Goal: Task Accomplishment & Management: Use online tool/utility

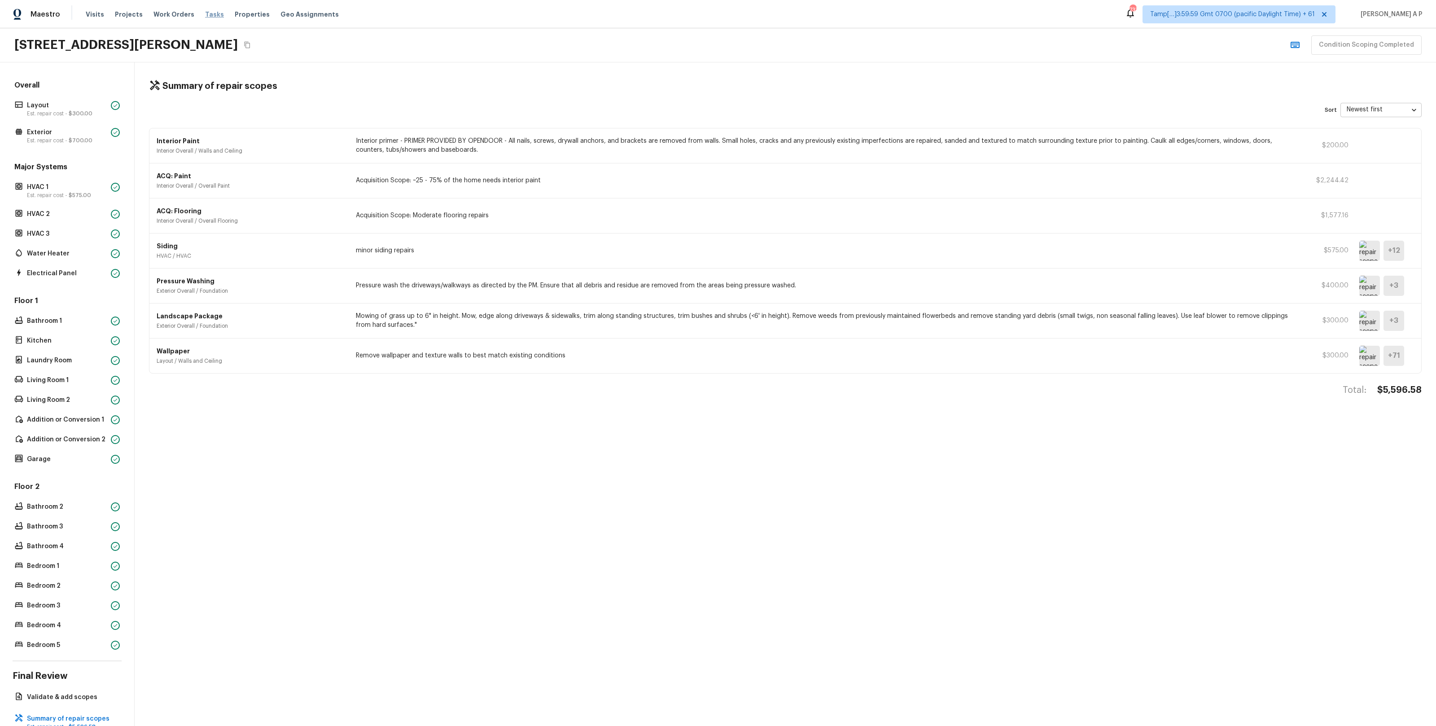
click at [205, 11] on span "Tasks" at bounding box center [214, 14] width 19 height 6
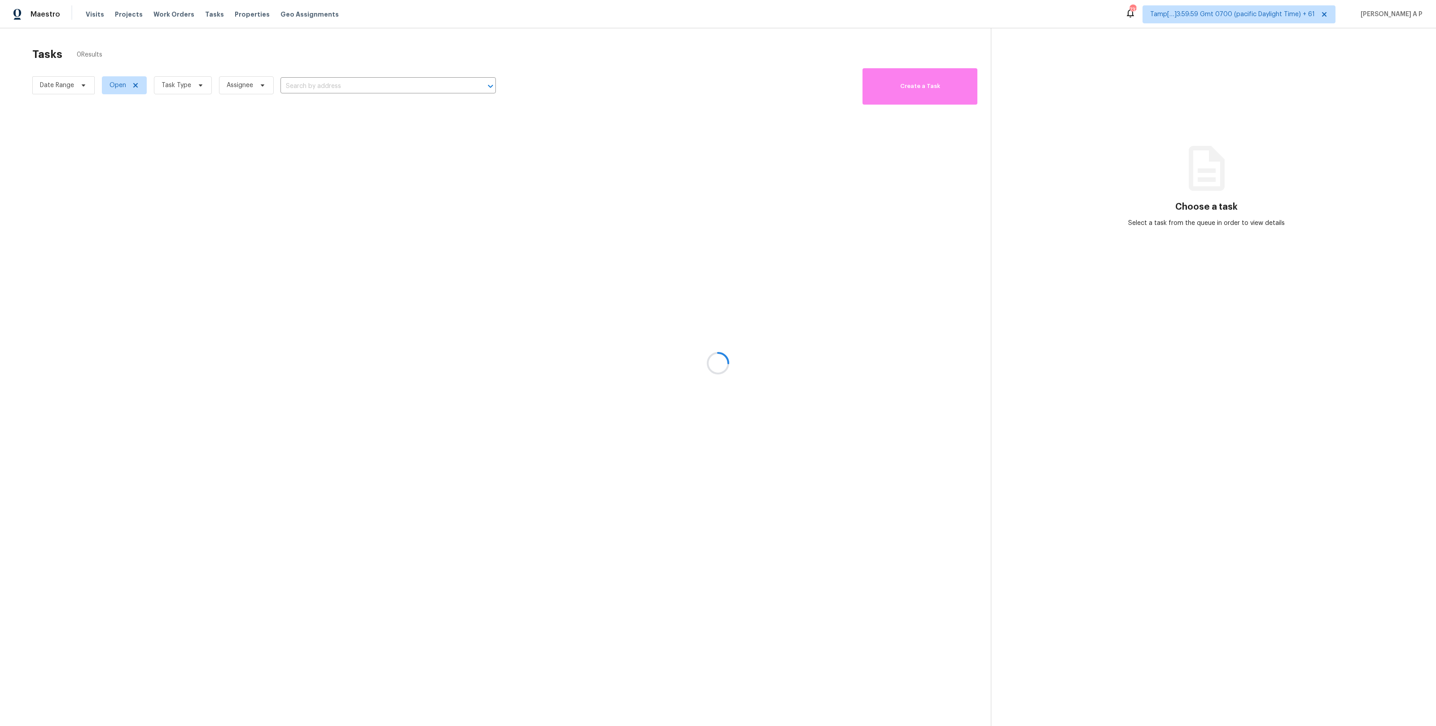
click at [59, 78] on div at bounding box center [718, 363] width 1436 height 726
click at [59, 83] on div at bounding box center [718, 363] width 1436 height 726
click at [62, 83] on div at bounding box center [718, 363] width 1436 height 726
click at [372, 90] on div at bounding box center [718, 363] width 1436 height 726
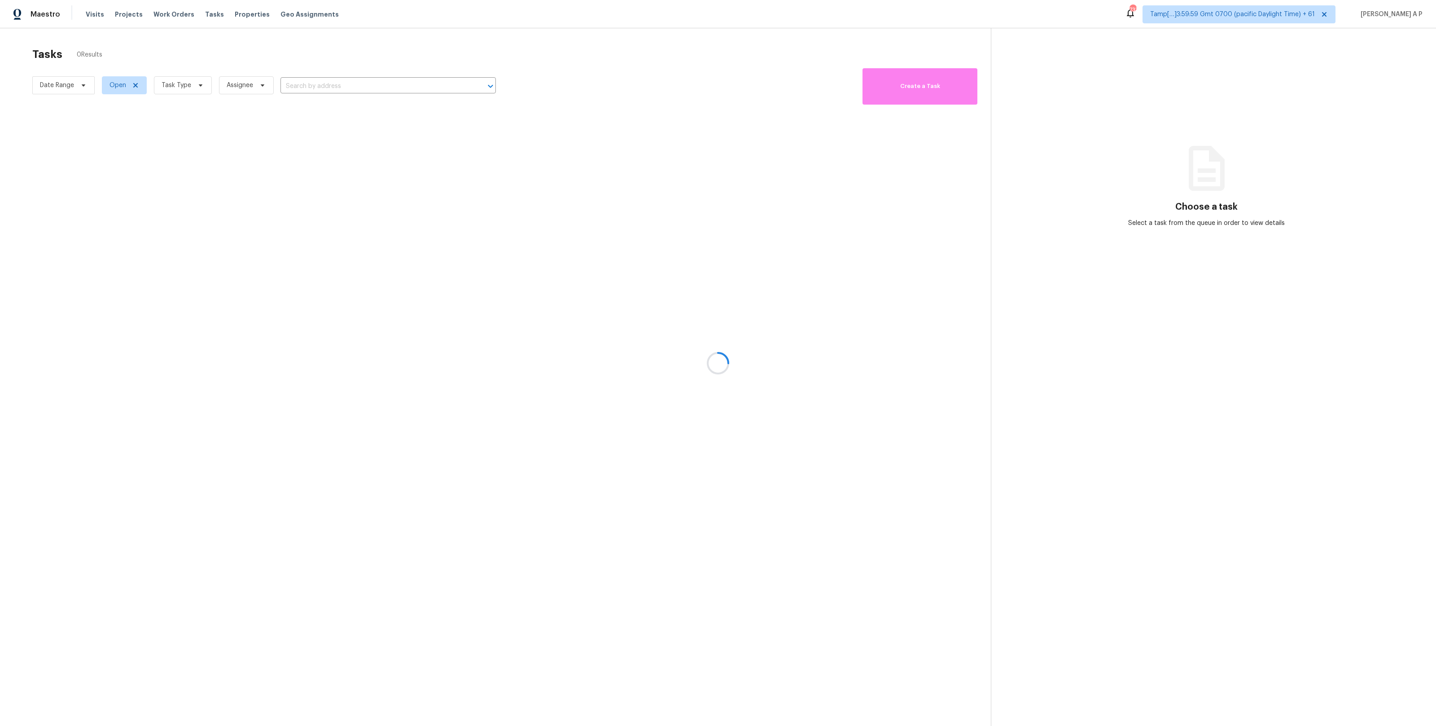
click at [78, 81] on div at bounding box center [718, 363] width 1436 height 726
click at [83, 86] on div at bounding box center [718, 363] width 1436 height 726
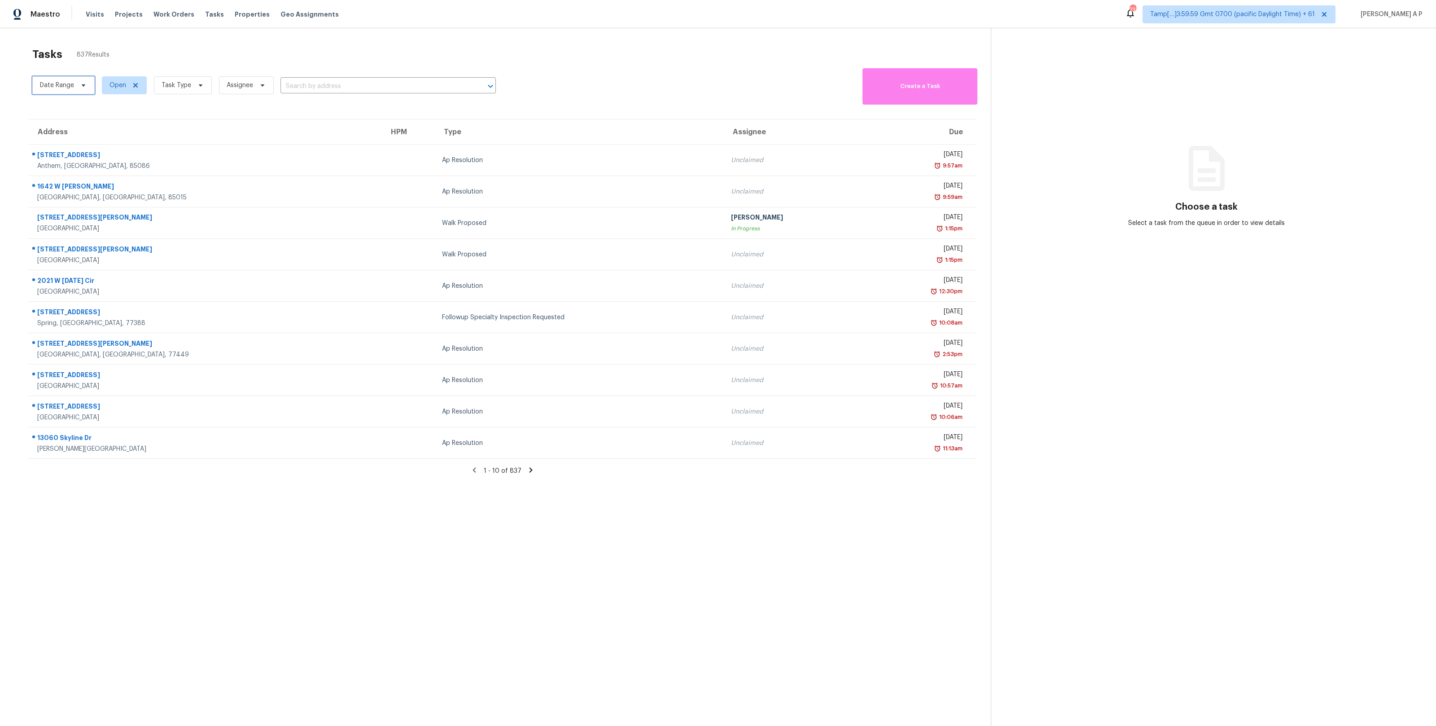
click at [83, 86] on icon at bounding box center [84, 85] width 4 height 2
click at [77, 118] on input "text" at bounding box center [82, 115] width 88 height 18
select select "9"
select select "2025"
select select "10"
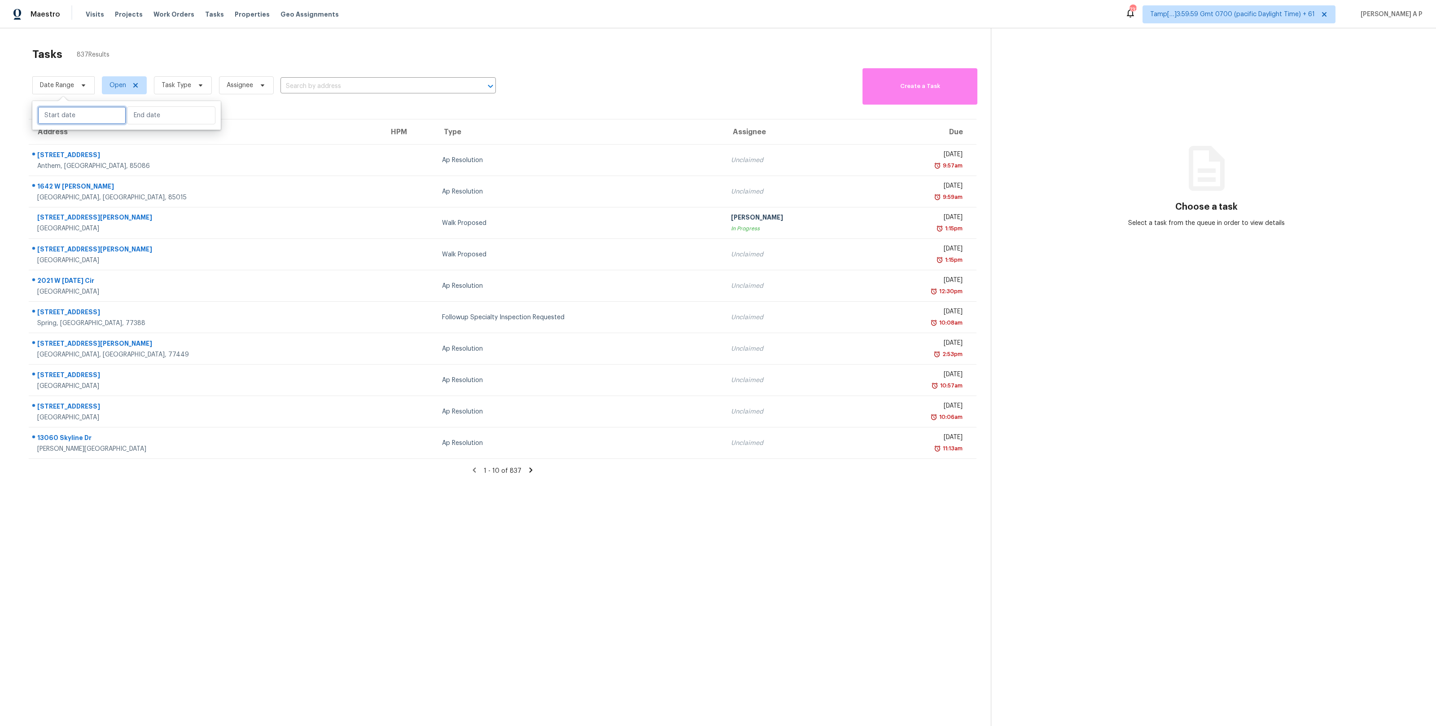
select select "2025"
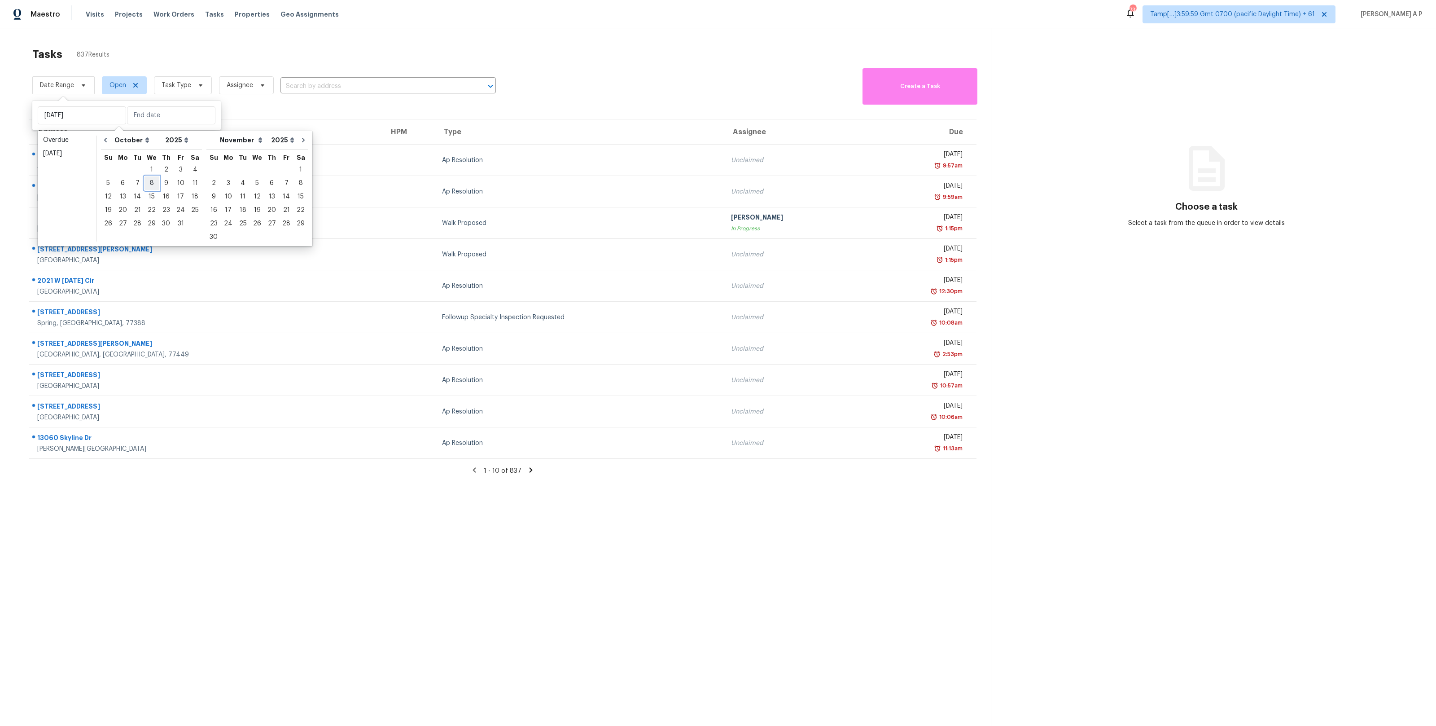
click at [152, 182] on div "8" at bounding box center [152, 183] width 14 height 13
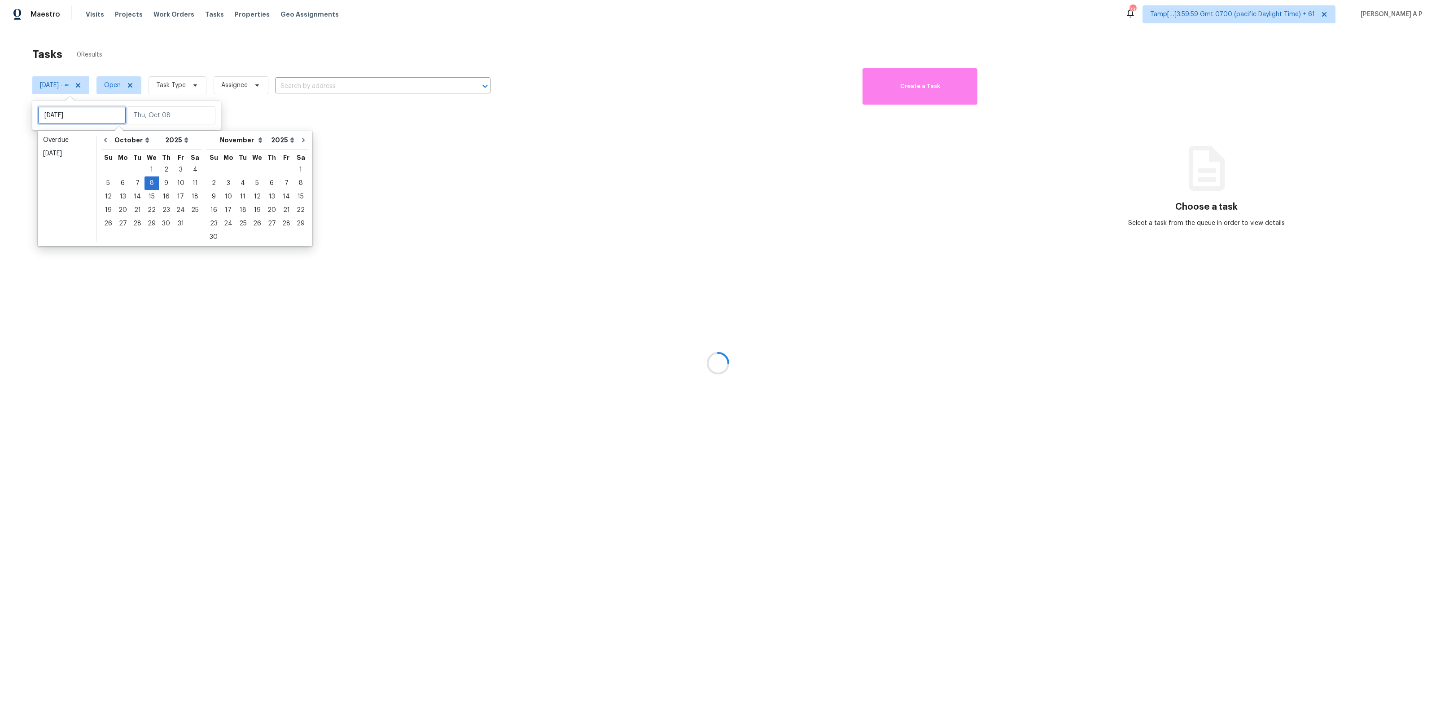
type input "Wed, Oct 01"
type input "Wed, Oct 08"
type input "Thu, Oct 02"
type input "Wed, Oct 08"
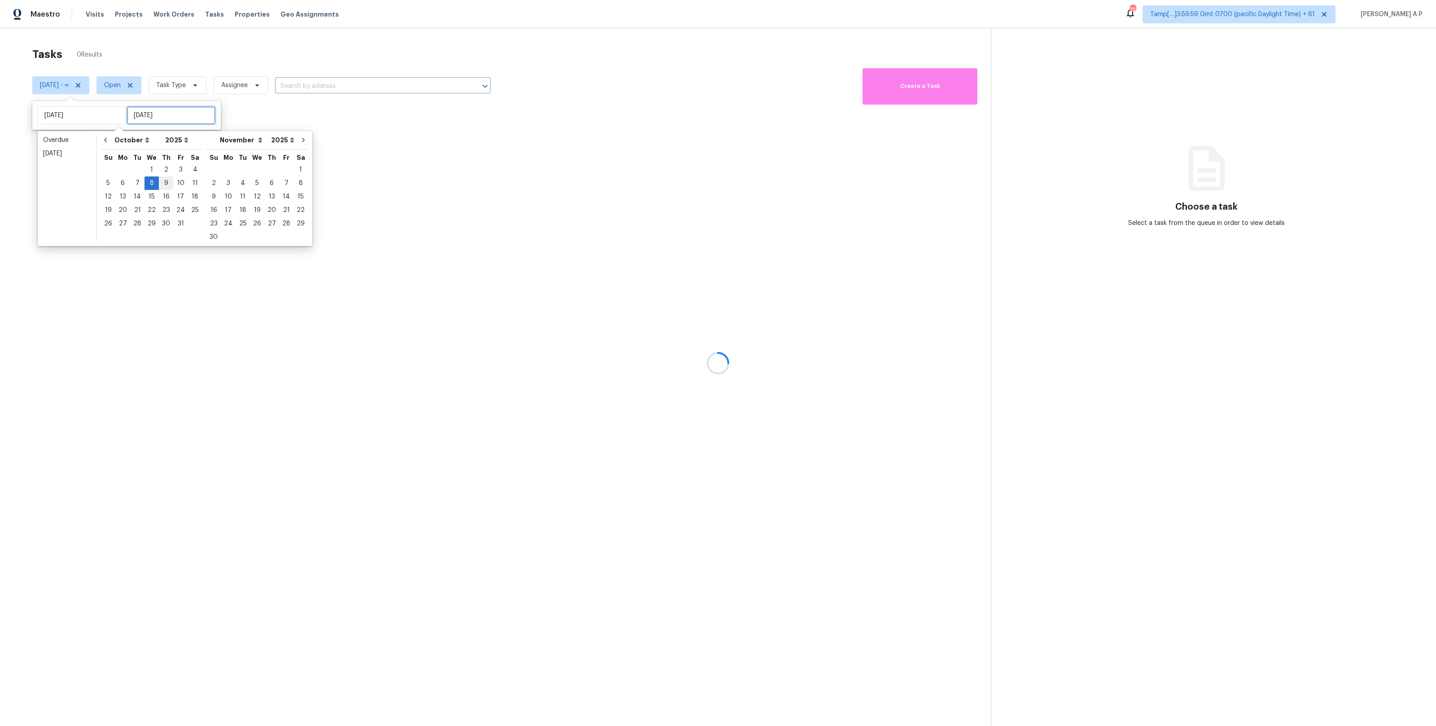
type input "Wed, Oct 08"
click at [150, 180] on div "8" at bounding box center [152, 183] width 14 height 13
type input "Wed, Oct 08"
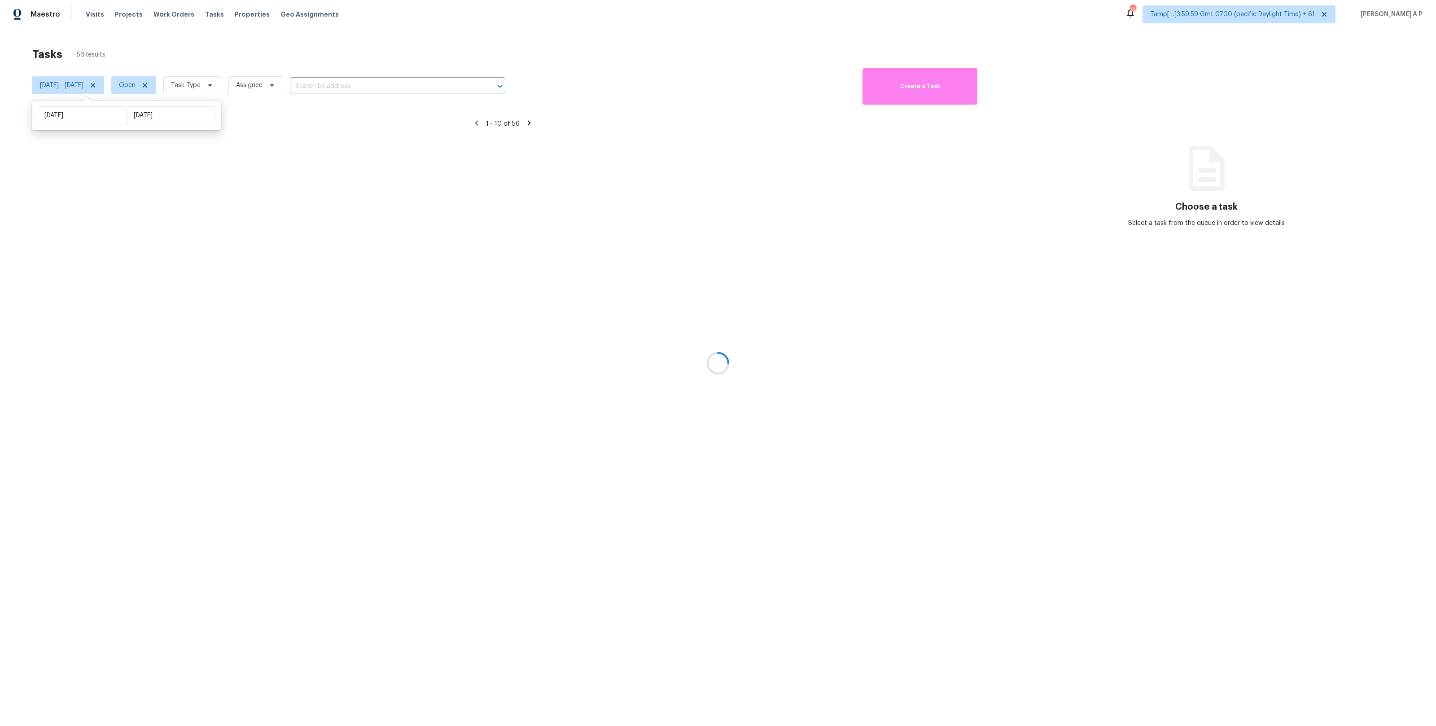
click at [162, 84] on div at bounding box center [718, 363] width 1436 height 726
click at [136, 84] on span "Open" at bounding box center [127, 85] width 17 height 9
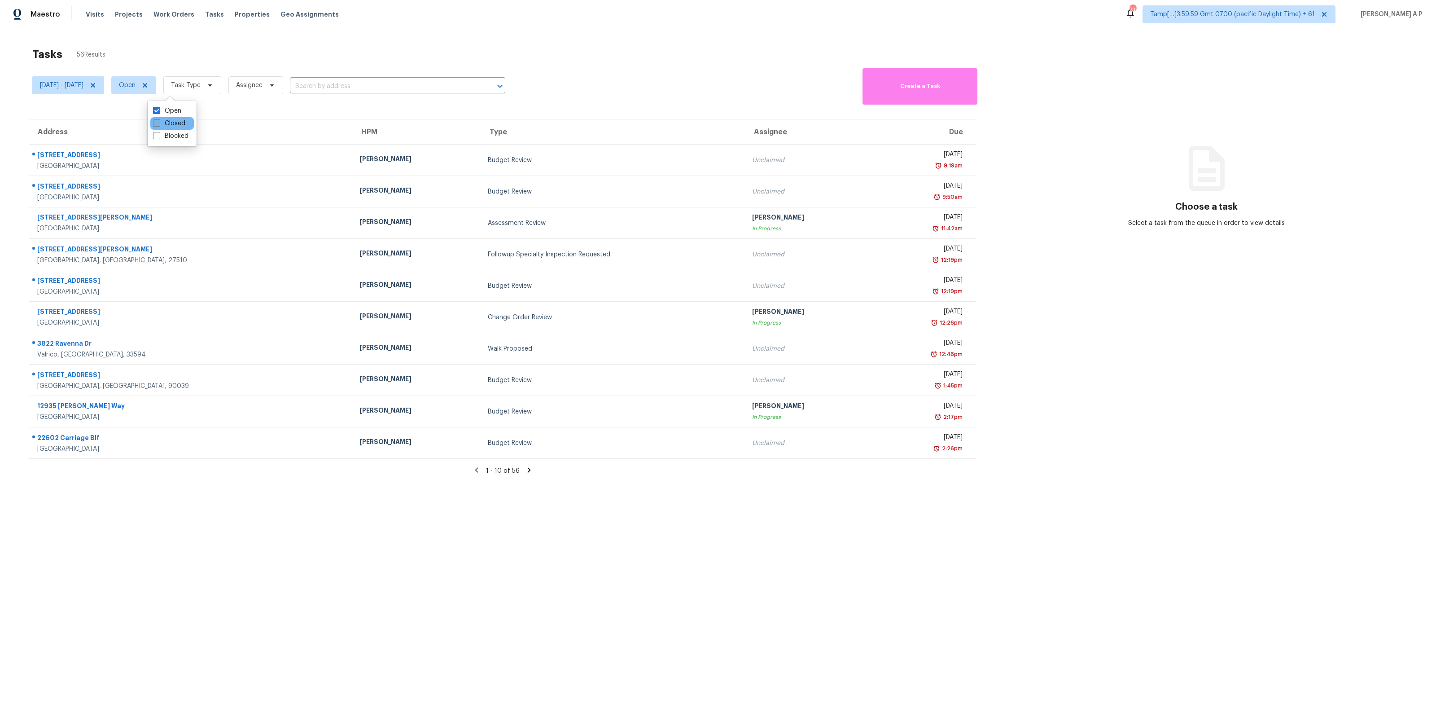
click at [168, 123] on label "Closed" at bounding box center [169, 123] width 32 height 9
click at [159, 123] on input "Closed" at bounding box center [156, 122] width 6 height 6
checkbox input "true"
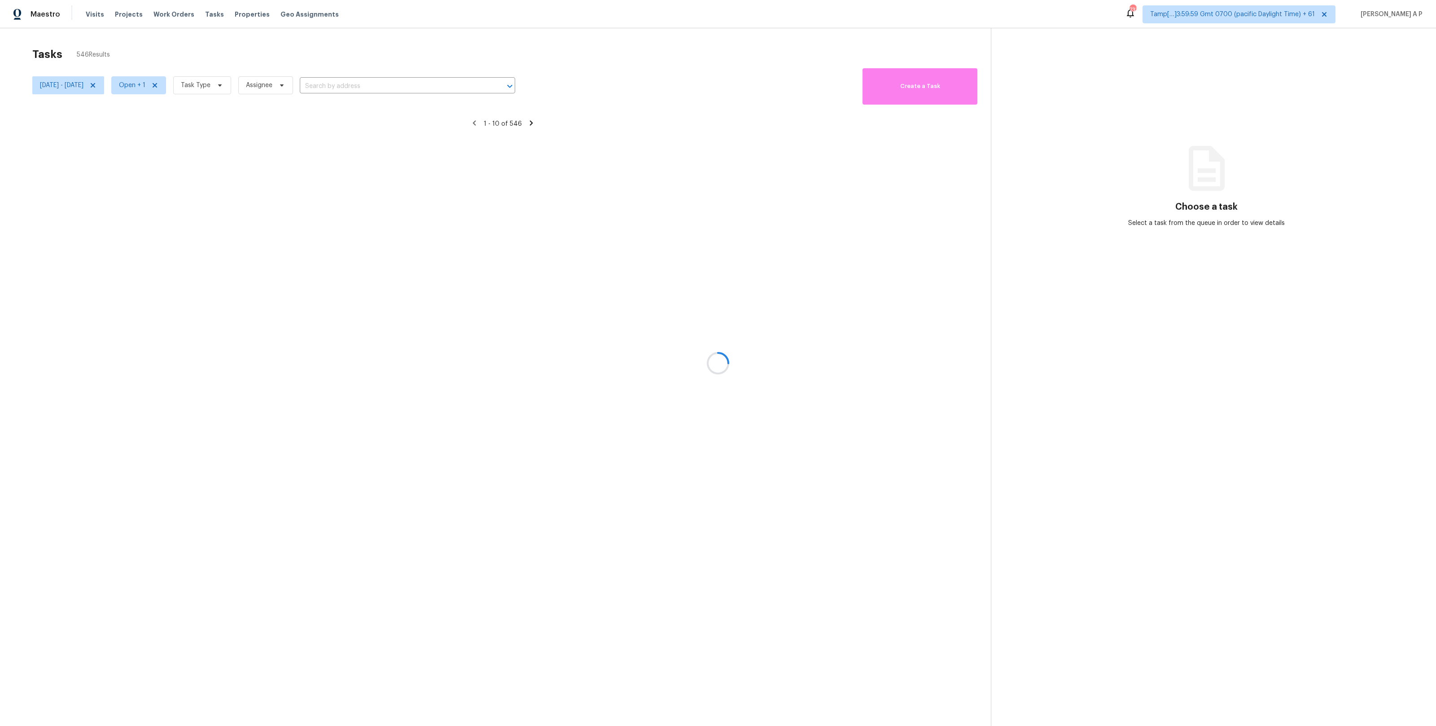
click at [389, 88] on div at bounding box center [718, 363] width 1436 height 726
click at [389, 85] on div at bounding box center [718, 363] width 1436 height 726
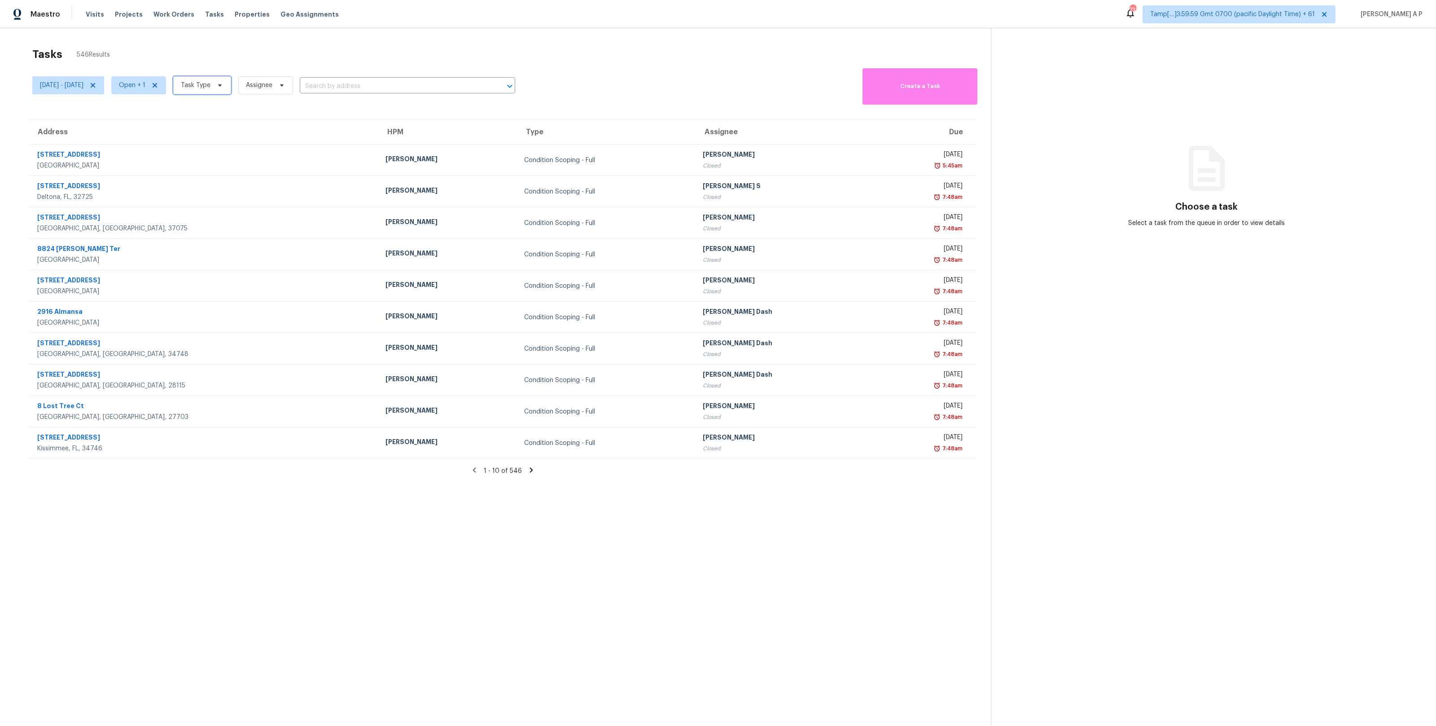
click at [229, 79] on span "Task Type" at bounding box center [202, 85] width 58 height 18
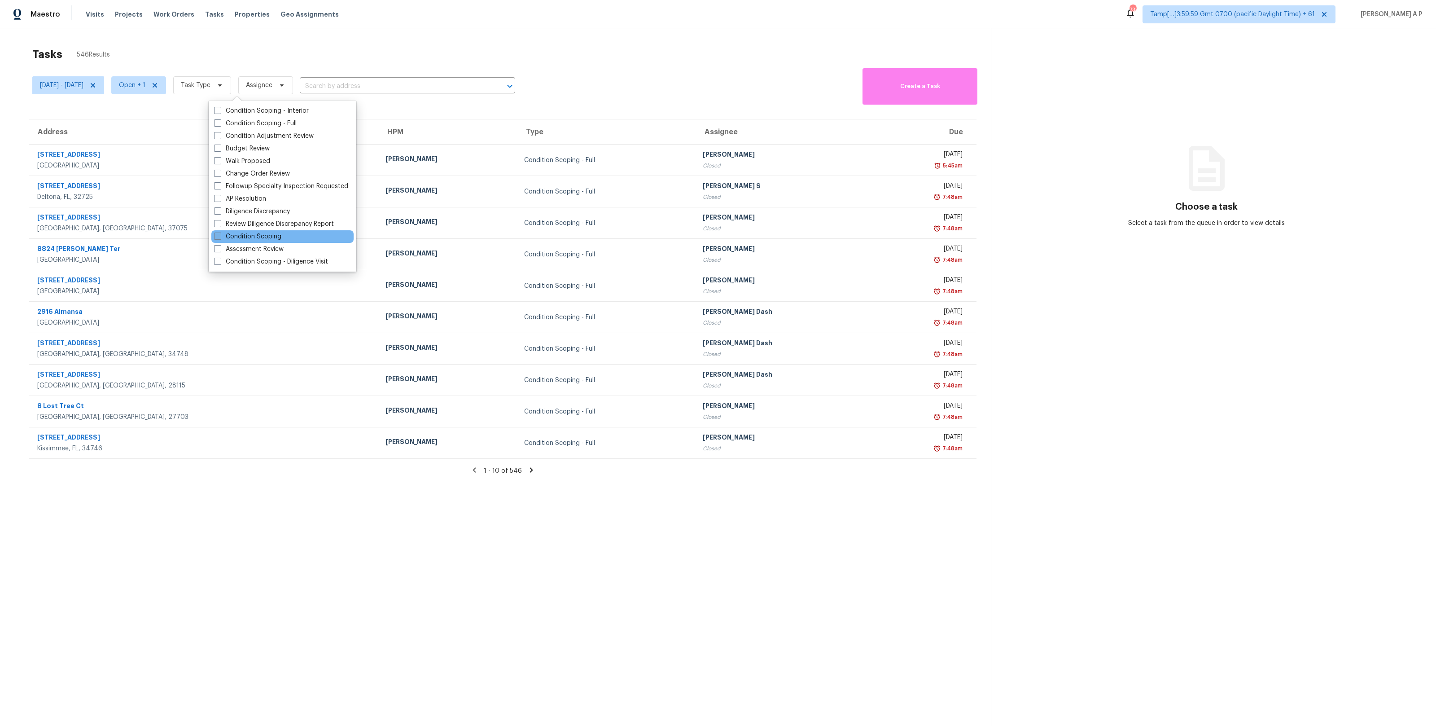
click at [249, 234] on label "Condition Scoping" at bounding box center [247, 236] width 67 height 9
click at [220, 234] on input "Condition Scoping" at bounding box center [217, 235] width 6 height 6
checkbox input "true"
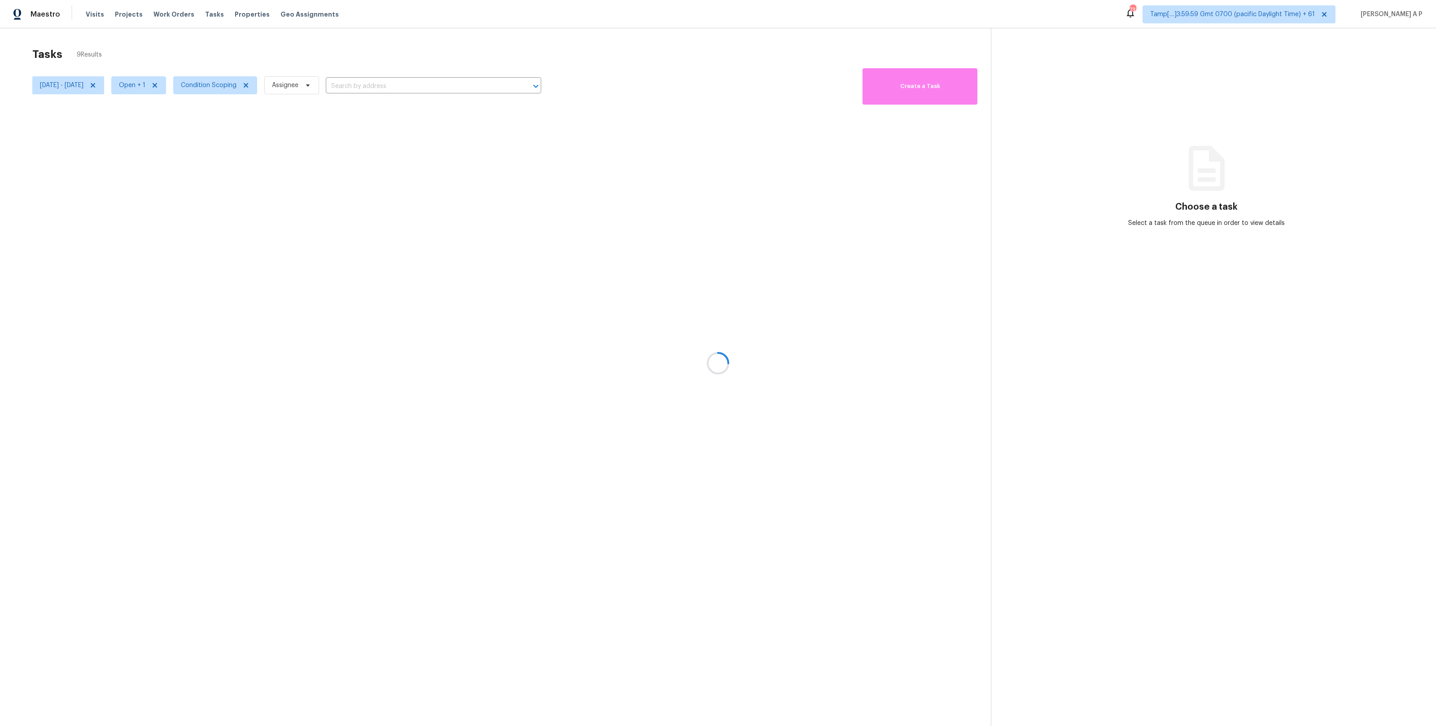
click at [403, 91] on div at bounding box center [718, 363] width 1436 height 726
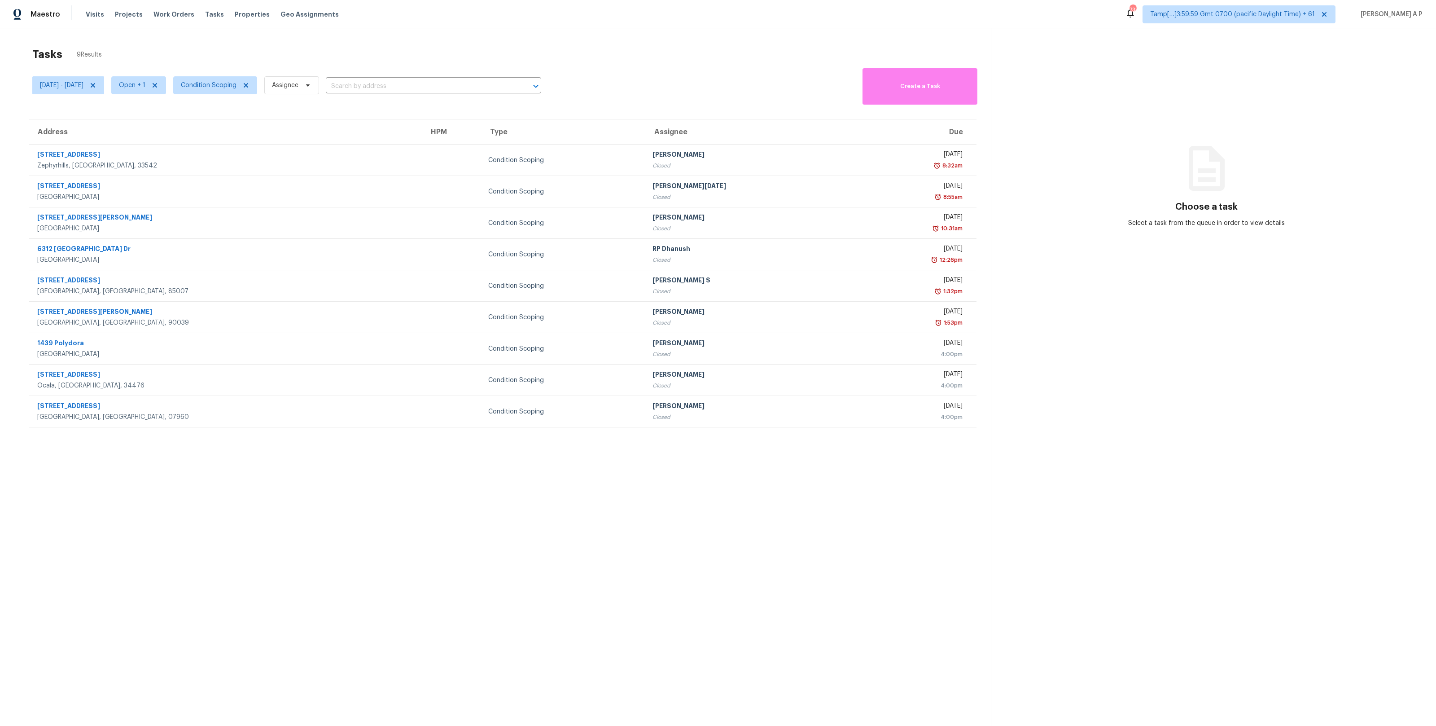
click at [403, 86] on input "text" at bounding box center [421, 86] width 190 height 14
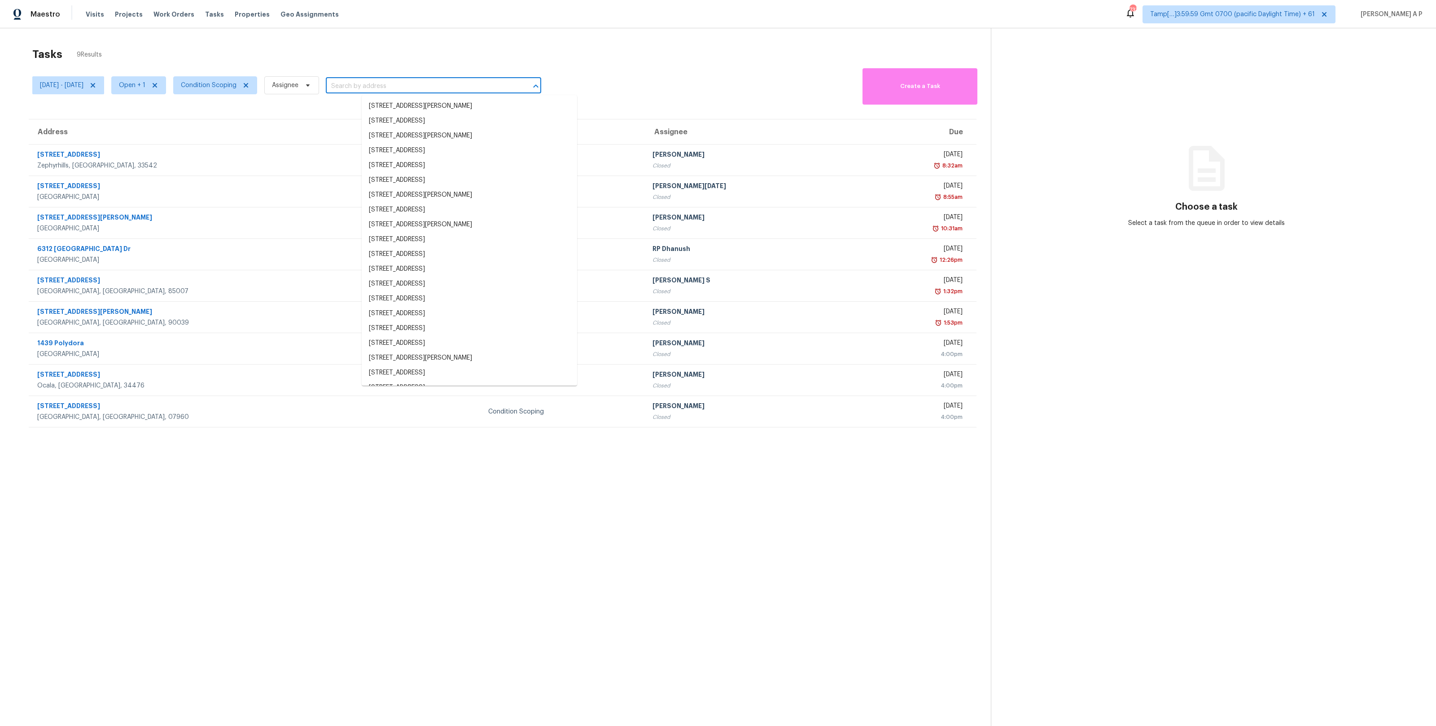
paste input ""170 Madison Ave Apt 6 Morristown, NJ, 07960""
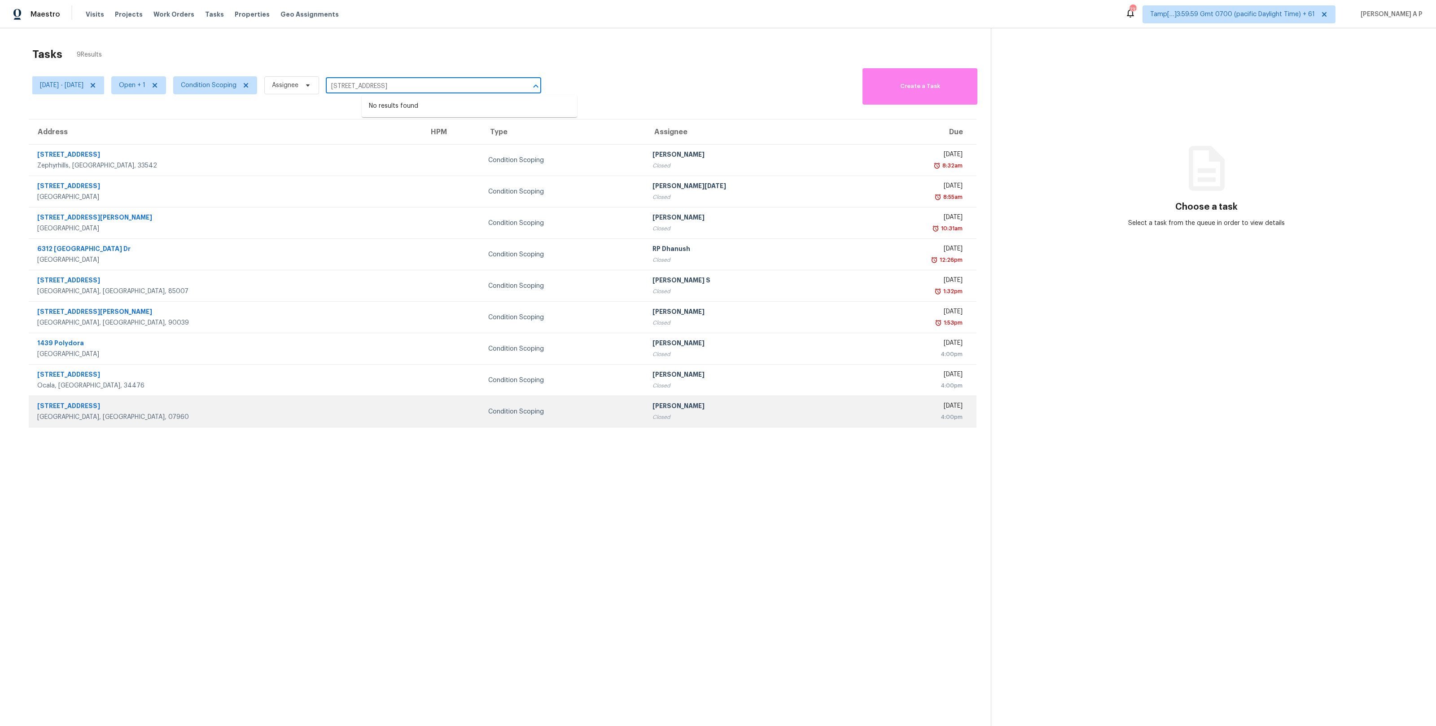
type input "170 Madison Ave Apt 6 Morristown, NJ, 07960"
click at [422, 416] on td at bounding box center [451, 411] width 59 height 31
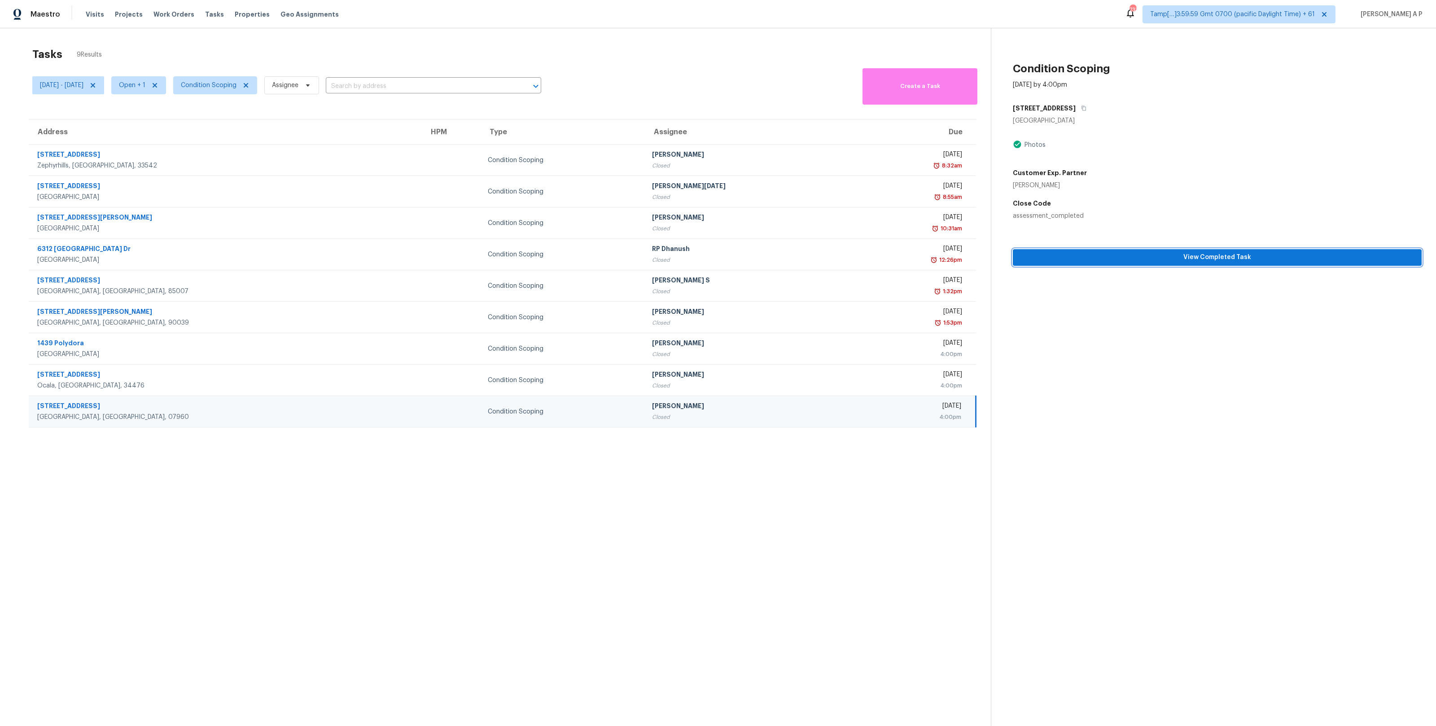
click at [1073, 258] on span "View Completed Task" at bounding box center [1217, 257] width 394 height 11
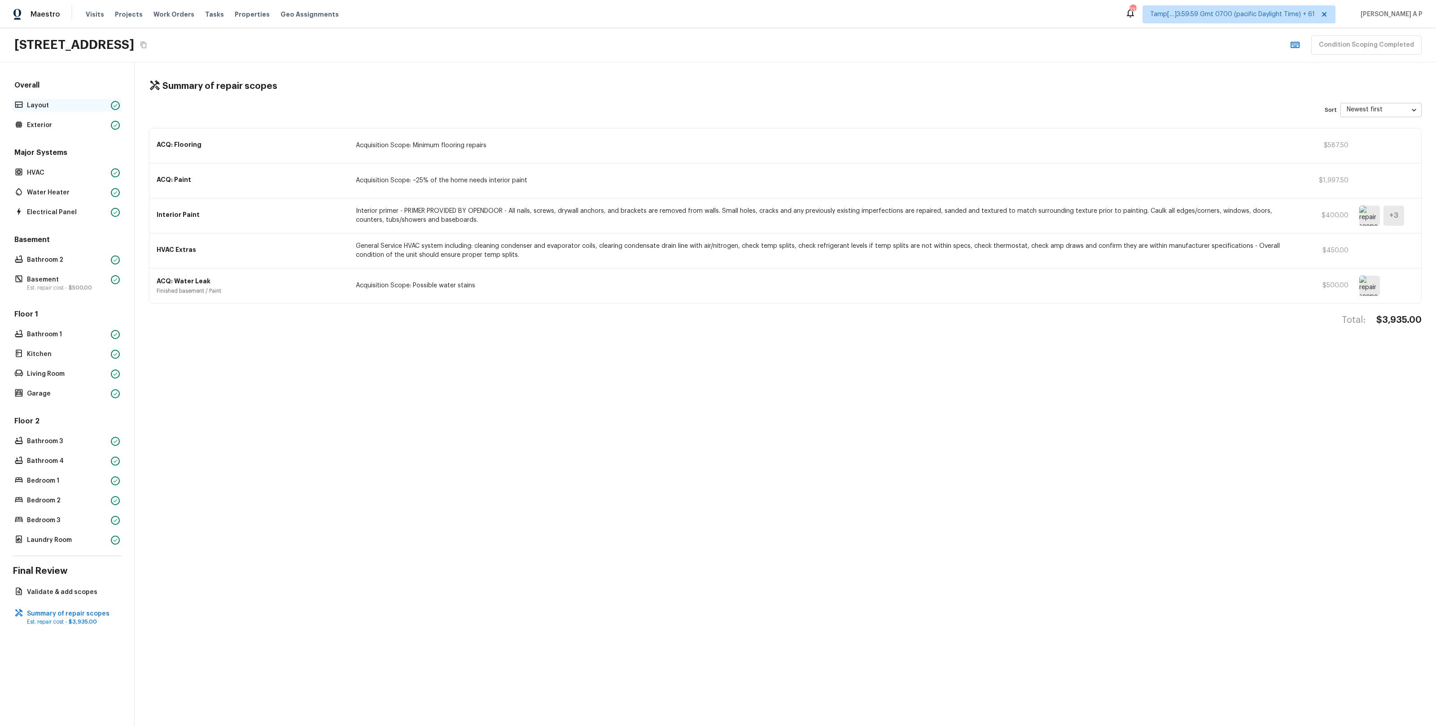
click at [57, 105] on p "Layout" at bounding box center [67, 105] width 80 height 9
click at [58, 103] on p "Layout" at bounding box center [67, 105] width 80 height 9
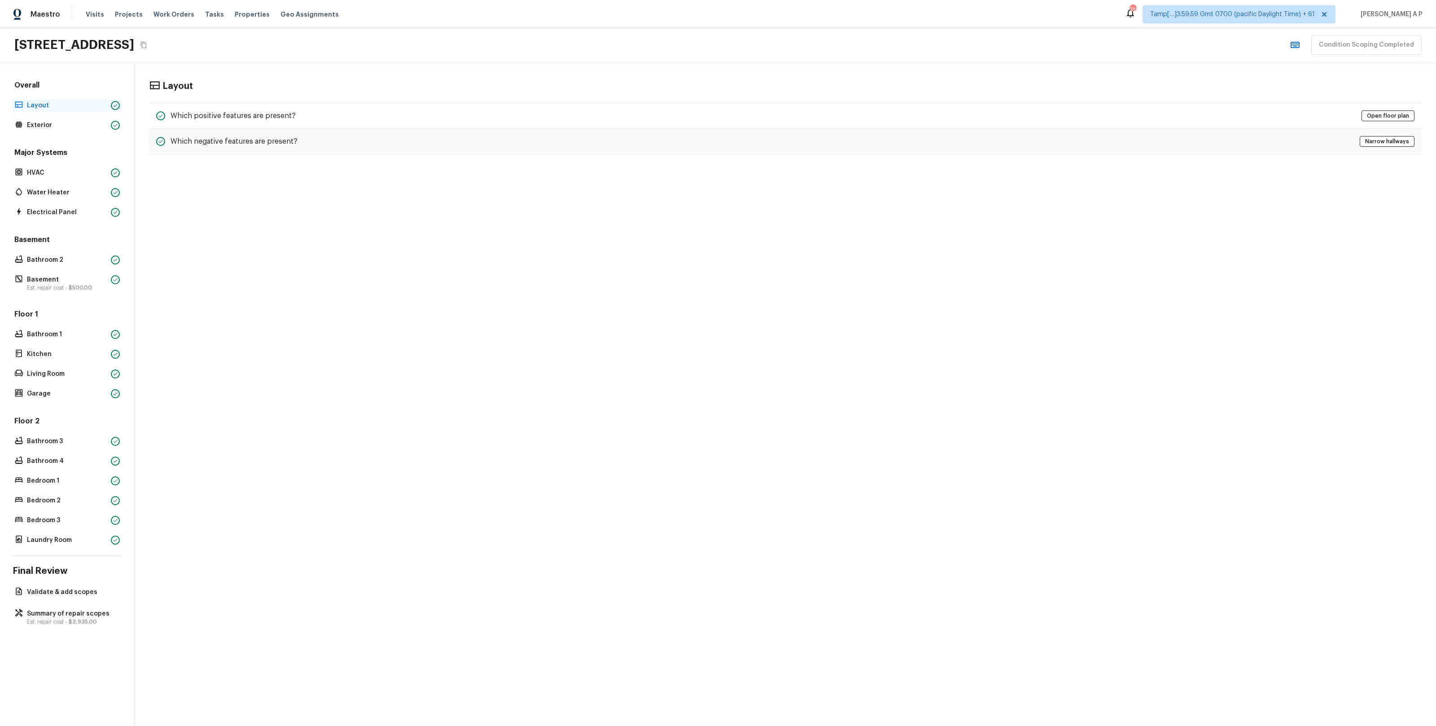
click at [58, 103] on p "Layout" at bounding box center [67, 105] width 80 height 9
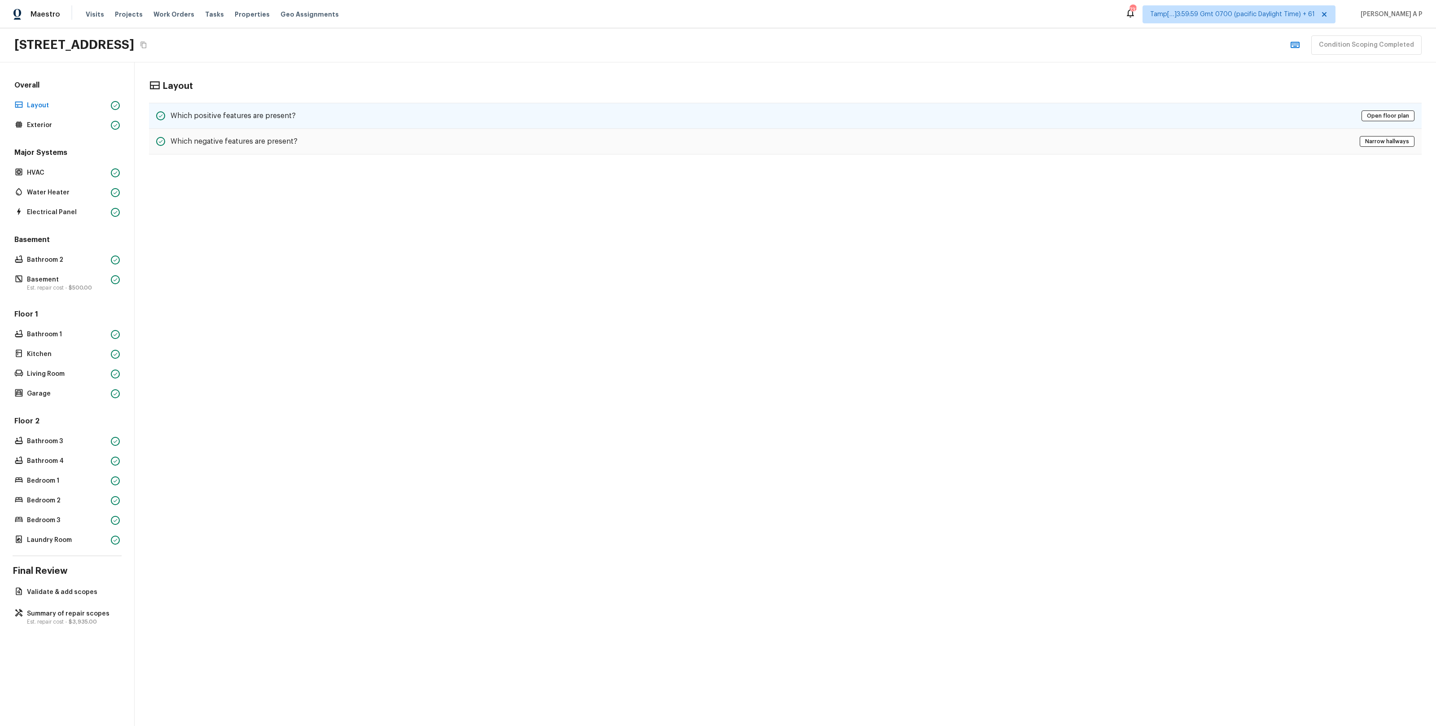
click at [263, 114] on h5 "Which positive features are present?" at bounding box center [233, 116] width 125 height 10
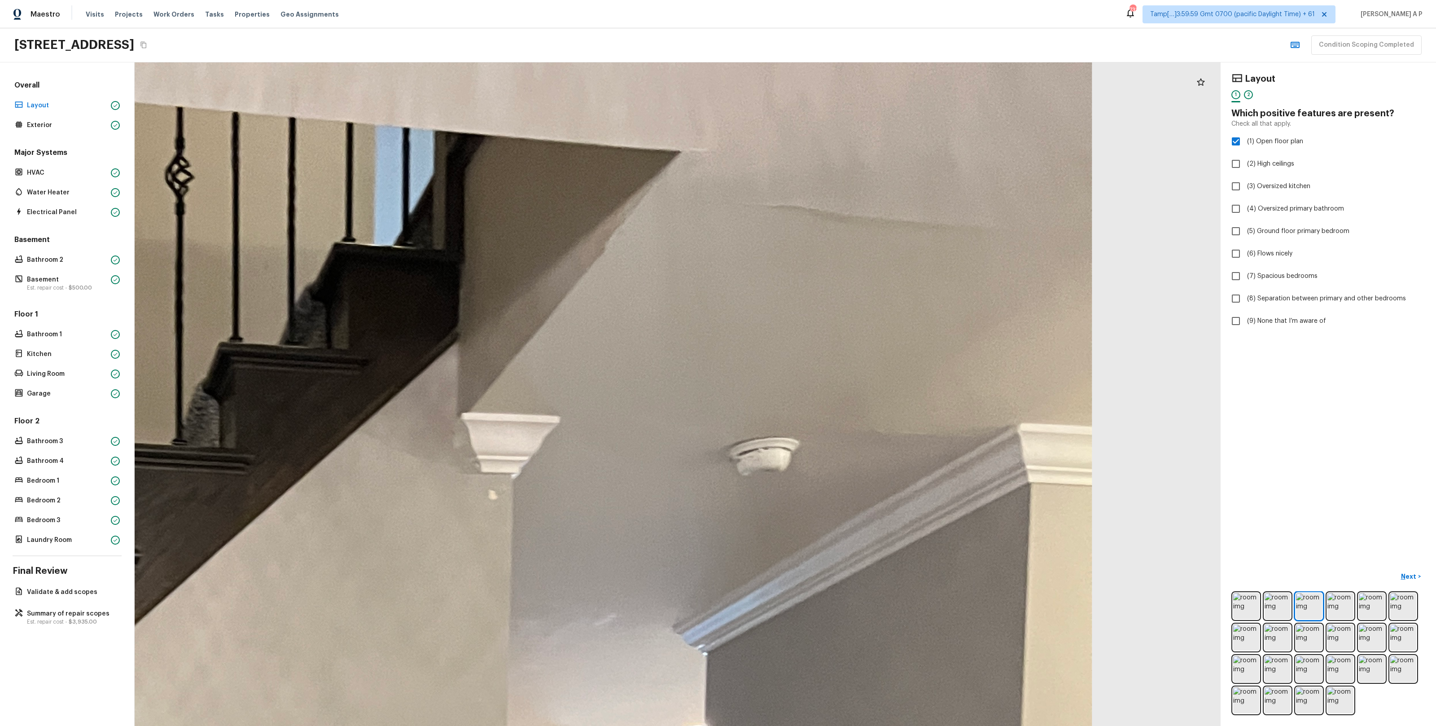
drag, startPoint x: 800, startPoint y: 119, endPoint x: 569, endPoint y: 194, distance: 242.4
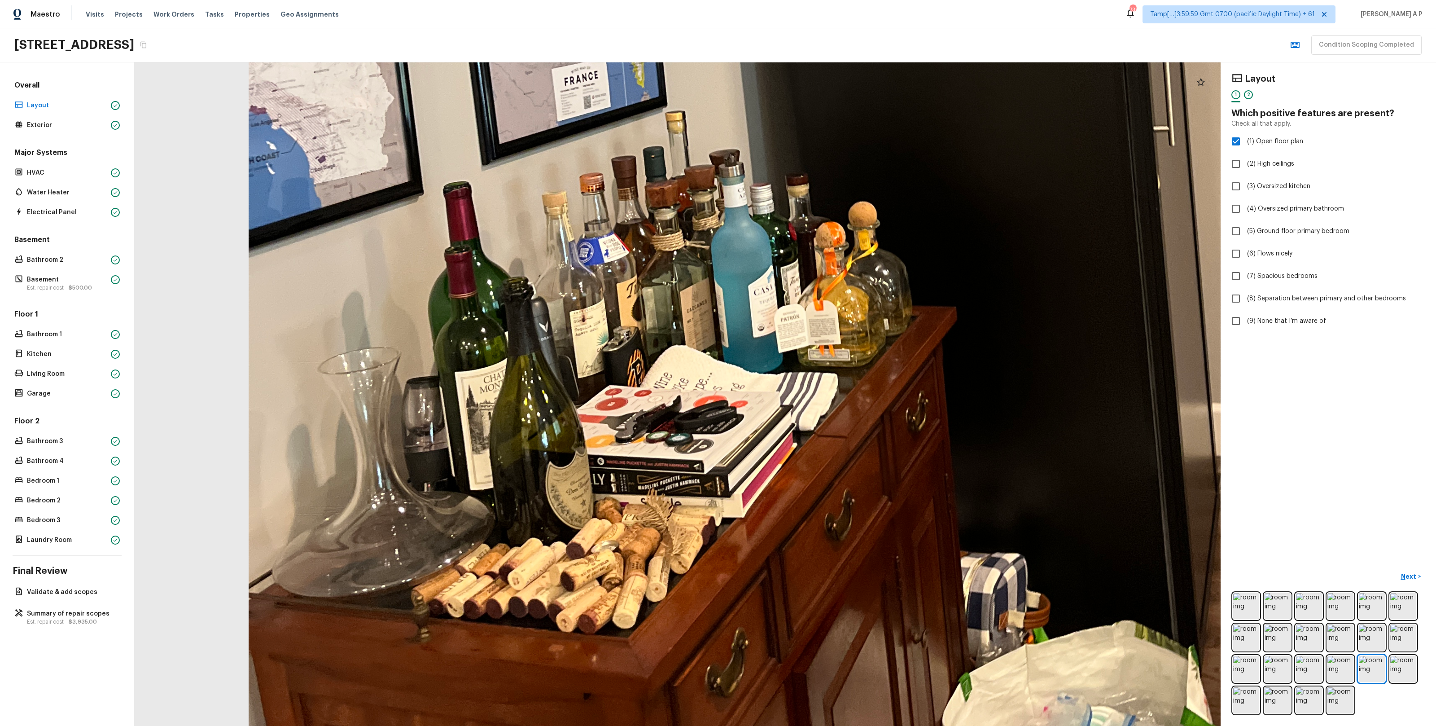
drag, startPoint x: 543, startPoint y: 522, endPoint x: 530, endPoint y: 390, distance: 132.6
click at [530, 390] on div at bounding box center [876, 117] width 2743 height 1675
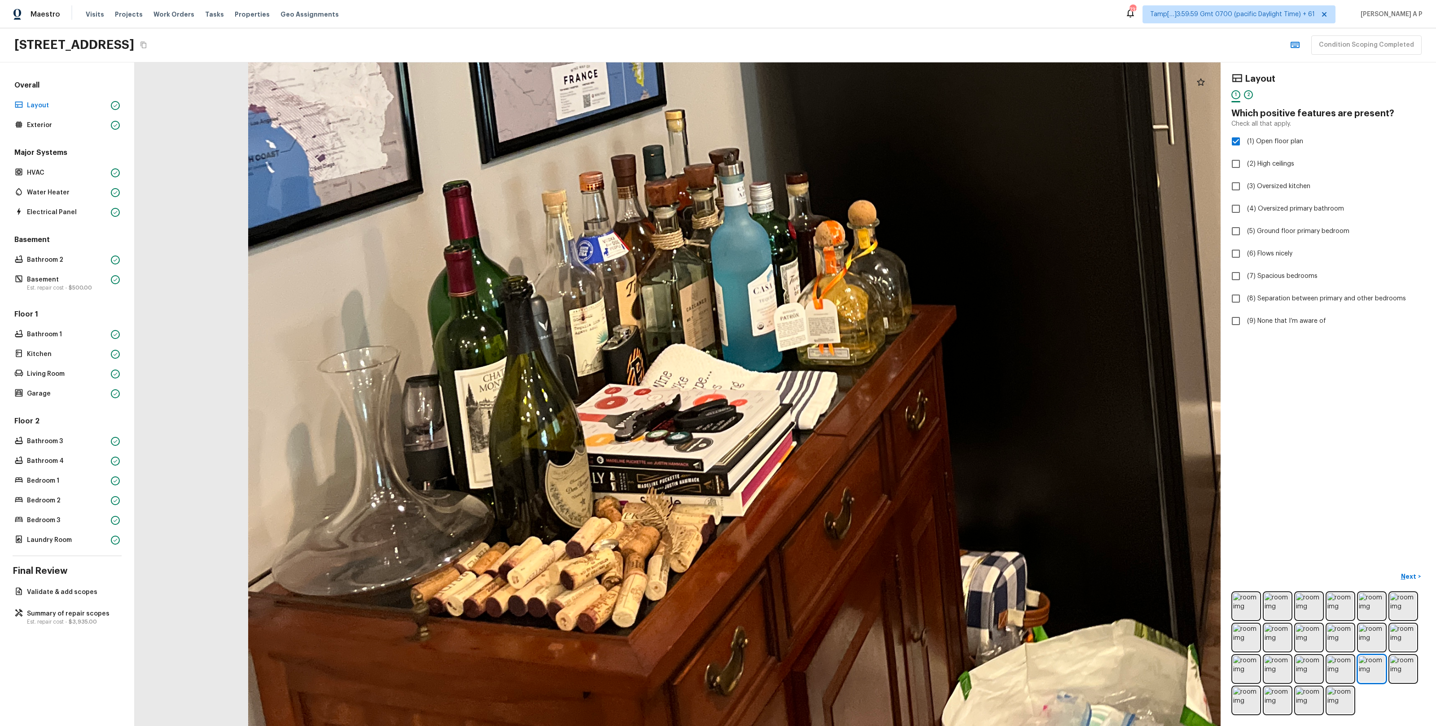
drag, startPoint x: 554, startPoint y: 449, endPoint x: 547, endPoint y: 411, distance: 38.8
click at [547, 411] on div at bounding box center [876, 116] width 2743 height 1675
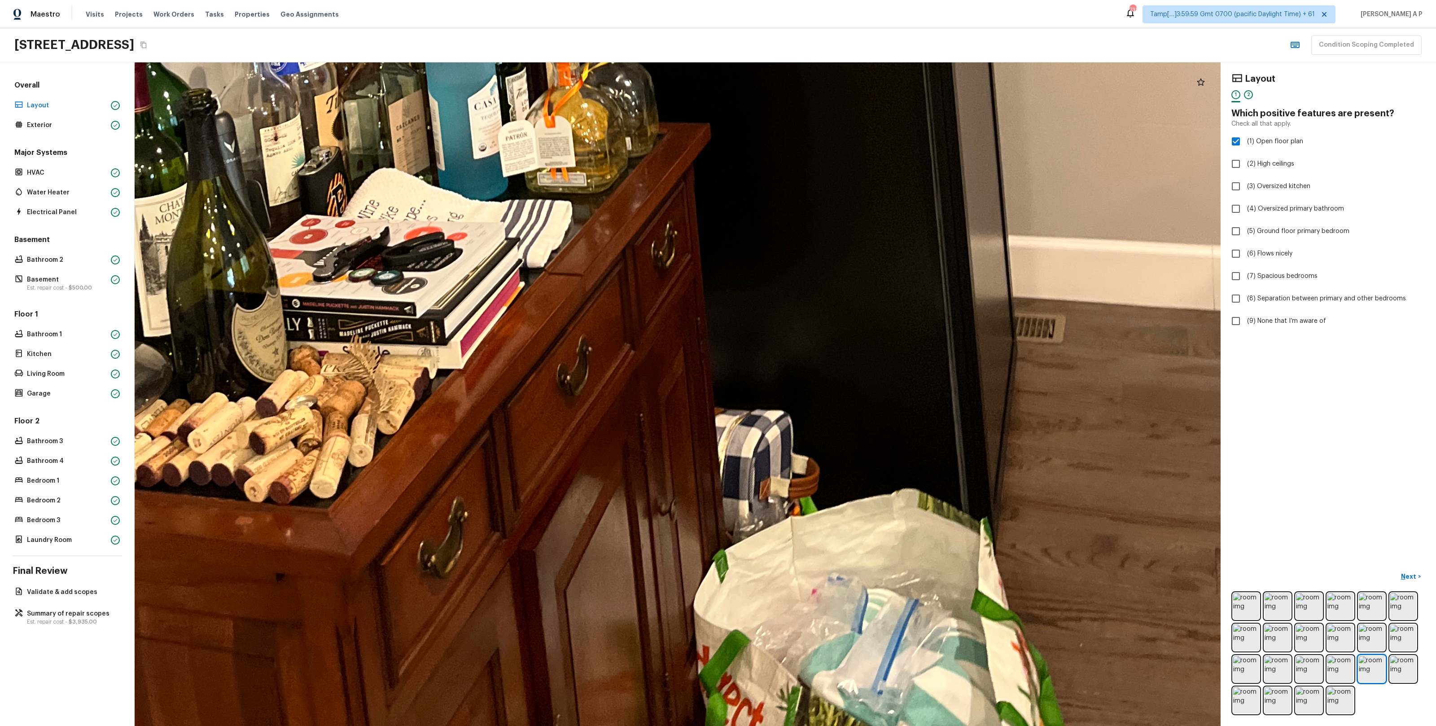
drag, startPoint x: 667, startPoint y: 589, endPoint x: 596, endPoint y: 478, distance: 132.0
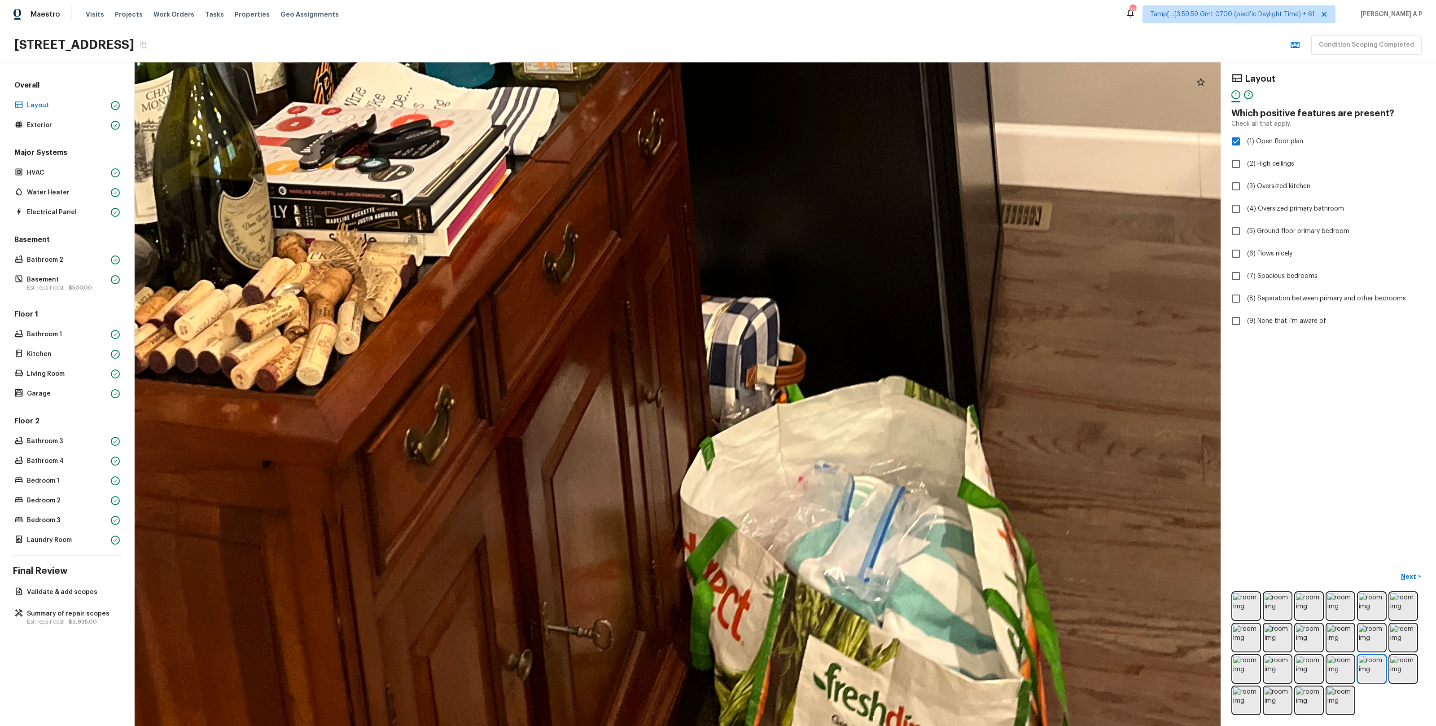
drag, startPoint x: 596, startPoint y: 478, endPoint x: 575, endPoint y: 347, distance: 132.3
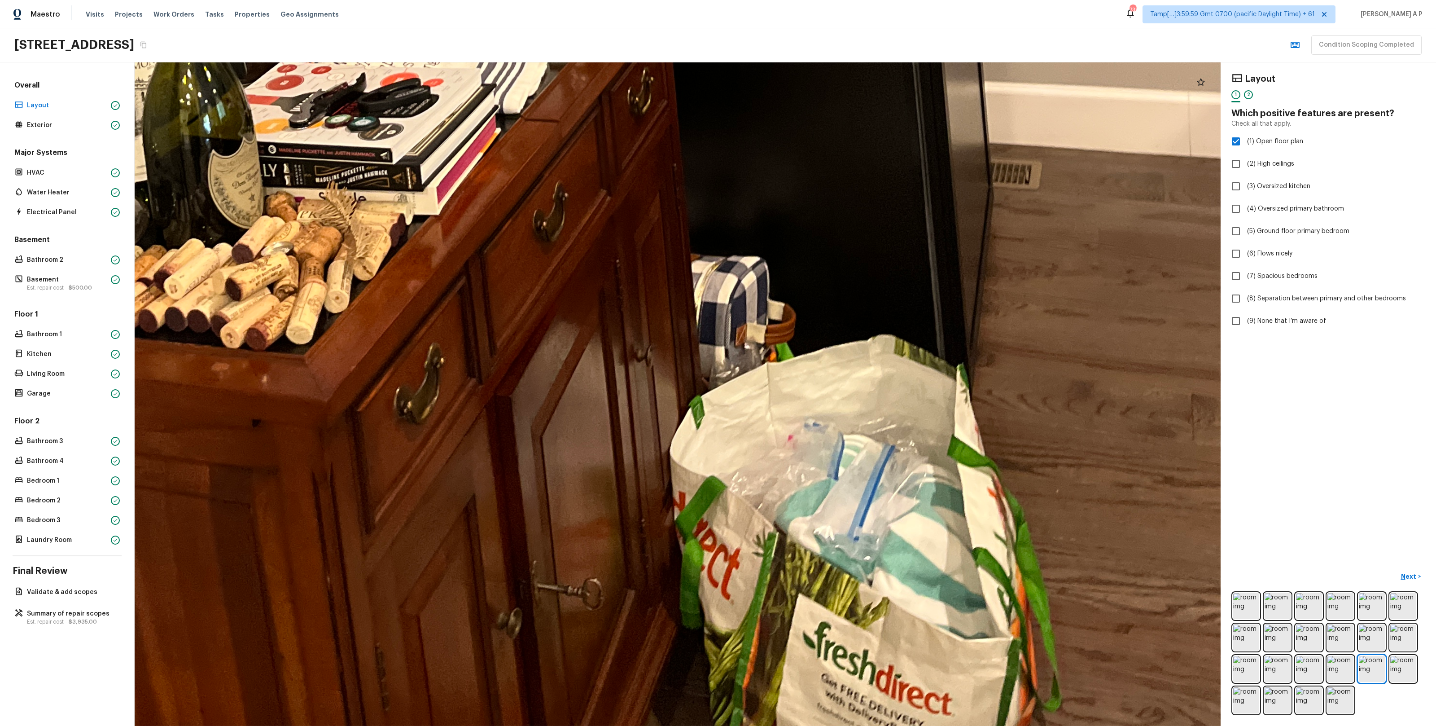
drag, startPoint x: 575, startPoint y: 347, endPoint x: 558, endPoint y: 218, distance: 130.8
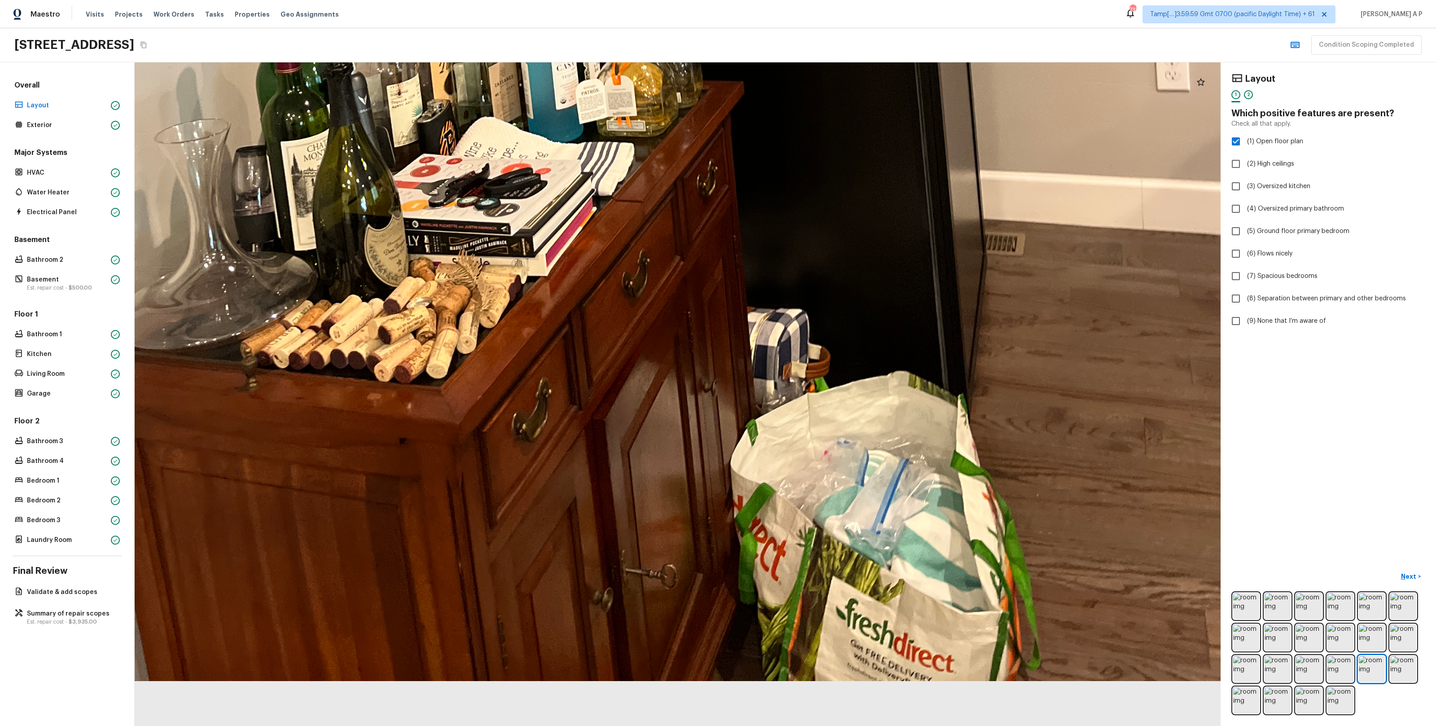
drag, startPoint x: 676, startPoint y: 612, endPoint x: 663, endPoint y: 293, distance: 319.8
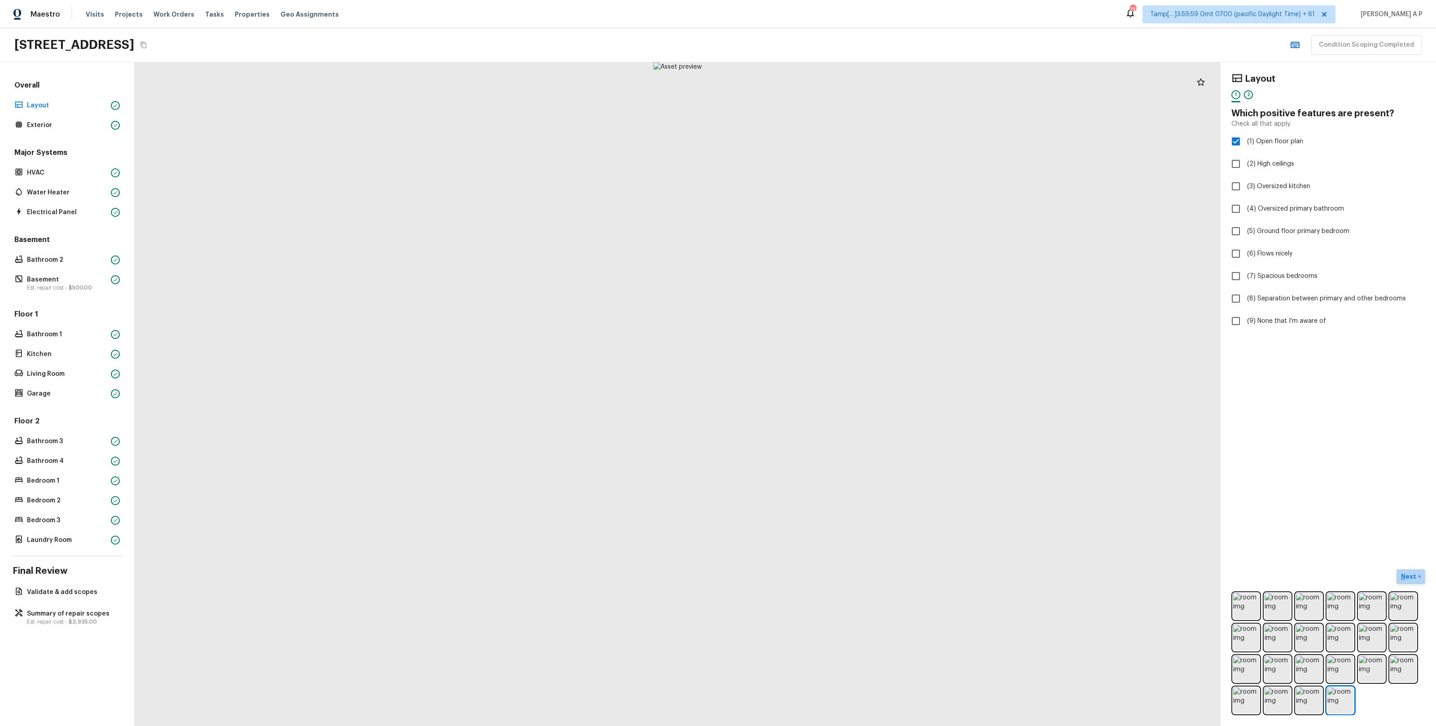
click at [1406, 579] on p "Next" at bounding box center [1409, 576] width 17 height 9
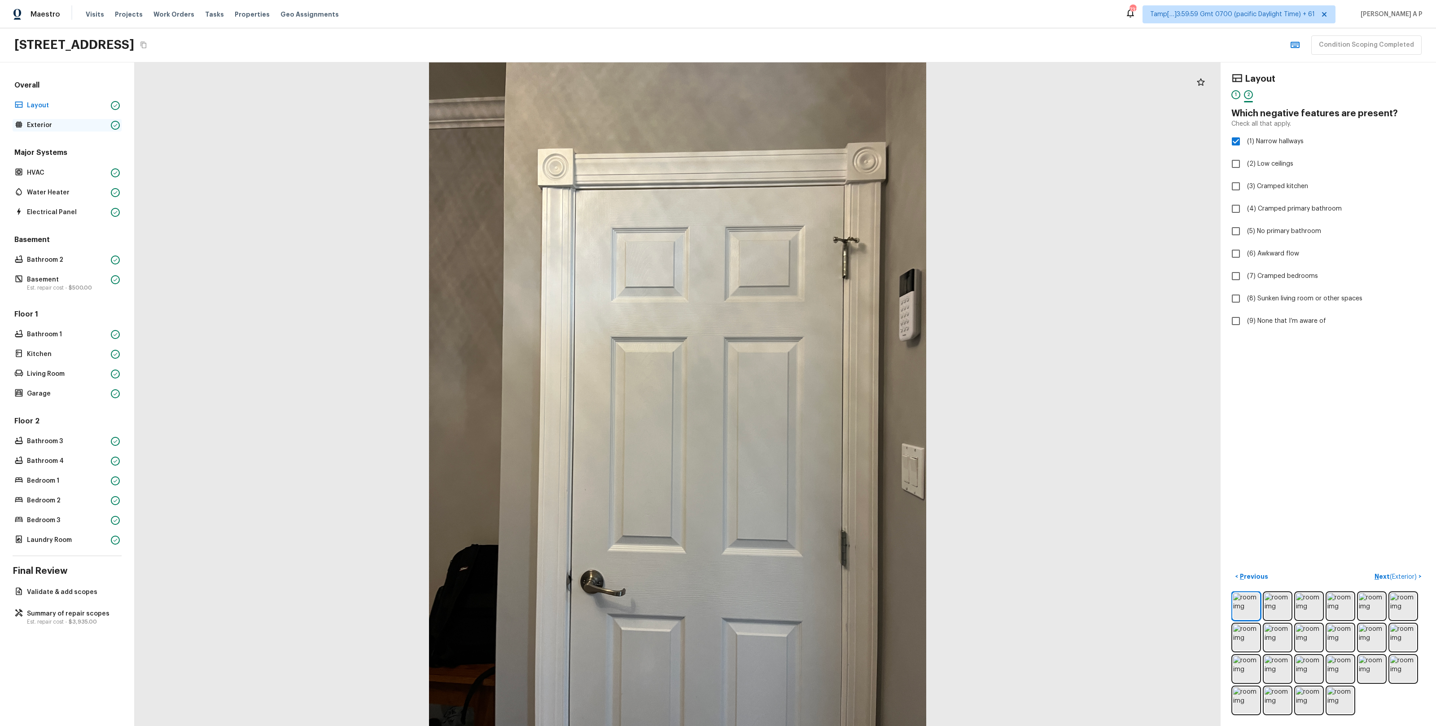
click at [64, 127] on p "Exterior" at bounding box center [67, 125] width 80 height 9
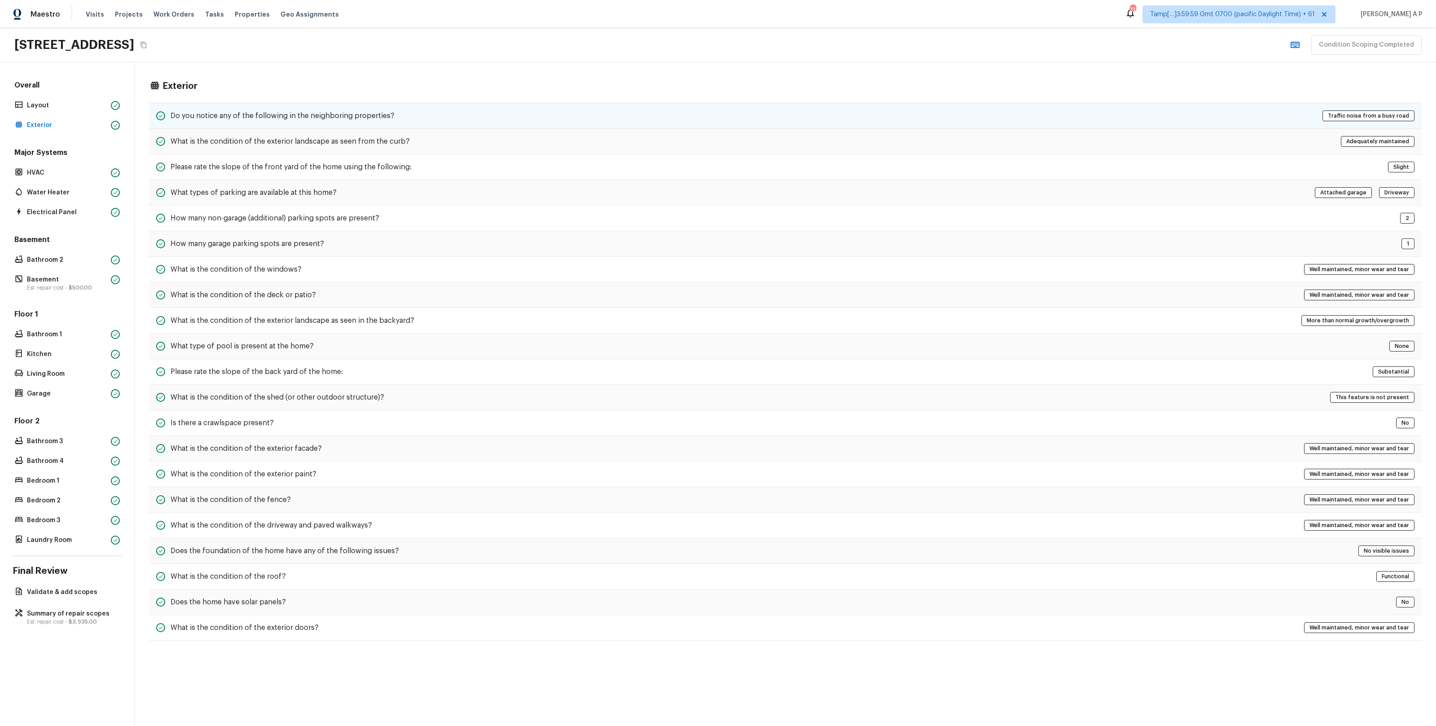
click at [237, 114] on h5 "Do you notice any of the following in the neighboring properties?" at bounding box center [283, 116] width 224 height 10
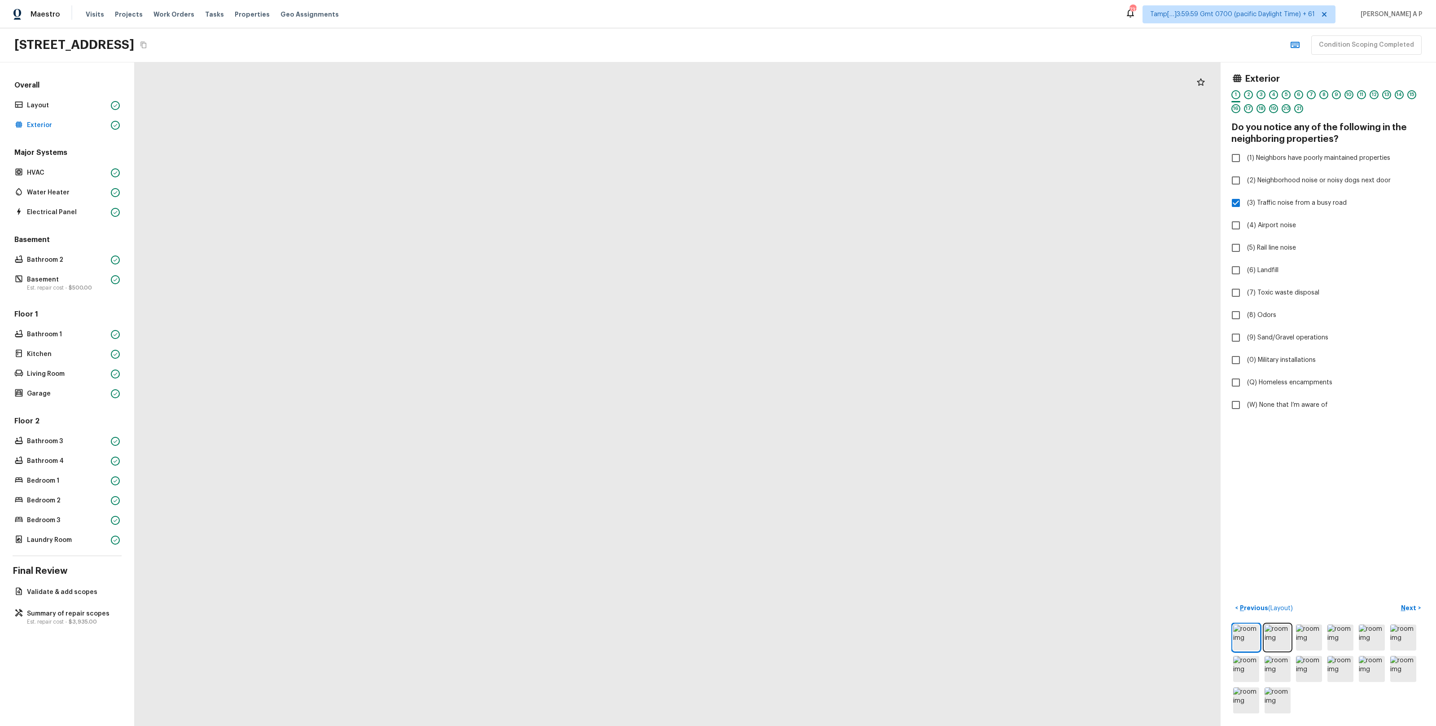
drag, startPoint x: 660, startPoint y: 352, endPoint x: 665, endPoint y: 465, distance: 113.2
click at [665, 464] on div at bounding box center [694, 515] width 1941 height 1185
drag, startPoint x: 669, startPoint y: 343, endPoint x: 669, endPoint y: 424, distance: 80.8
click at [669, 423] on div at bounding box center [696, 604] width 1941 height 1185
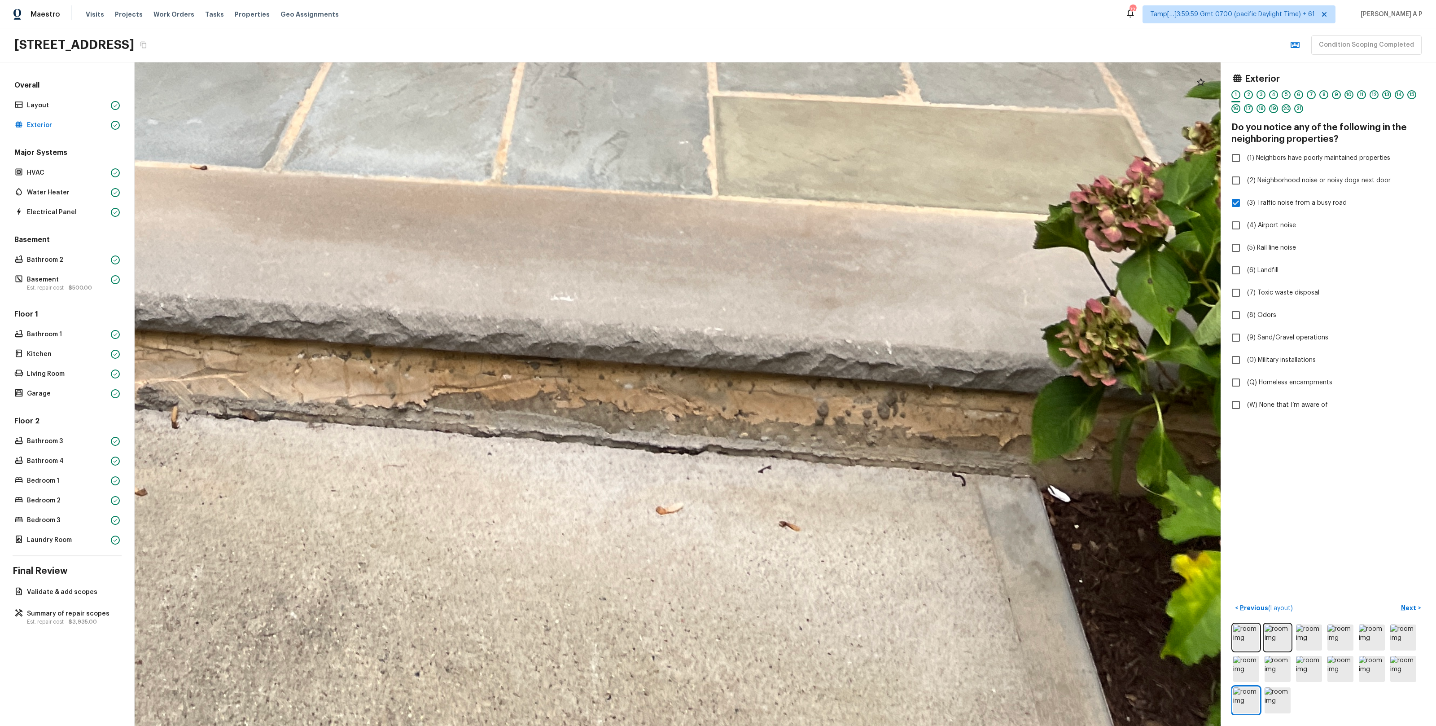
drag, startPoint x: 762, startPoint y: 582, endPoint x: 755, endPoint y: 293, distance: 288.2
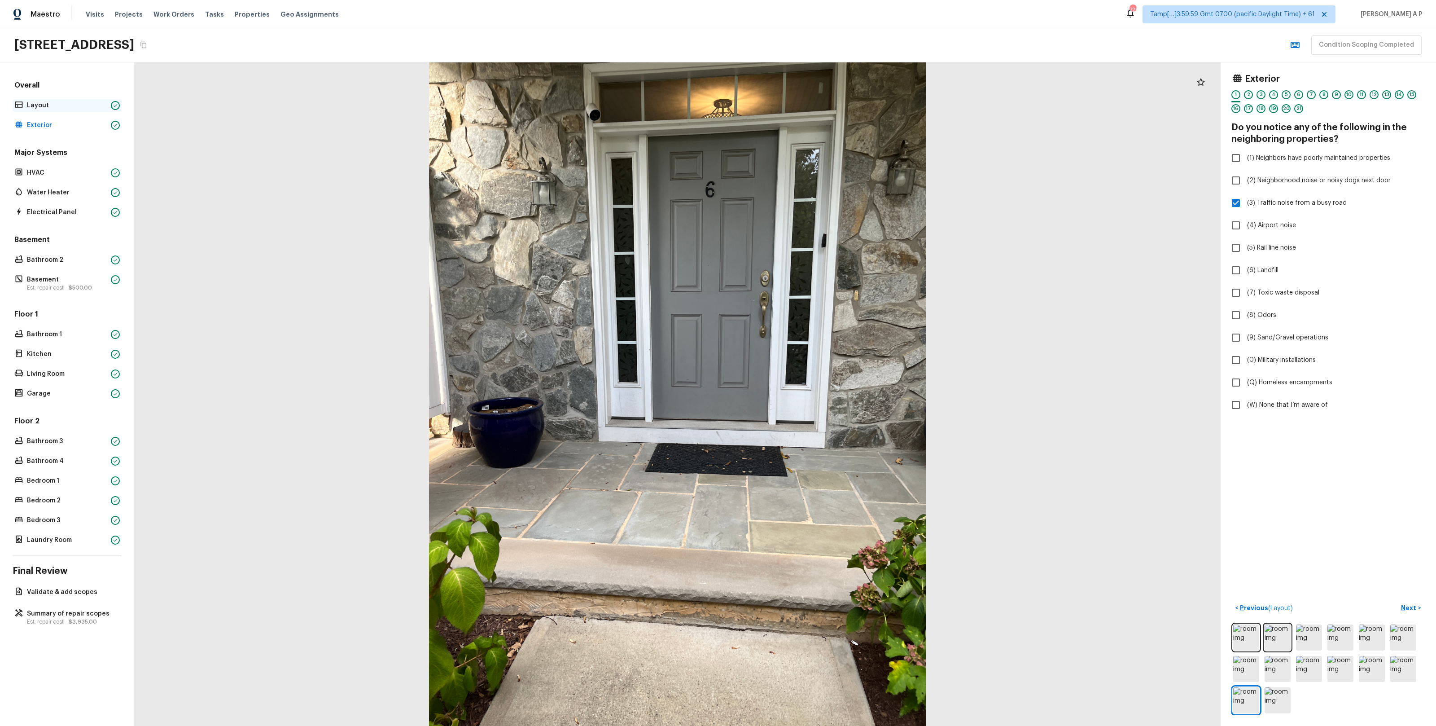
click at [79, 110] on p "Layout" at bounding box center [67, 105] width 80 height 9
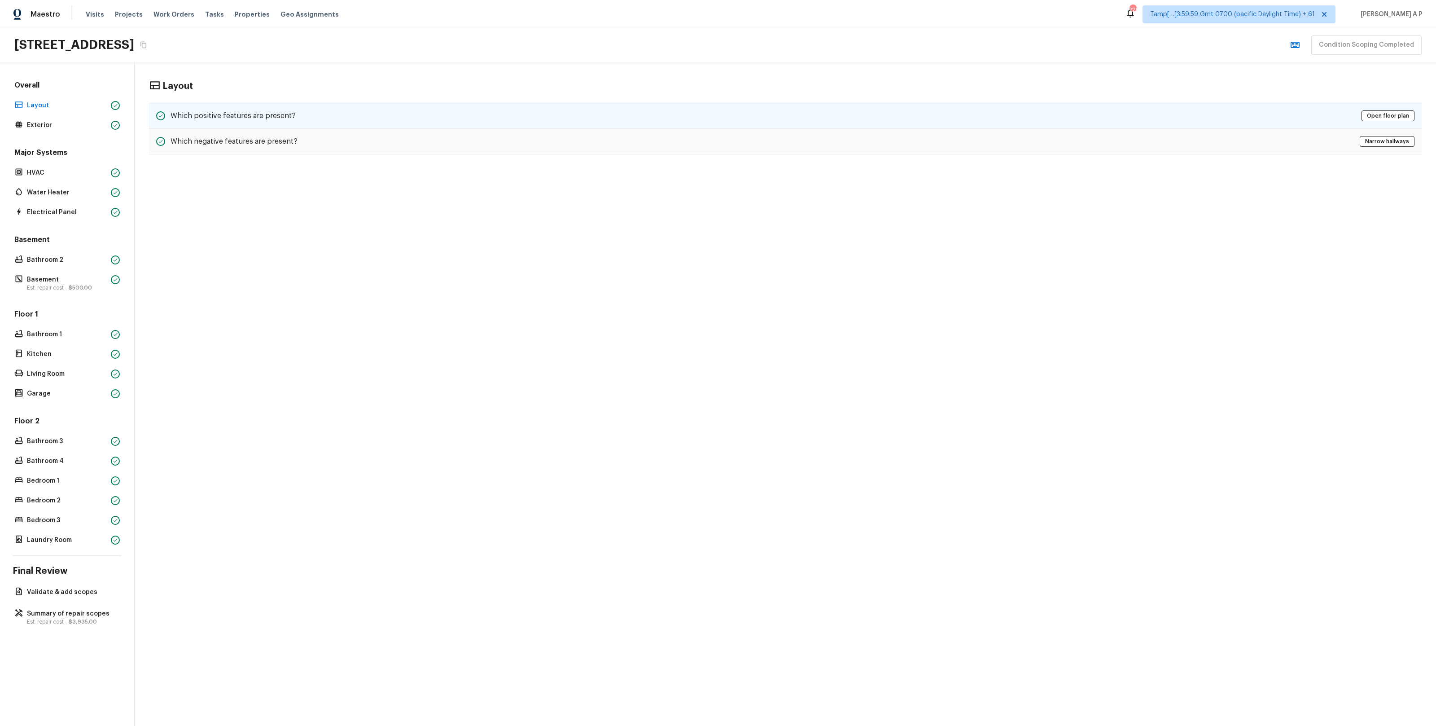
click at [213, 117] on h5 "Which positive features are present?" at bounding box center [233, 116] width 125 height 10
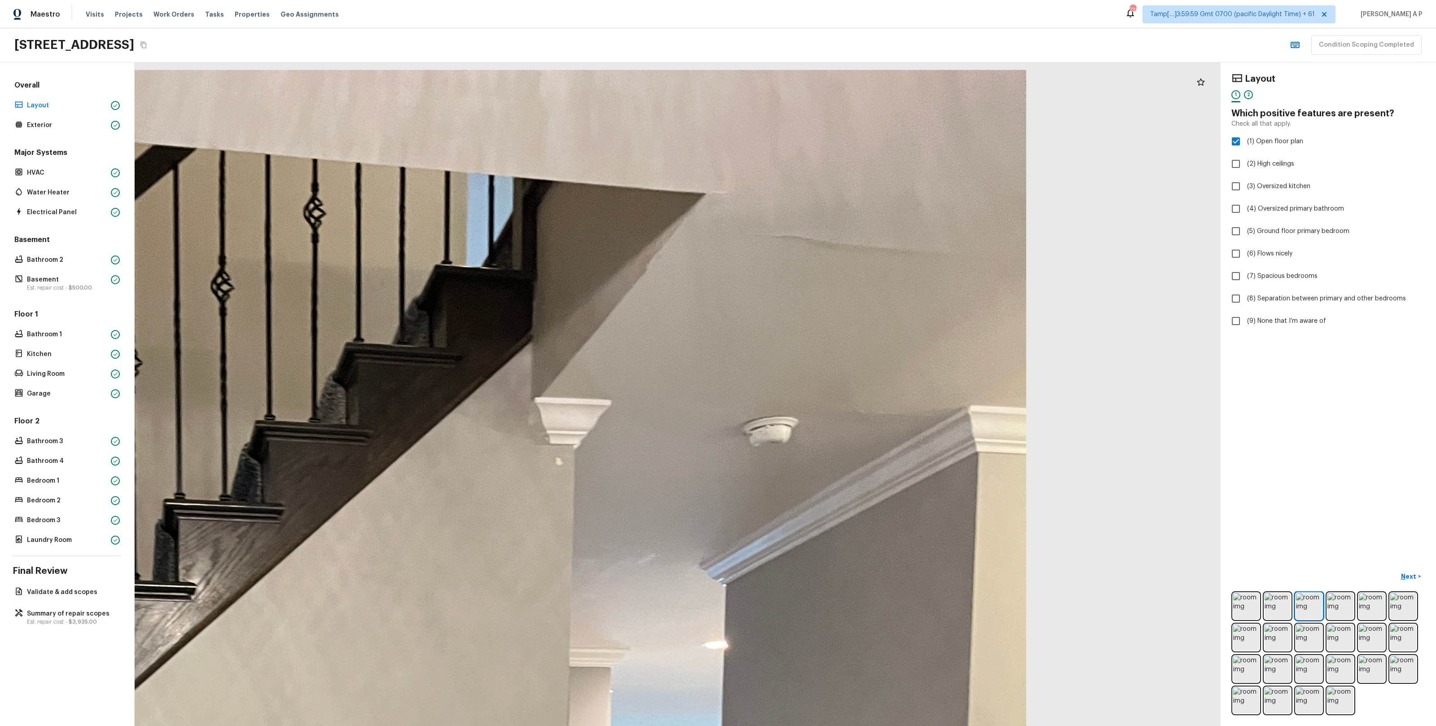
drag, startPoint x: 867, startPoint y: 141, endPoint x: 867, endPoint y: 284, distance: 142.7
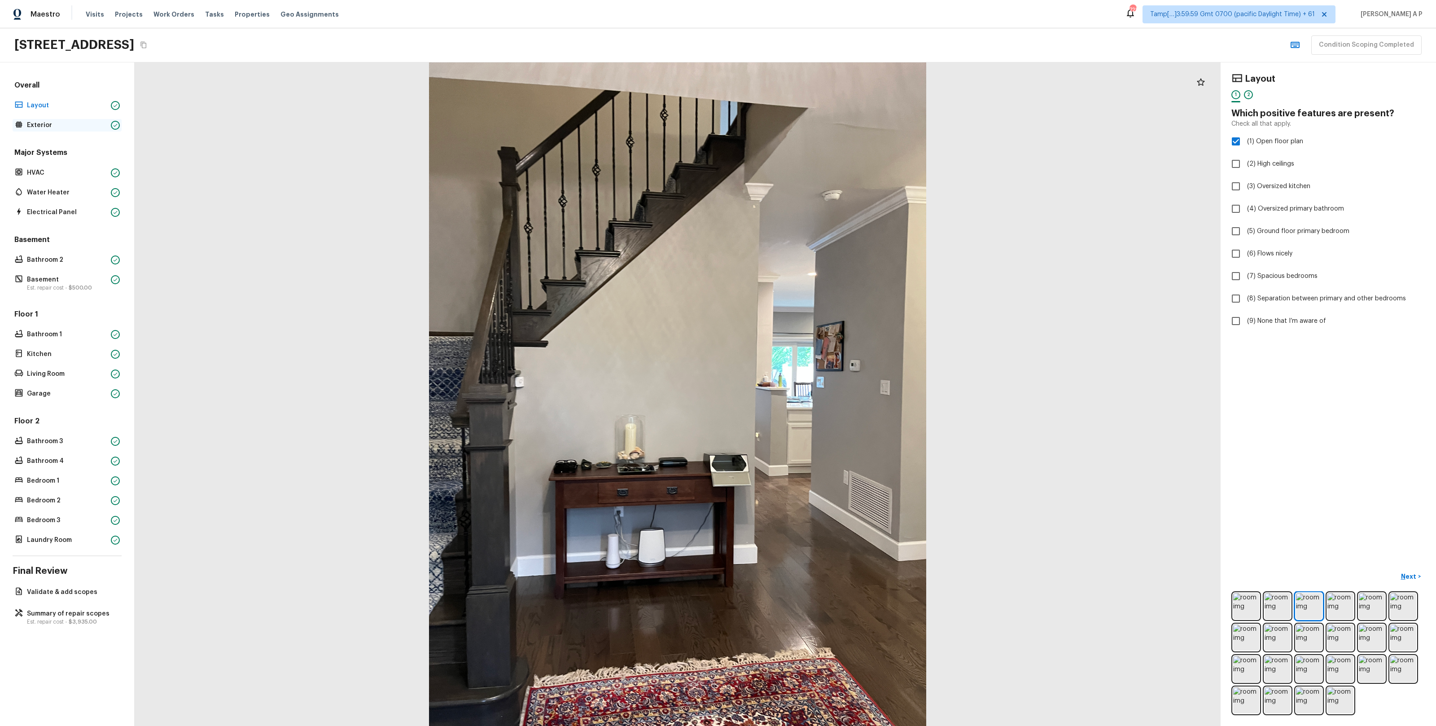
click at [82, 127] on p "Exterior" at bounding box center [67, 125] width 80 height 9
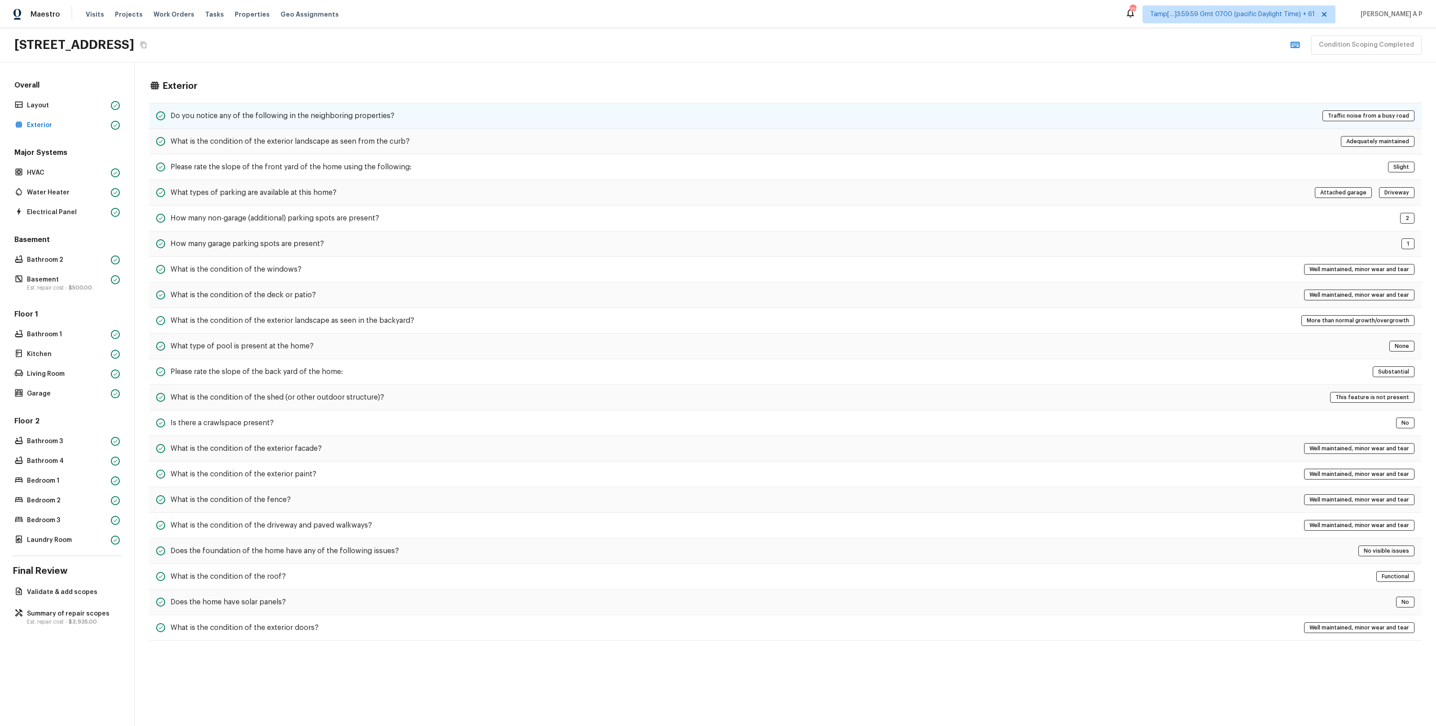
click at [372, 119] on h5 "Do you notice any of the following in the neighboring properties?" at bounding box center [283, 116] width 224 height 10
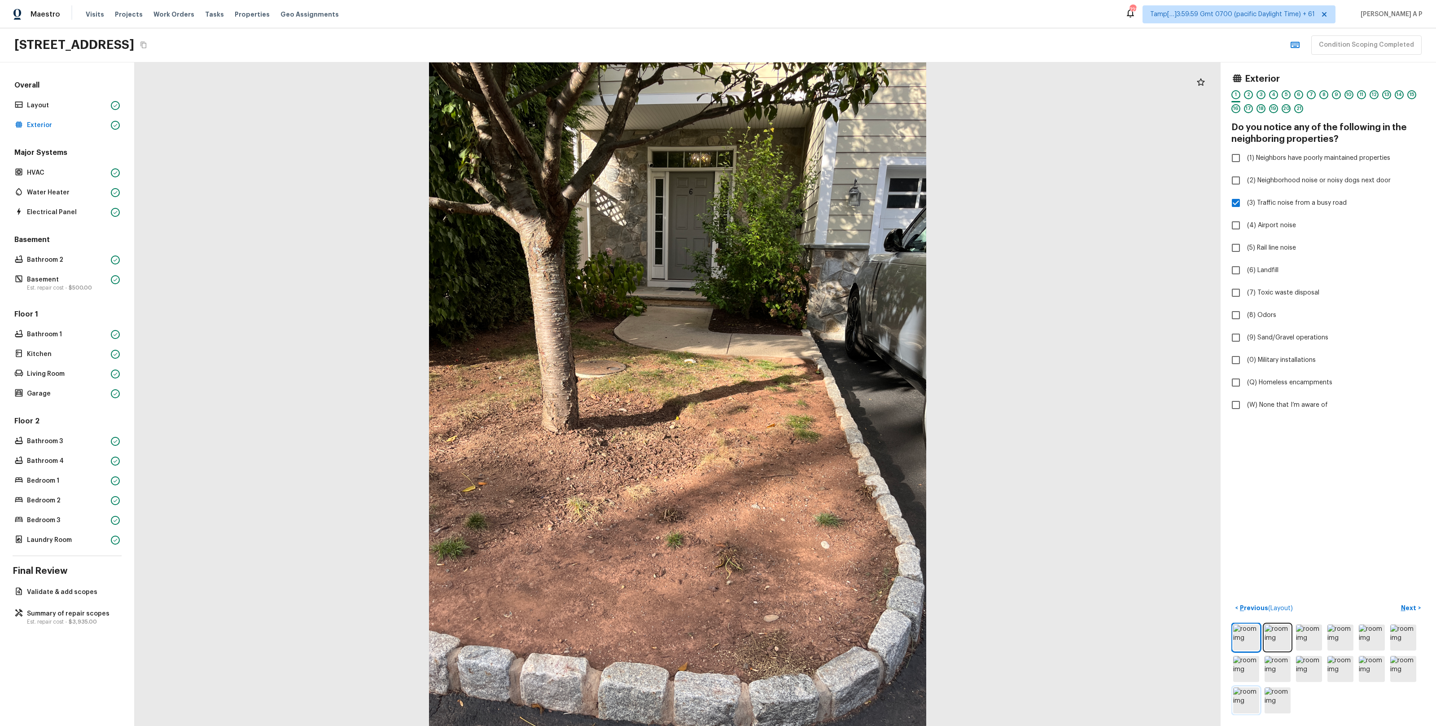
click at [1257, 704] on img at bounding box center [1246, 700] width 26 height 26
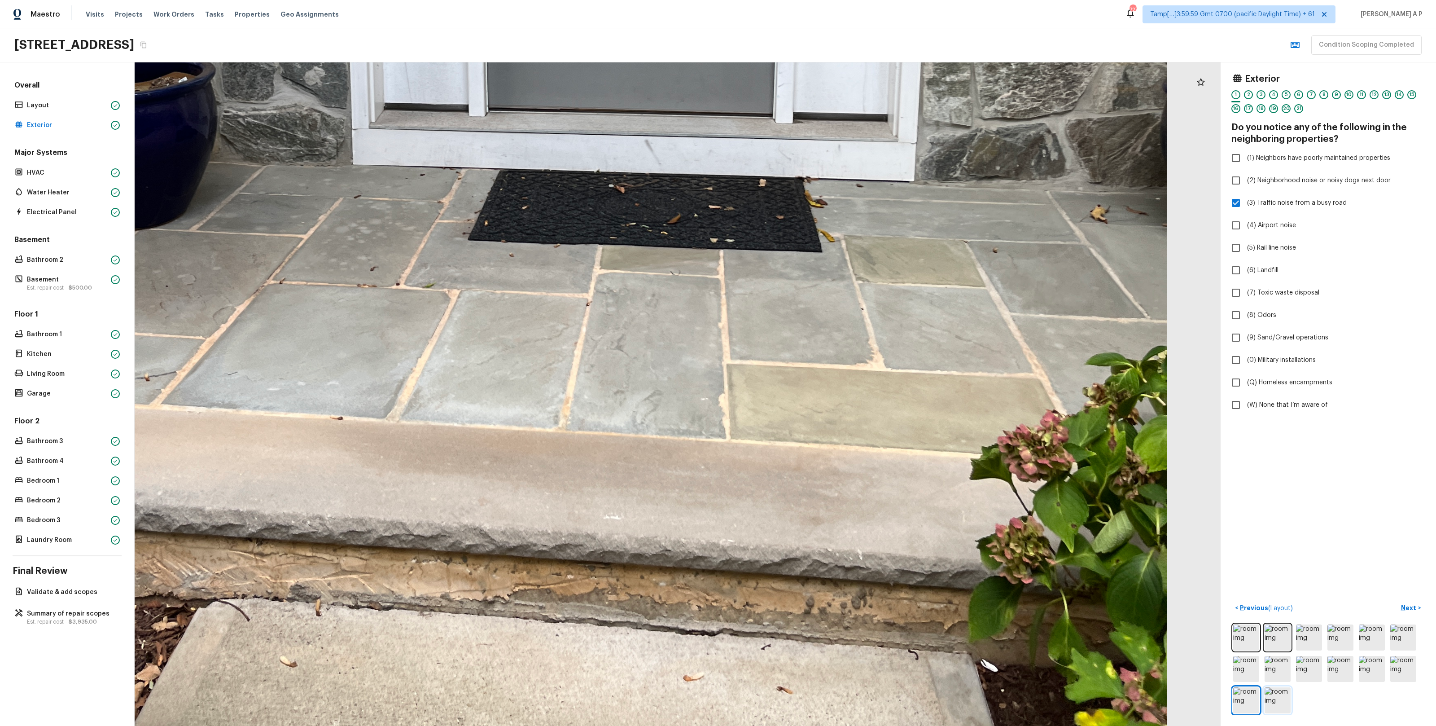
click at [1282, 692] on img at bounding box center [1278, 700] width 26 height 26
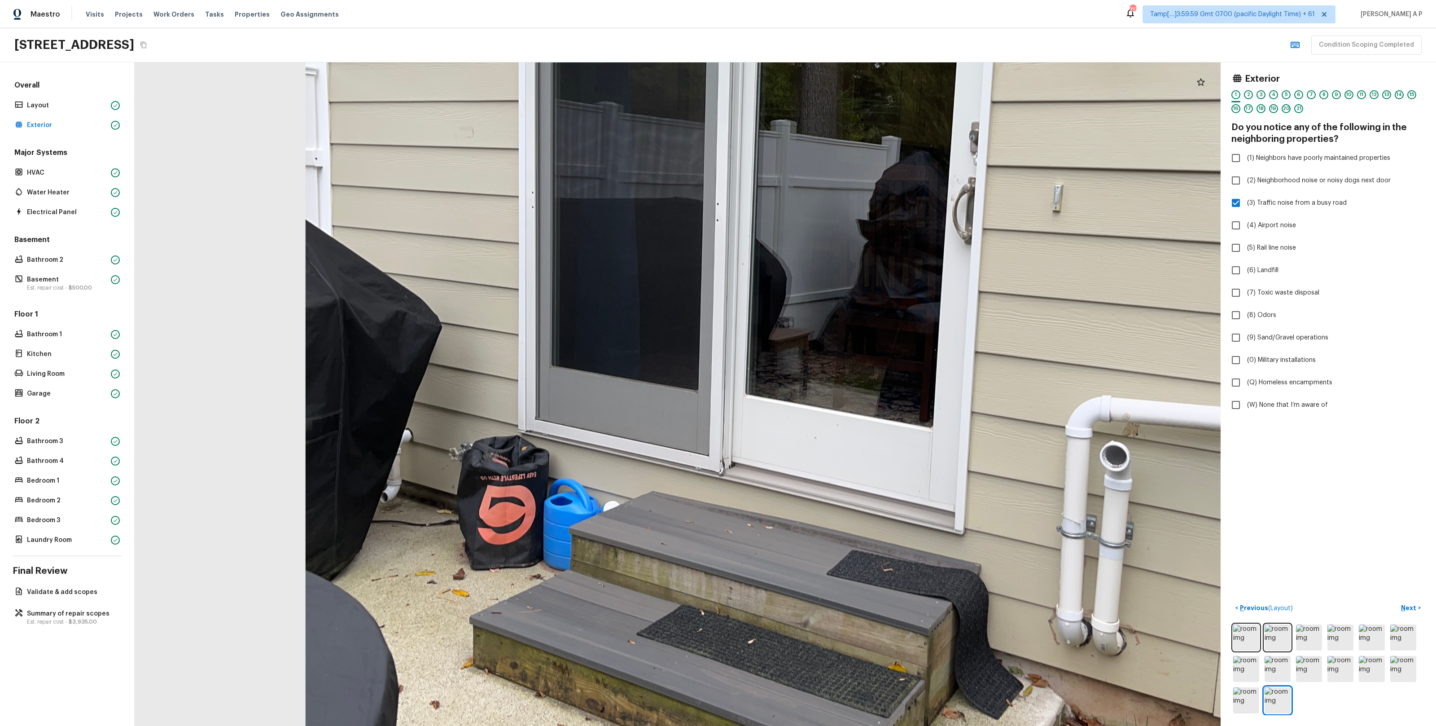
drag, startPoint x: 561, startPoint y: 336, endPoint x: 553, endPoint y: 174, distance: 162.2
click at [553, 174] on div at bounding box center [773, 291] width 2044 height 1248
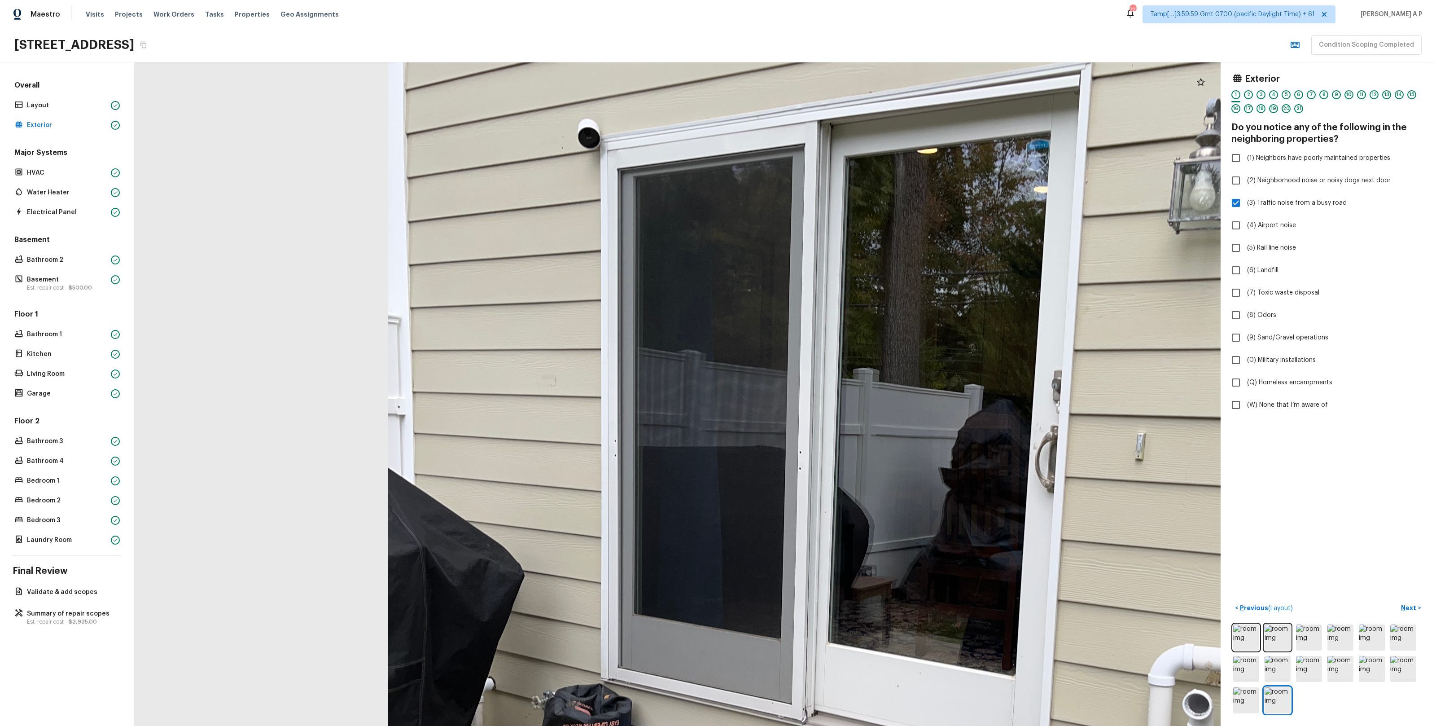
drag, startPoint x: 616, startPoint y: 281, endPoint x: 675, endPoint y: 540, distance: 265.7
click at [680, 547] on div at bounding box center [856, 539] width 2044 height 1248
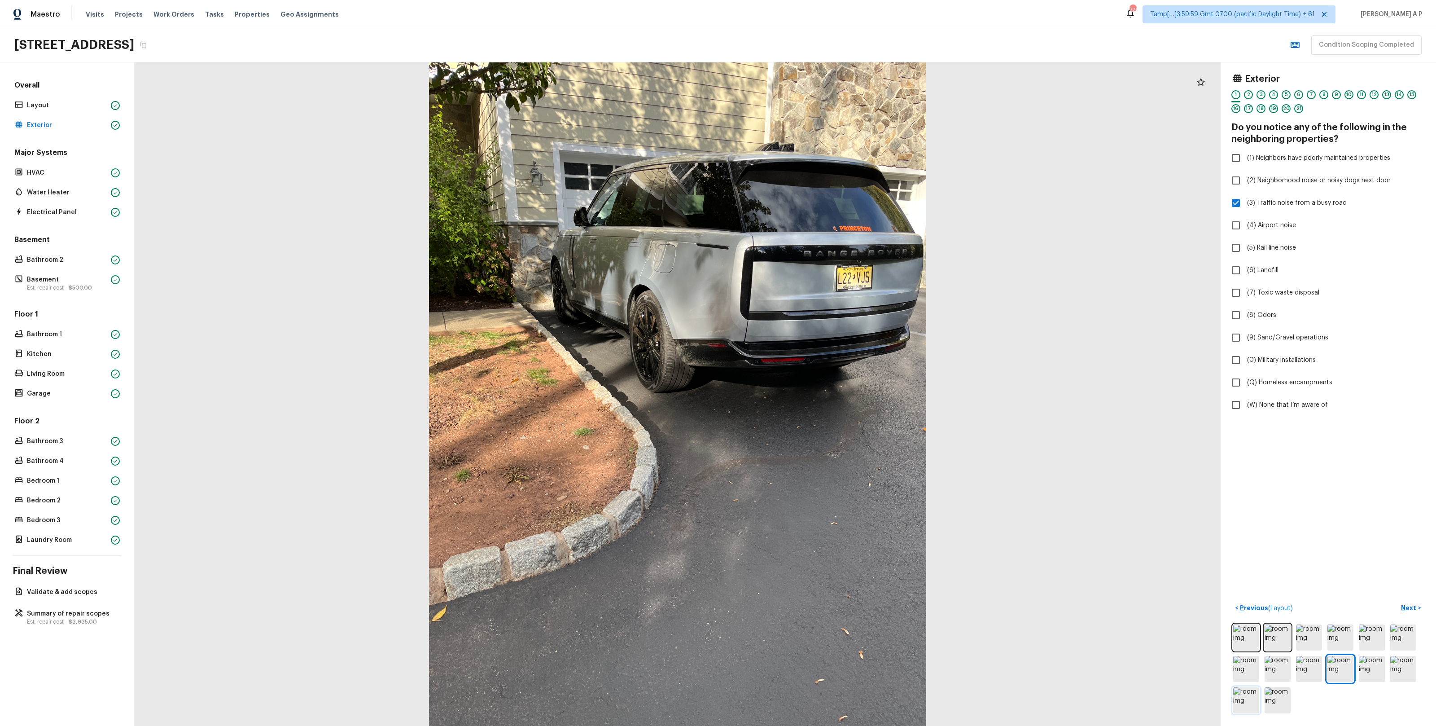
click at [1257, 702] on img at bounding box center [1246, 700] width 26 height 26
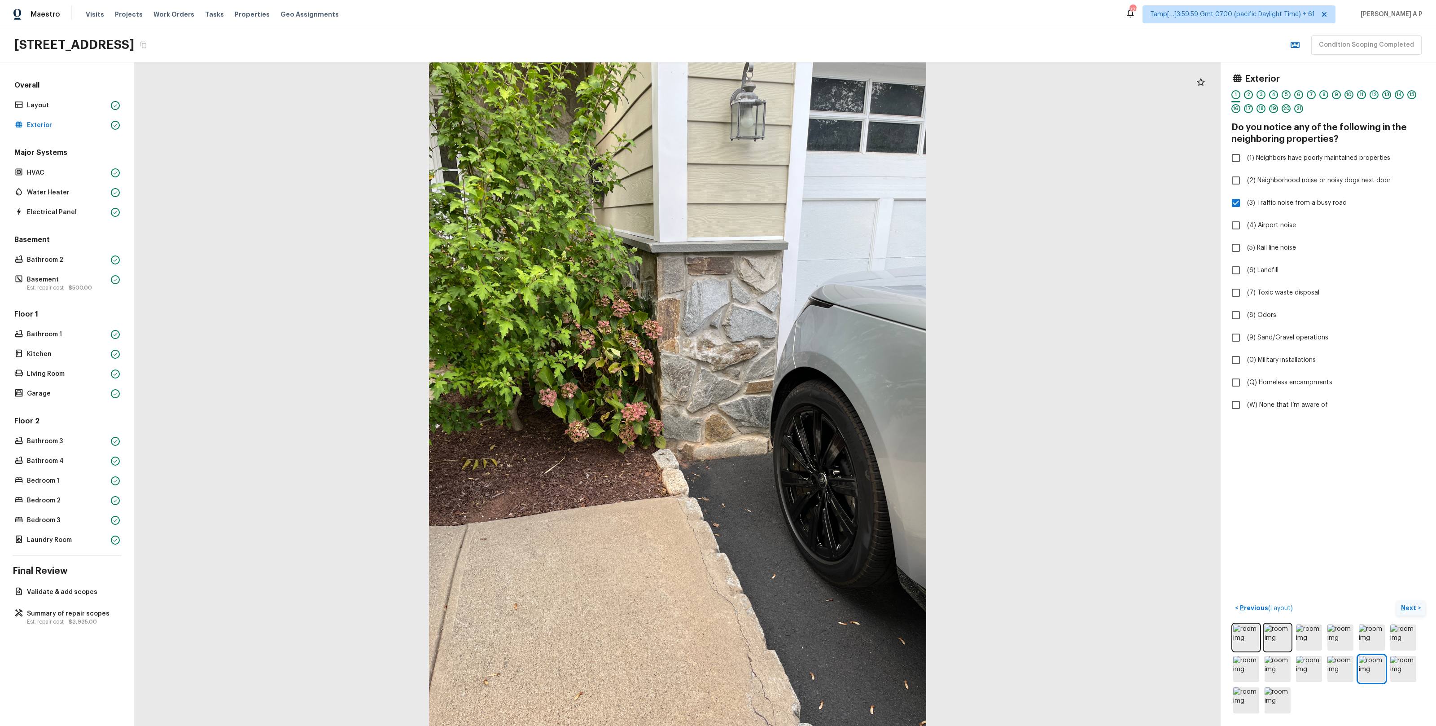
click at [1409, 607] on p "Next" at bounding box center [1409, 607] width 17 height 9
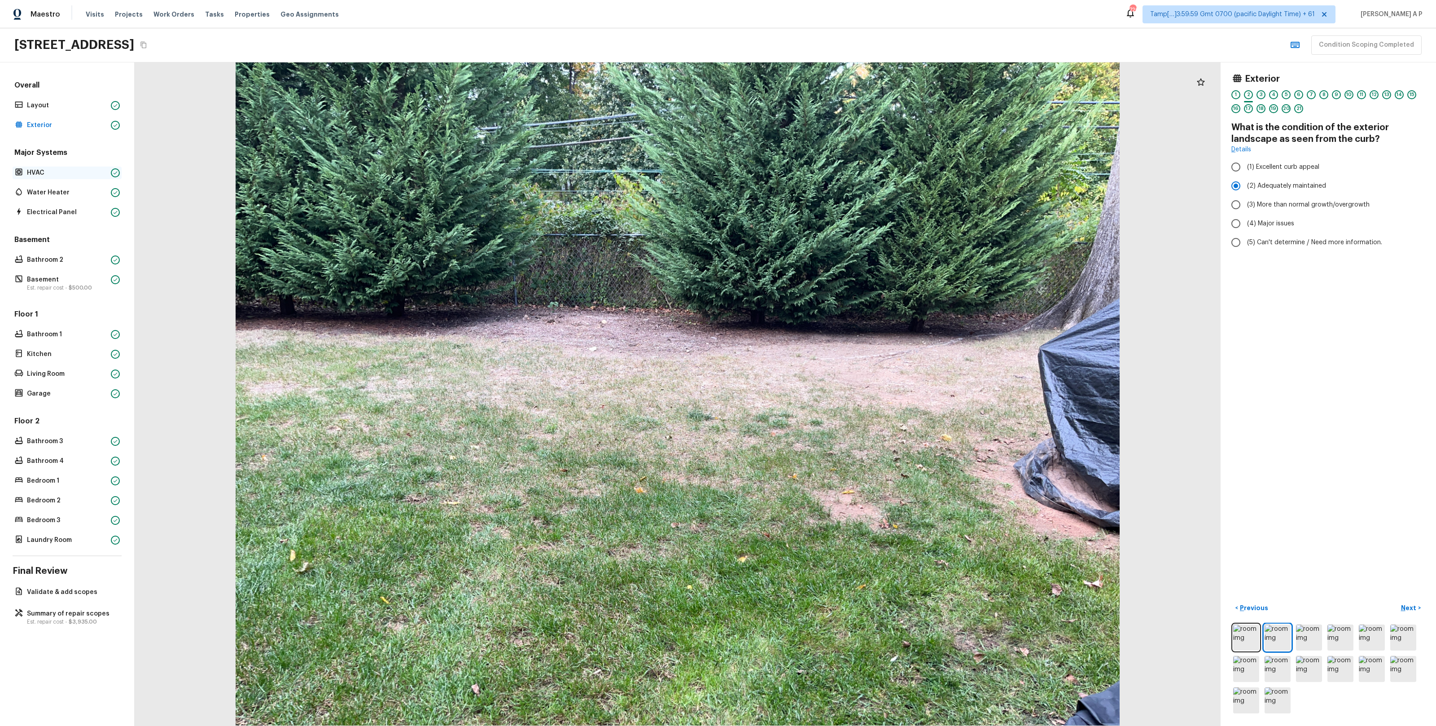
click at [98, 170] on p "HVAC" at bounding box center [67, 172] width 80 height 9
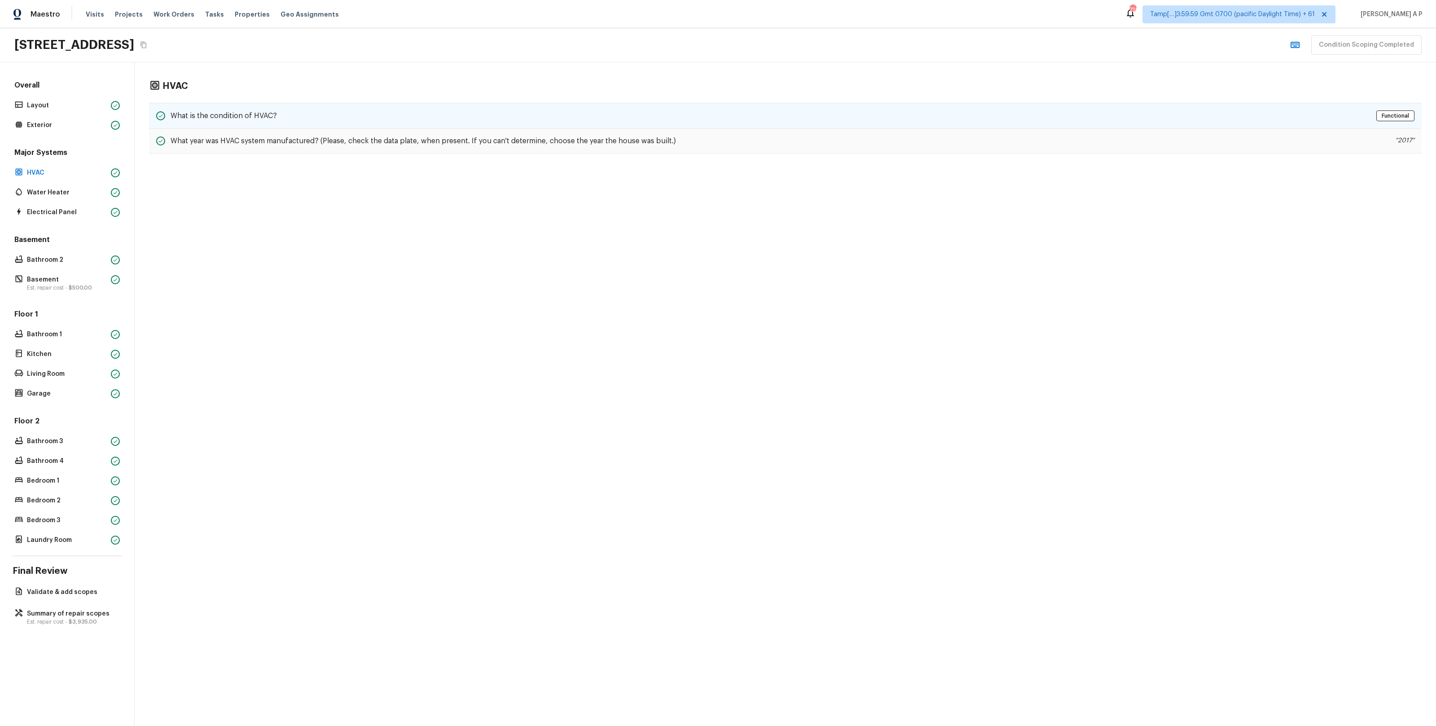
click at [242, 114] on h5 "What is the condition of HVAC?" at bounding box center [224, 116] width 106 height 10
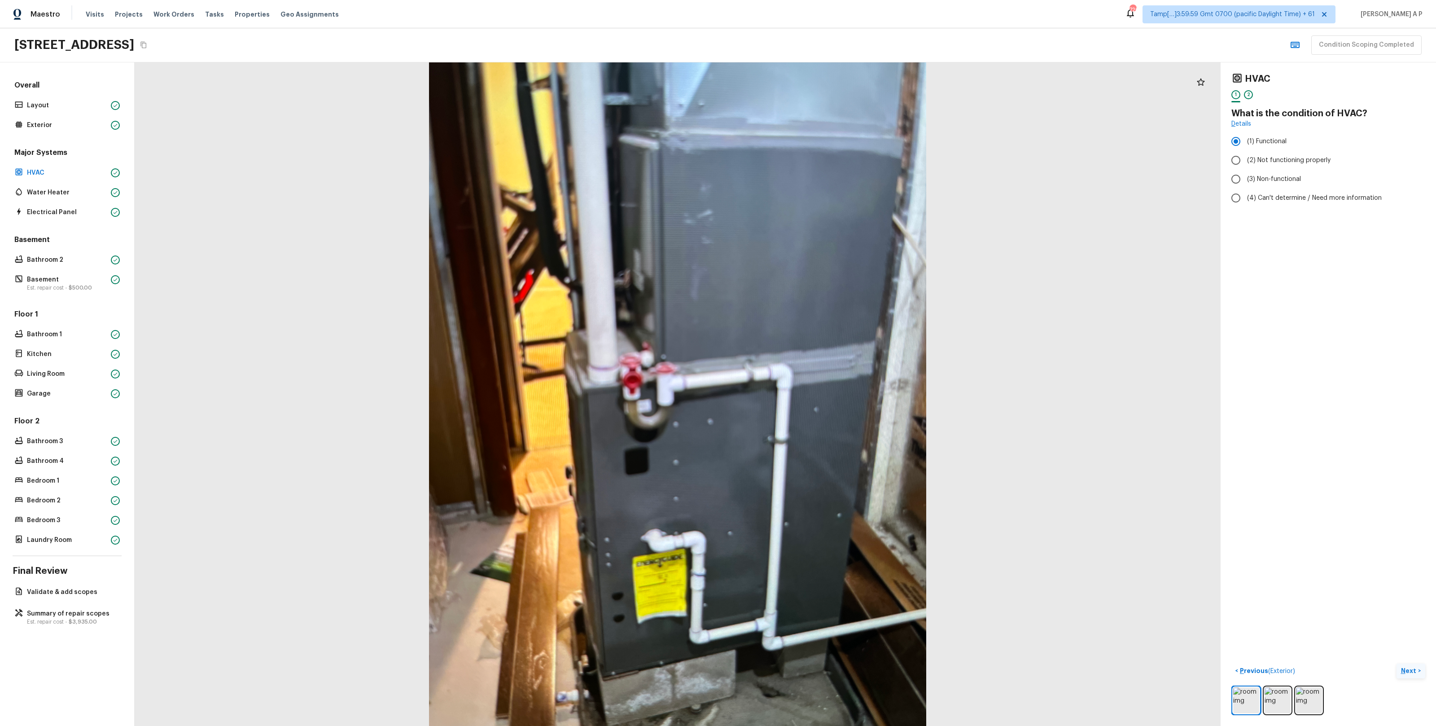
click at [1409, 663] on button "Next >" at bounding box center [1411, 670] width 29 height 15
click at [86, 201] on div "Major Systems HVAC Water Heater Electrical Panel" at bounding box center [67, 183] width 109 height 71
click at [88, 192] on p "Water Heater" at bounding box center [67, 192] width 80 height 9
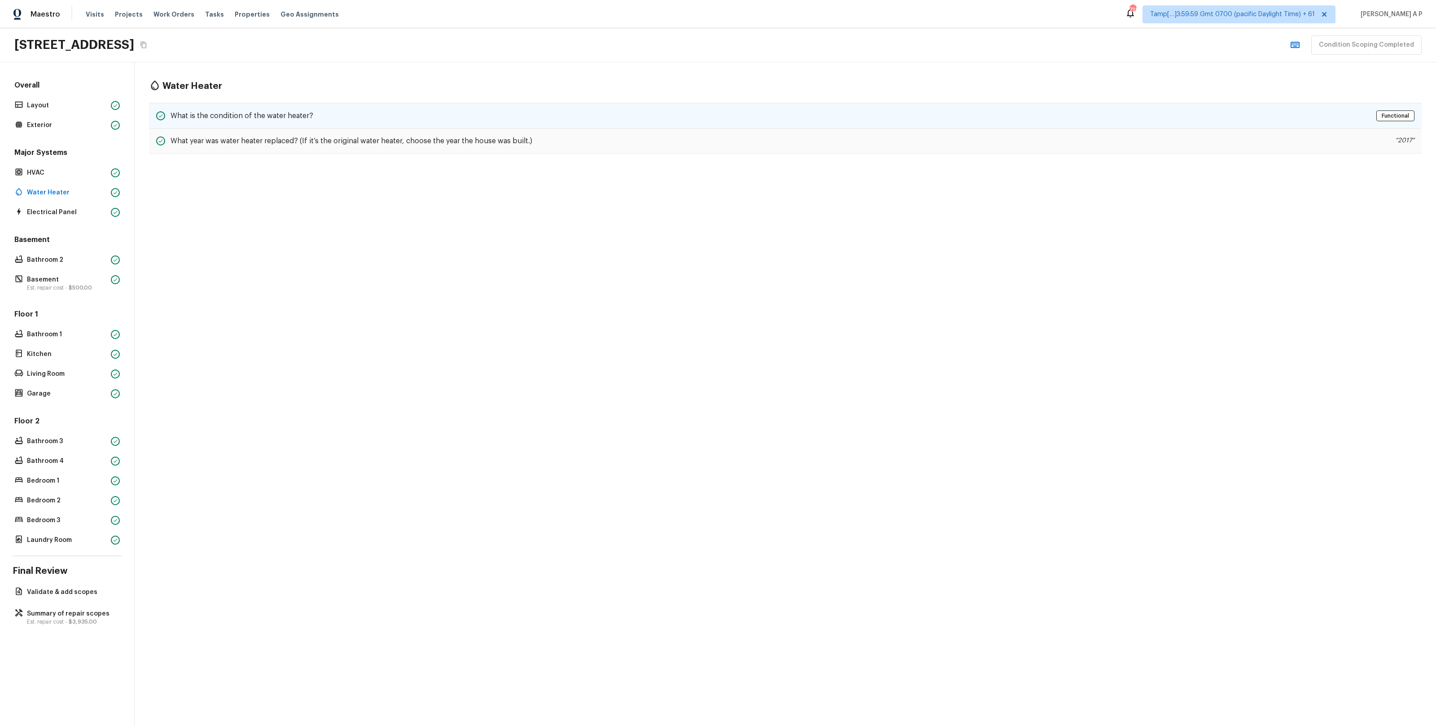
click at [252, 125] on div "What is the condition of the water heater? Functional" at bounding box center [785, 116] width 1273 height 26
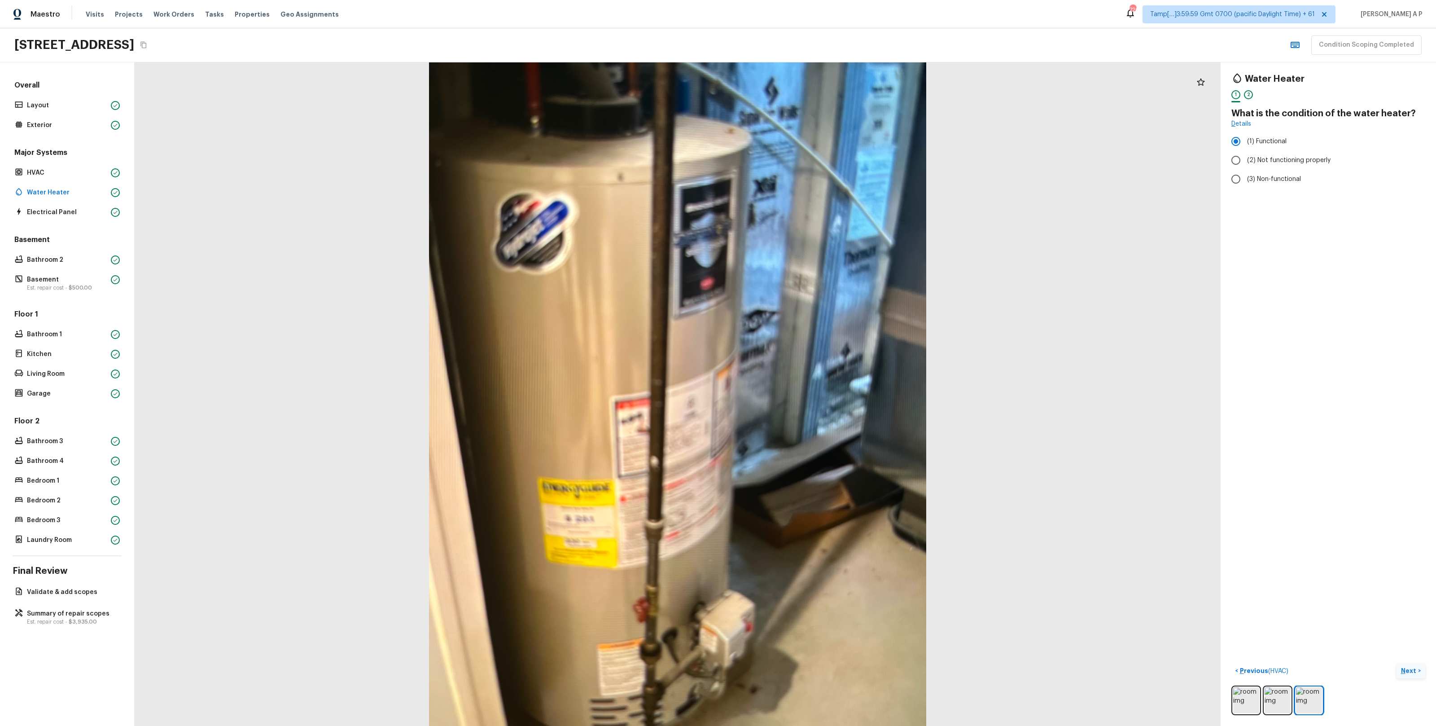
click at [1406, 670] on p "Next" at bounding box center [1409, 670] width 17 height 9
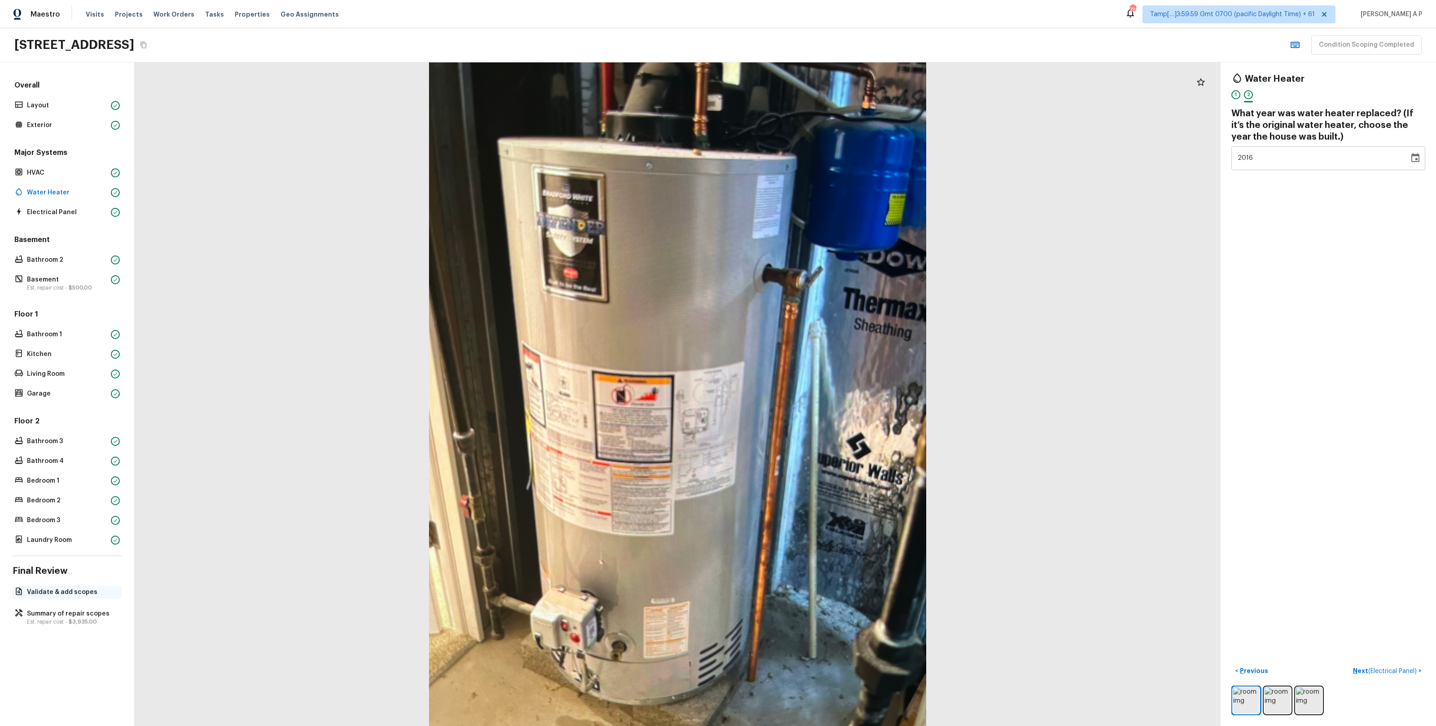
click at [67, 597] on div "Validate & add scopes" at bounding box center [67, 592] width 109 height 13
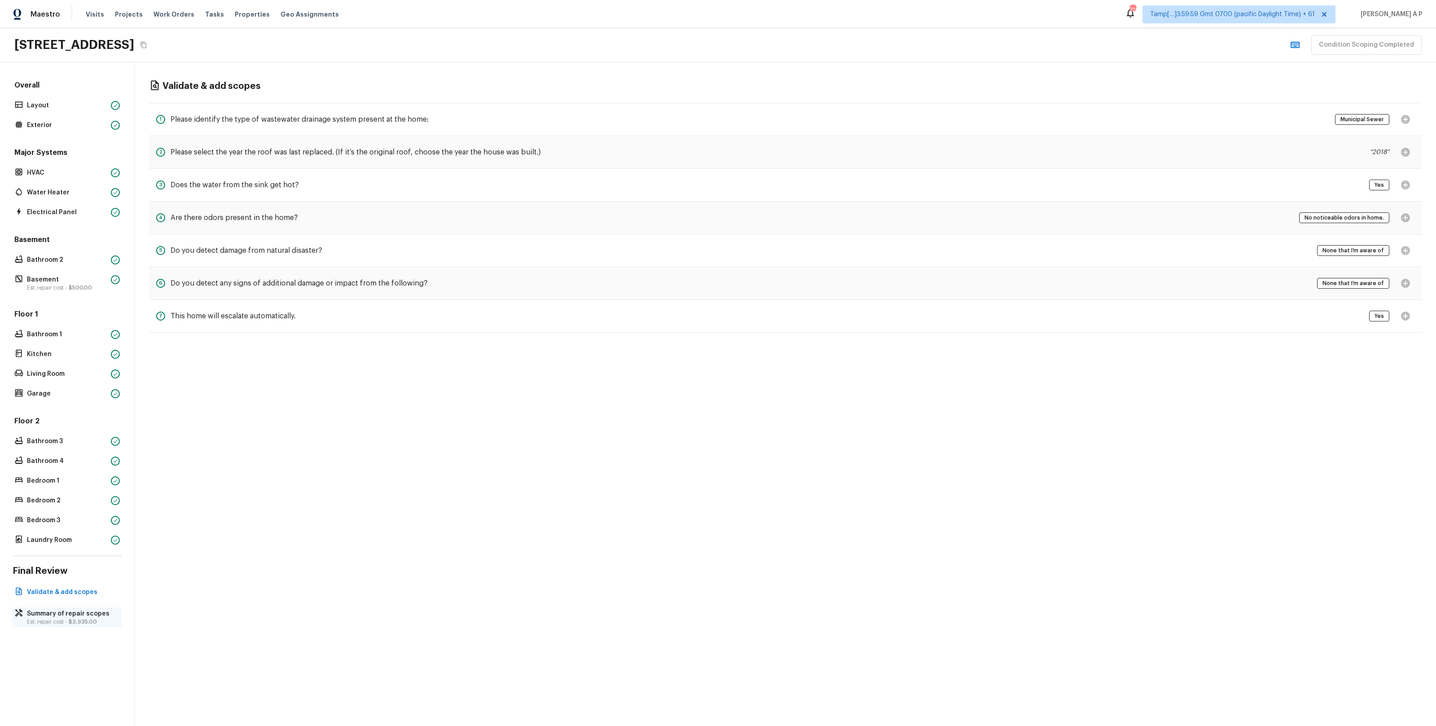
click at [59, 615] on p "Summary of repair scopes" at bounding box center [71, 613] width 89 height 9
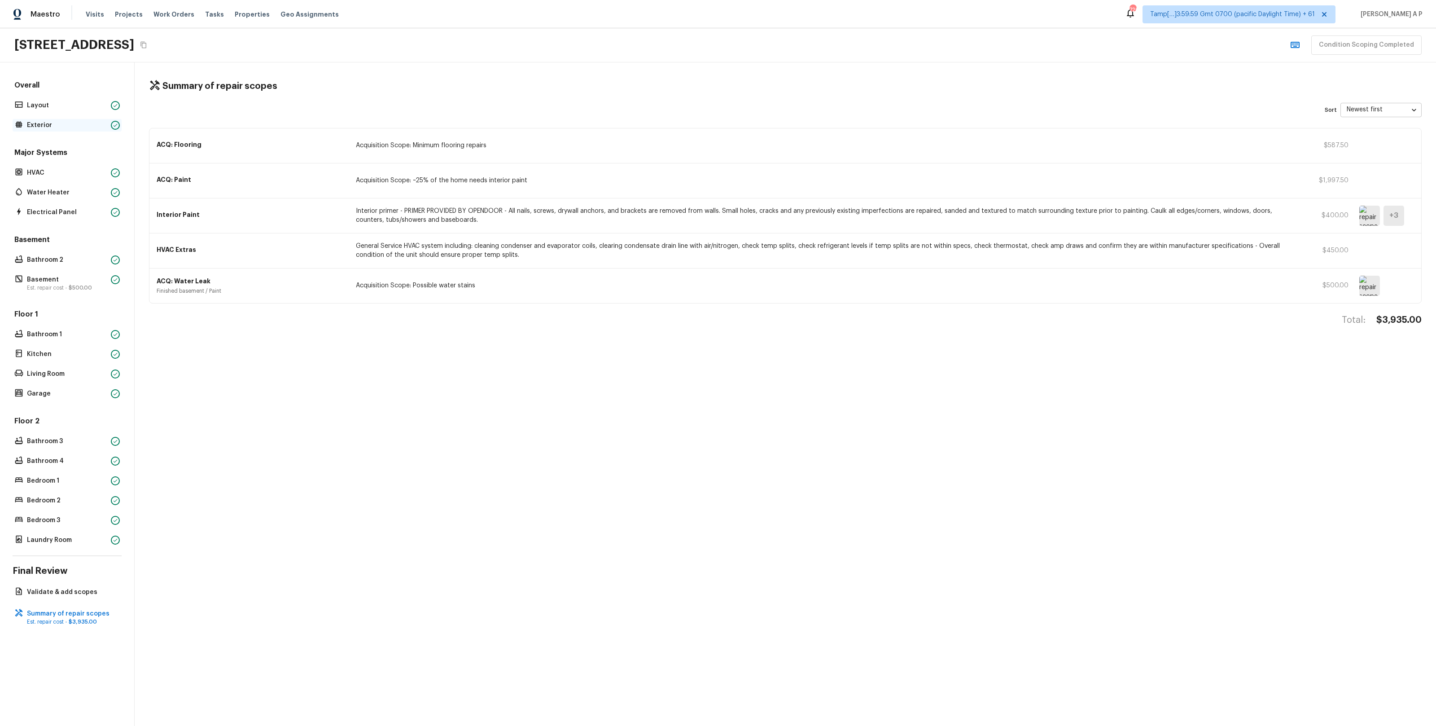
click at [89, 125] on p "Exterior" at bounding box center [67, 125] width 80 height 9
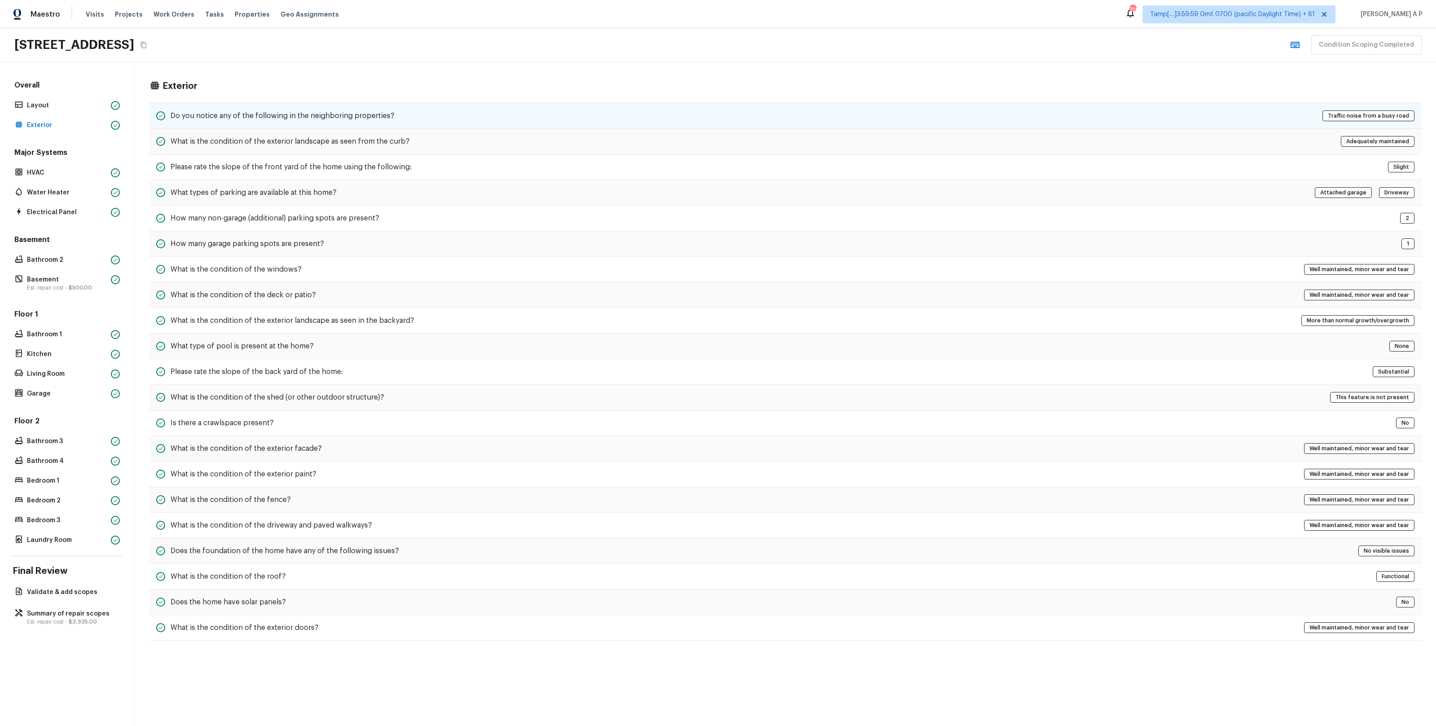
click at [302, 114] on h5 "Do you notice any of the following in the neighboring properties?" at bounding box center [283, 116] width 224 height 10
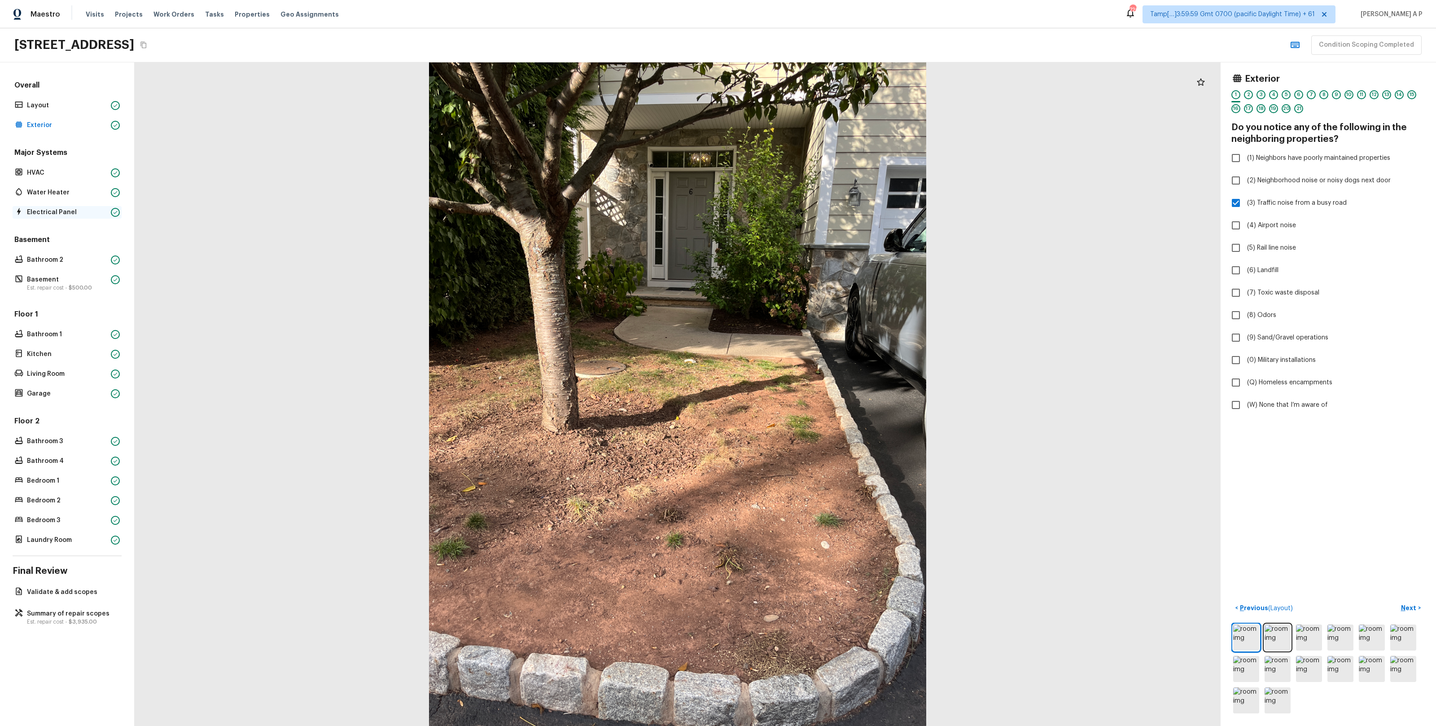
click at [65, 212] on p "Electrical Panel" at bounding box center [67, 212] width 80 height 9
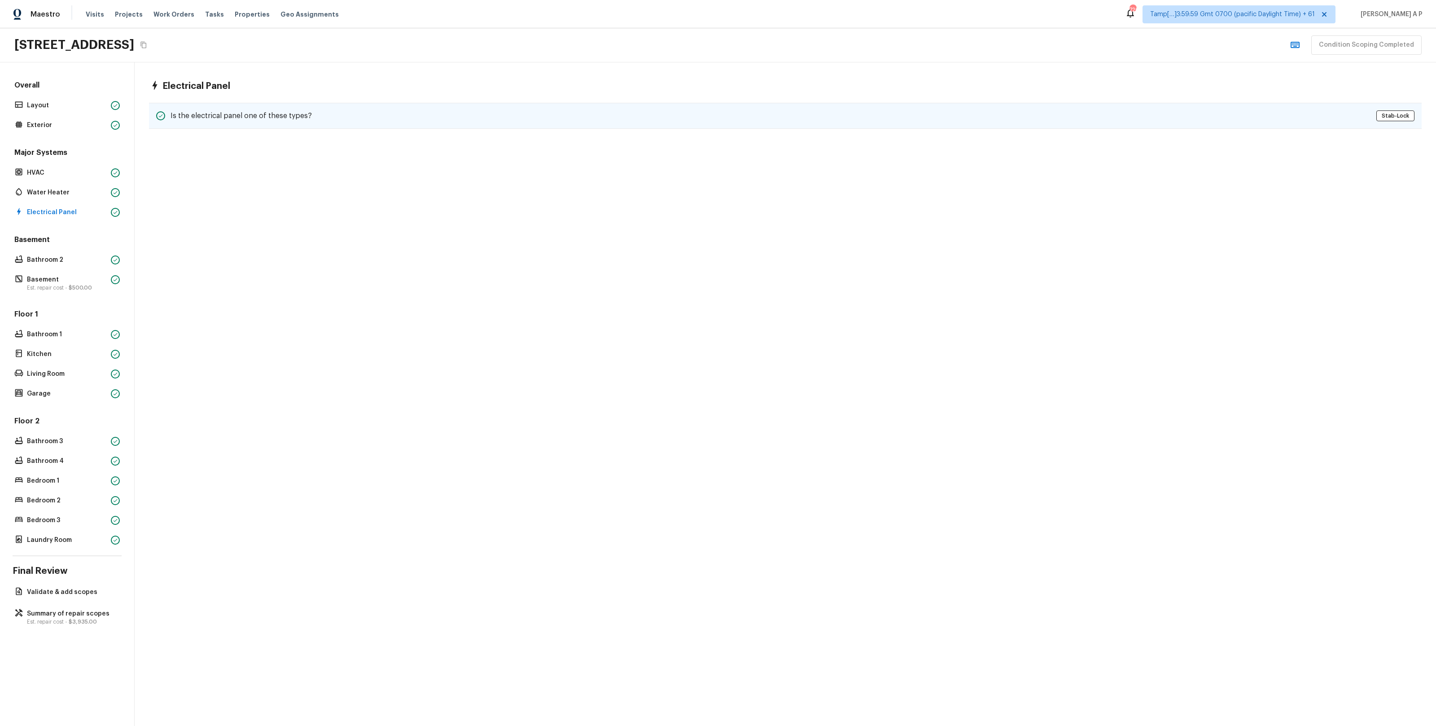
click at [262, 105] on div "Is the electrical panel one of these types? Stab-Lock" at bounding box center [785, 116] width 1273 height 26
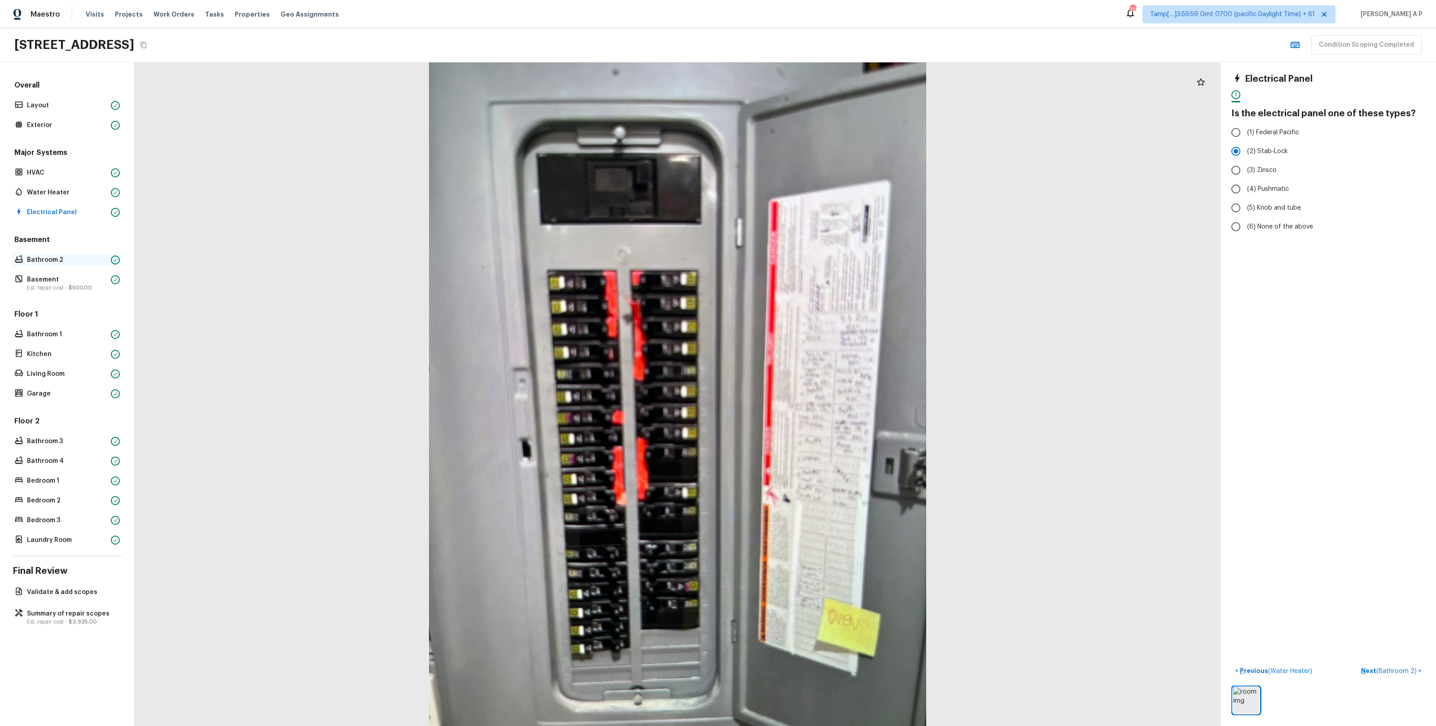
click at [34, 259] on p "Bathroom 2" at bounding box center [67, 259] width 80 height 9
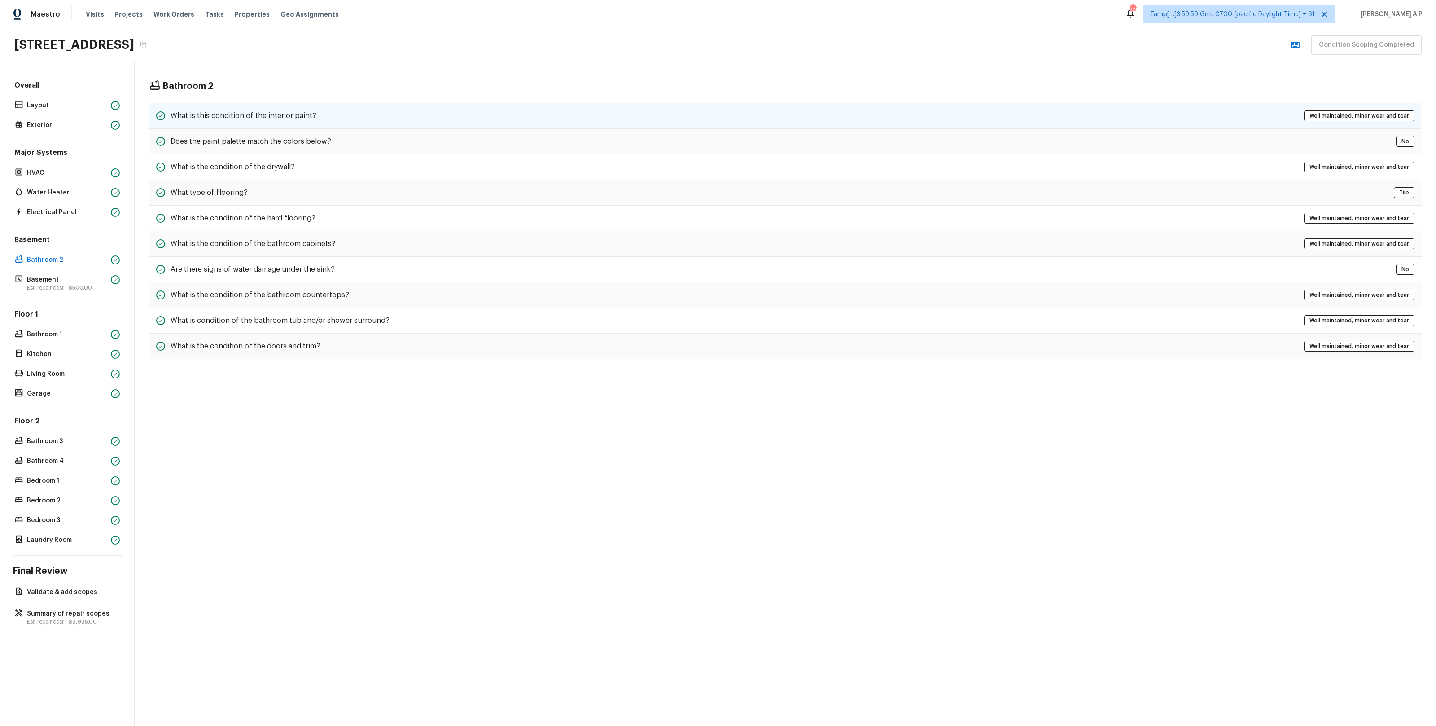
click at [269, 113] on h5 "What is this condition of the interior paint?" at bounding box center [244, 116] width 146 height 10
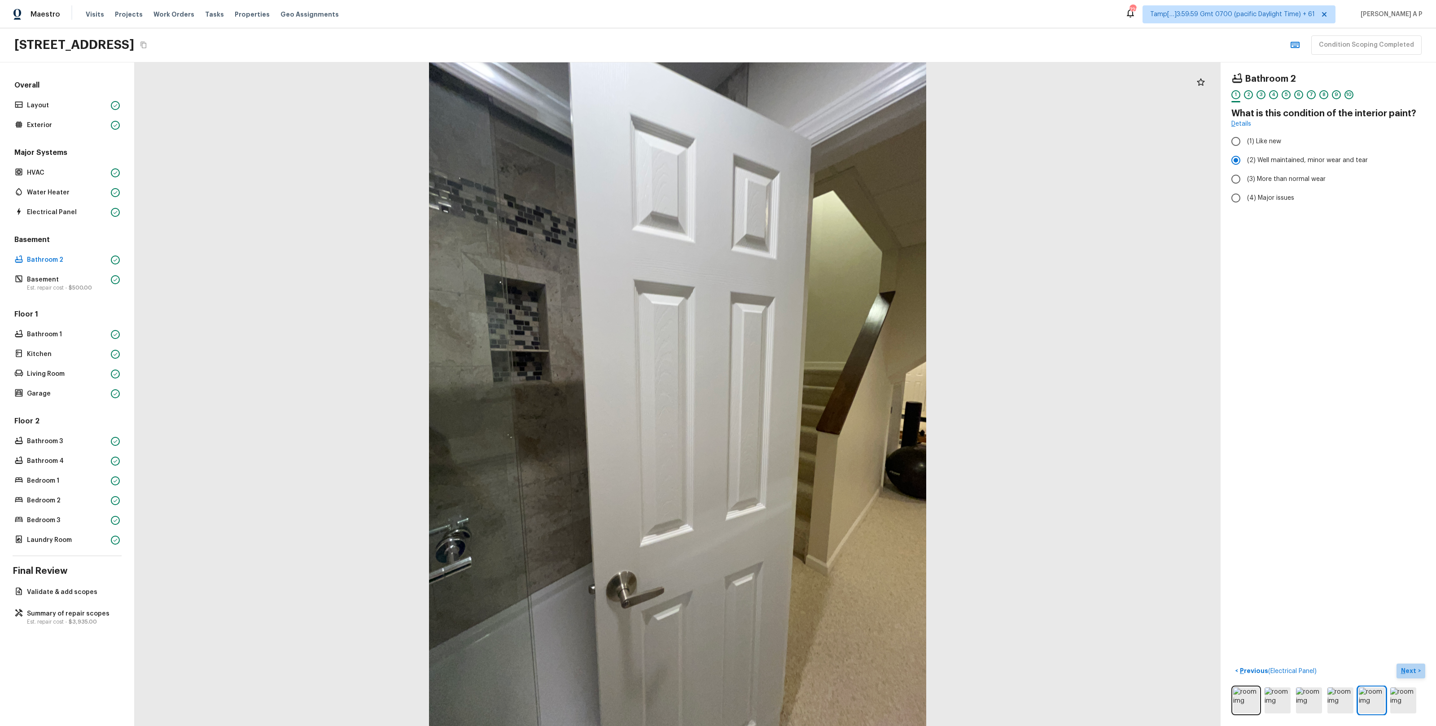
click at [1414, 675] on p "Next" at bounding box center [1409, 670] width 17 height 9
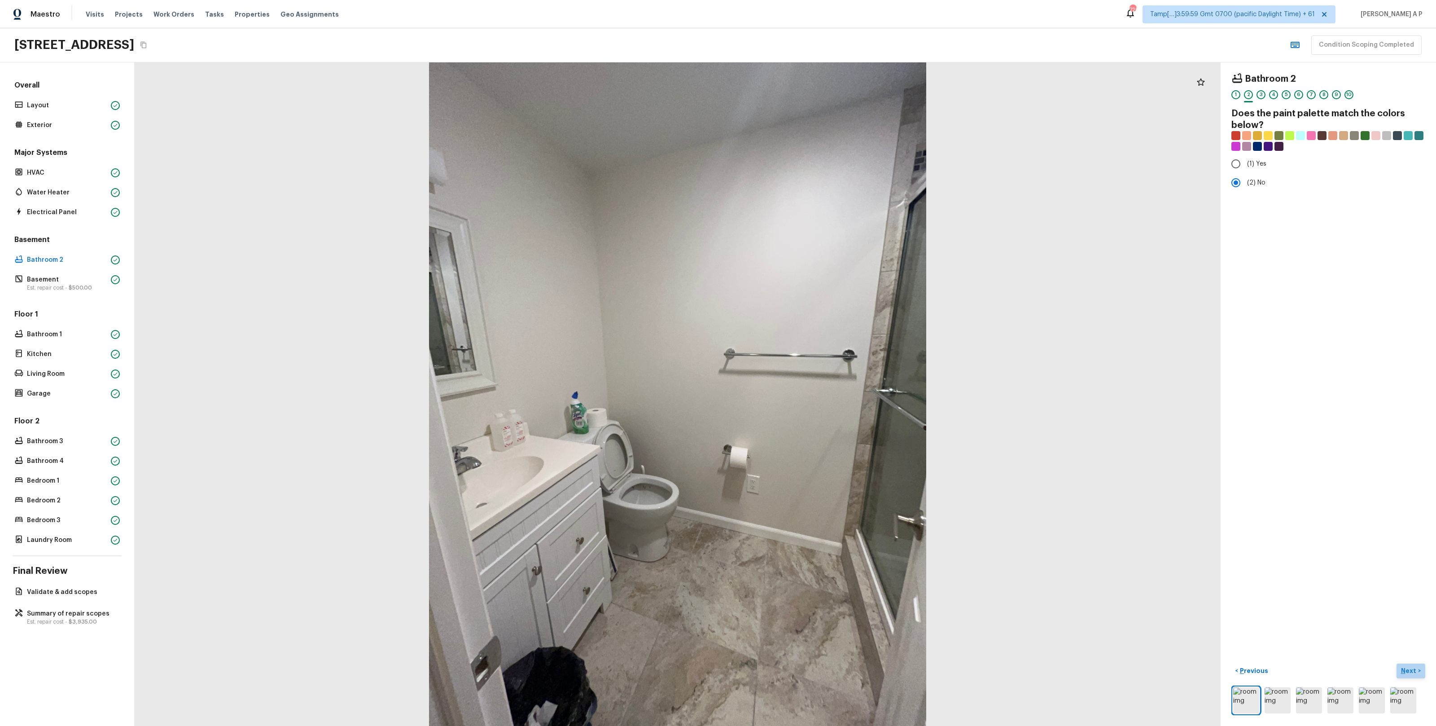
click at [1414, 675] on p "Next" at bounding box center [1409, 670] width 17 height 9
click at [1413, 673] on p "Next" at bounding box center [1409, 670] width 17 height 9
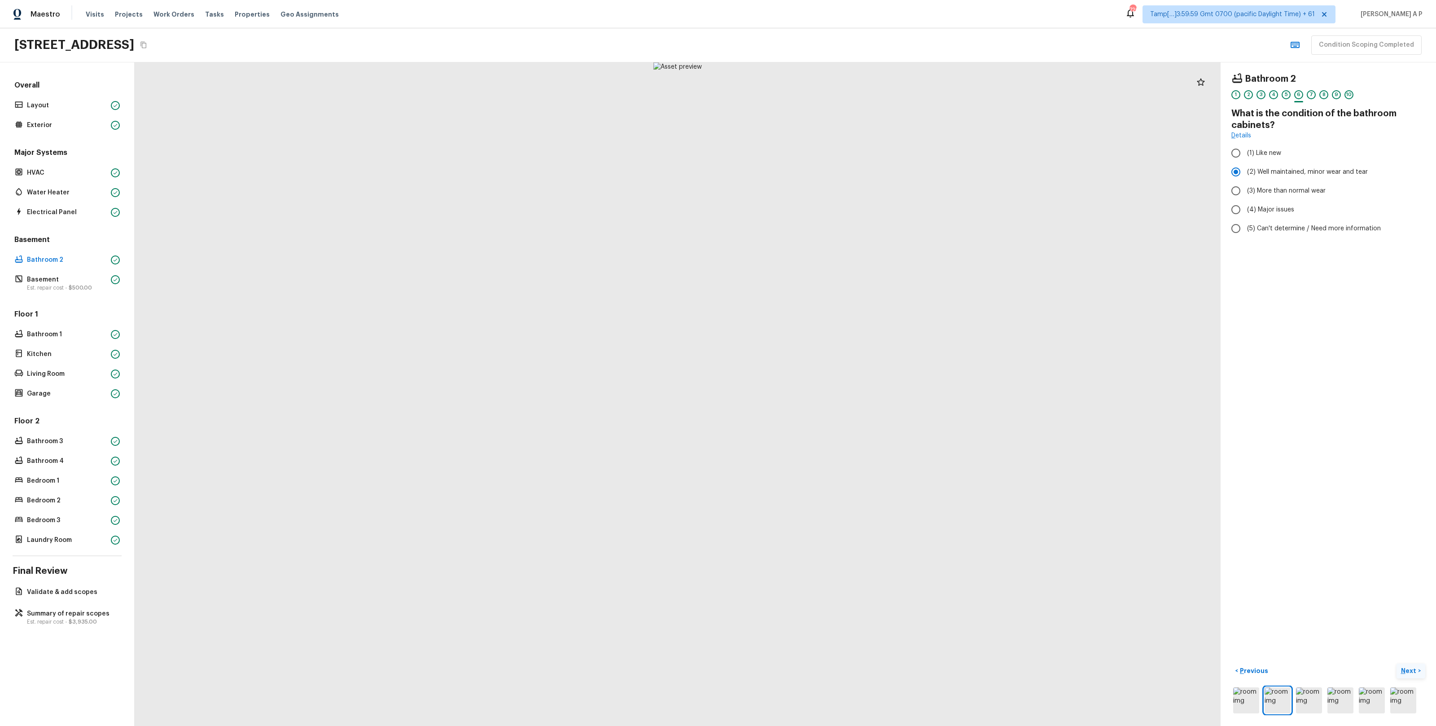
click at [1413, 673] on p "Next" at bounding box center [1409, 670] width 17 height 9
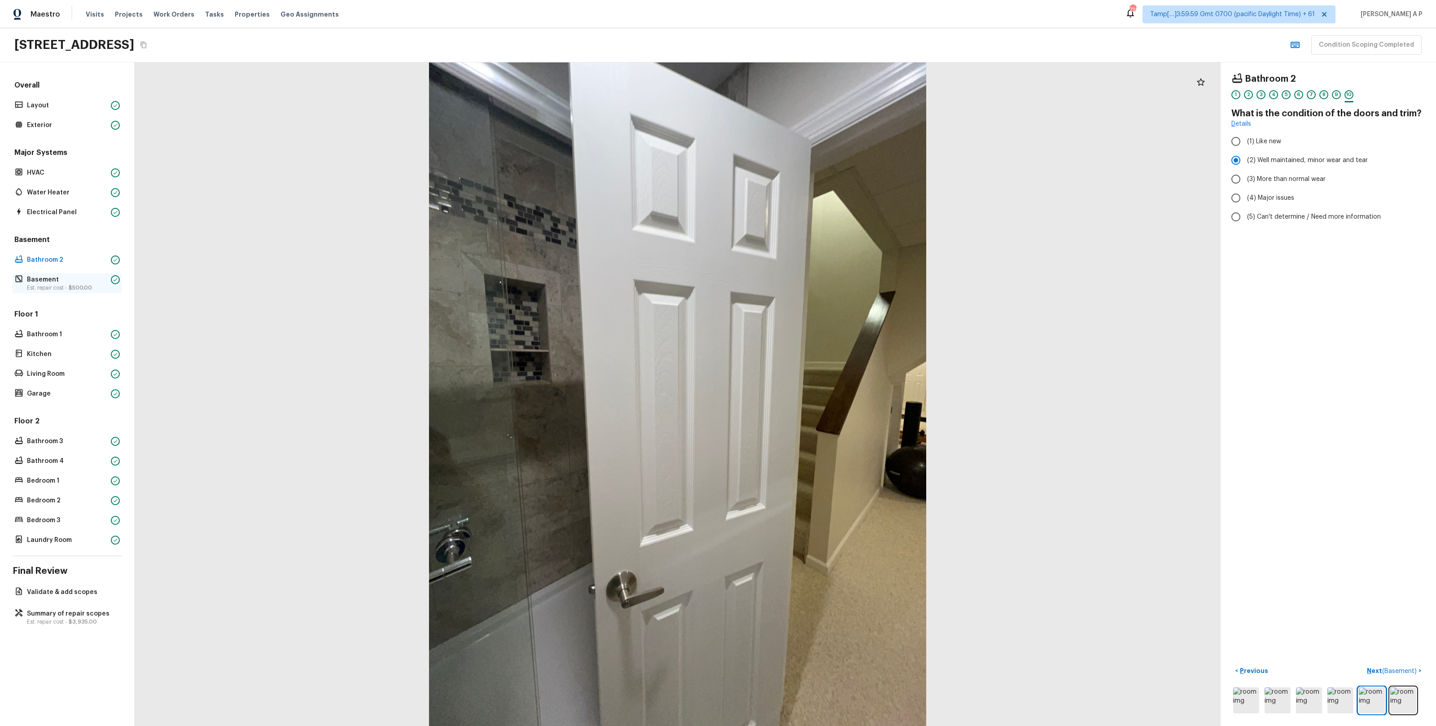
click at [91, 286] on span "$500.00" at bounding box center [80, 287] width 23 height 5
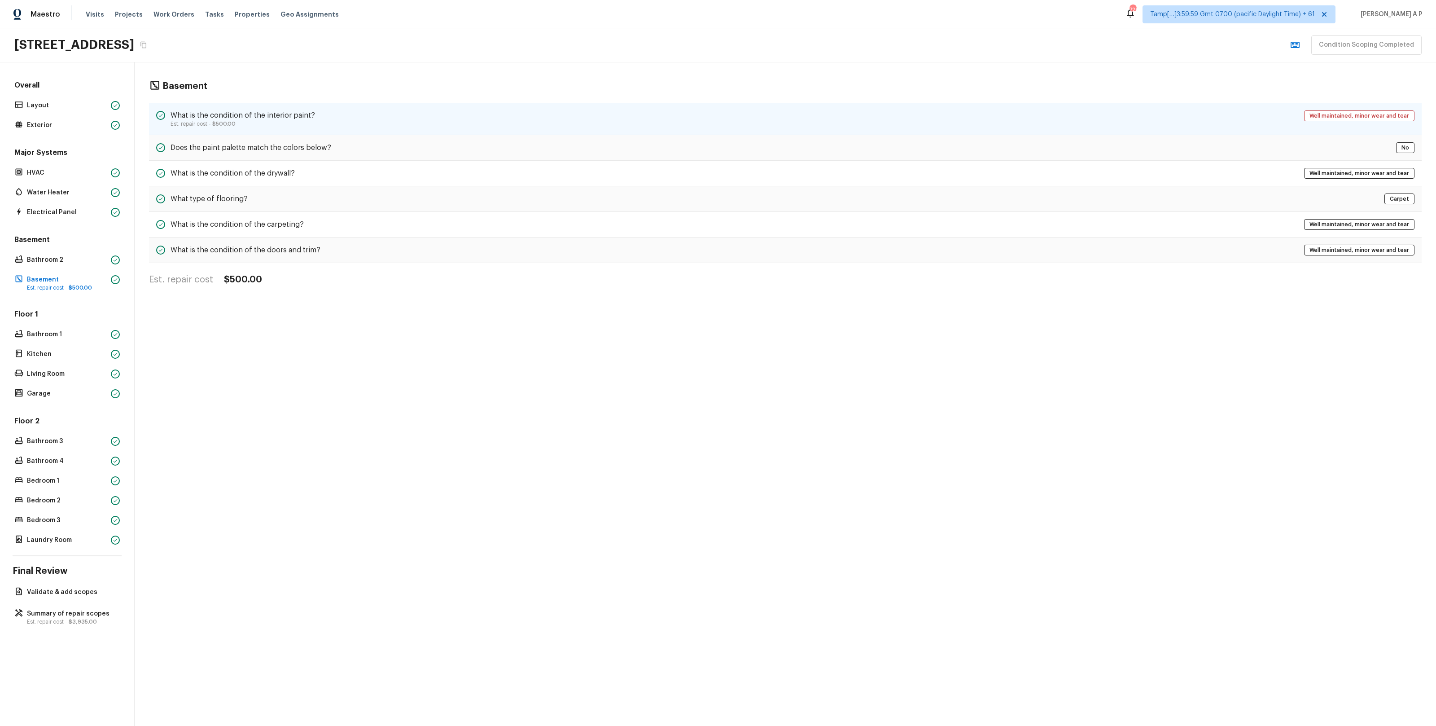
click at [360, 110] on div "What is the condition of the interior paint? Est. repair cost - $500.00 Well ma…" at bounding box center [785, 119] width 1273 height 32
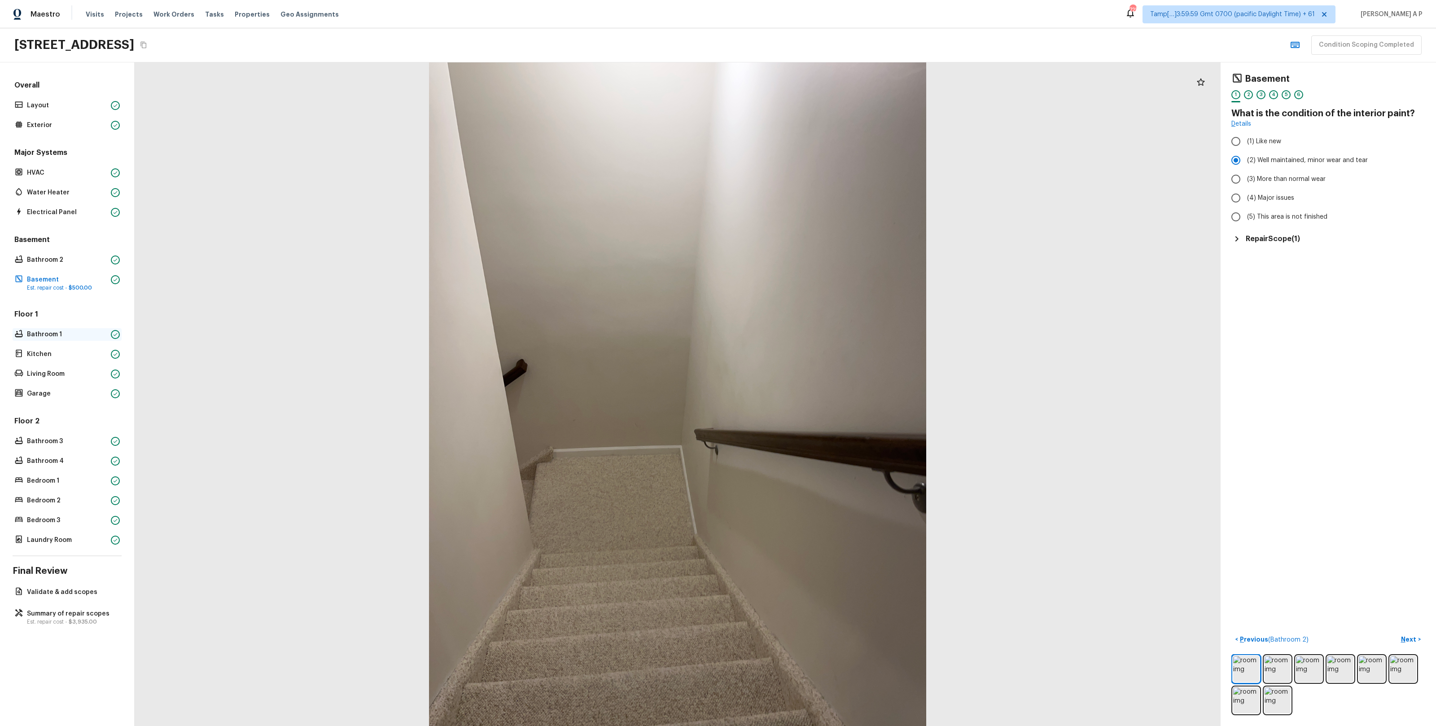
click at [62, 331] on p "Bathroom 1" at bounding box center [67, 334] width 80 height 9
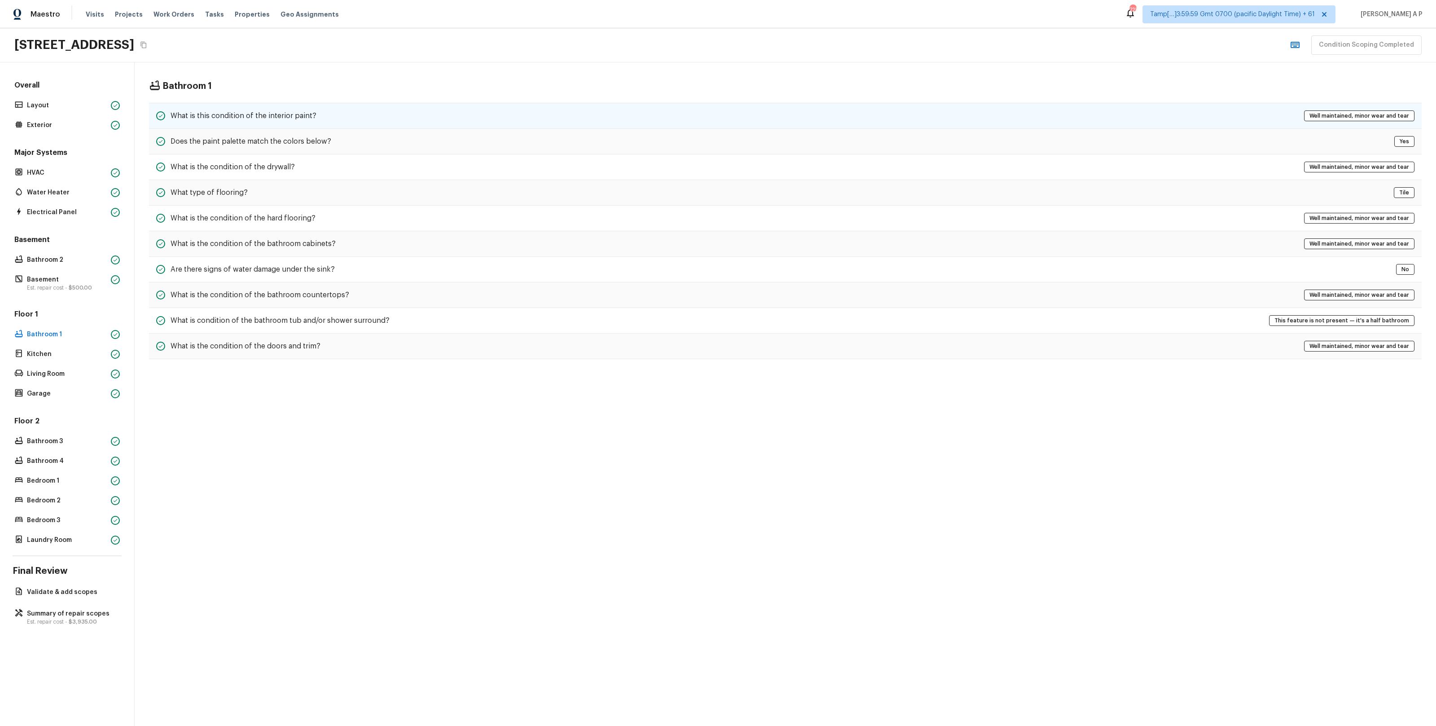
click at [257, 114] on h5 "What is this condition of the interior paint?" at bounding box center [244, 116] width 146 height 10
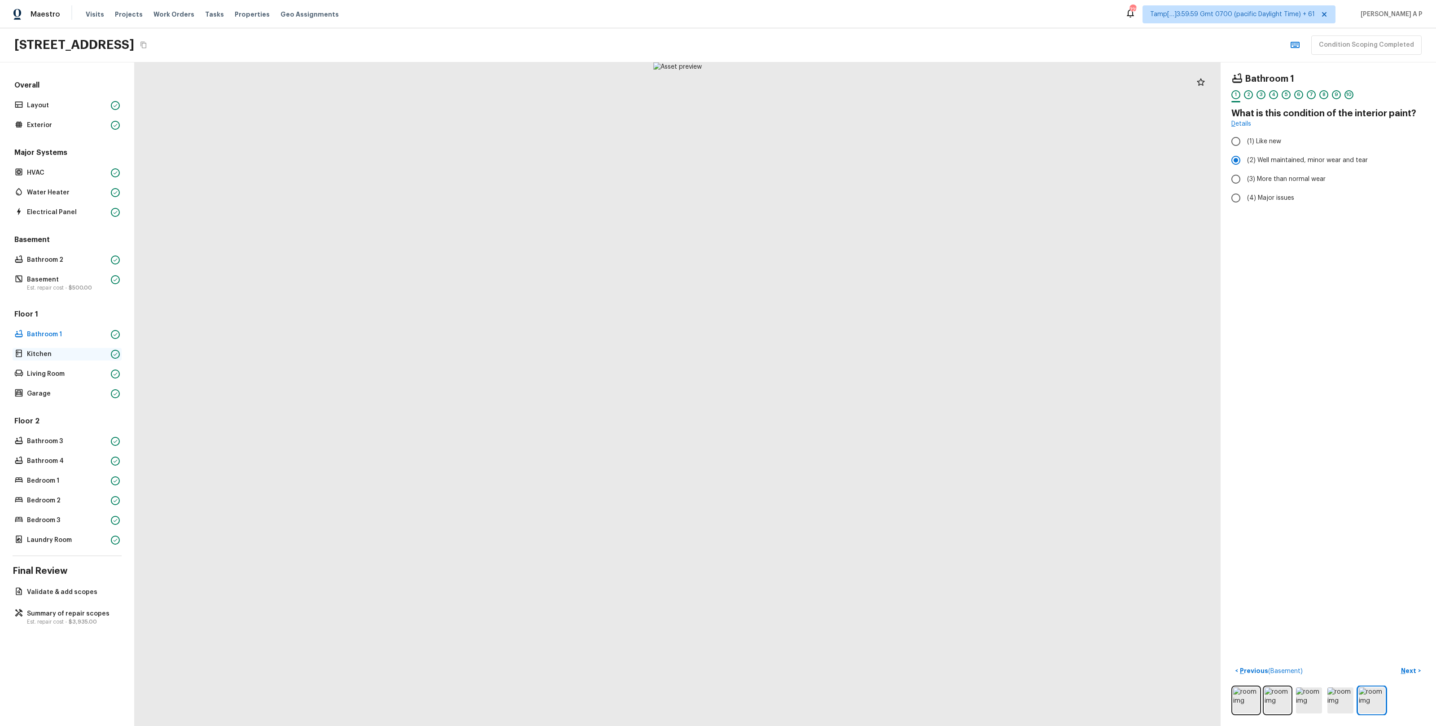
click at [83, 355] on p "Kitchen" at bounding box center [67, 354] width 80 height 9
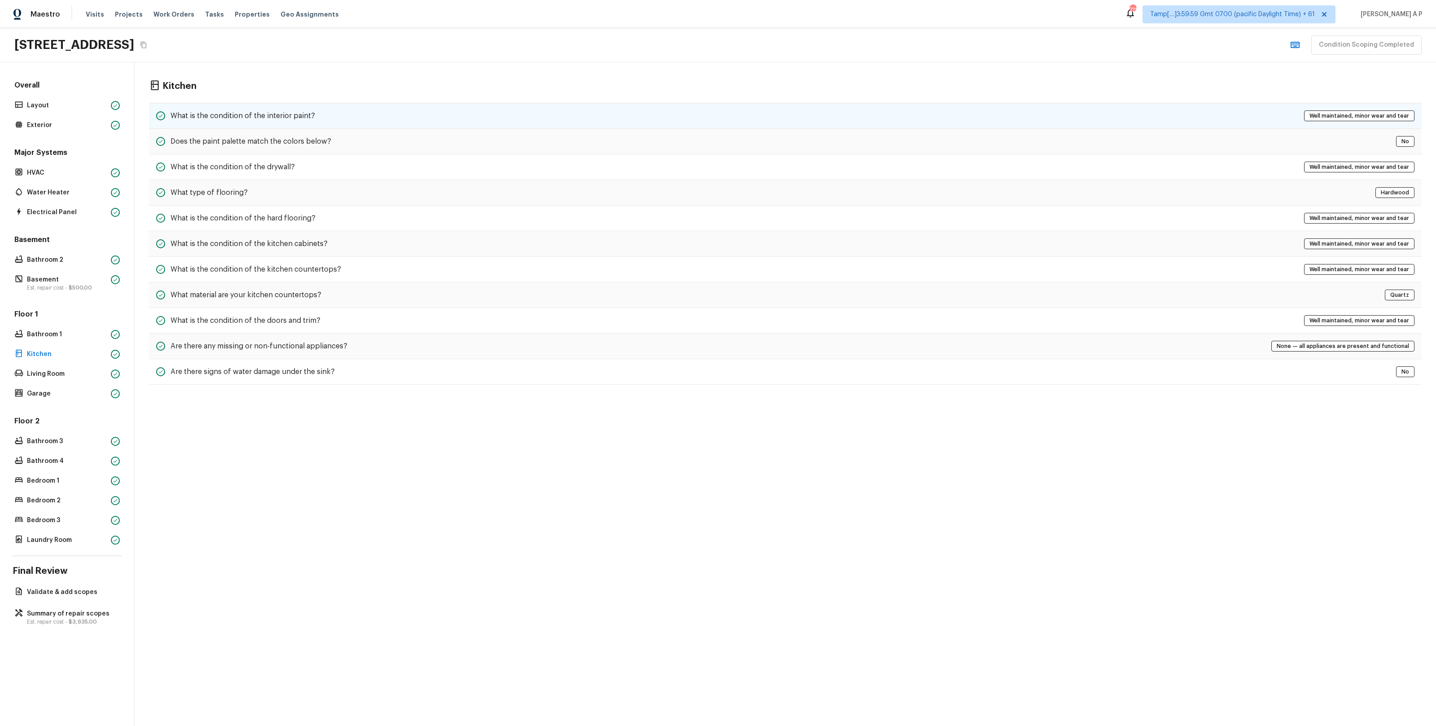
click at [309, 112] on h5 "What is the condition of the interior paint?" at bounding box center [243, 116] width 145 height 10
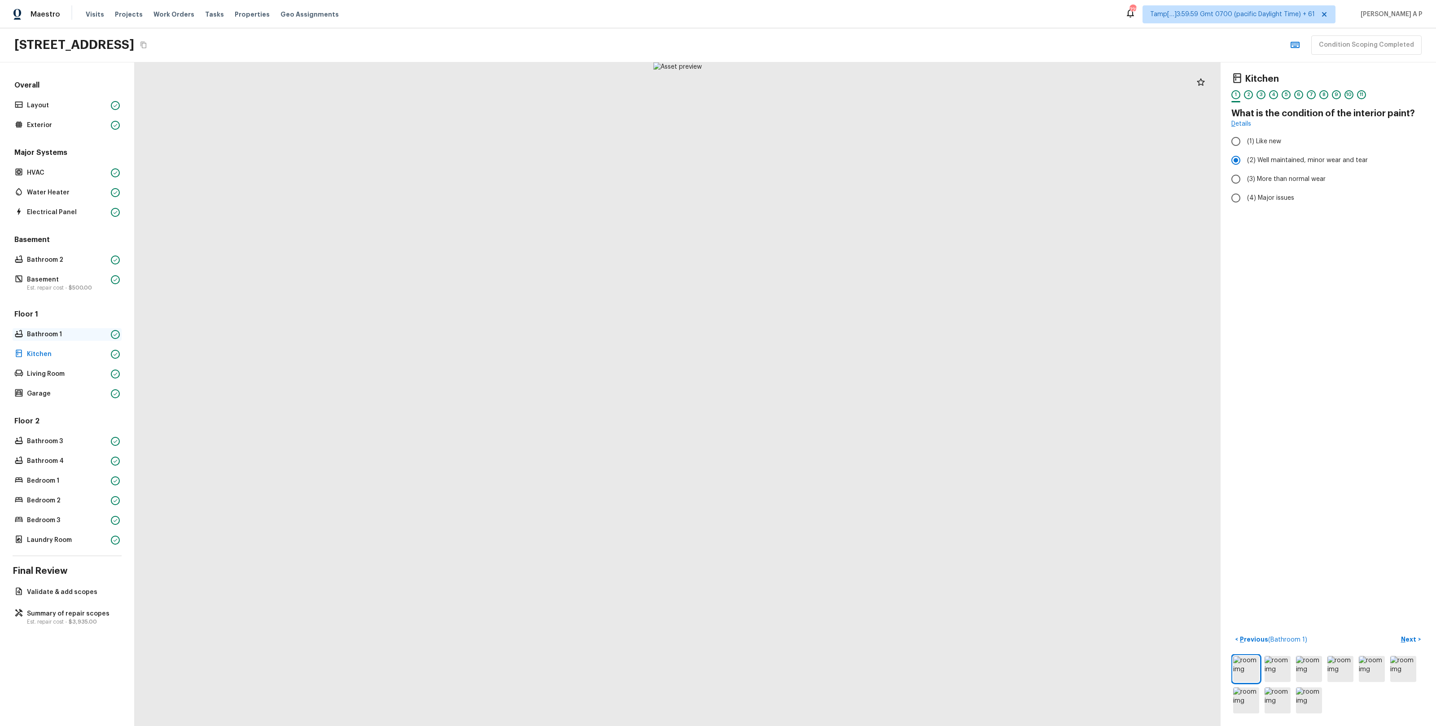
click at [72, 334] on p "Bathroom 1" at bounding box center [67, 334] width 80 height 9
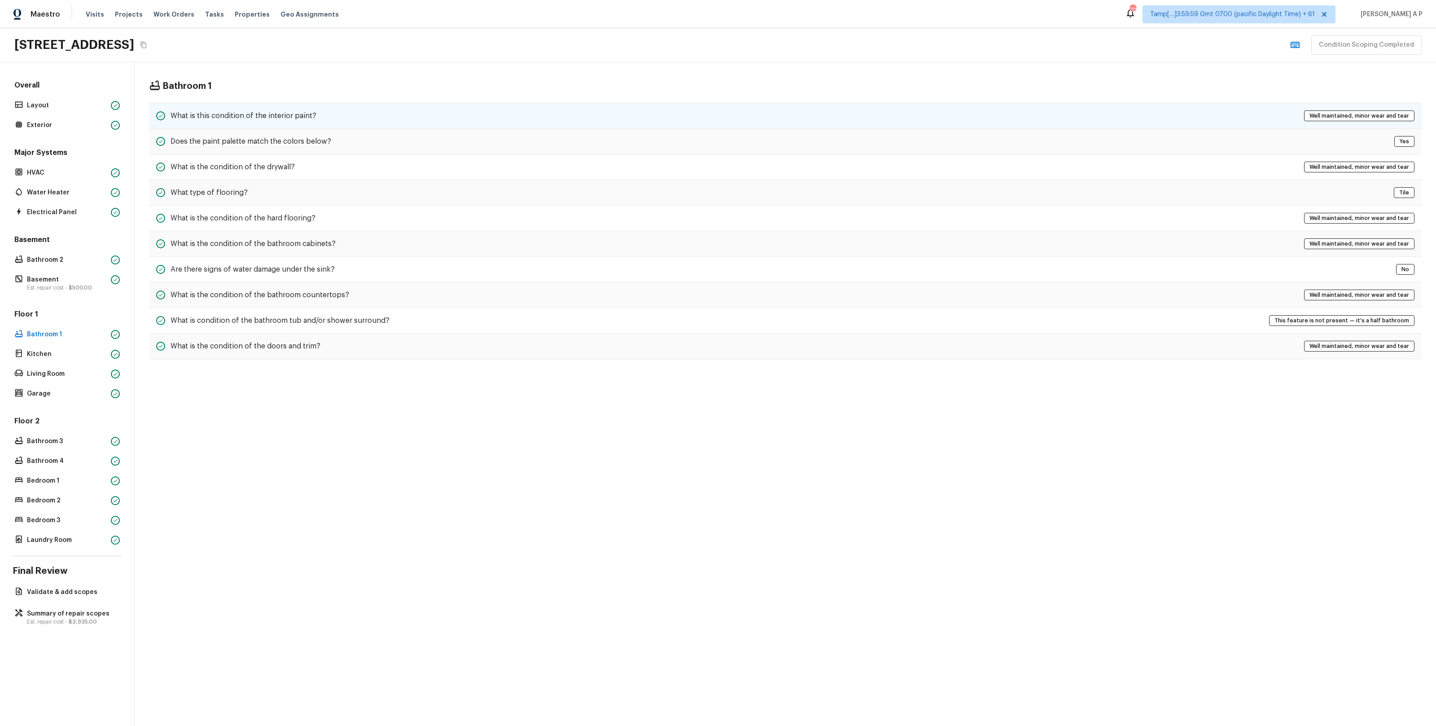
click at [313, 110] on div "What is this condition of the interior paint? Well maintained, minor wear and t…" at bounding box center [785, 116] width 1273 height 26
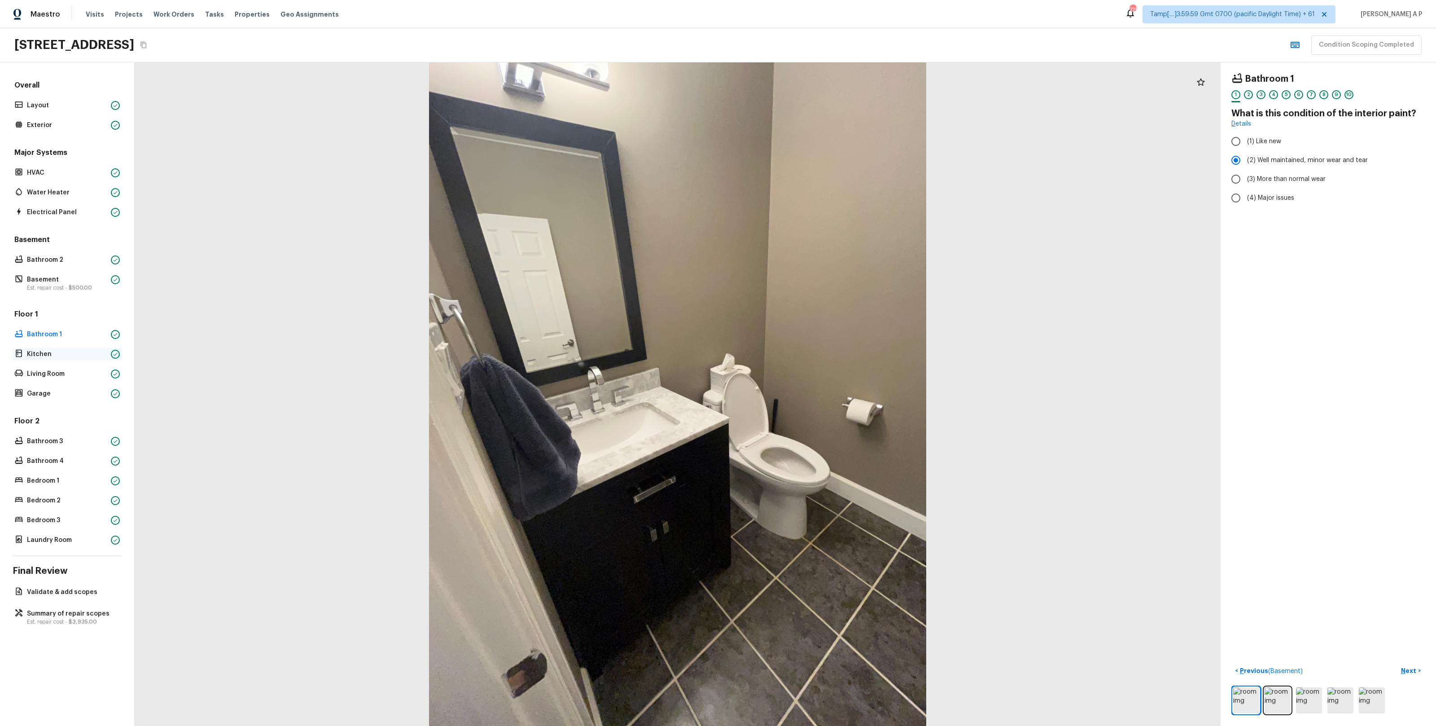
click at [43, 351] on p "Kitchen" at bounding box center [67, 354] width 80 height 9
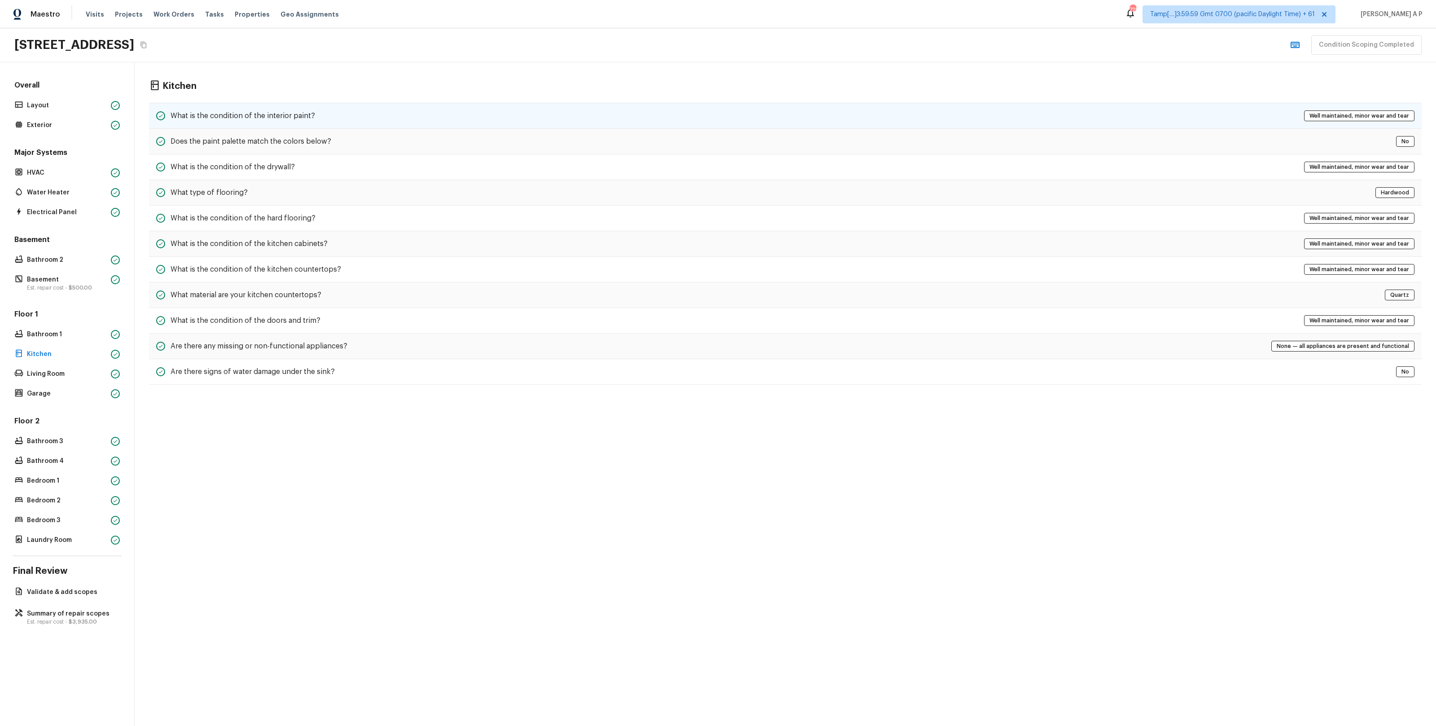
click at [240, 107] on div "What is the condition of the interior paint? Well maintained, minor wear and te…" at bounding box center [785, 116] width 1273 height 26
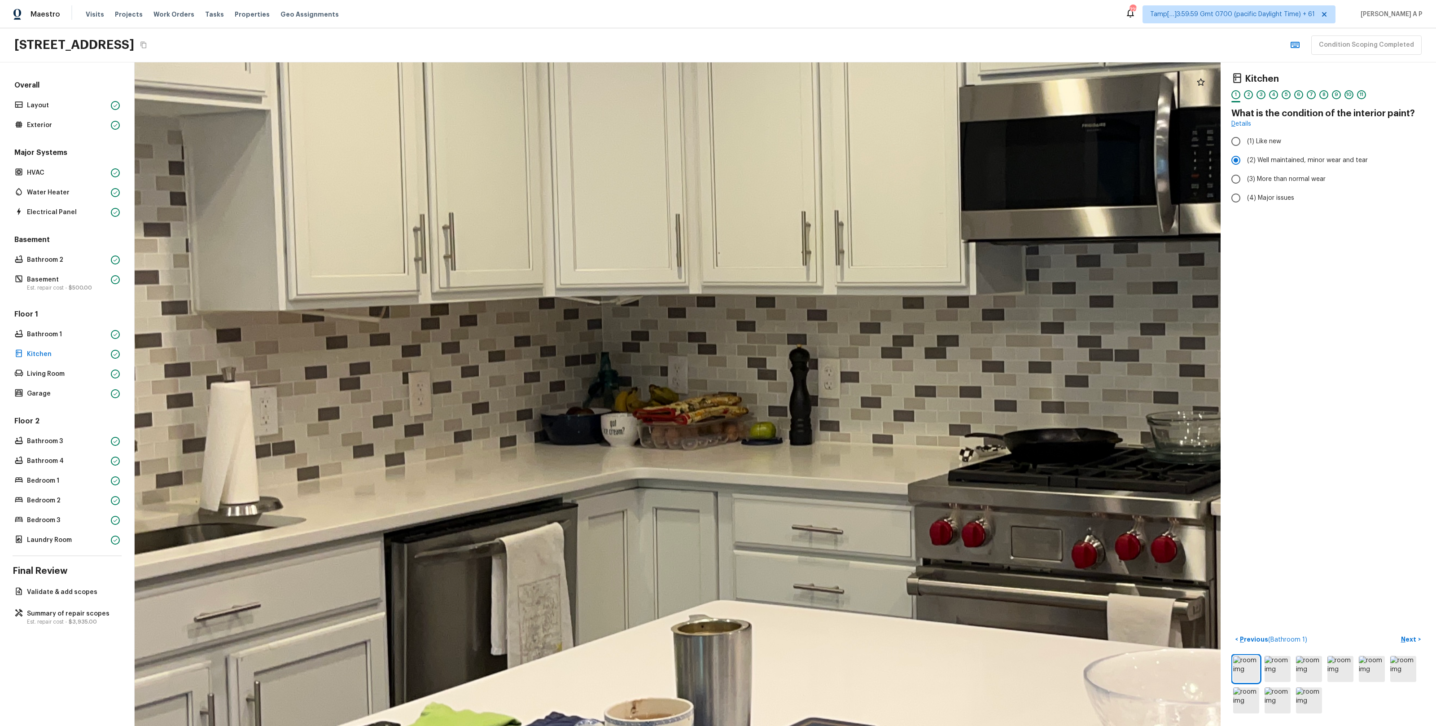
drag, startPoint x: 565, startPoint y: 395, endPoint x: 373, endPoint y: 393, distance: 191.2
click at [376, 393] on div at bounding box center [943, 365] width 2690 height 1643
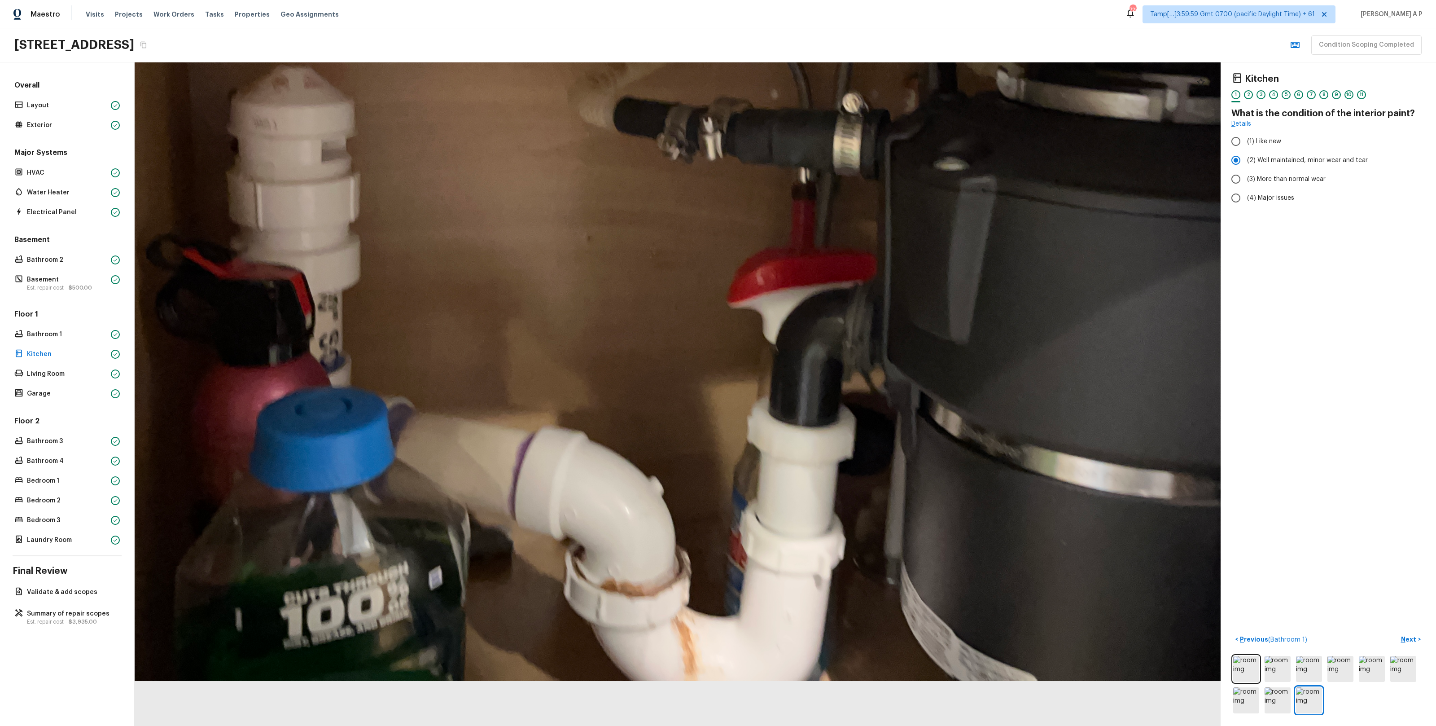
drag, startPoint x: 548, startPoint y: 494, endPoint x: 527, endPoint y: 278, distance: 217.4
click at [527, 278] on div at bounding box center [731, 166] width 1682 height 1027
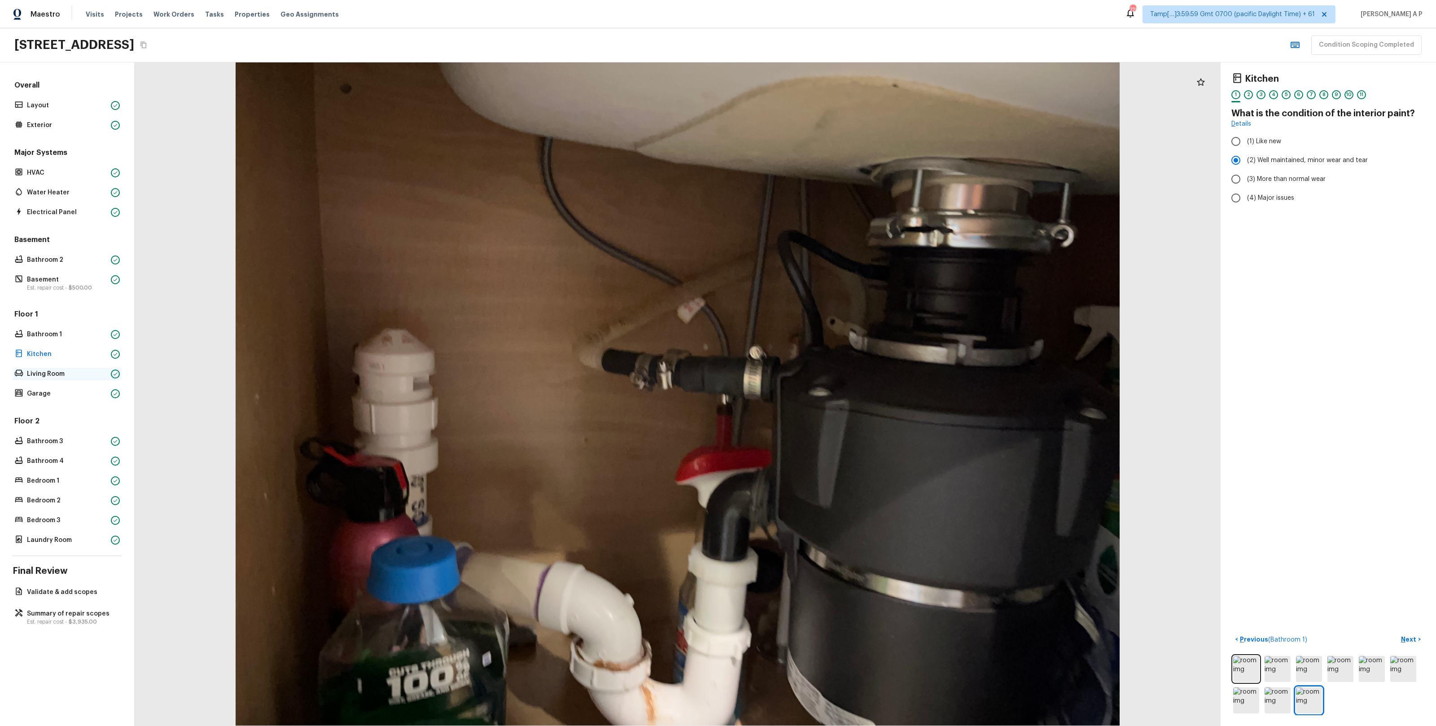
click at [107, 377] on div "Living Room" at bounding box center [67, 374] width 109 height 13
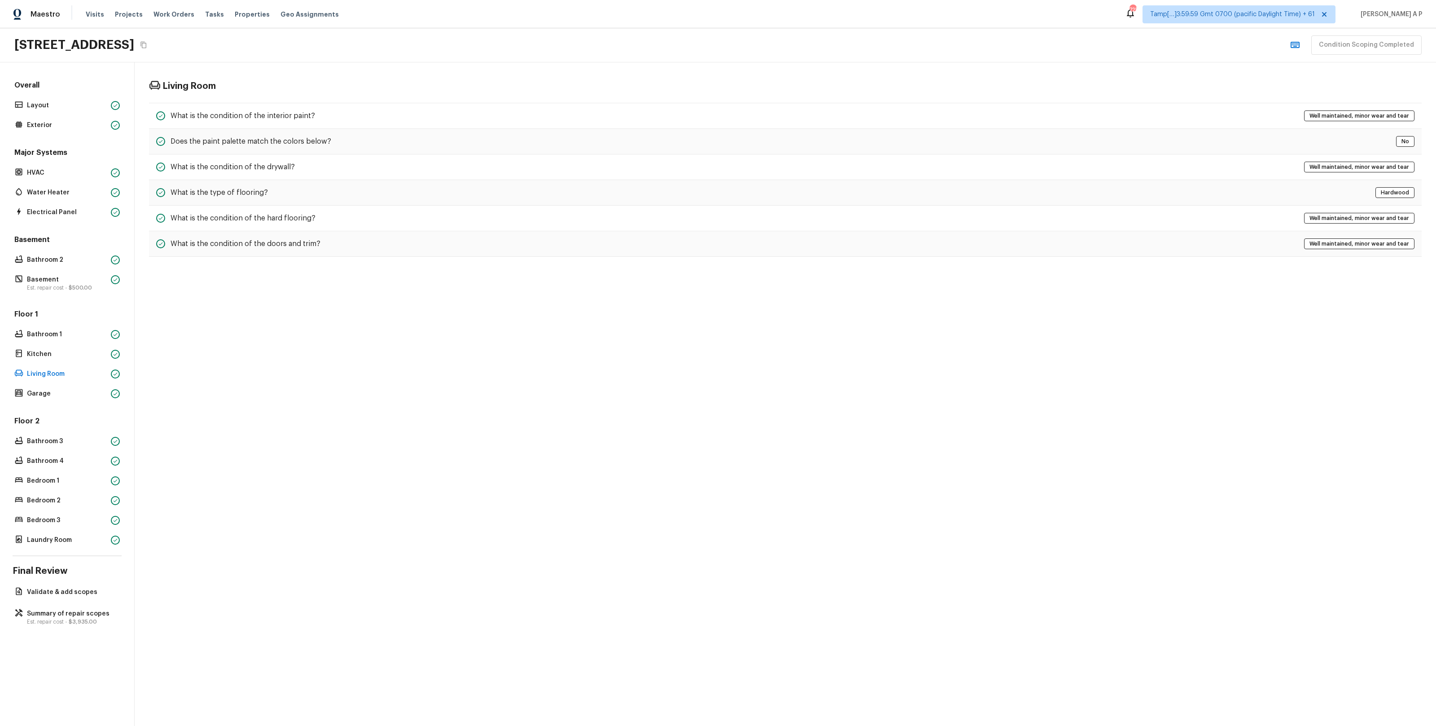
click at [301, 101] on div "Living Room What is the condition of the interior paint? Well maintained, minor…" at bounding box center [785, 168] width 1301 height 212
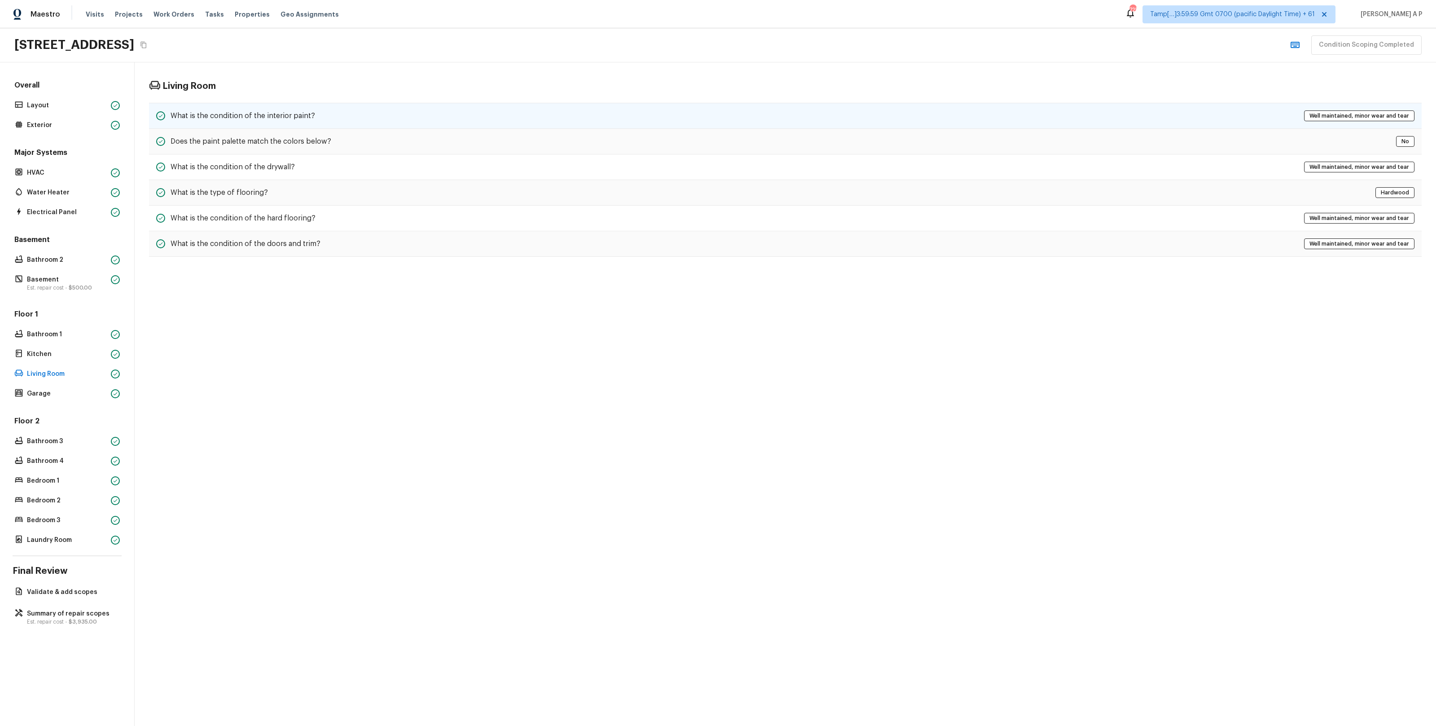
click at [300, 110] on div "What is the condition of the interior paint? Well maintained, minor wear and te…" at bounding box center [785, 116] width 1273 height 26
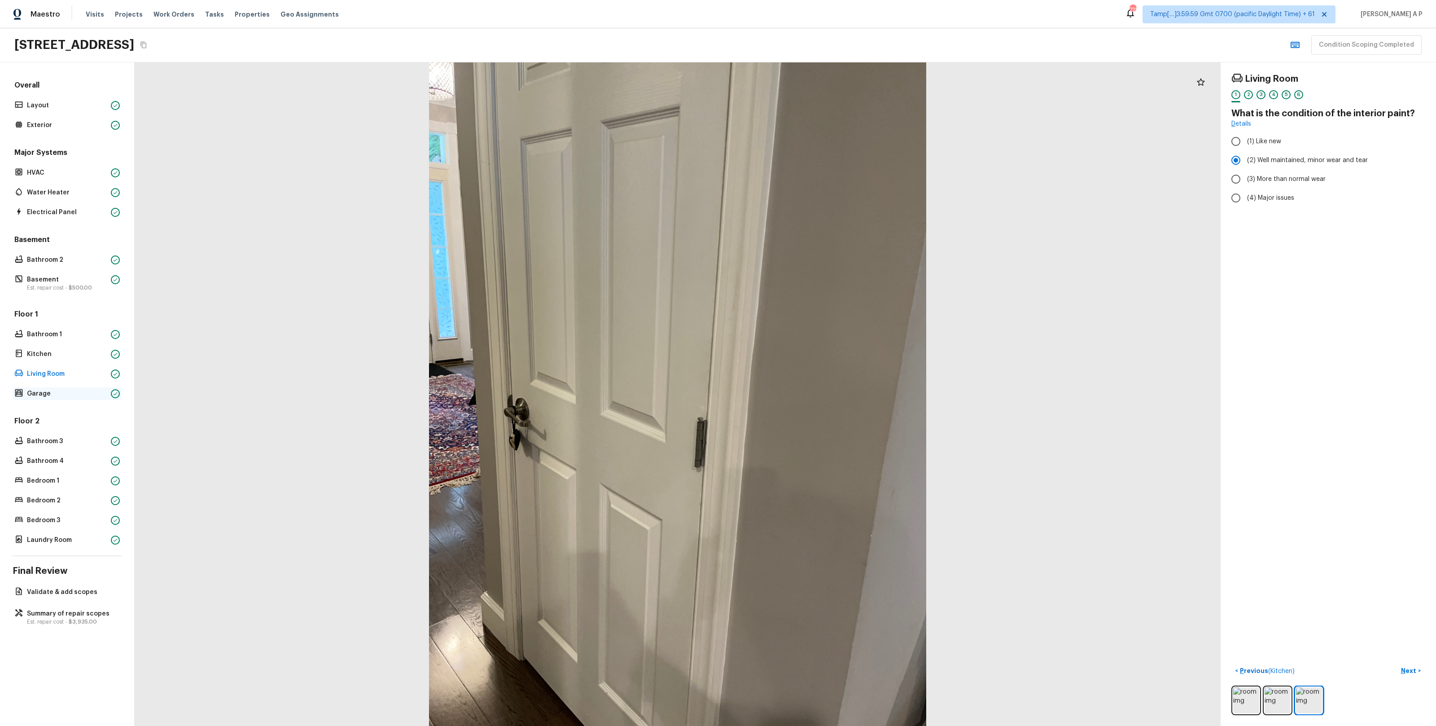
click at [53, 397] on p "Garage" at bounding box center [67, 393] width 80 height 9
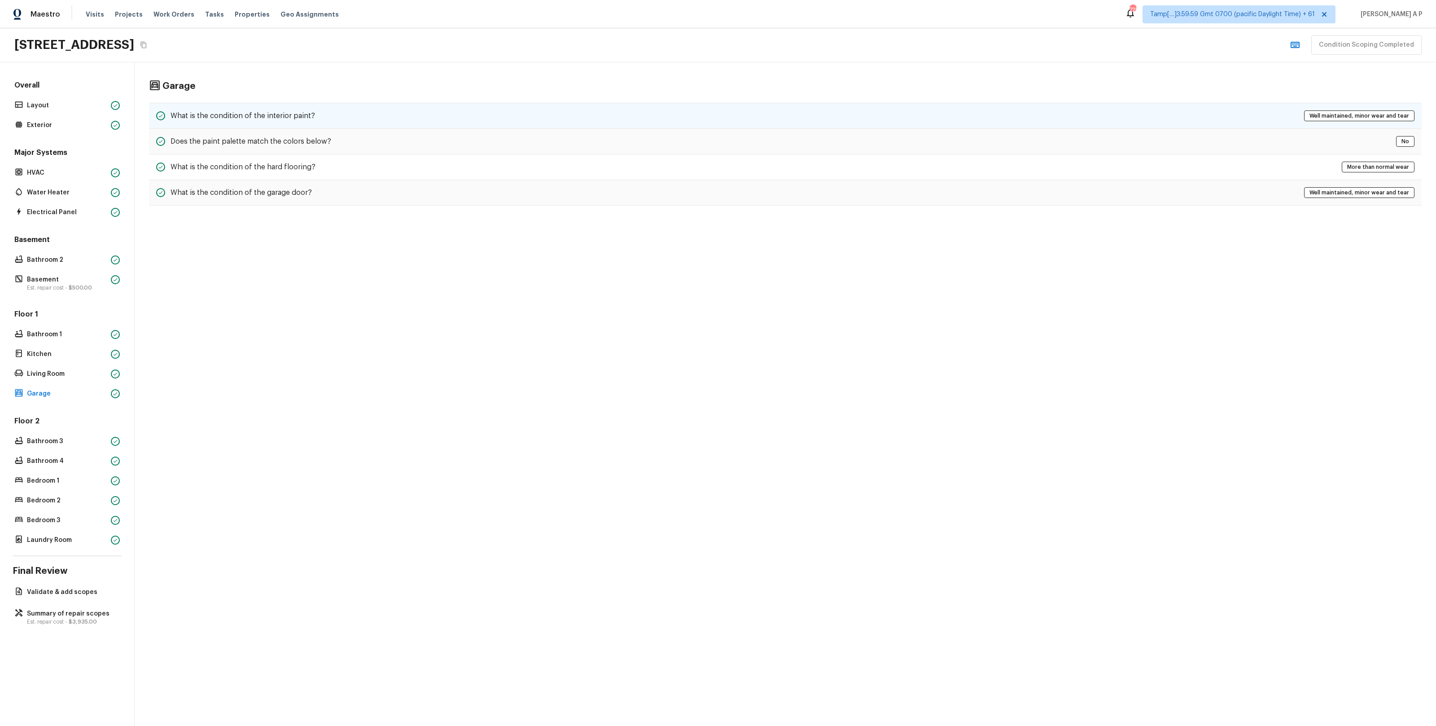
click at [324, 105] on div "What is the condition of the interior paint? Well maintained, minor wear and te…" at bounding box center [785, 116] width 1273 height 26
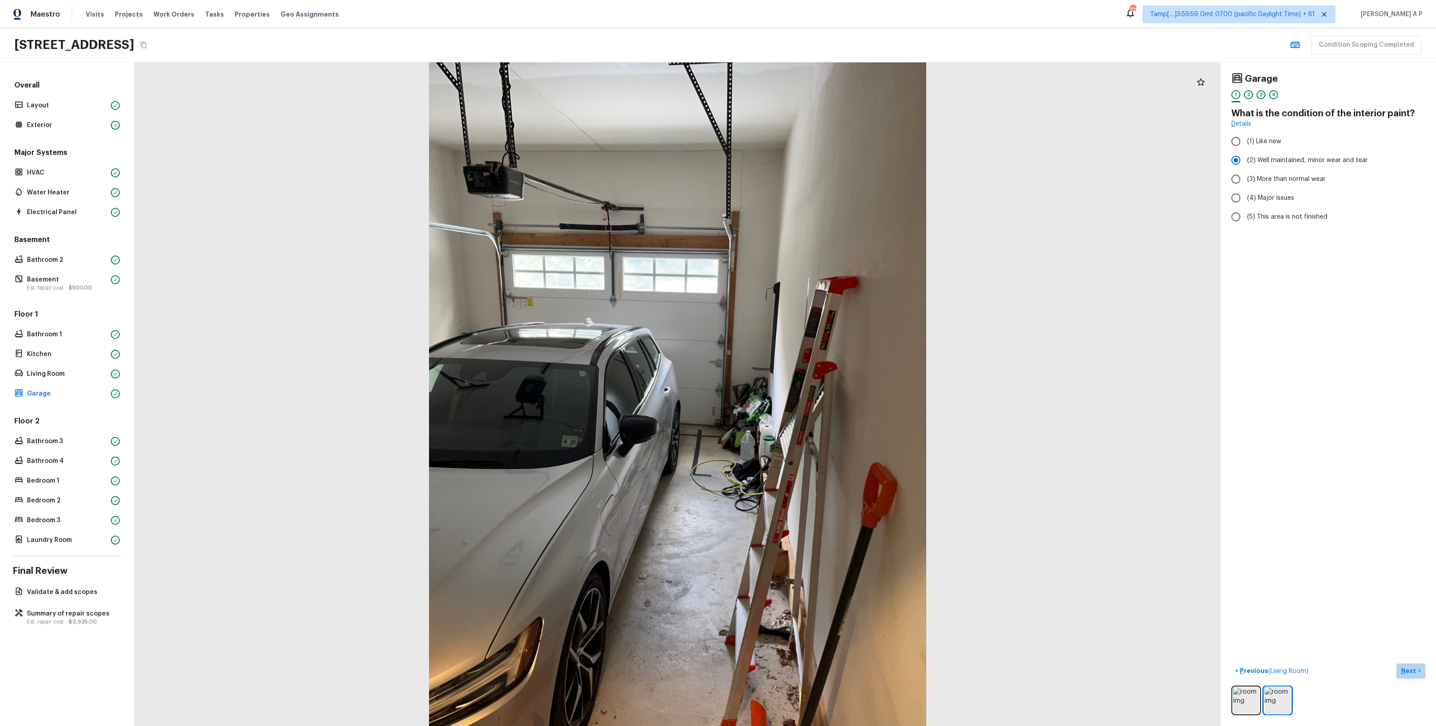
click at [1408, 666] on p "Next" at bounding box center [1409, 670] width 17 height 9
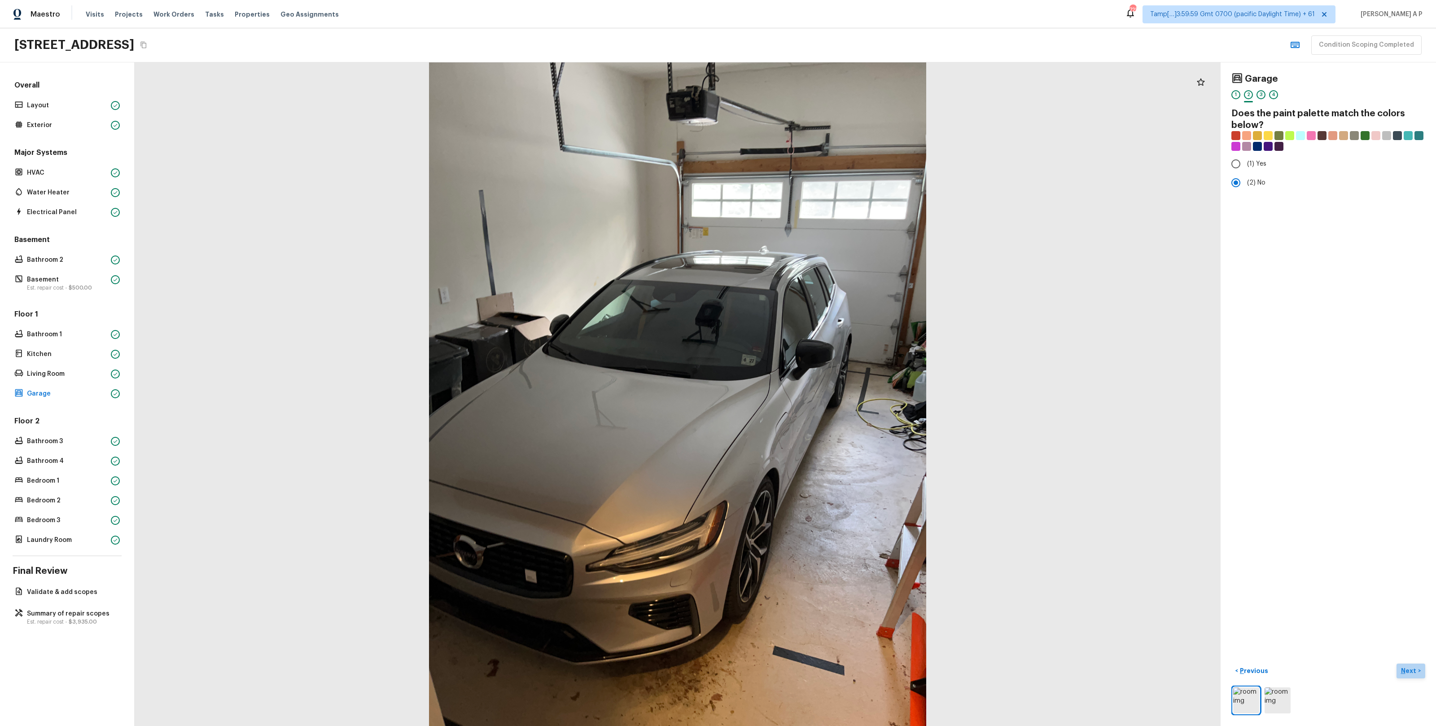
click at [1408, 666] on p "Next" at bounding box center [1409, 670] width 17 height 9
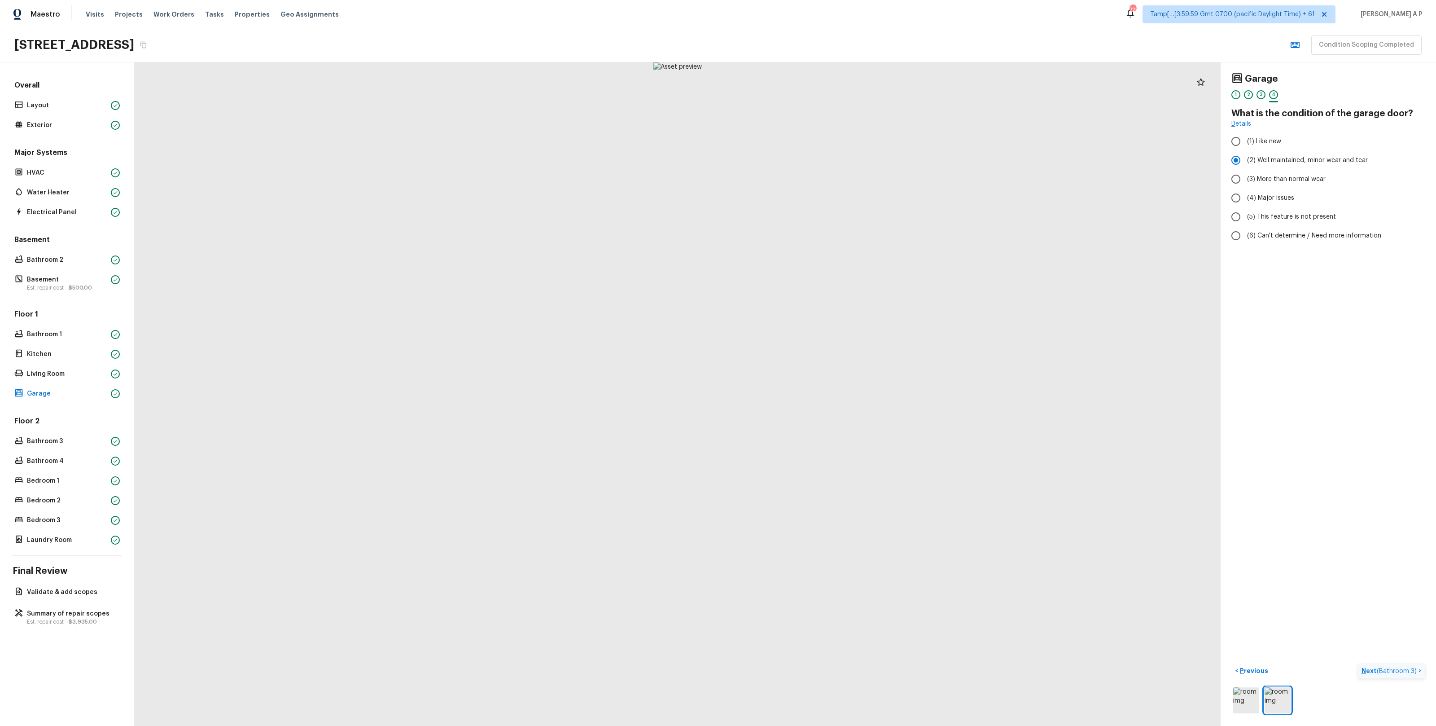
click at [1408, 666] on p "Next ( Bathroom 3 )" at bounding box center [1390, 670] width 57 height 9
click at [1278, 666] on p "Previous ( Garage )" at bounding box center [1266, 670] width 57 height 9
click at [1399, 672] on span "( Bathroom 3 )" at bounding box center [1397, 671] width 40 height 6
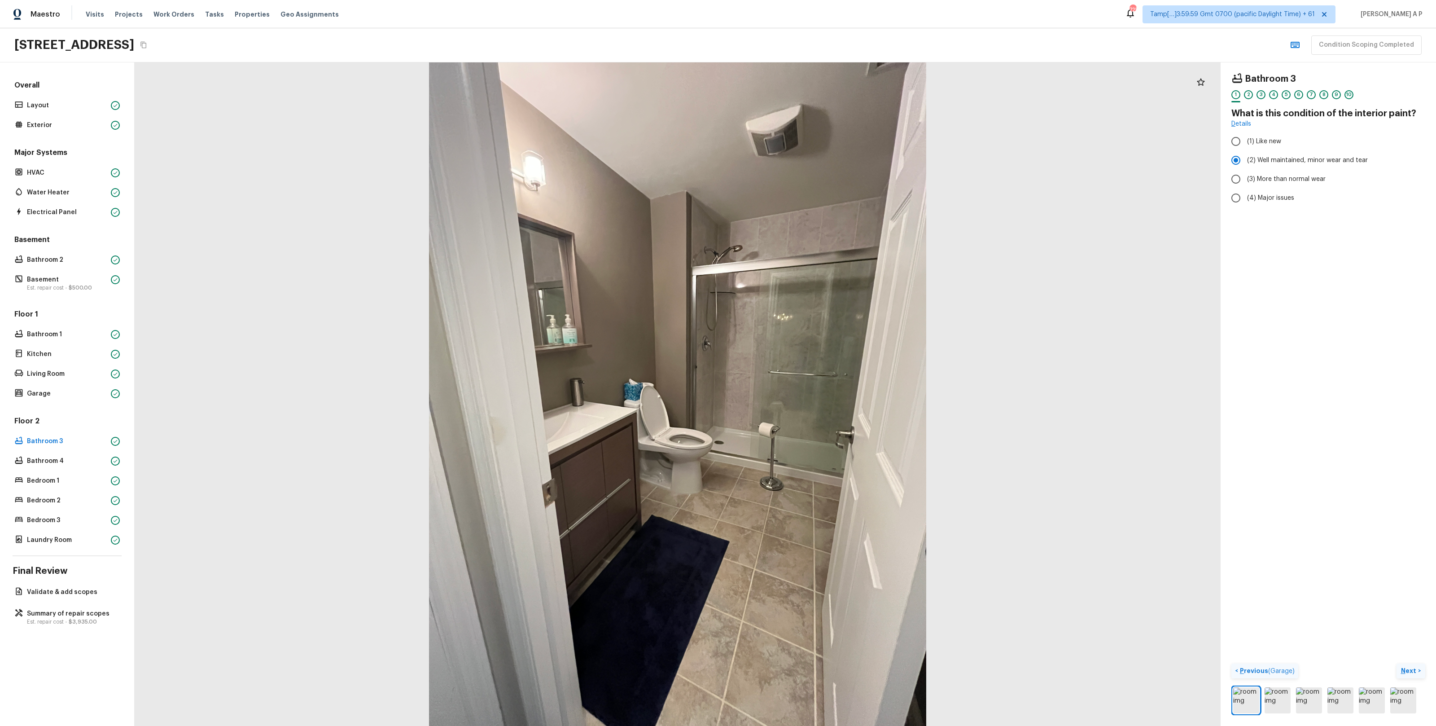
click at [1270, 663] on button "< Previous ( Garage )" at bounding box center [1264, 670] width 67 height 15
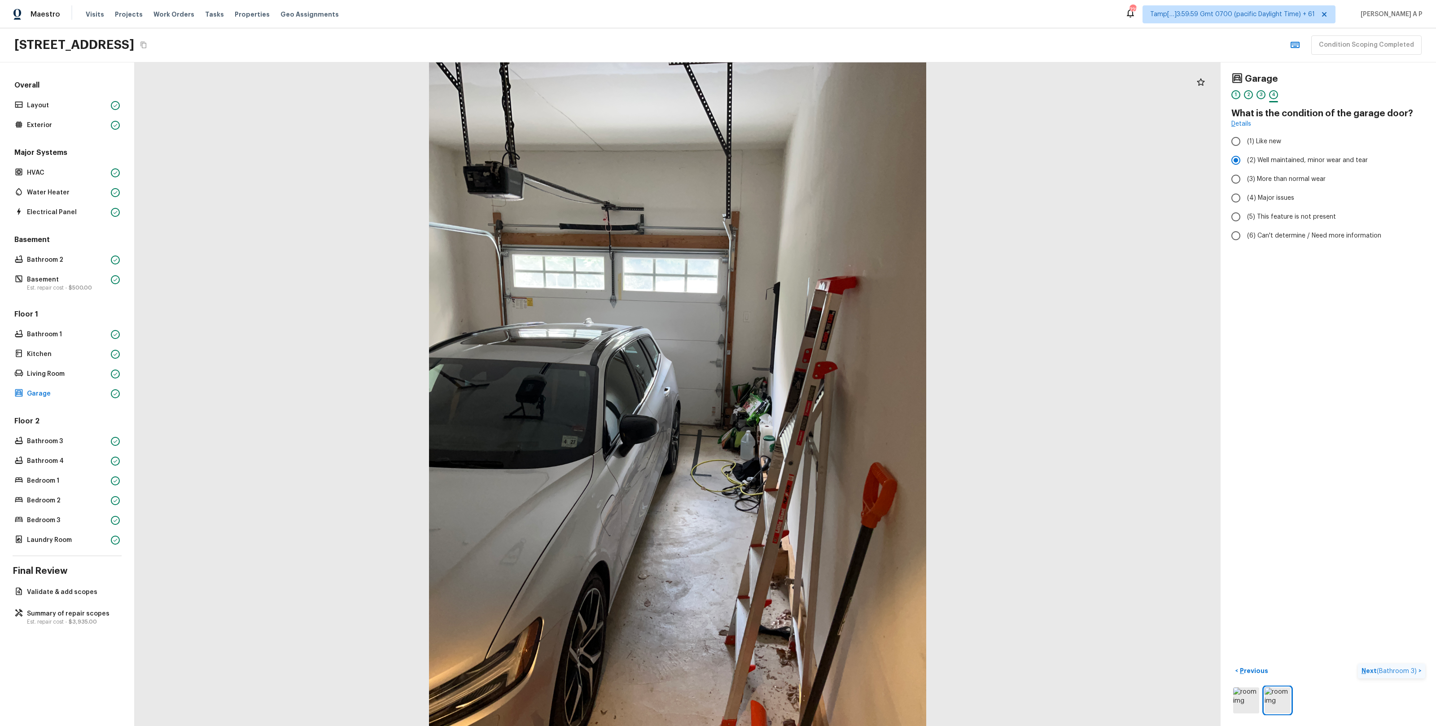
click at [1236, 95] on div "1" at bounding box center [1235, 94] width 9 height 9
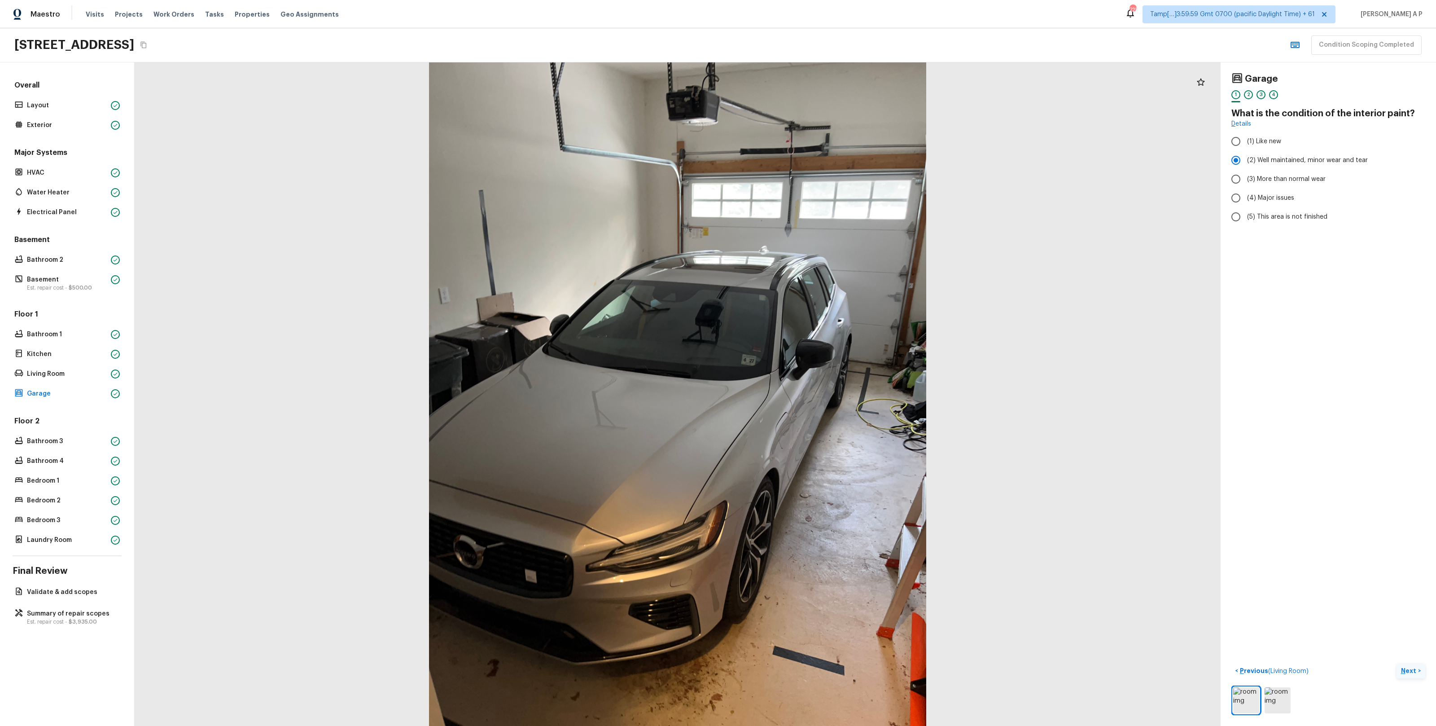
click at [1413, 670] on p "Next" at bounding box center [1409, 670] width 17 height 9
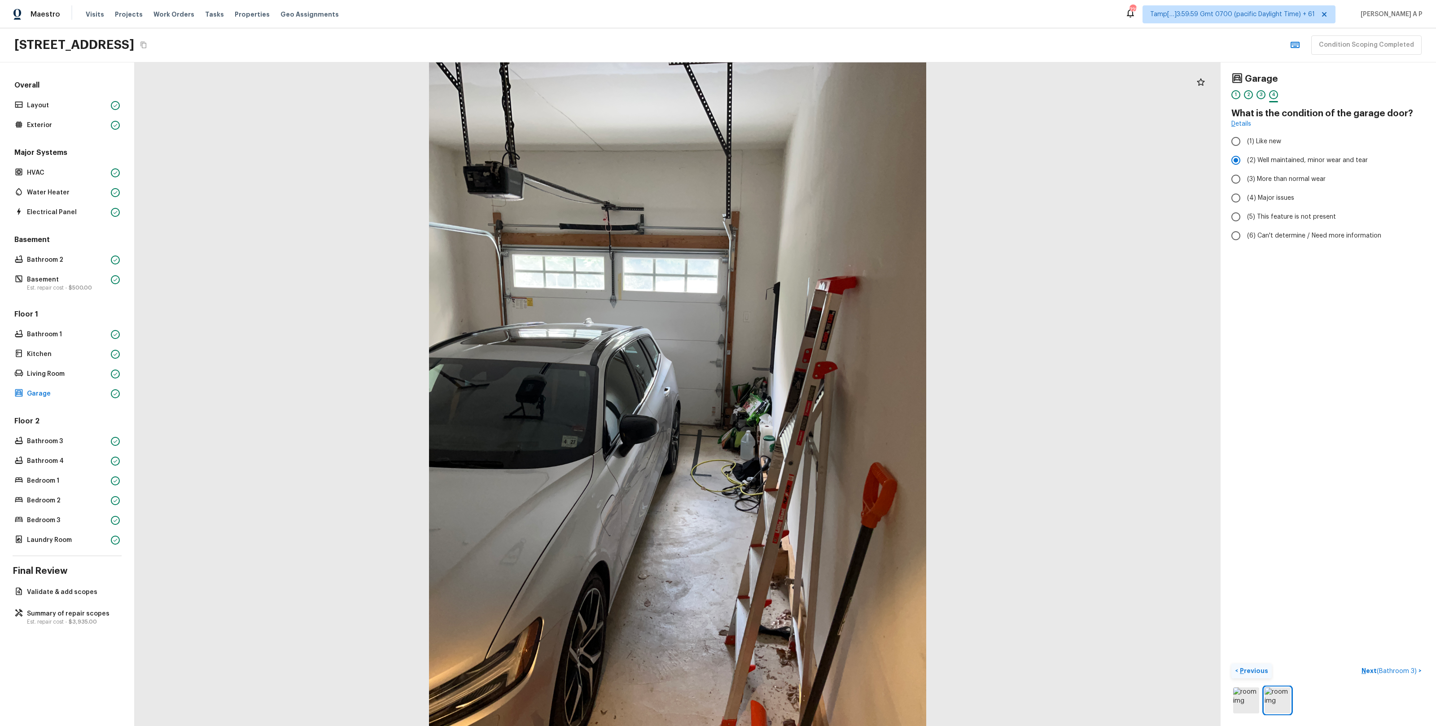
click at [1258, 666] on p "Previous" at bounding box center [1253, 670] width 30 height 9
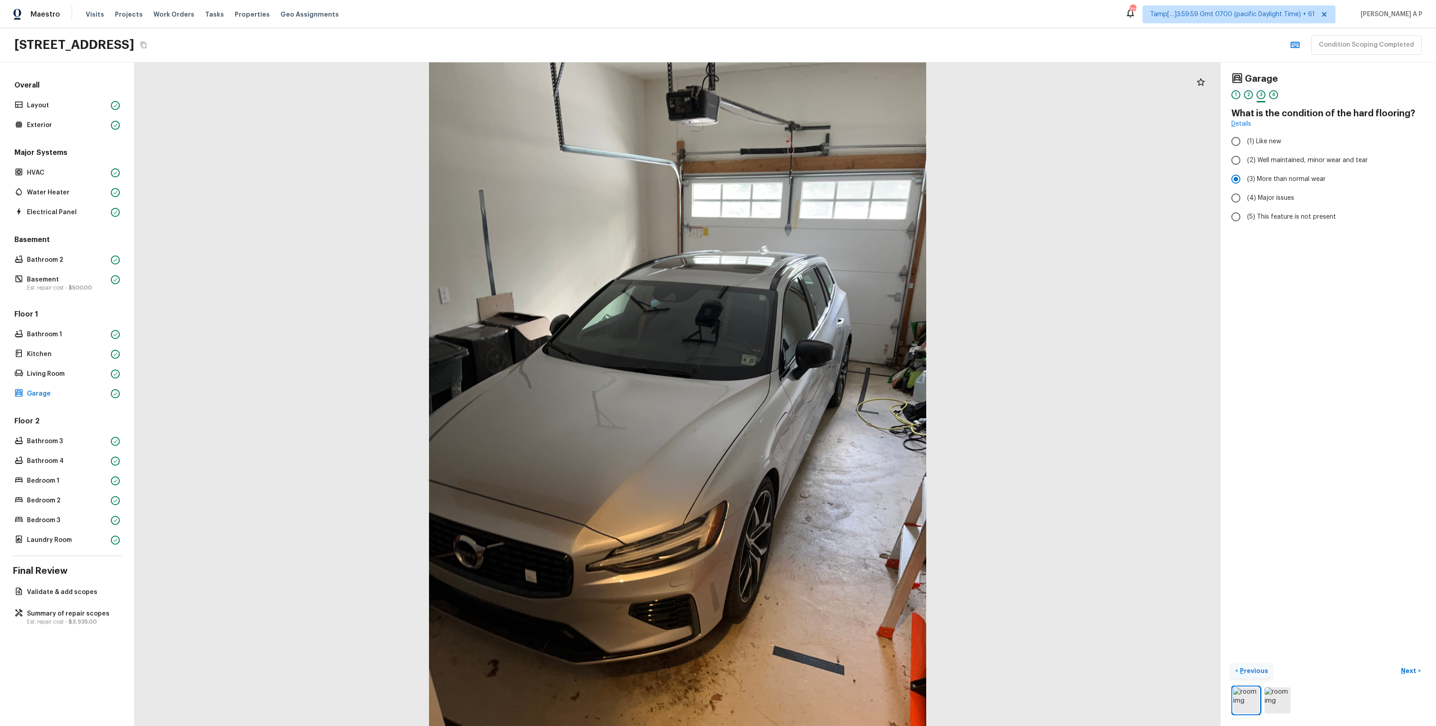
click at [1258, 666] on p "Previous" at bounding box center [1253, 670] width 30 height 9
click at [1258, 666] on p "Previous ( Living Room )" at bounding box center [1273, 670] width 70 height 9
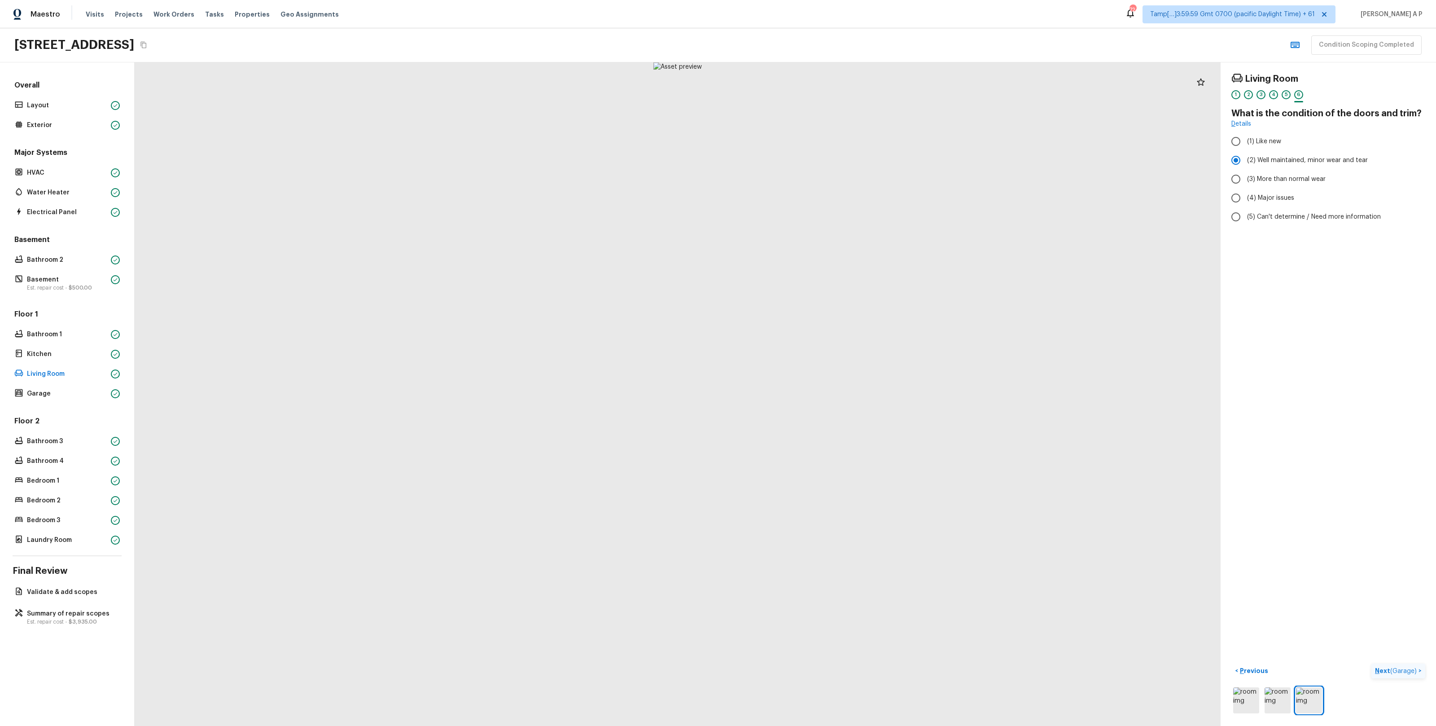
click at [1387, 672] on p "Next ( Garage )" at bounding box center [1397, 670] width 44 height 9
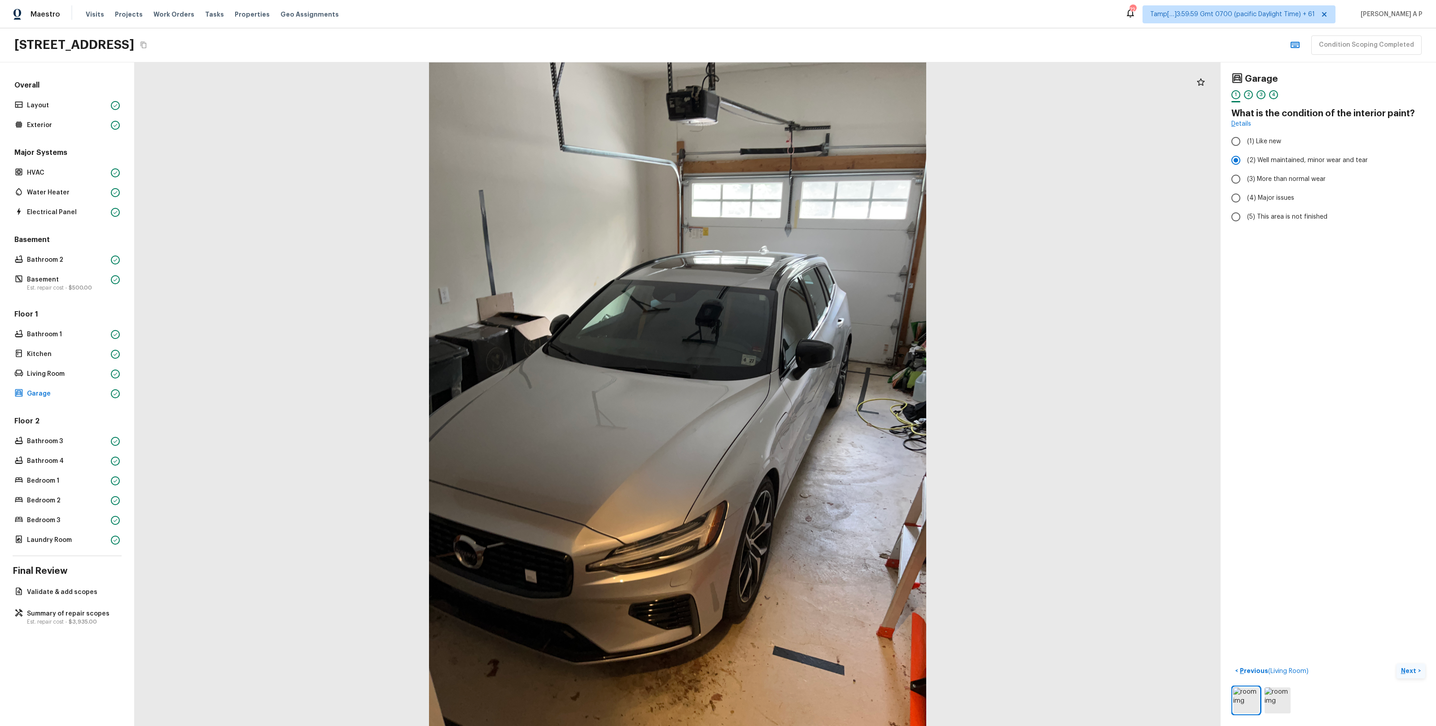
click at [1387, 672] on div "< Previous ( Living Room ) Next >" at bounding box center [1328, 670] width 194 height 15
click at [1405, 664] on button "Next >" at bounding box center [1411, 670] width 29 height 15
click at [1406, 664] on button "Next >" at bounding box center [1411, 670] width 29 height 15
click at [1407, 664] on button "Next >" at bounding box center [1411, 670] width 29 height 15
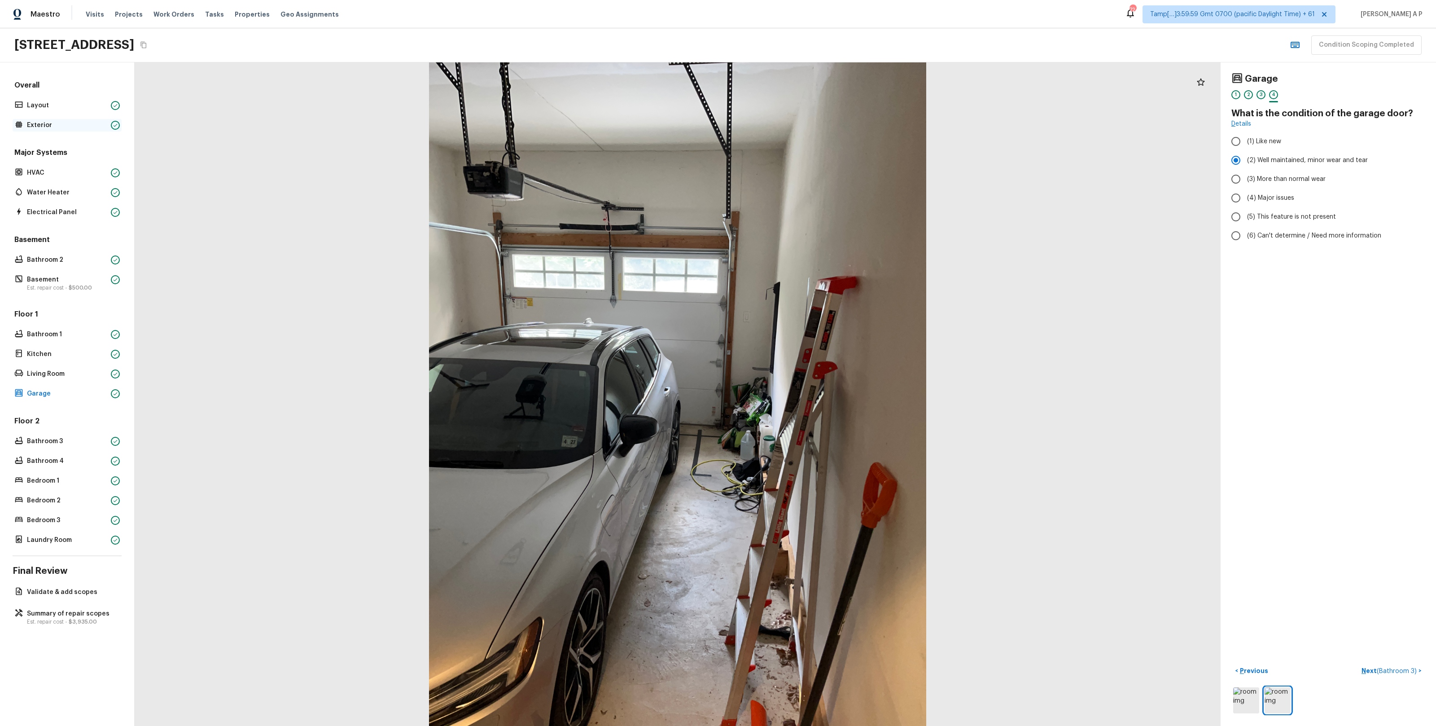
click at [74, 126] on p "Exterior" at bounding box center [67, 125] width 80 height 9
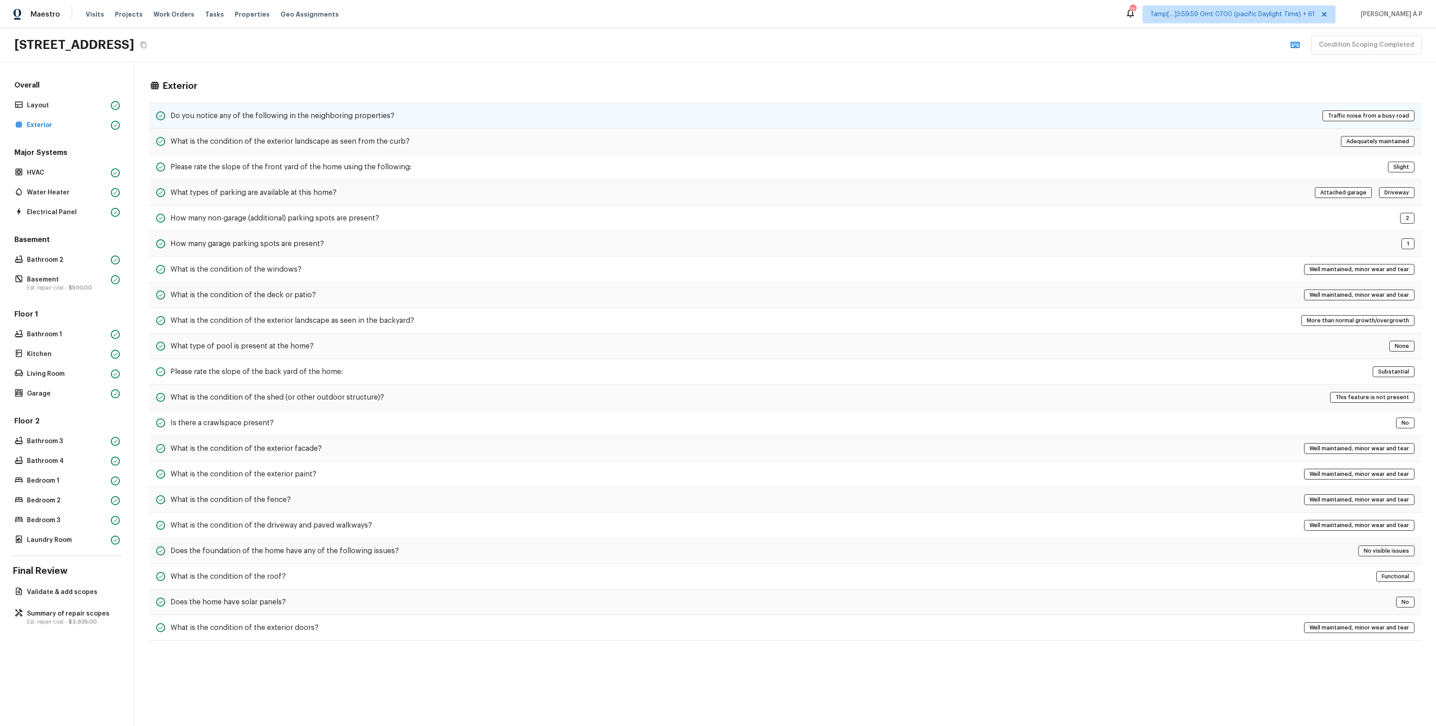
click at [374, 119] on h5 "Do you notice any of the following in the neighboring properties?" at bounding box center [283, 116] width 224 height 10
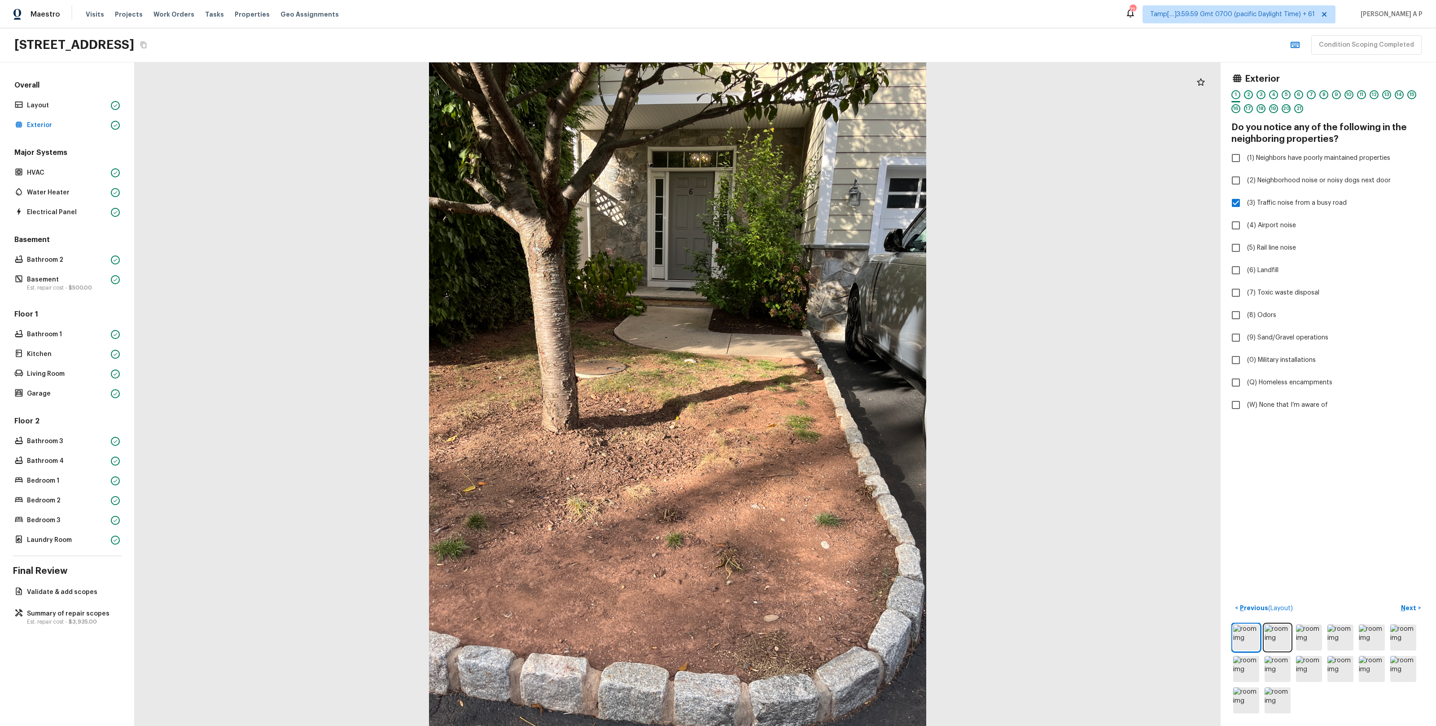
click at [1249, 95] on div "2" at bounding box center [1248, 94] width 9 height 9
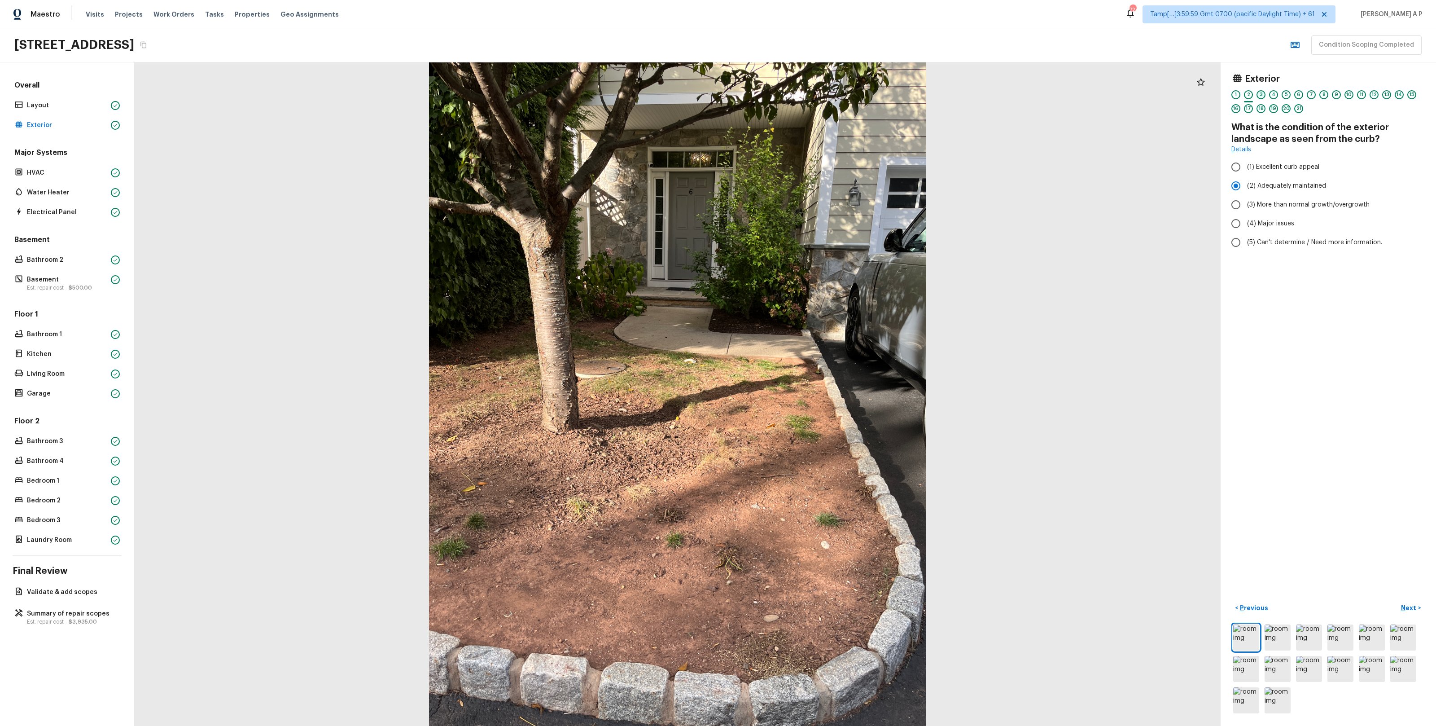
click at [1262, 96] on div "3" at bounding box center [1261, 94] width 9 height 9
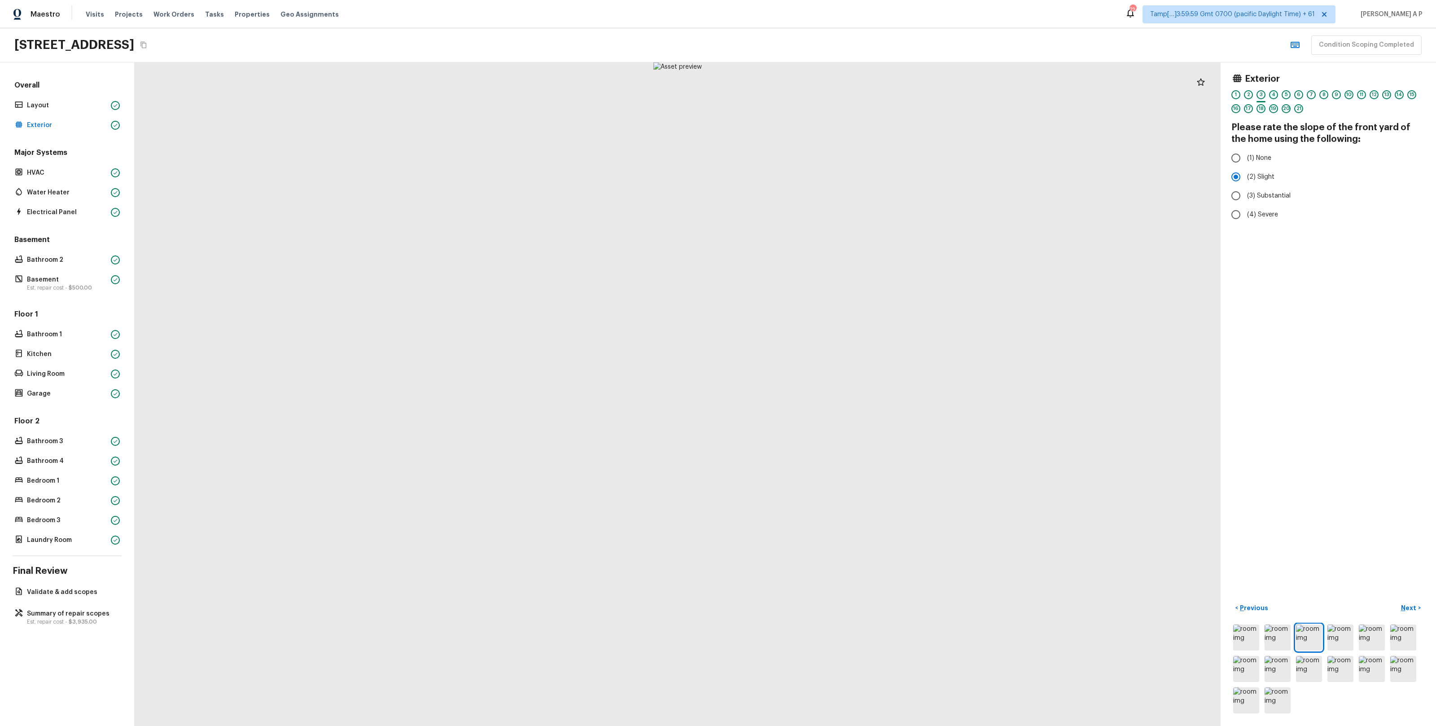
click at [1275, 96] on div "4" at bounding box center [1273, 94] width 9 height 9
click at [1285, 96] on div "5" at bounding box center [1286, 94] width 9 height 9
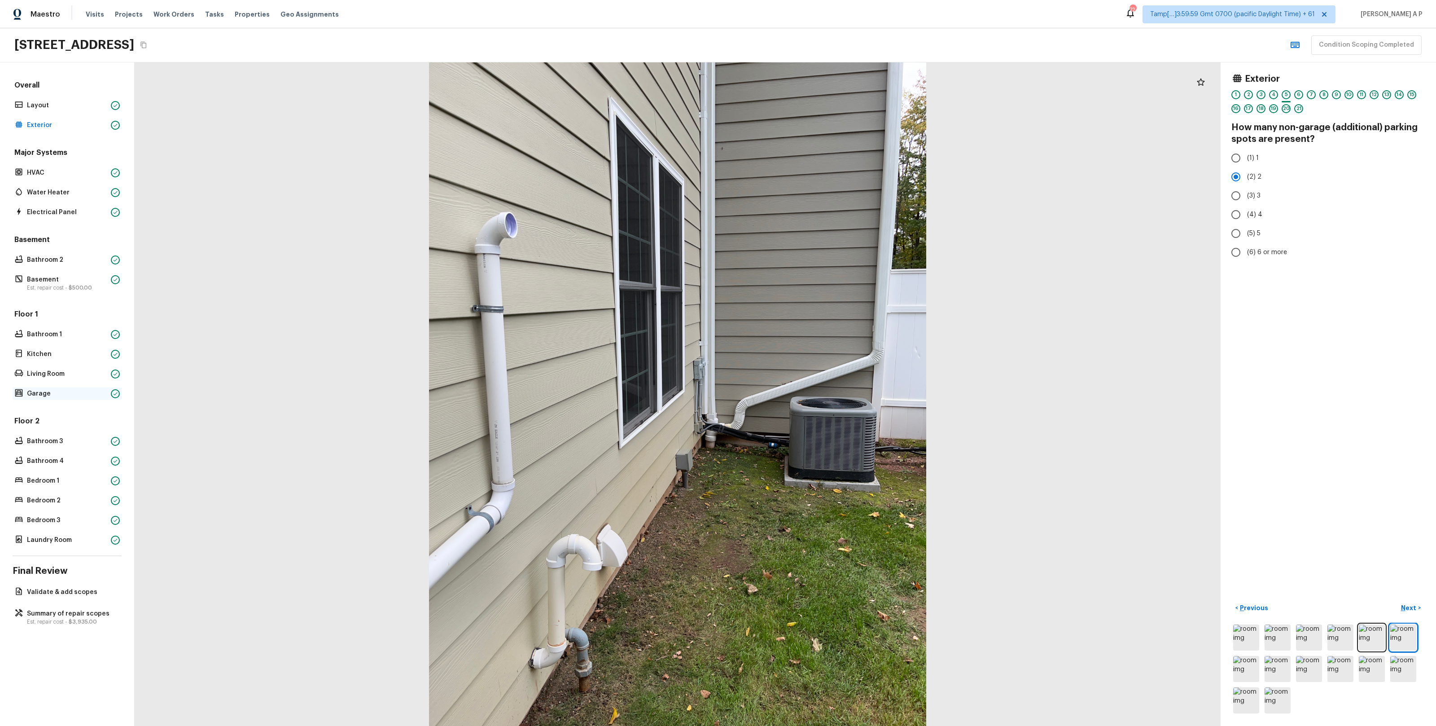
click at [78, 389] on p "Garage" at bounding box center [67, 393] width 80 height 9
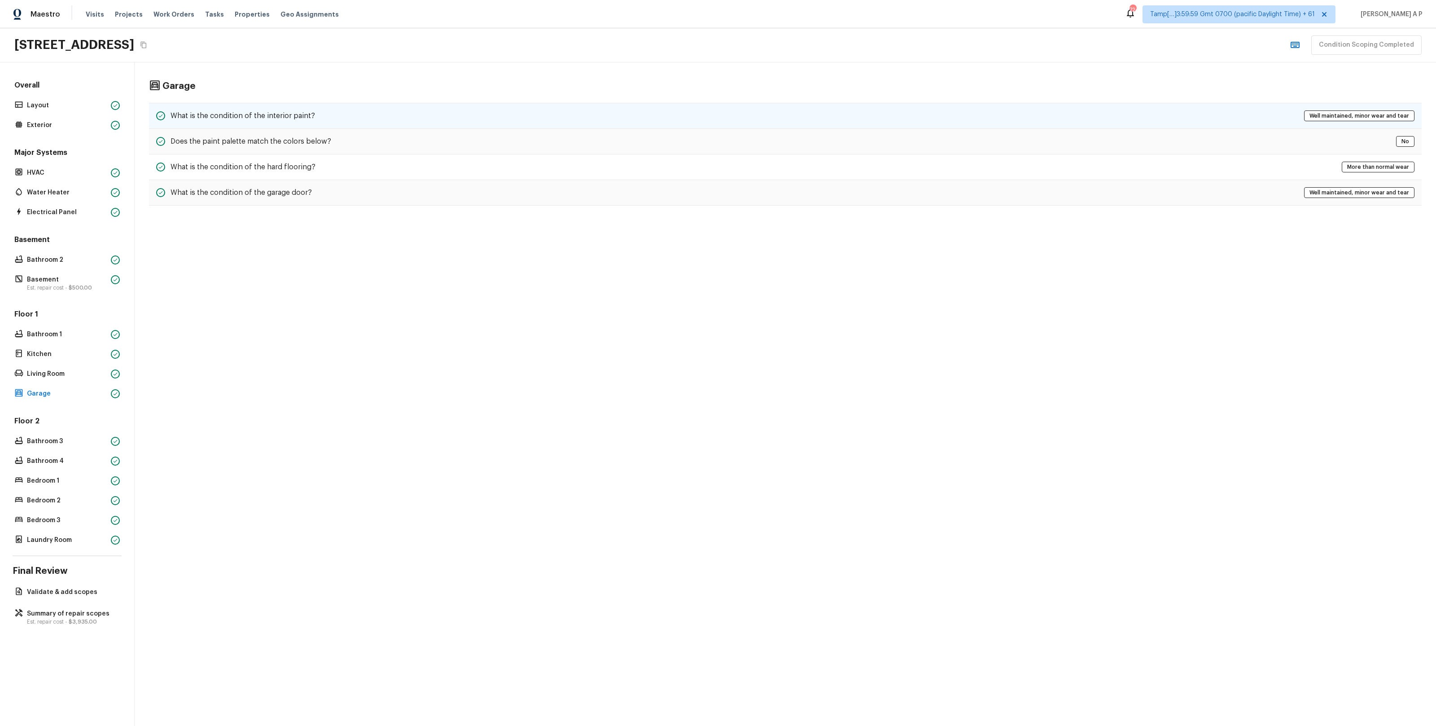
click at [368, 104] on div "What is the condition of the interior paint? Well maintained, minor wear and te…" at bounding box center [785, 116] width 1273 height 26
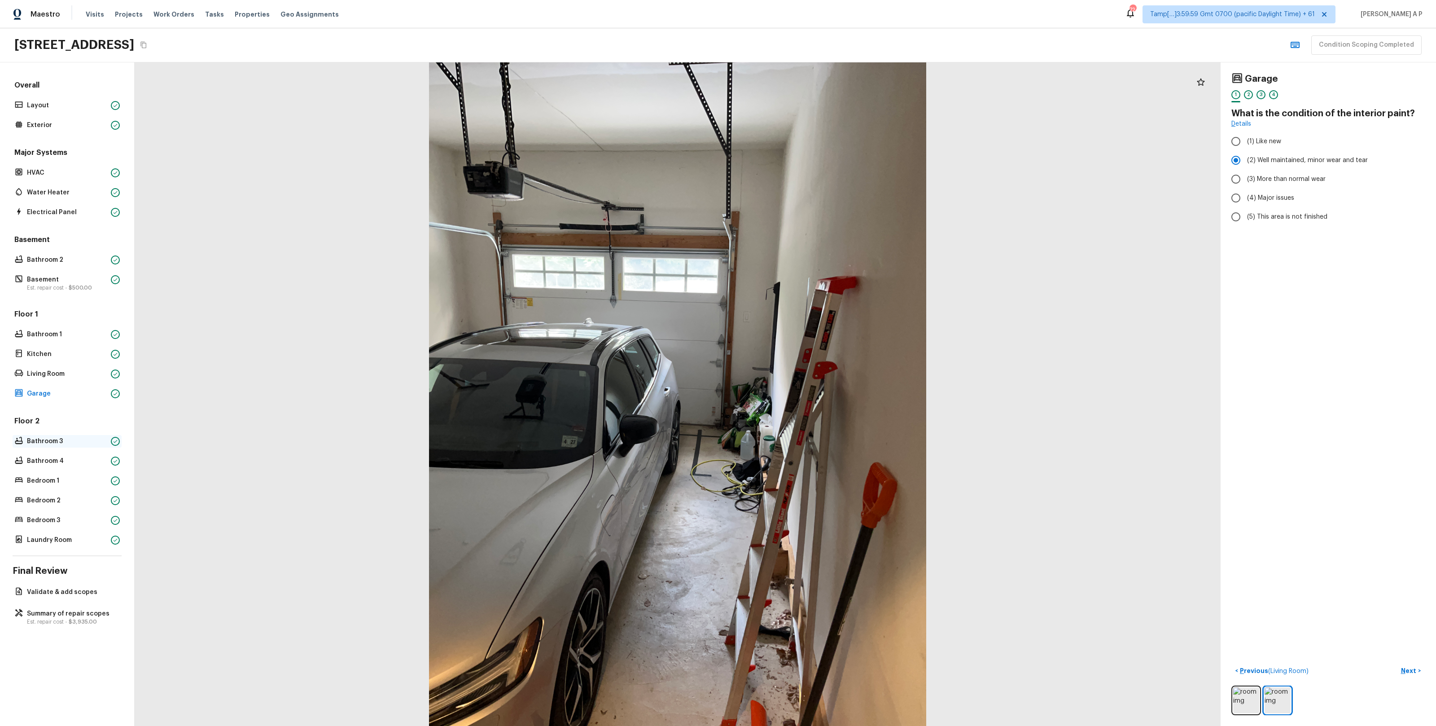
click at [55, 441] on p "Bathroom 3" at bounding box center [67, 441] width 80 height 9
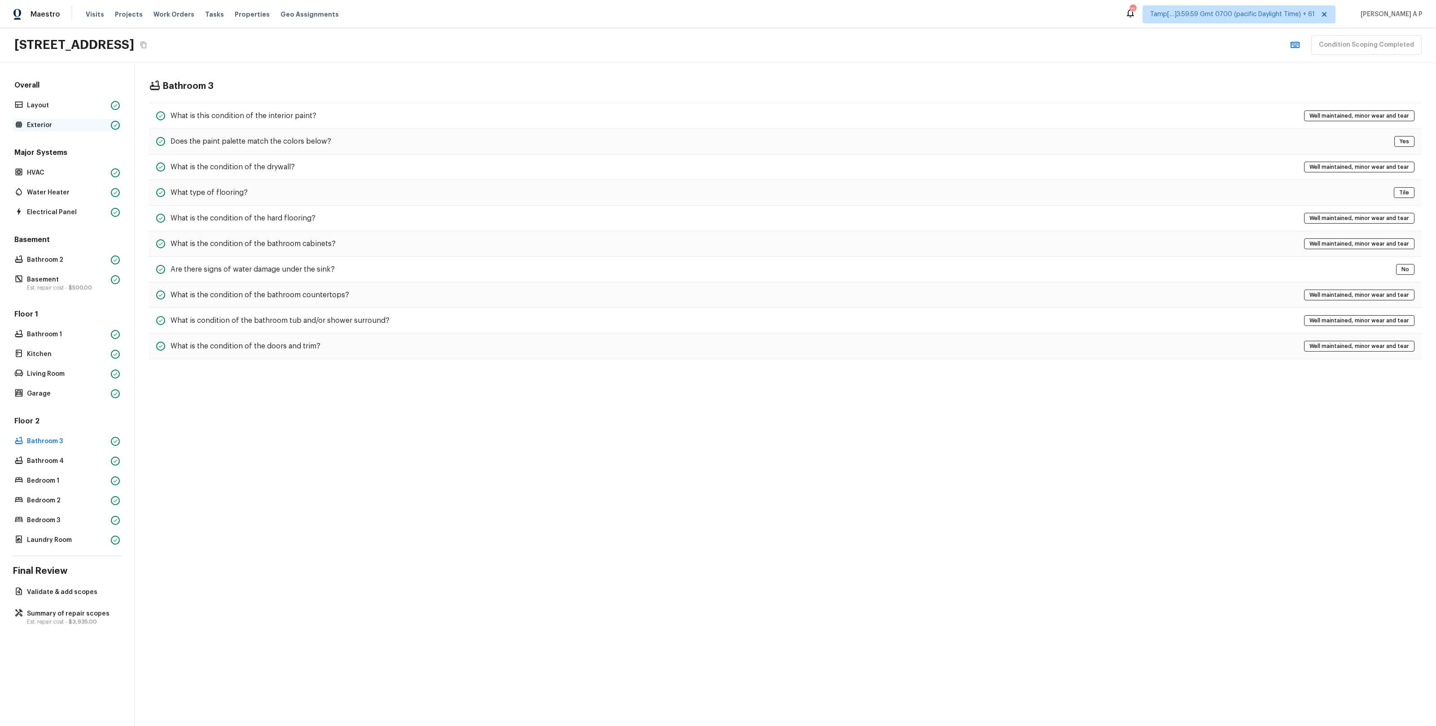
click at [77, 123] on p "Exterior" at bounding box center [67, 125] width 80 height 9
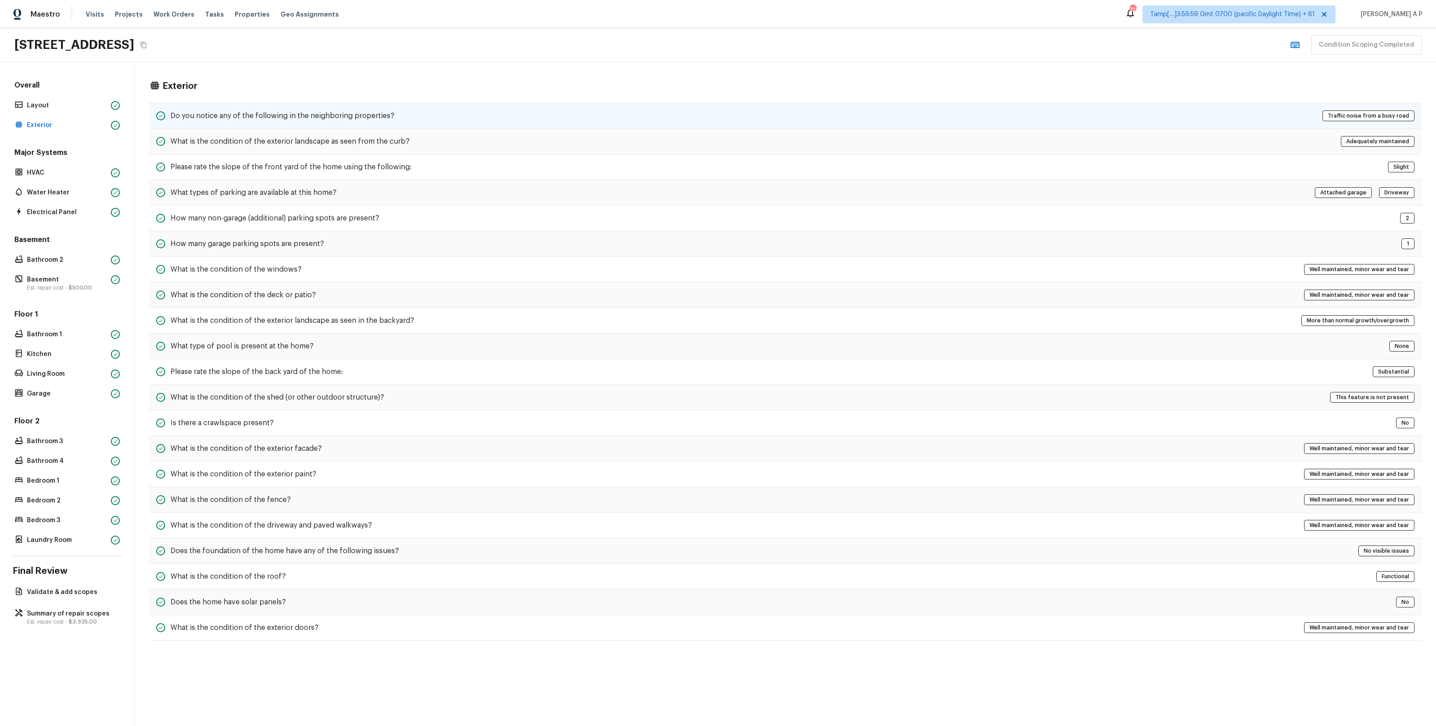
click at [358, 121] on div "Do you notice any of the following in the neighboring properties?" at bounding box center [275, 115] width 238 height 11
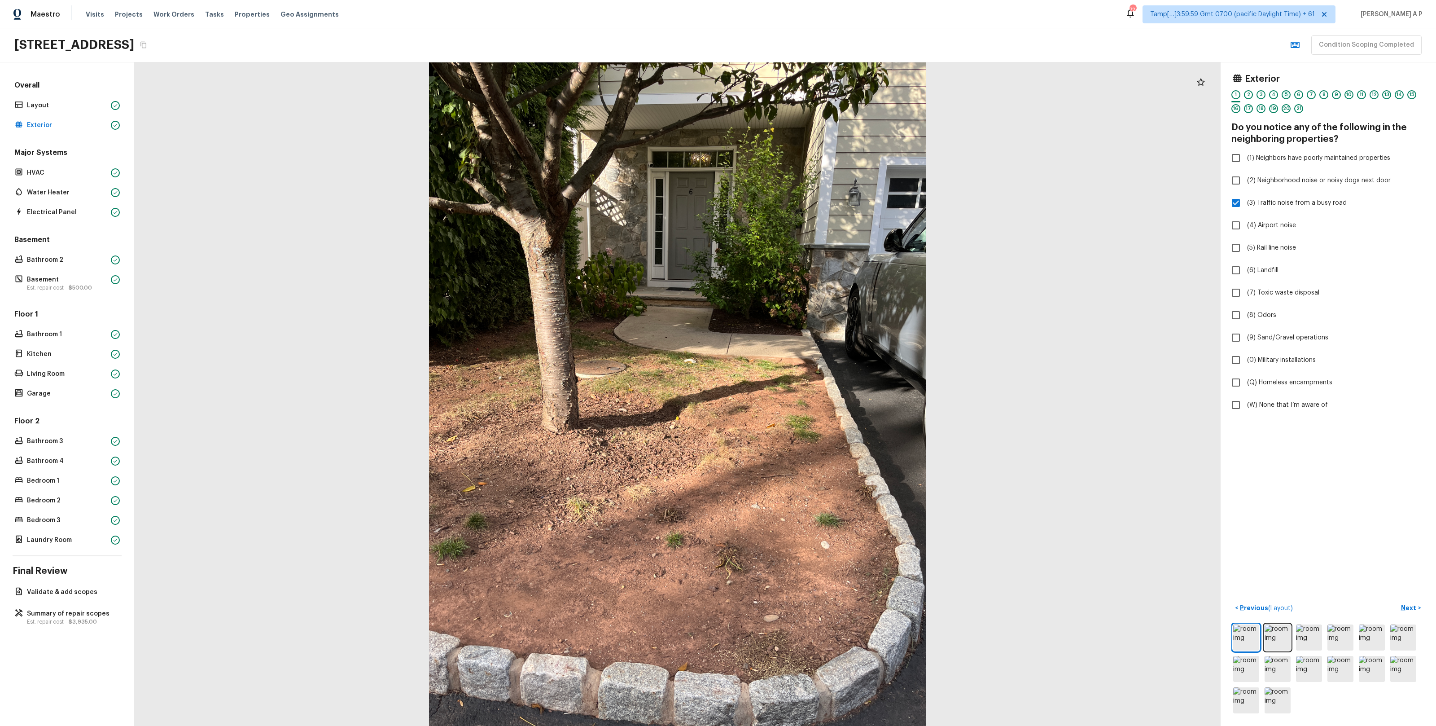
click at [1286, 96] on div "5" at bounding box center [1286, 94] width 9 height 9
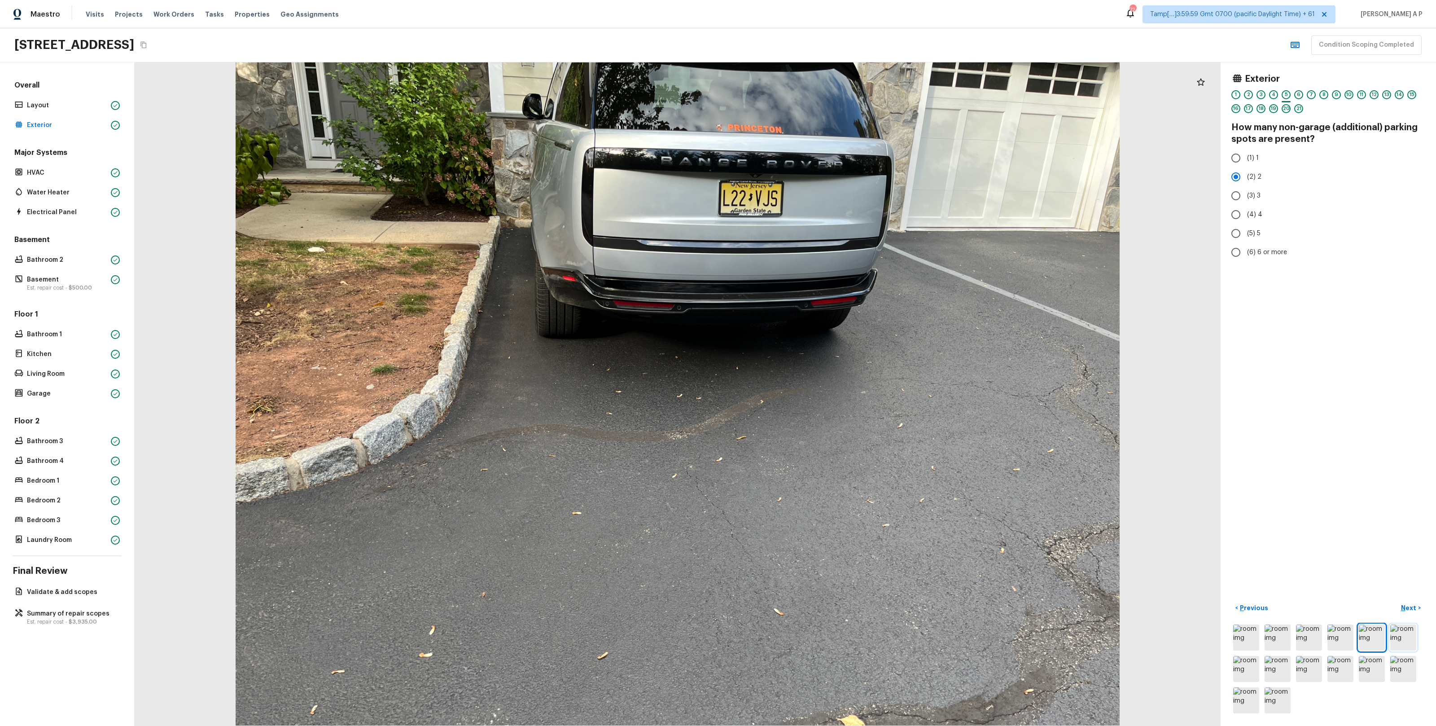
click at [1402, 635] on img at bounding box center [1403, 637] width 26 height 26
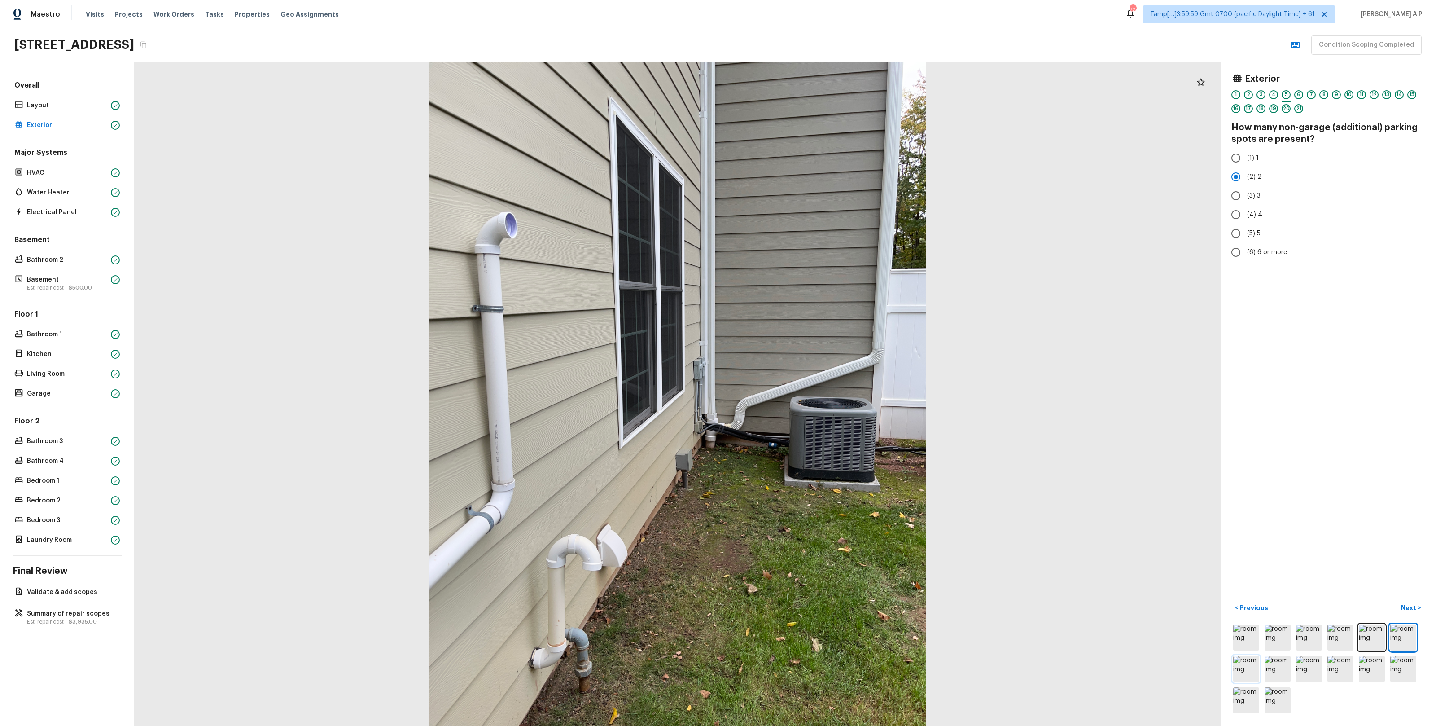
click at [1256, 668] on img at bounding box center [1246, 669] width 26 height 26
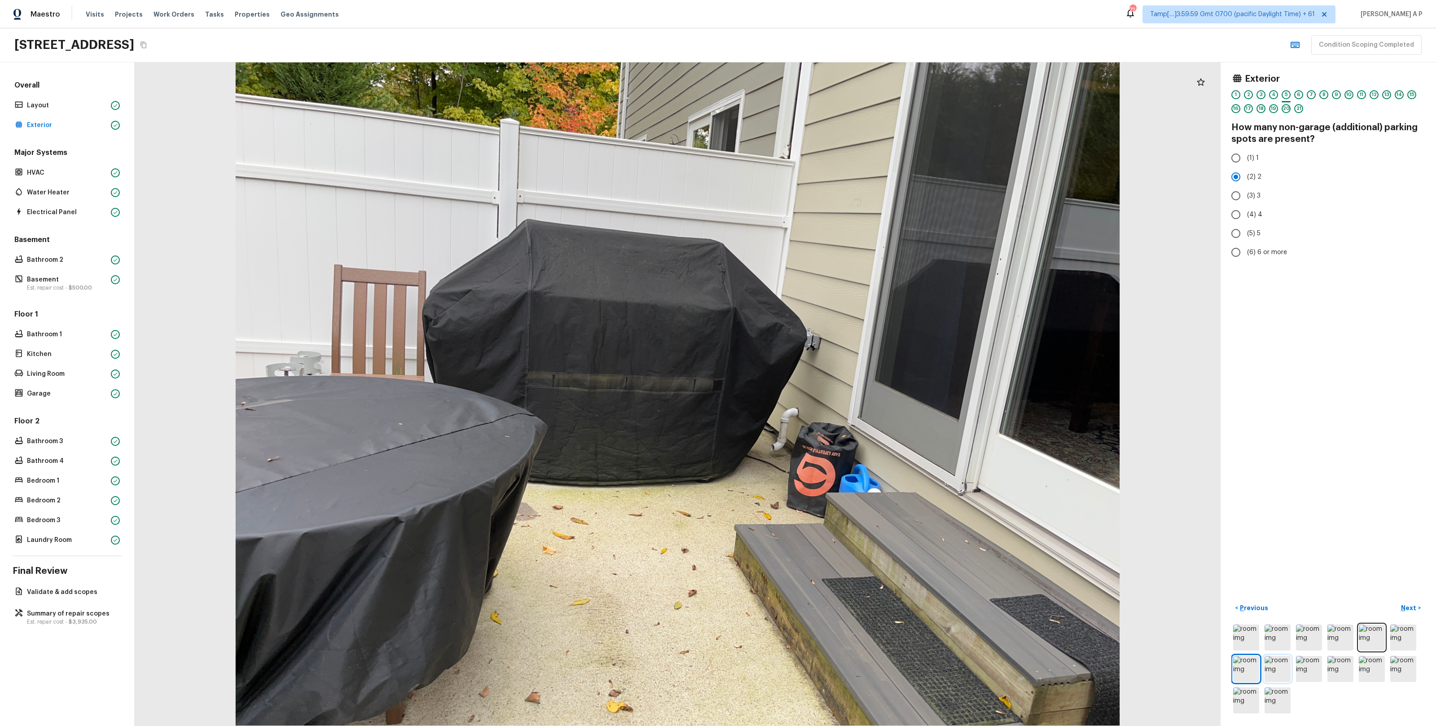
click at [1275, 670] on img at bounding box center [1278, 669] width 26 height 26
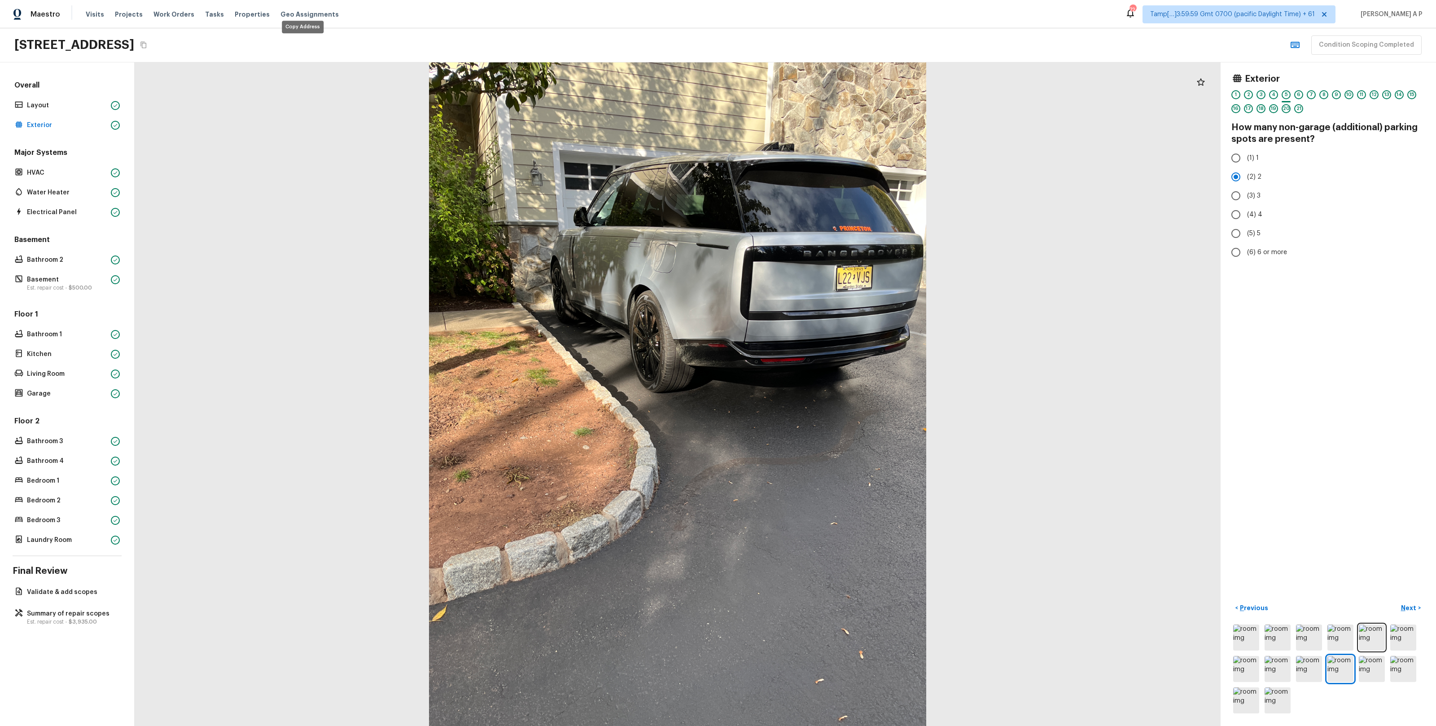
click at [147, 45] on icon "Copy Address" at bounding box center [143, 44] width 7 height 7
click at [1363, 666] on img at bounding box center [1372, 669] width 26 height 26
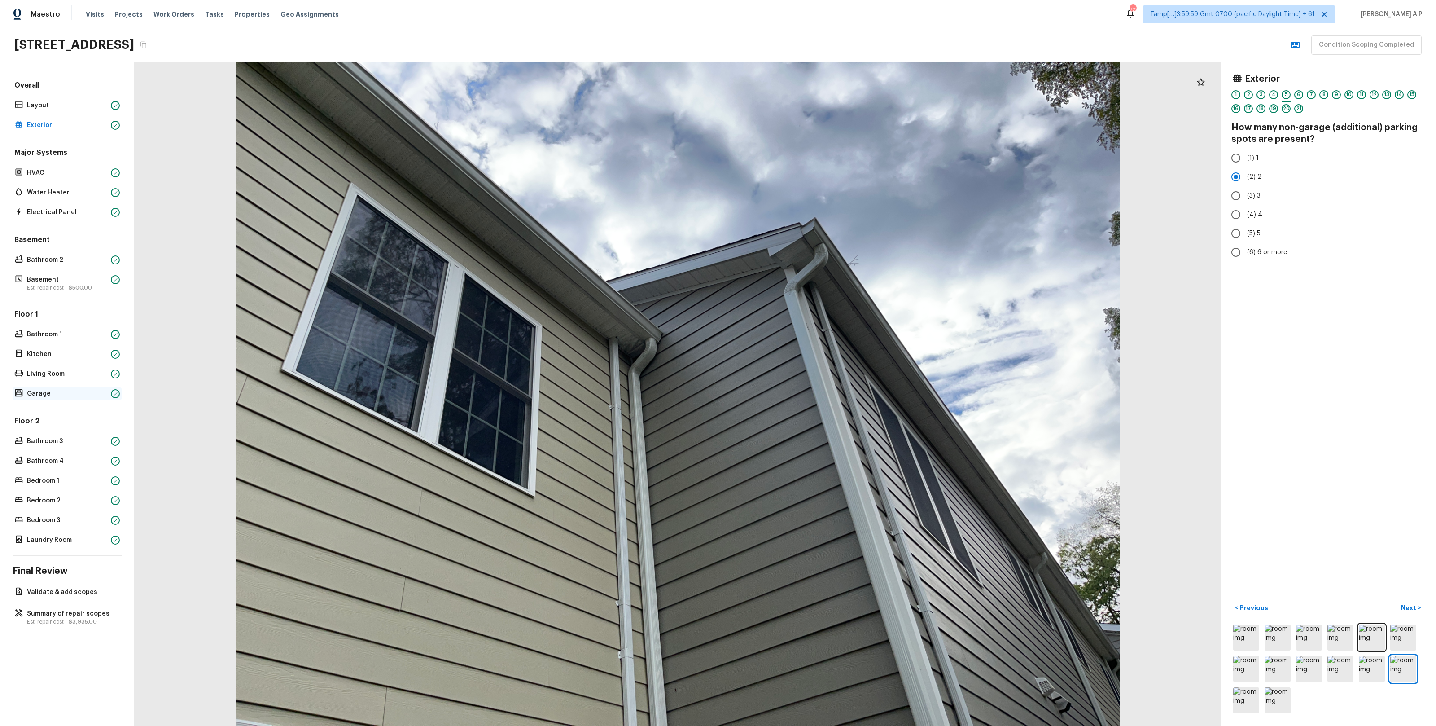
click at [90, 399] on div "Garage" at bounding box center [67, 393] width 109 height 13
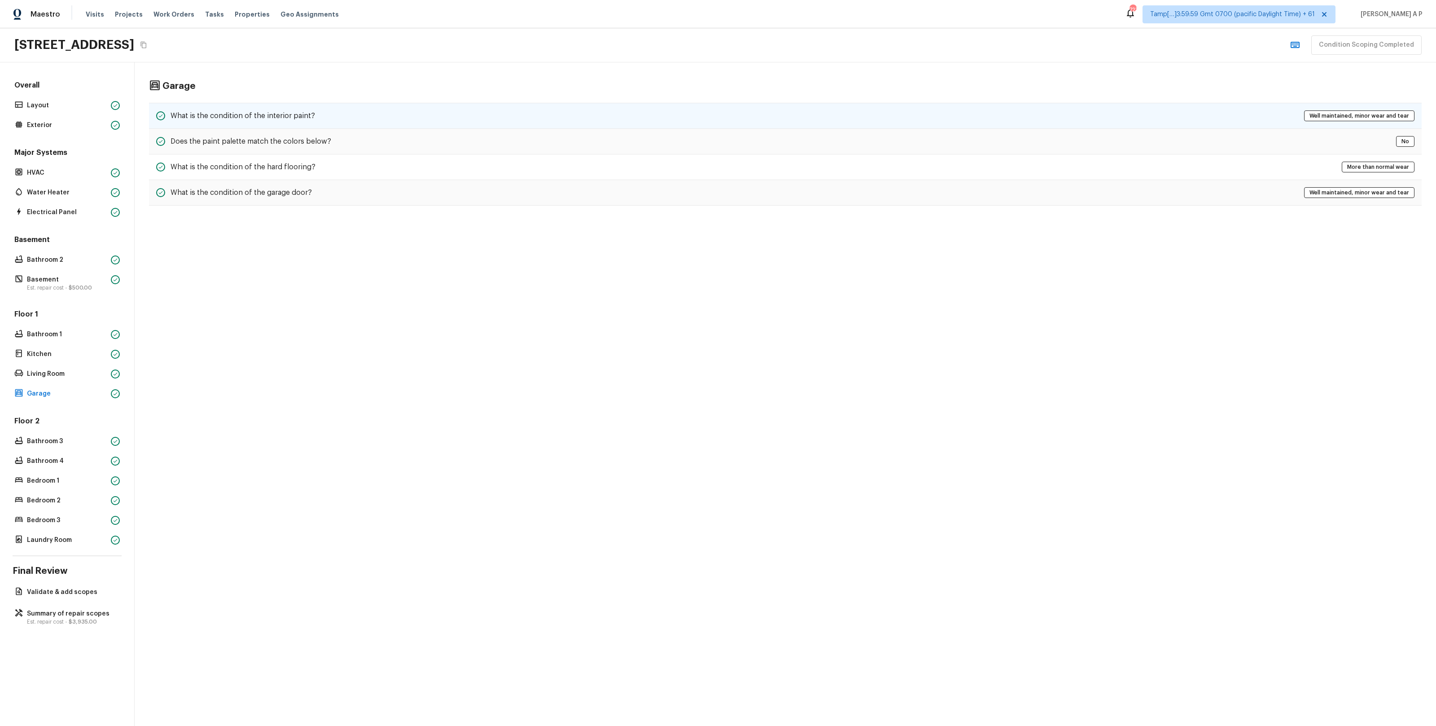
click at [386, 118] on div "What is the condition of the interior paint? Well maintained, minor wear and te…" at bounding box center [785, 116] width 1273 height 26
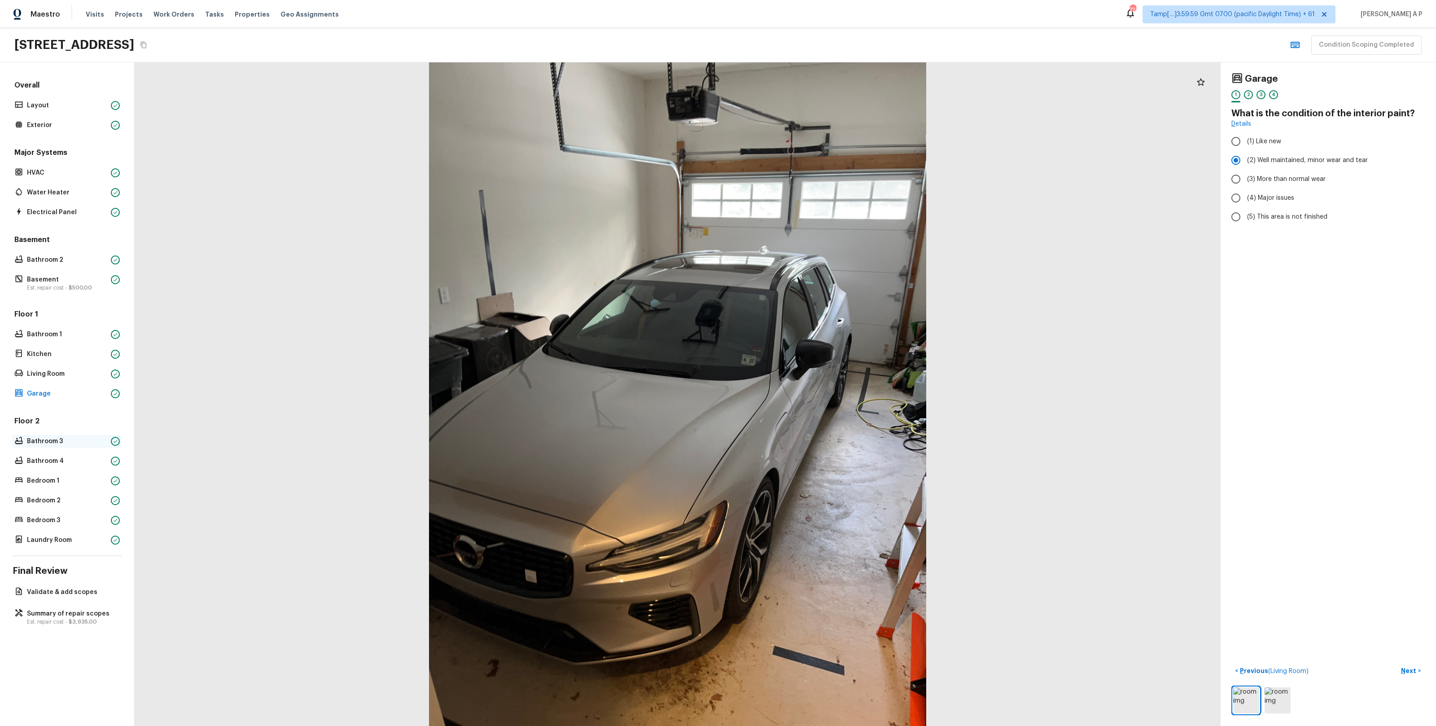
click at [61, 444] on p "Bathroom 3" at bounding box center [67, 441] width 80 height 9
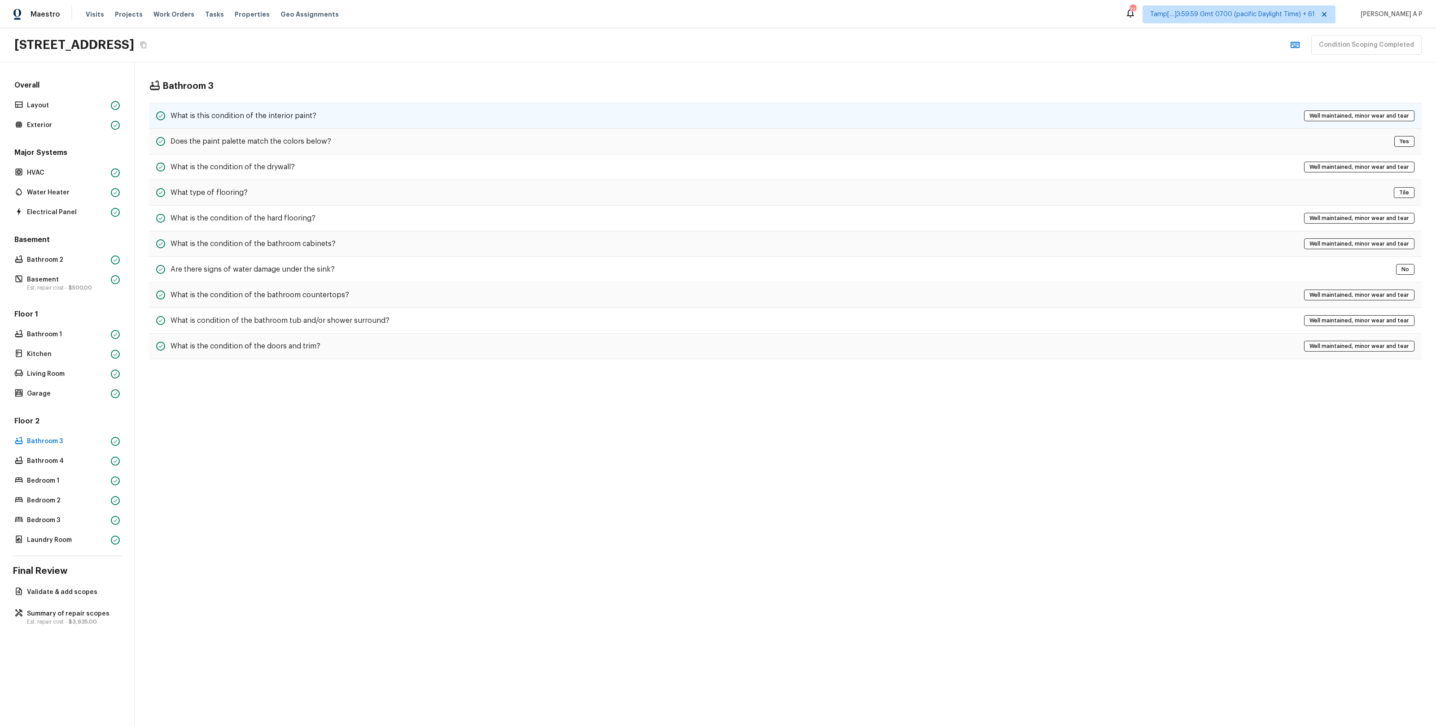
click at [320, 118] on div "What is this condition of the interior paint? Well maintained, minor wear and t…" at bounding box center [785, 116] width 1273 height 26
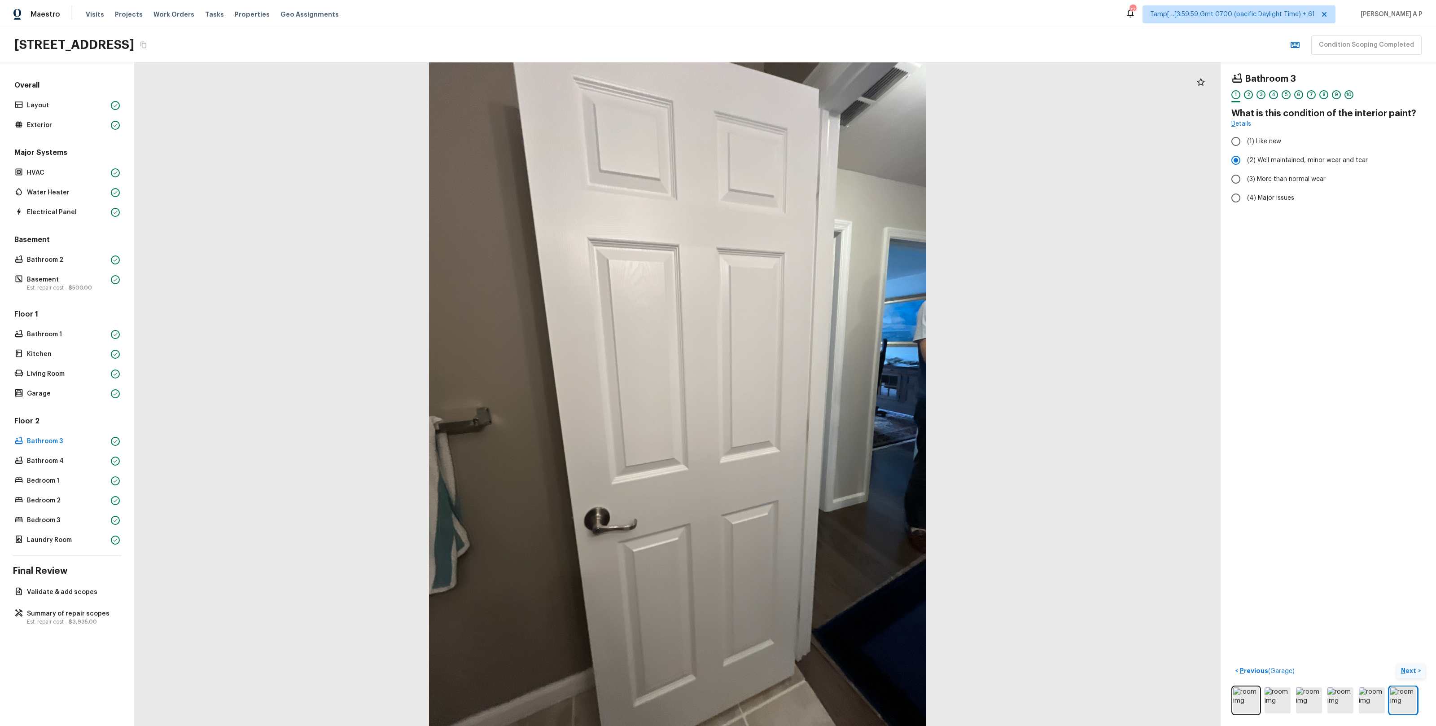
click at [1413, 667] on p "Next" at bounding box center [1409, 670] width 17 height 9
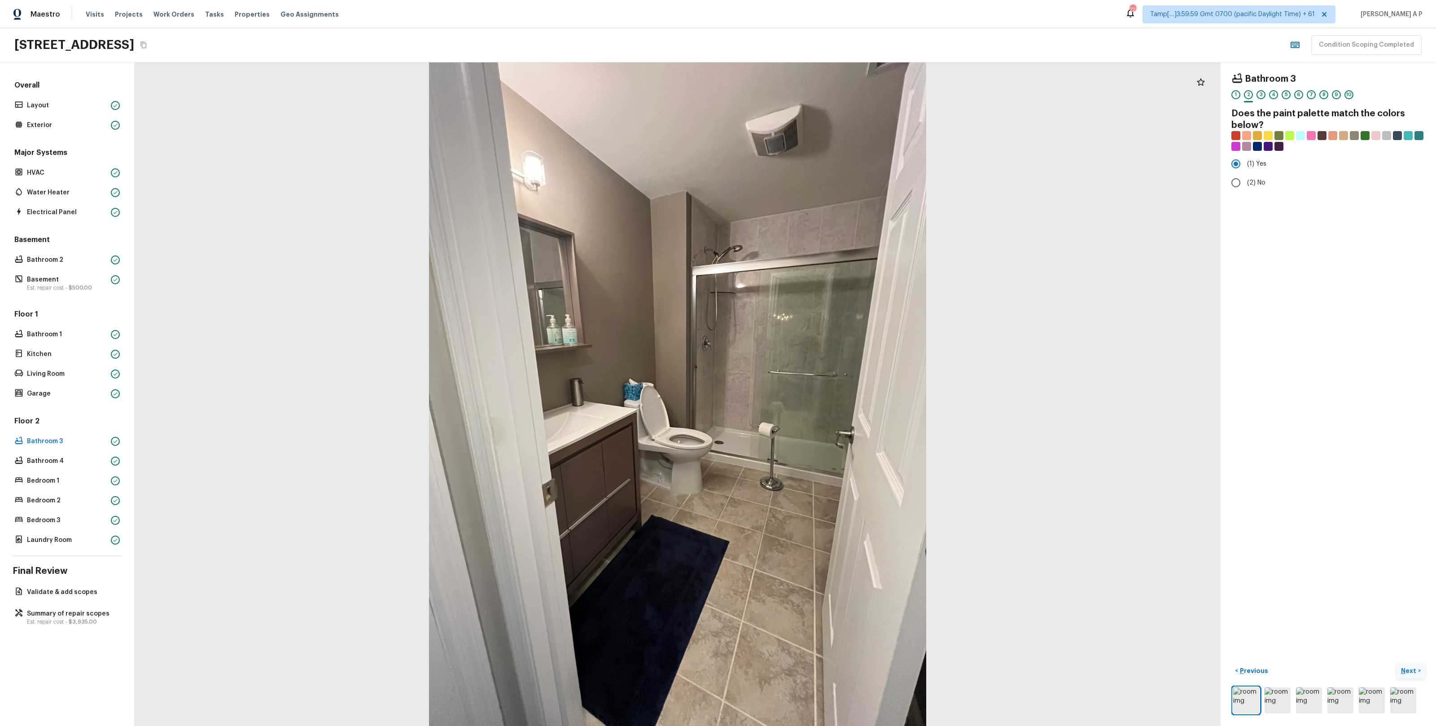
click at [1412, 667] on p "Next" at bounding box center [1409, 670] width 17 height 9
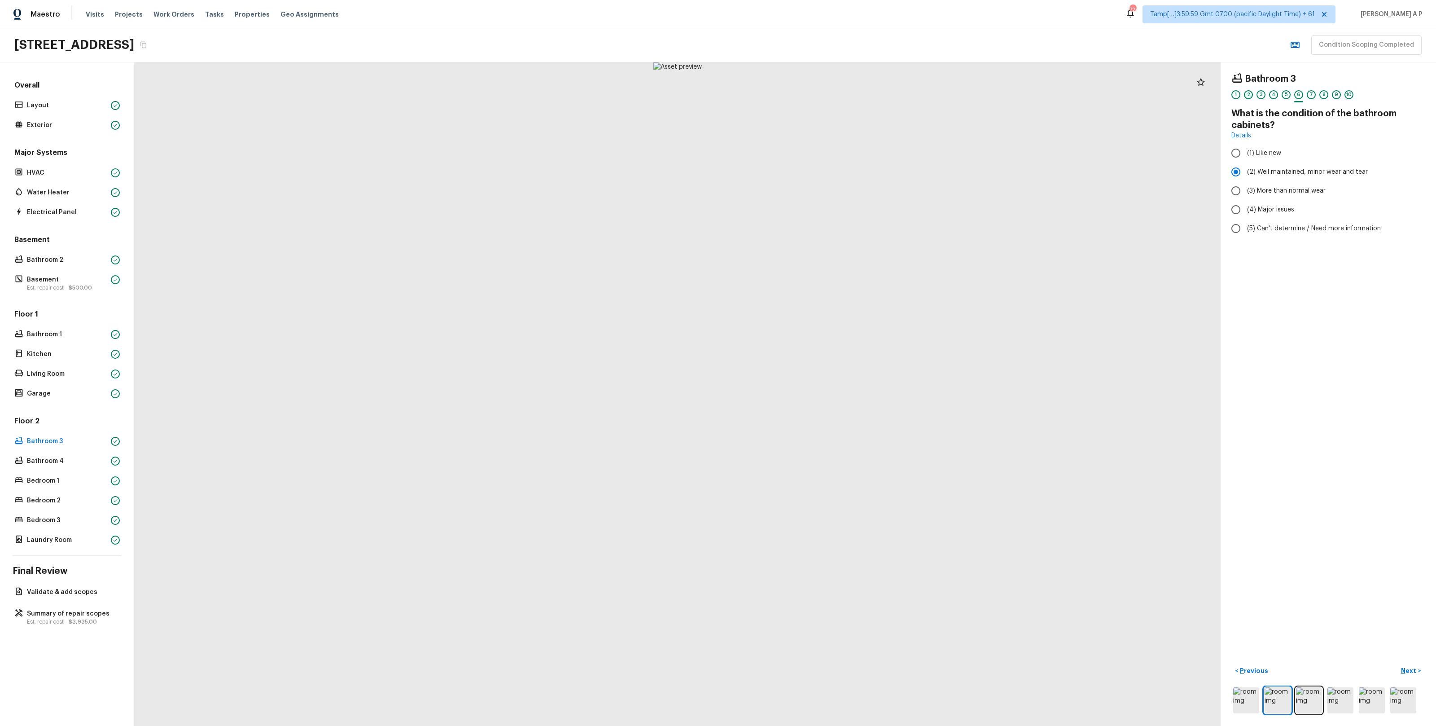
click at [1250, 97] on div "2" at bounding box center [1248, 94] width 9 height 9
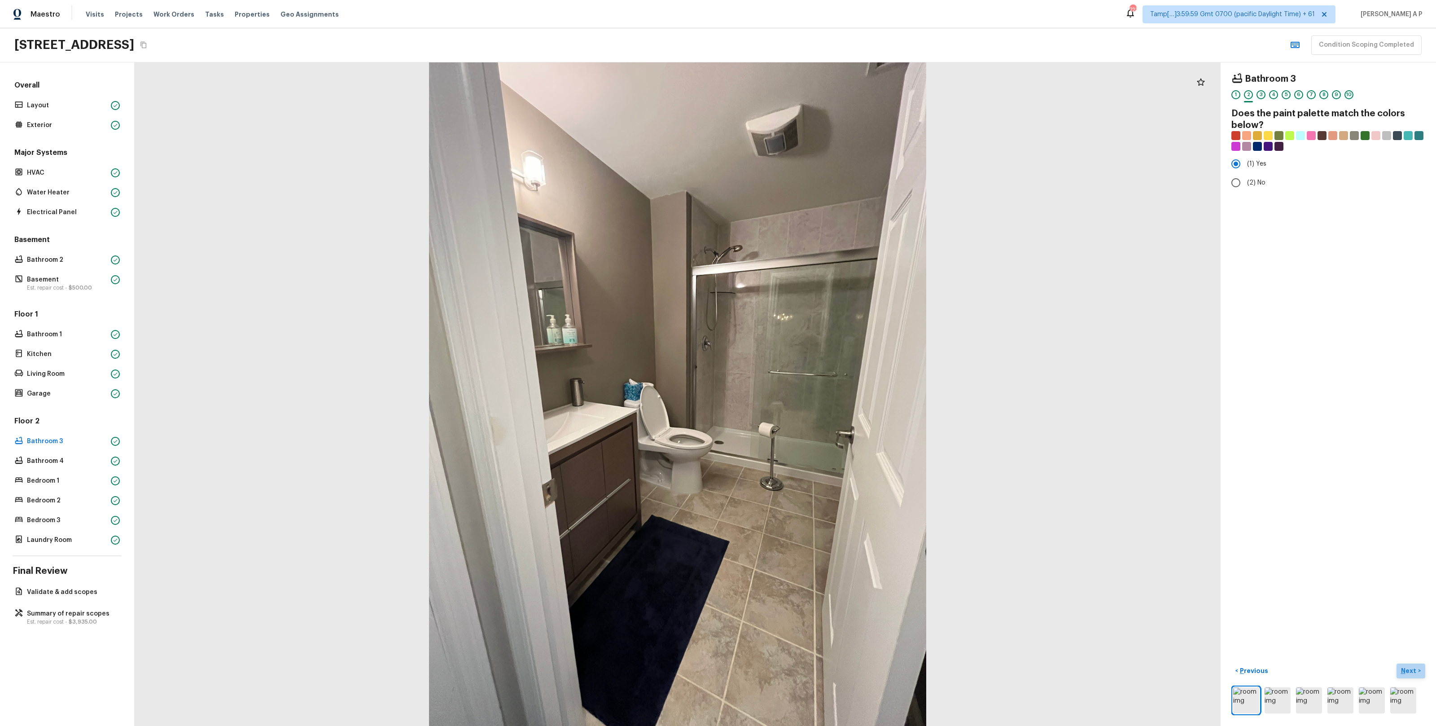
click at [1409, 670] on p "Next" at bounding box center [1409, 670] width 17 height 9
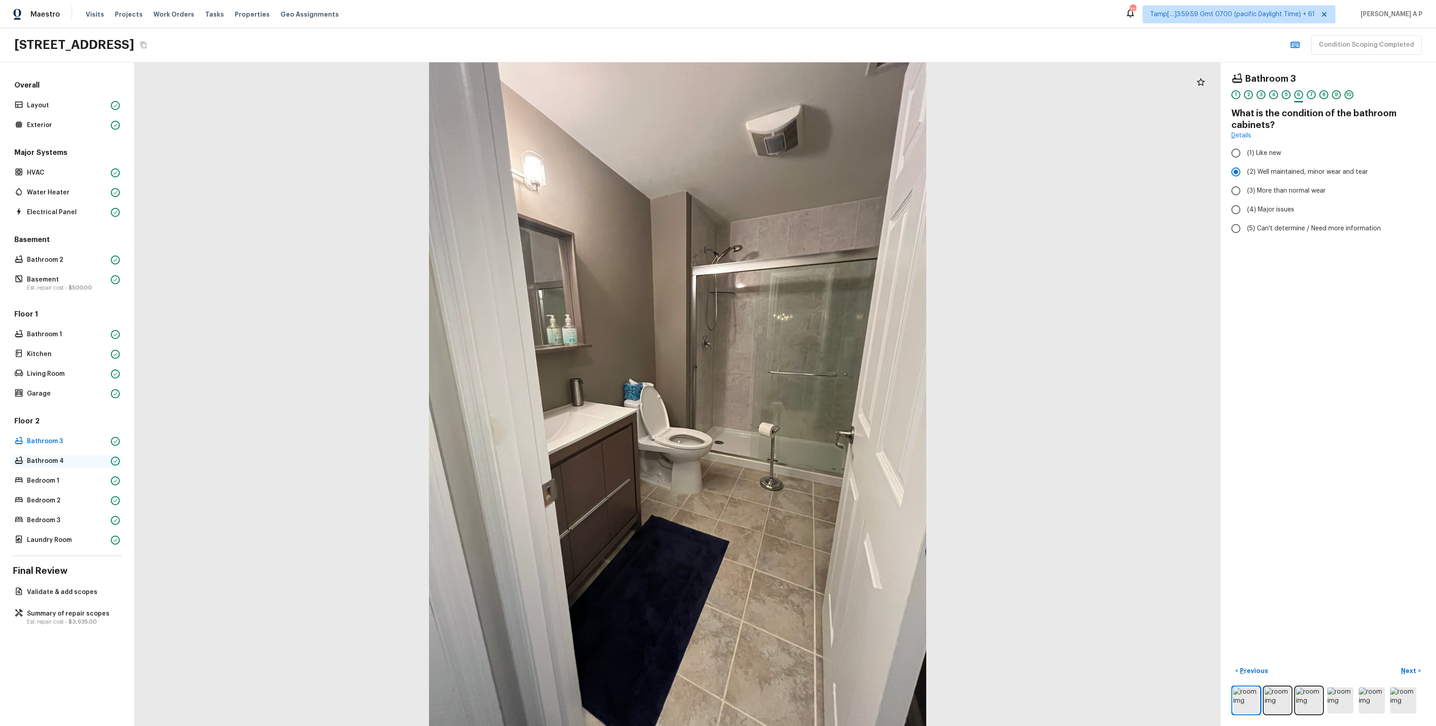
click at [67, 467] on div "Bathroom 4" at bounding box center [67, 461] width 109 height 13
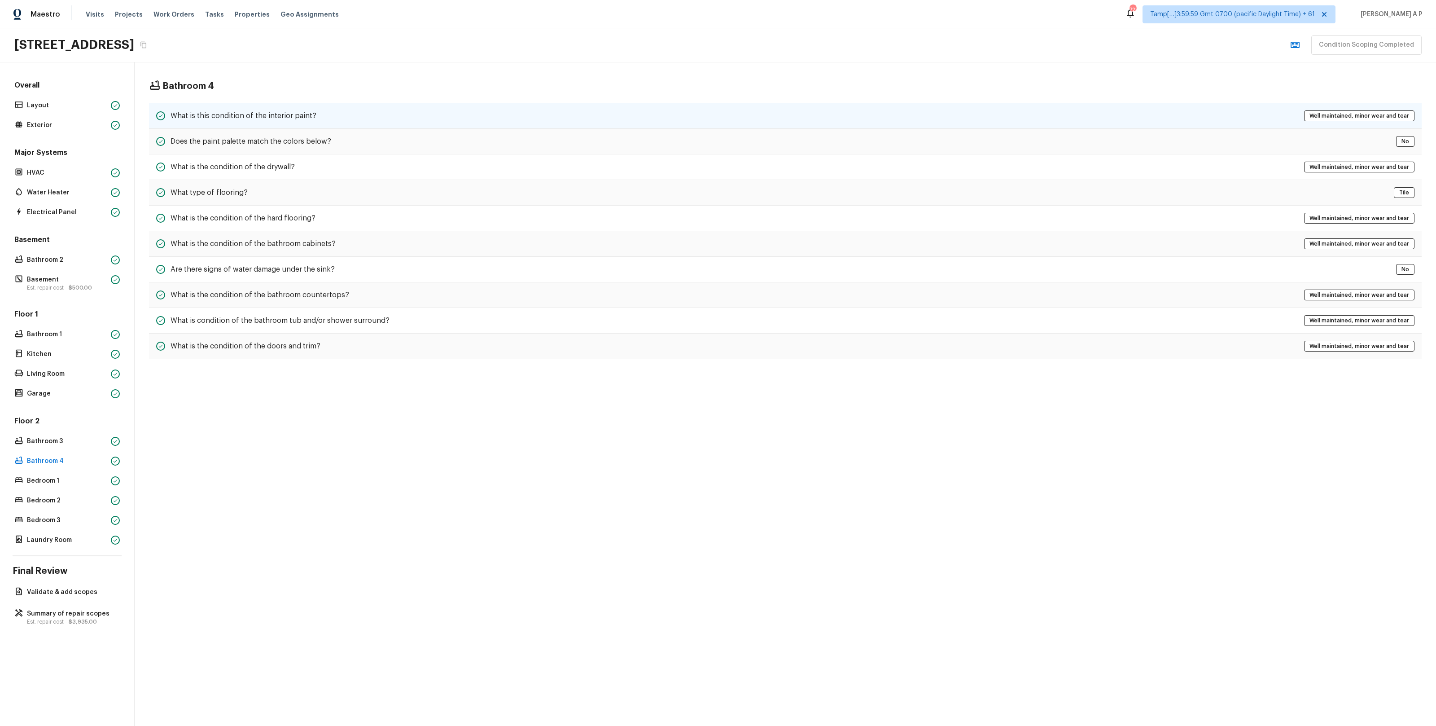
click at [331, 111] on div "What is this condition of the interior paint? Well maintained, minor wear and t…" at bounding box center [785, 116] width 1273 height 26
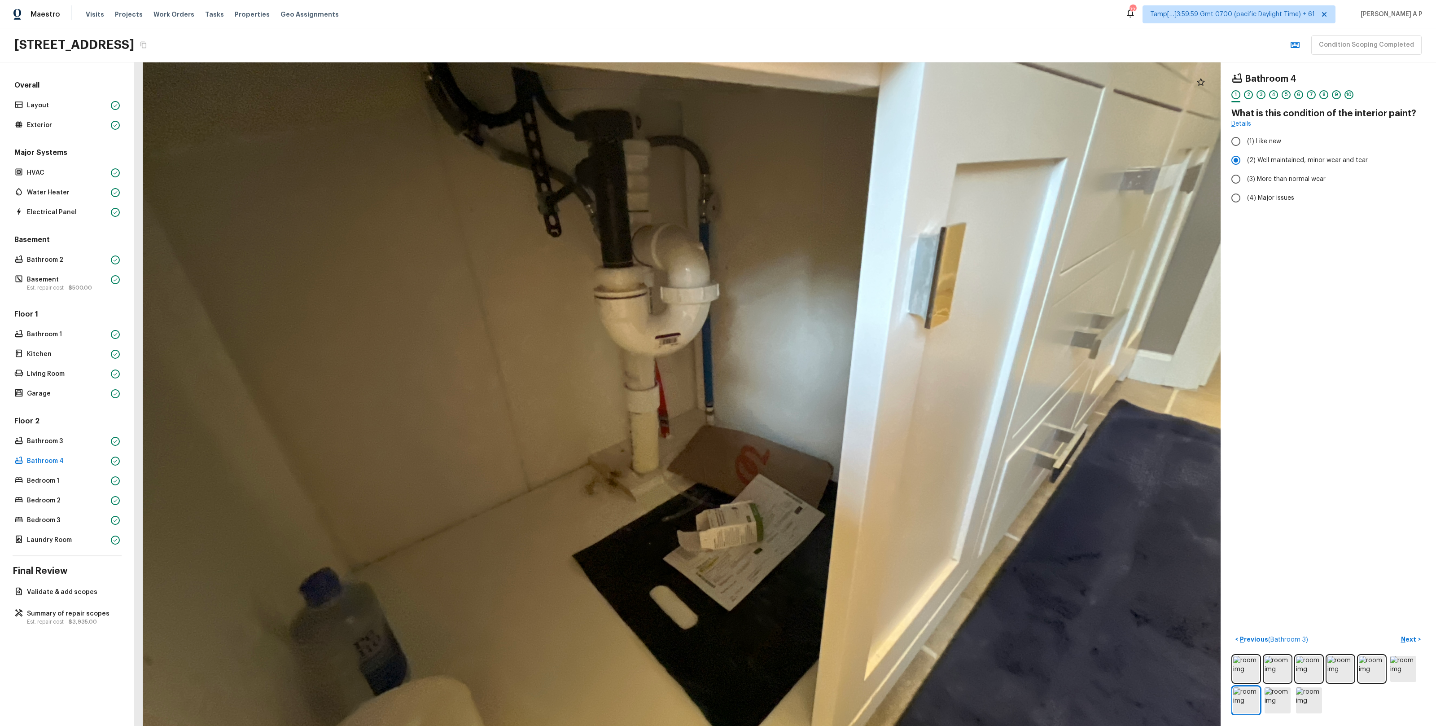
click at [1248, 101] on div at bounding box center [1248, 101] width 9 height 1
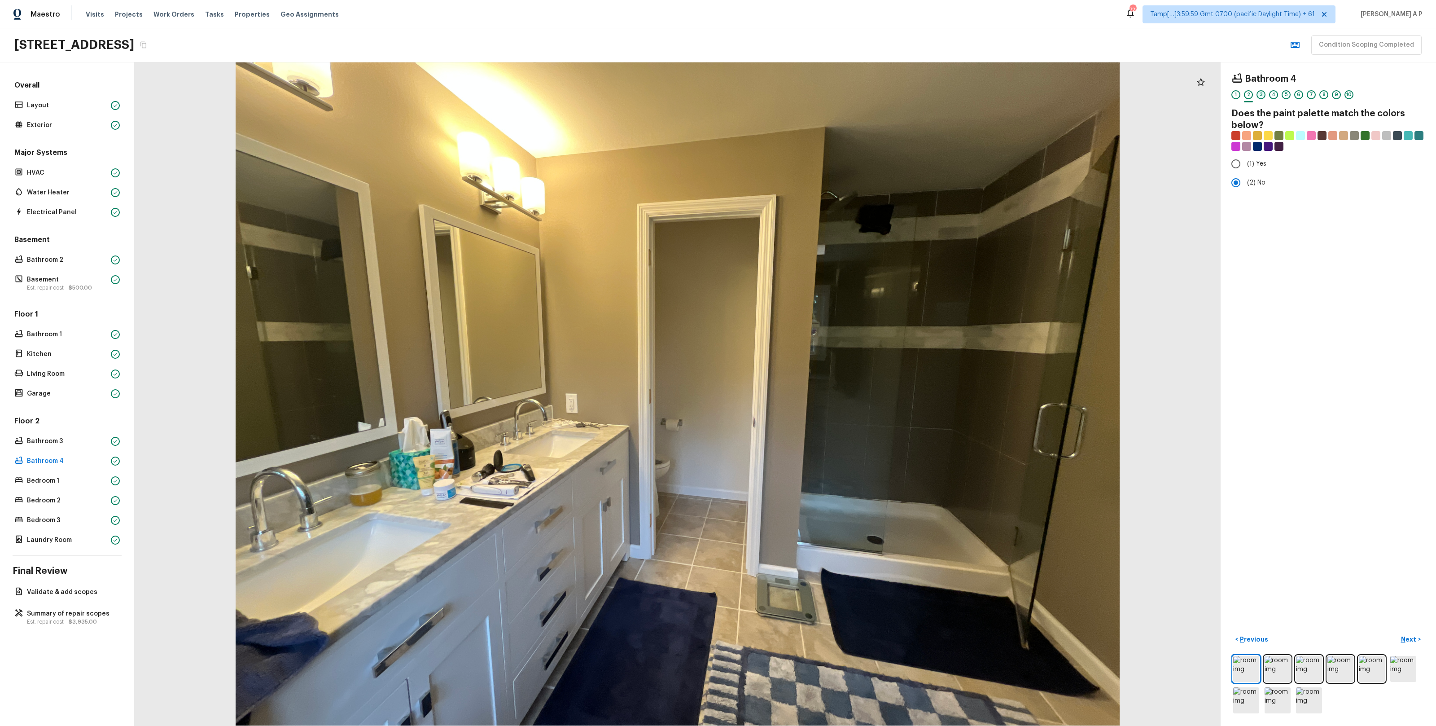
click at [1262, 96] on div "3" at bounding box center [1261, 94] width 9 height 9
click at [1276, 99] on div "4" at bounding box center [1273, 97] width 9 height 14
click at [1283, 98] on div "5" at bounding box center [1286, 94] width 9 height 9
click at [1305, 96] on div "1 2 3 4 5 6 7 8 9 10" at bounding box center [1328, 97] width 194 height 14
click at [1299, 96] on div "6" at bounding box center [1298, 94] width 9 height 9
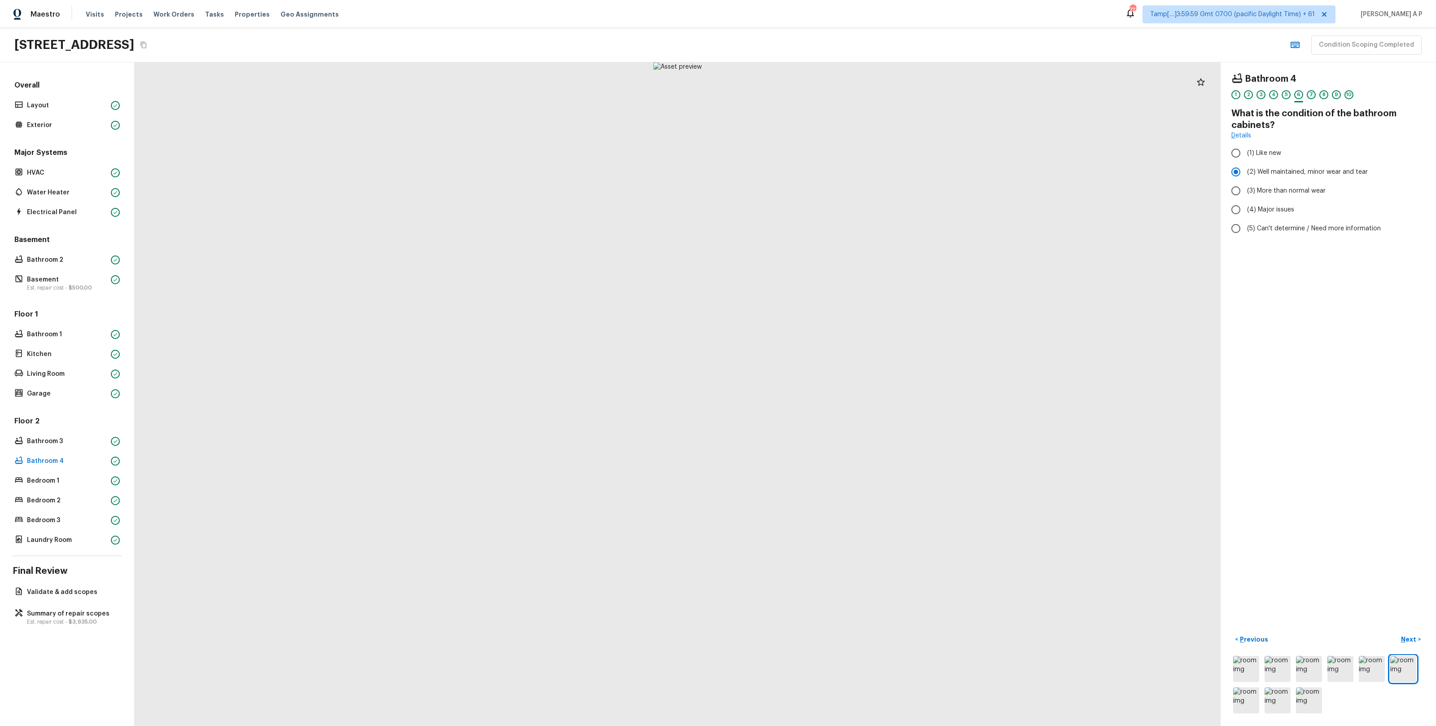
click at [1313, 96] on div "7" at bounding box center [1311, 94] width 9 height 9
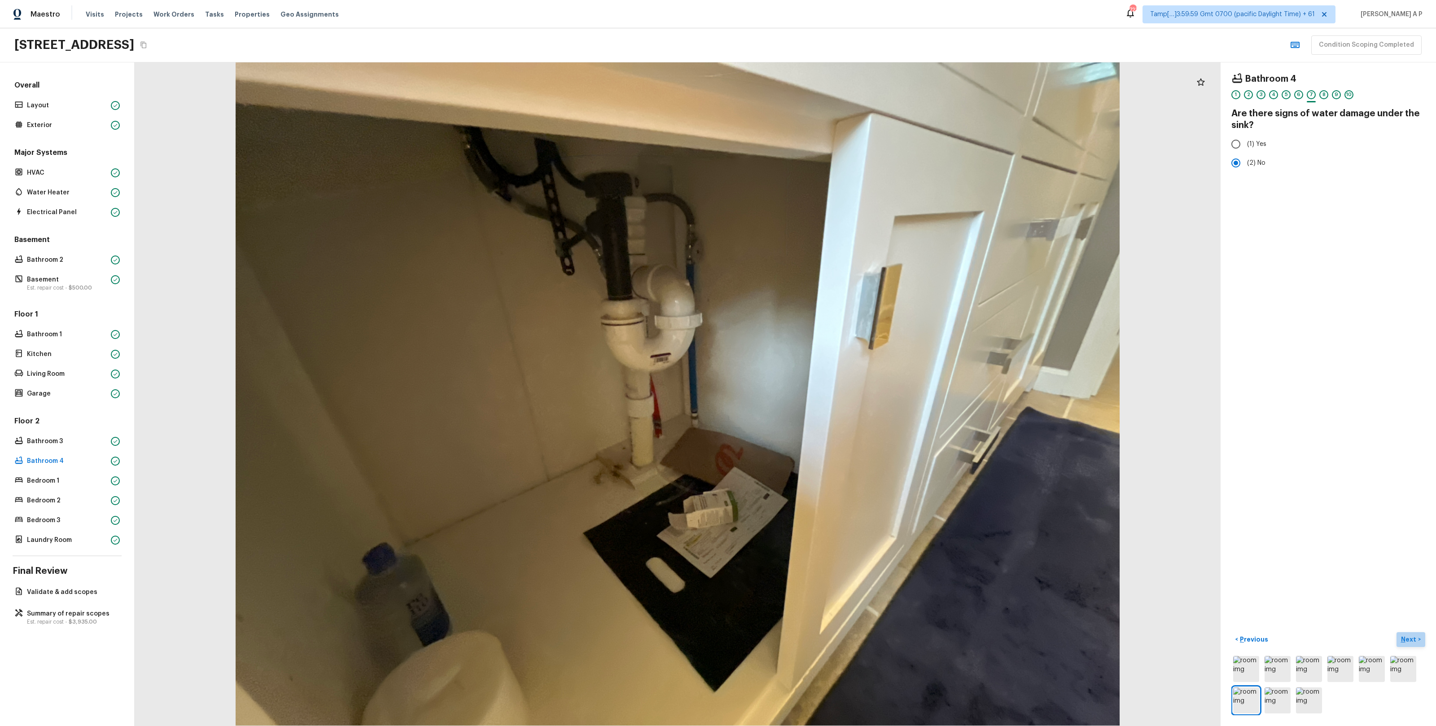
click at [1417, 639] on p "Next" at bounding box center [1409, 639] width 17 height 9
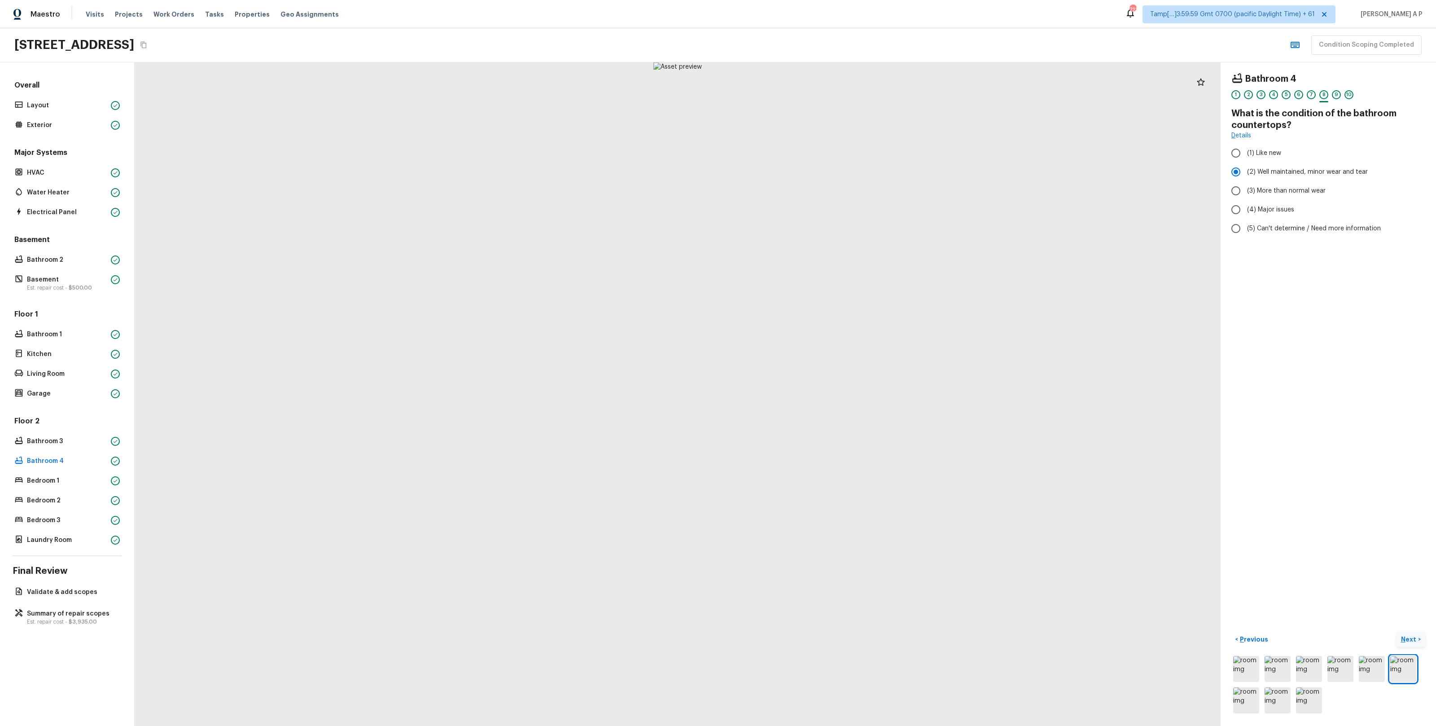
click at [1417, 639] on p "Next" at bounding box center [1409, 639] width 17 height 9
click at [1417, 639] on span "( Bedroom 1 )" at bounding box center [1398, 639] width 37 height 6
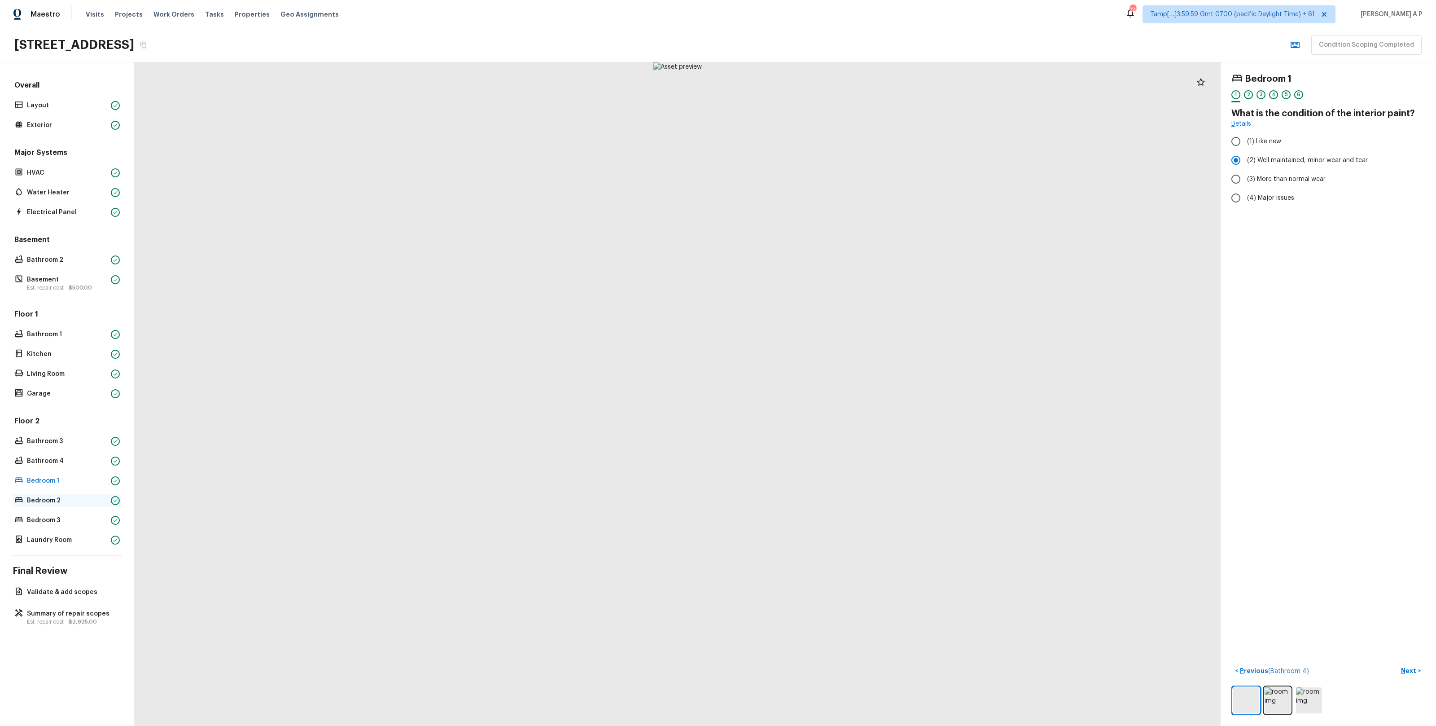
click at [92, 500] on p "Bedroom 2" at bounding box center [67, 500] width 80 height 9
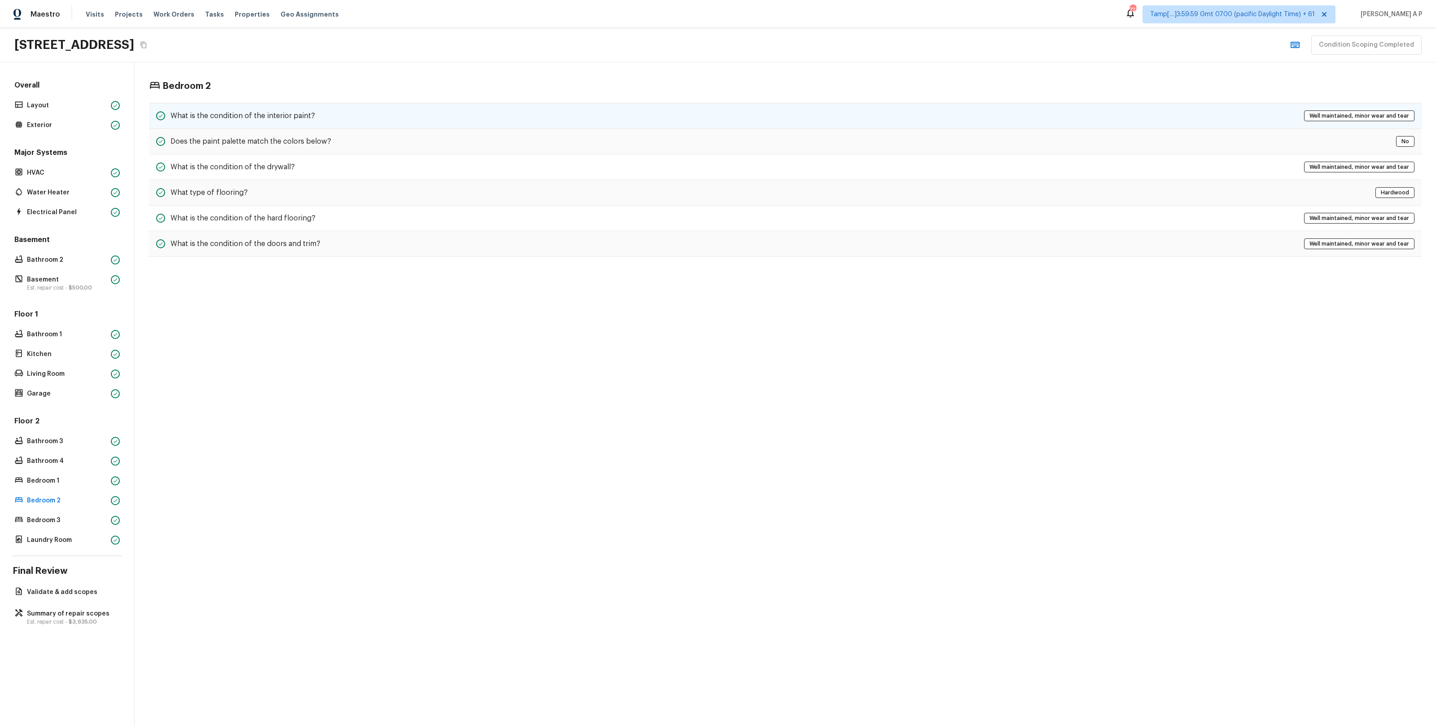
click at [260, 115] on h5 "What is the condition of the interior paint?" at bounding box center [243, 116] width 145 height 10
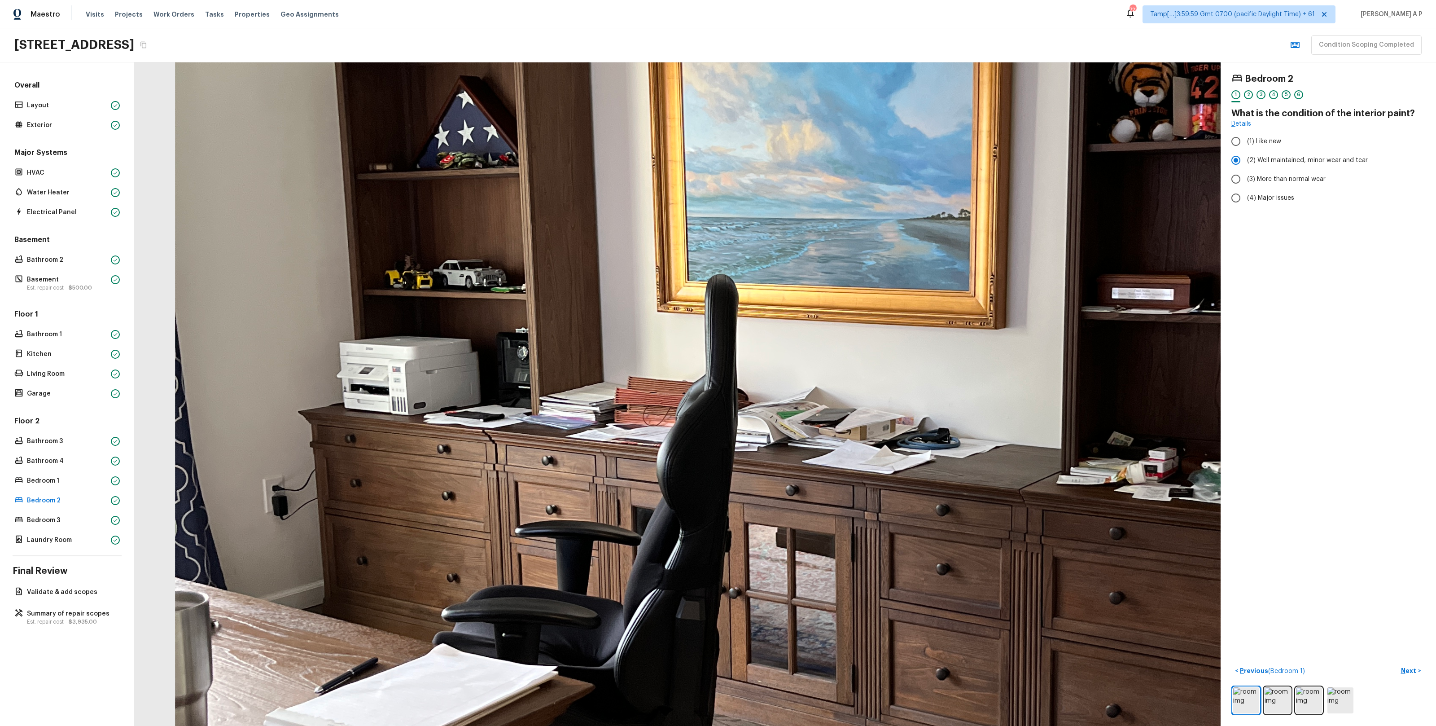
drag, startPoint x: 556, startPoint y: 353, endPoint x: 628, endPoint y: 484, distance: 149.0
click at [628, 484] on div at bounding box center [818, 433] width 2811 height 1717
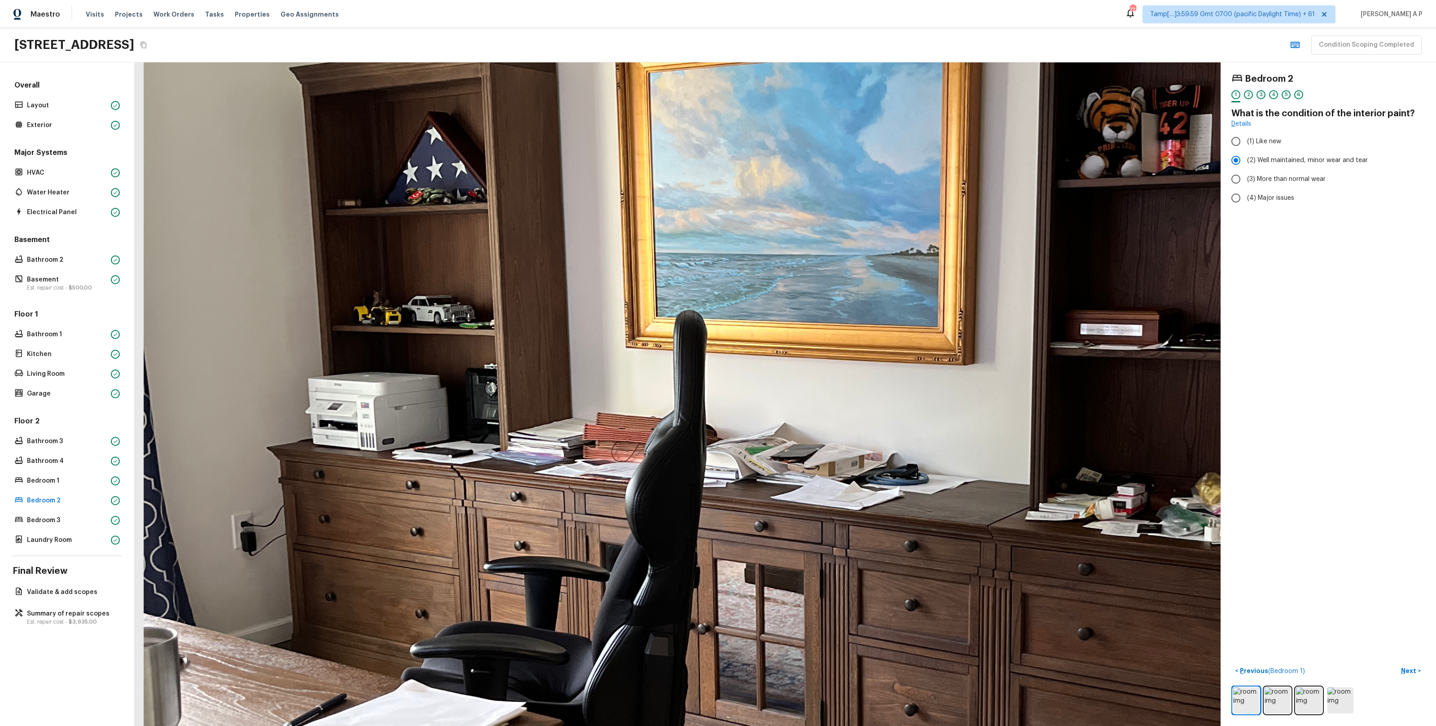
drag, startPoint x: 622, startPoint y: 391, endPoint x: 475, endPoint y: 500, distance: 182.8
click at [476, 500] on div at bounding box center [787, 469] width 2811 height 1717
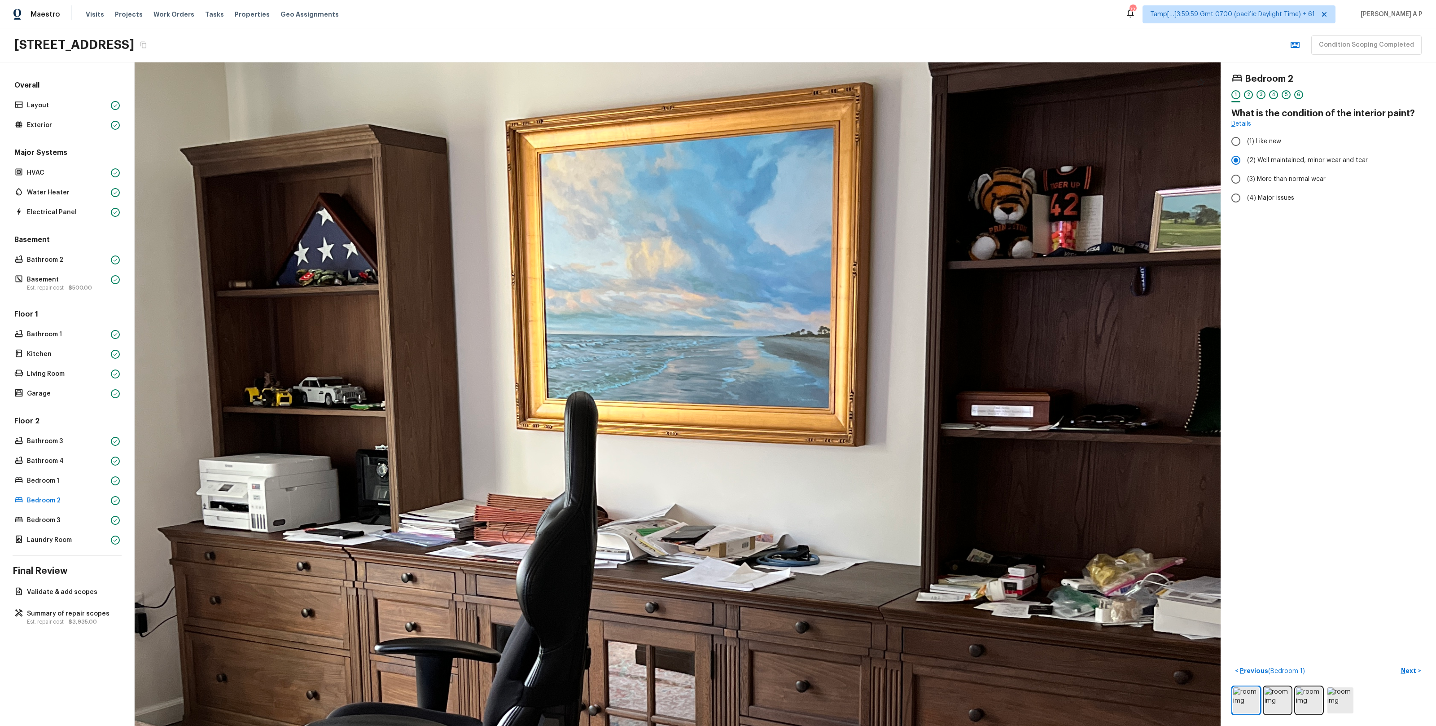
drag, startPoint x: 734, startPoint y: 445, endPoint x: 588, endPoint y: 445, distance: 145.4
click at [588, 445] on div at bounding box center [678, 550] width 2811 height 1717
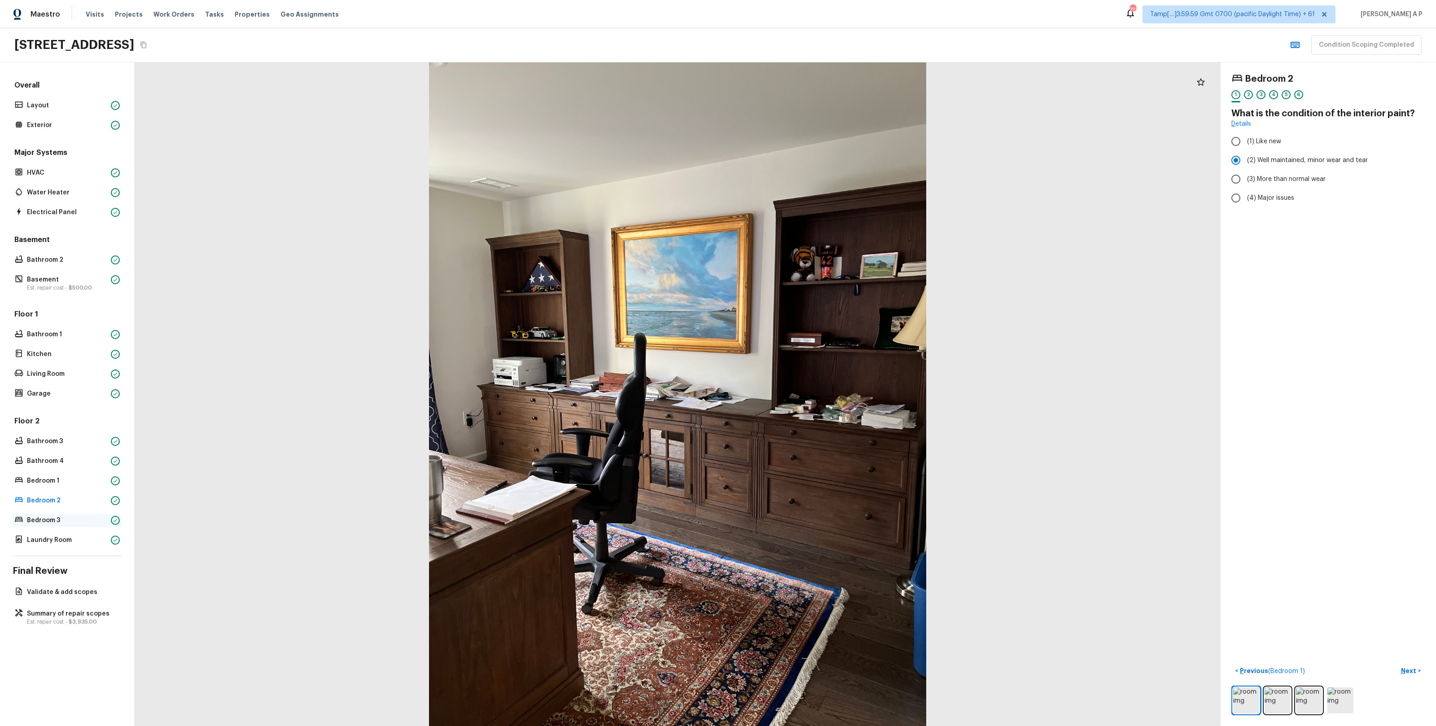
click at [83, 518] on p "Bedroom 3" at bounding box center [67, 520] width 80 height 9
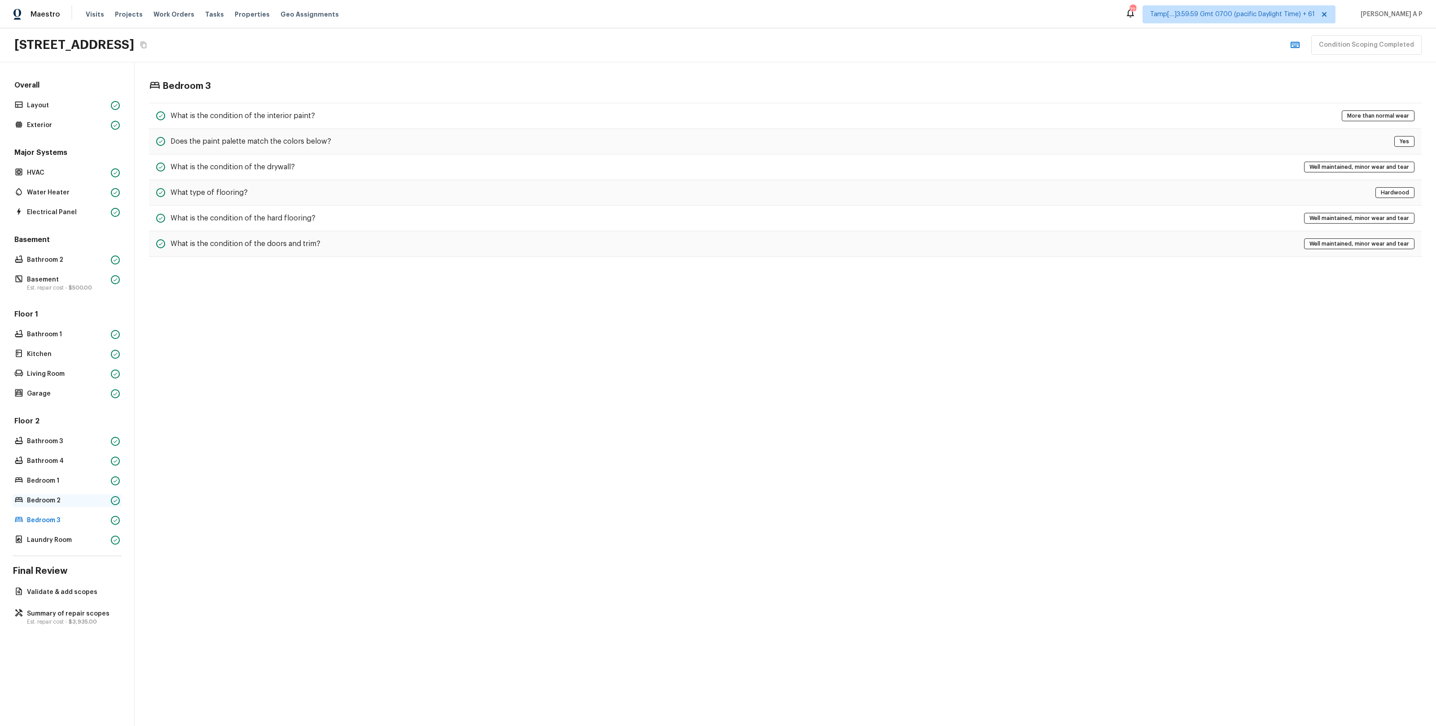
click at [79, 505] on div "Bedroom 2" at bounding box center [67, 500] width 109 height 13
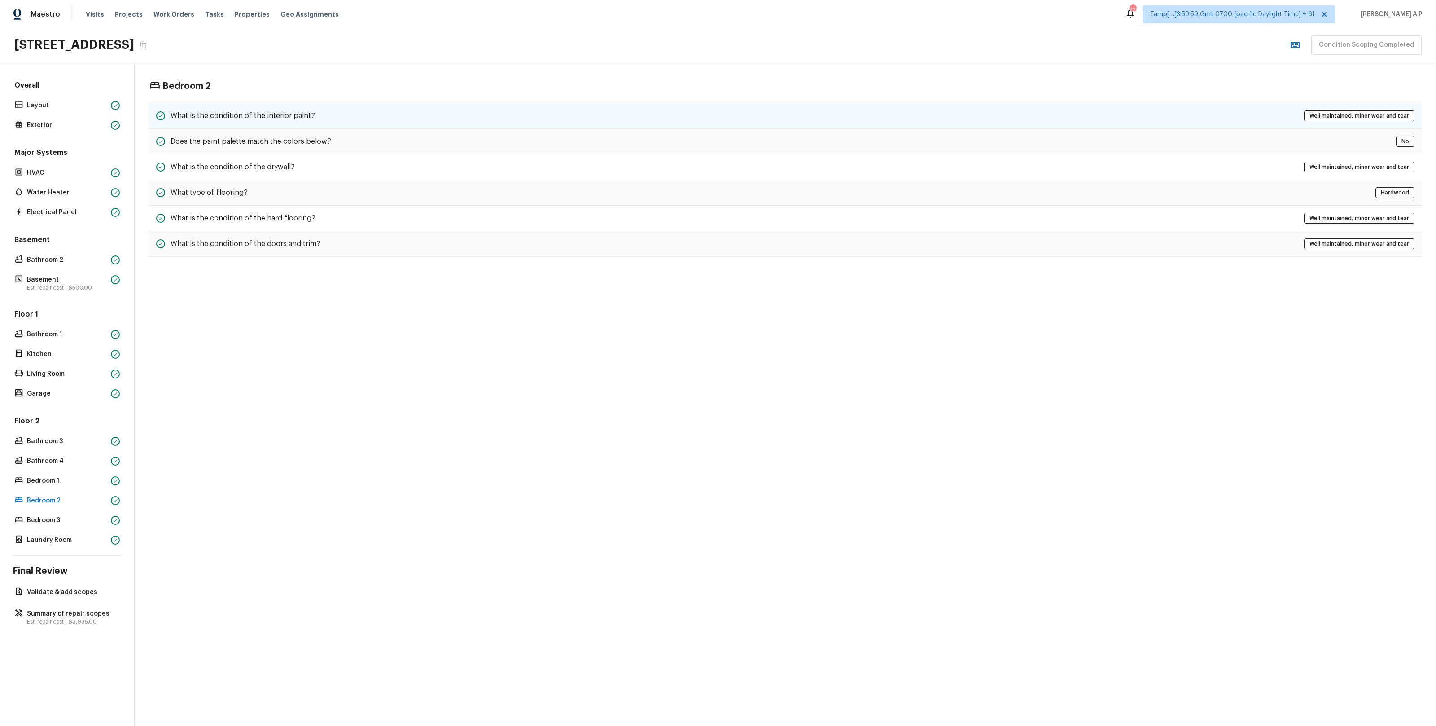
click at [338, 108] on div "What is the condition of the interior paint? Well maintained, minor wear and te…" at bounding box center [785, 116] width 1273 height 26
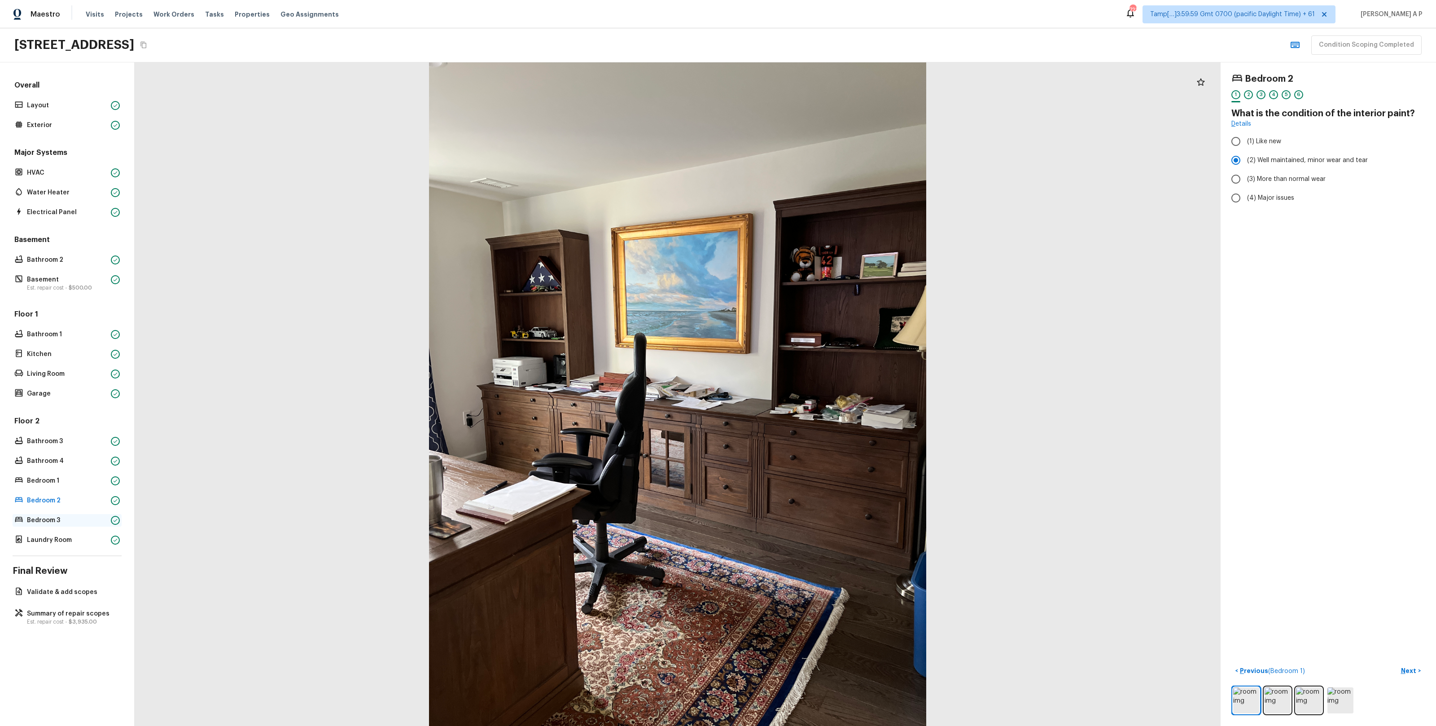
click at [82, 521] on p "Bedroom 3" at bounding box center [67, 520] width 80 height 9
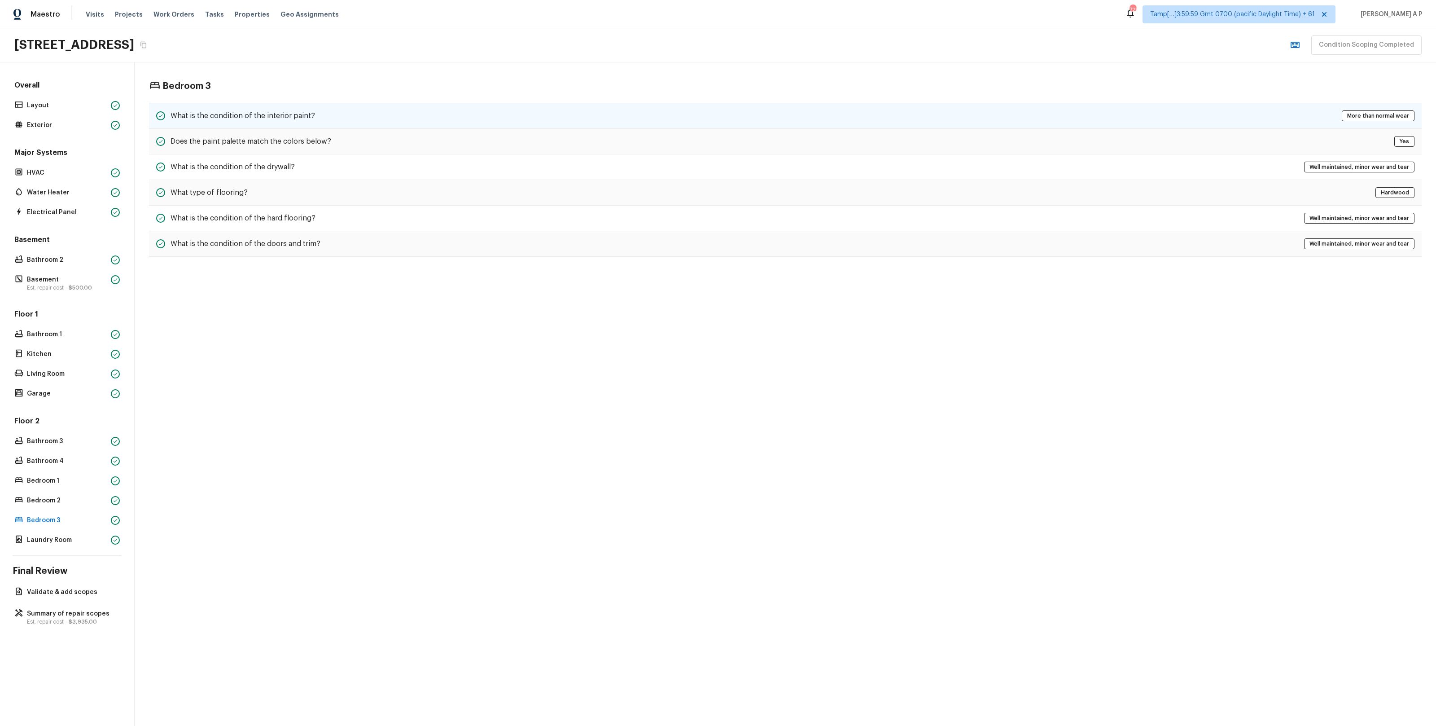
click at [443, 104] on div "What is the condition of the interior paint? More than normal wear" at bounding box center [785, 116] width 1273 height 26
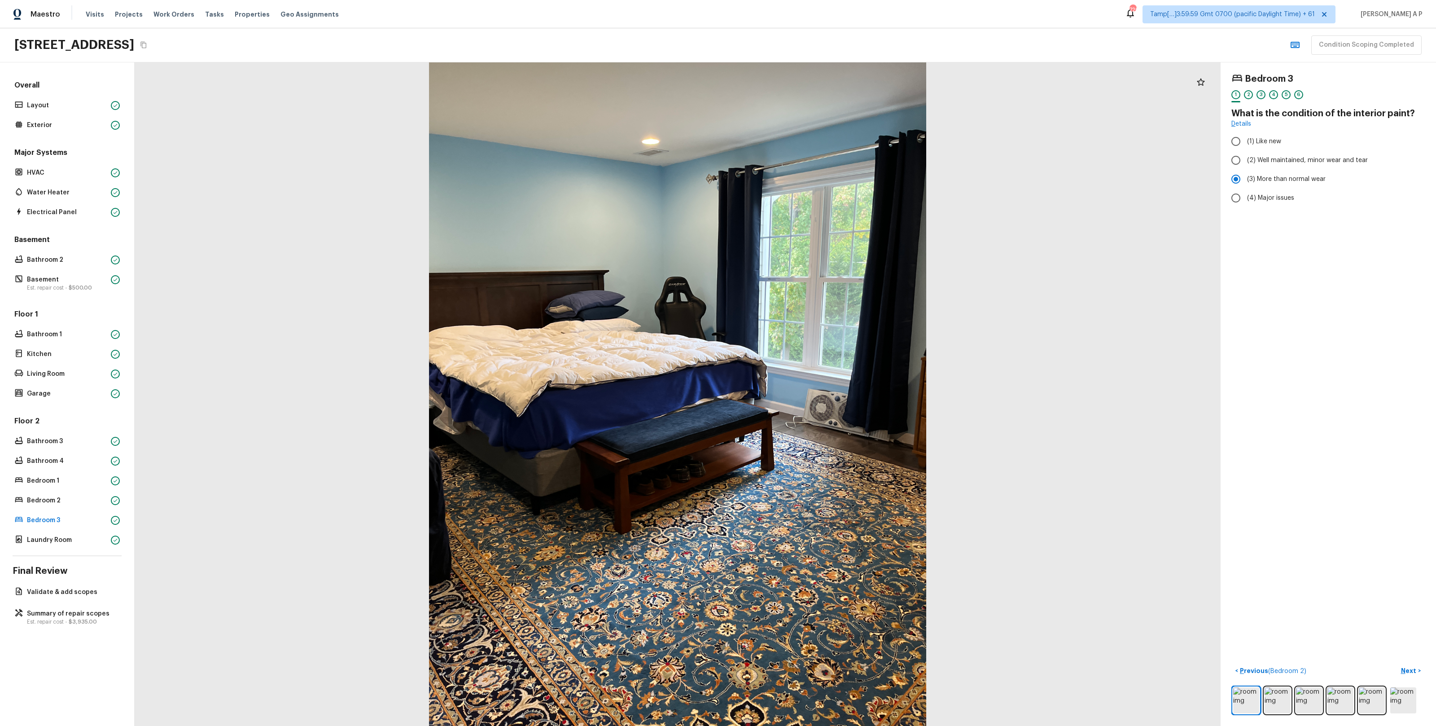
click at [1247, 100] on div "2" at bounding box center [1248, 97] width 9 height 14
click at [1295, 133] on div at bounding box center [1328, 141] width 194 height 20
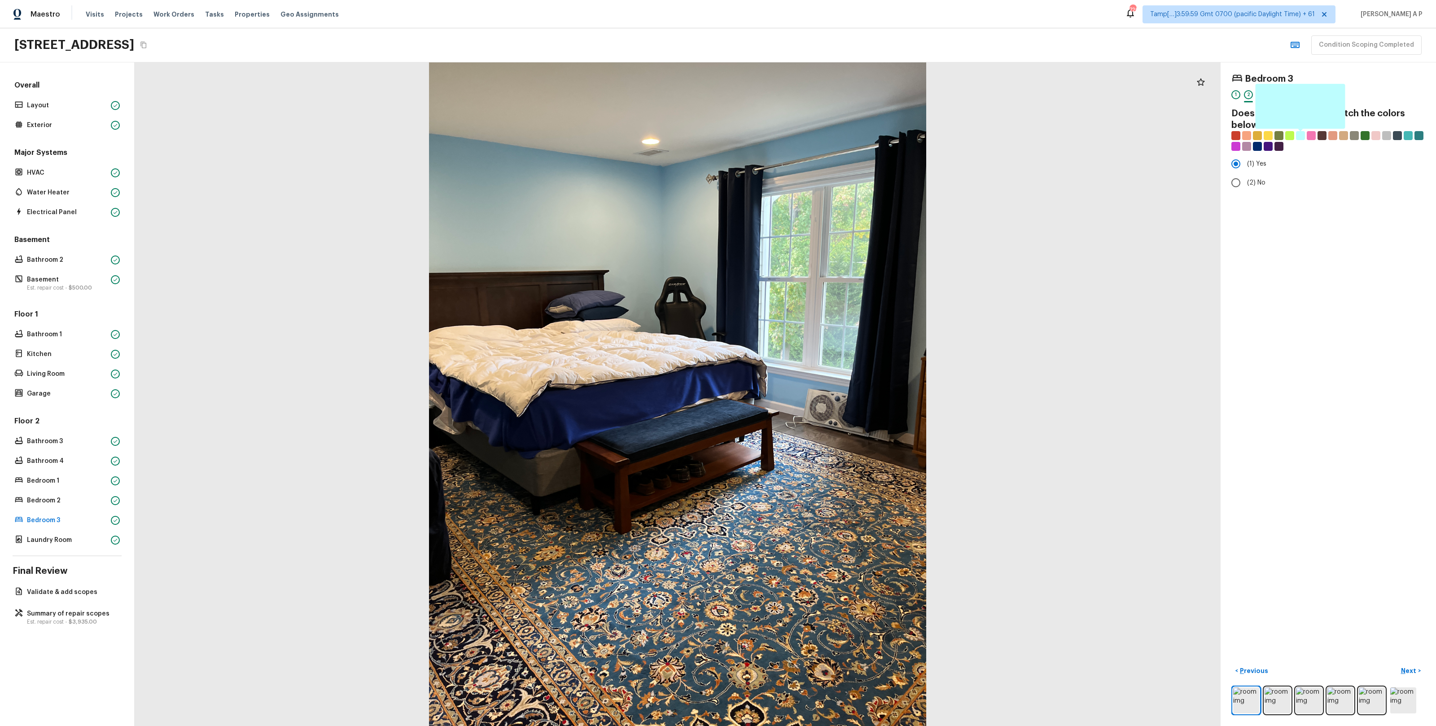
click at [1299, 135] on div at bounding box center [1300, 135] width 9 height 9
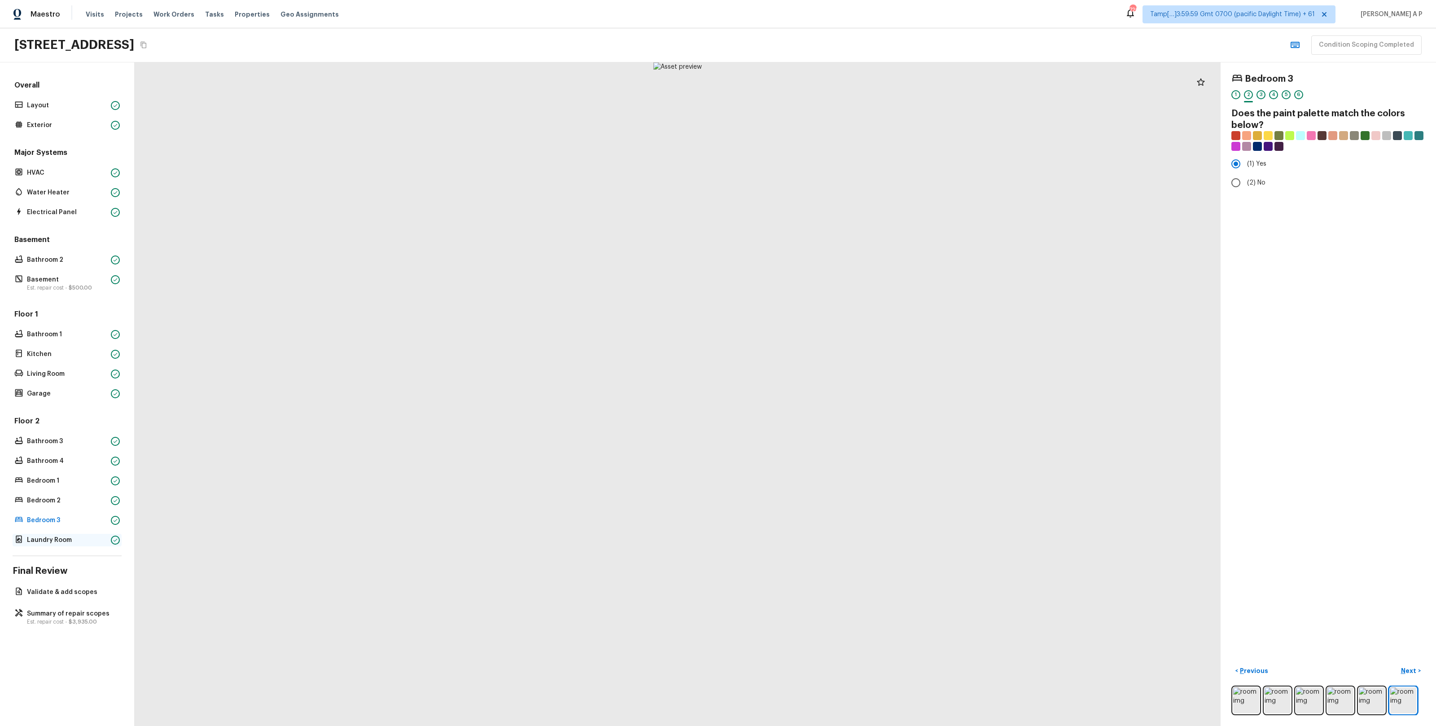
click at [61, 538] on p "Laundry Room" at bounding box center [67, 539] width 80 height 9
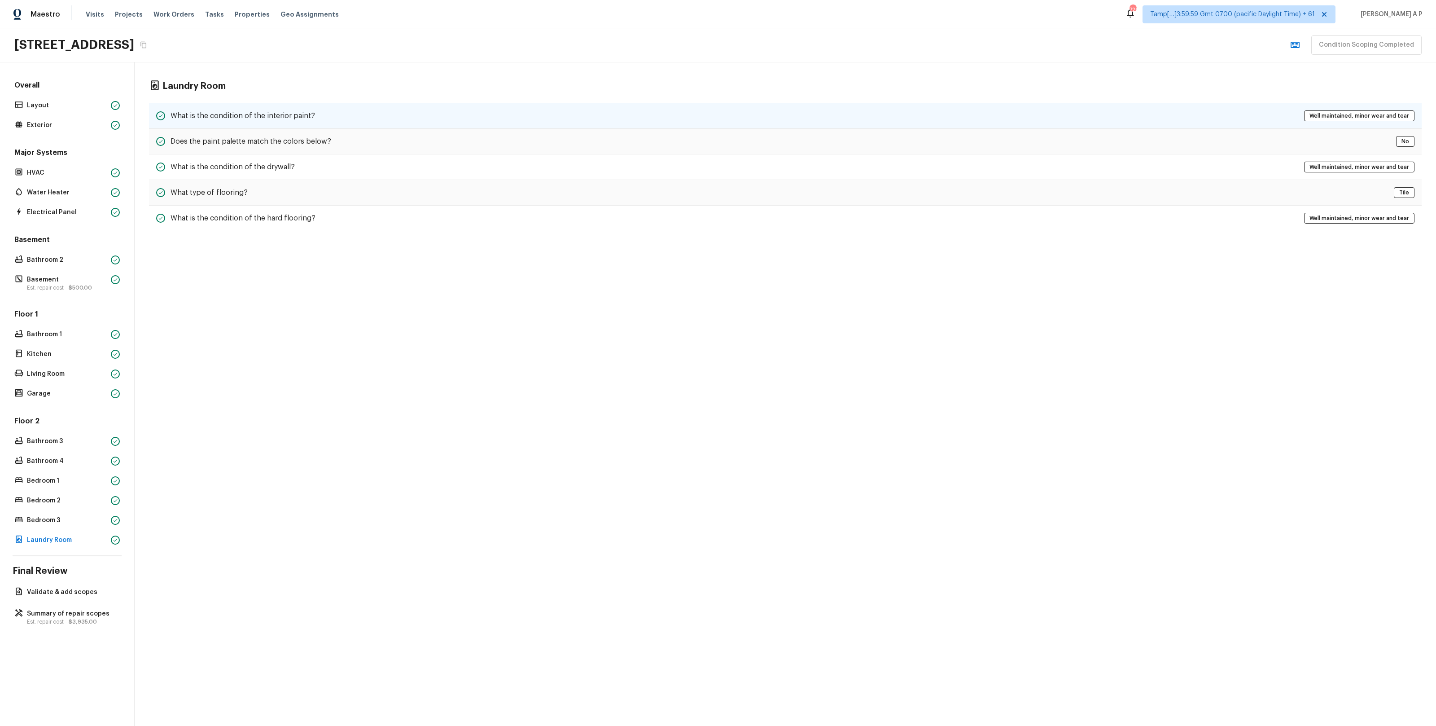
click at [420, 107] on div "What is the condition of the interior paint? Well maintained, minor wear and te…" at bounding box center [785, 116] width 1273 height 26
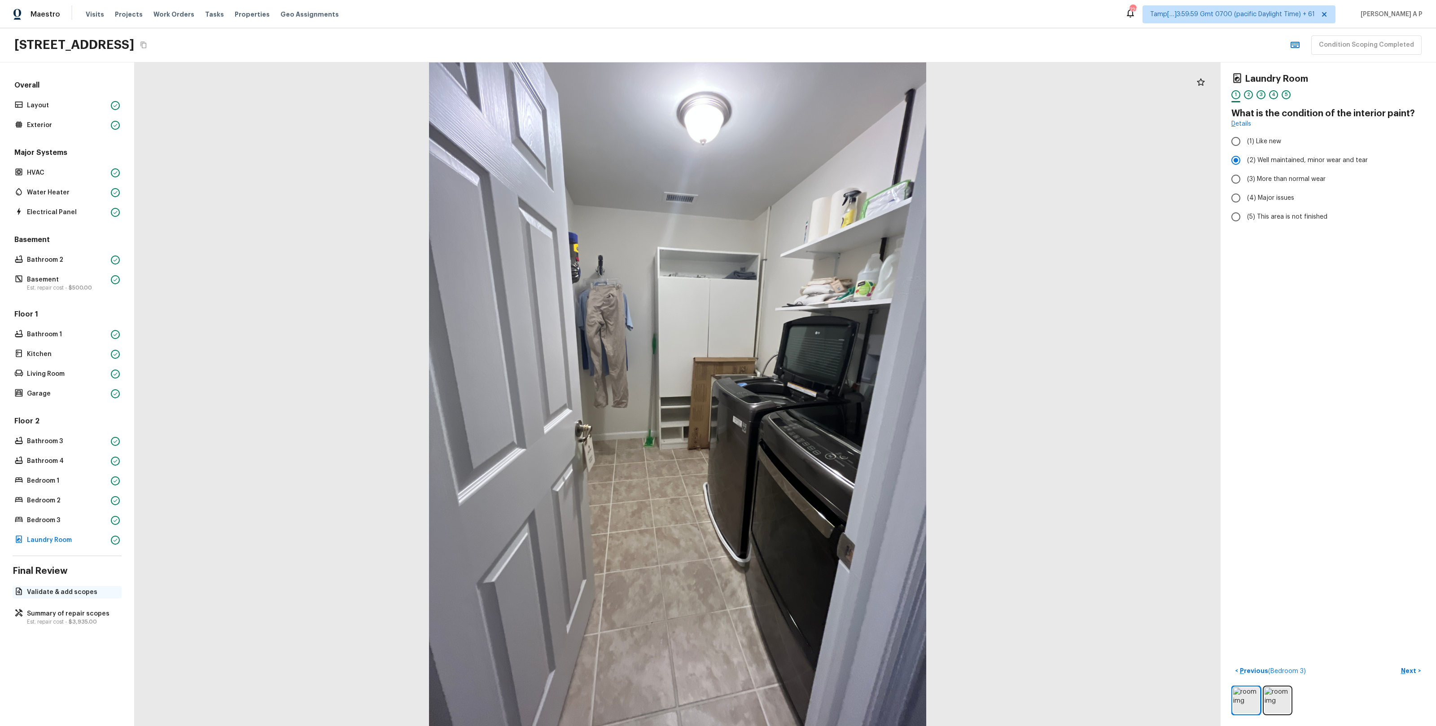
click at [95, 590] on p "Validate & add scopes" at bounding box center [71, 591] width 89 height 9
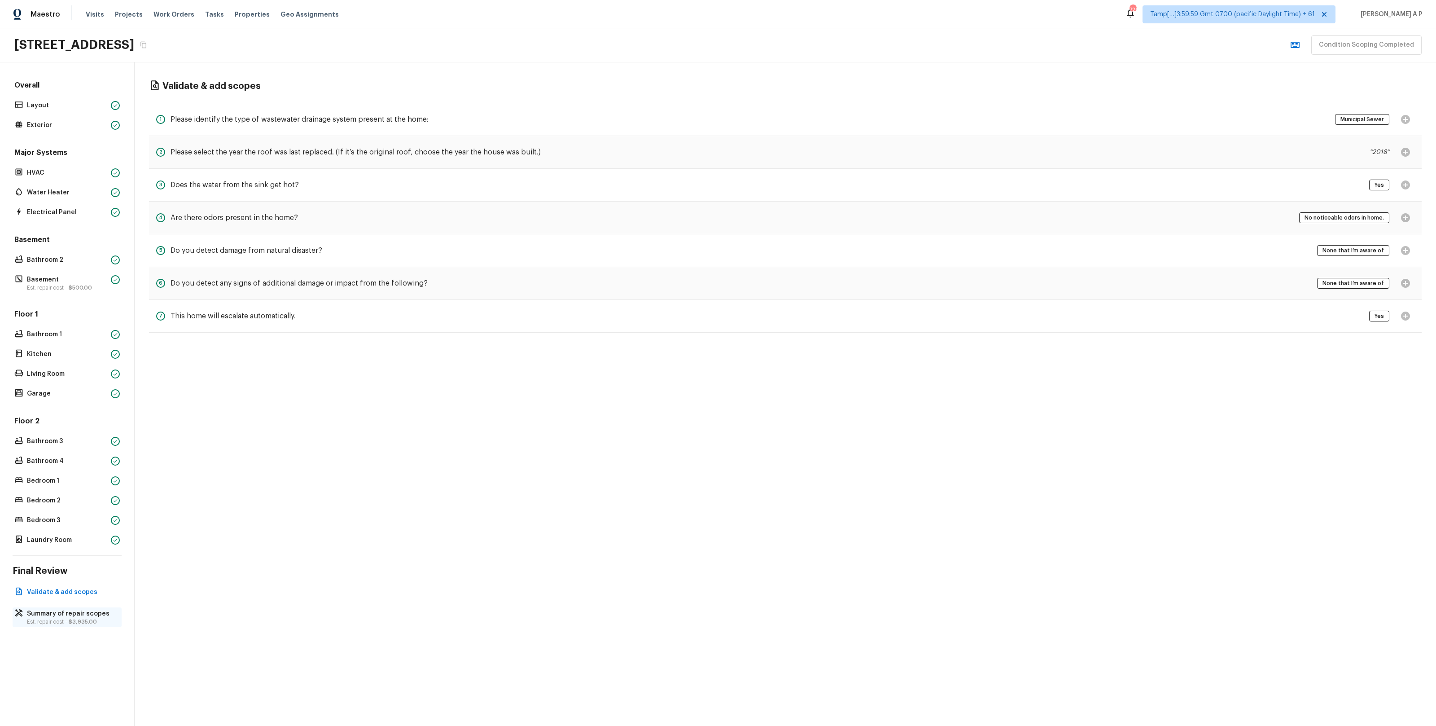
click at [67, 618] on p "Est. repair cost - $3,935.00" at bounding box center [71, 621] width 89 height 7
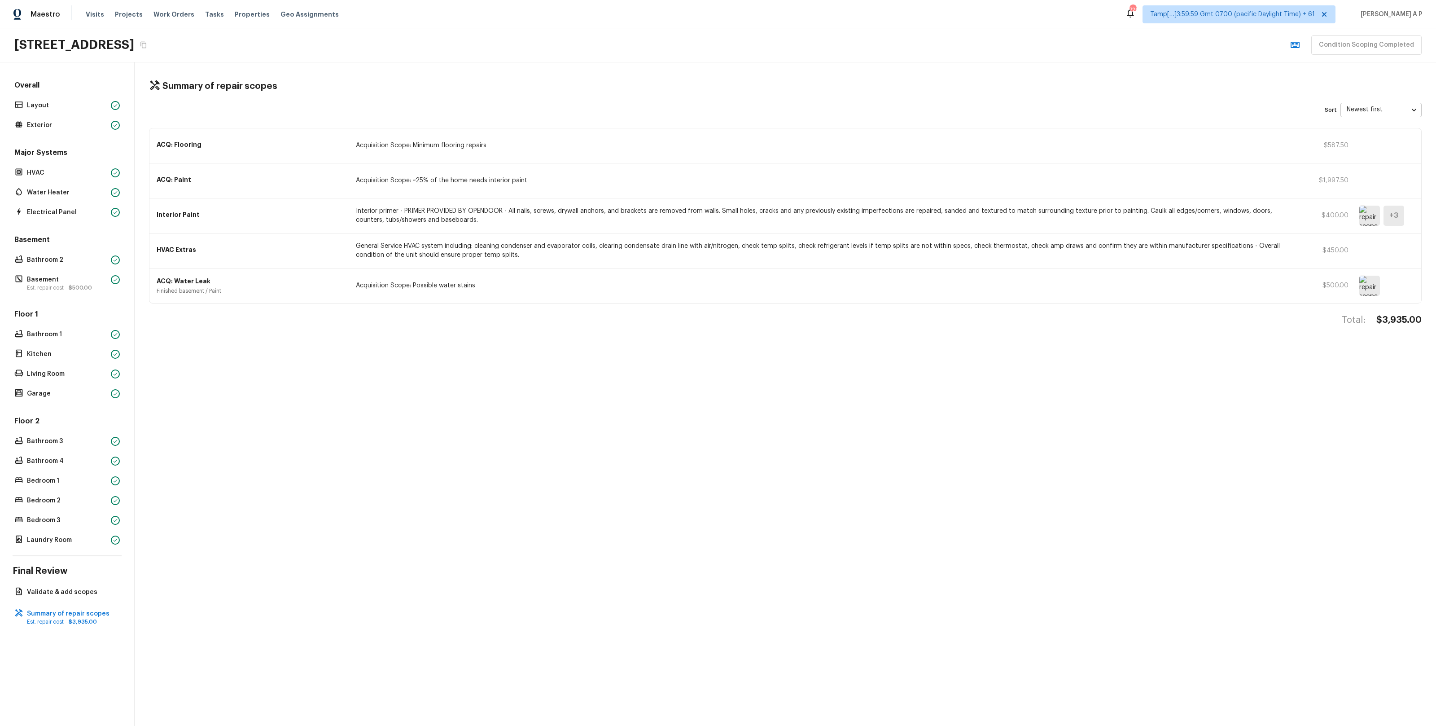
click at [1364, 215] on img at bounding box center [1369, 216] width 21 height 20
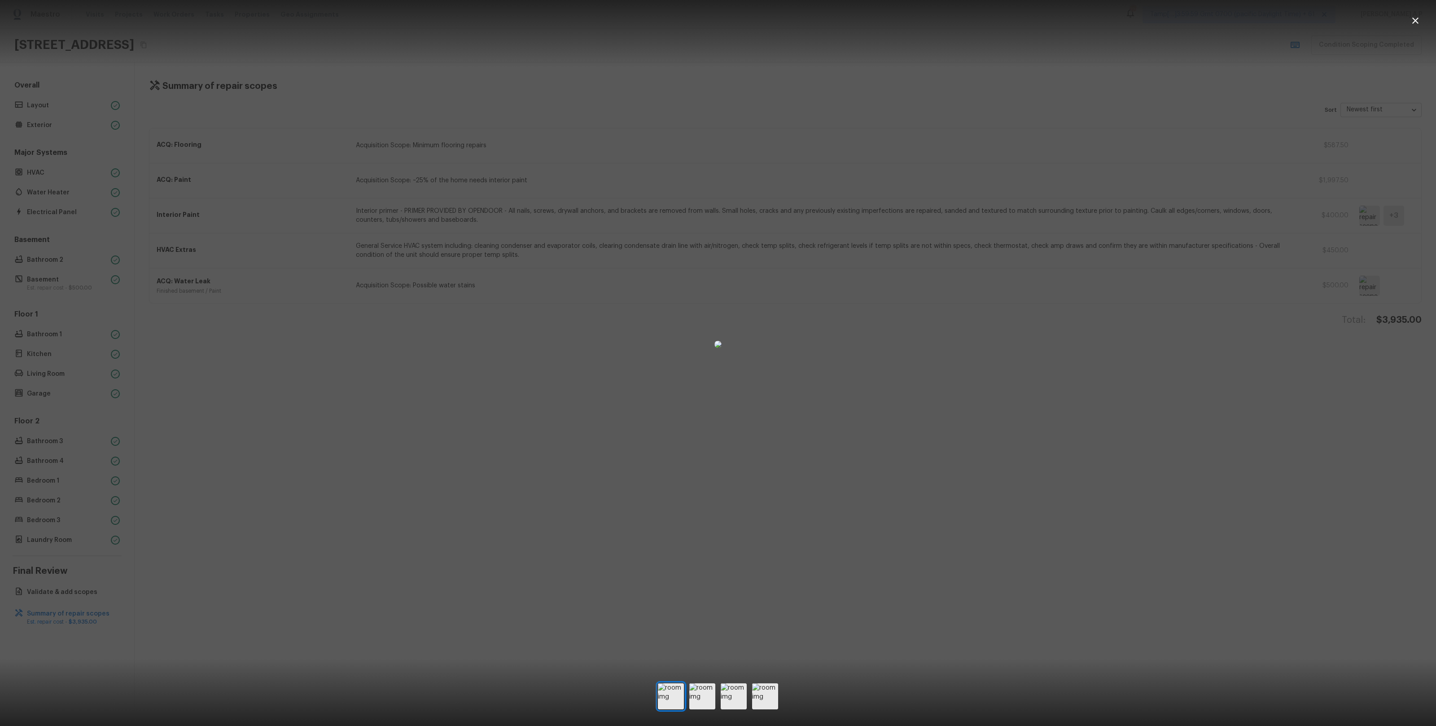
click at [1226, 235] on div at bounding box center [718, 343] width 1436 height 659
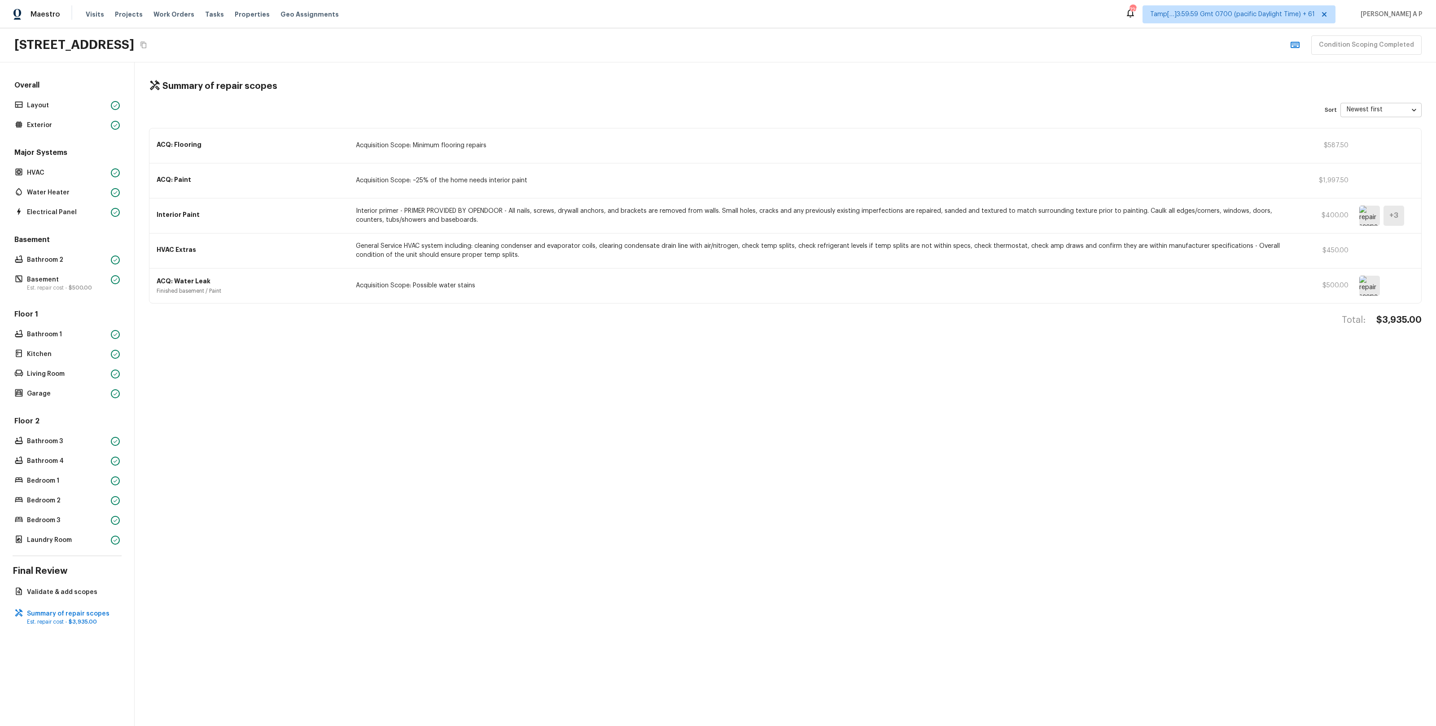
click at [1146, 253] on p "General Service HVAC system including: cleaning condenser and evaporator coils,…" at bounding box center [827, 250] width 942 height 18
click at [477, 253] on p "General Service HVAC system including: cleaning condenser and evaporator coils,…" at bounding box center [827, 250] width 942 height 18
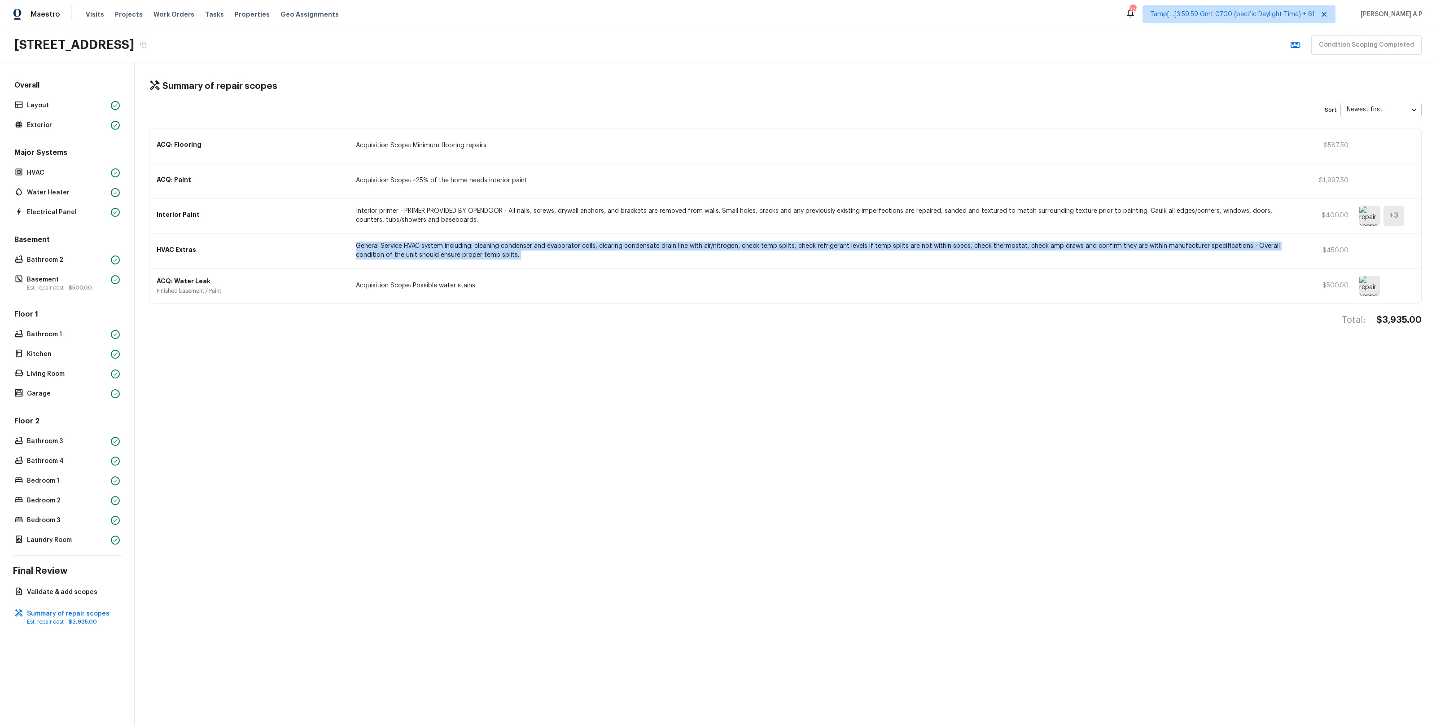
click at [477, 253] on p "General Service HVAC system including: cleaning condenser and evaporator coils,…" at bounding box center [827, 250] width 942 height 18
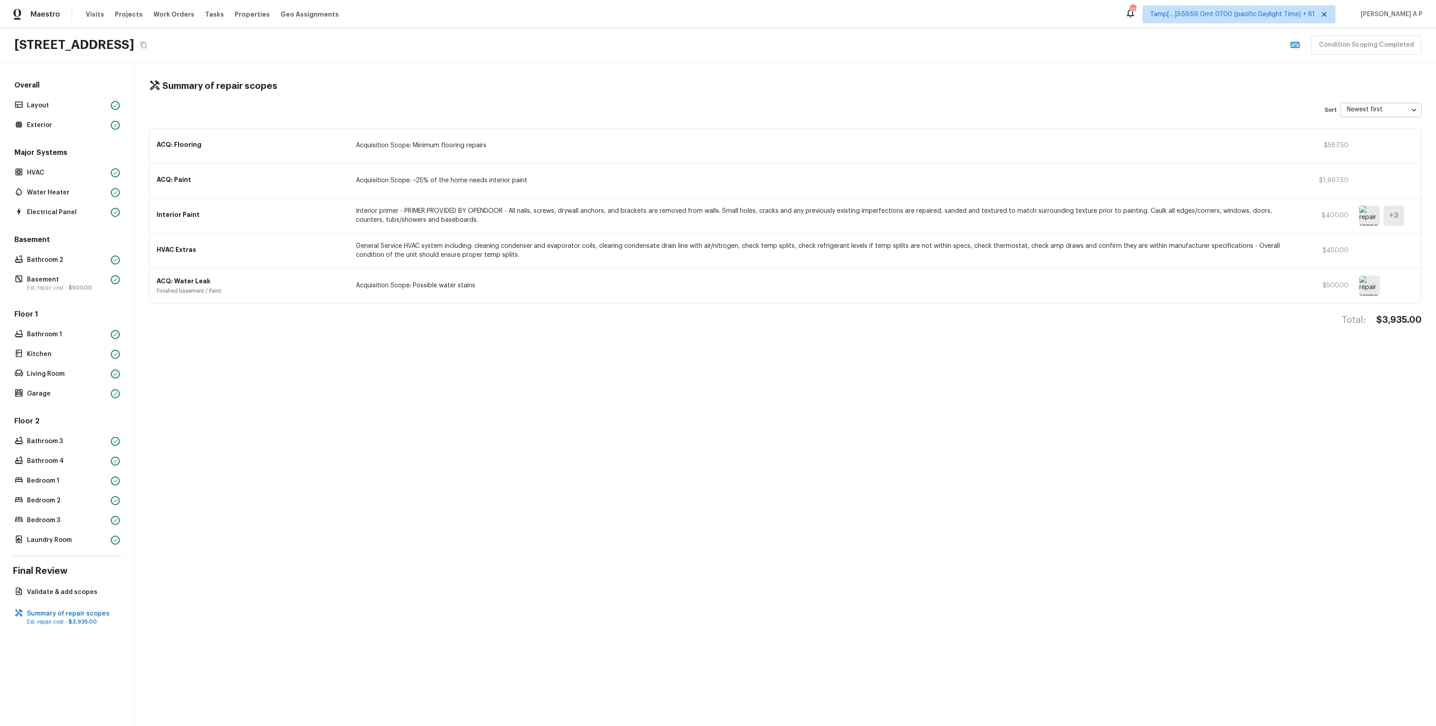
click at [484, 287] on p "Acquisition Scope: Possible water stains" at bounding box center [827, 285] width 942 height 9
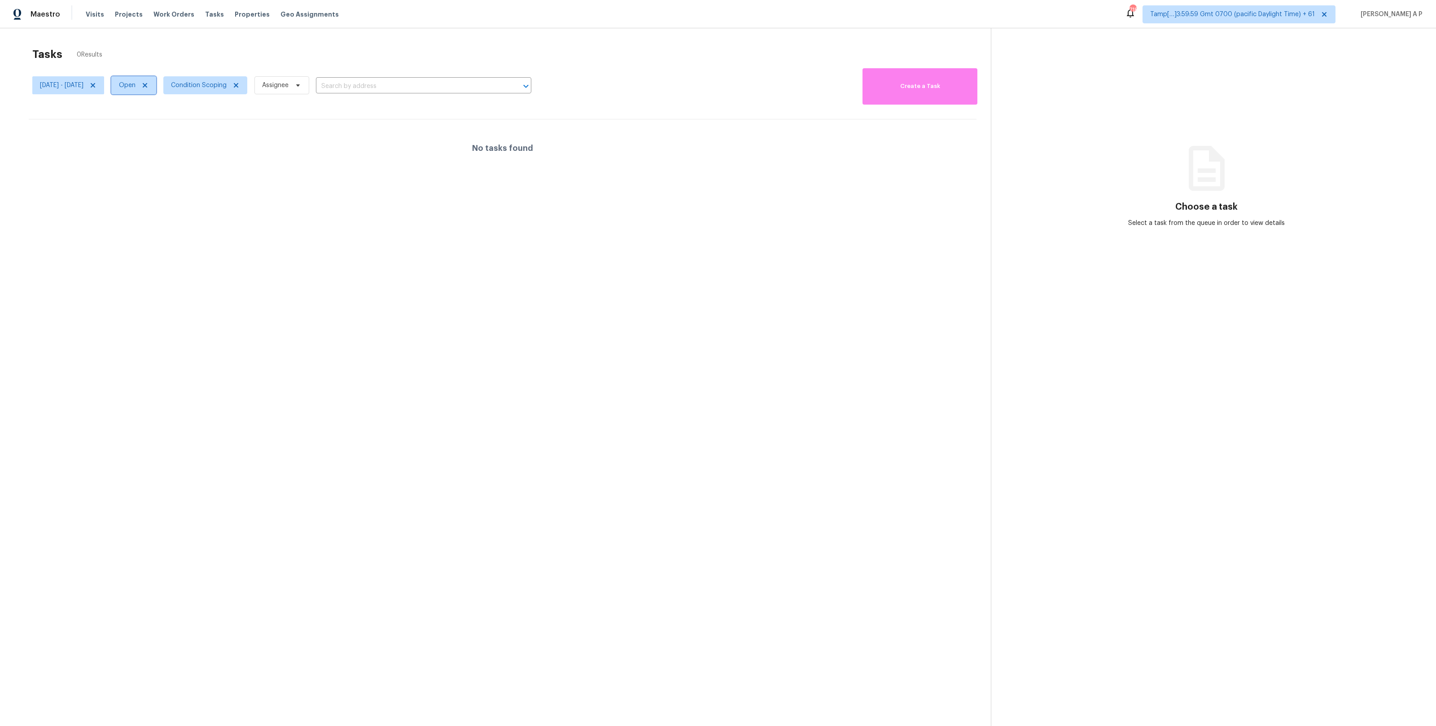
click at [156, 90] on span "Open" at bounding box center [133, 85] width 45 height 18
click at [167, 122] on label "Closed" at bounding box center [169, 123] width 32 height 9
click at [159, 122] on input "Closed" at bounding box center [156, 122] width 6 height 6
checkbox input "true"
click at [167, 111] on label "Open" at bounding box center [167, 110] width 28 height 9
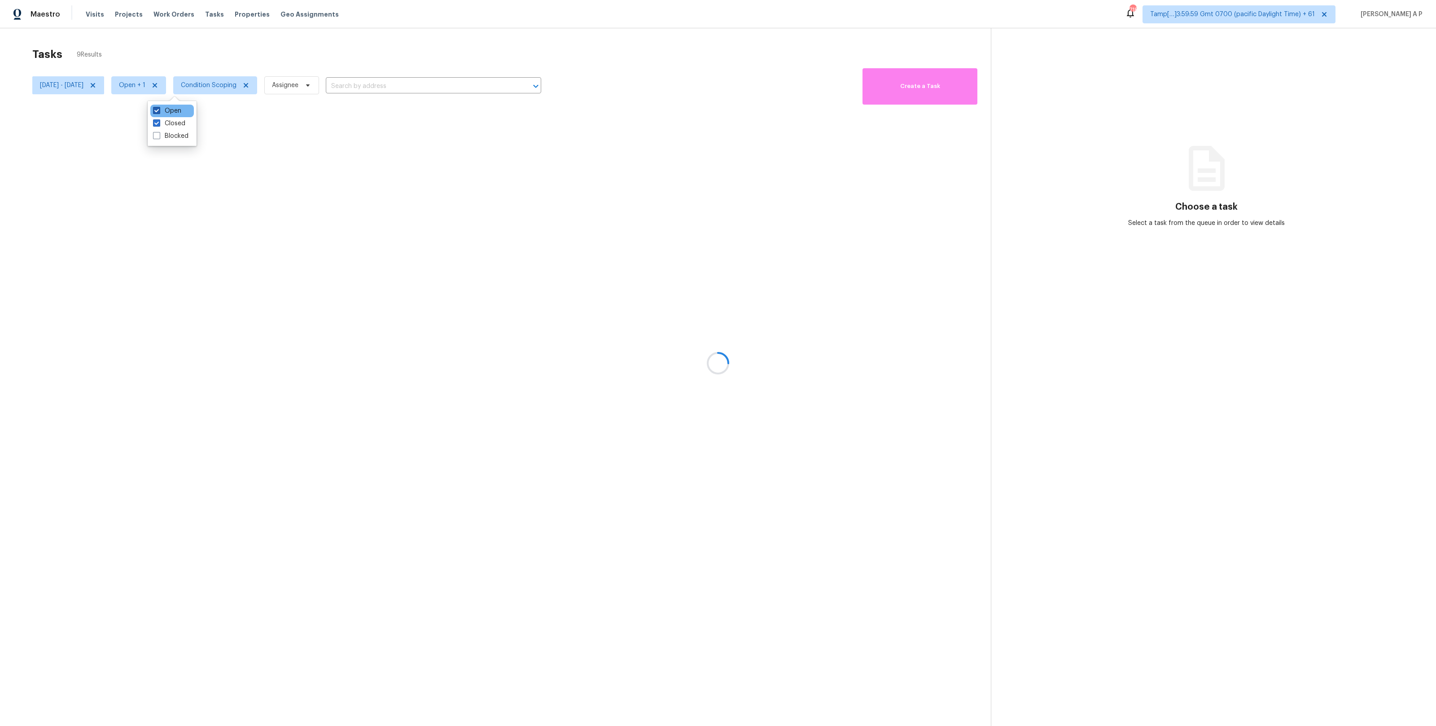
click at [159, 111] on input "Open" at bounding box center [156, 109] width 6 height 6
checkbox input "false"
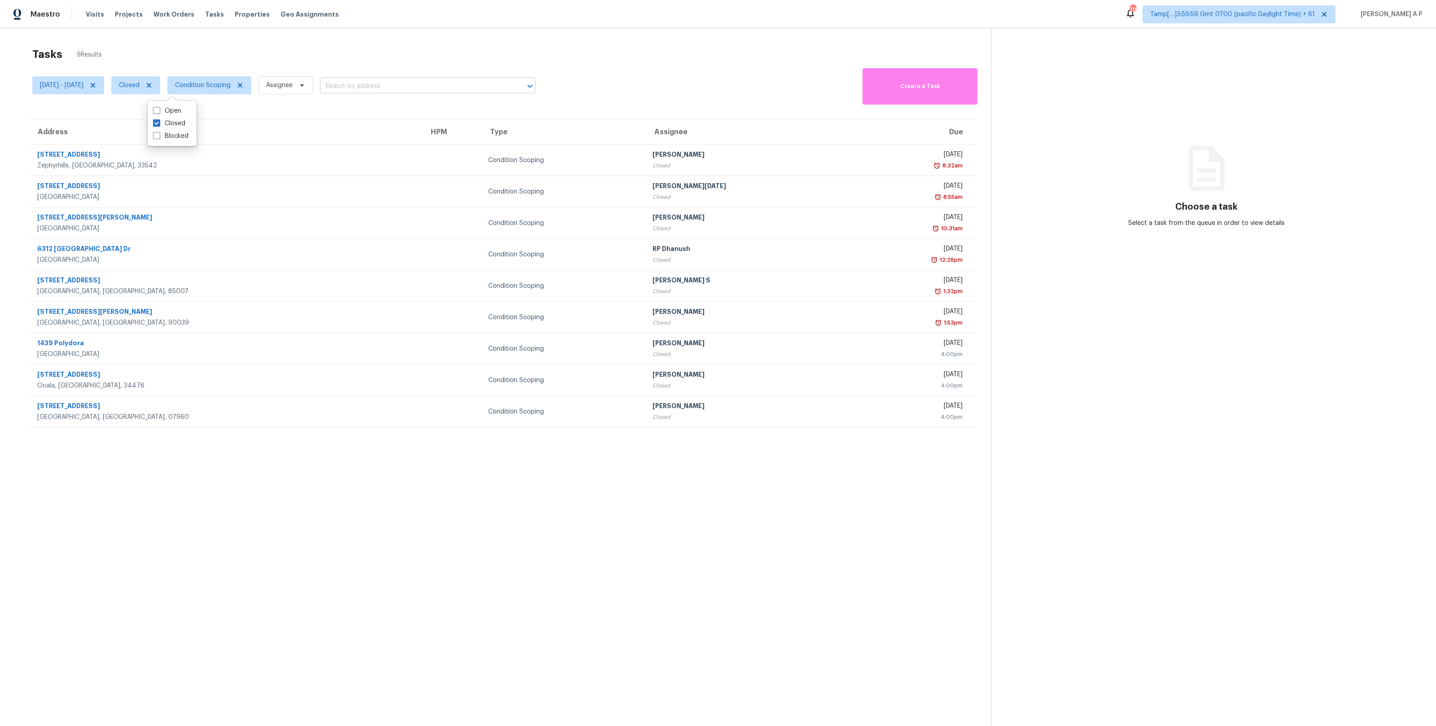
click at [479, 84] on input "text" at bounding box center [415, 86] width 190 height 14
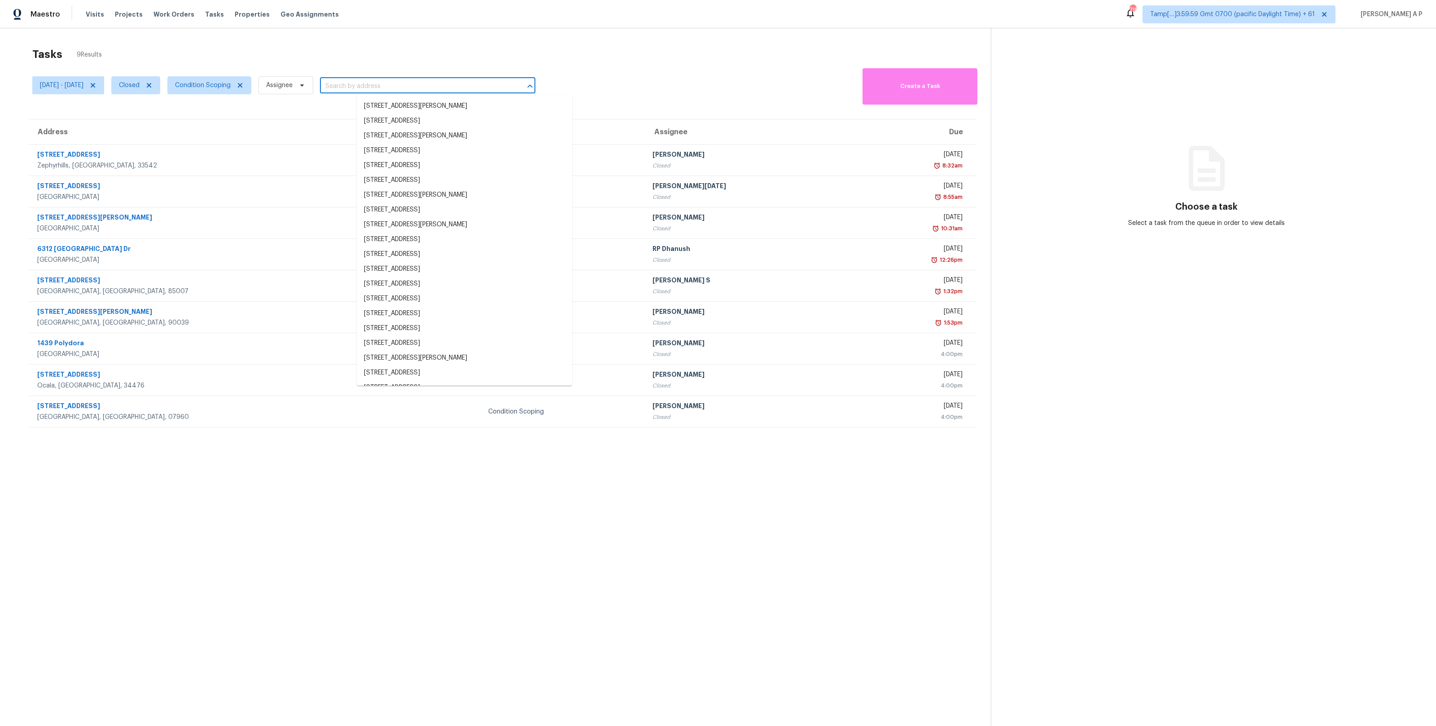
paste input ""9849 SW 61st Ct Ocala, FL, 34476""
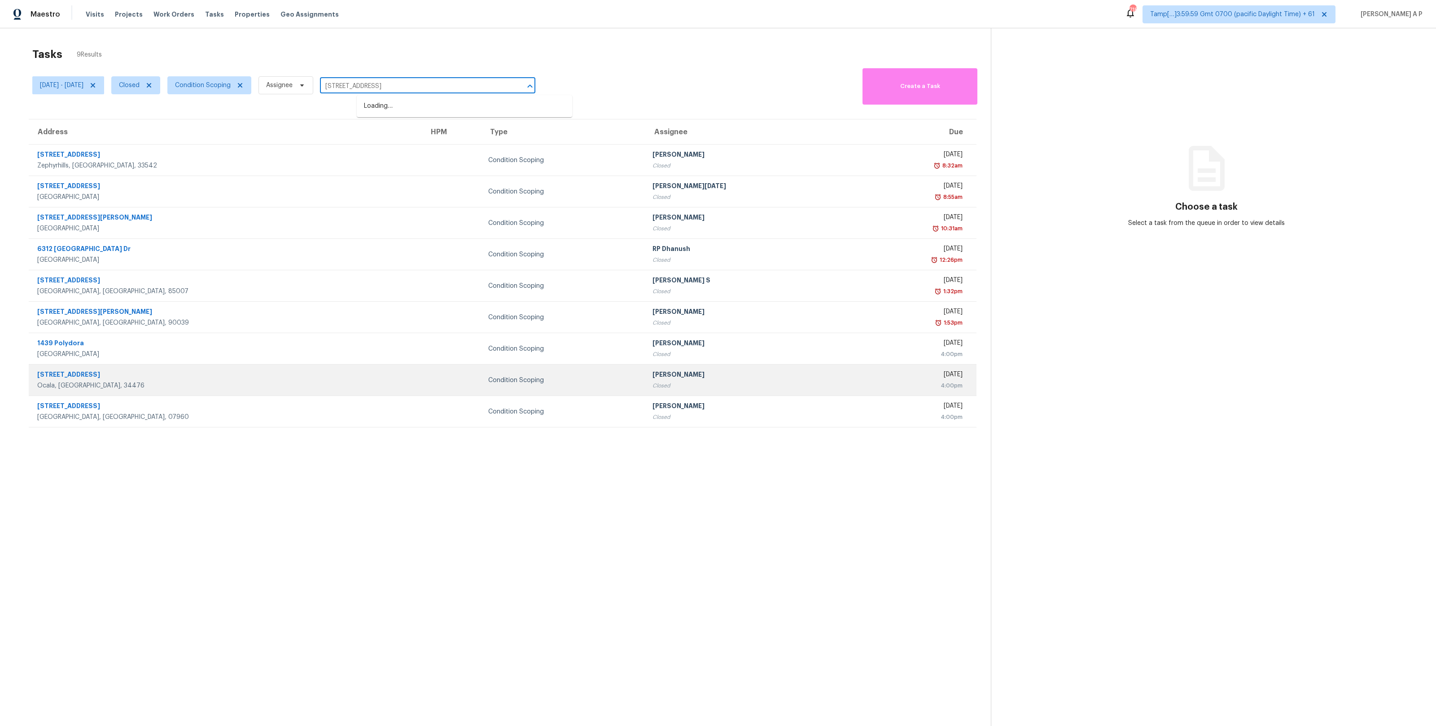
type input "9849 SW 61st Ct Ocala, FL, 34476"
click at [429, 381] on div at bounding box center [451, 380] width 45 height 2
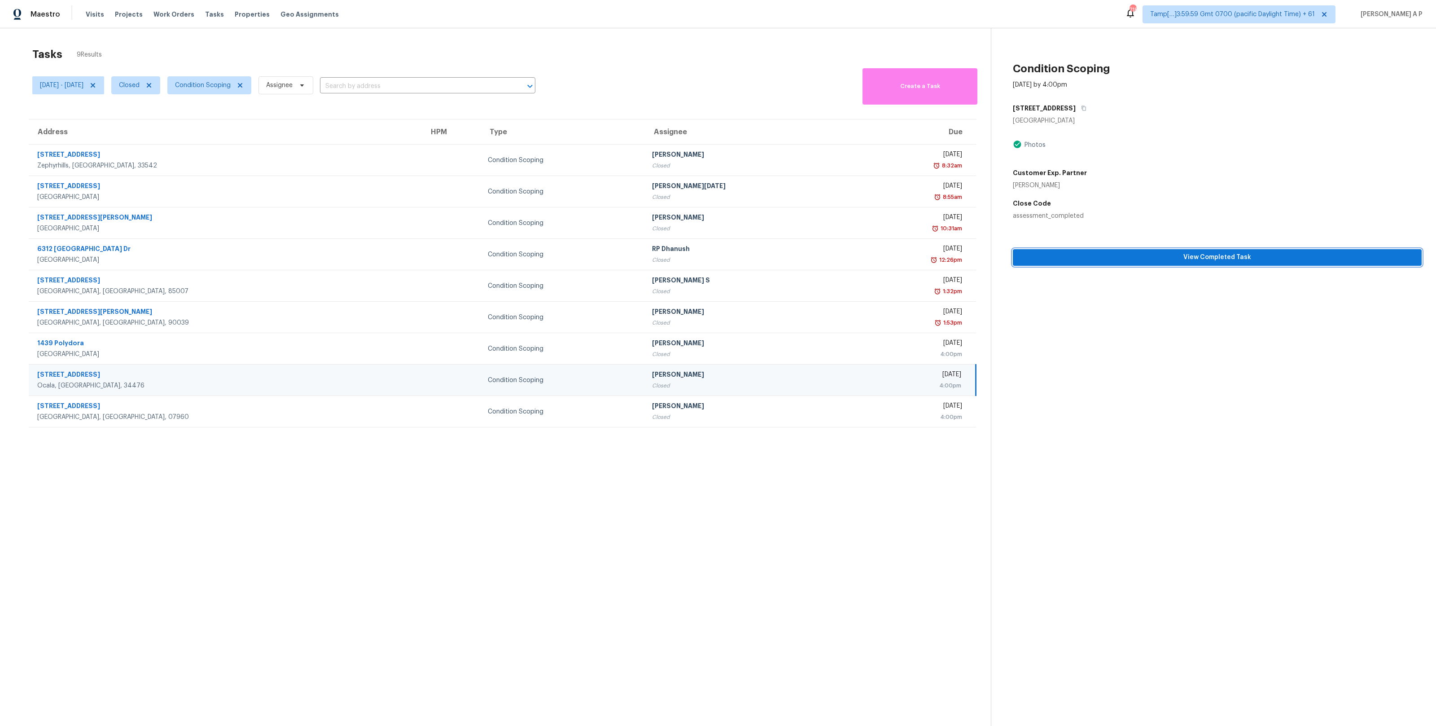
click at [1018, 260] on button "View Completed Task" at bounding box center [1217, 257] width 409 height 17
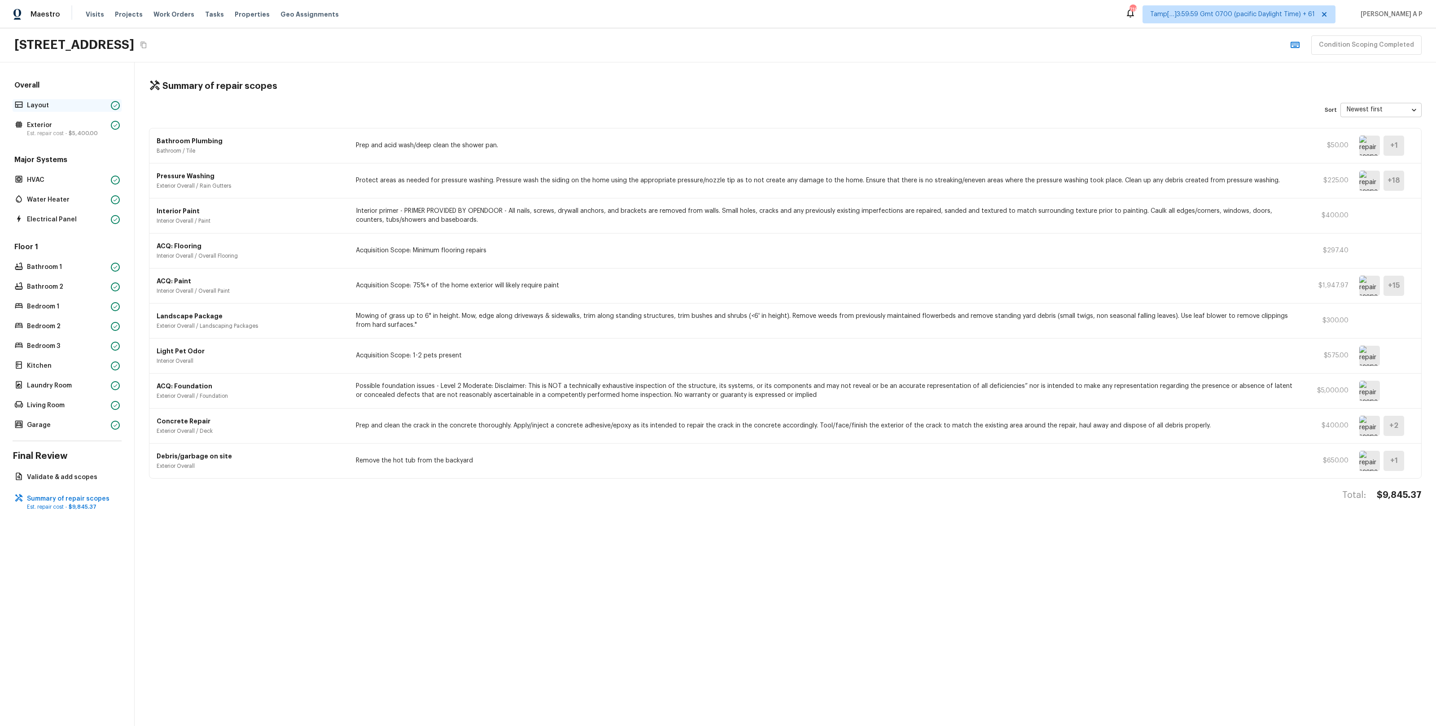
click at [65, 101] on p "Layout" at bounding box center [67, 105] width 80 height 9
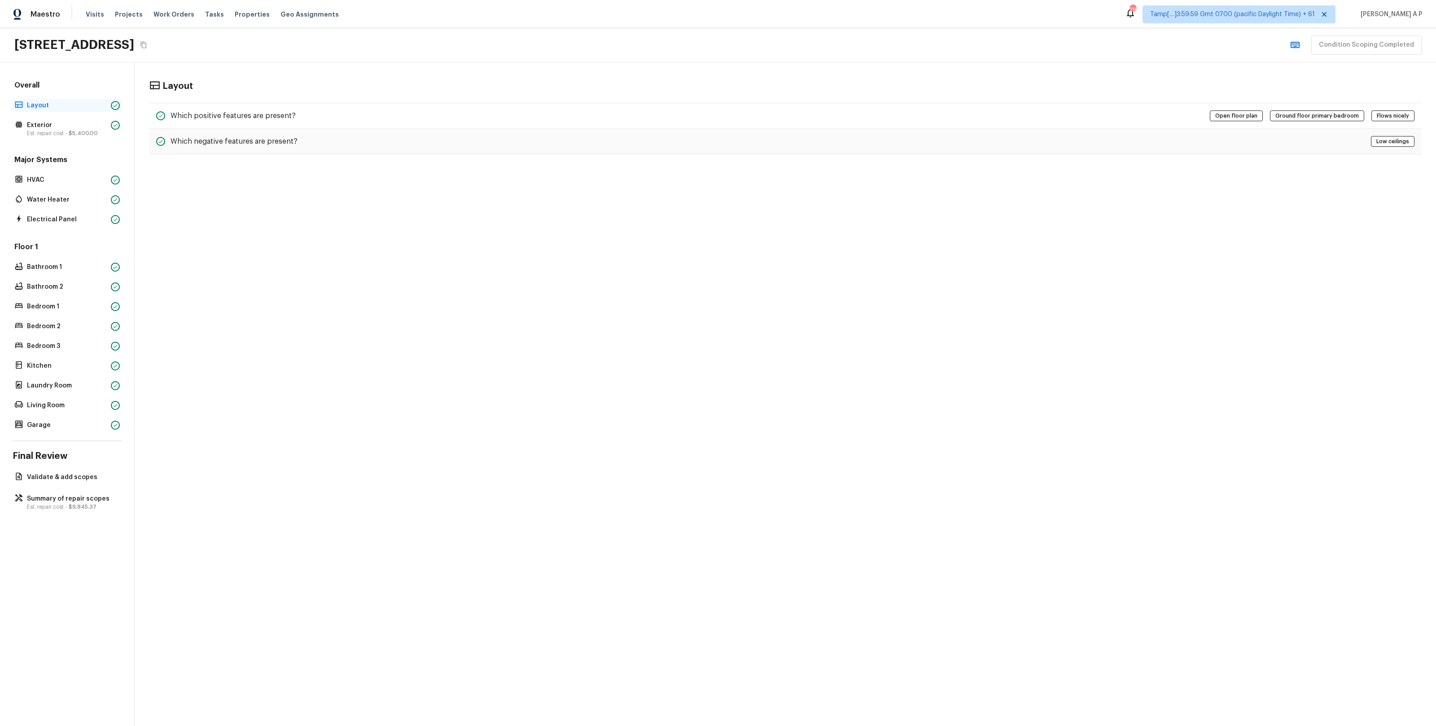
click at [74, 105] on p "Layout" at bounding box center [67, 105] width 80 height 9
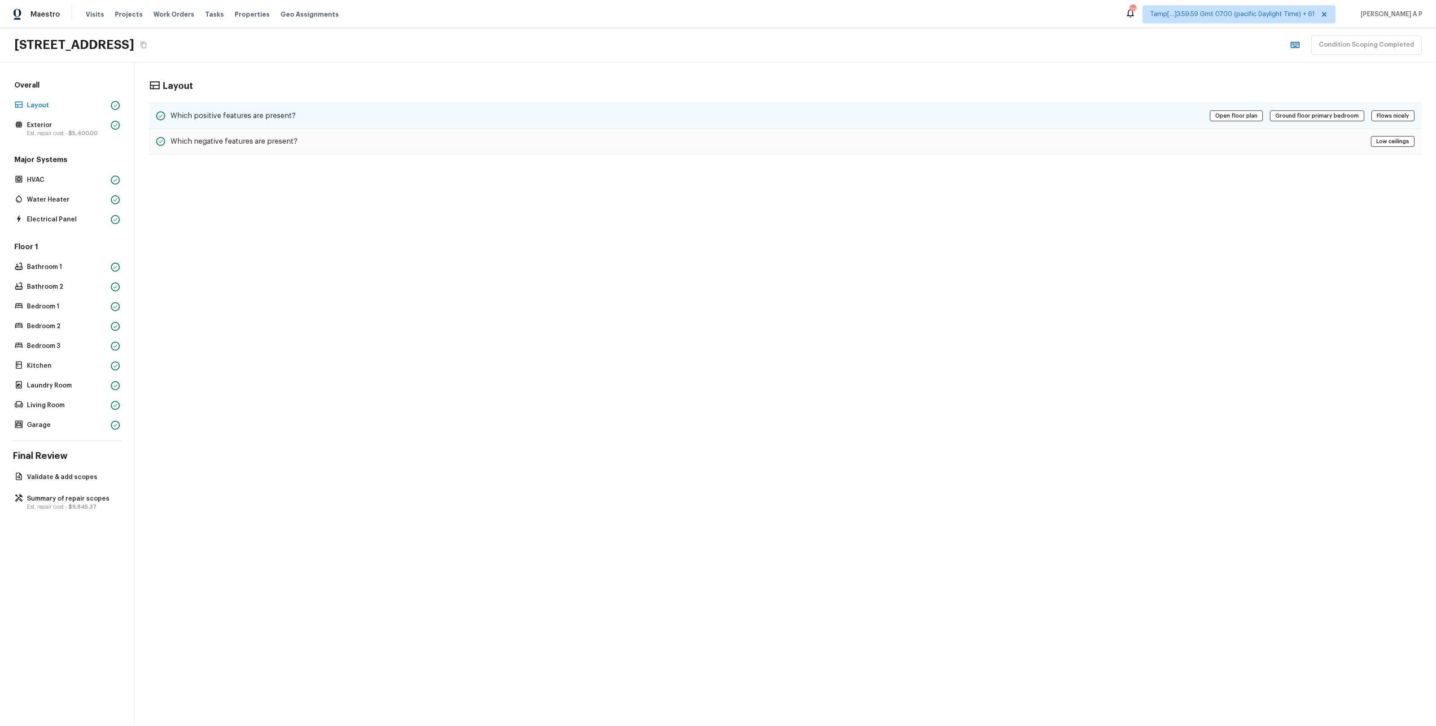
click at [230, 116] on h5 "Which positive features are present?" at bounding box center [233, 116] width 125 height 10
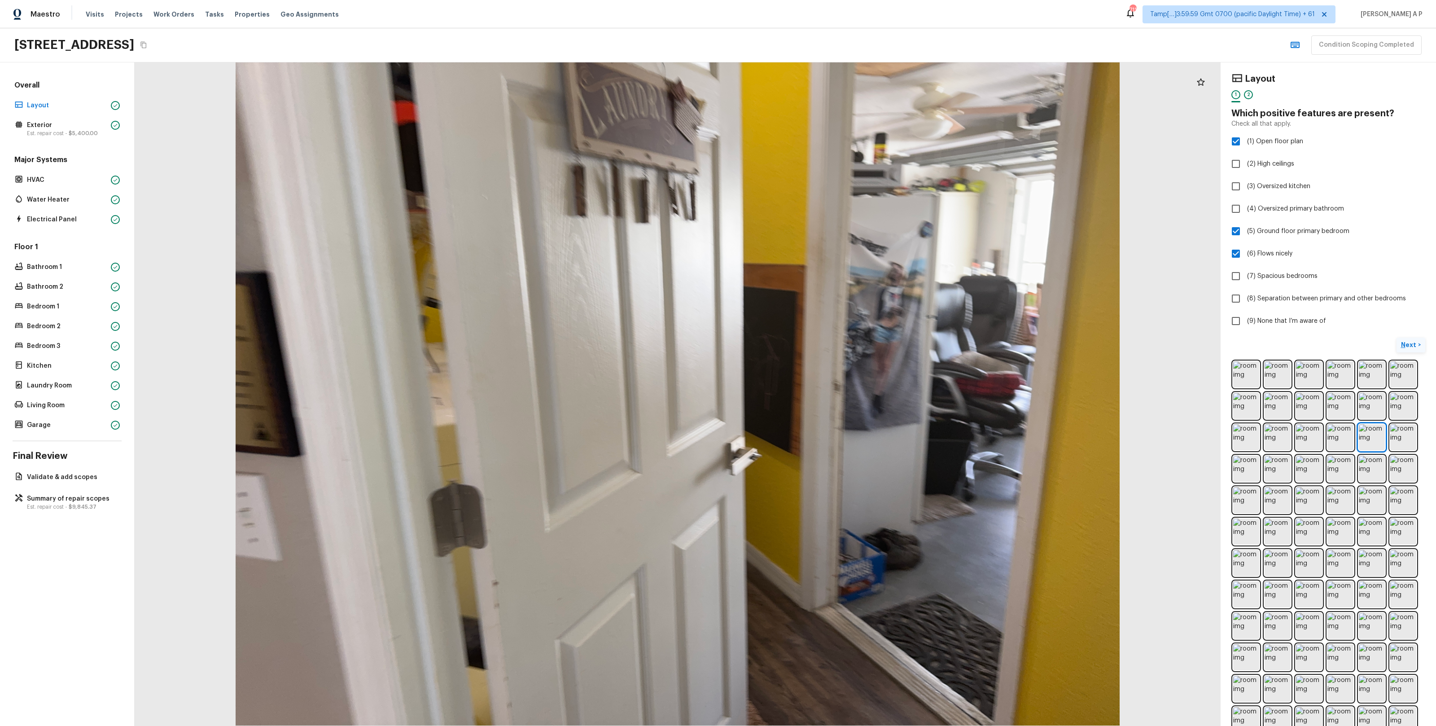
click at [1408, 339] on button "Next >" at bounding box center [1411, 344] width 29 height 15
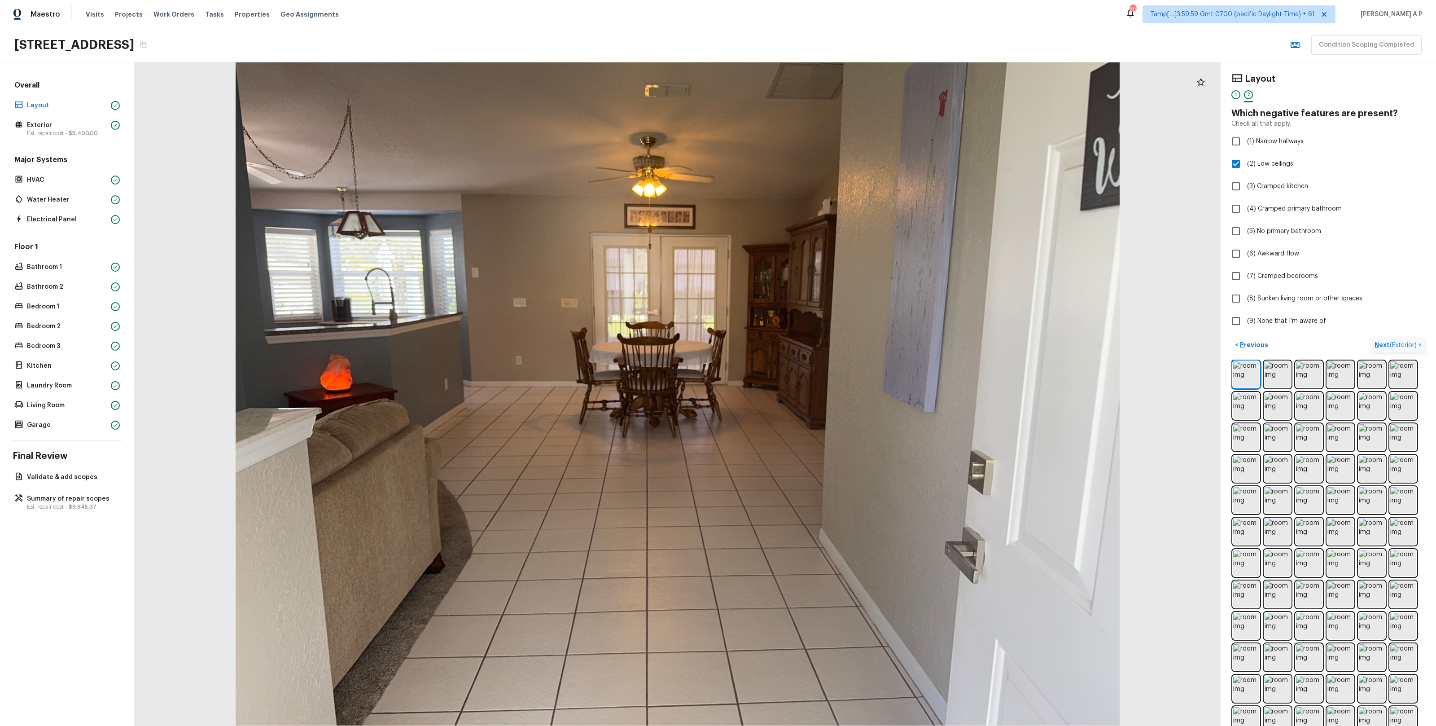
click at [1408, 339] on button "Next ( Exterior ) >" at bounding box center [1398, 344] width 54 height 15
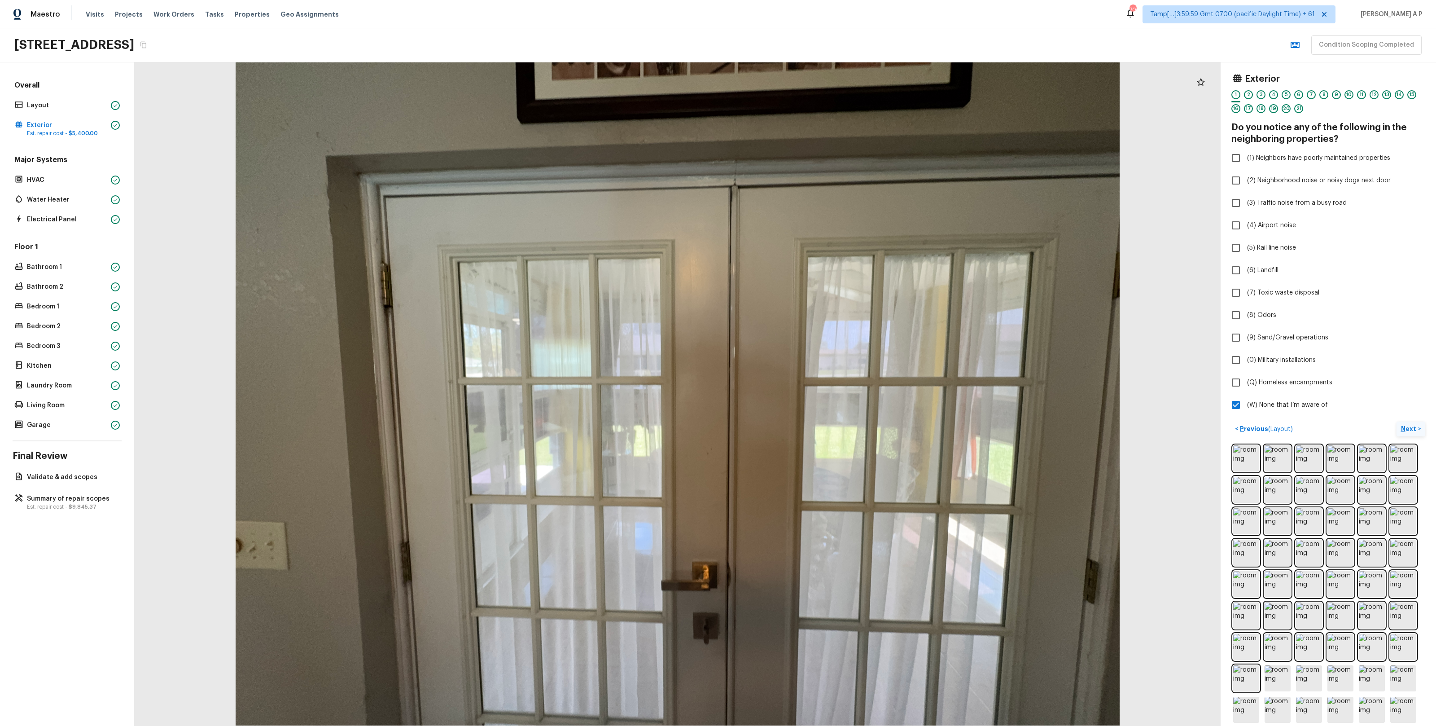
click at [1406, 432] on p "Next" at bounding box center [1409, 428] width 17 height 9
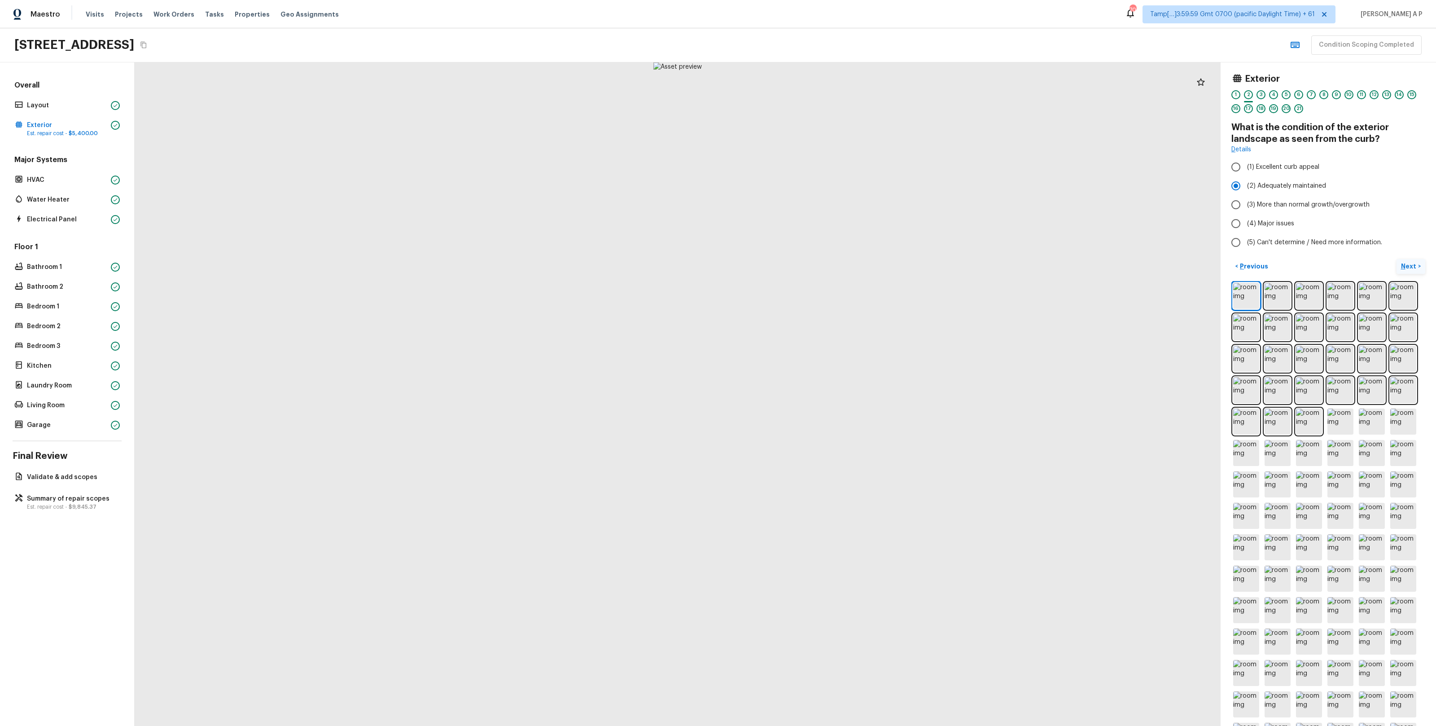
click at [1408, 270] on p "Next" at bounding box center [1409, 266] width 17 height 9
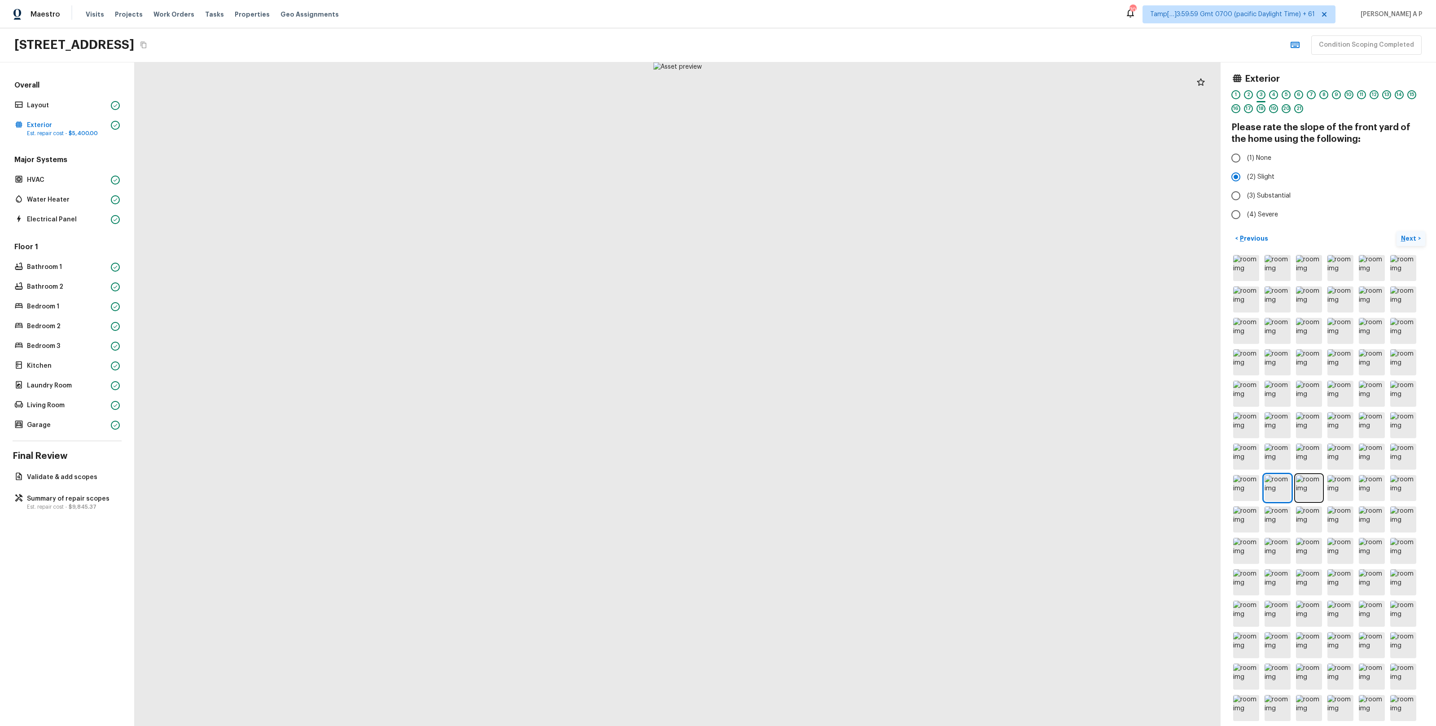
click at [1407, 243] on button "Next >" at bounding box center [1411, 238] width 29 height 15
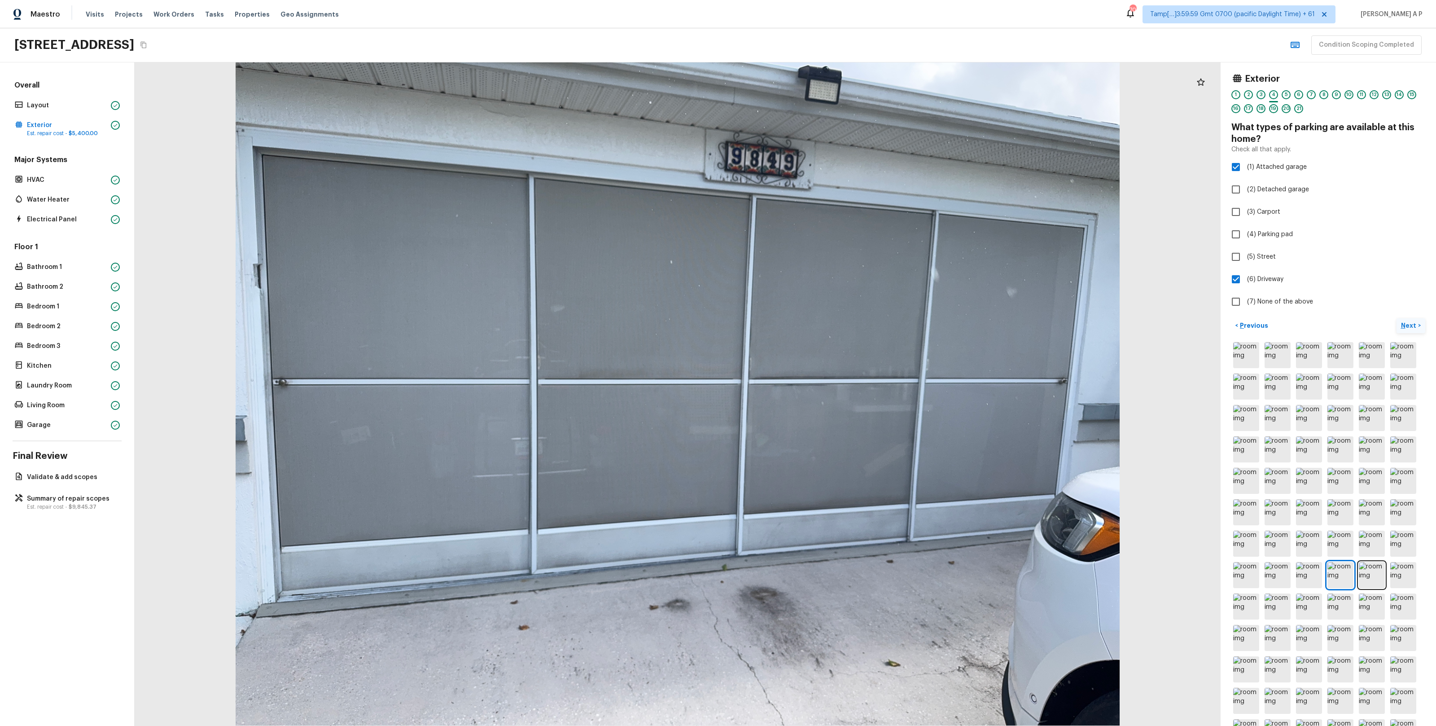
click at [1411, 322] on p "Next" at bounding box center [1409, 325] width 17 height 9
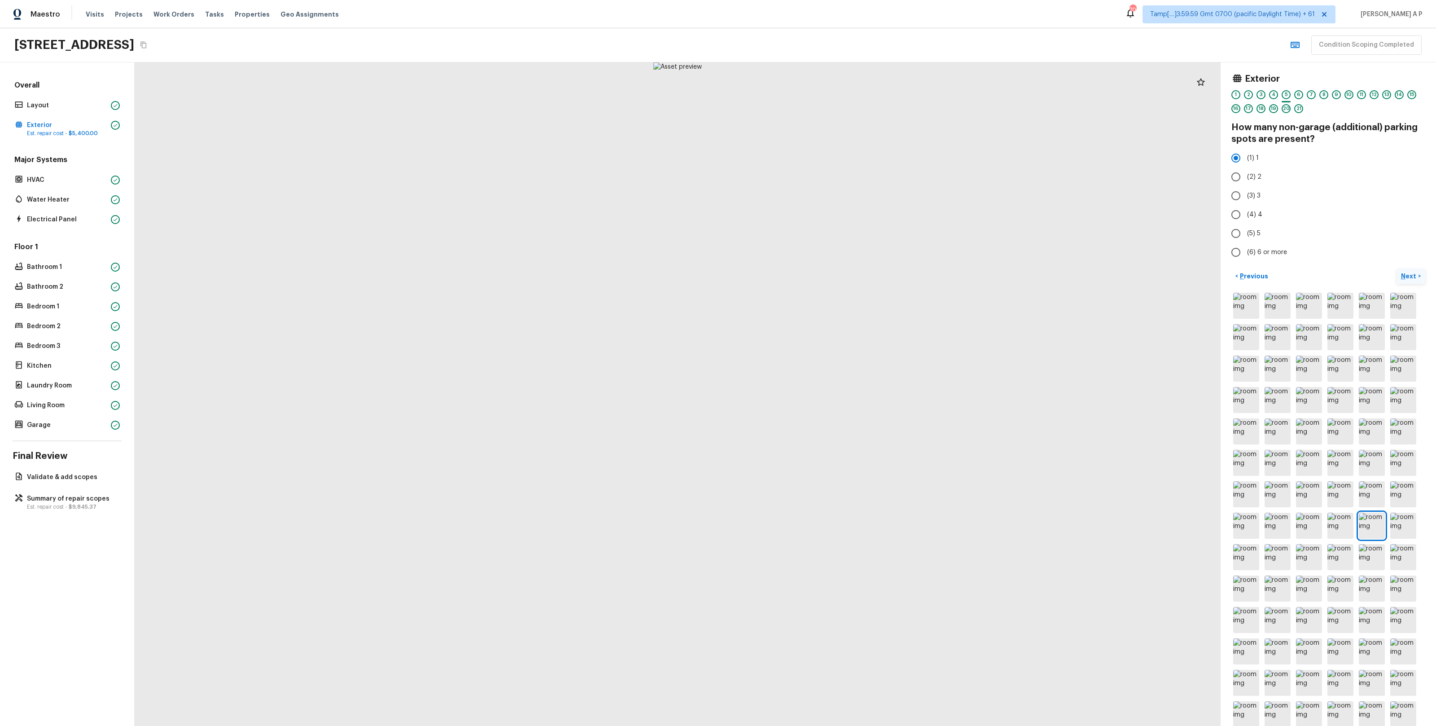
click at [1407, 278] on p "Next" at bounding box center [1409, 276] width 17 height 9
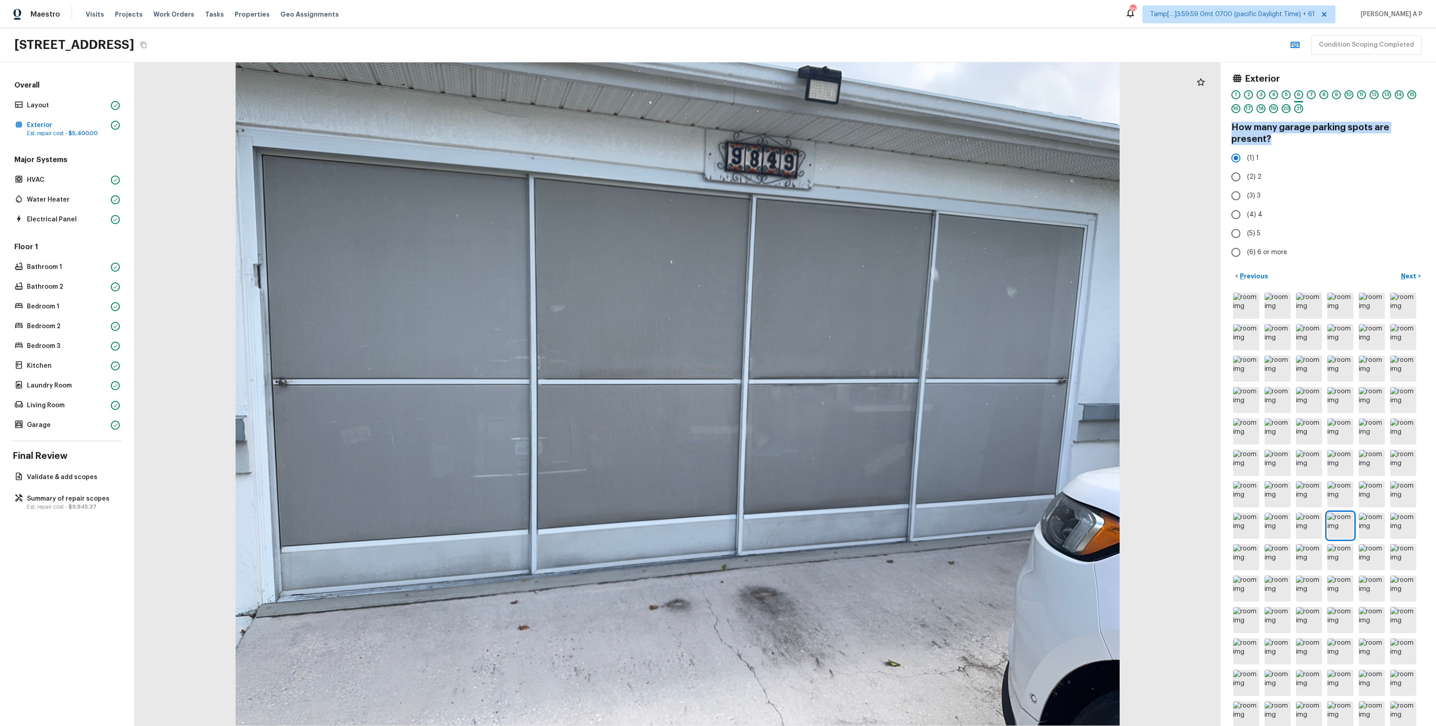
drag, startPoint x: 1276, startPoint y: 141, endPoint x: 1233, endPoint y: 127, distance: 45.1
click at [1233, 127] on h4 "How many garage parking spots are present?" at bounding box center [1328, 133] width 194 height 23
click at [1257, 274] on p "Previous" at bounding box center [1253, 276] width 30 height 9
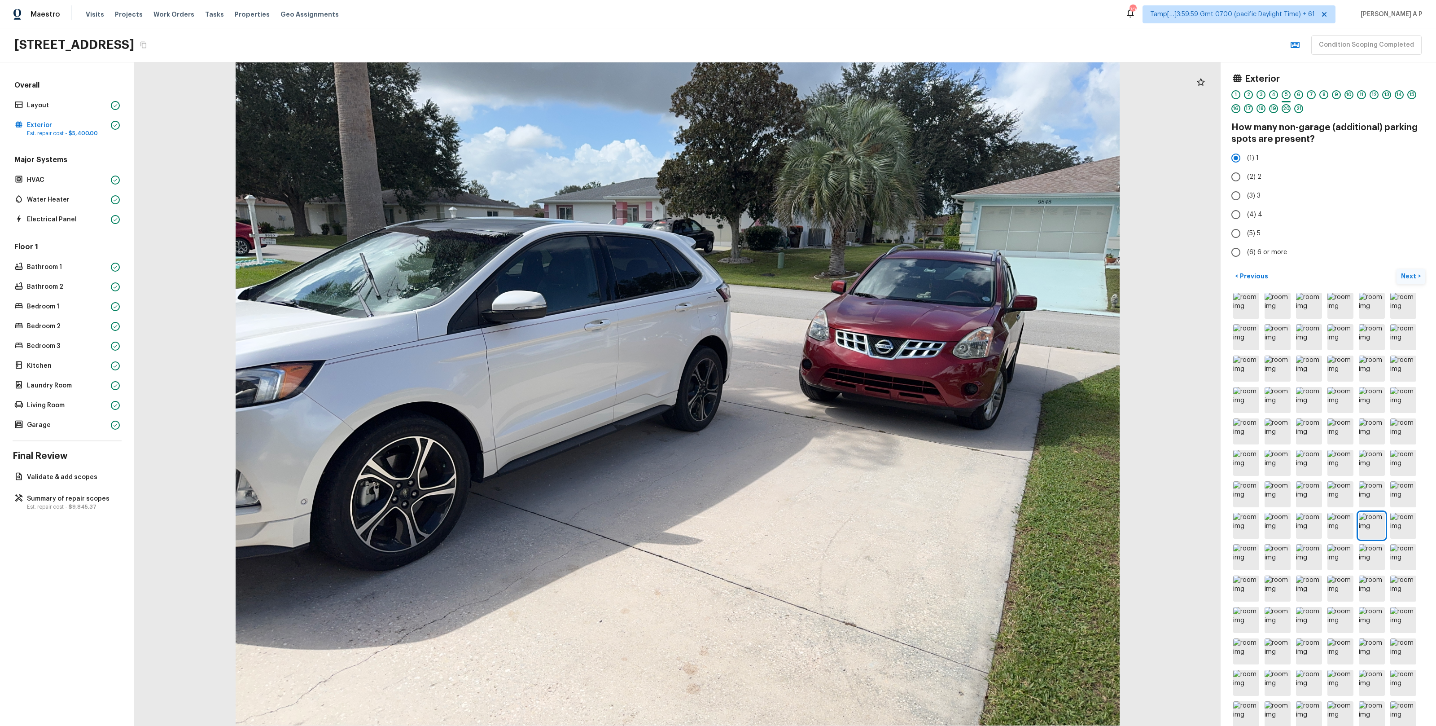
click at [1411, 272] on p "Next" at bounding box center [1409, 276] width 17 height 9
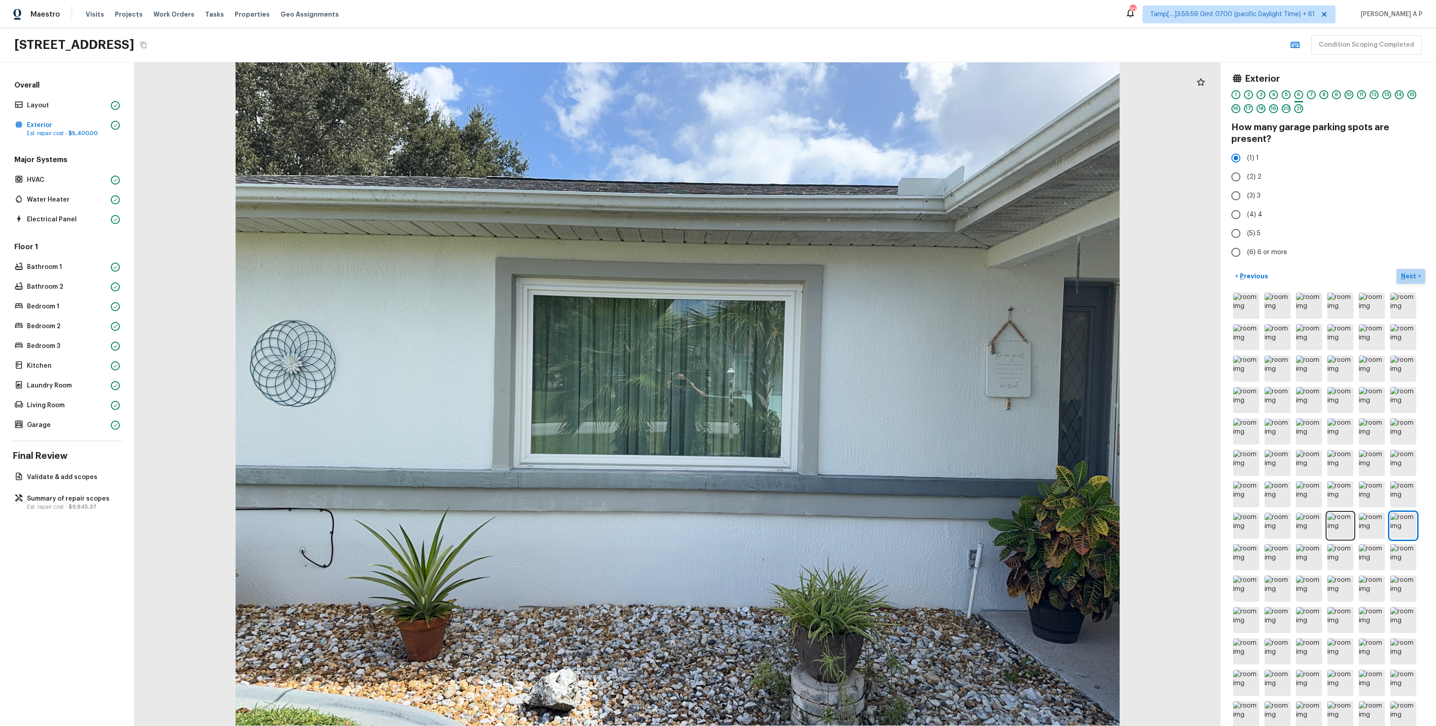
click at [1403, 272] on p "Next" at bounding box center [1409, 276] width 17 height 9
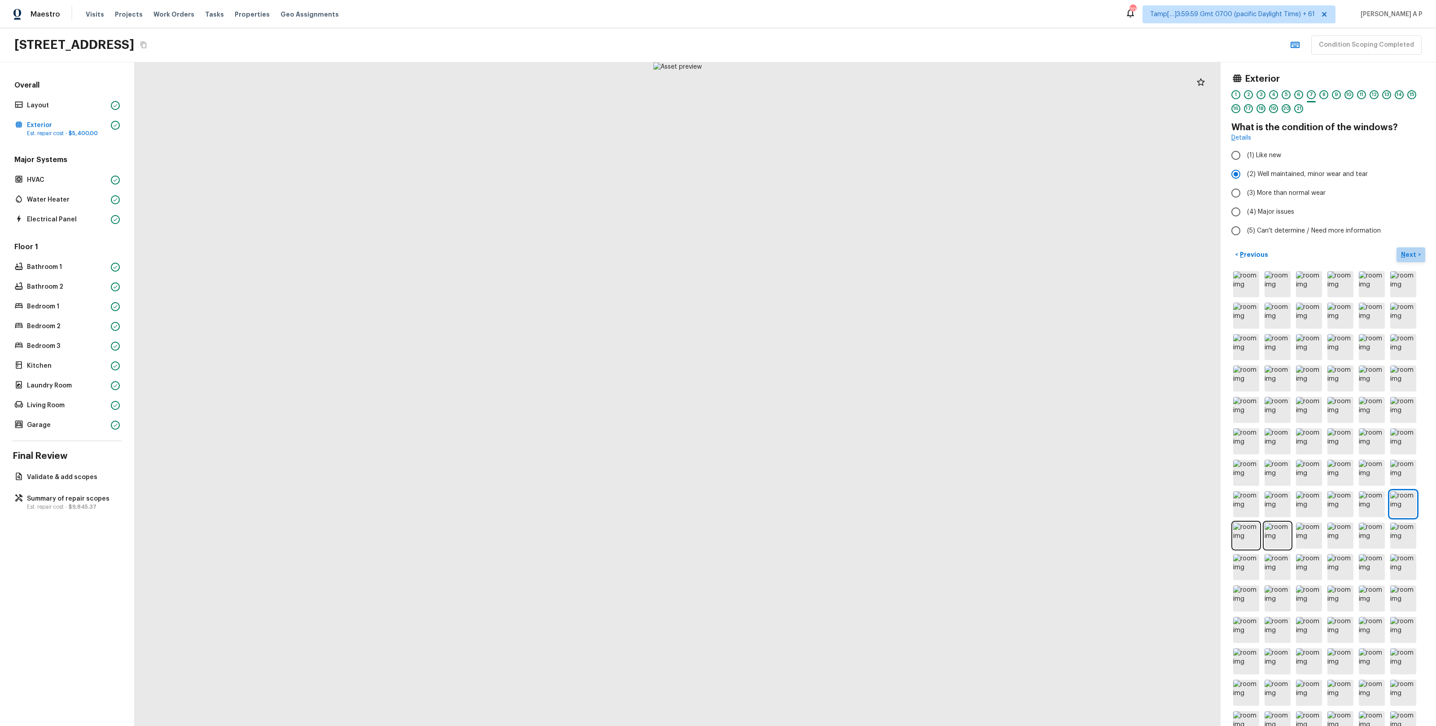
click at [1408, 250] on p "Next" at bounding box center [1409, 254] width 17 height 9
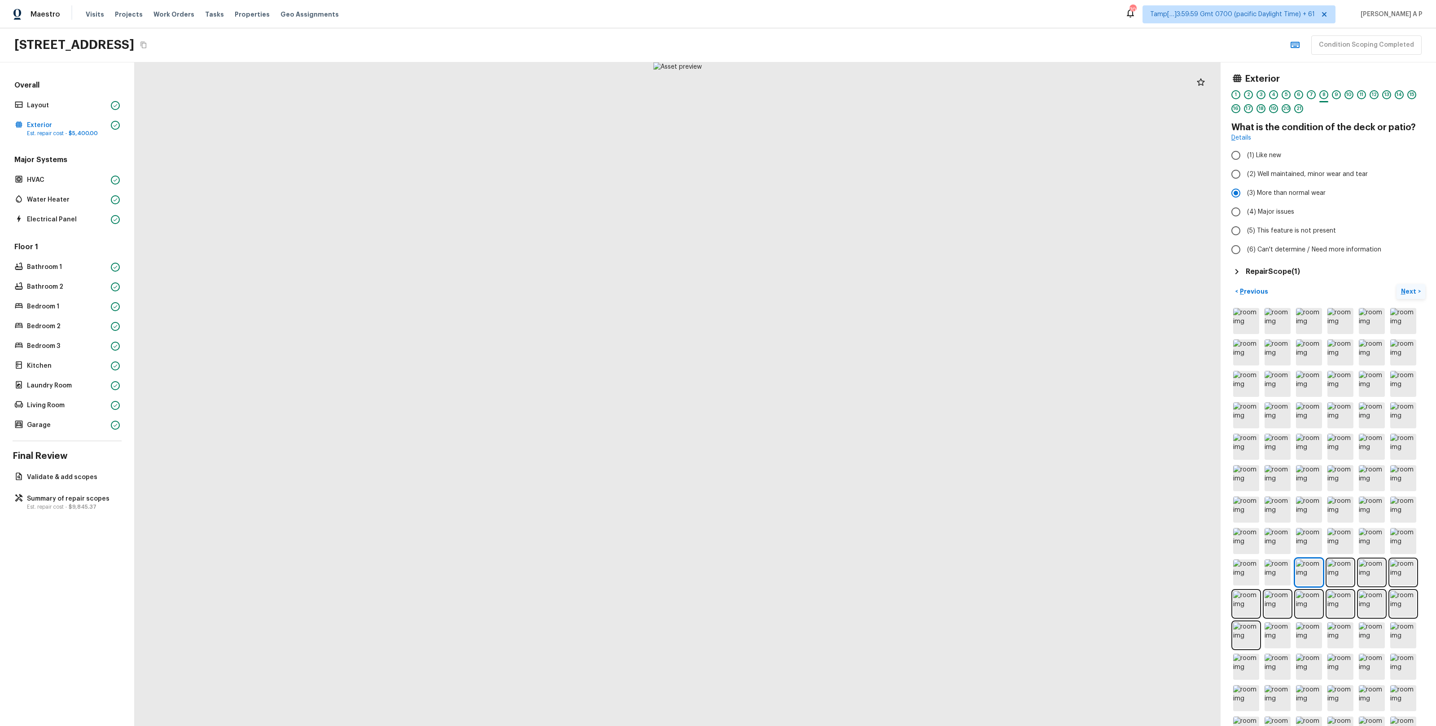
click at [1409, 288] on p "Next" at bounding box center [1409, 291] width 17 height 9
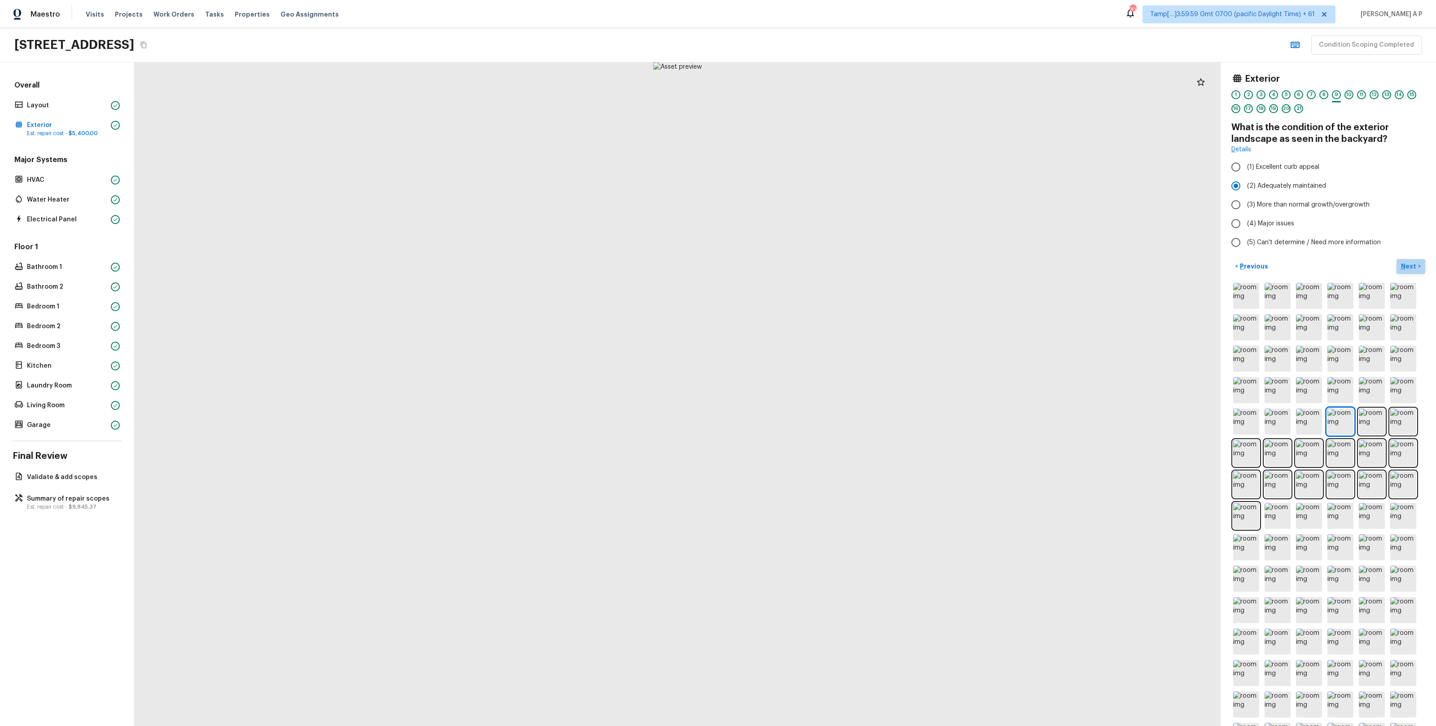
click at [1411, 267] on p "Next" at bounding box center [1409, 266] width 17 height 9
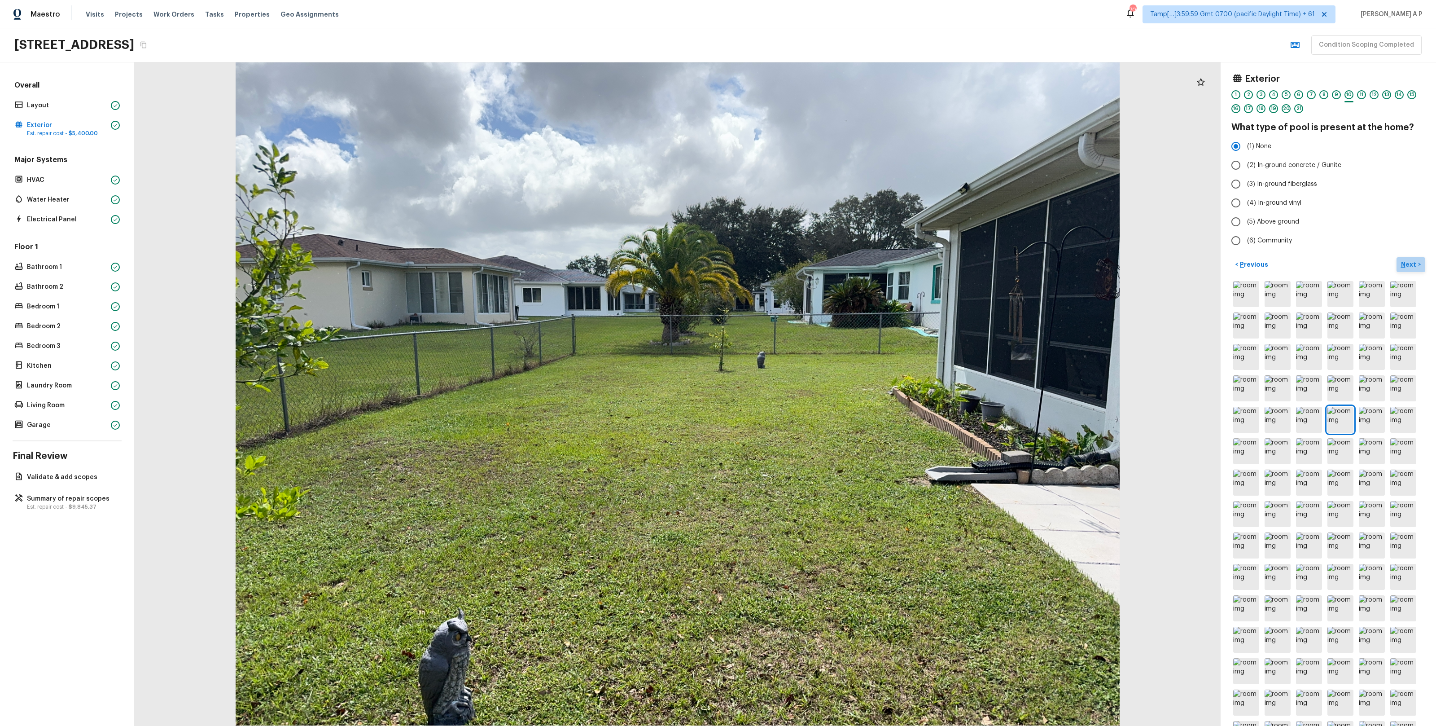
click at [1411, 263] on p "Next" at bounding box center [1409, 264] width 17 height 9
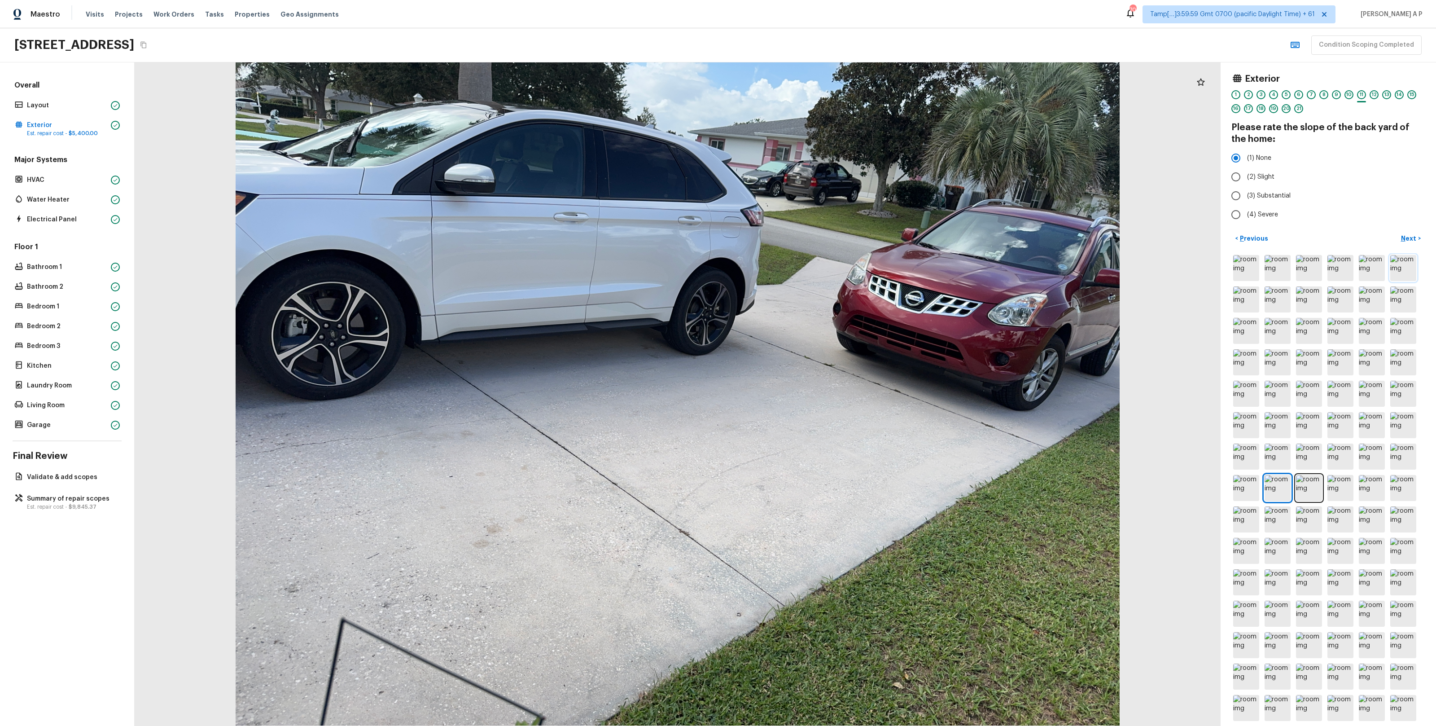
click at [1411, 263] on img at bounding box center [1403, 268] width 26 height 26
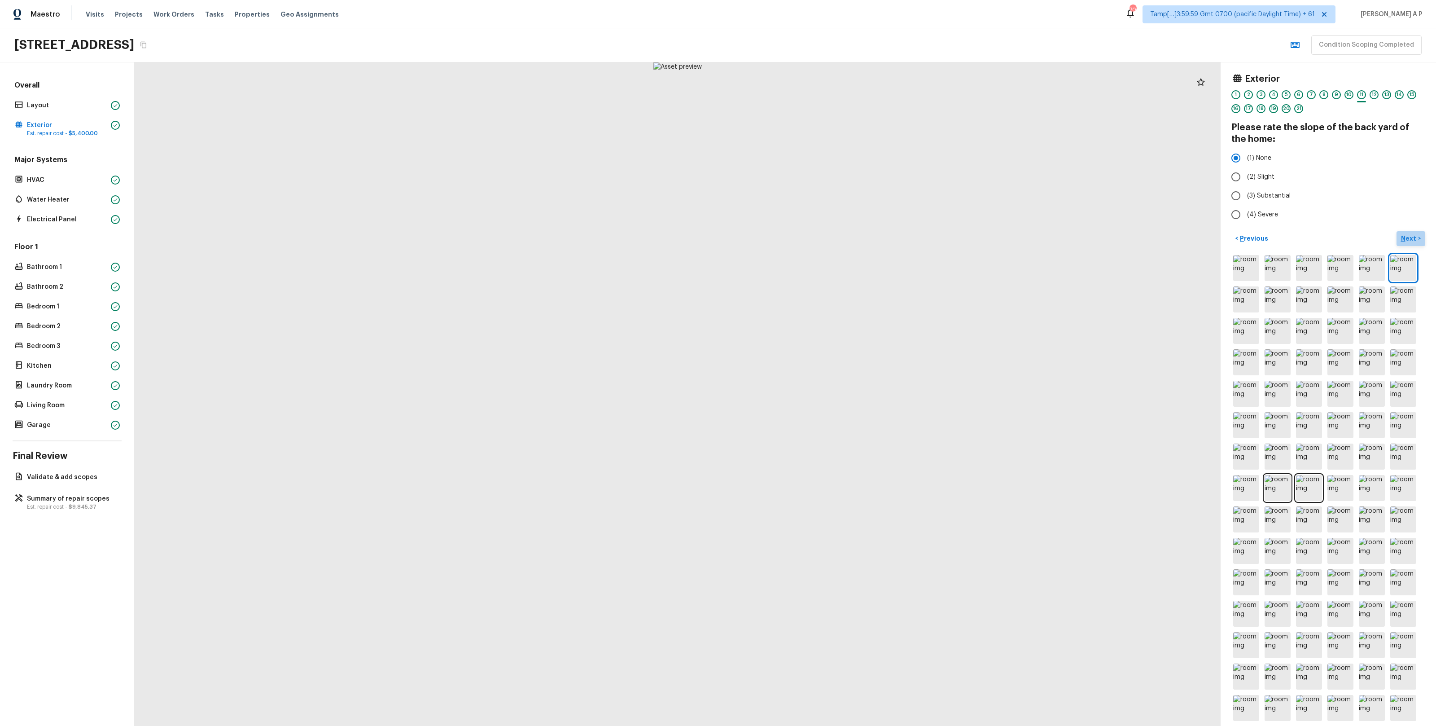
click at [1411, 237] on p "Next" at bounding box center [1409, 238] width 17 height 9
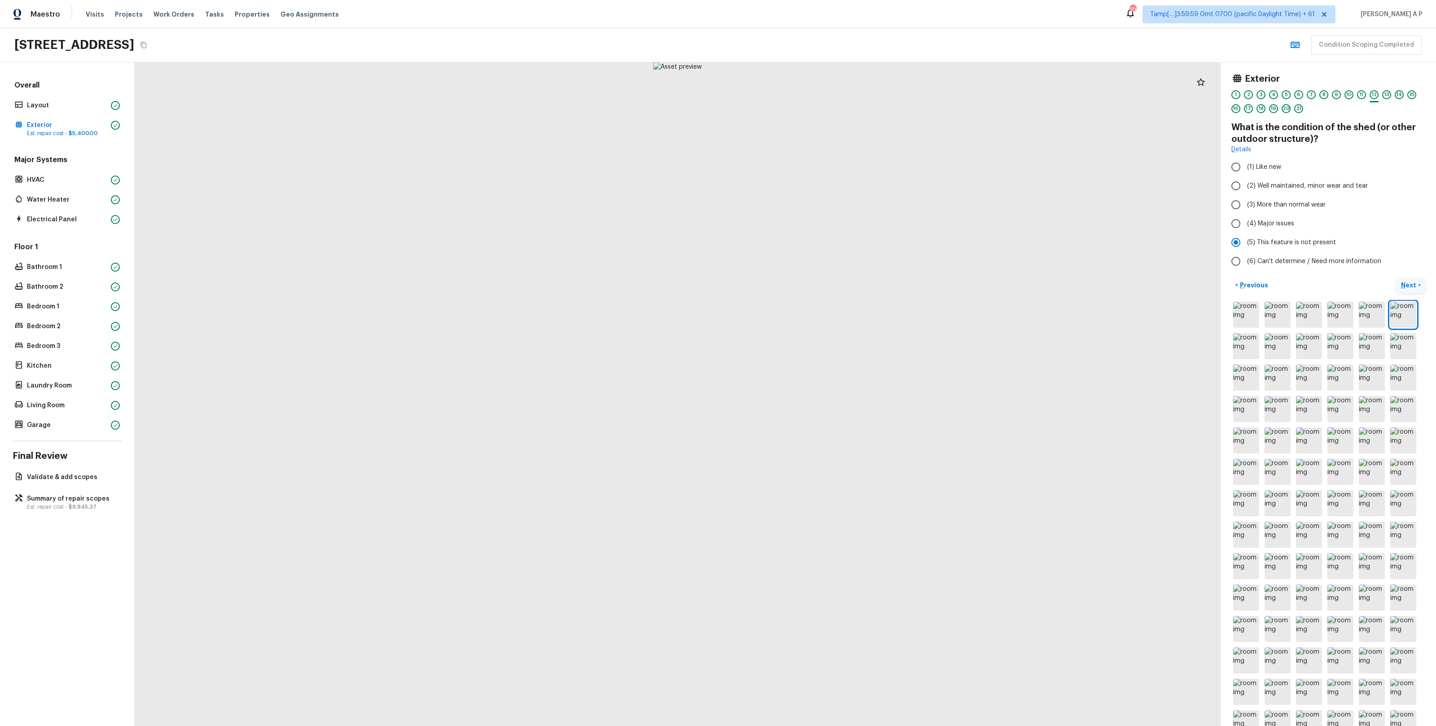
click at [1411, 283] on p "Next" at bounding box center [1409, 284] width 17 height 9
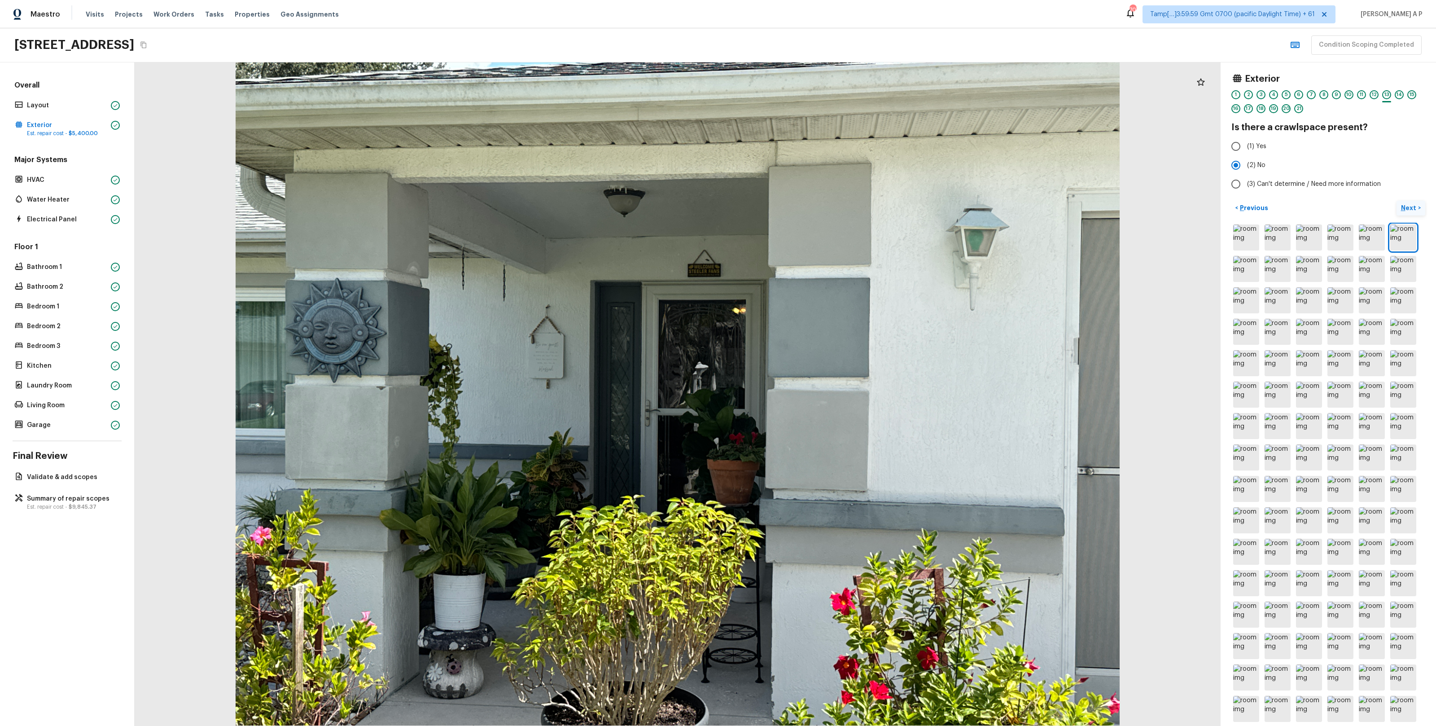
click at [1412, 205] on p "Next" at bounding box center [1409, 207] width 17 height 9
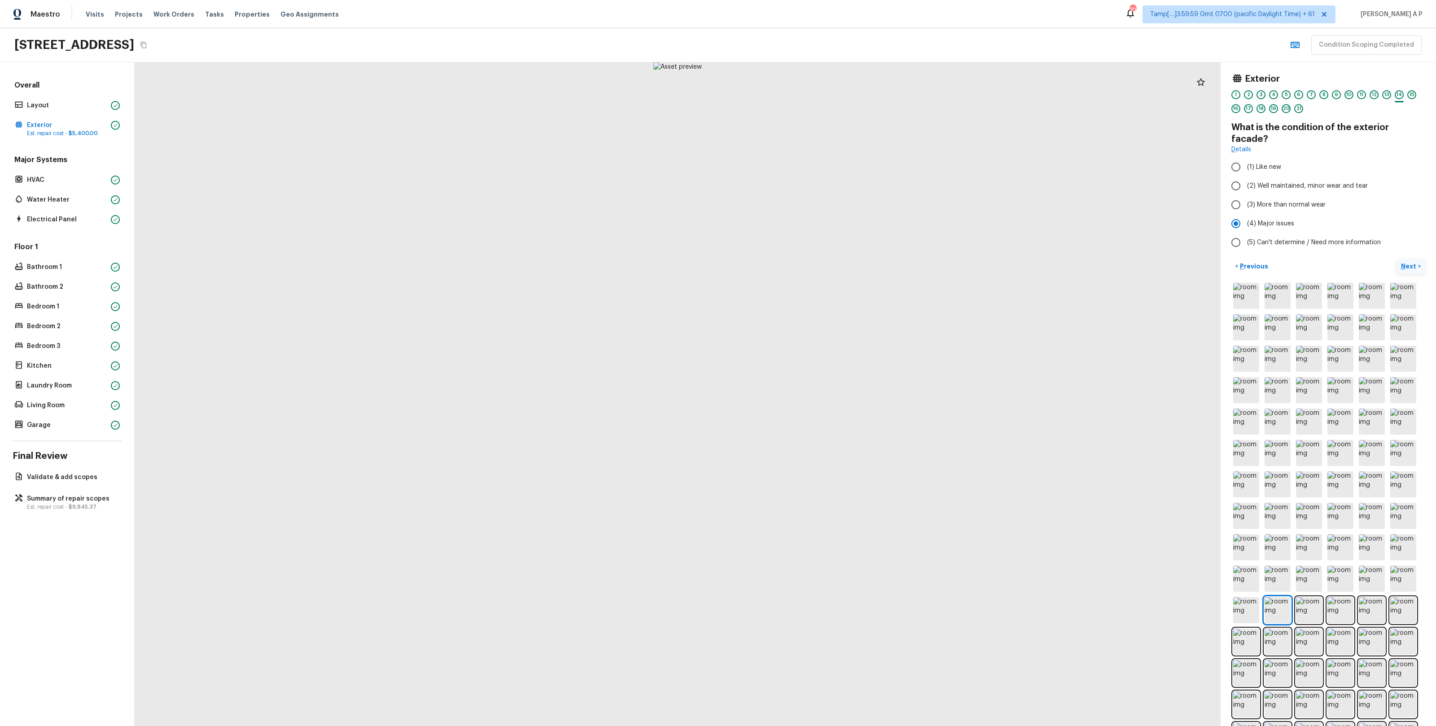
click at [1397, 259] on button "Next >" at bounding box center [1411, 266] width 29 height 15
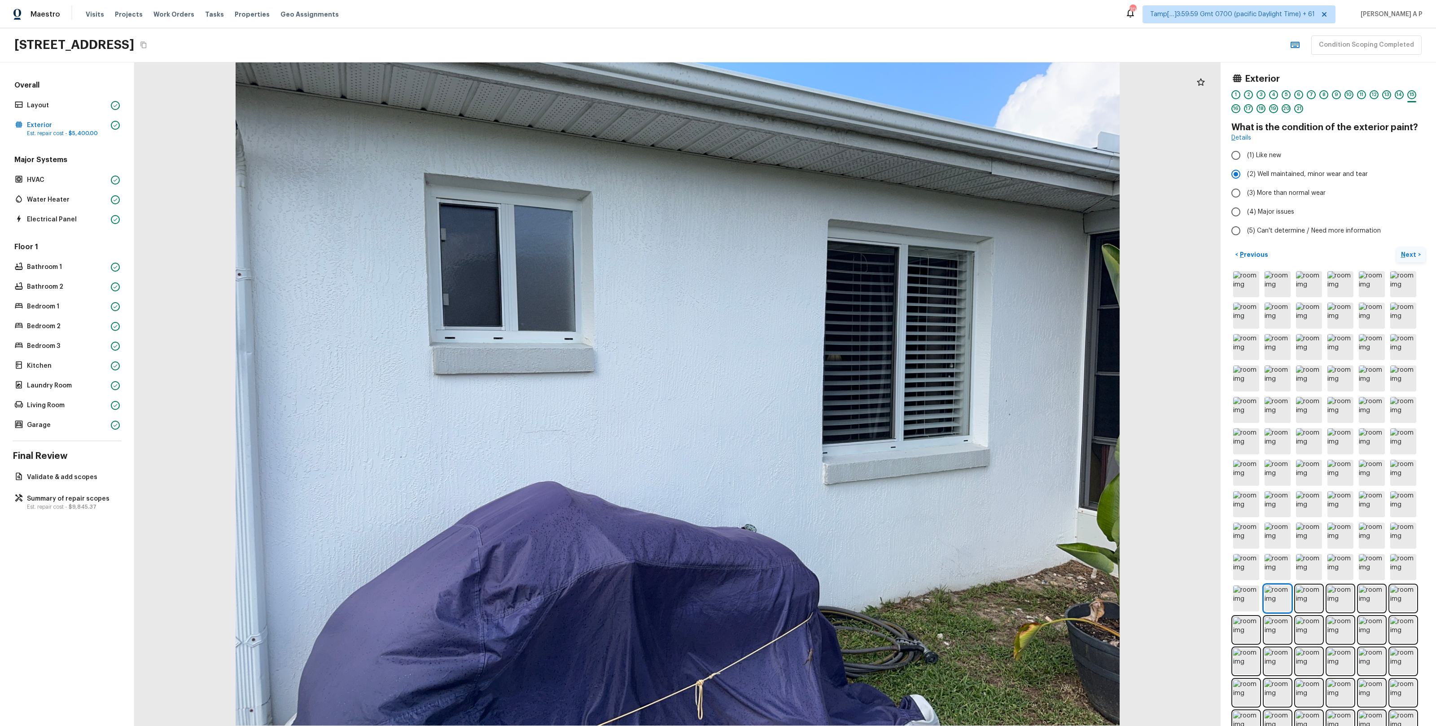
click at [1397, 247] on button "Next >" at bounding box center [1411, 254] width 29 height 15
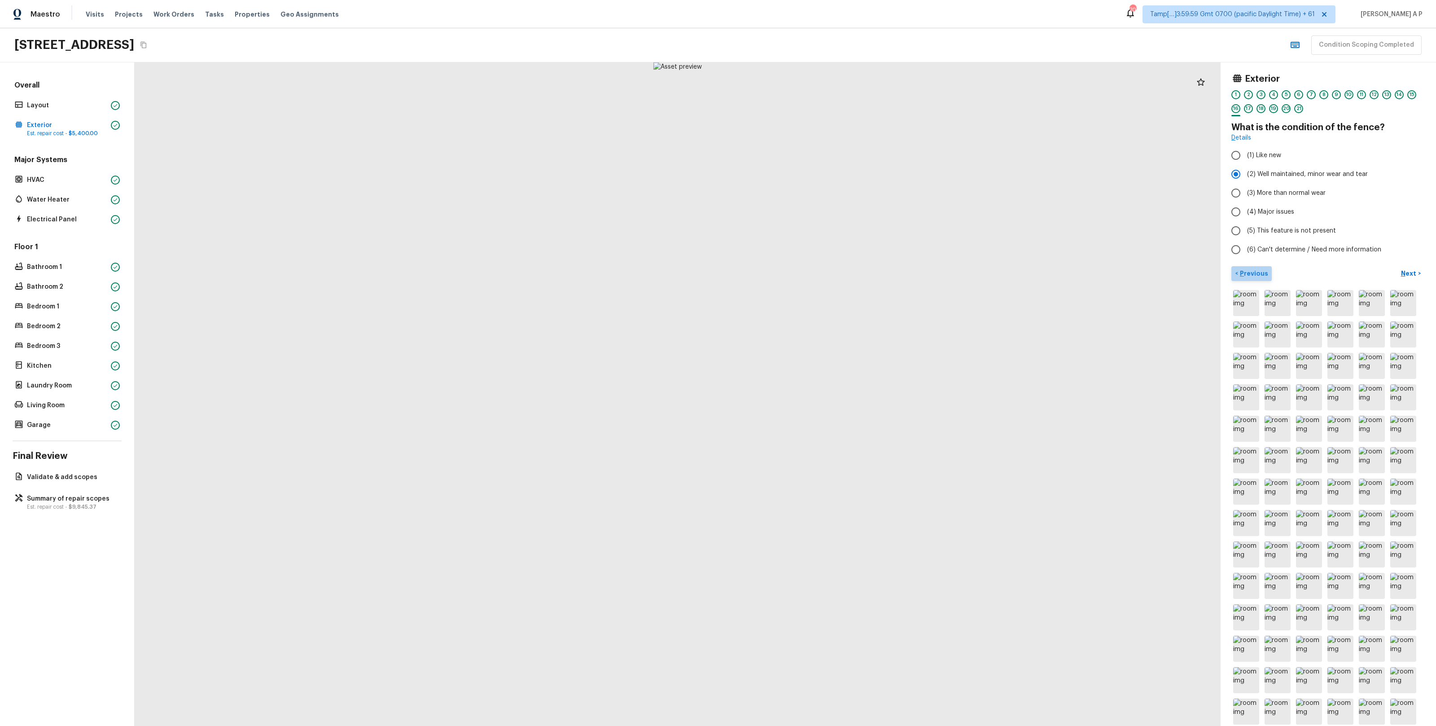
click at [1261, 274] on p "Previous" at bounding box center [1253, 273] width 30 height 9
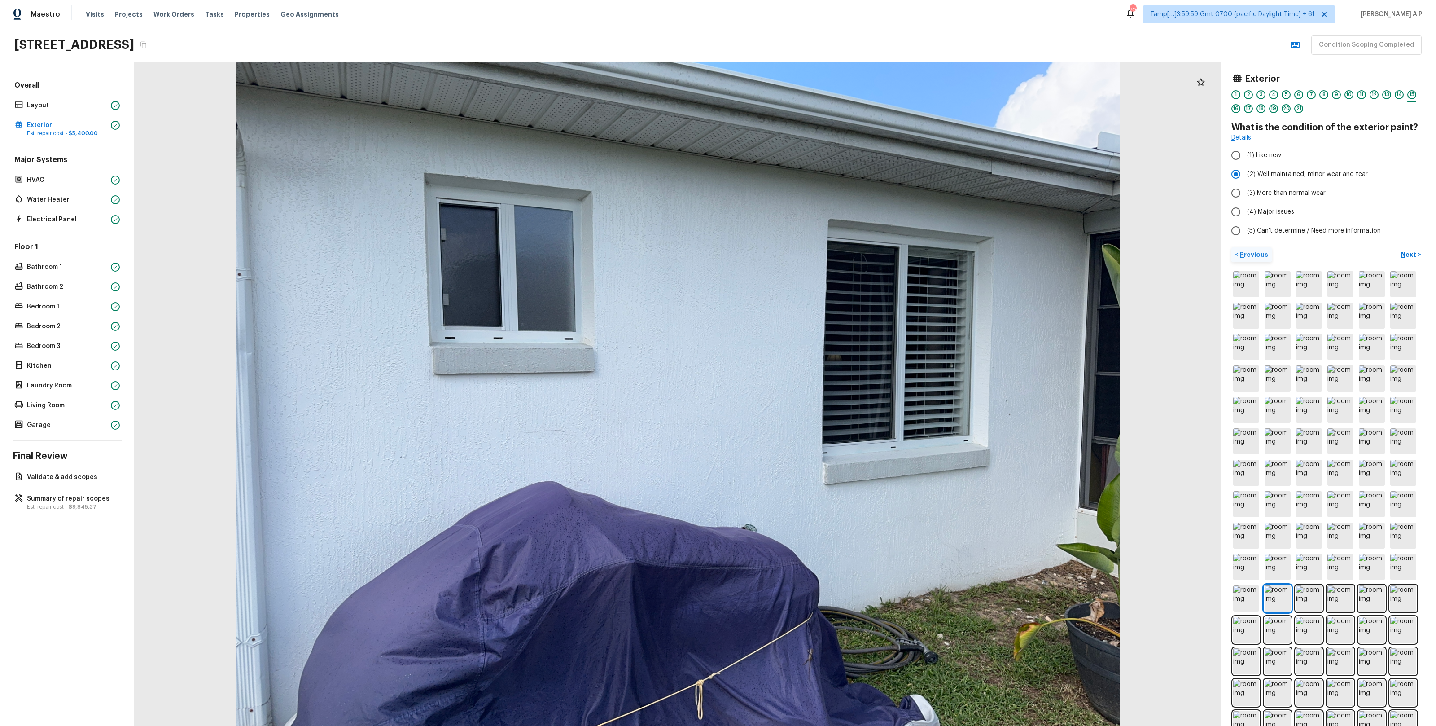
click at [1231, 247] on button "< Previous" at bounding box center [1251, 254] width 40 height 15
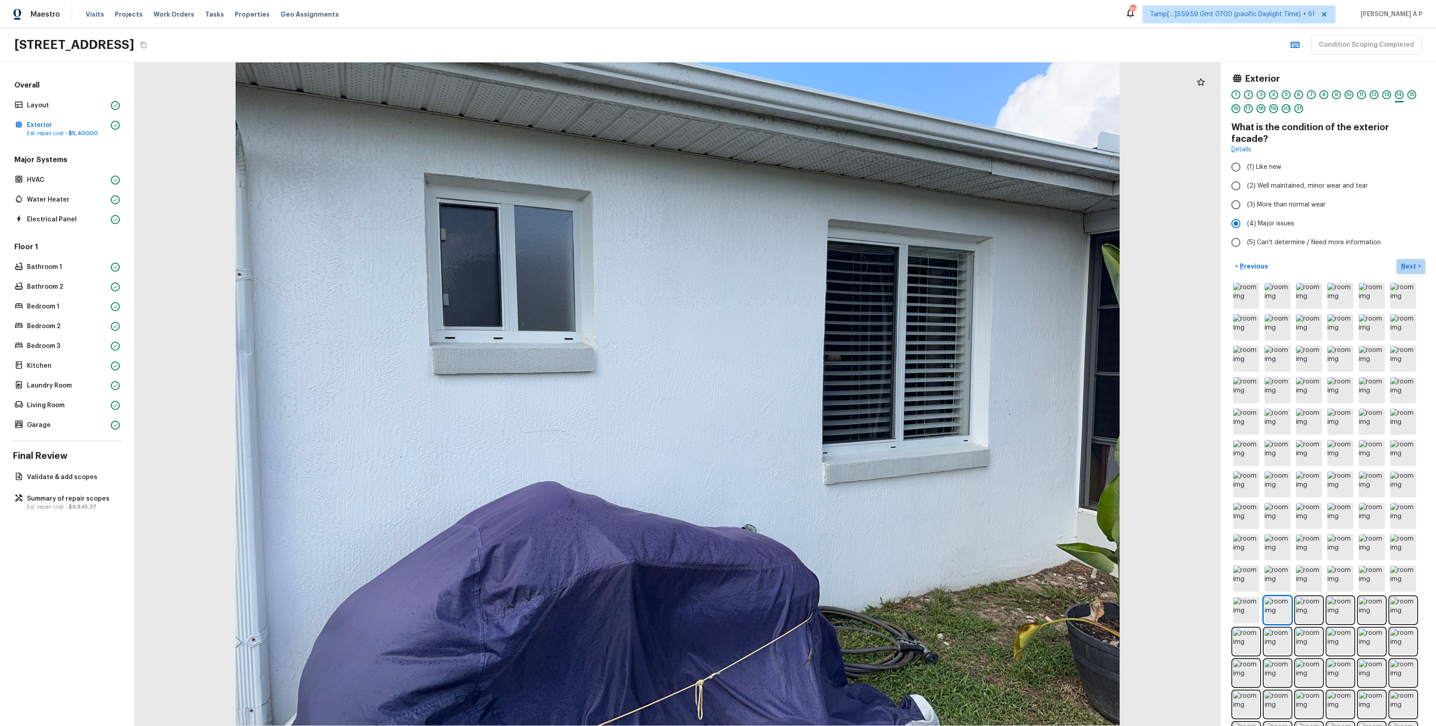
click at [1409, 262] on p "Next" at bounding box center [1409, 266] width 17 height 9
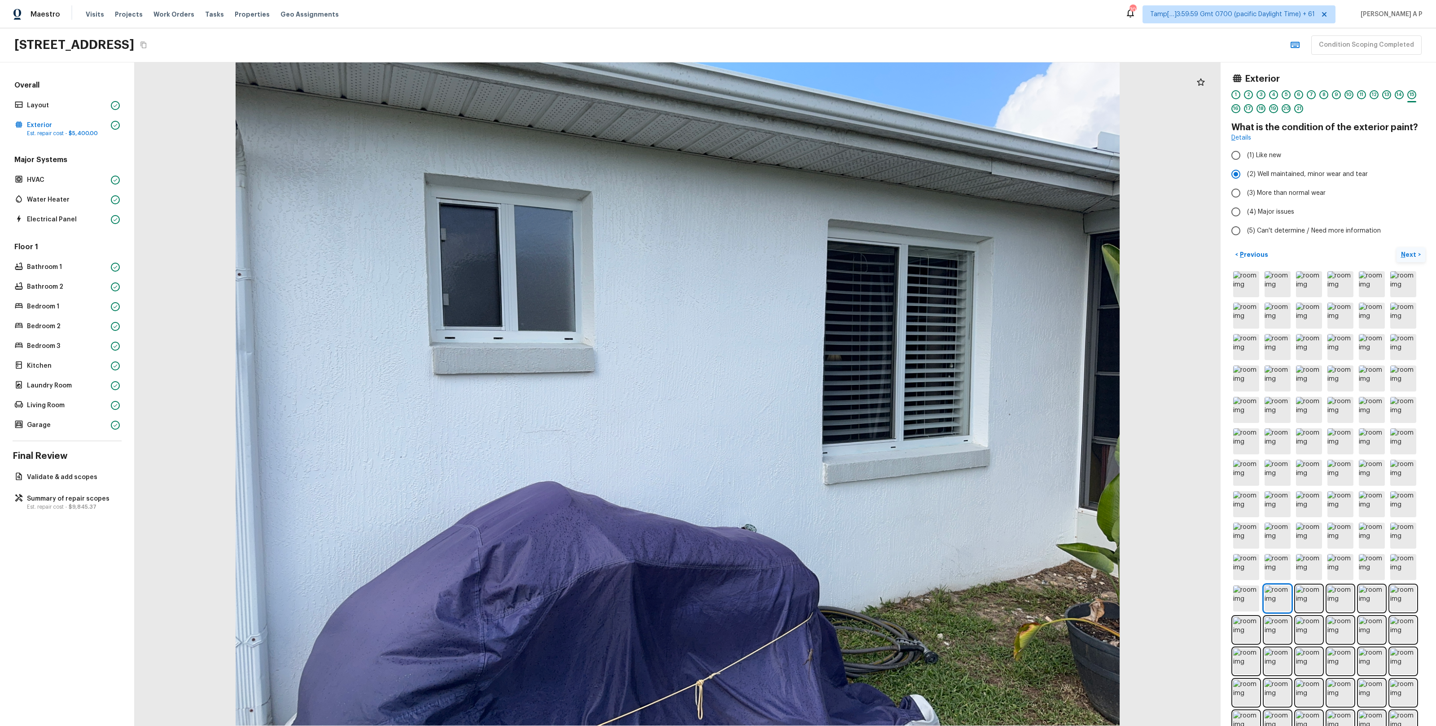
click at [1397, 247] on button "Next >" at bounding box center [1411, 254] width 29 height 15
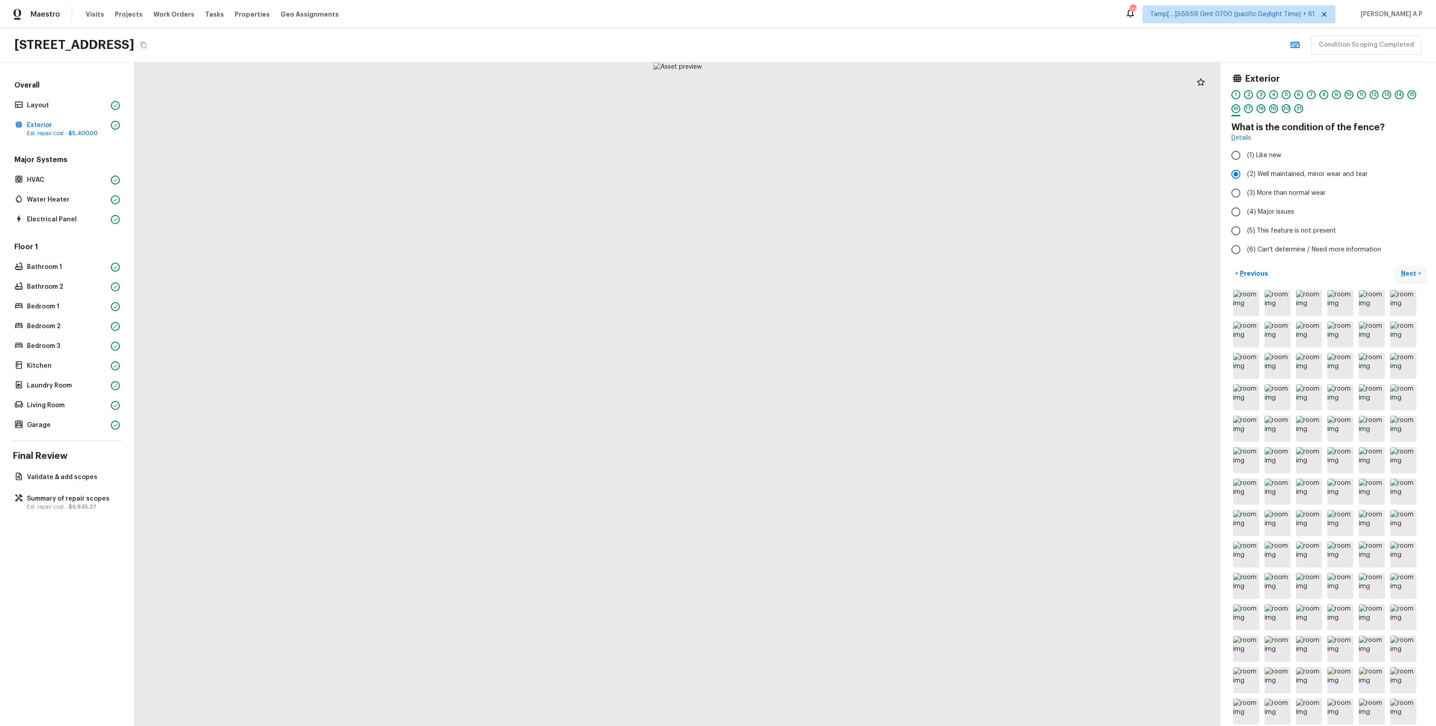
click at [1397, 266] on button "Next >" at bounding box center [1411, 273] width 29 height 15
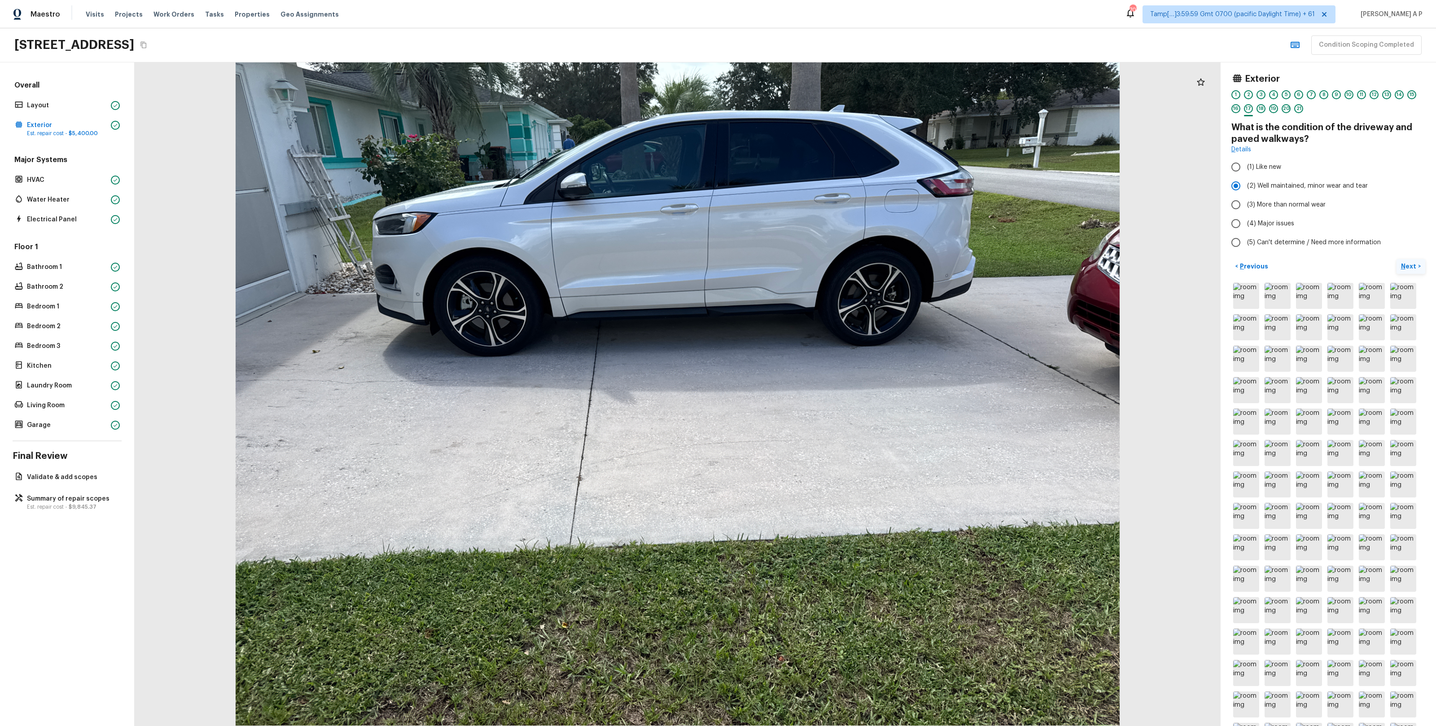
click at [1397, 259] on button "Next >" at bounding box center [1411, 266] width 29 height 15
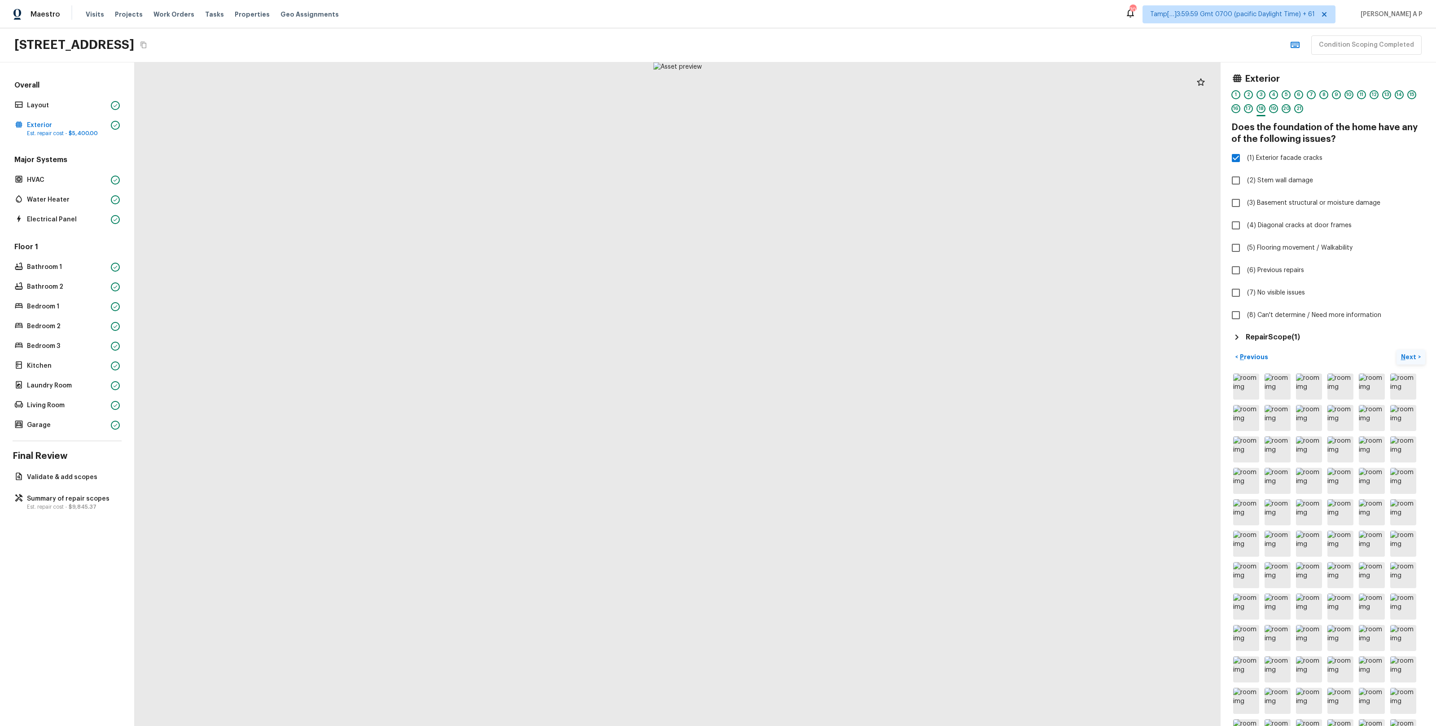
click at [1397, 350] on button "Next >" at bounding box center [1411, 357] width 29 height 15
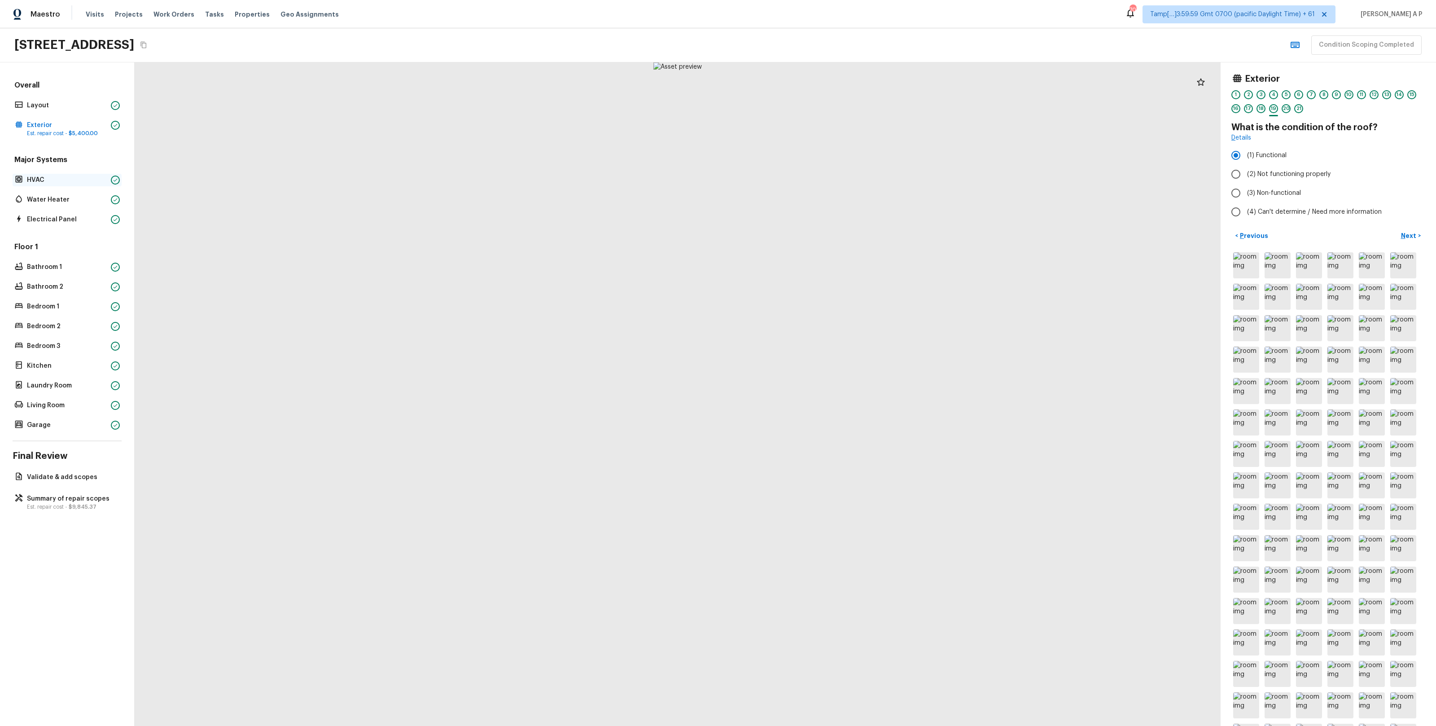
click at [80, 176] on p "HVAC" at bounding box center [67, 179] width 80 height 9
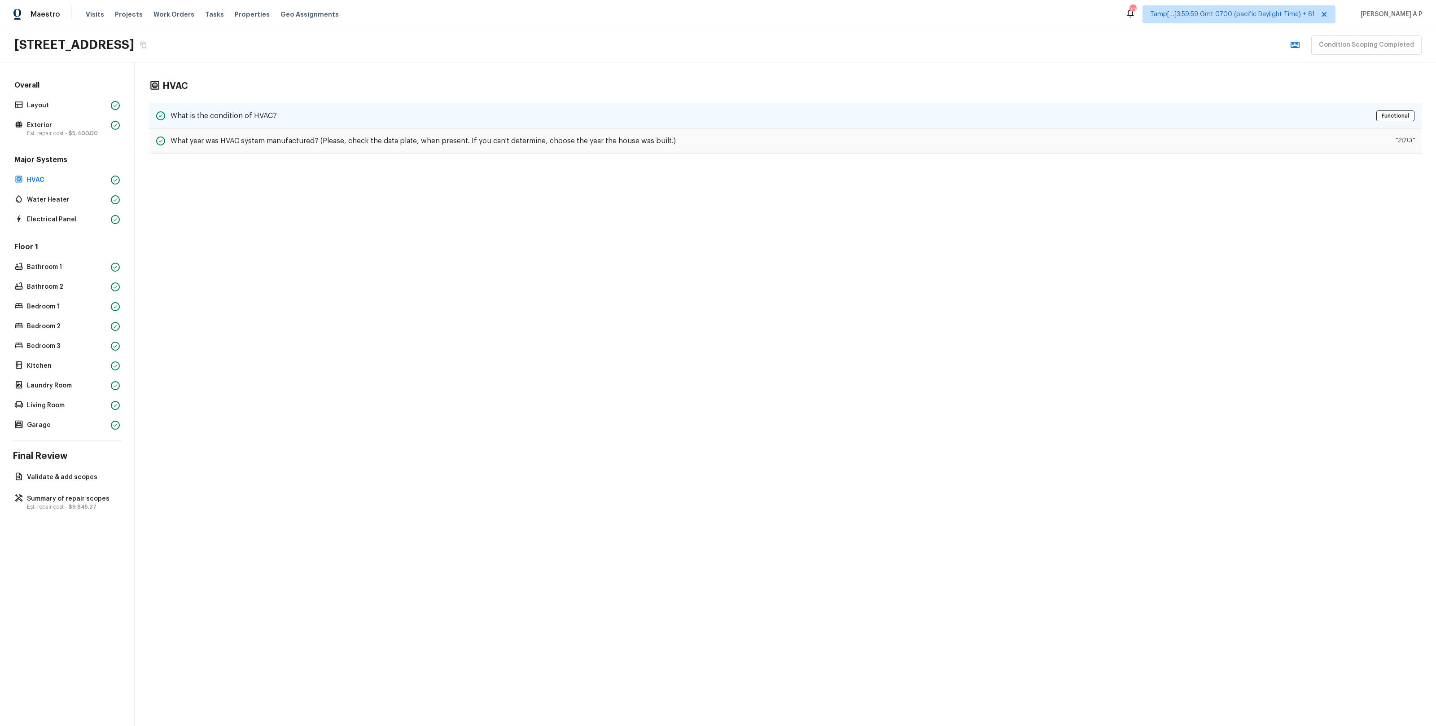
click at [210, 116] on h5 "What is the condition of HVAC?" at bounding box center [224, 116] width 106 height 10
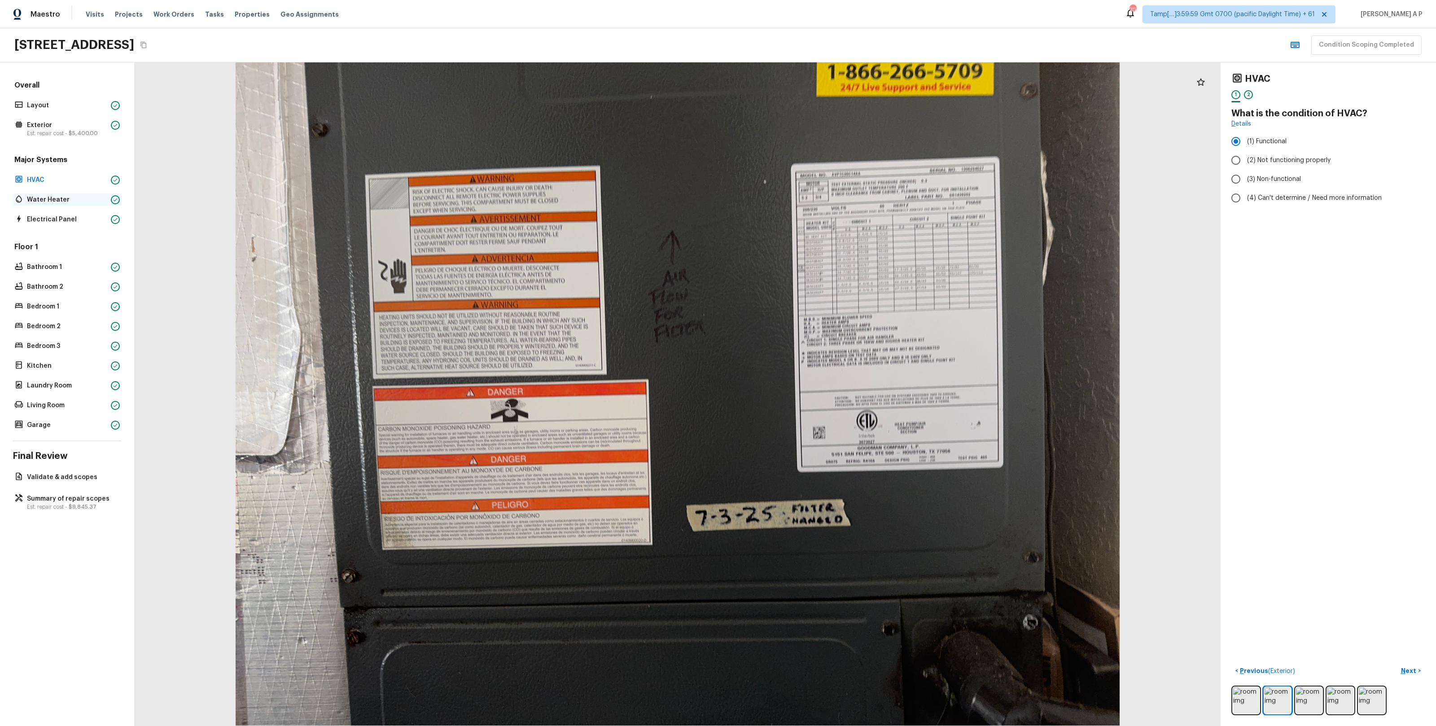
click at [49, 195] on p "Water Heater" at bounding box center [67, 199] width 80 height 9
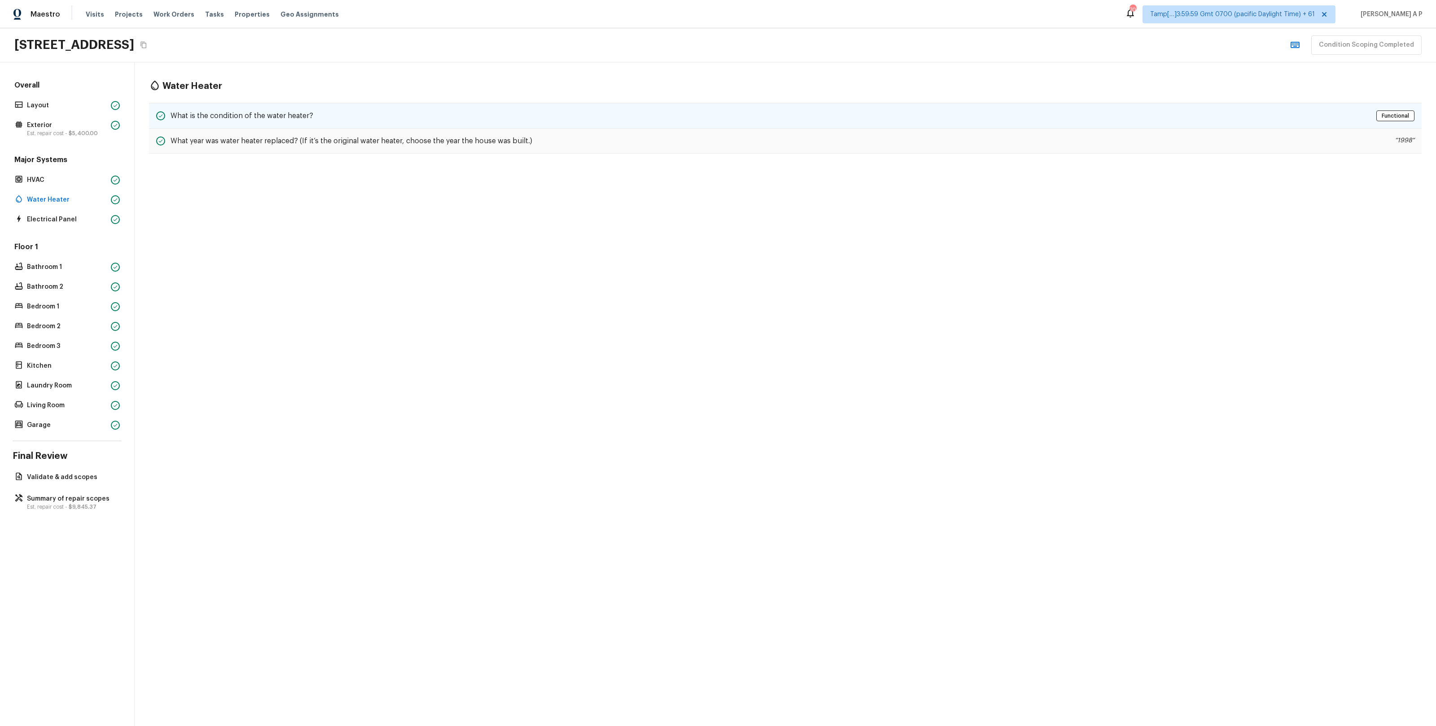
click at [387, 122] on div "What is the condition of the water heater? Functional" at bounding box center [785, 116] width 1273 height 26
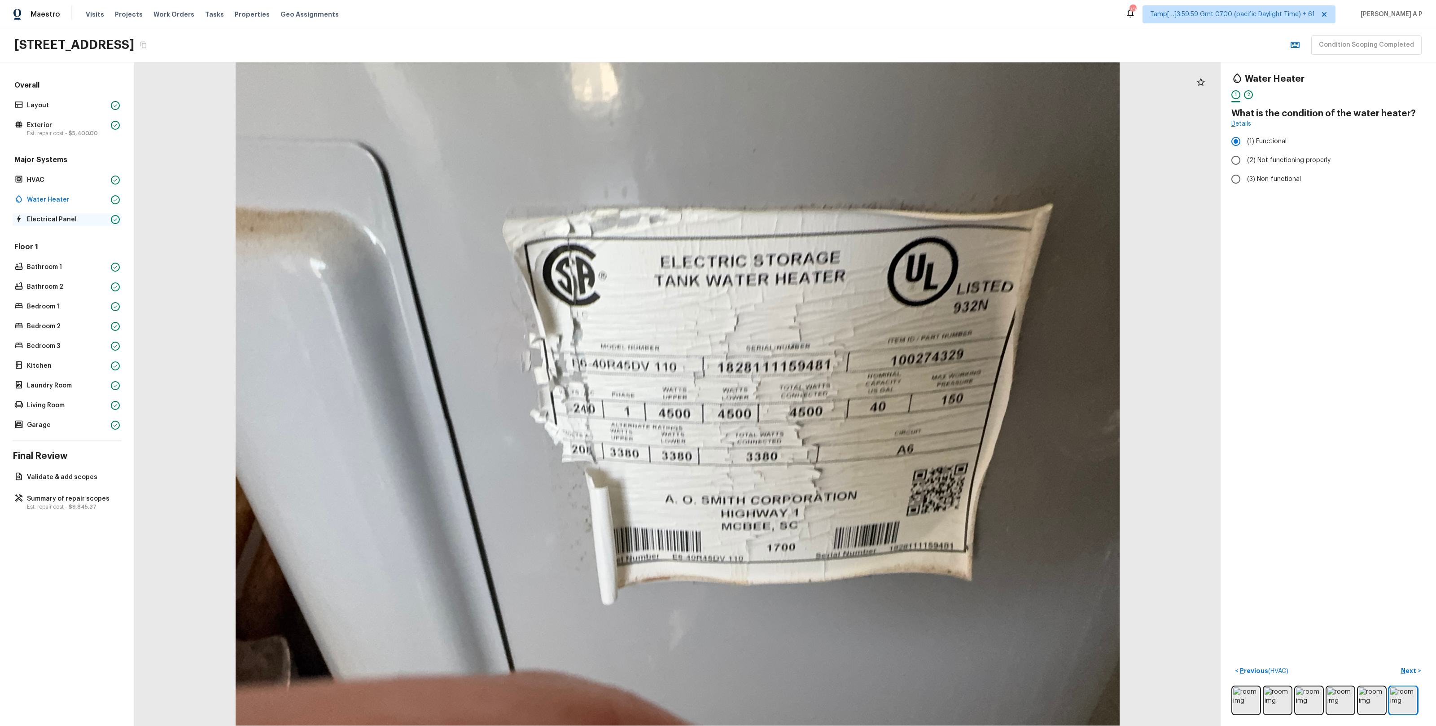
click at [52, 224] on div "Electrical Panel" at bounding box center [67, 219] width 109 height 13
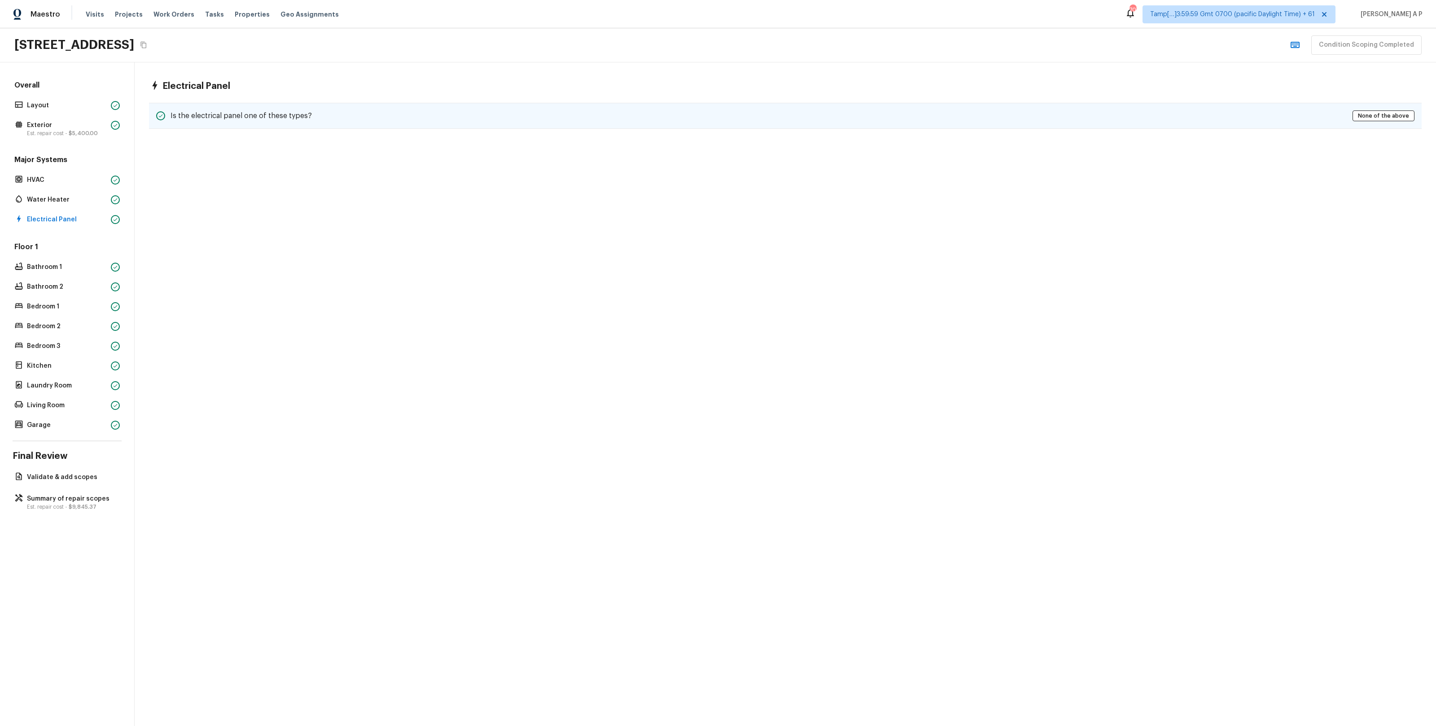
click at [210, 114] on h5 "Is the electrical panel one of these types?" at bounding box center [241, 116] width 141 height 10
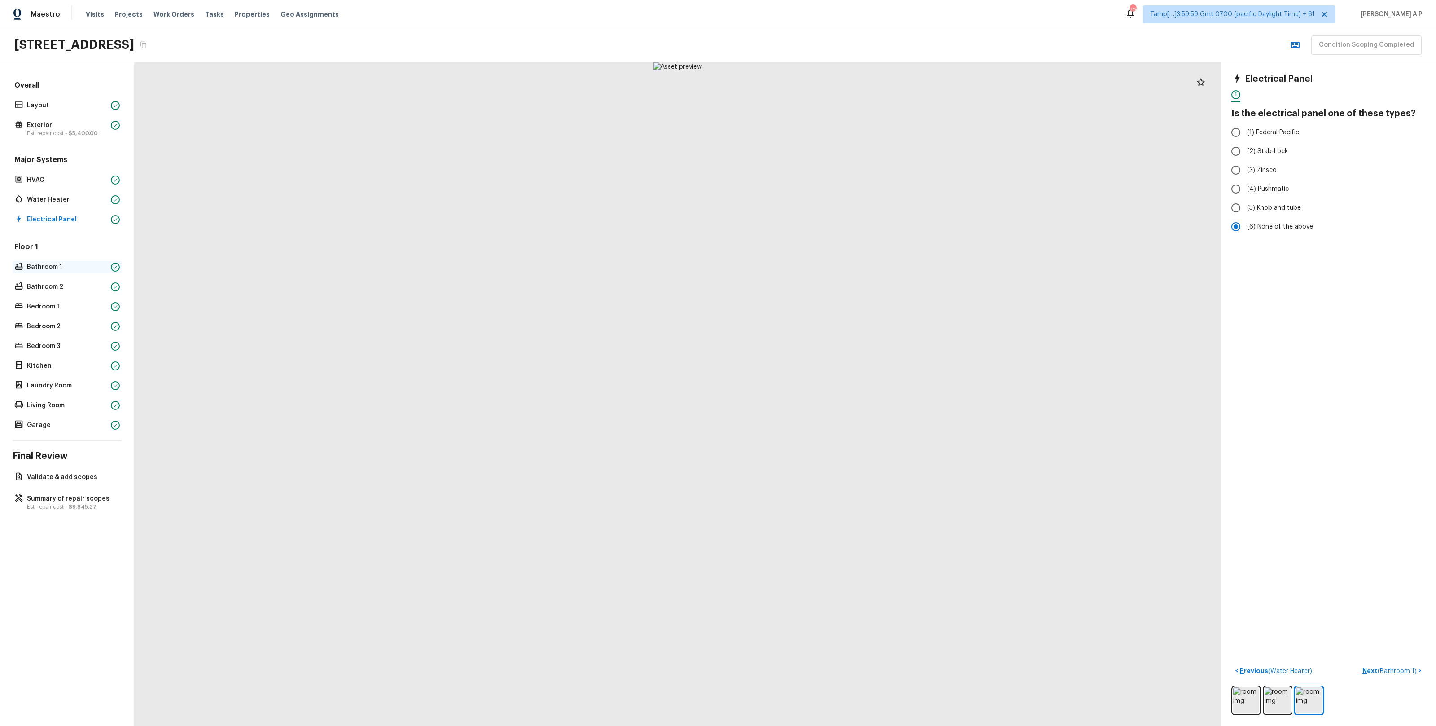
click at [32, 267] on p "Bathroom 1" at bounding box center [67, 267] width 80 height 9
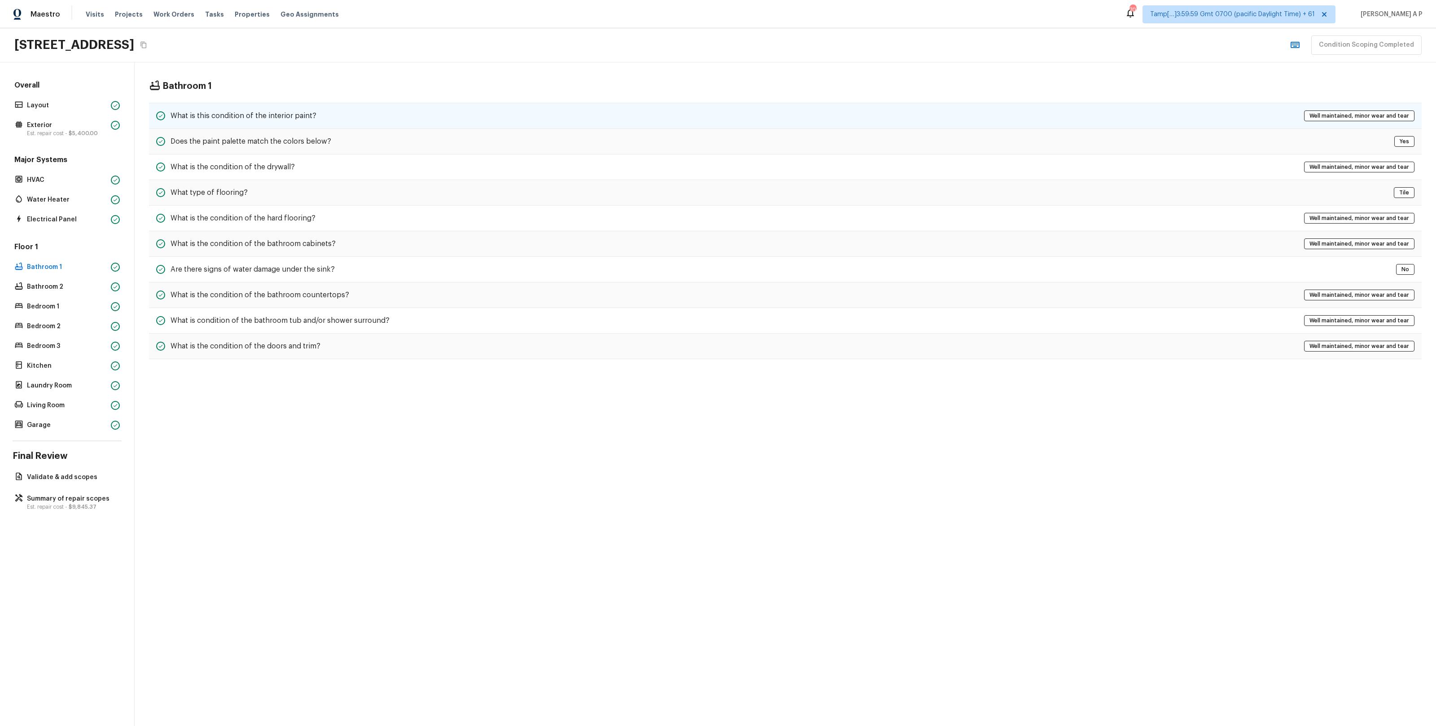
click at [231, 120] on h5 "What is this condition of the interior paint?" at bounding box center [244, 116] width 146 height 10
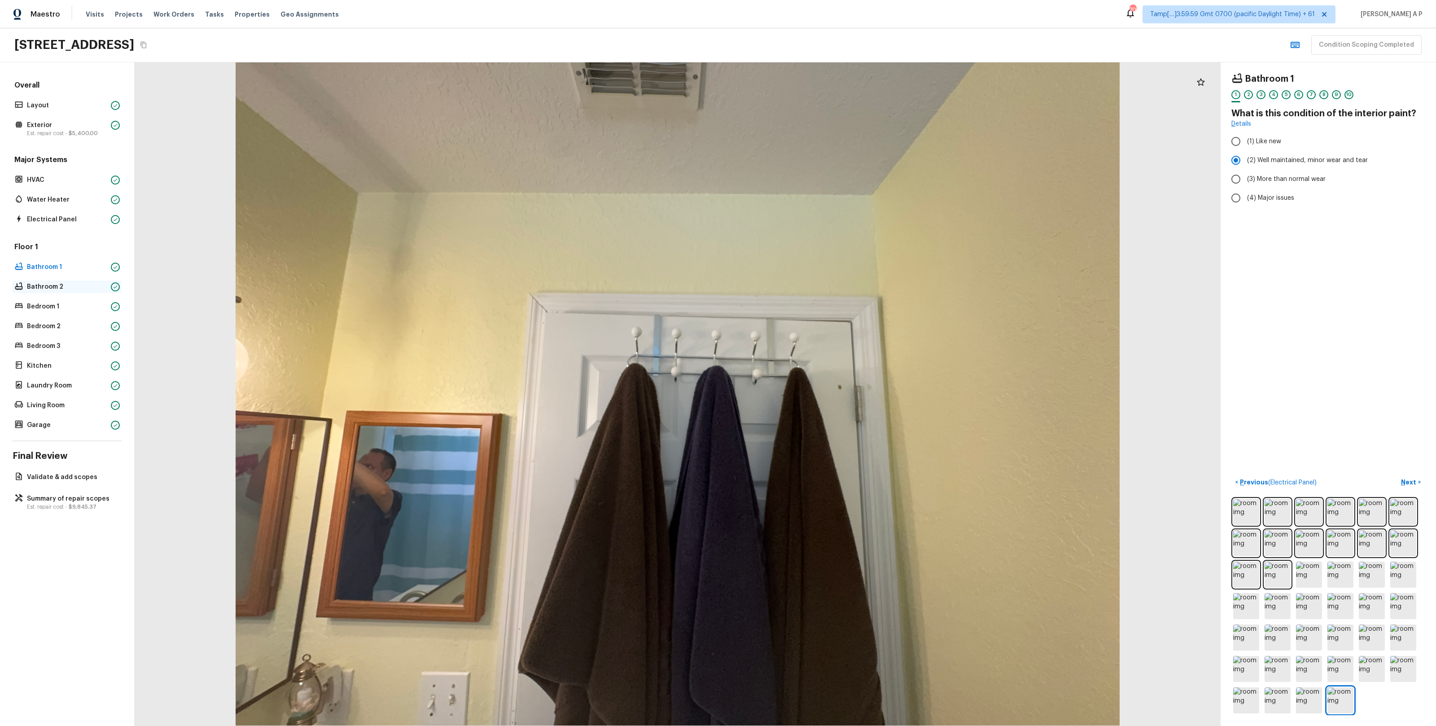
click at [101, 285] on p "Bathroom 2" at bounding box center [67, 286] width 80 height 9
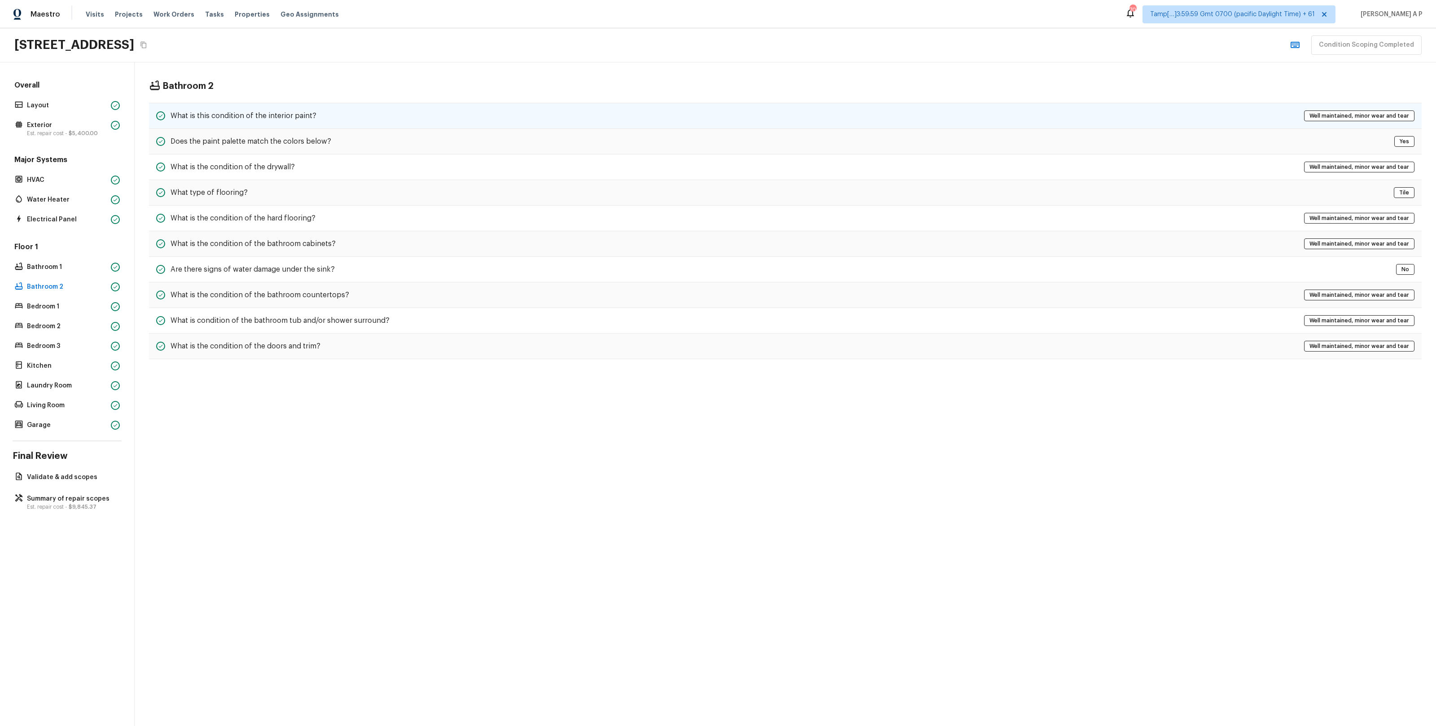
click at [301, 116] on h5 "What is this condition of the interior paint?" at bounding box center [244, 116] width 146 height 10
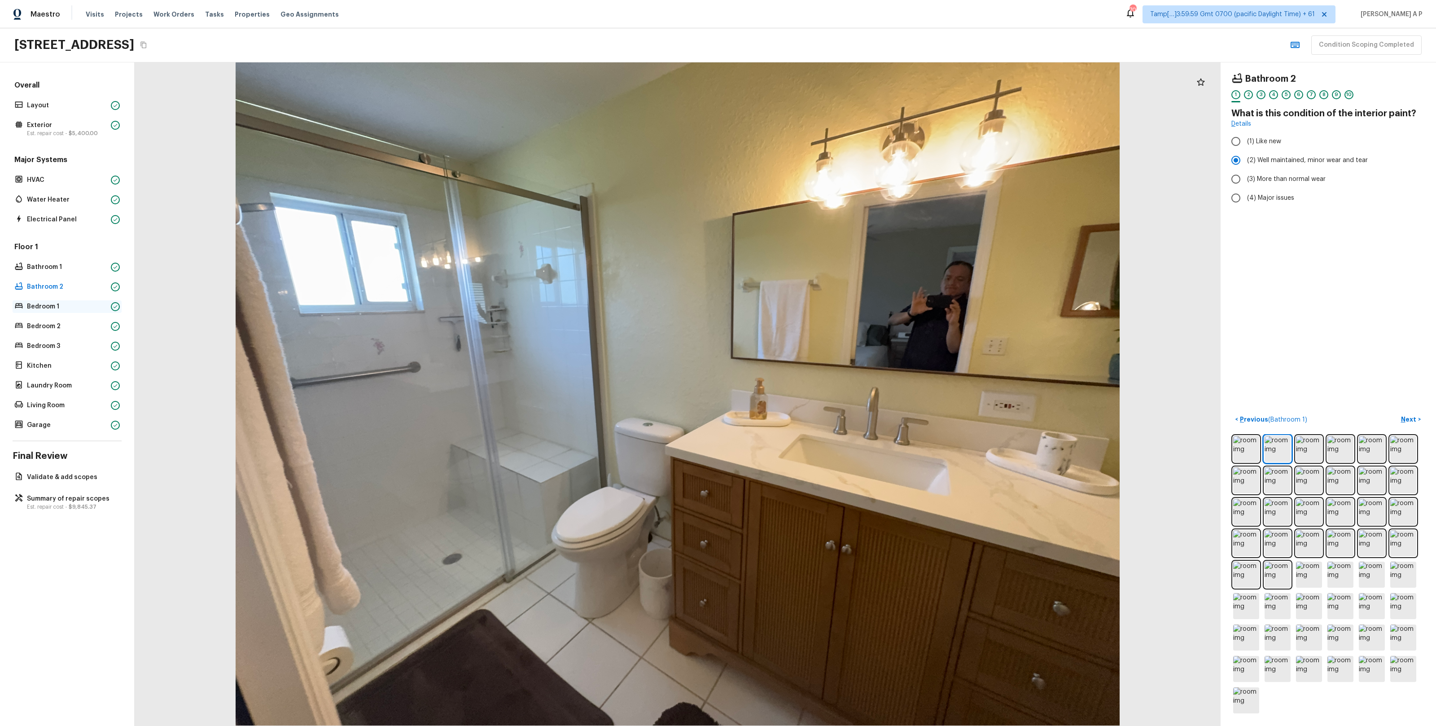
click at [108, 301] on div "Bedroom 1" at bounding box center [67, 306] width 109 height 13
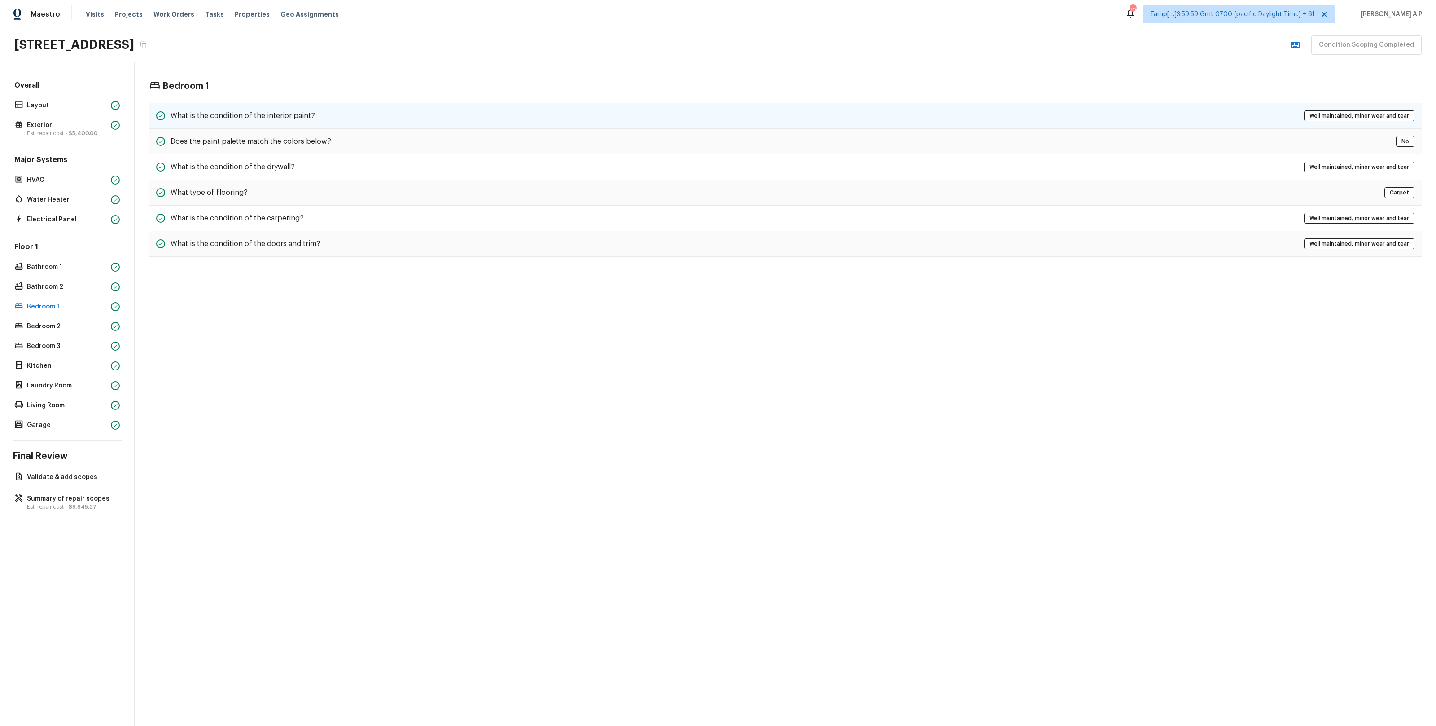
click at [280, 116] on h5 "What is the condition of the interior paint?" at bounding box center [243, 116] width 145 height 10
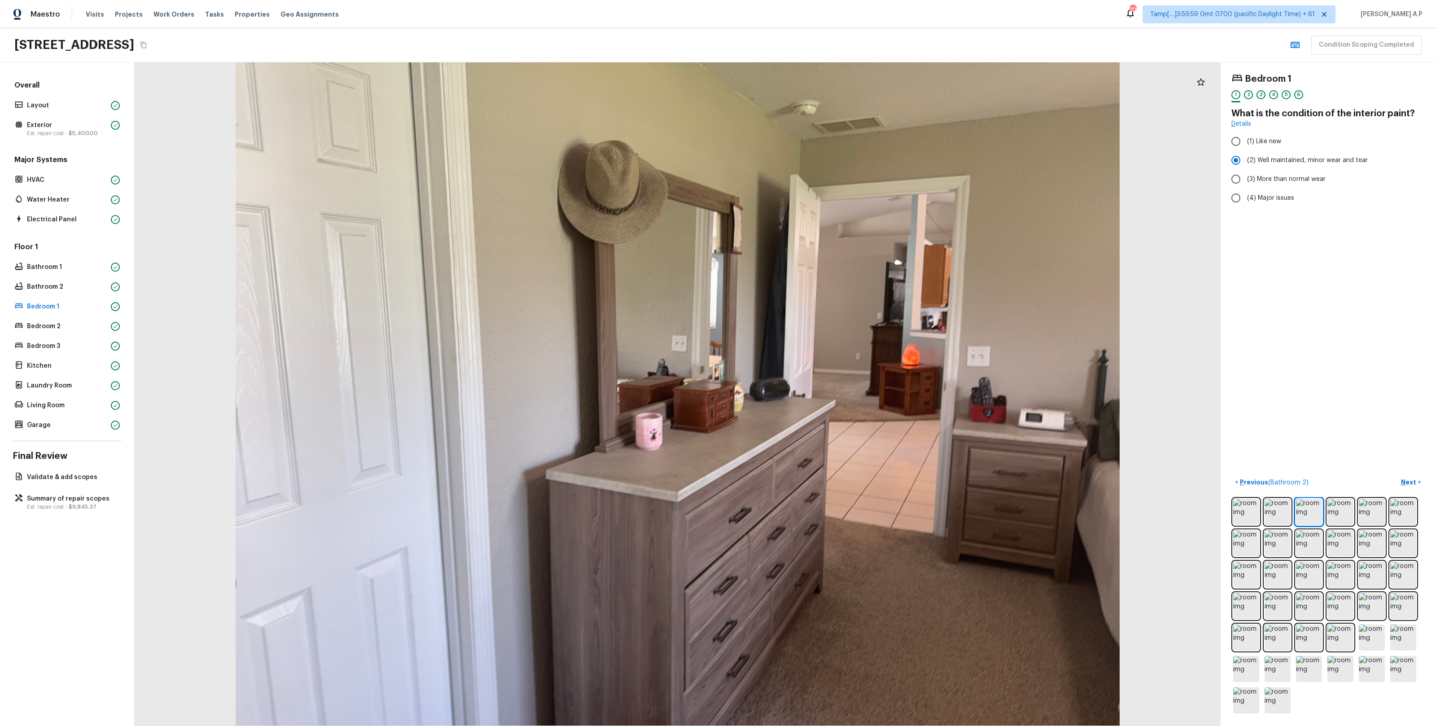
click at [280, 116] on div at bounding box center [678, 393] width 1086 height 663
click at [92, 325] on p "Bedroom 2" at bounding box center [67, 326] width 80 height 9
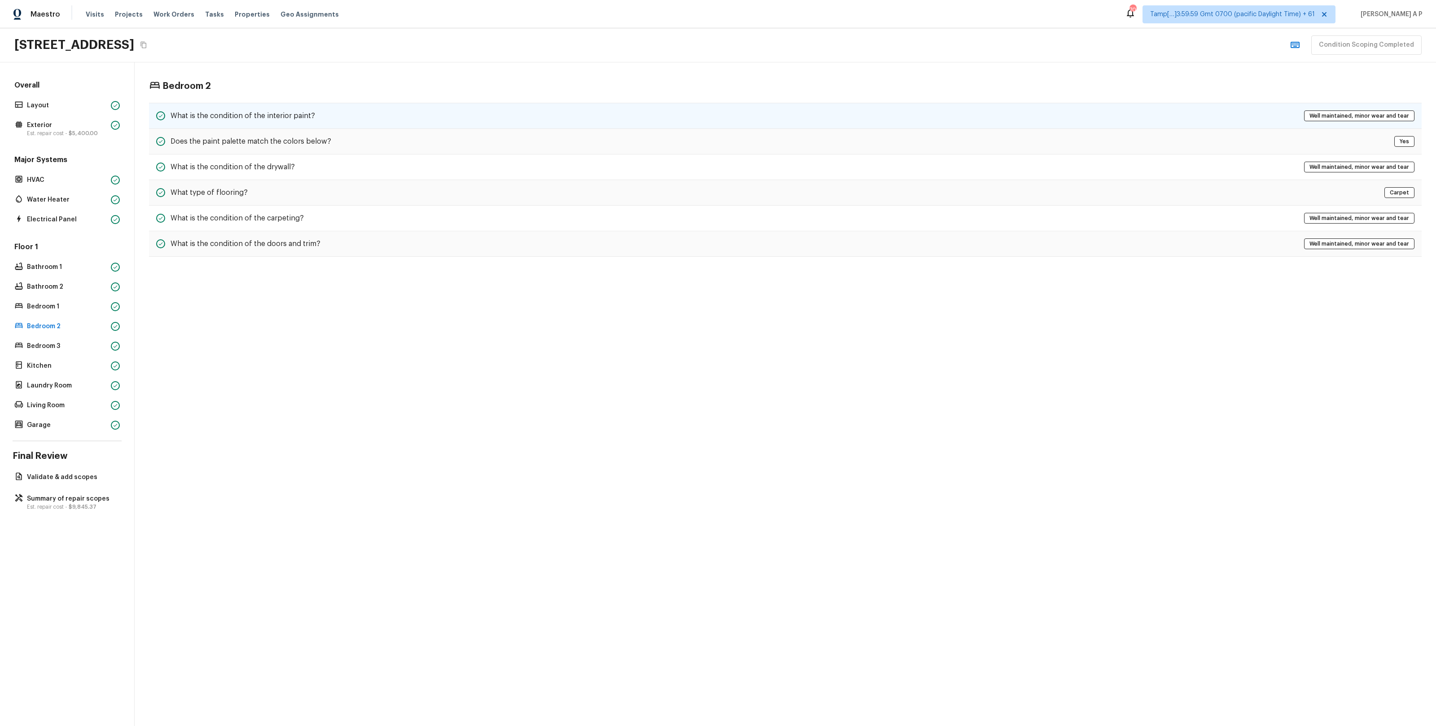
click at [241, 111] on h5 "What is the condition of the interior paint?" at bounding box center [243, 116] width 145 height 10
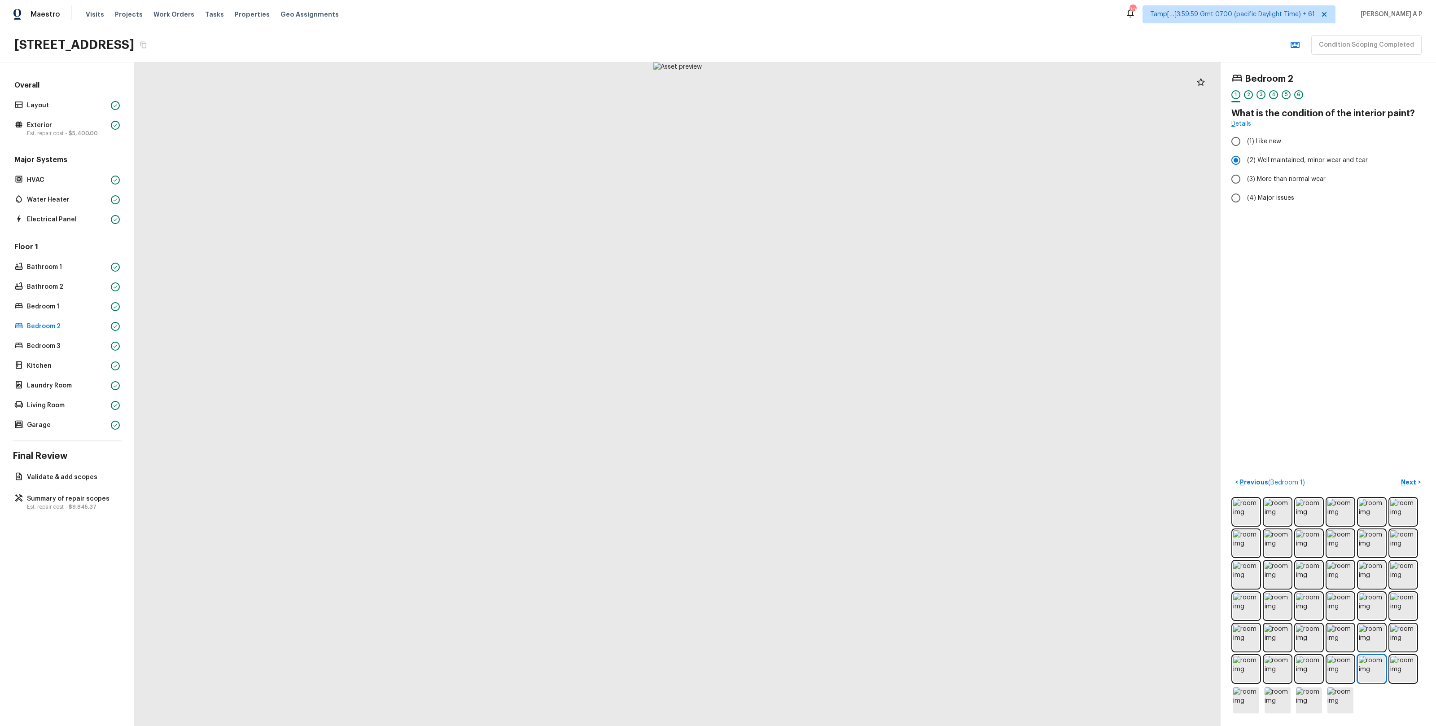
click at [241, 111] on div at bounding box center [678, 393] width 1086 height 663
click at [90, 351] on div "Bedroom 3" at bounding box center [67, 346] width 109 height 13
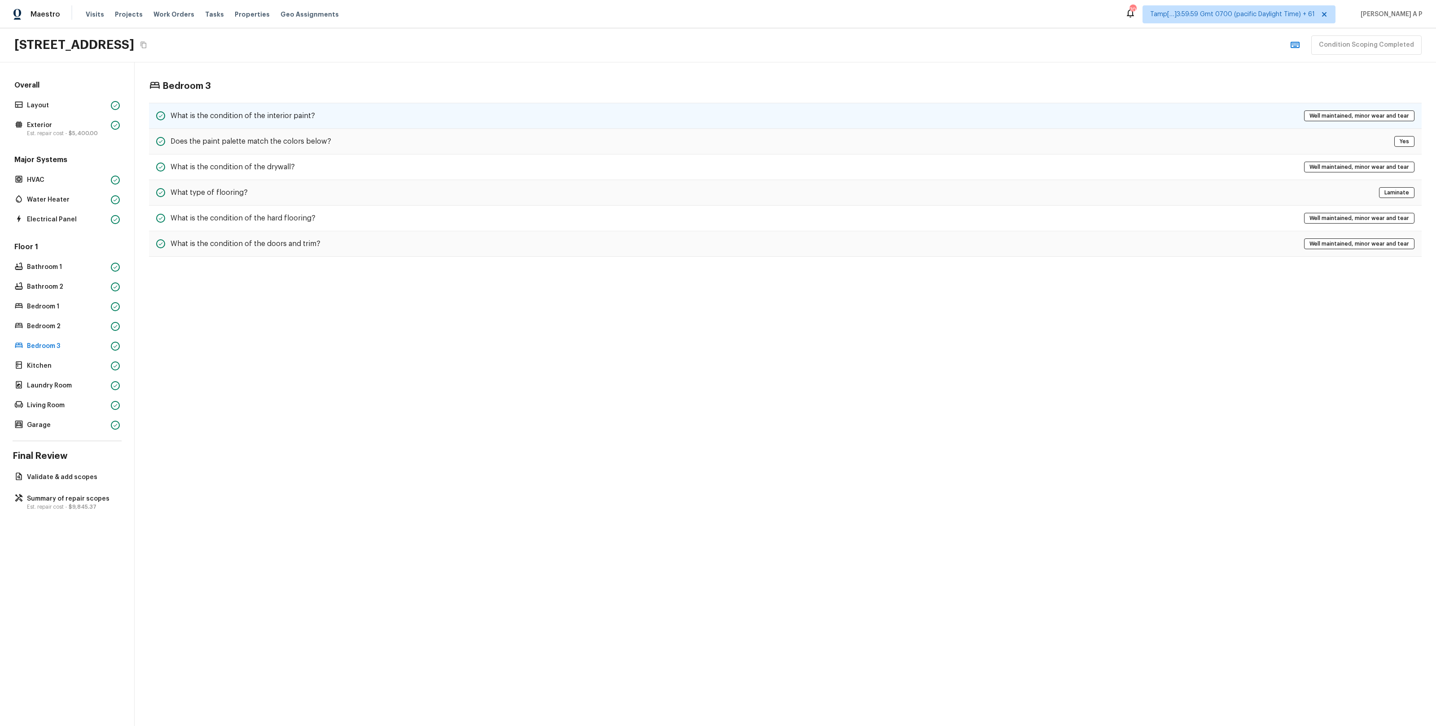
click at [263, 114] on h5 "What is the condition of the interior paint?" at bounding box center [243, 116] width 145 height 10
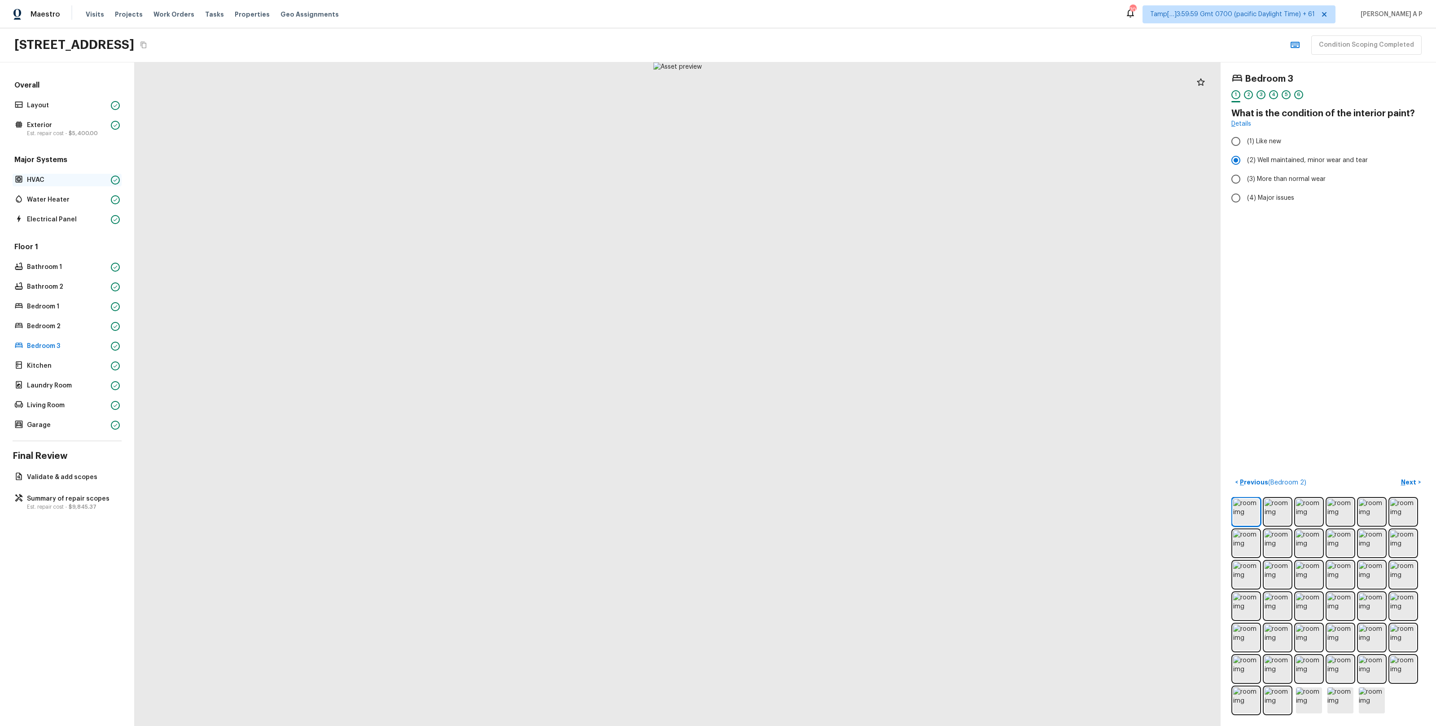
click at [101, 184] on p "HVAC" at bounding box center [67, 179] width 80 height 9
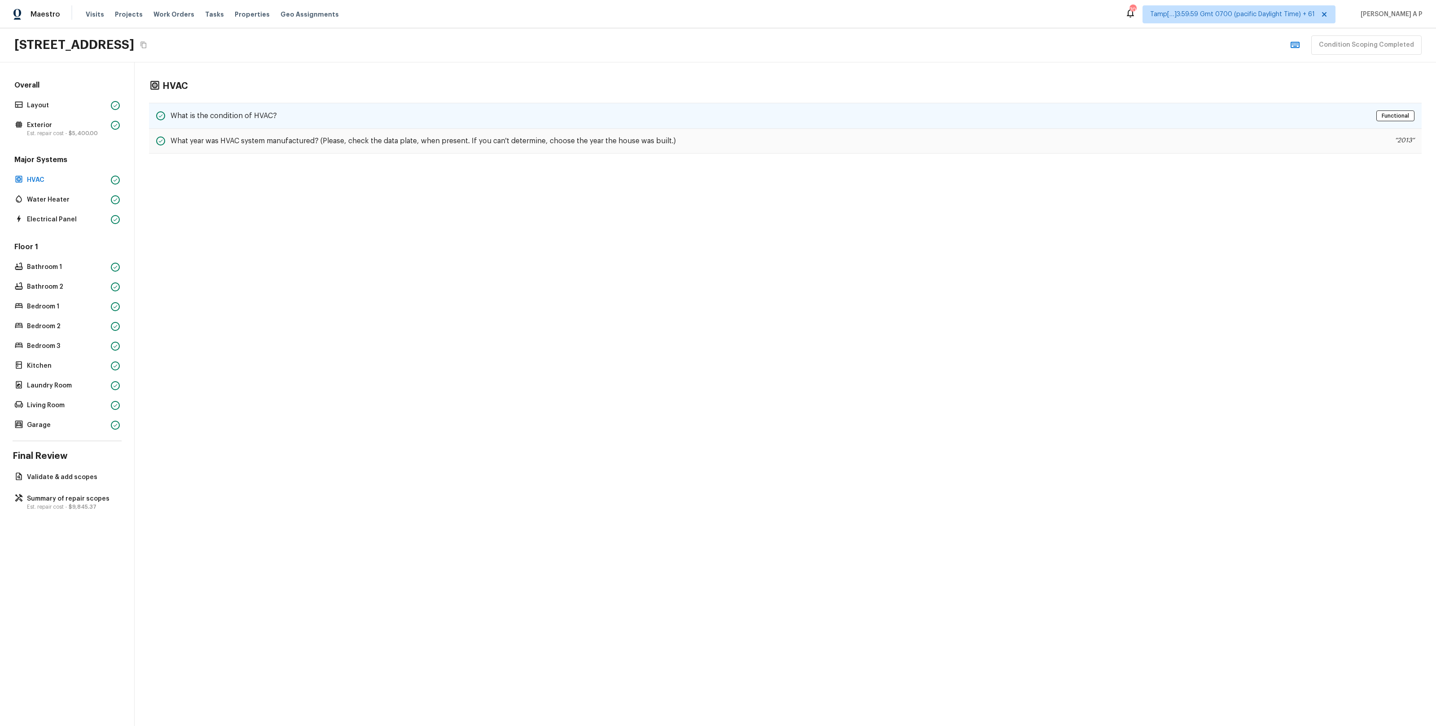
click at [317, 125] on div "What is the condition of HVAC? Functional" at bounding box center [785, 116] width 1273 height 26
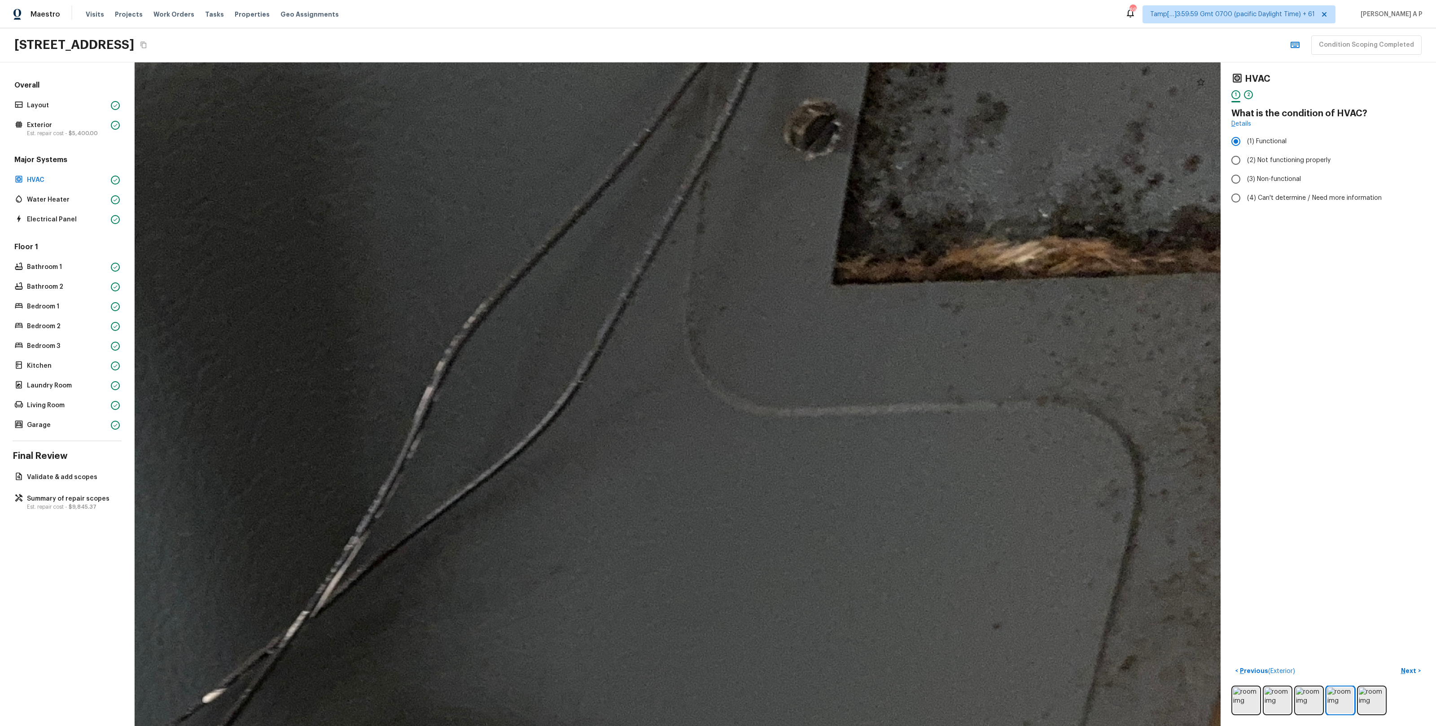
drag, startPoint x: 927, startPoint y: 196, endPoint x: 927, endPoint y: 393, distance: 196.6
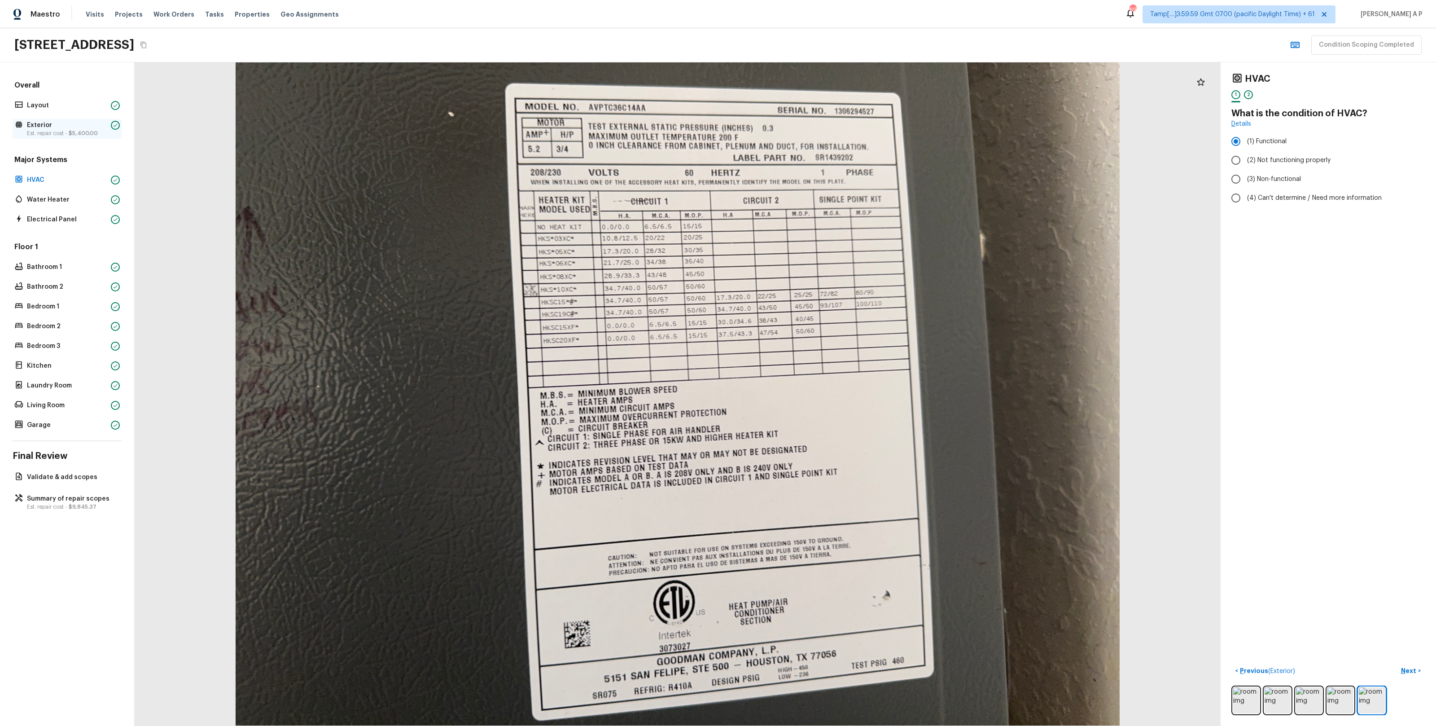
click at [85, 128] on p "Exterior" at bounding box center [67, 125] width 80 height 9
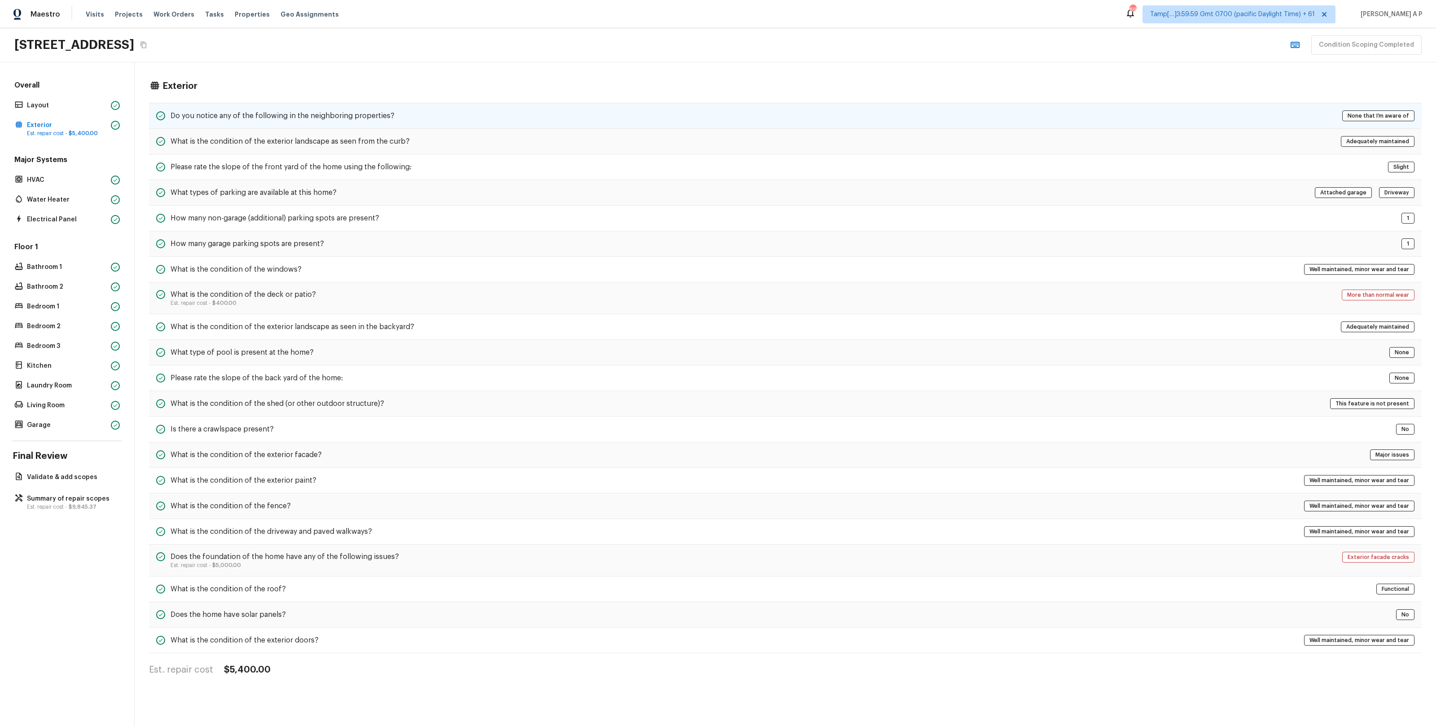
click at [386, 109] on div "Do you notice any of the following in the neighboring properties? None that I’m…" at bounding box center [785, 116] width 1273 height 26
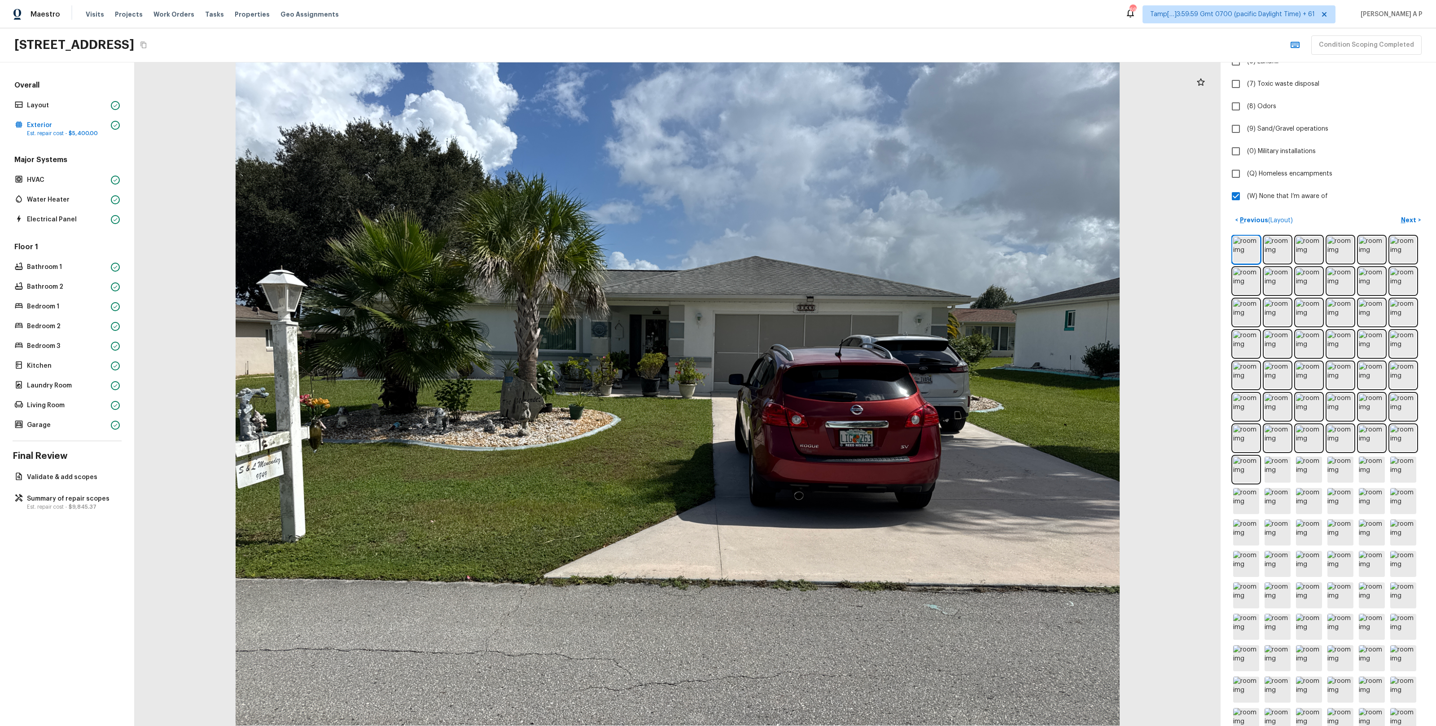
scroll to position [375, 0]
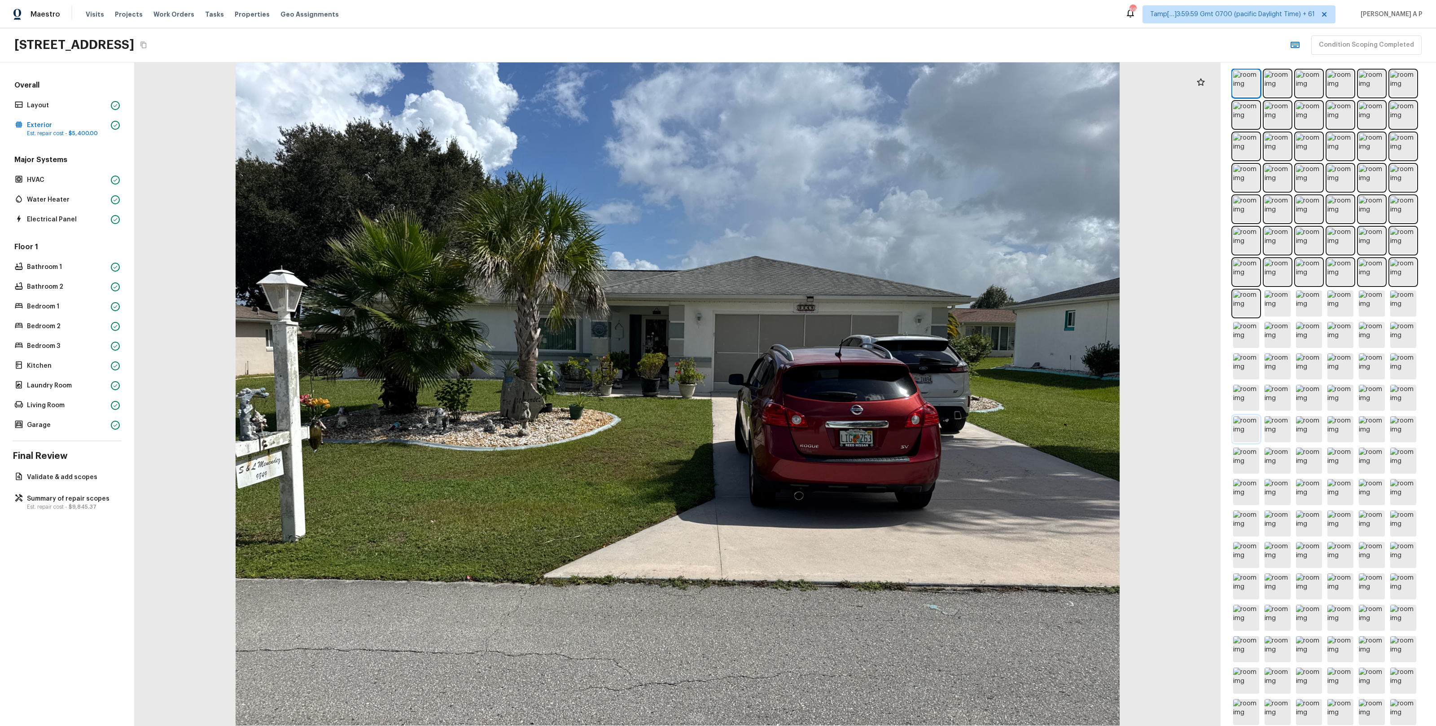
click at [1246, 434] on img at bounding box center [1246, 429] width 26 height 26
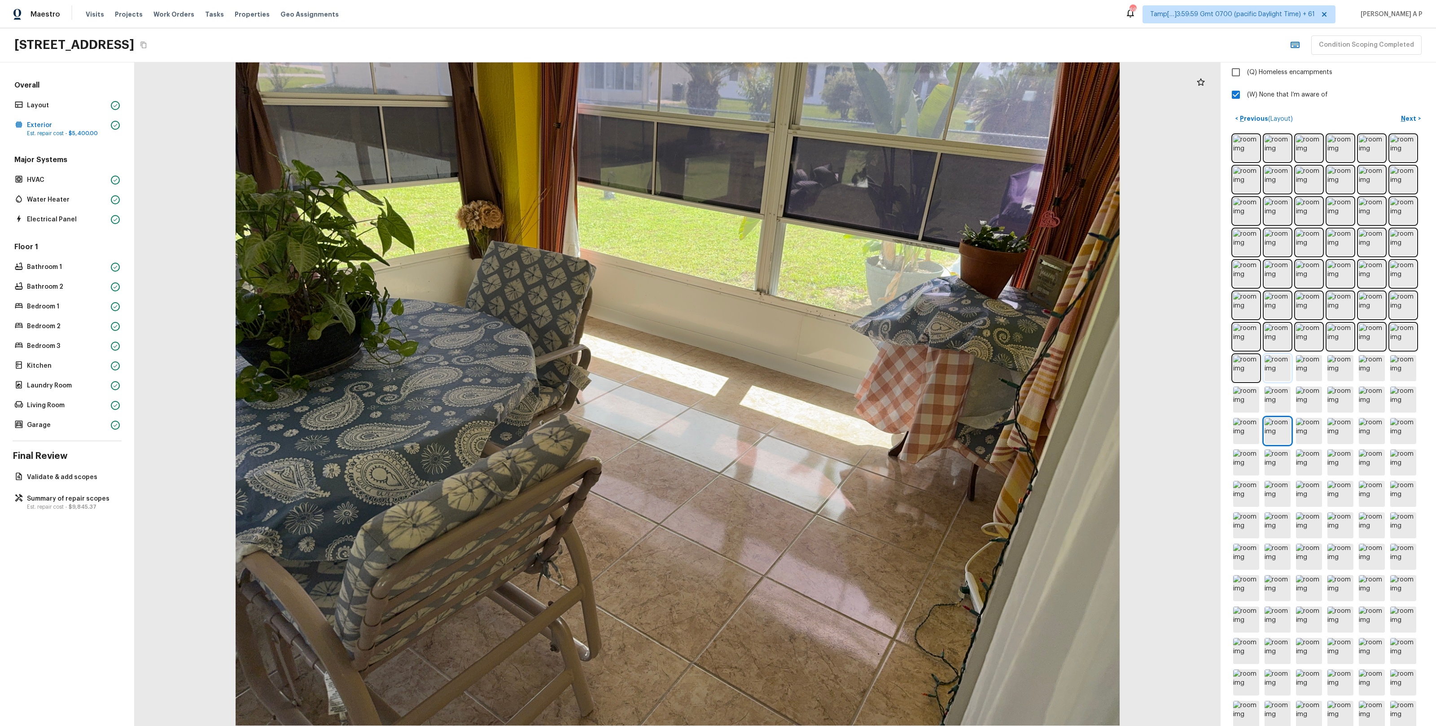
scroll to position [237, 0]
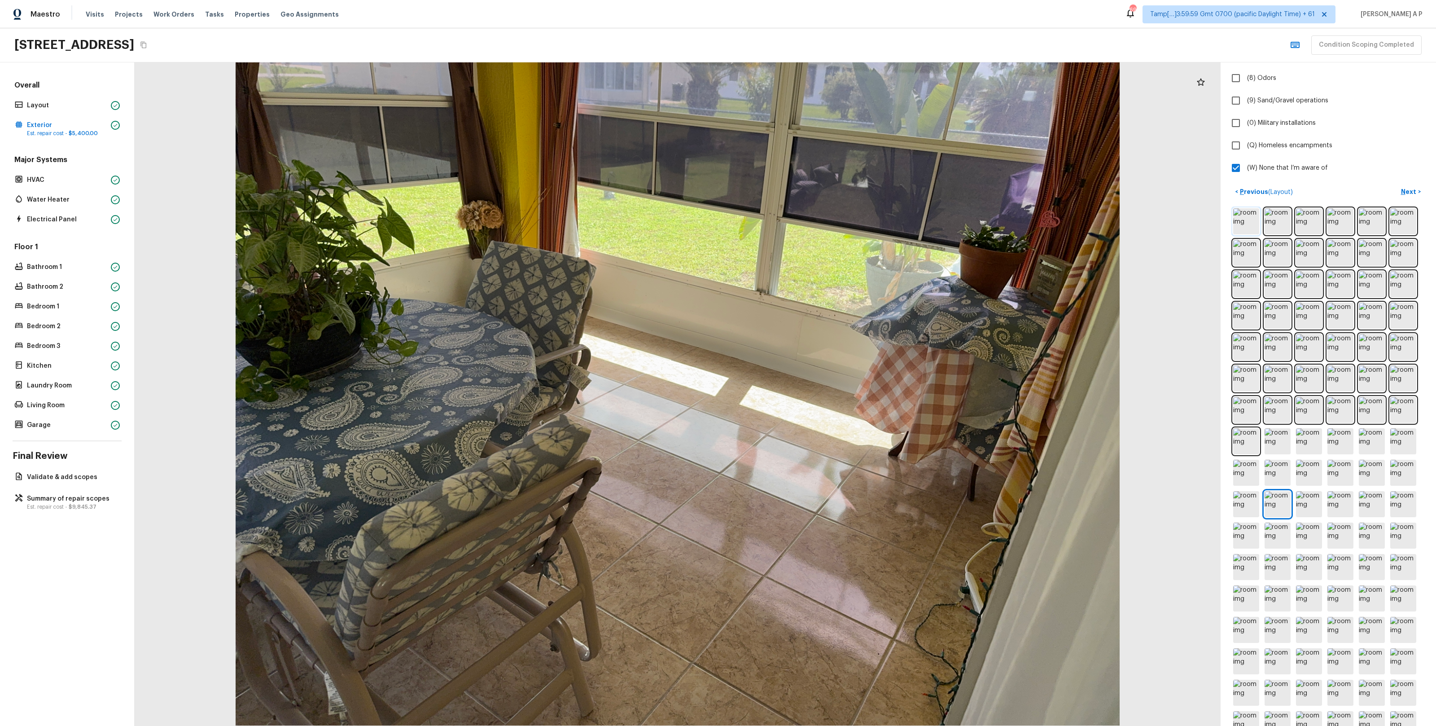
click at [1251, 226] on img at bounding box center [1246, 221] width 26 height 26
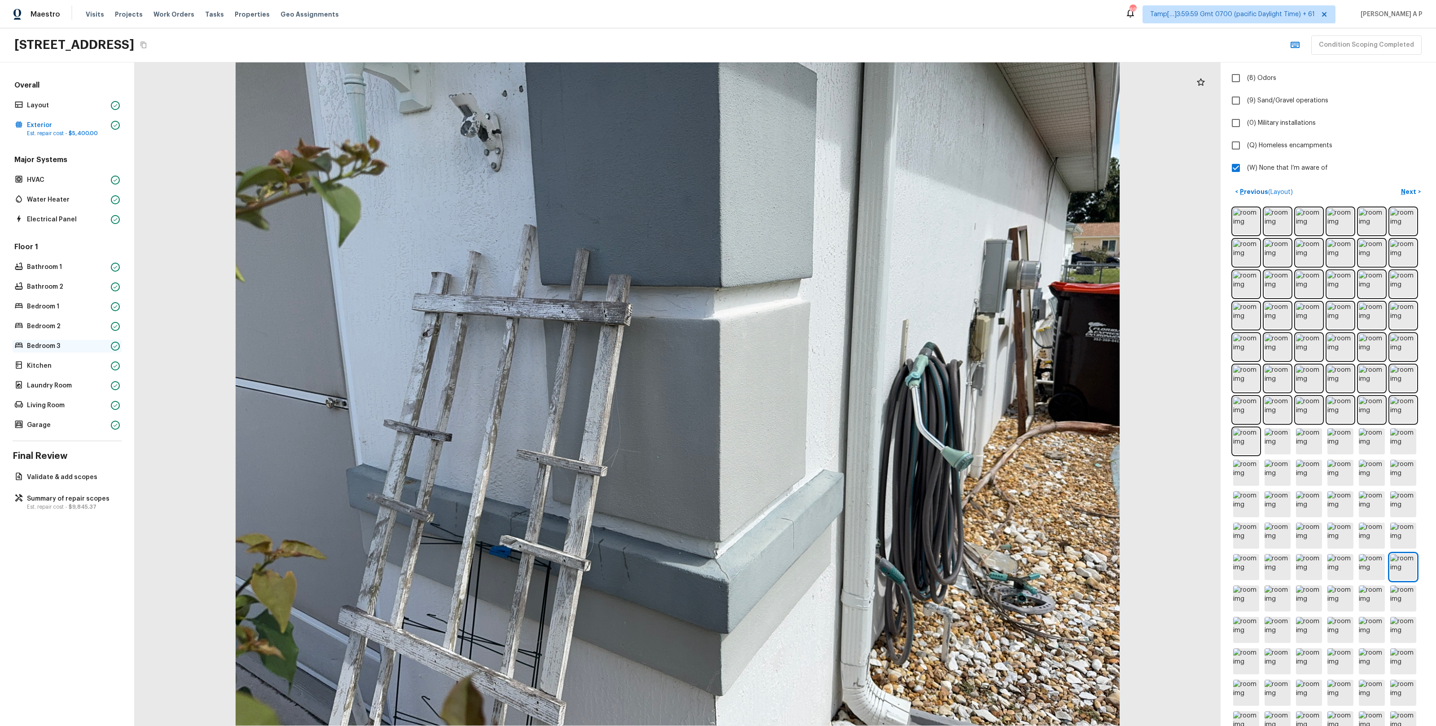
click at [82, 350] on div "Bedroom 3" at bounding box center [67, 346] width 109 height 13
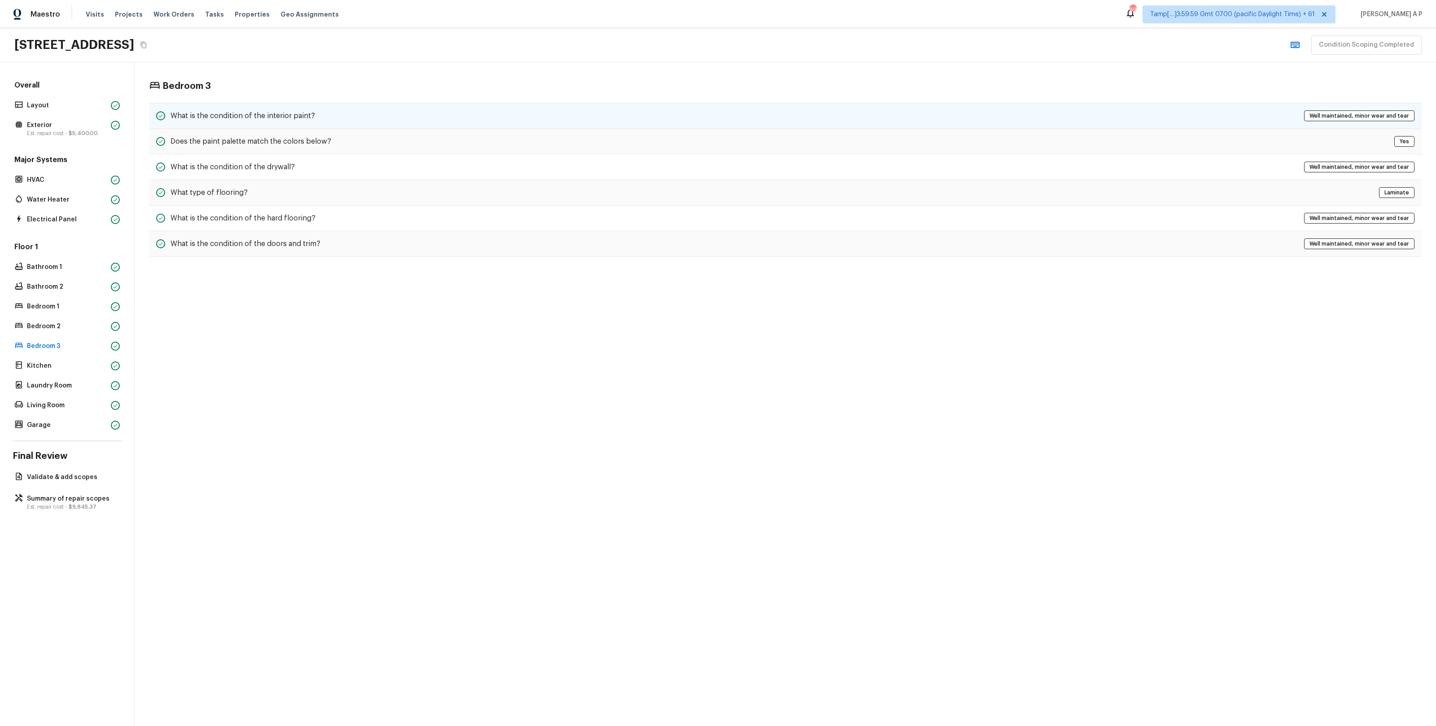
click at [237, 123] on div "What is the condition of the interior paint? Well maintained, minor wear and te…" at bounding box center [785, 116] width 1273 height 26
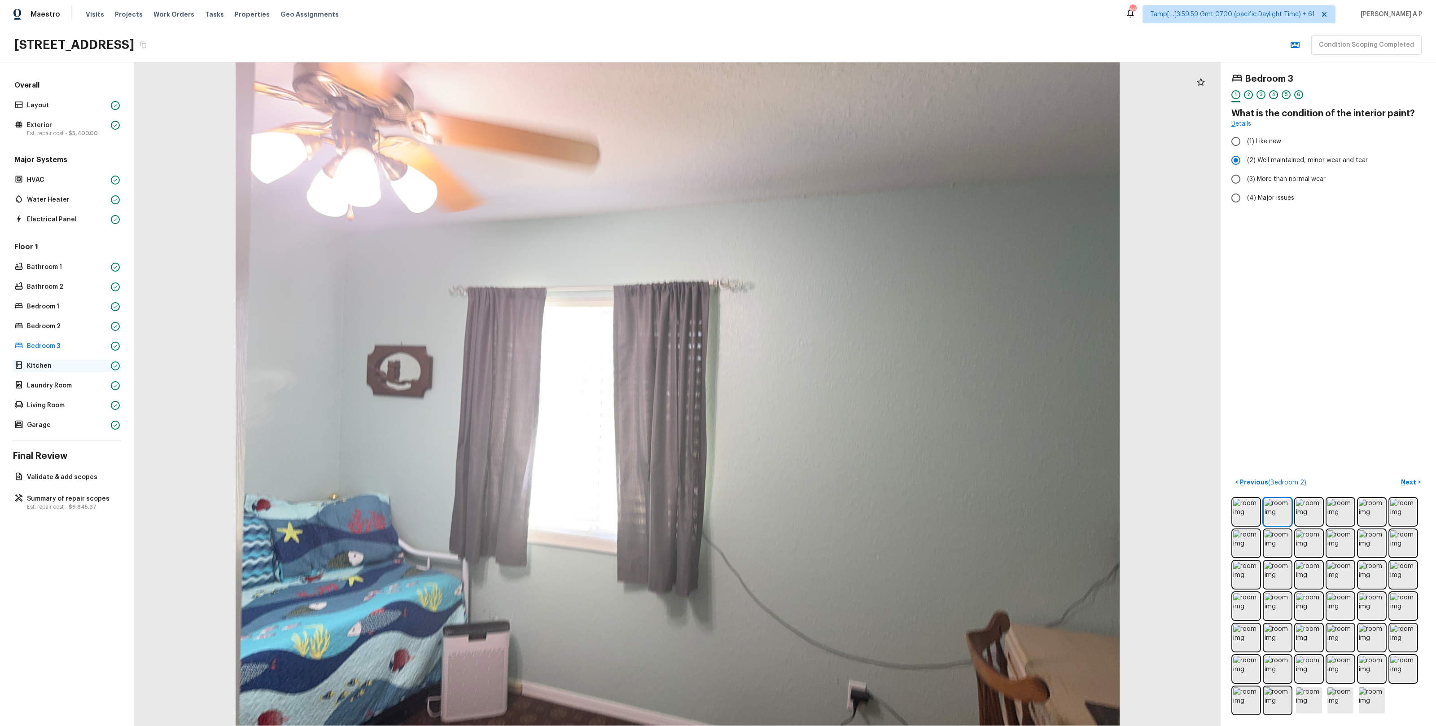
click at [72, 362] on p "Kitchen" at bounding box center [67, 365] width 80 height 9
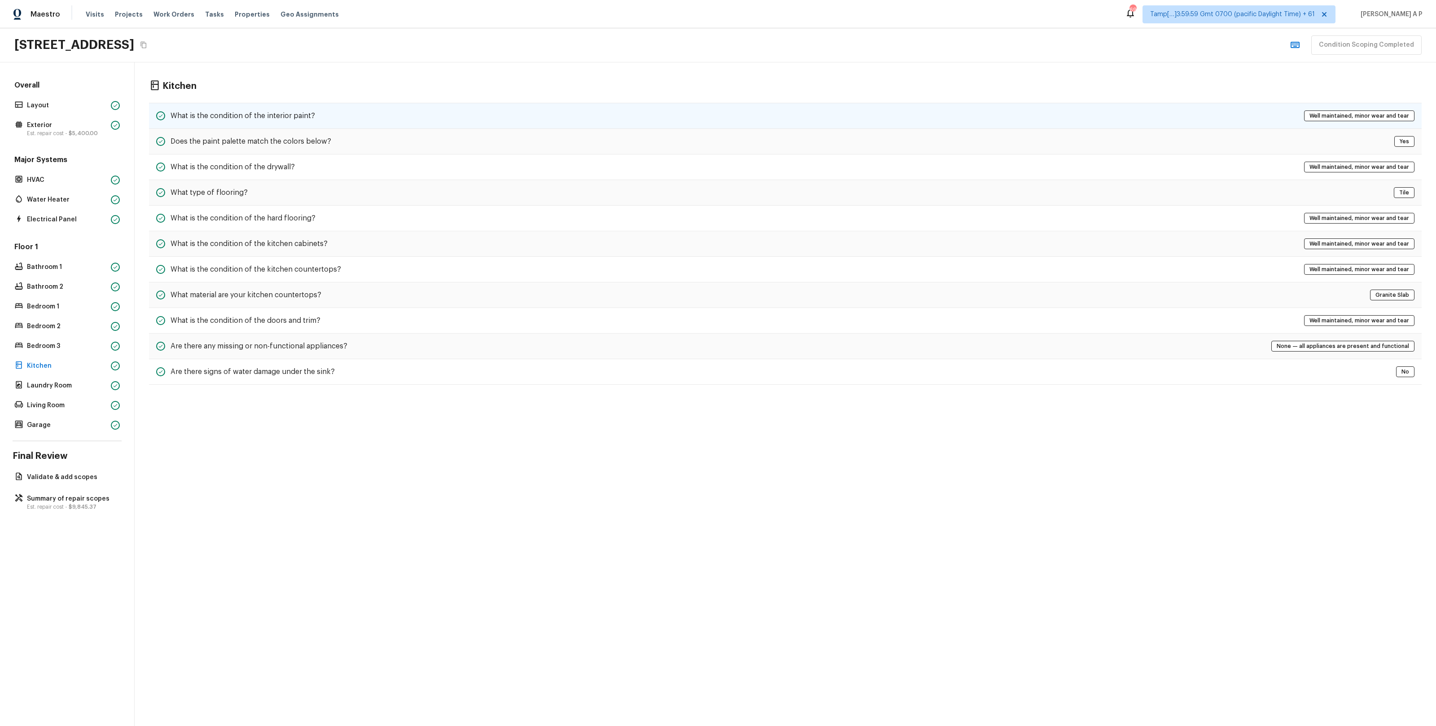
click at [245, 106] on div "What is the condition of the interior paint? Well maintained, minor wear and te…" at bounding box center [785, 116] width 1273 height 26
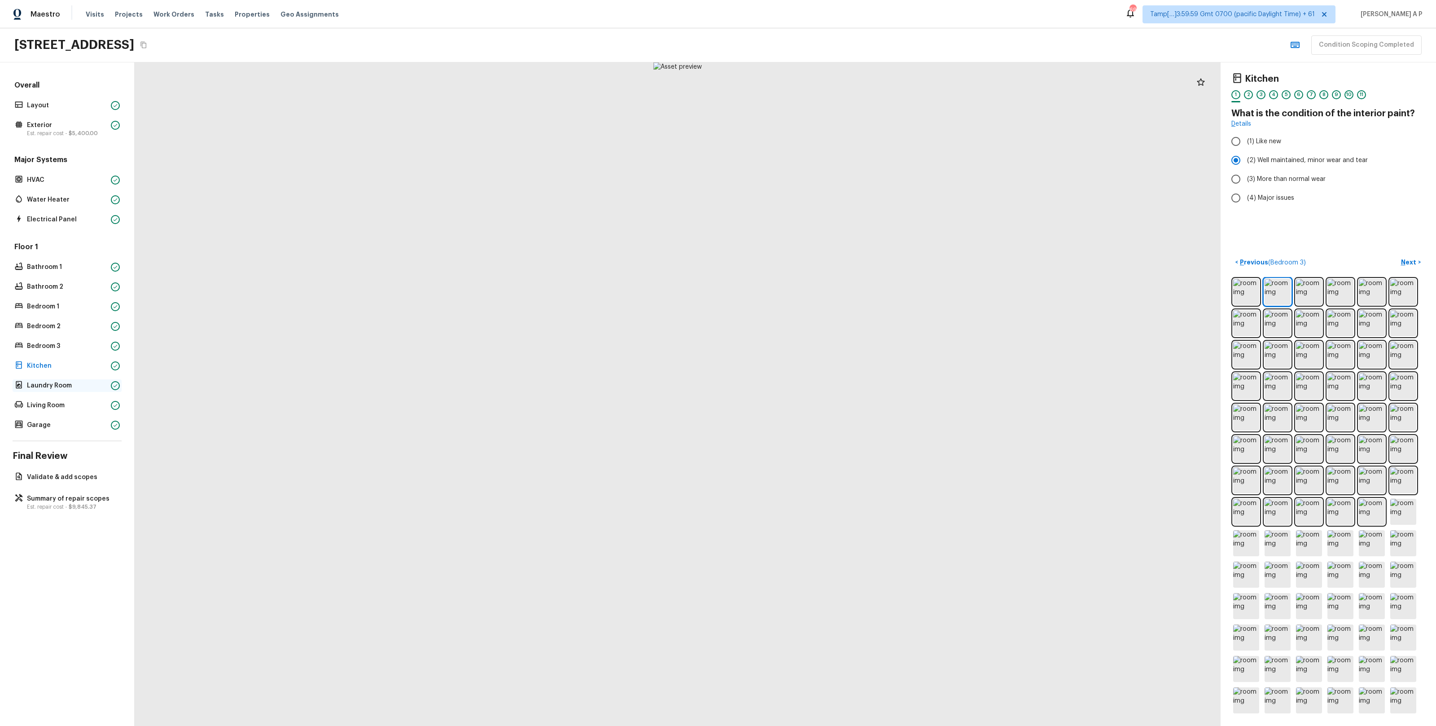
click at [66, 381] on p "Laundry Room" at bounding box center [67, 385] width 80 height 9
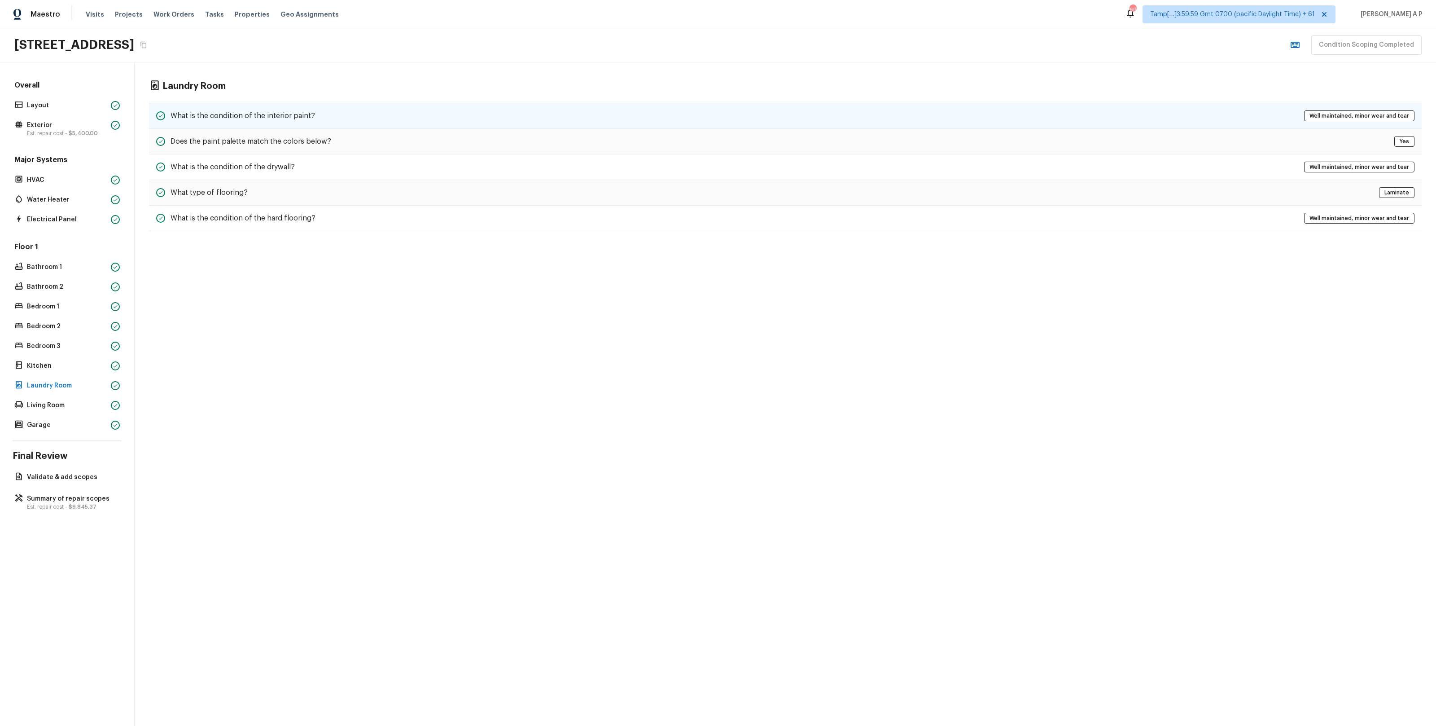
click at [319, 113] on div "What is the condition of the interior paint? Well maintained, minor wear and te…" at bounding box center [785, 116] width 1273 height 26
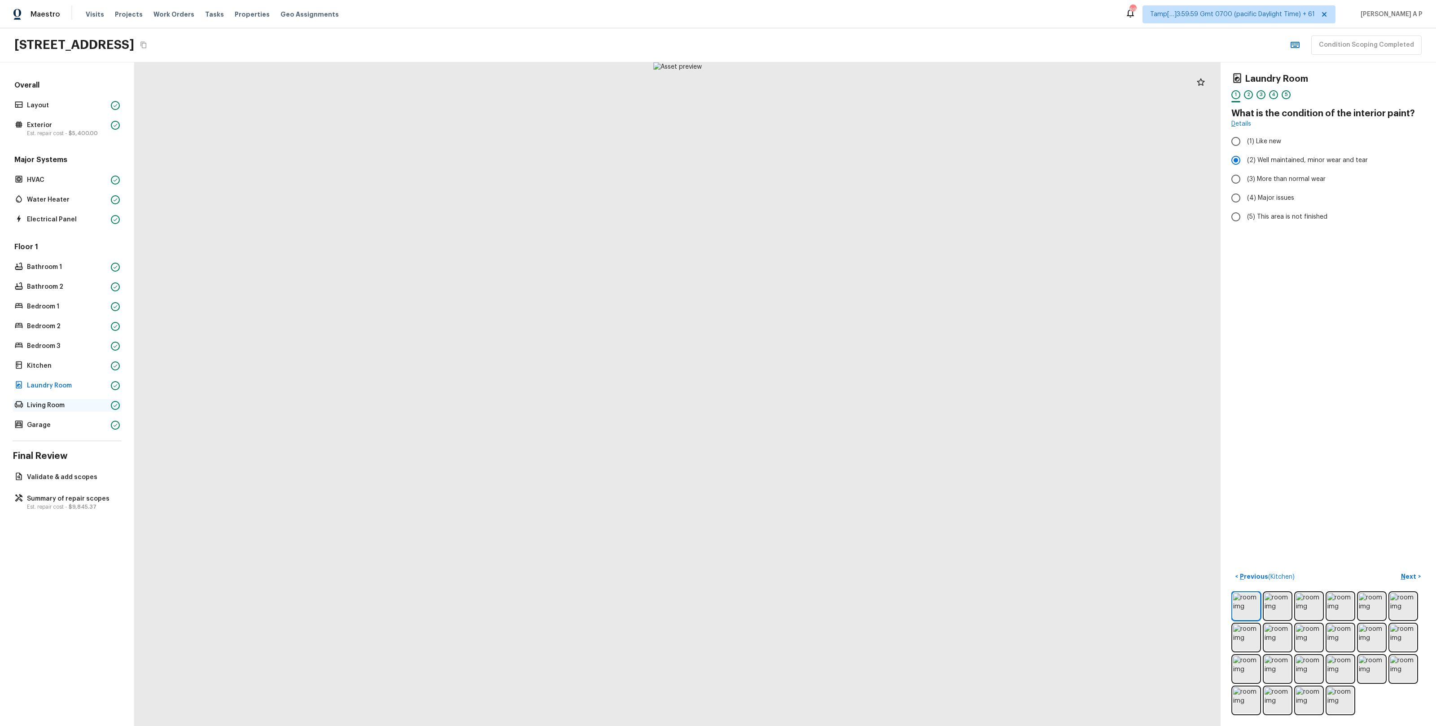
click at [74, 407] on p "Living Room" at bounding box center [67, 405] width 80 height 9
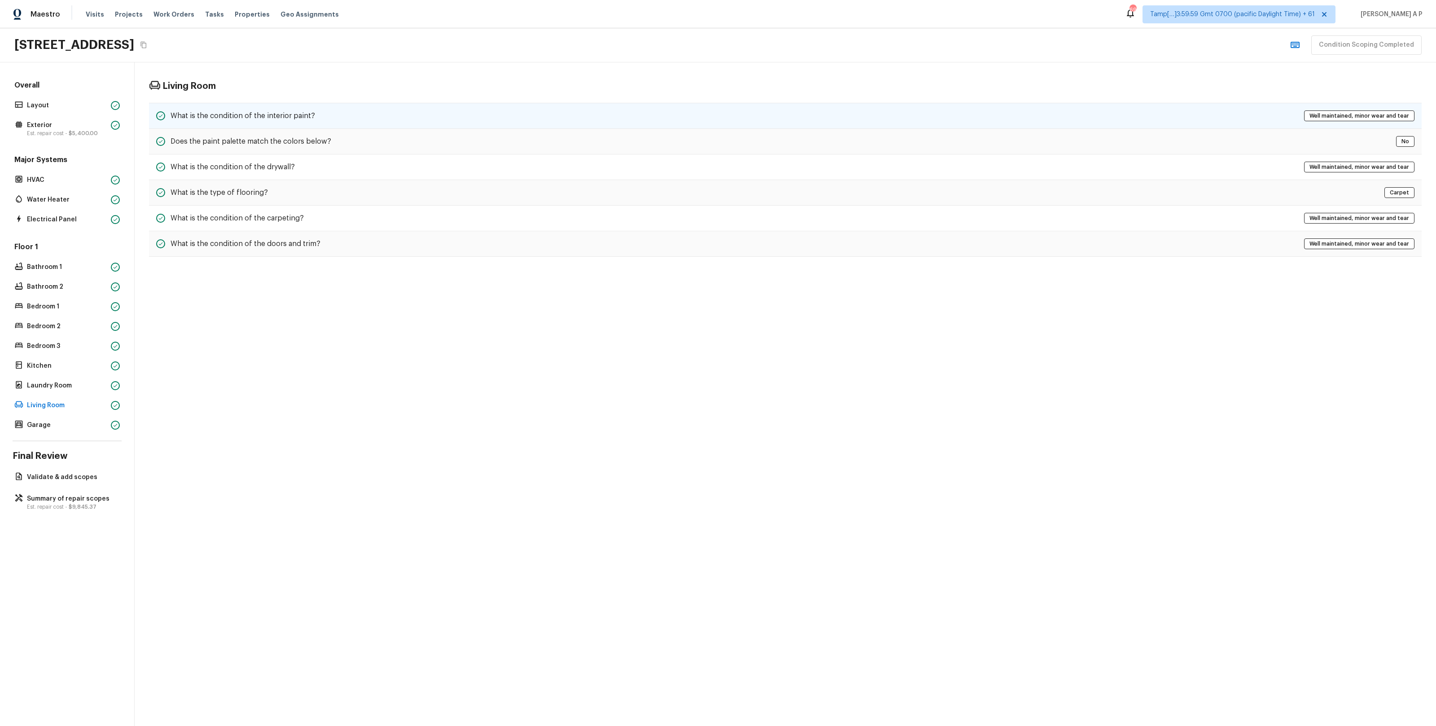
click at [293, 107] on div "What is the condition of the interior paint? Well maintained, minor wear and te…" at bounding box center [785, 116] width 1273 height 26
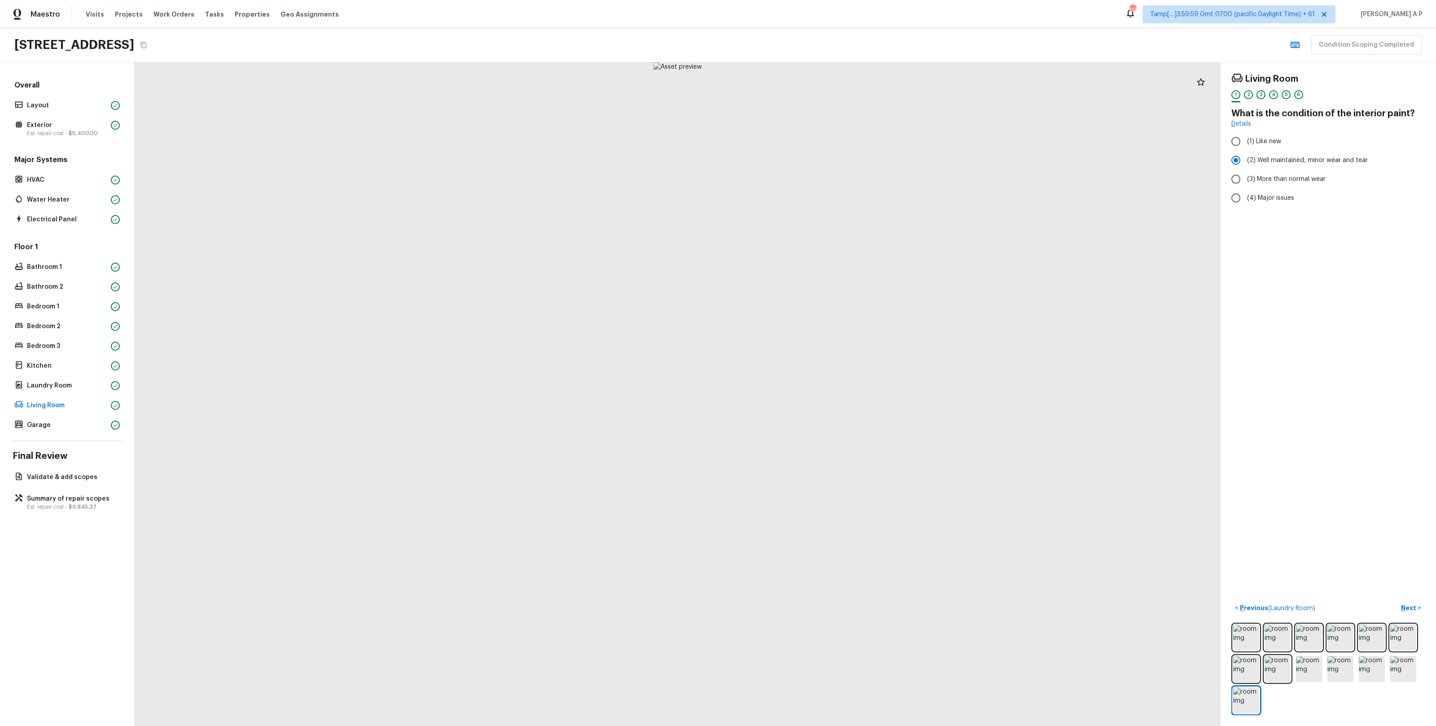
click at [54, 416] on div "Floor 1 Bathroom 1 Bathroom 2 Bedroom 1 Bedroom 2 Bedroom 3 Kitchen Laundry Roo…" at bounding box center [67, 336] width 109 height 189
click at [50, 425] on p "Garage" at bounding box center [67, 424] width 80 height 9
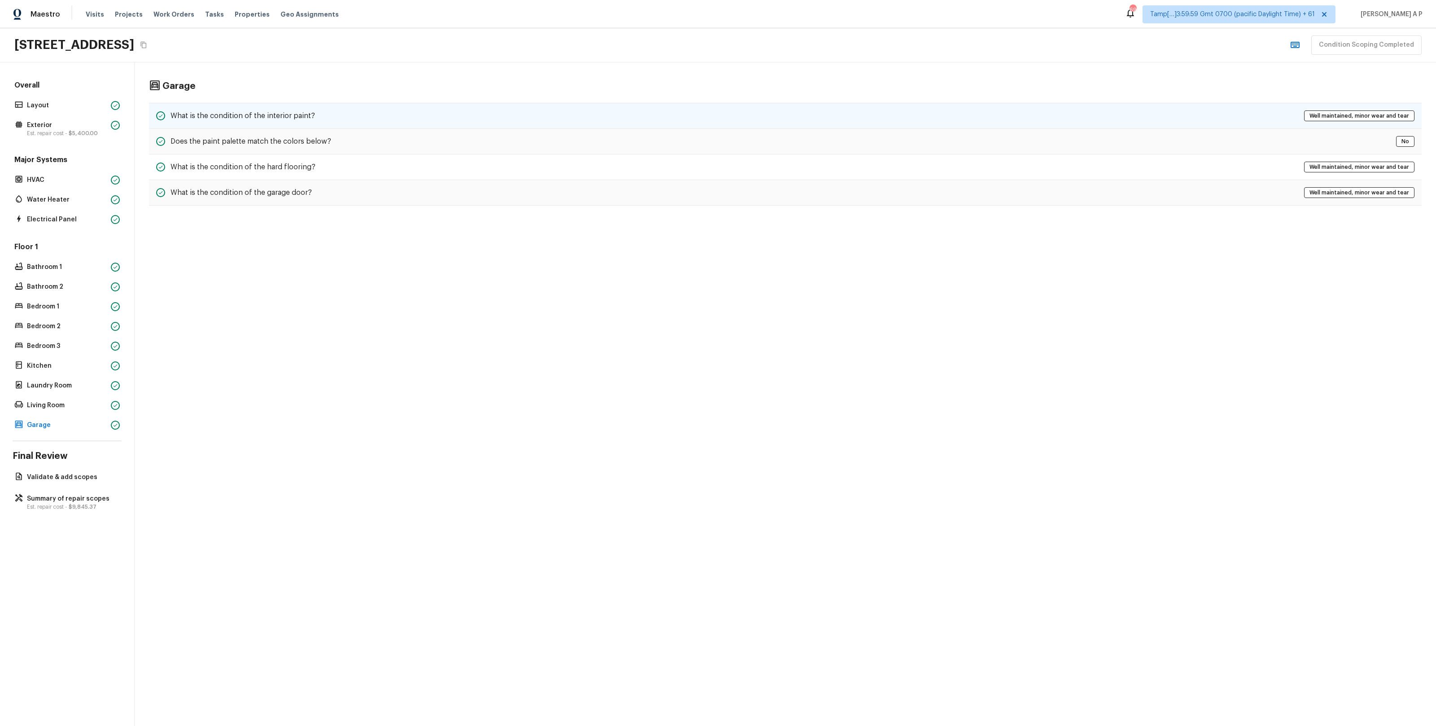
click at [253, 126] on div "What is the condition of the interior paint? Well maintained, minor wear and te…" at bounding box center [785, 116] width 1273 height 26
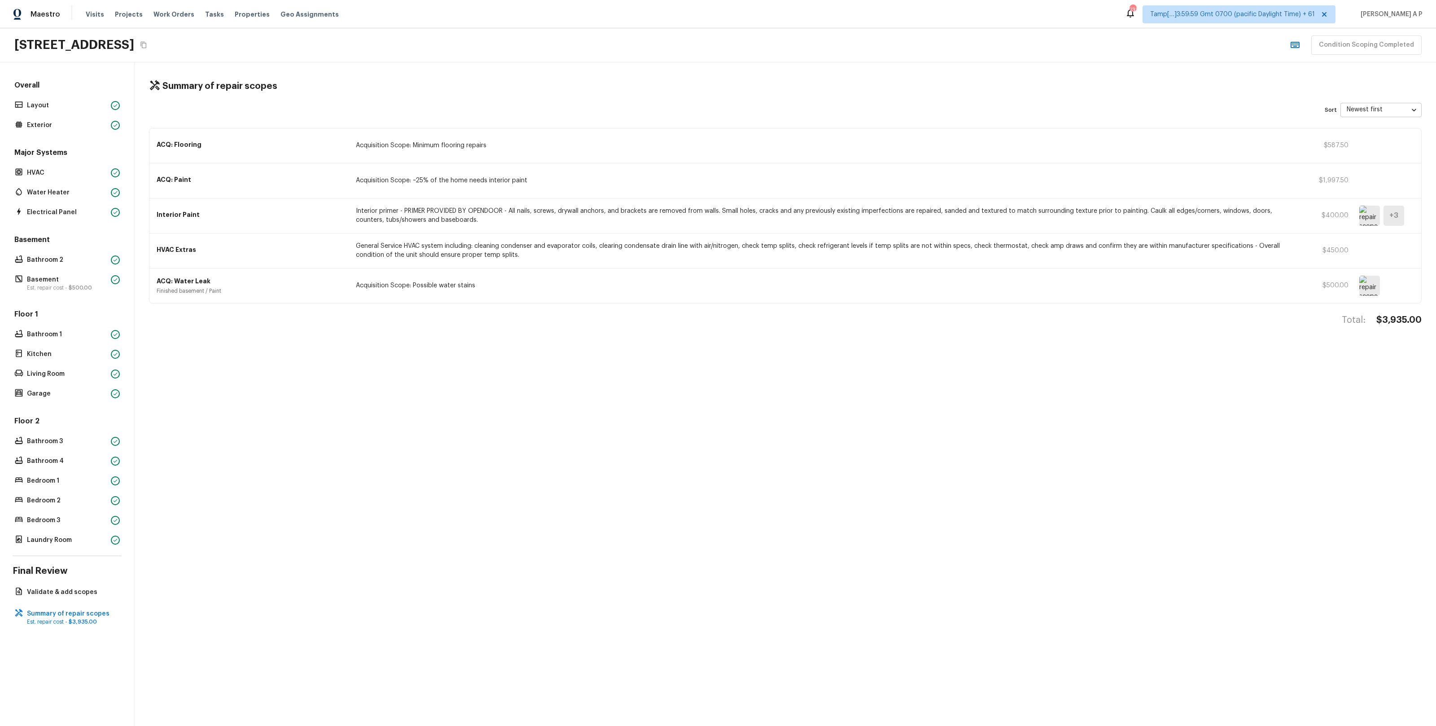
click at [1371, 288] on img at bounding box center [1369, 286] width 21 height 20
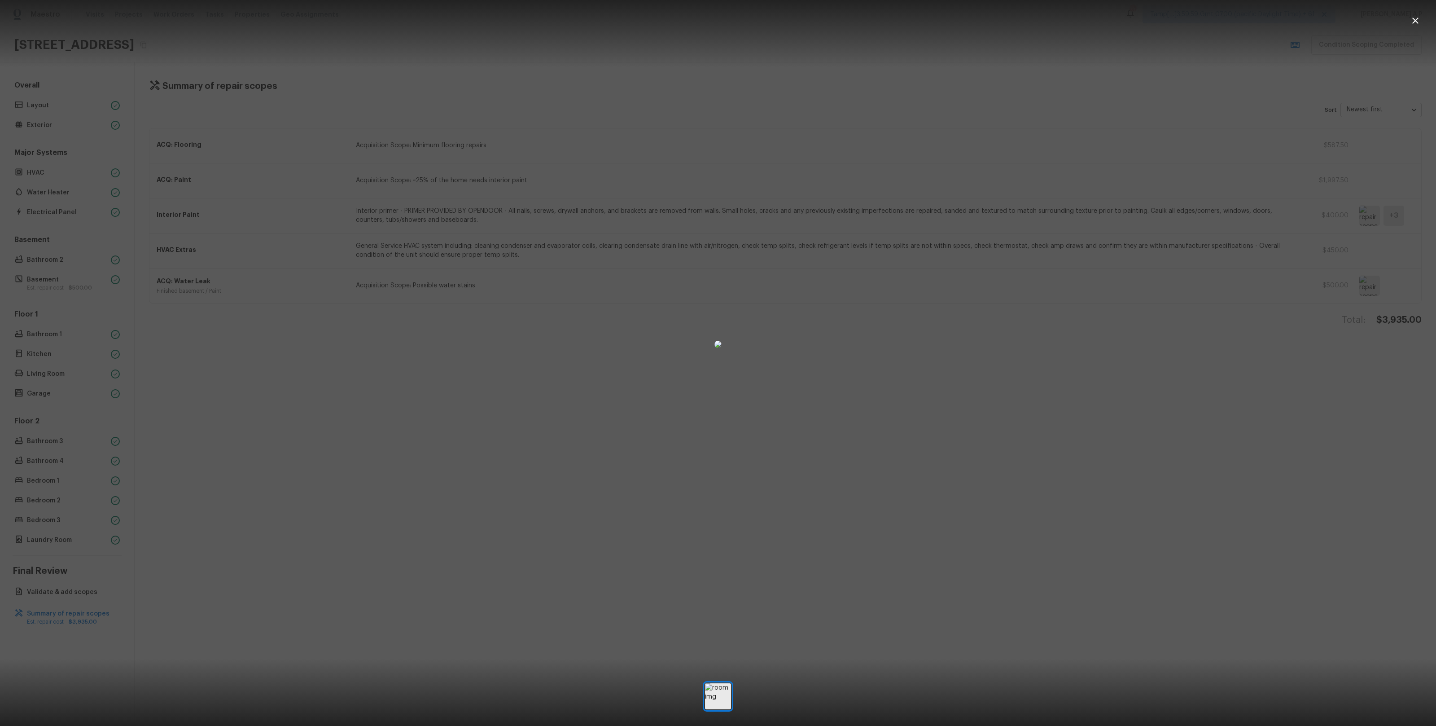
click at [1120, 167] on div at bounding box center [718, 343] width 1436 height 659
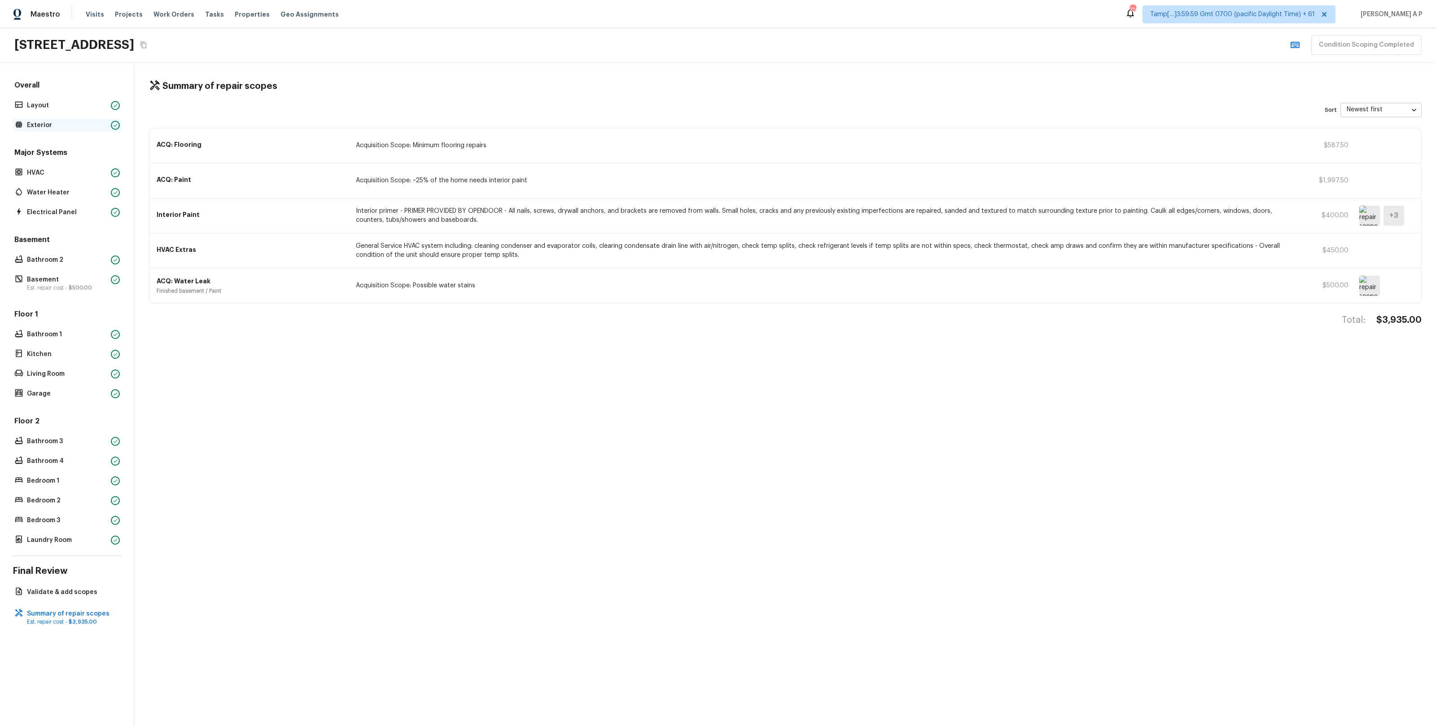
click at [76, 120] on div "Exterior" at bounding box center [67, 125] width 109 height 13
click at [211, 13] on span "Tasks" at bounding box center [214, 14] width 19 height 6
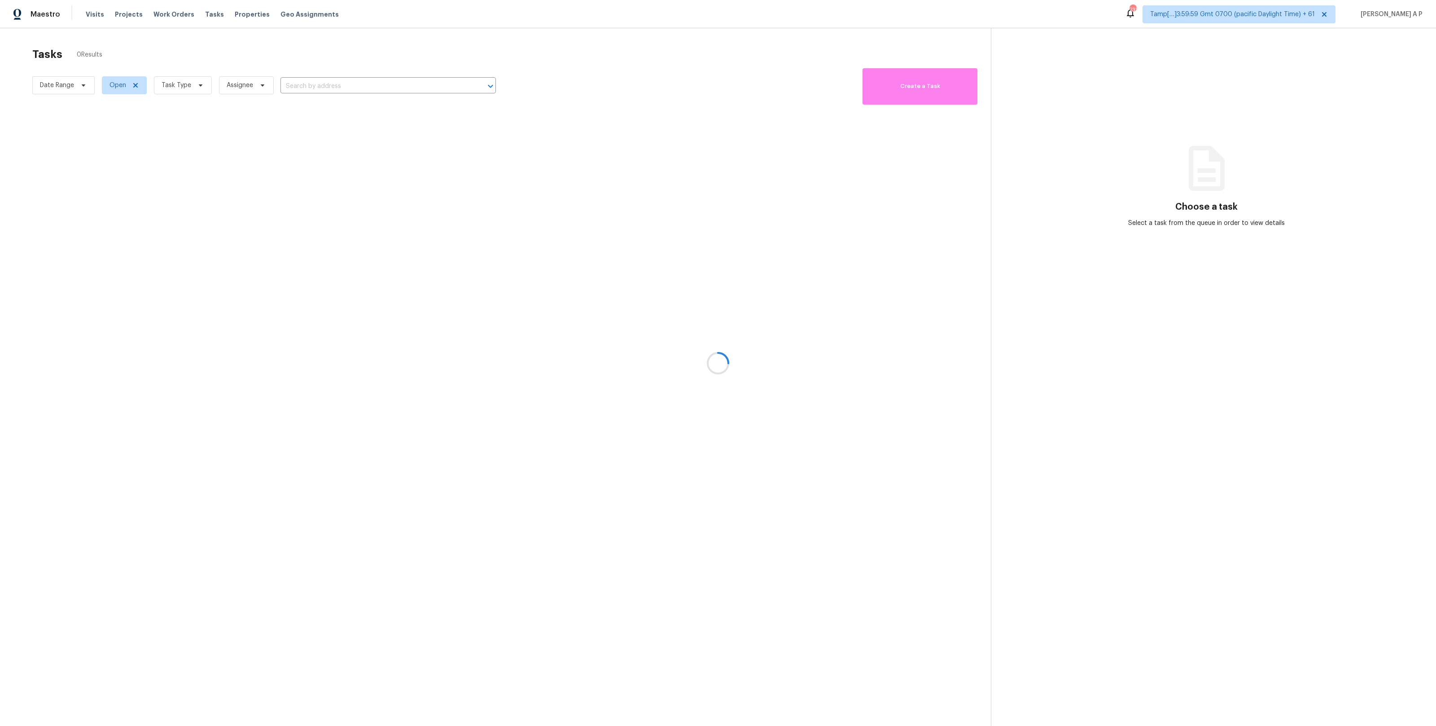
click at [93, 88] on div at bounding box center [718, 363] width 1436 height 726
click at [85, 87] on div at bounding box center [718, 363] width 1436 height 726
click at [82, 84] on div at bounding box center [718, 363] width 1436 height 726
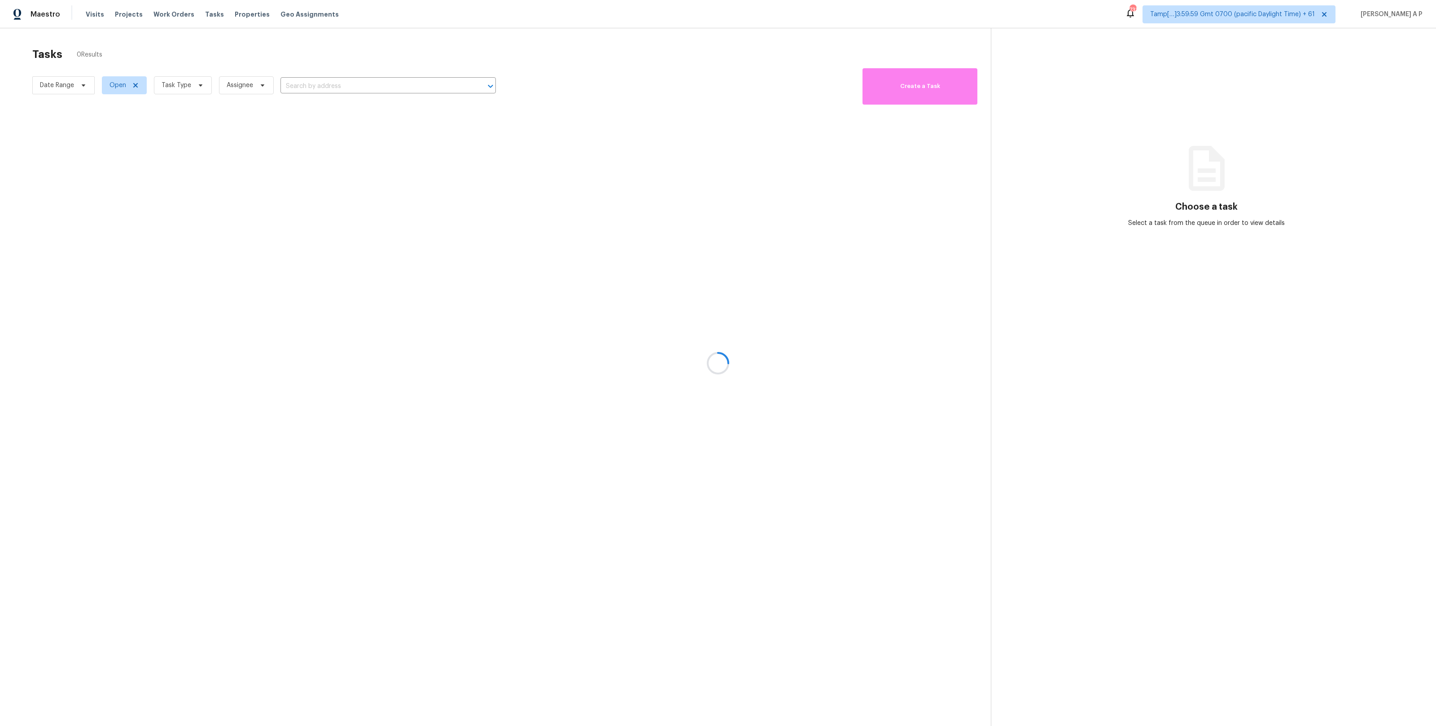
click at [82, 84] on div at bounding box center [718, 363] width 1436 height 726
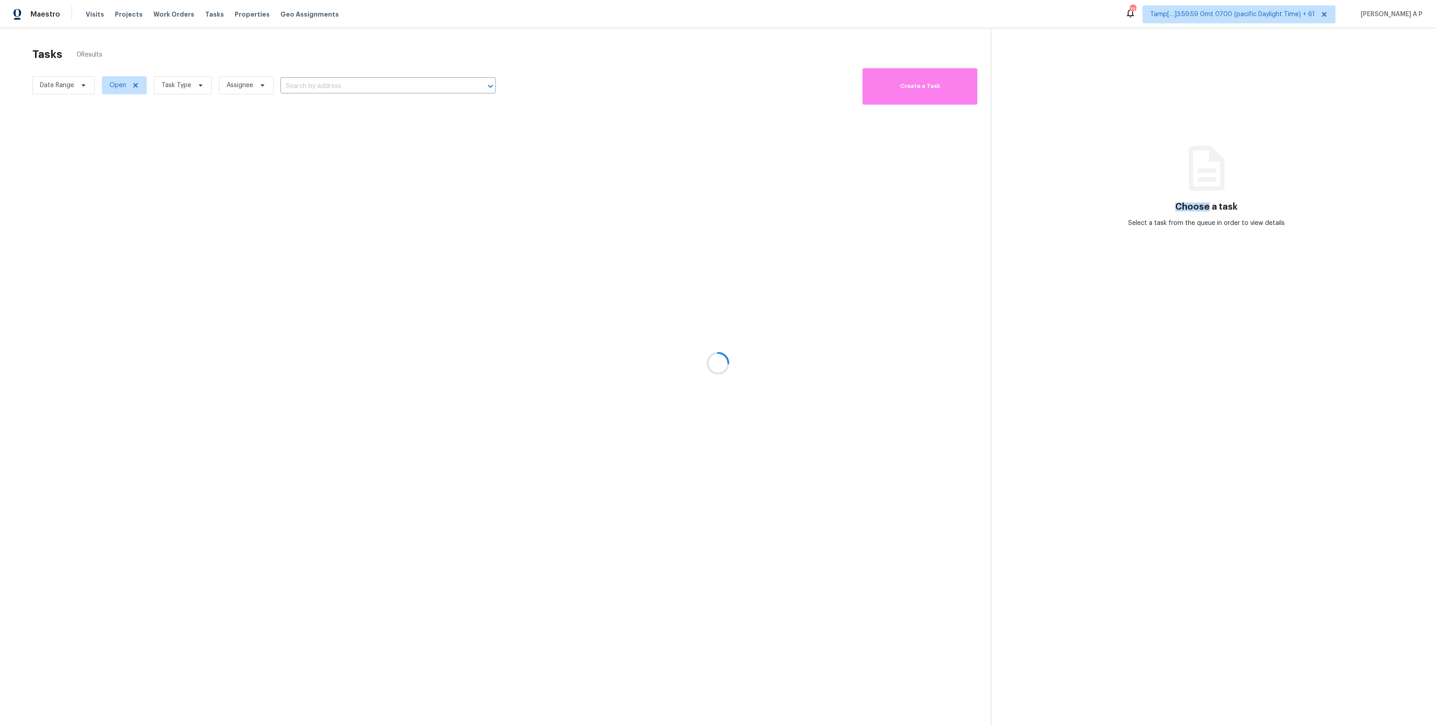
click at [82, 84] on div at bounding box center [718, 363] width 1436 height 726
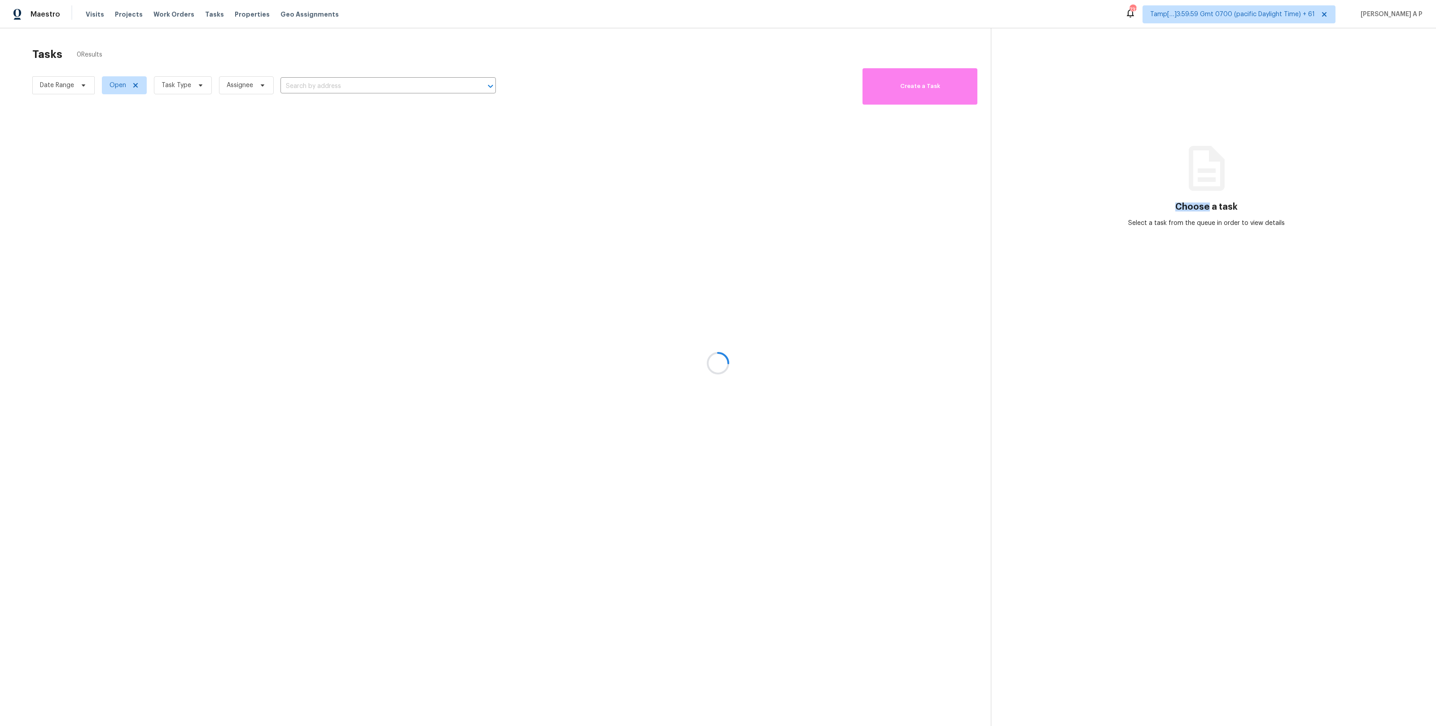
click at [82, 84] on div at bounding box center [718, 363] width 1436 height 726
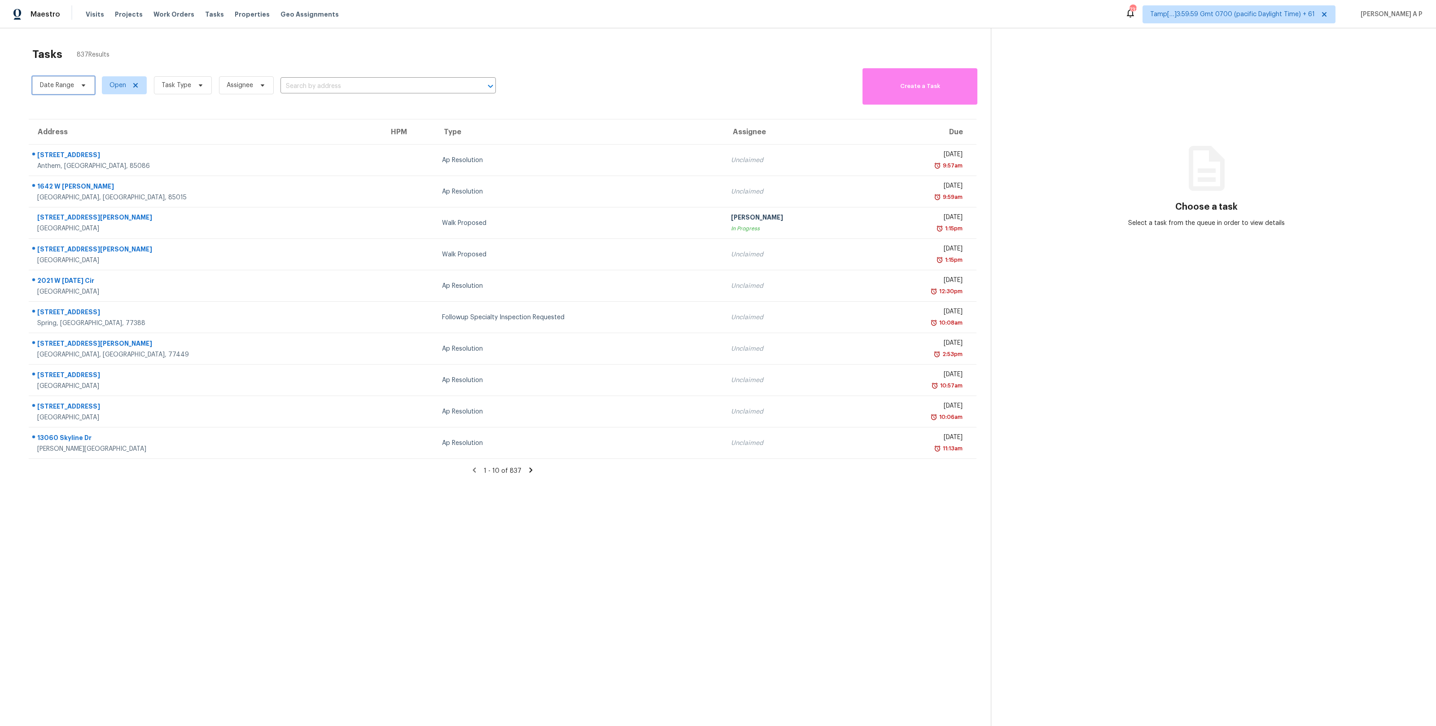
click at [82, 84] on icon at bounding box center [84, 85] width 4 height 2
click at [88, 110] on input "text" at bounding box center [82, 115] width 88 height 18
select select "9"
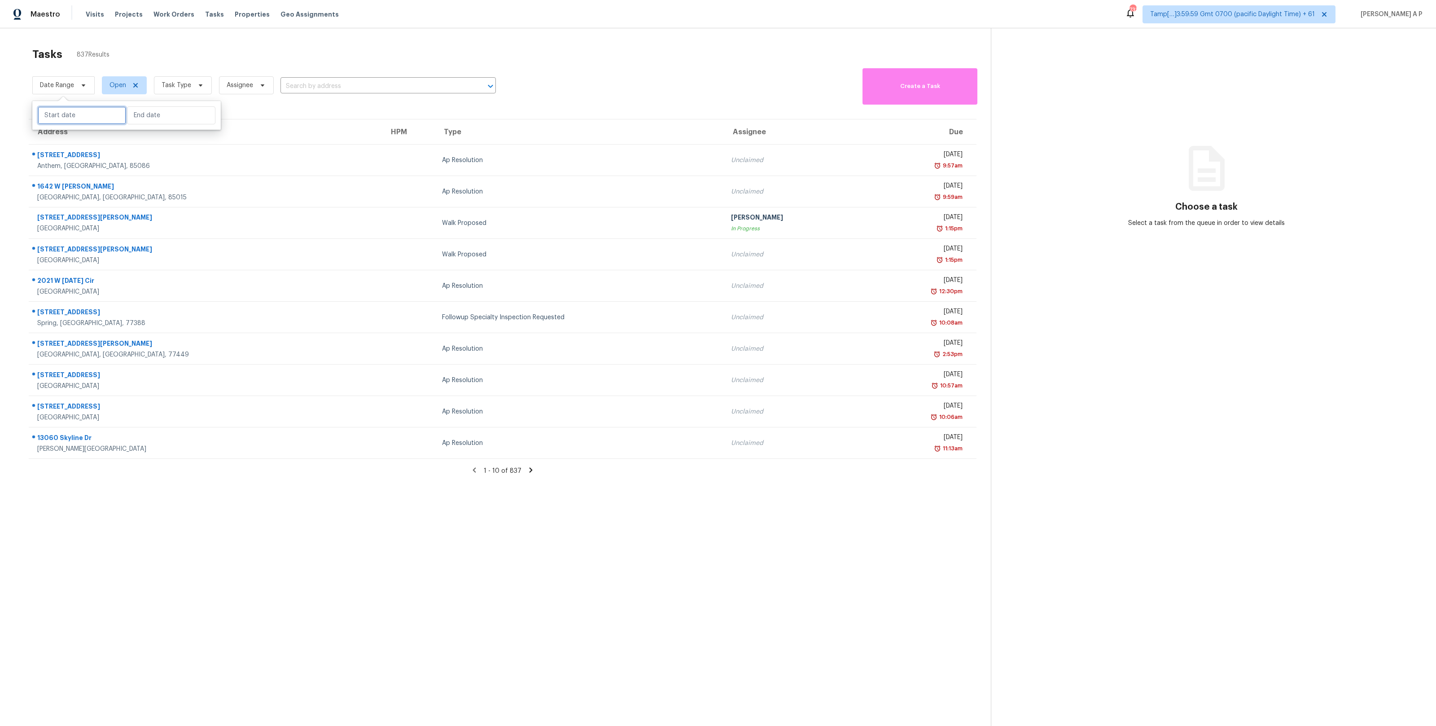
select select "2025"
select select "10"
select select "2025"
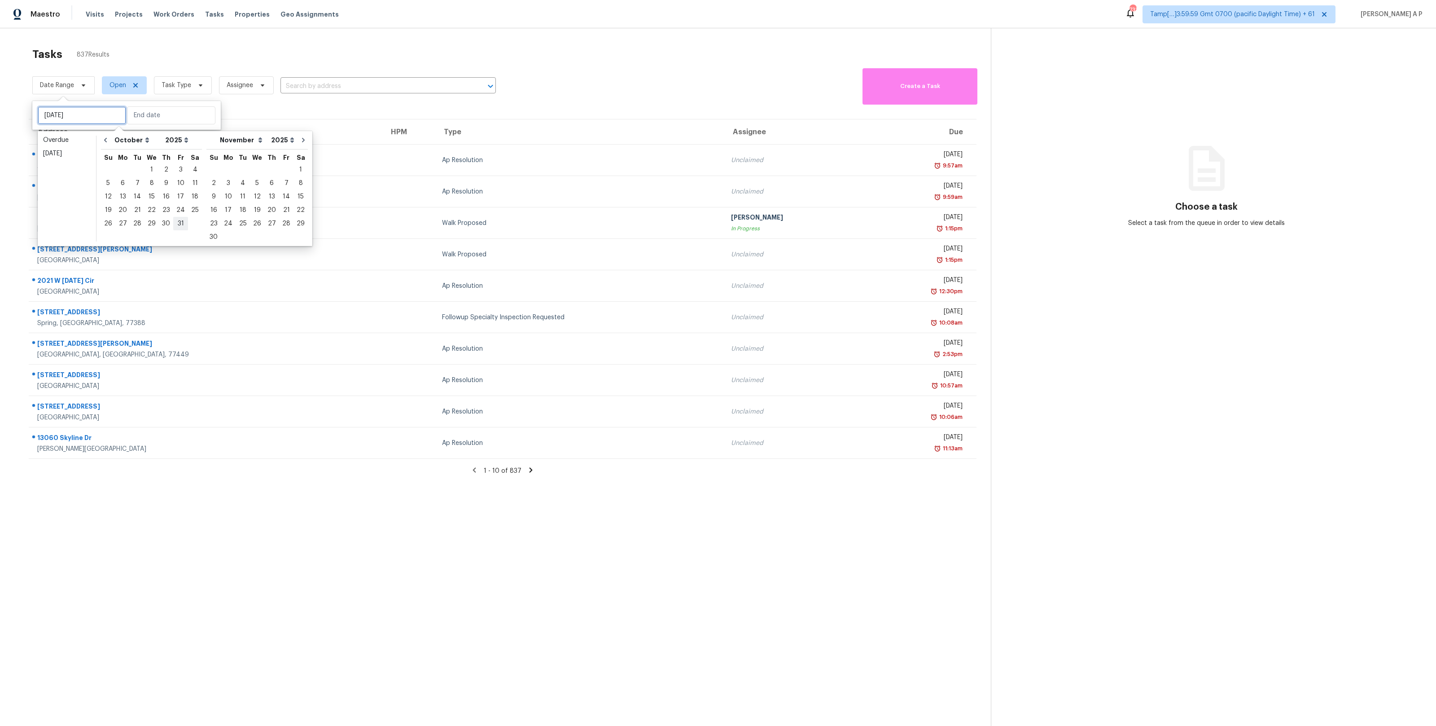
type input "Fri, Oct 31"
type input "Sat, Oct 18"
type input "Thu, Nov 27"
click at [150, 182] on div "8" at bounding box center [152, 183] width 14 height 13
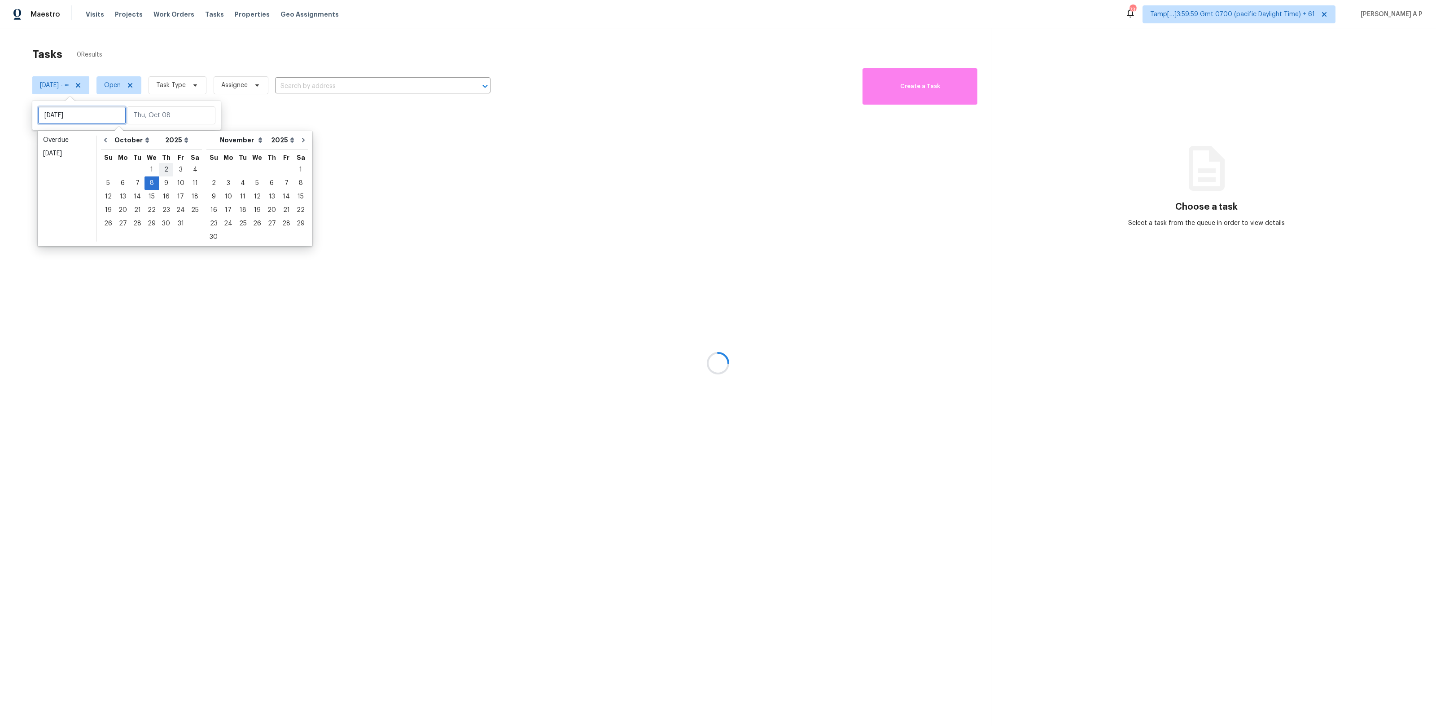
type input "Wed, Oct 01"
type input "Wed, Oct 08"
type input "Thu, Oct 02"
type input "Wed, Oct 08"
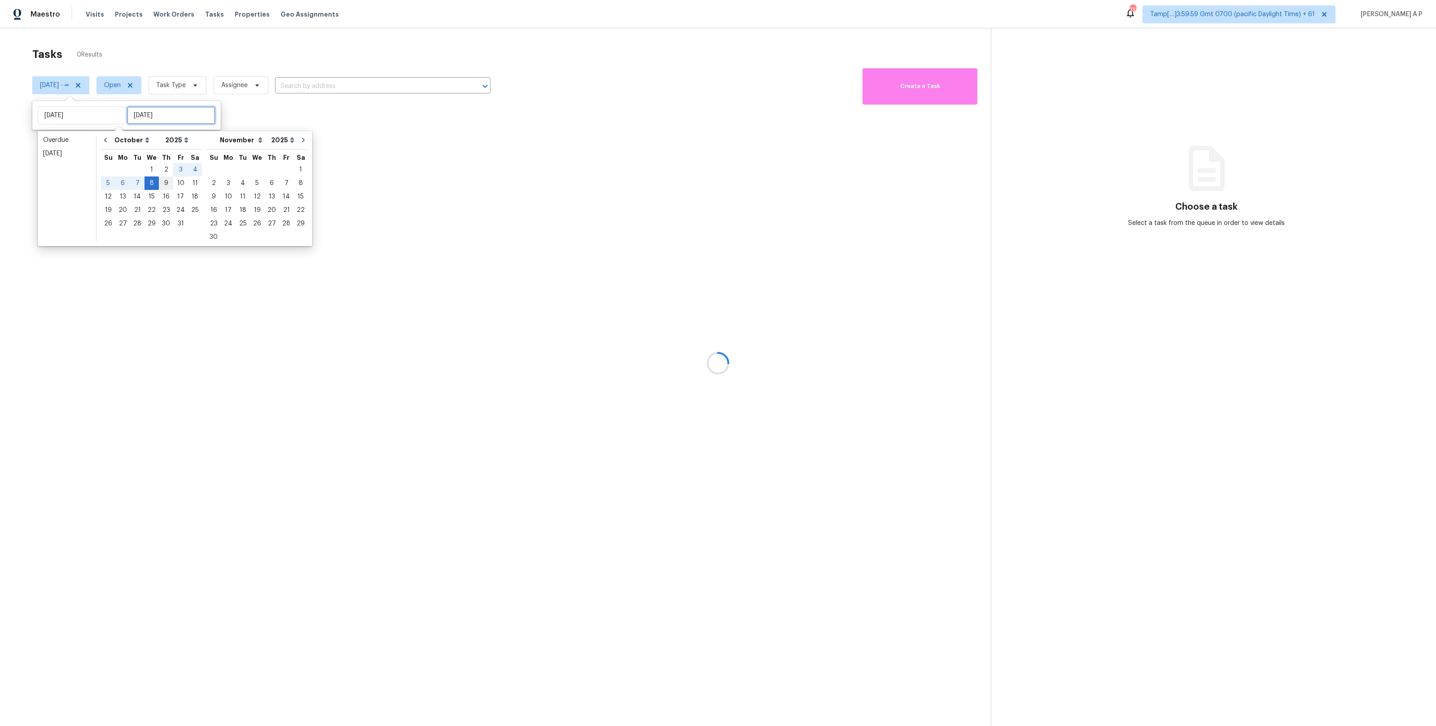
type input "Wed, Oct 08"
click at [151, 184] on div "8" at bounding box center [152, 183] width 14 height 13
type input "Wed, Oct 08"
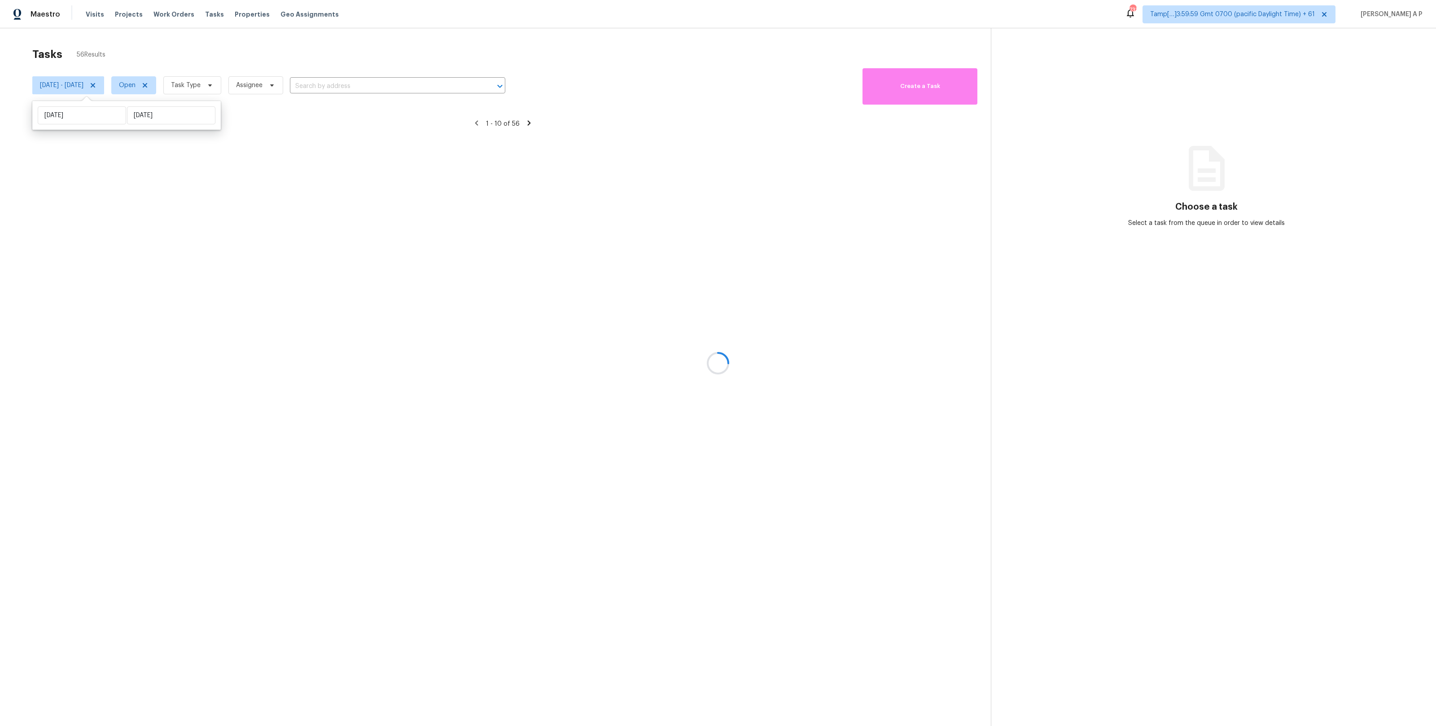
click at [166, 85] on div at bounding box center [718, 363] width 1436 height 726
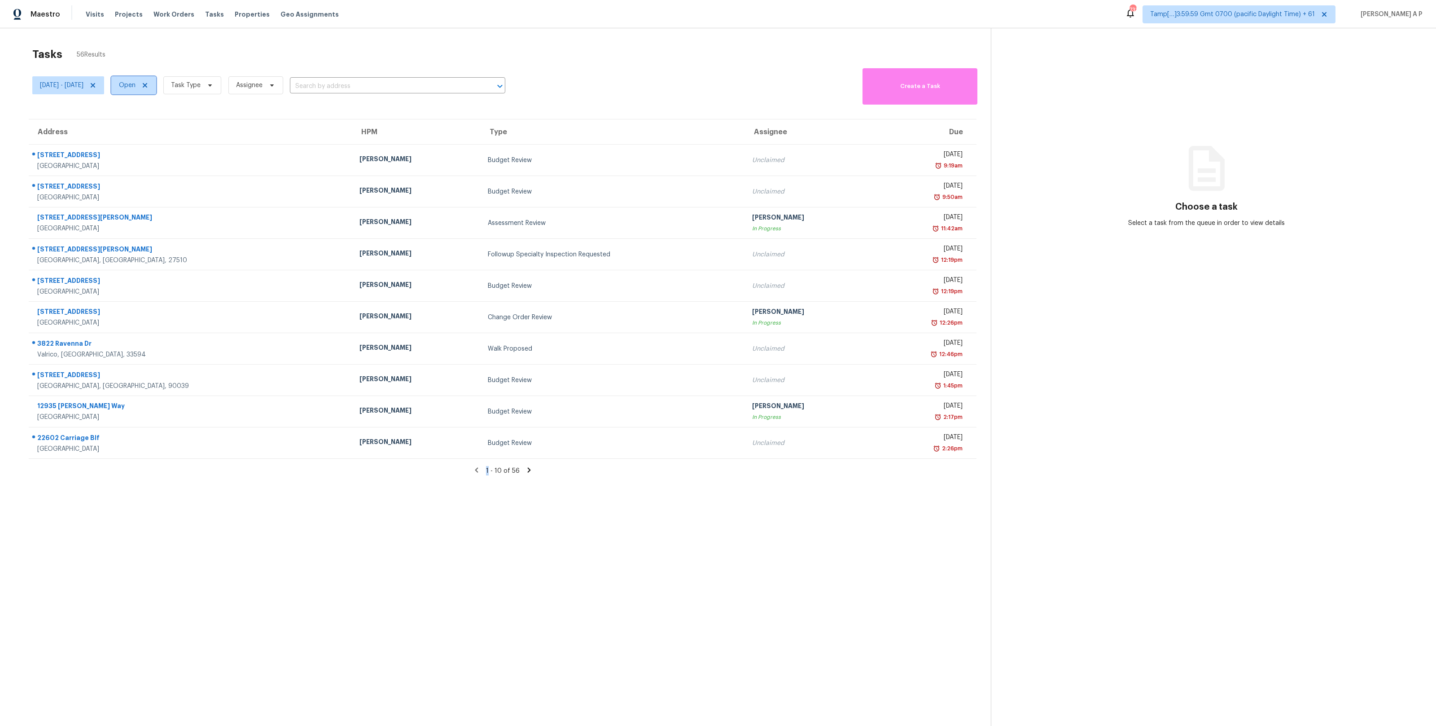
click at [136, 85] on span "Open" at bounding box center [127, 85] width 17 height 9
click at [166, 123] on label "Closed" at bounding box center [169, 123] width 32 height 9
click at [159, 123] on input "Closed" at bounding box center [156, 122] width 6 height 6
checkbox input "true"
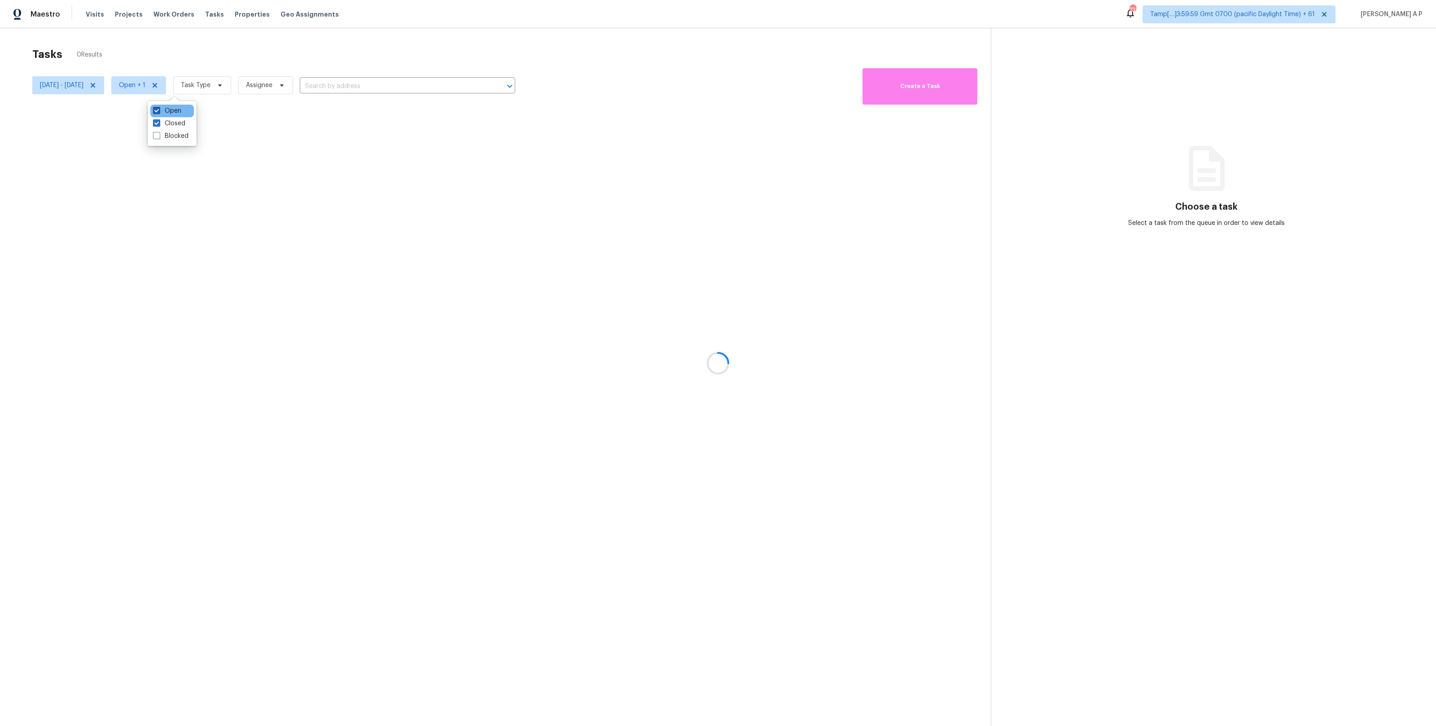
click at [166, 110] on label "Open" at bounding box center [167, 110] width 28 height 9
click at [159, 110] on input "Open" at bounding box center [156, 109] width 6 height 6
checkbox input "false"
click at [236, 83] on div at bounding box center [718, 363] width 1436 height 726
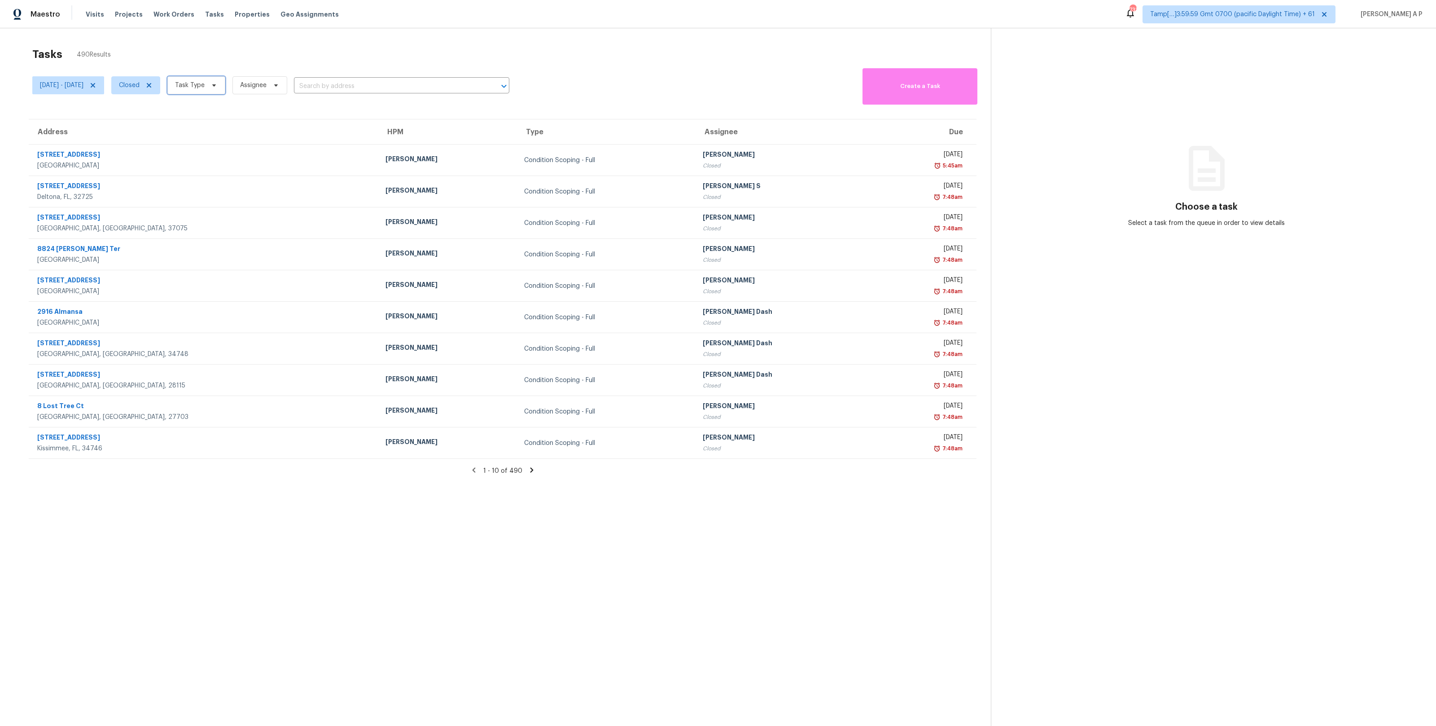
click at [218, 85] on span at bounding box center [213, 85] width 10 height 7
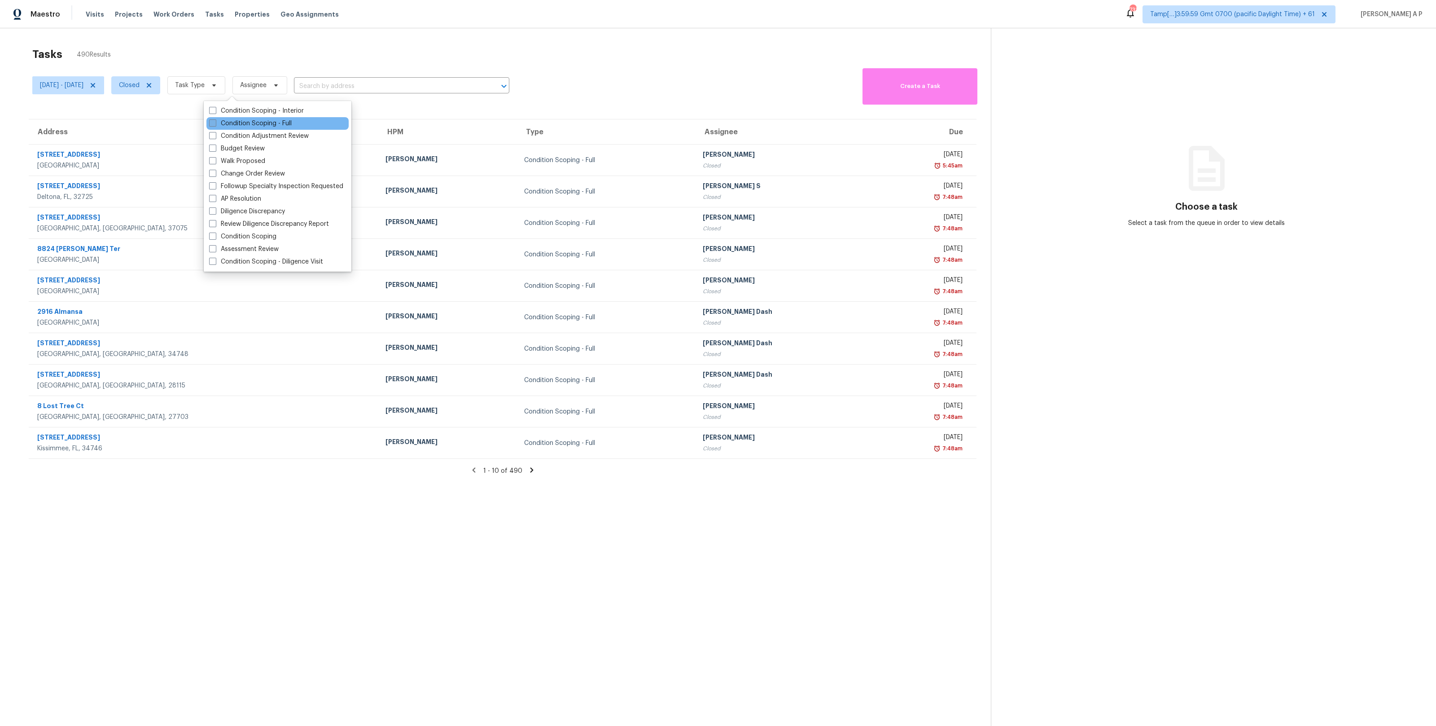
click at [252, 121] on label "Condition Scoping - Full" at bounding box center [250, 123] width 83 height 9
click at [215, 121] on input "Condition Scoping - Full" at bounding box center [212, 122] width 6 height 6
checkbox input "true"
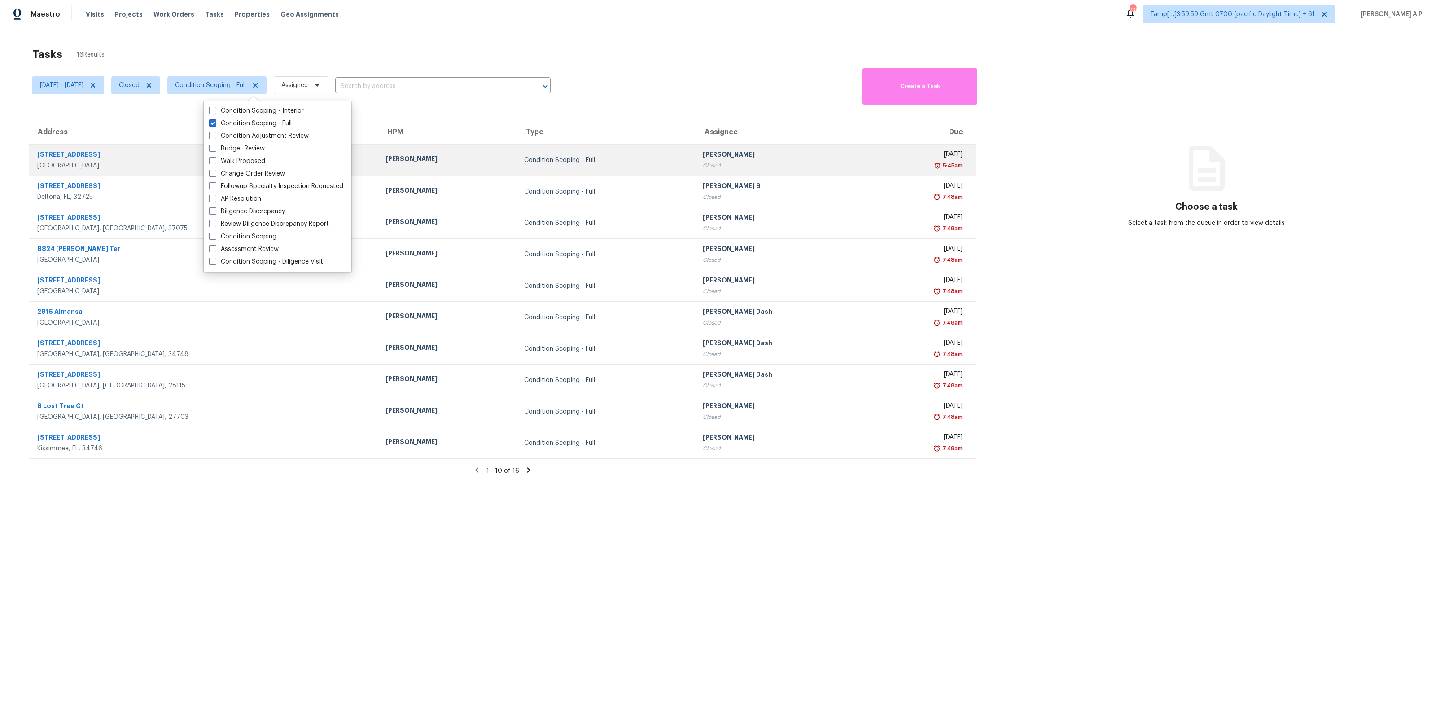
click at [526, 174] on td "Condition Scoping - Full" at bounding box center [606, 160] width 179 height 31
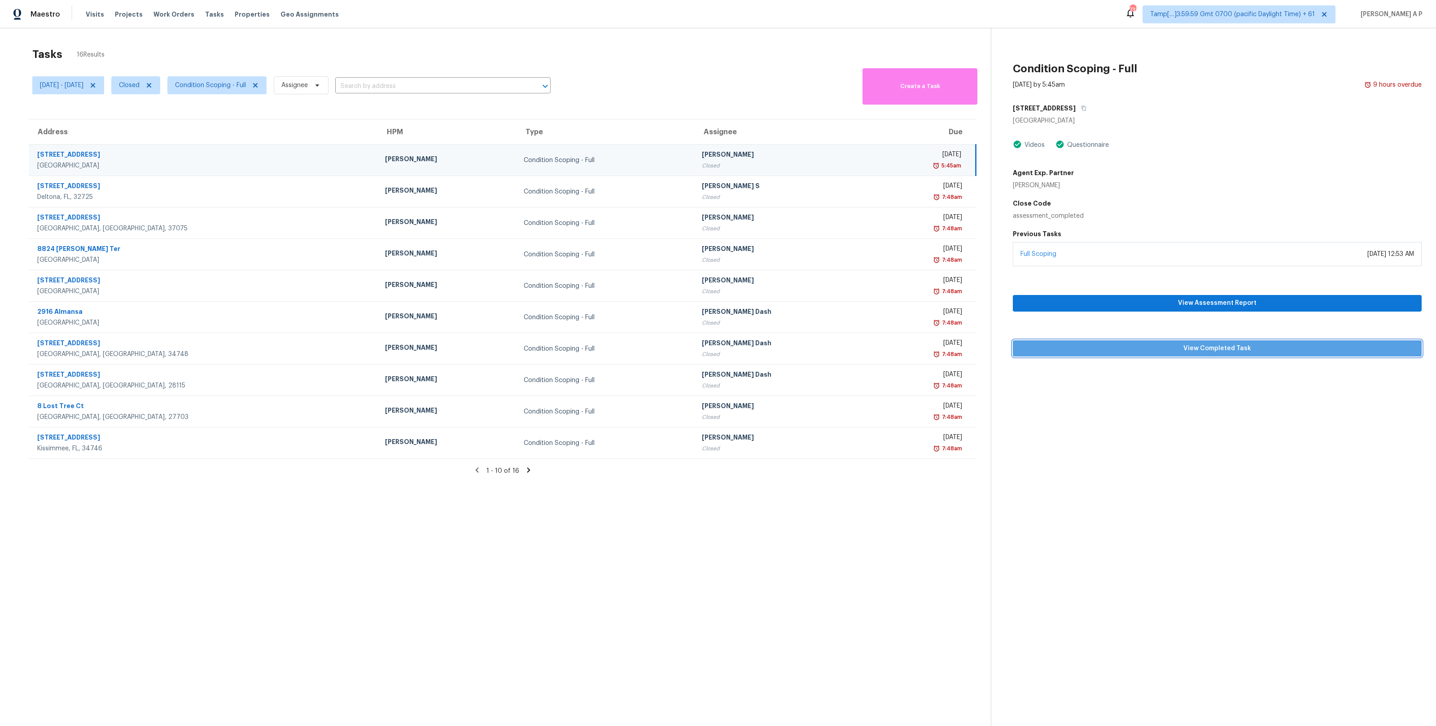
click at [1191, 351] on span "View Completed Task" at bounding box center [1217, 348] width 394 height 11
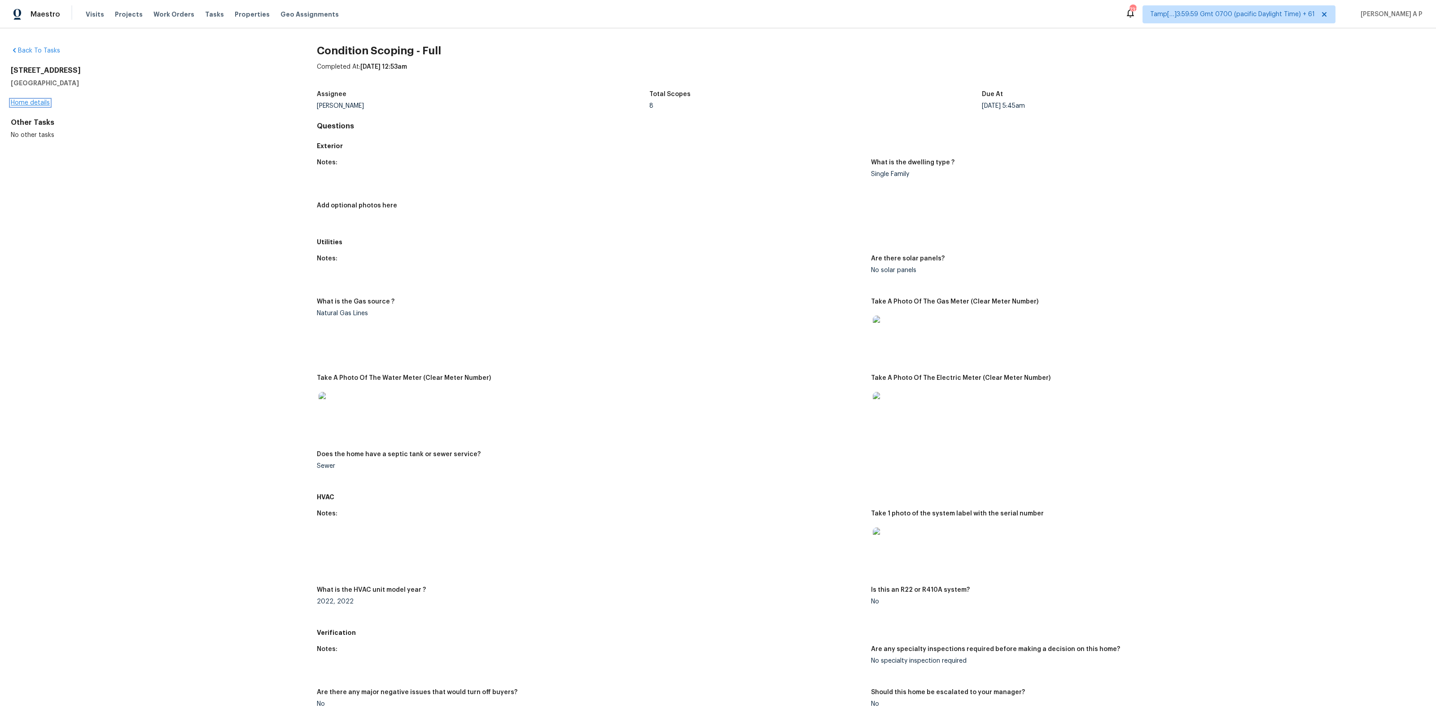
click at [29, 104] on link "Home details" at bounding box center [30, 103] width 39 height 6
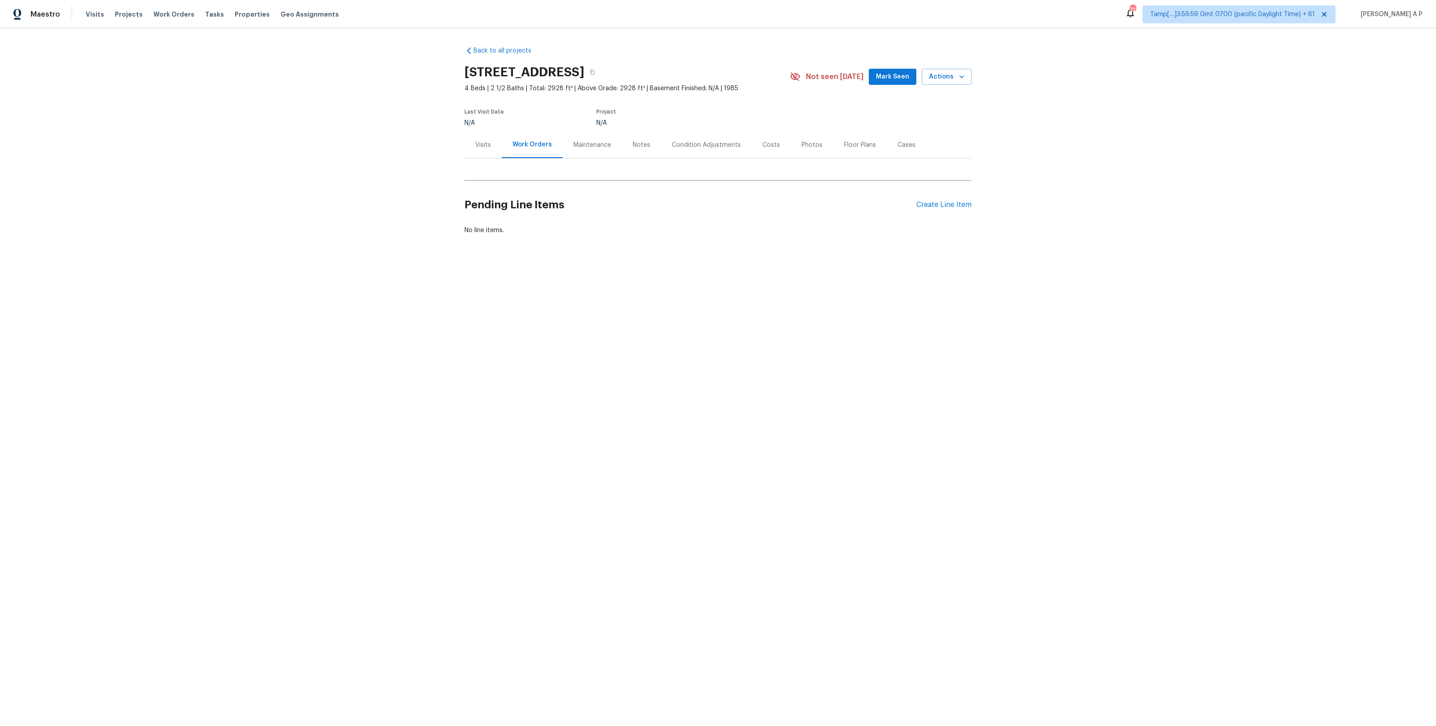
click at [737, 146] on div "Condition Adjustments" at bounding box center [706, 144] width 69 height 9
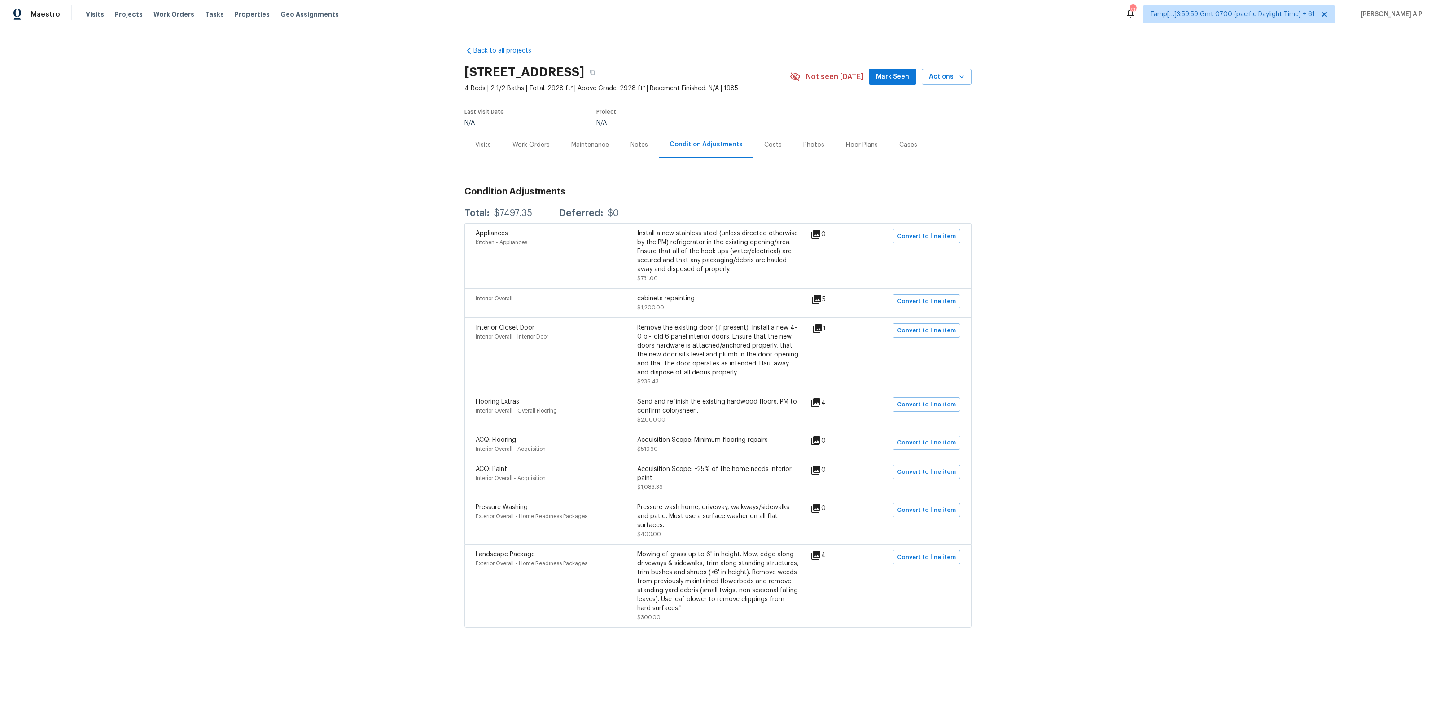
click at [541, 147] on div "Work Orders" at bounding box center [530, 144] width 37 height 9
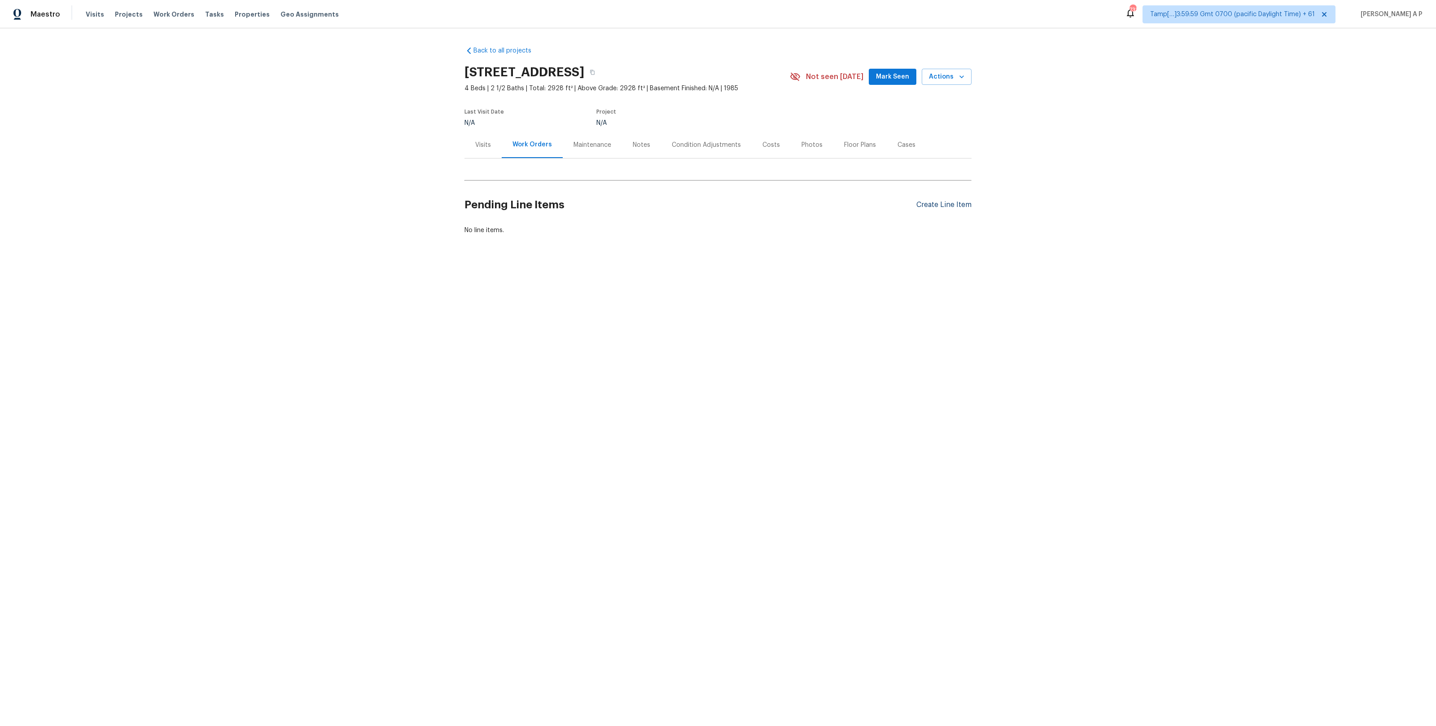
click at [954, 206] on div "Create Line Item" at bounding box center [943, 205] width 55 height 9
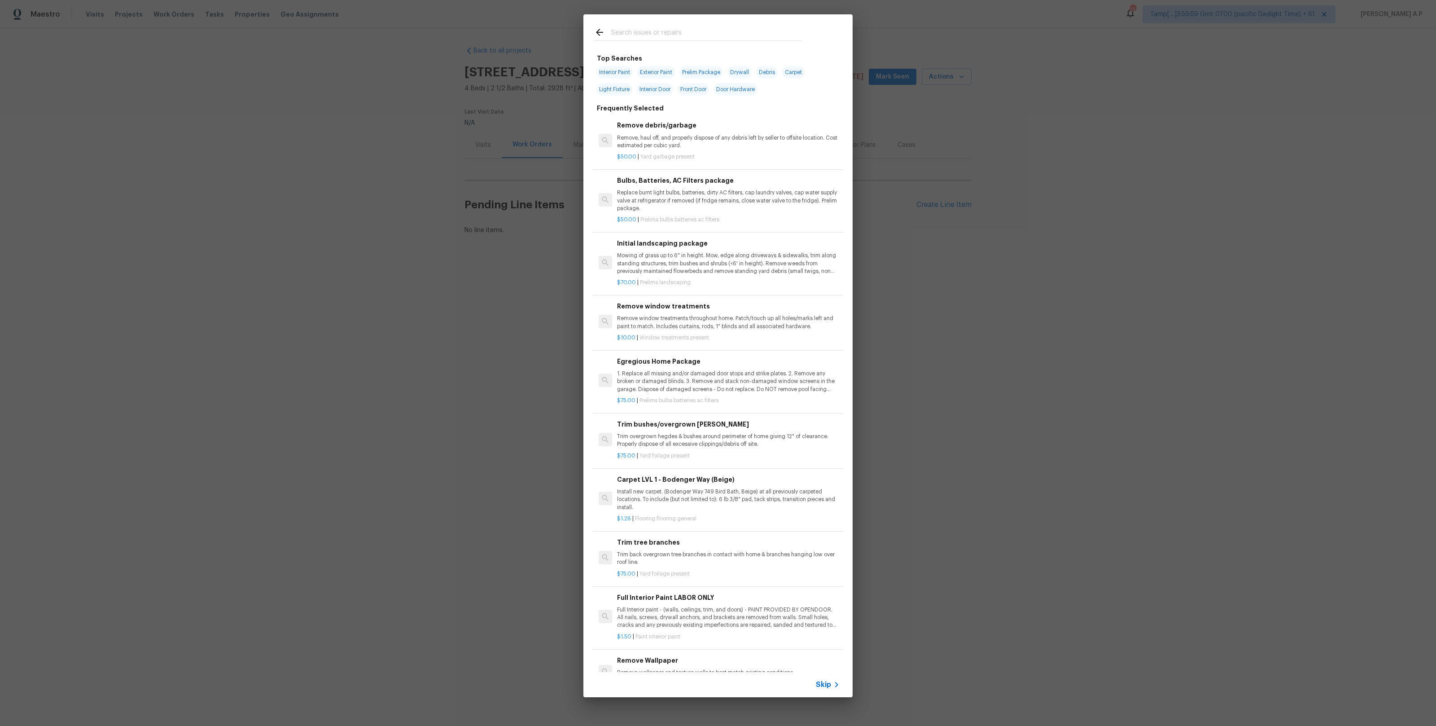
click at [839, 683] on icon at bounding box center [836, 684] width 11 height 11
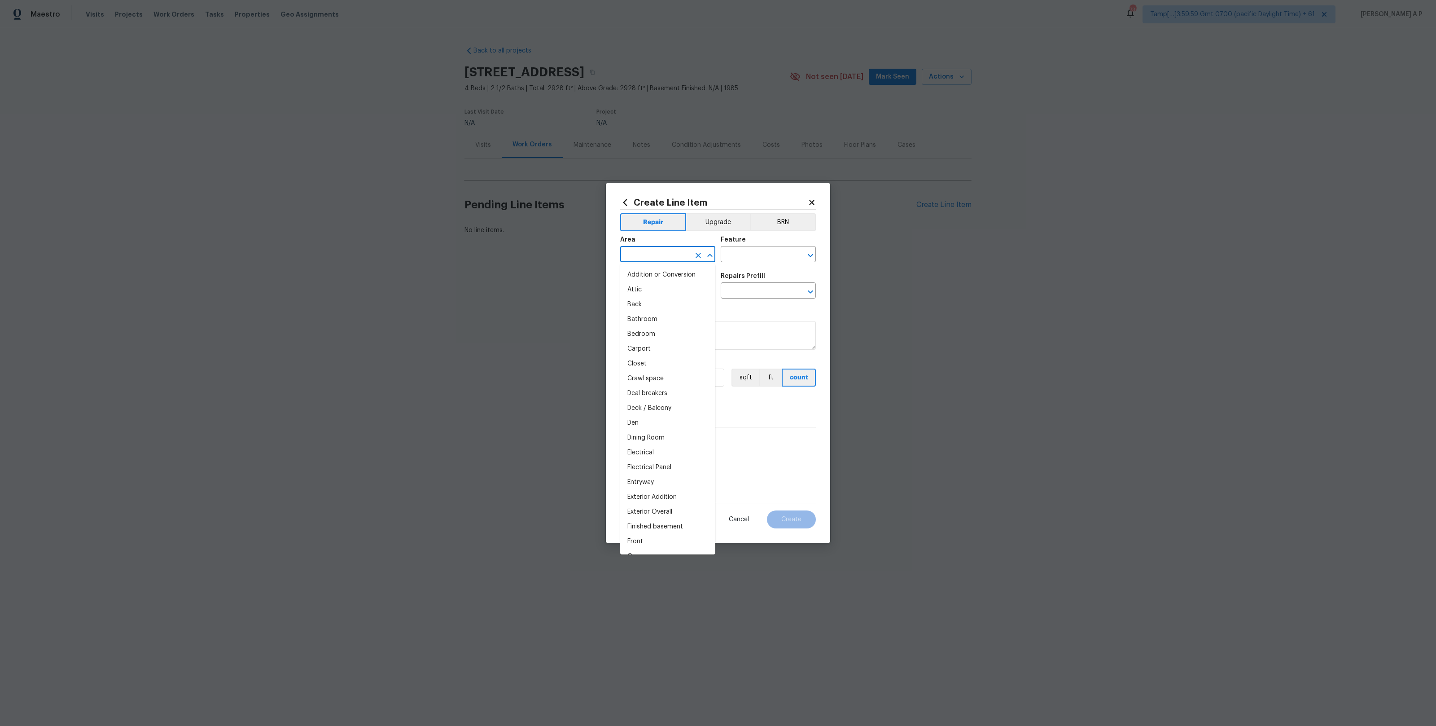
click at [673, 261] on input "text" at bounding box center [655, 255] width 70 height 14
type input "c"
type input "d"
click at [659, 292] on li "Exterior Overall" at bounding box center [667, 289] width 95 height 15
type input "Exterior Overall"
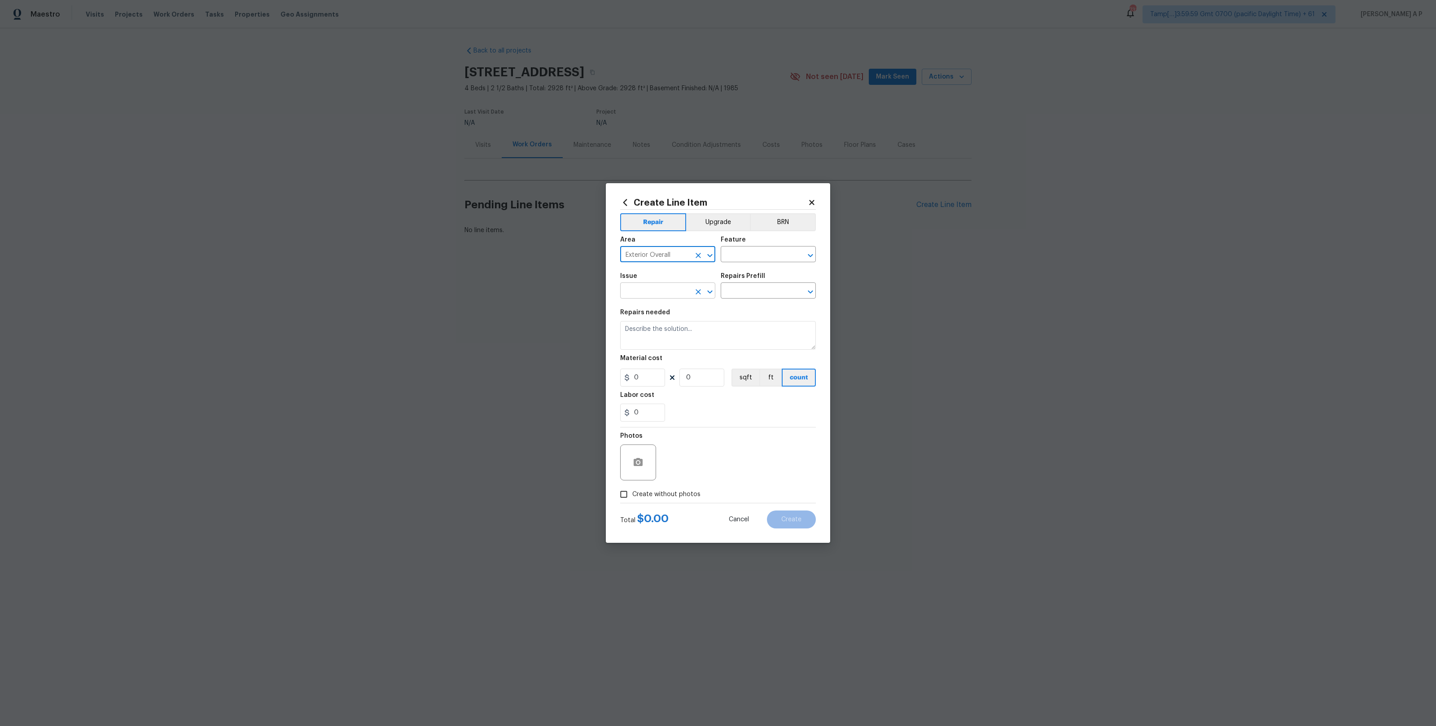
click at [661, 286] on input "text" at bounding box center [655, 292] width 70 height 14
click at [656, 364] on li "Concrete Repair" at bounding box center [667, 362] width 95 height 15
type input "Concrete Repair"
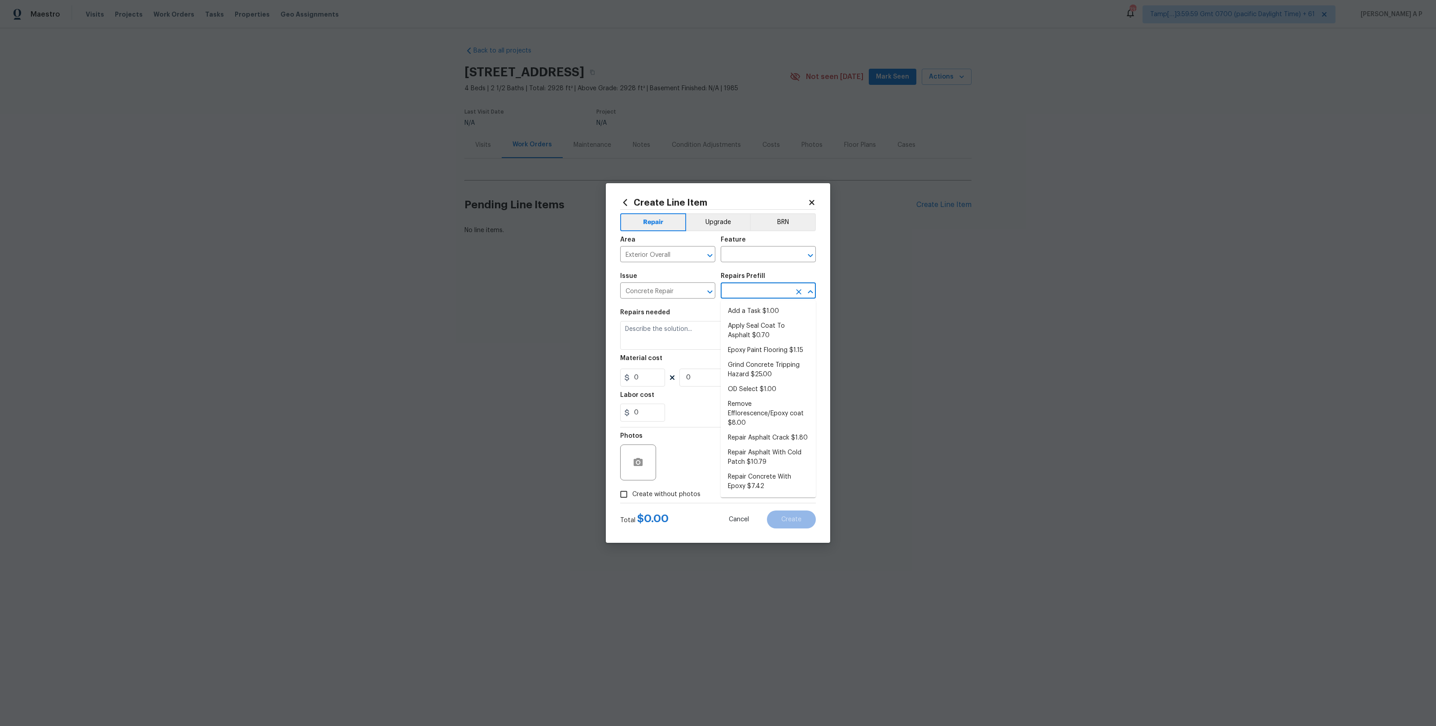
click at [744, 292] on input "text" at bounding box center [756, 292] width 70 height 14
type input "ep"
click at [761, 407] on li "Repair Concrete With Epoxy $7.42" at bounding box center [768, 403] width 95 height 24
type input "Flatwork"
type input "Repair Concrete With Epoxy $7.42"
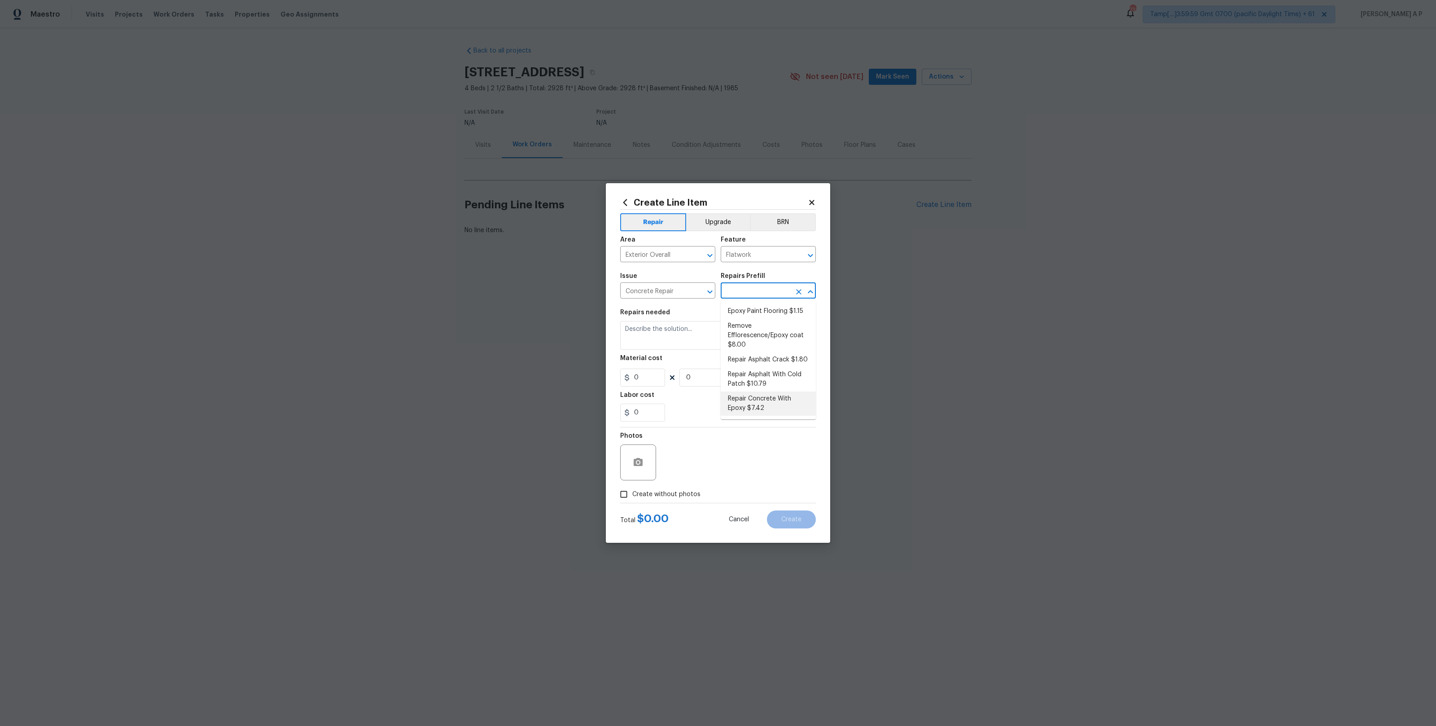
type textarea "Prep and clean the crack in the concrete thoroughly. Apply/inject a concrete ad…"
type input "7.42"
type input "1"
type input "Repair Concrete With Epoxy $7.42"
click at [743, 521] on span "Cancel" at bounding box center [739, 519] width 20 height 7
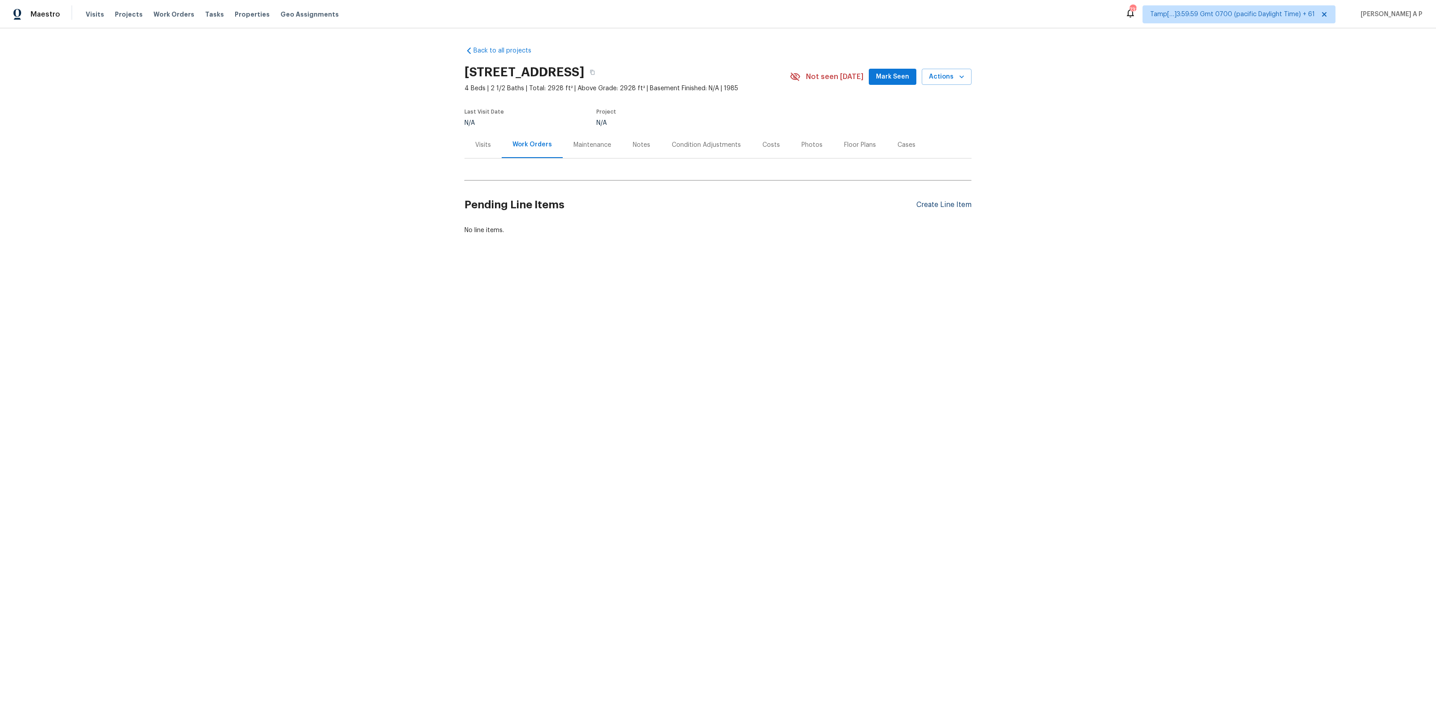
click at [946, 208] on div "Create Line Item" at bounding box center [943, 205] width 55 height 9
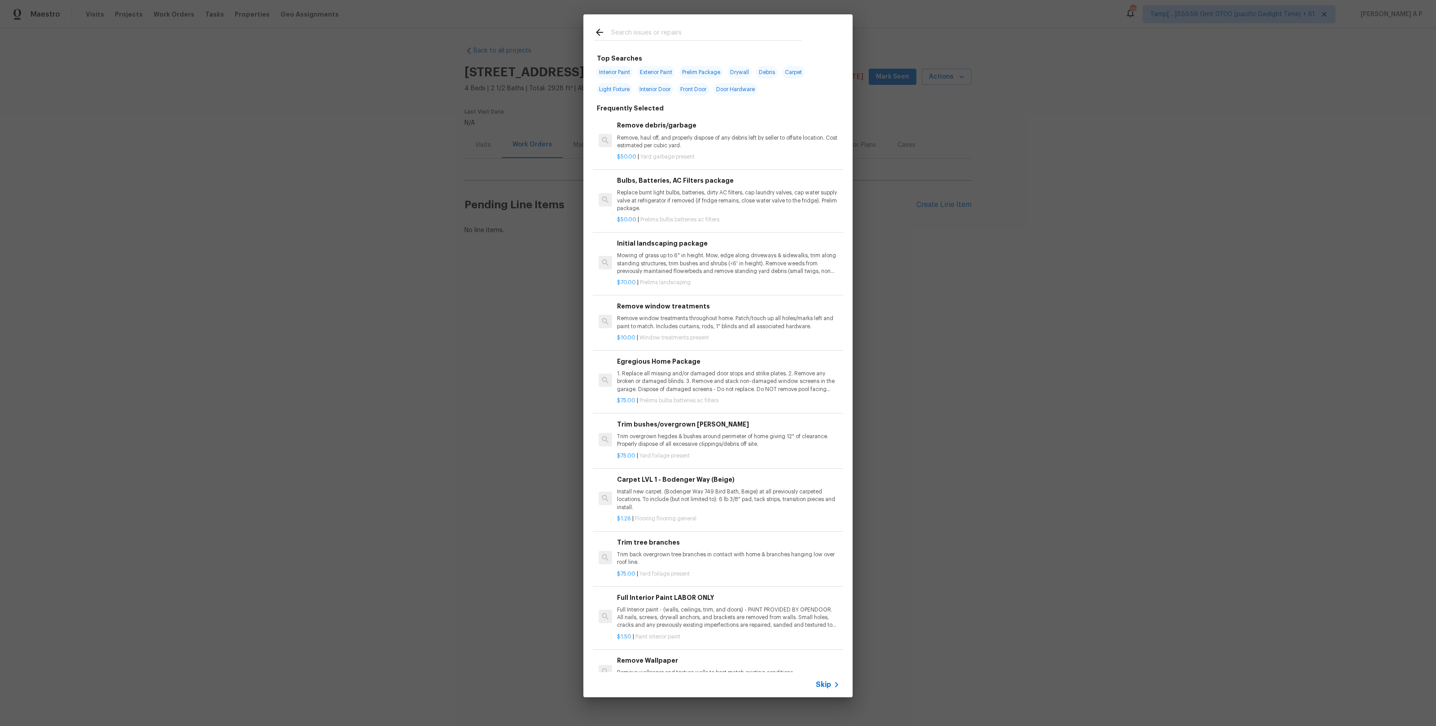
click at [829, 675] on div "Skip" at bounding box center [717, 684] width 269 height 25
click at [829, 683] on span "Skip" at bounding box center [823, 684] width 15 height 9
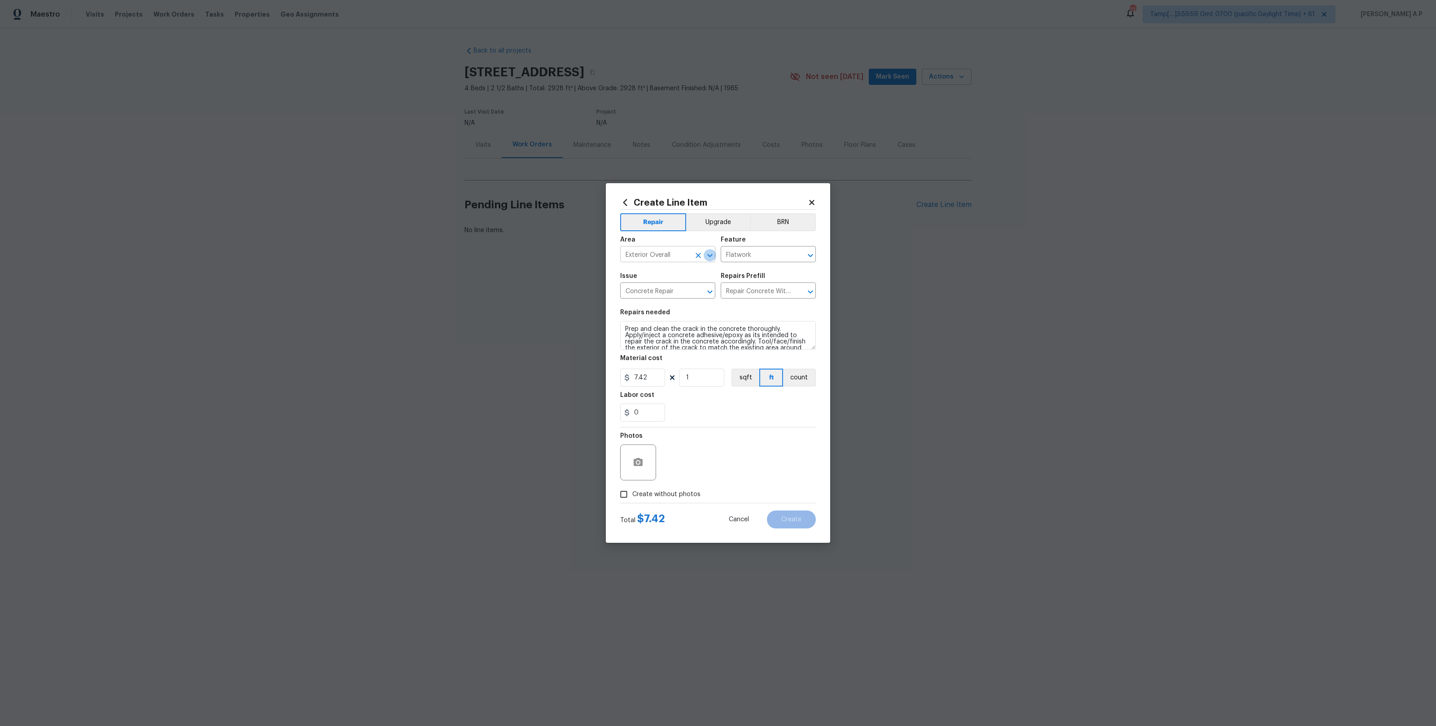
click at [704, 253] on button "Open" at bounding box center [710, 255] width 13 height 13
click at [696, 253] on icon "Clear" at bounding box center [698, 255] width 5 height 5
click at [802, 257] on icon "Clear" at bounding box center [798, 255] width 9 height 9
click at [698, 292] on icon "Clear" at bounding box center [698, 291] width 5 height 5
click at [797, 291] on icon "Clear" at bounding box center [798, 291] width 9 height 9
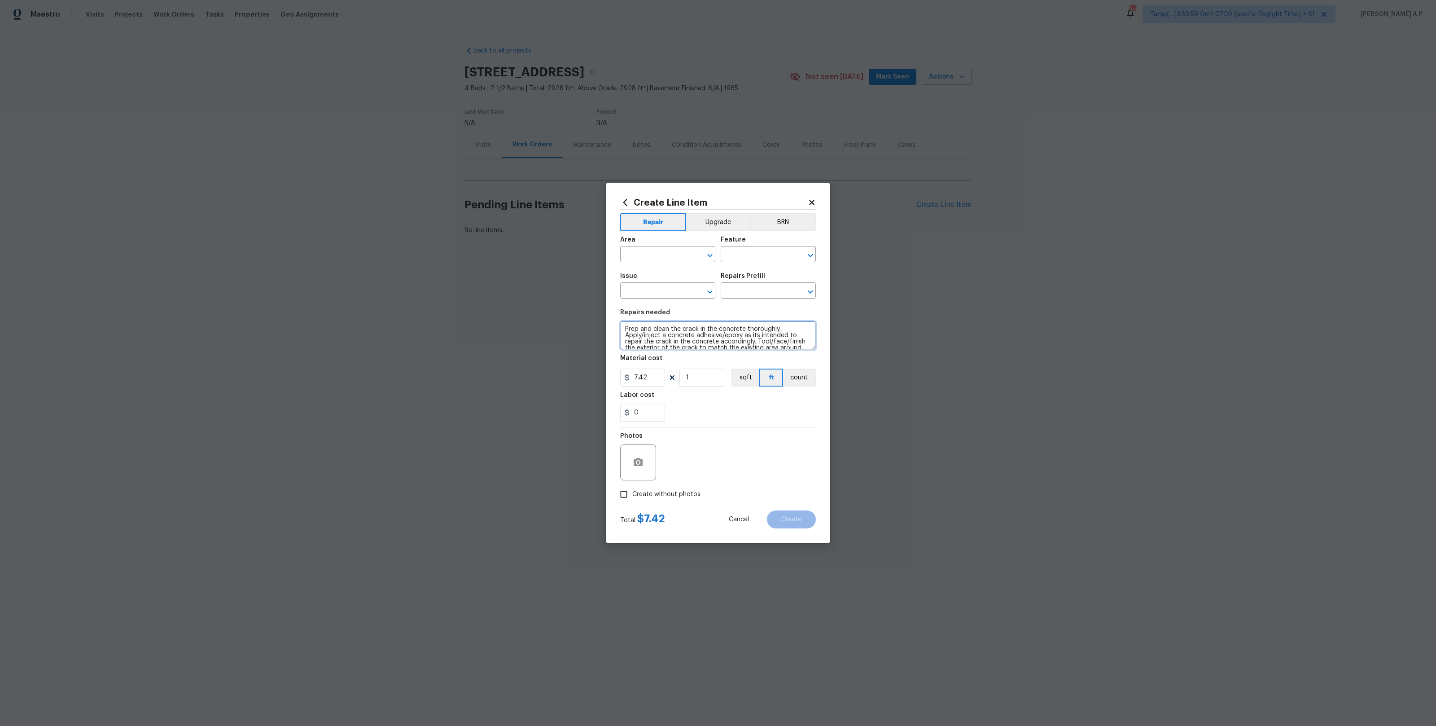
click at [762, 341] on textarea "Prep and clean the crack in the concrete thoroughly. Apply/inject a concrete ad…" at bounding box center [718, 335] width 196 height 29
click at [666, 252] on input "text" at bounding box center [655, 255] width 70 height 14
click at [648, 282] on li "Exterior Overall" at bounding box center [667, 289] width 95 height 15
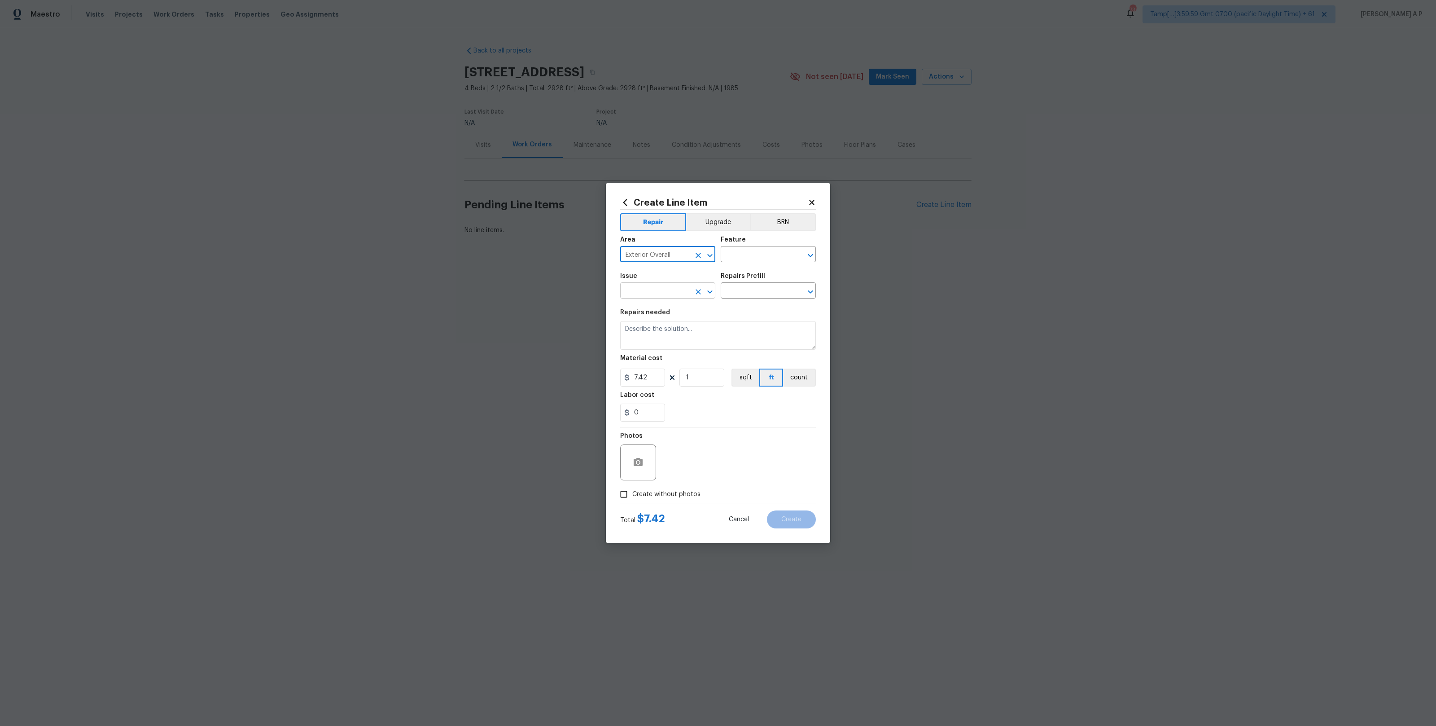
type input "Exterior Overall"
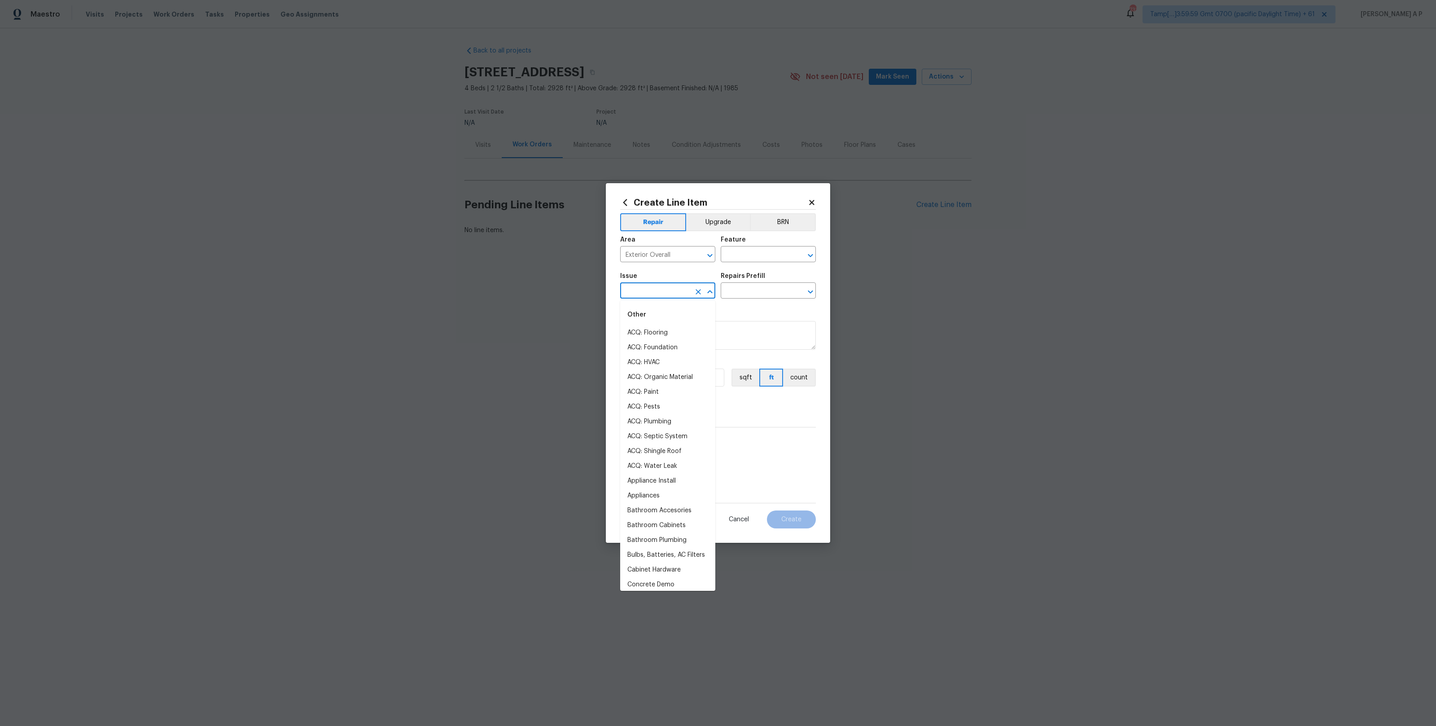
click at [645, 289] on input "text" at bounding box center [655, 292] width 70 height 14
click at [662, 383] on li "Pressure Washing" at bounding box center [667, 386] width 95 height 15
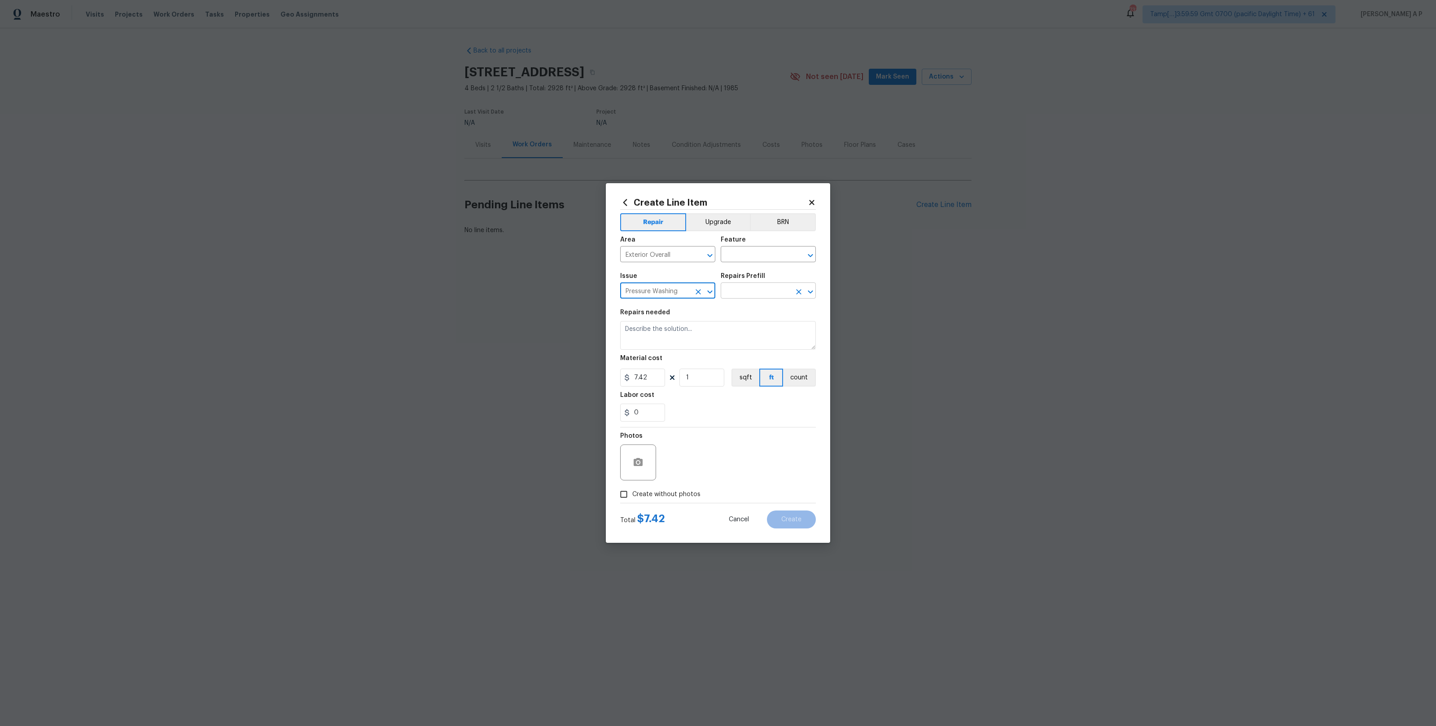
type input "Pressure Washing"
click at [771, 293] on input "text" at bounding box center [756, 292] width 70 height 14
click at [695, 254] on icon "Clear" at bounding box center [698, 255] width 9 height 9
click at [694, 289] on icon "Clear" at bounding box center [698, 291] width 9 height 9
click at [659, 377] on input "7.42" at bounding box center [642, 377] width 45 height 18
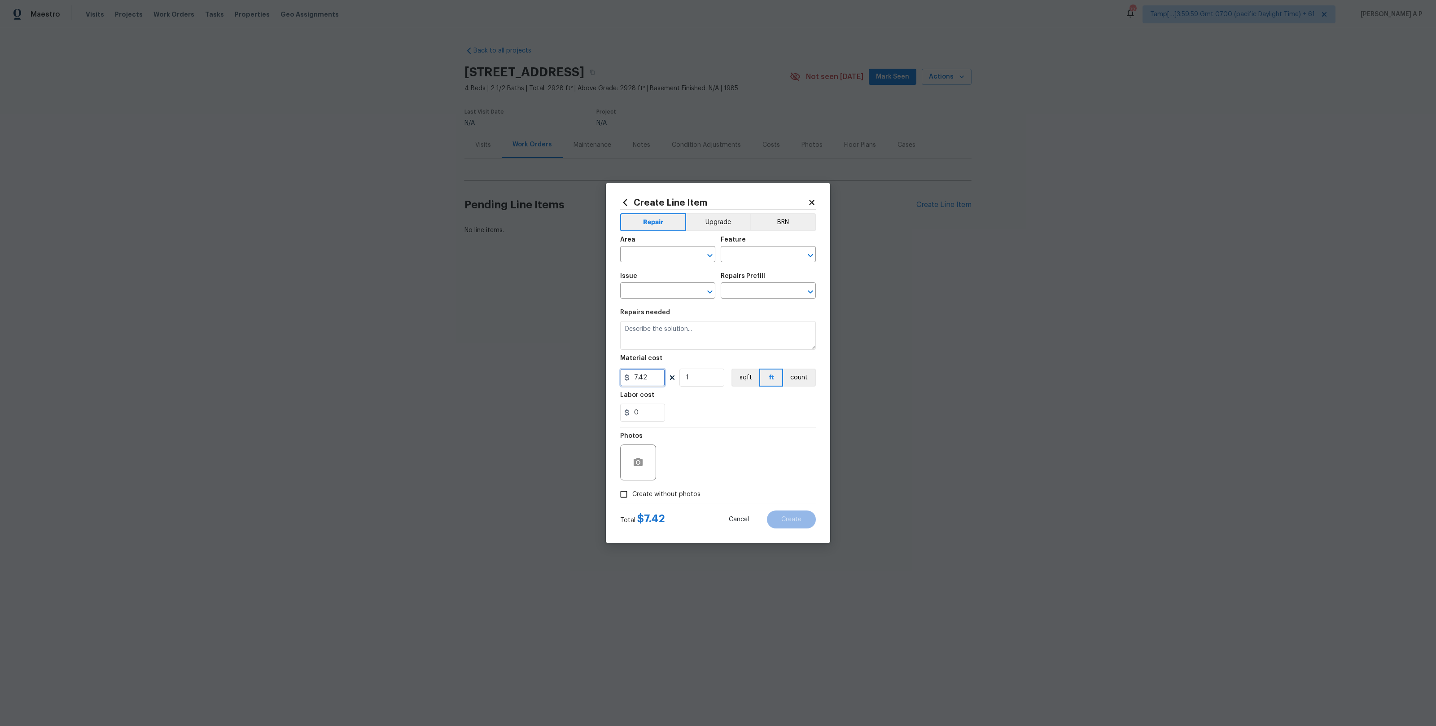
click at [659, 377] on input "7.42" at bounding box center [642, 377] width 45 height 18
type input "0"
click at [696, 424] on section "Repairs needed Material cost 0 1 sqft ft count Labor cost 0" at bounding box center [718, 365] width 196 height 123
click at [650, 251] on input "text" at bounding box center [655, 255] width 70 height 14
click at [661, 284] on li "Exterior Overall" at bounding box center [667, 289] width 95 height 15
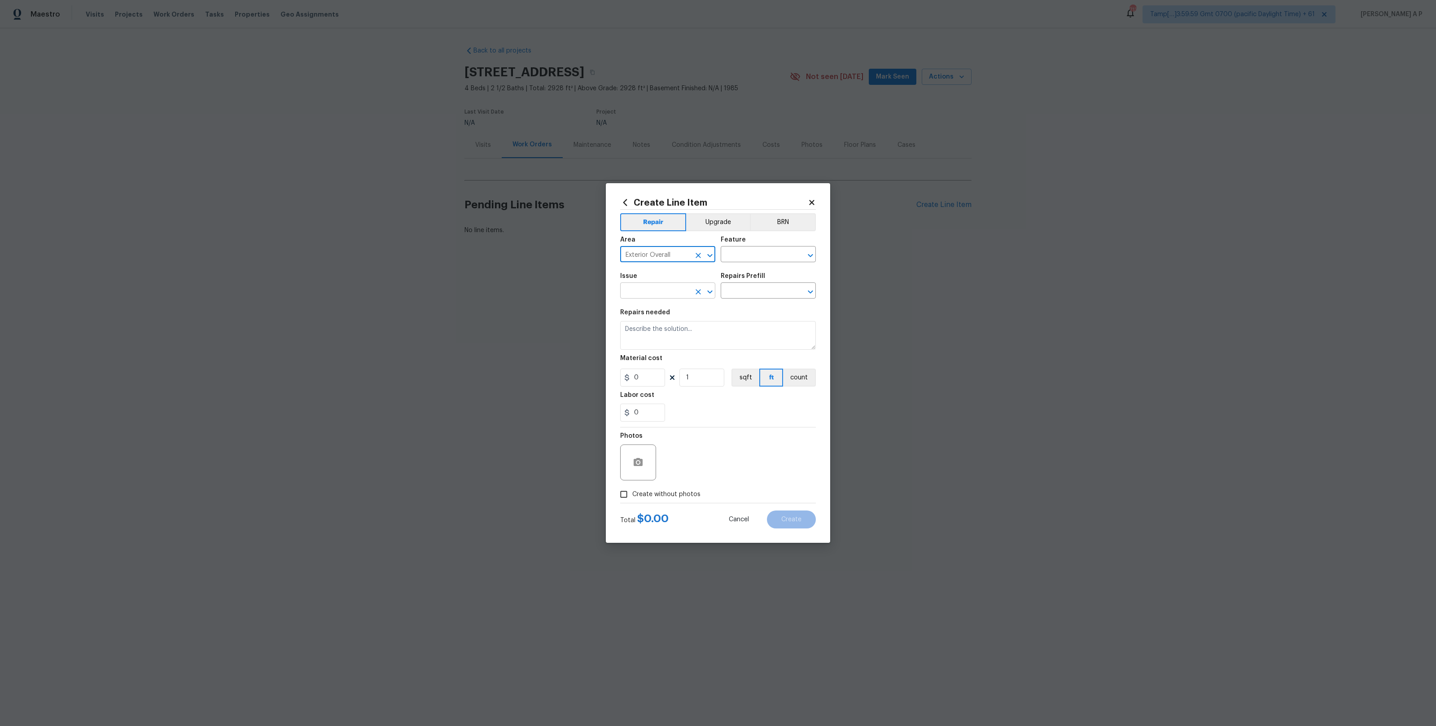
type input "Exterior Overall"
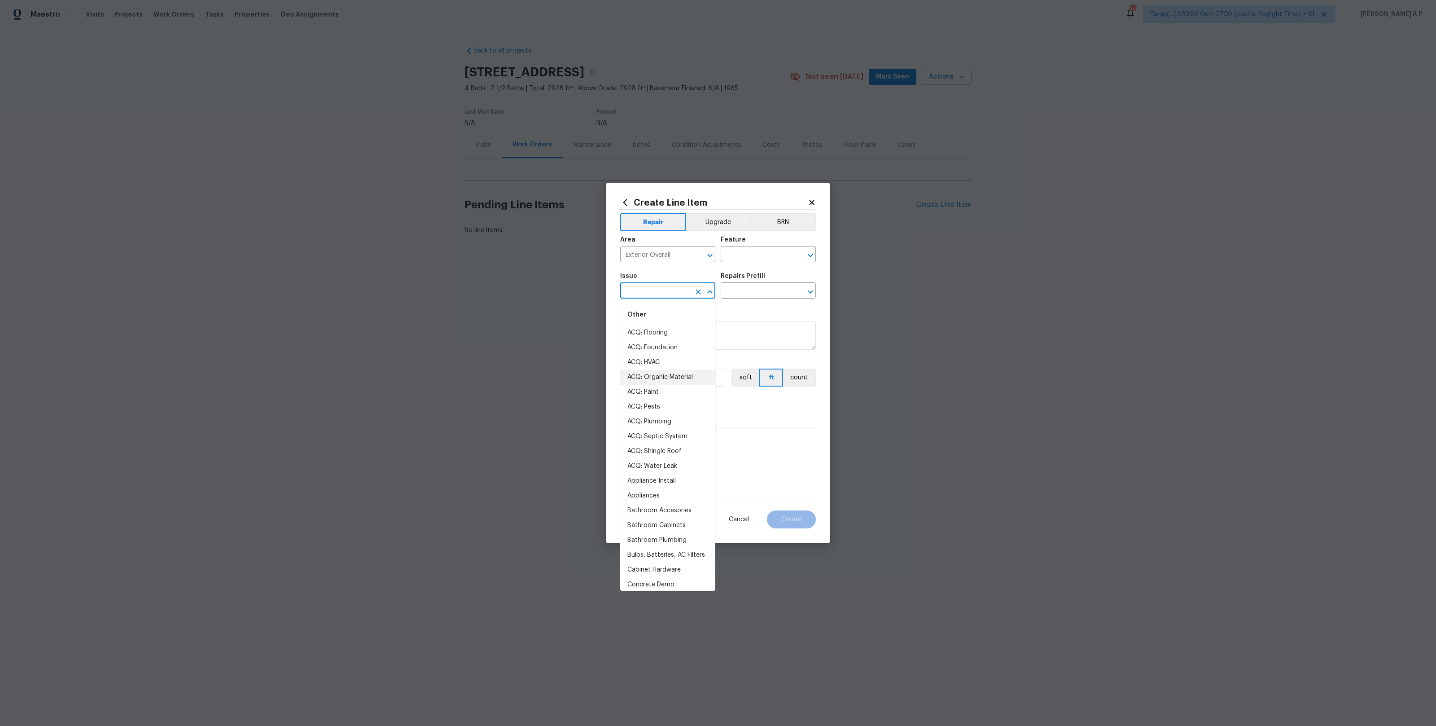
click at [660, 290] on input "text" at bounding box center [655, 292] width 70 height 14
click at [658, 327] on li "ACQ: Paint" at bounding box center [667, 332] width 95 height 15
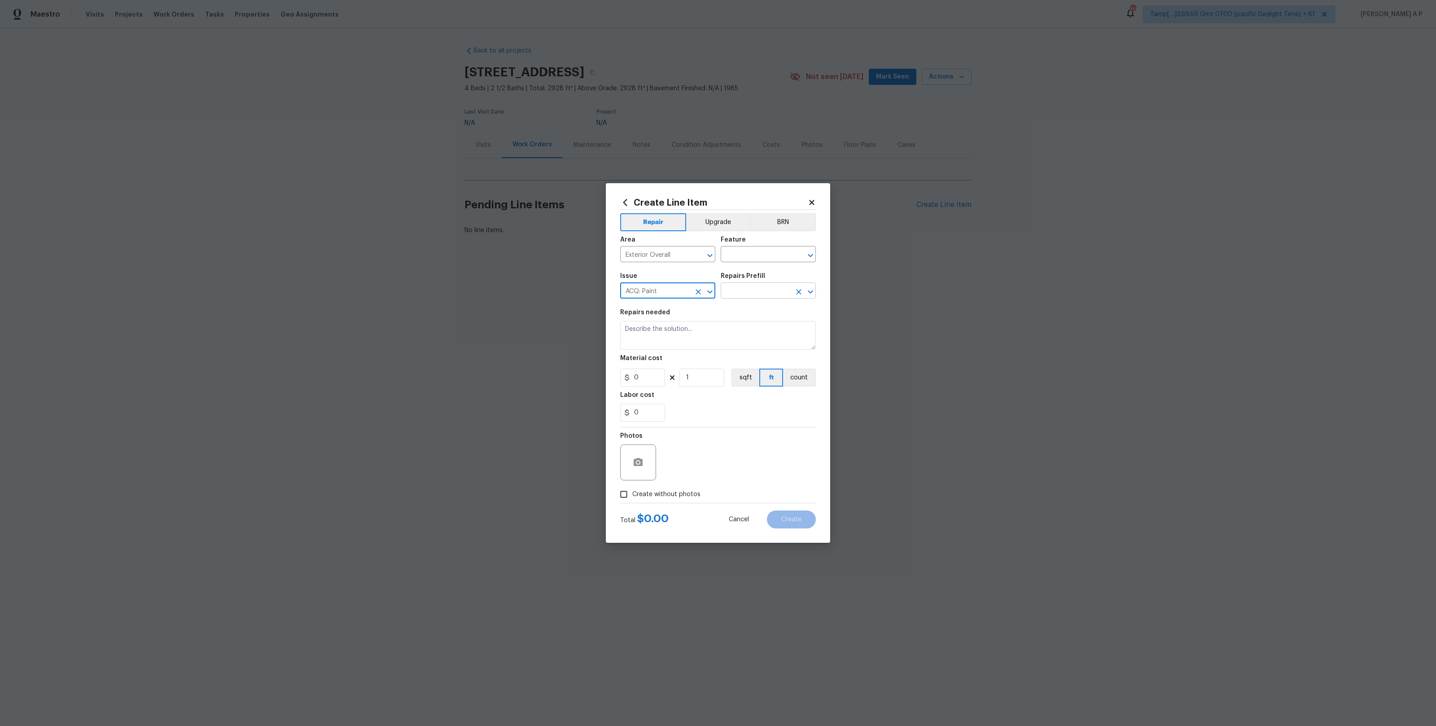
type input "ACQ: Paint"
click at [757, 289] on input "text" at bounding box center [756, 292] width 70 height 14
click at [742, 523] on button "Cancel" at bounding box center [738, 519] width 49 height 18
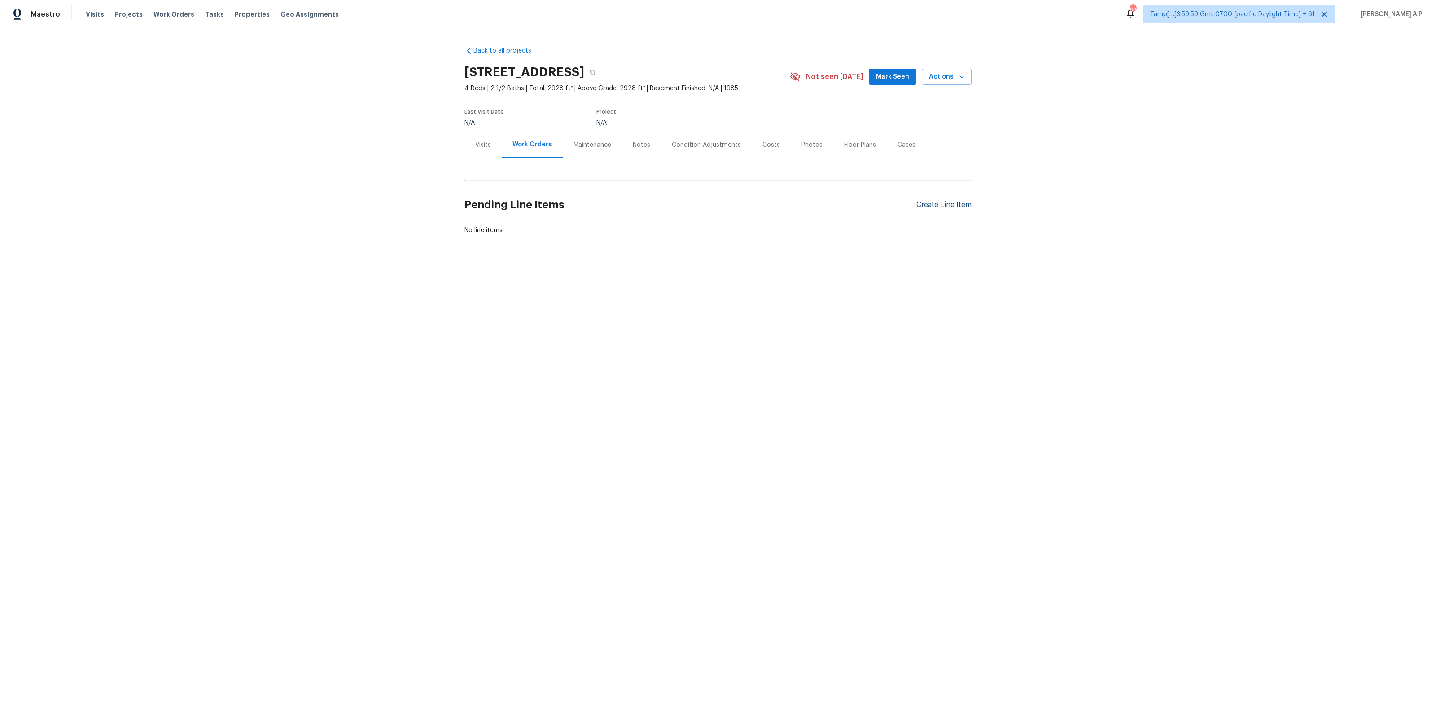
click at [928, 206] on div "Create Line Item" at bounding box center [943, 205] width 55 height 9
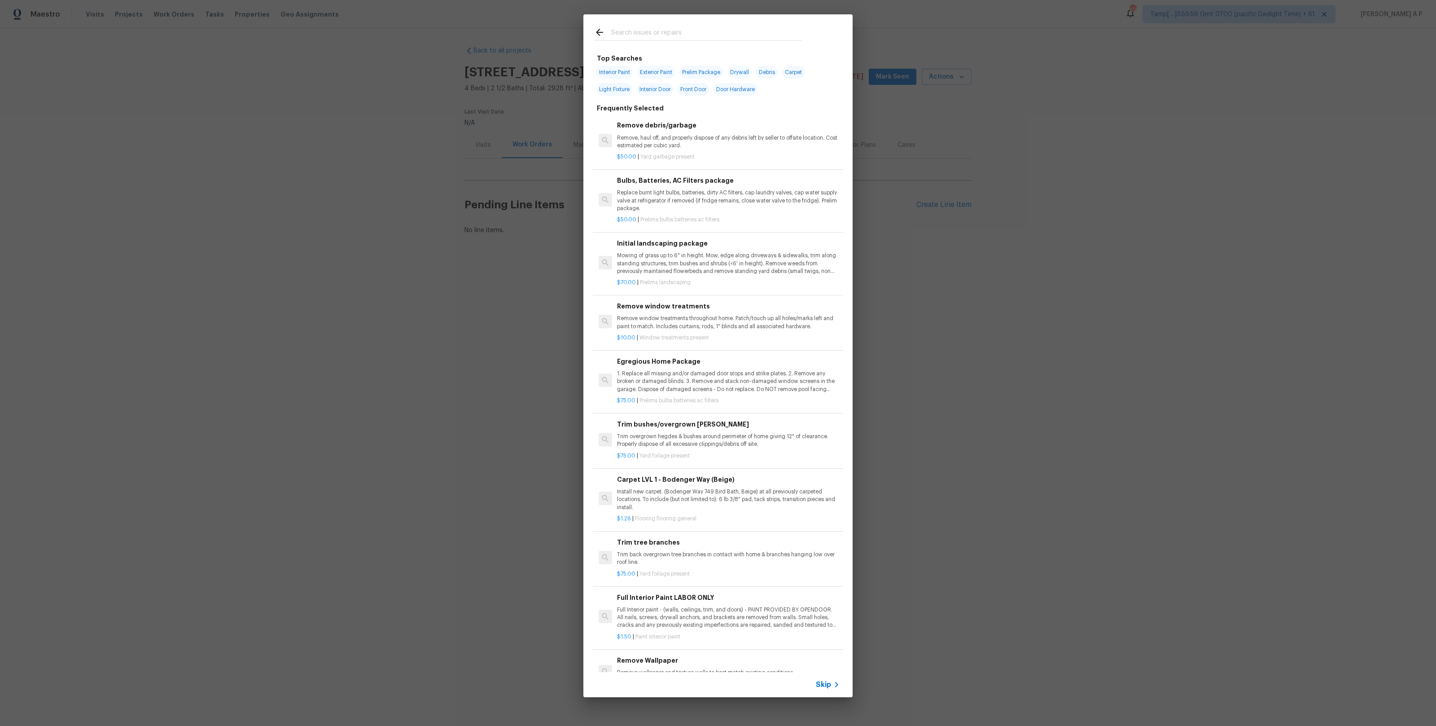
click at [823, 677] on div "Skip" at bounding box center [717, 684] width 269 height 25
click at [823, 680] on span "Skip" at bounding box center [823, 684] width 15 height 9
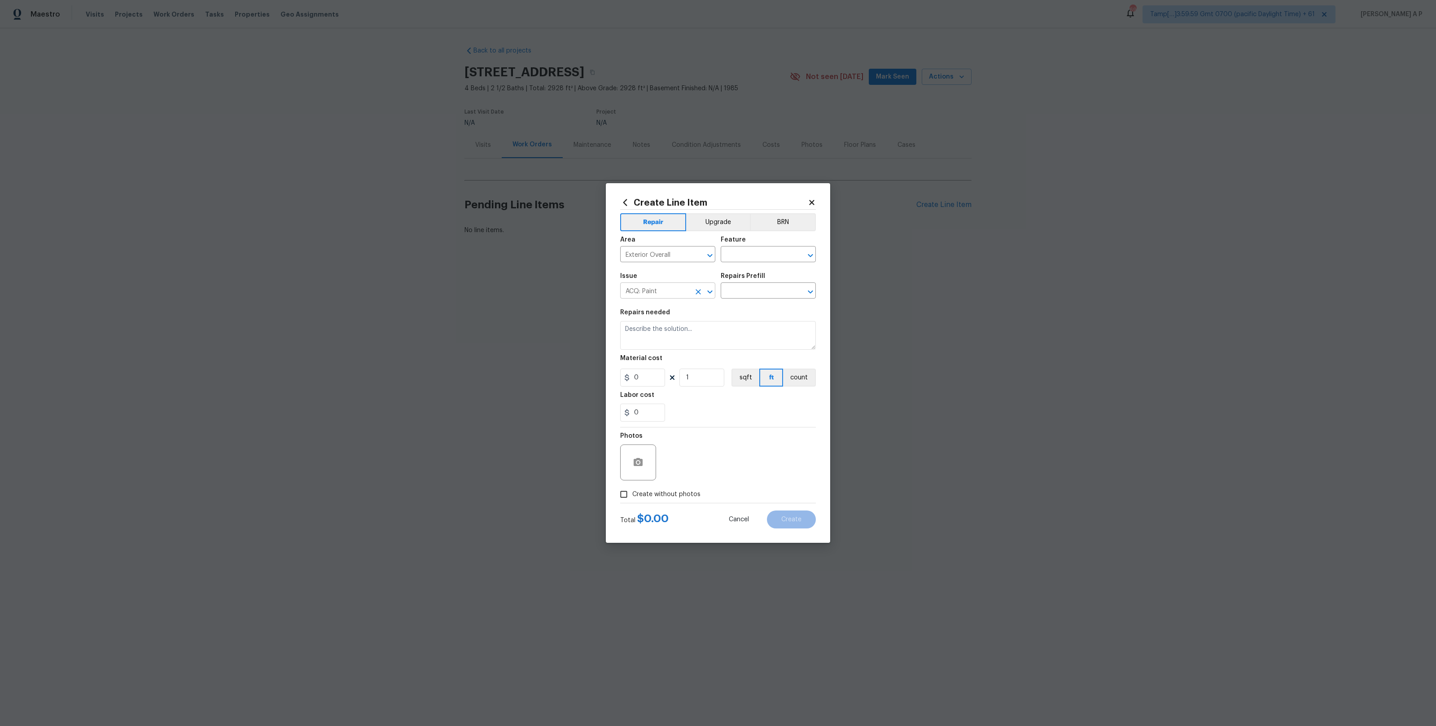
click at [697, 293] on icon "Clear" at bounding box center [698, 291] width 9 height 9
click at [694, 257] on icon "Clear" at bounding box center [698, 255] width 9 height 9
click at [749, 518] on span "Cancel" at bounding box center [739, 519] width 20 height 7
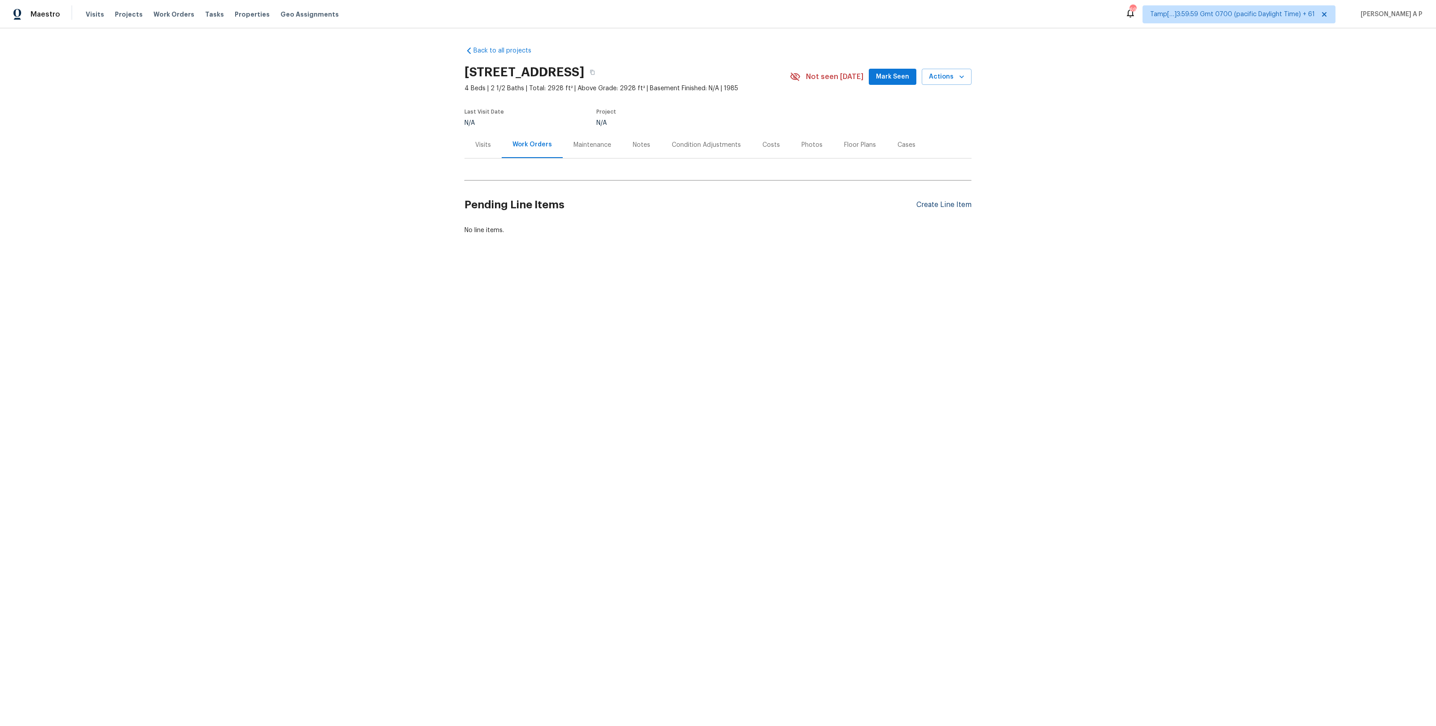
click at [948, 207] on div "Create Line Item" at bounding box center [943, 205] width 55 height 9
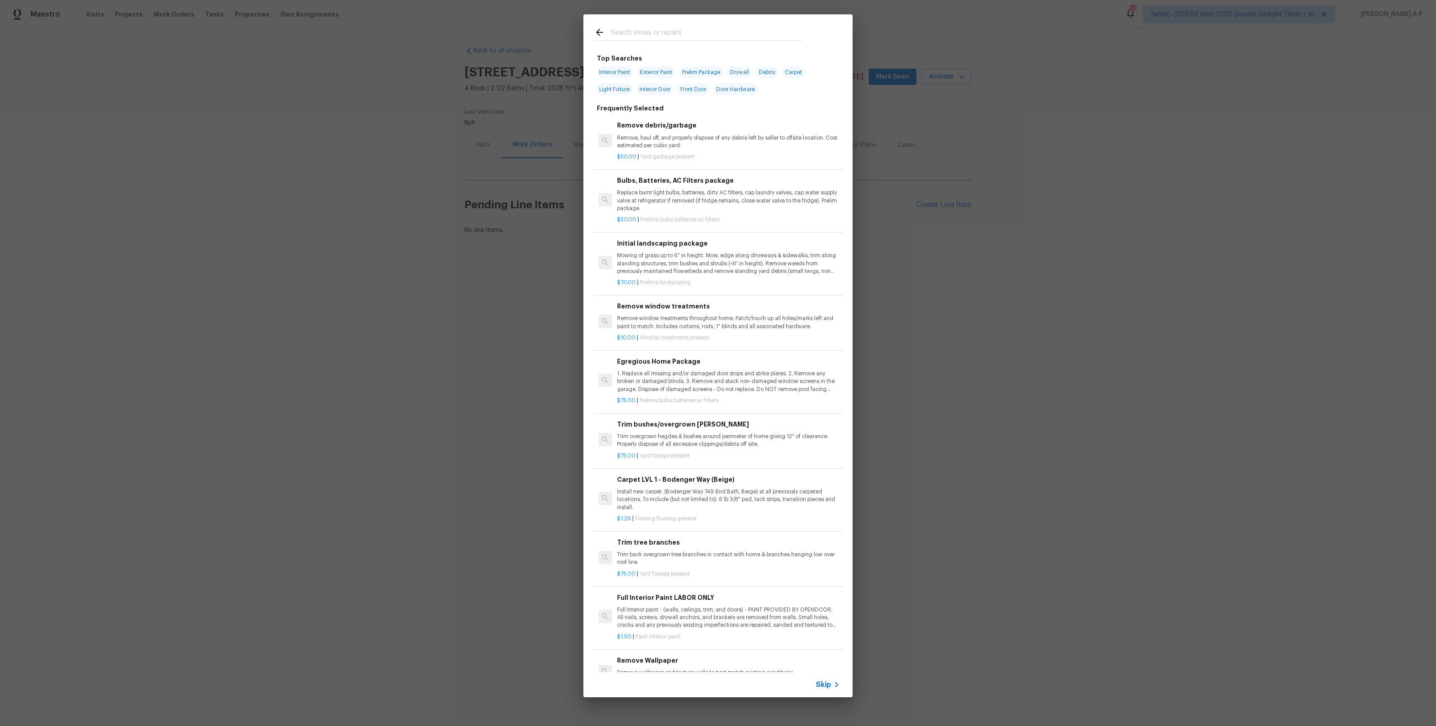
click at [824, 678] on div "Skip" at bounding box center [717, 684] width 269 height 25
click at [828, 688] on span "Skip" at bounding box center [823, 684] width 15 height 9
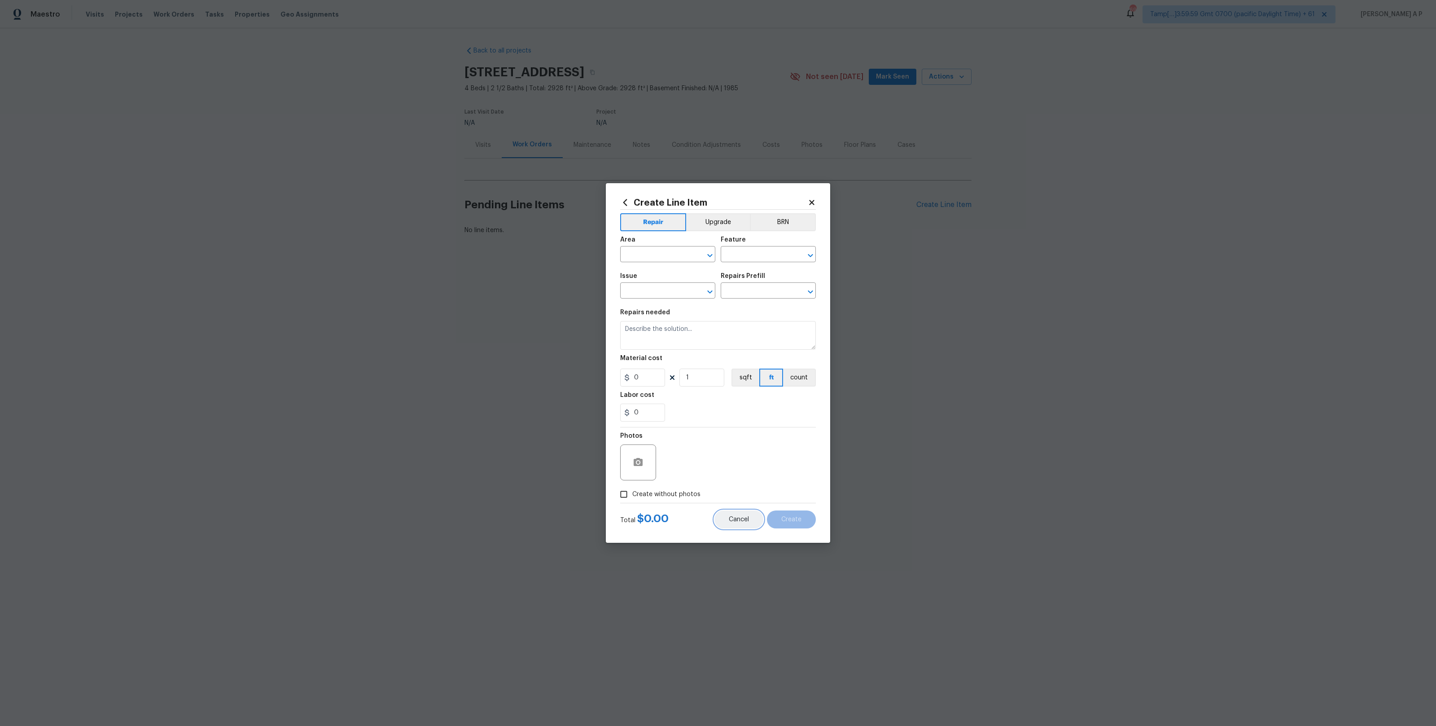
click at [750, 514] on button "Cancel" at bounding box center [738, 519] width 49 height 18
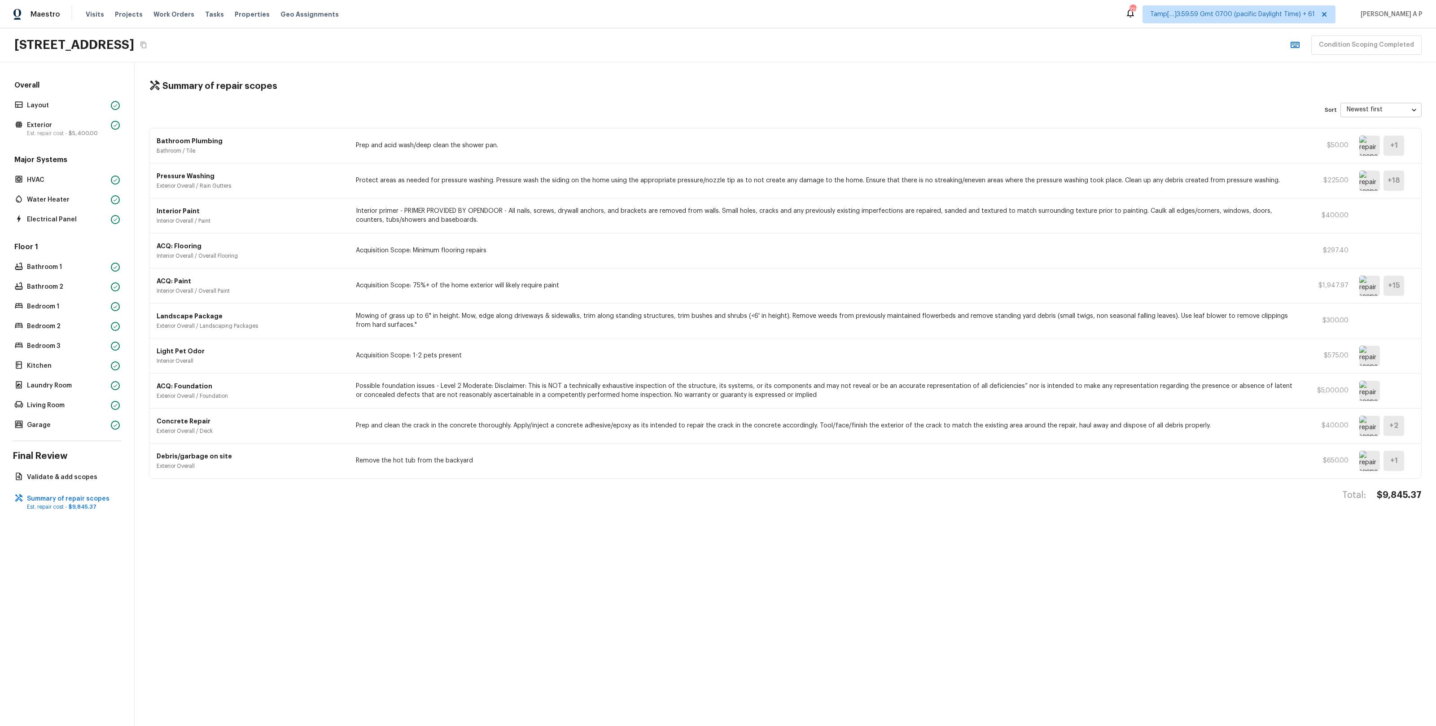
click at [1378, 180] on img at bounding box center [1369, 181] width 21 height 20
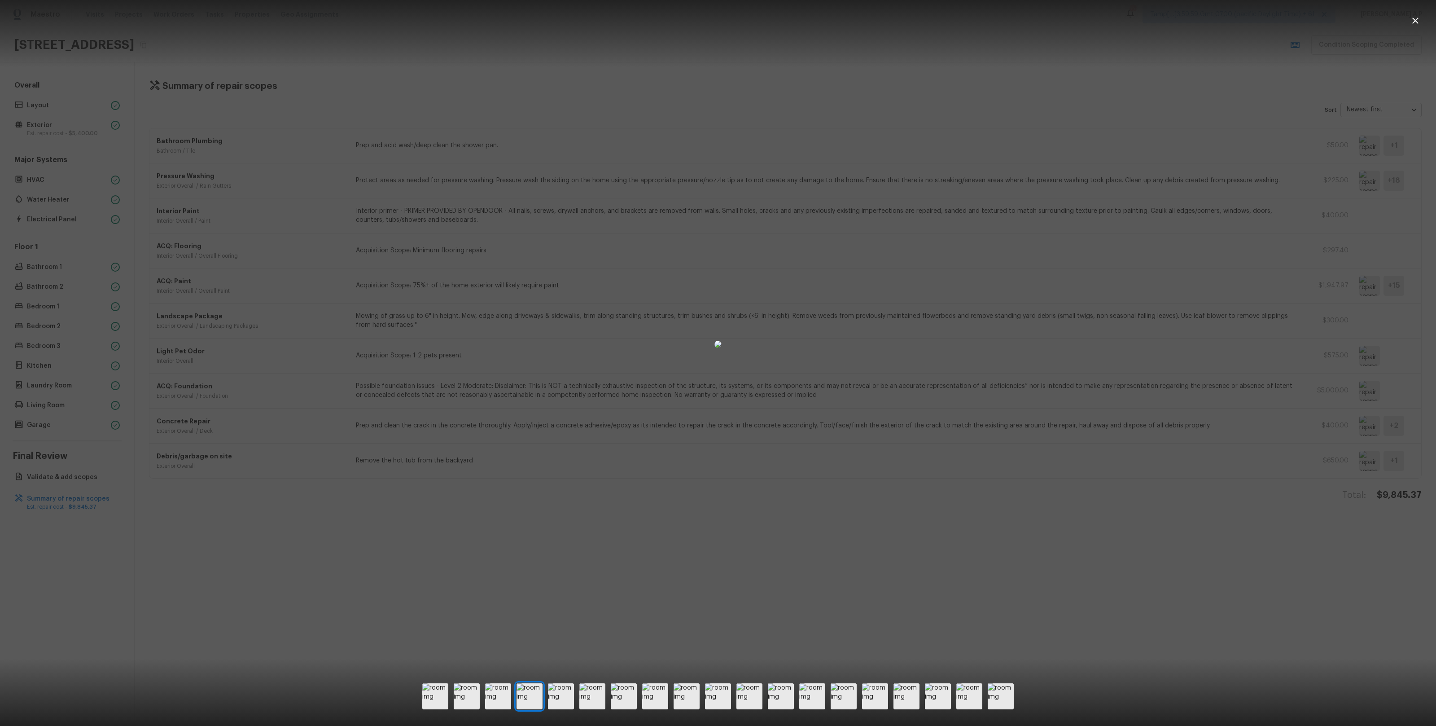
click at [1177, 315] on div at bounding box center [718, 343] width 1436 height 659
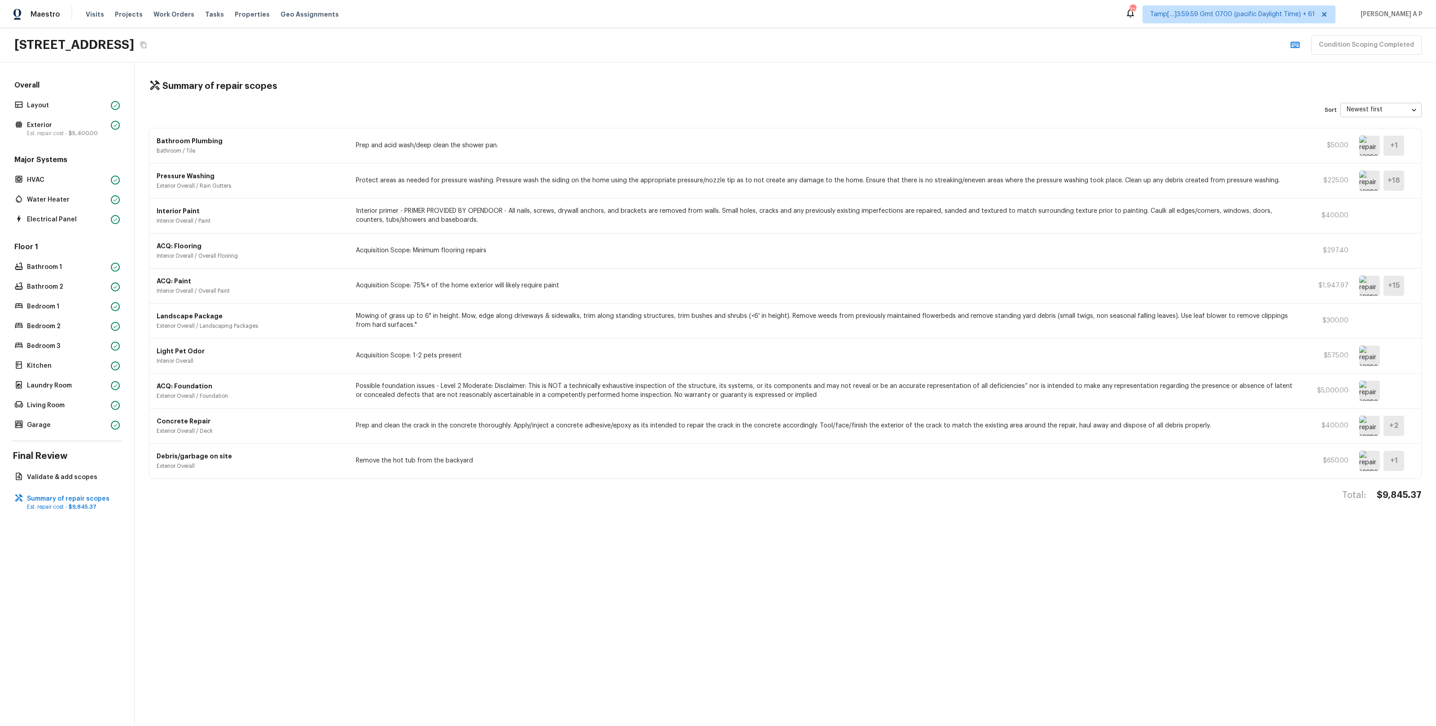
click at [1362, 456] on img at bounding box center [1369, 461] width 21 height 20
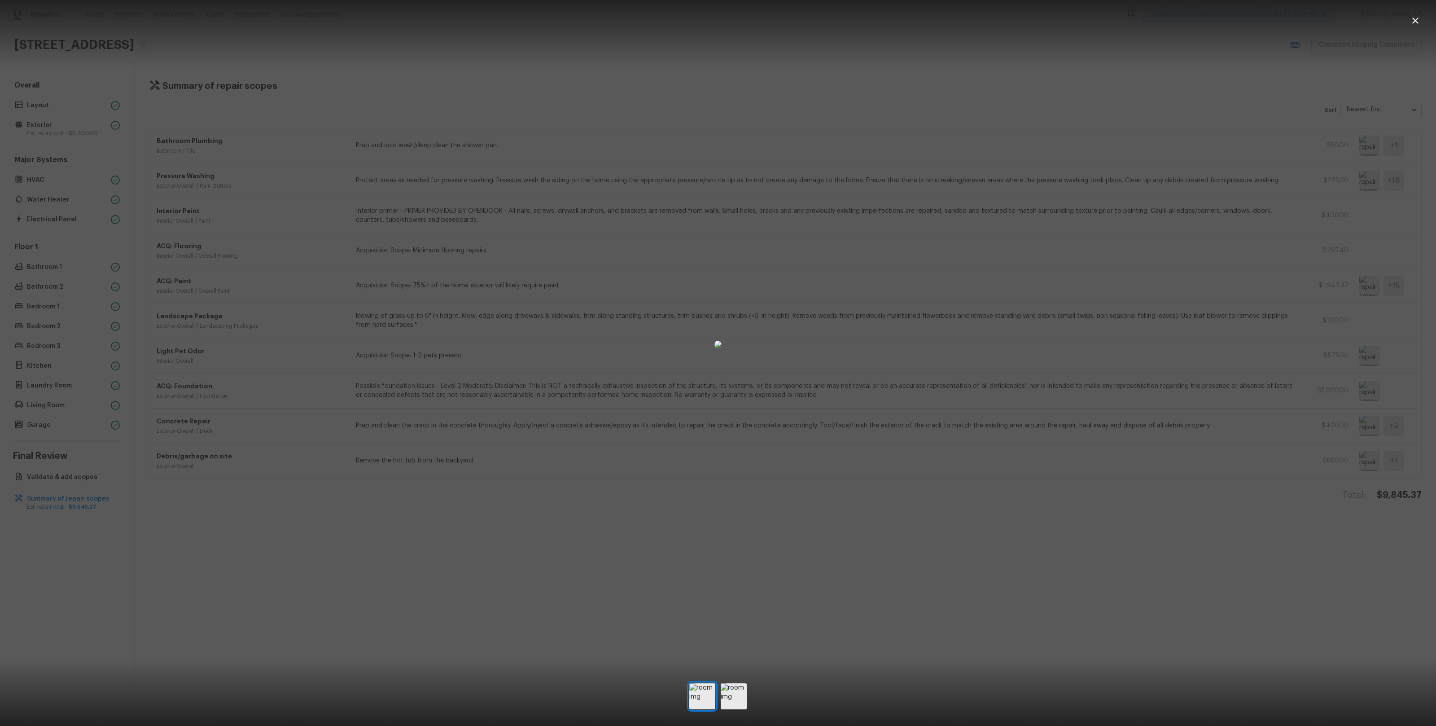
click at [1168, 507] on div at bounding box center [718, 343] width 1436 height 659
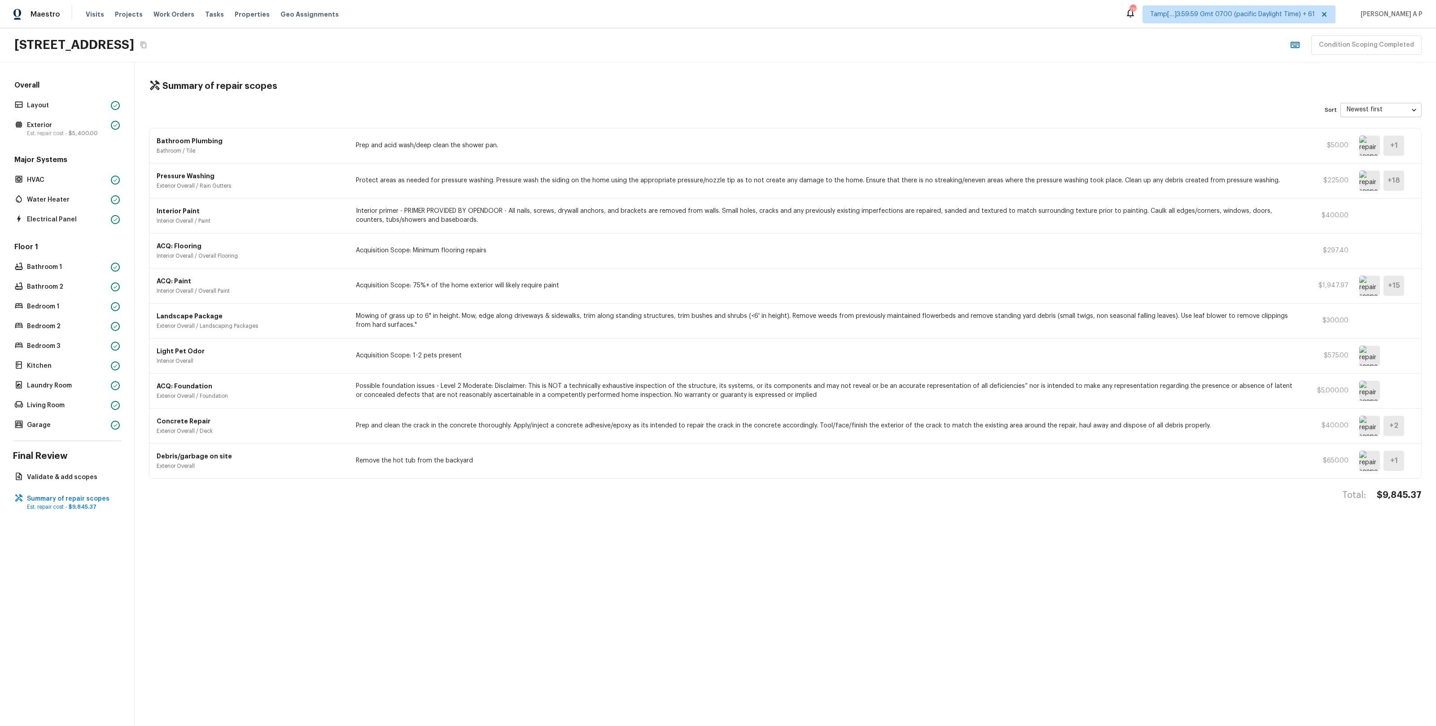
click at [355, 287] on div "ACQ: Paint Interior Overall / Overall Paint Acquisition Scope: 75%+ of the home…" at bounding box center [785, 285] width 1272 height 35
click at [442, 213] on p "Interior primer - PRIMER PROVIDED BY OPENDOOR - All nails, screws, drywall anch…" at bounding box center [827, 215] width 942 height 18
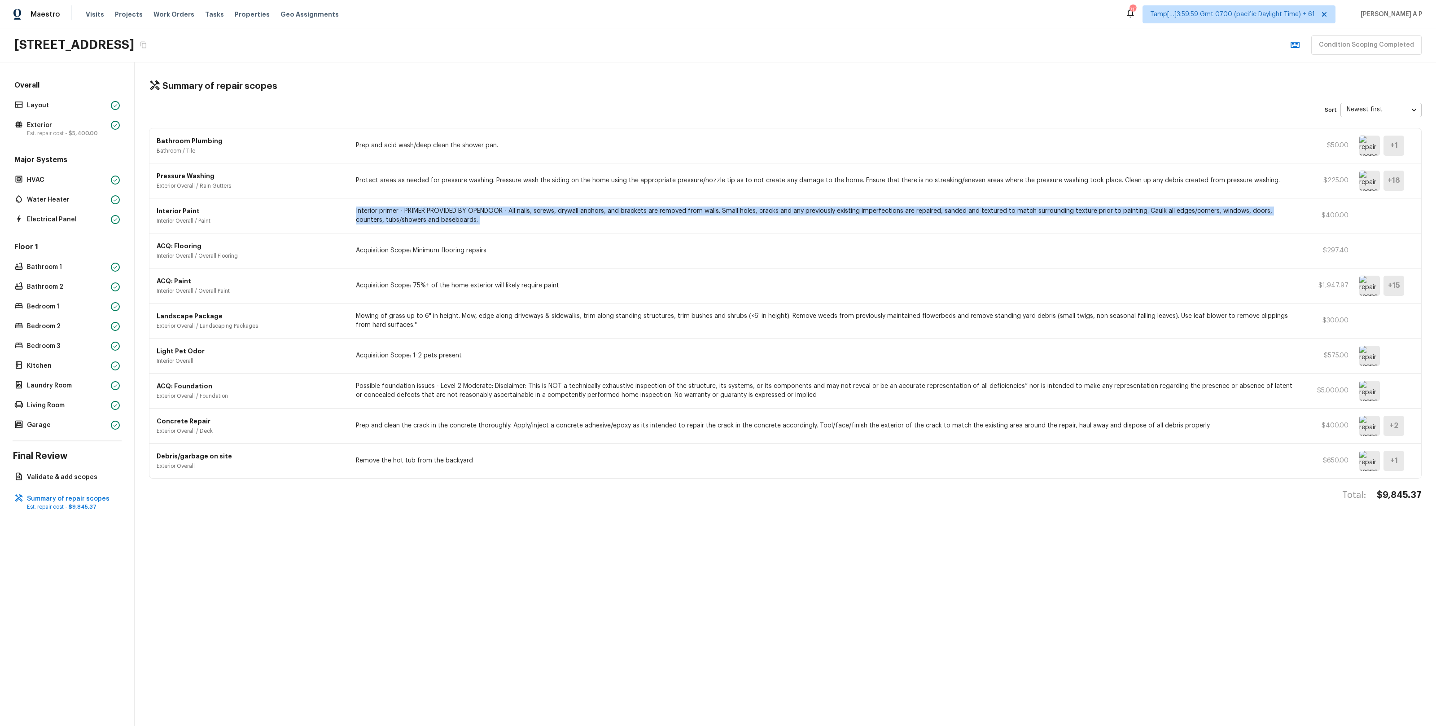
click at [442, 213] on p "Interior primer - PRIMER PROVIDED BY OPENDOOR - All nails, screws, drywall anch…" at bounding box center [827, 215] width 942 height 18
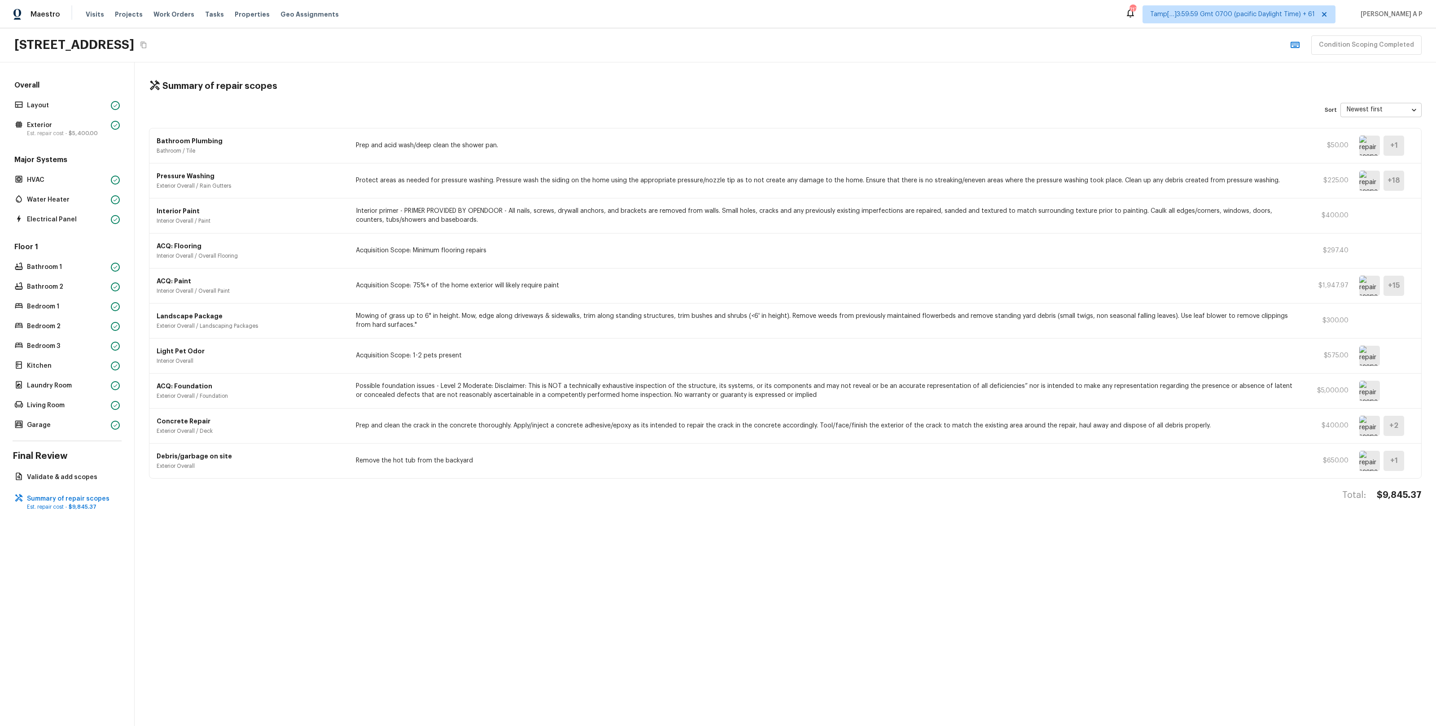
click at [473, 180] on p "Protect areas as needed for pressure washing. Pressure wash the siding on the h…" at bounding box center [827, 180] width 942 height 9
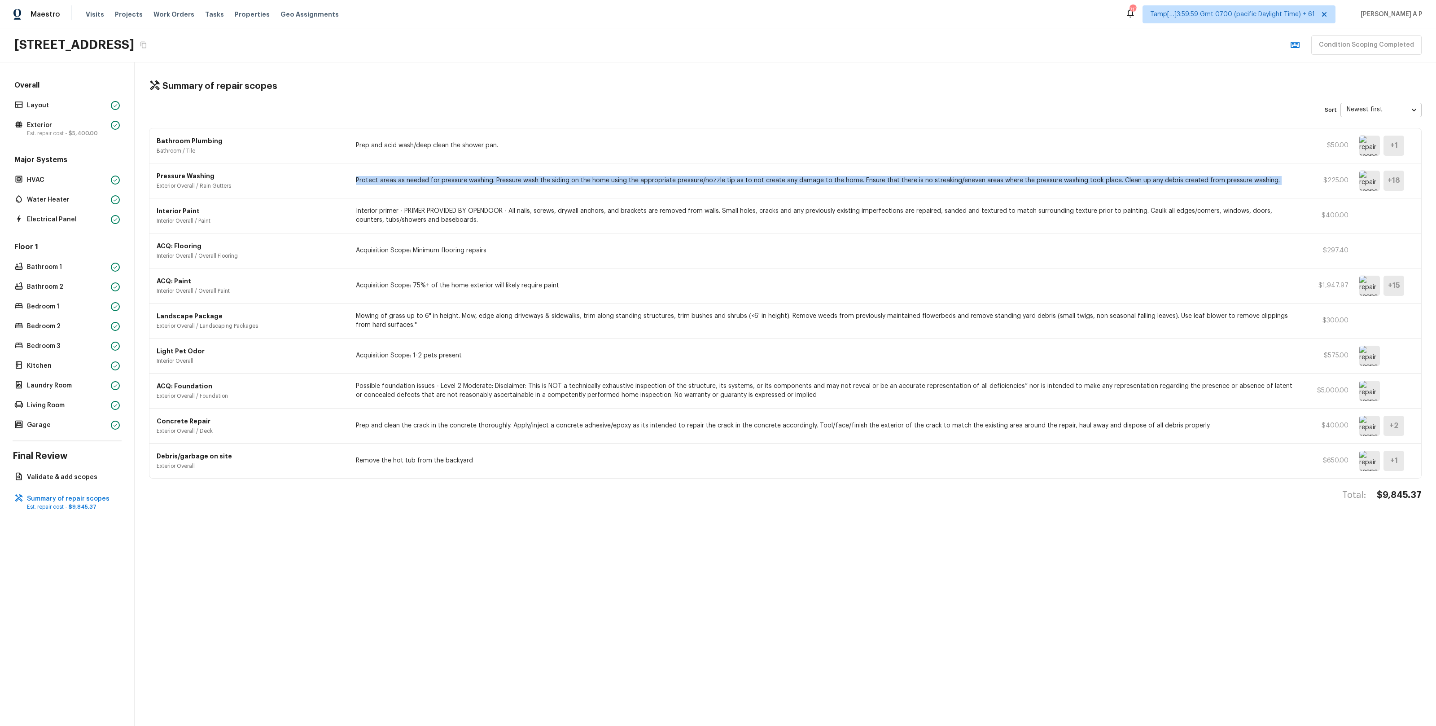
click at [473, 180] on p "Protect areas as needed for pressure washing. Pressure wash the siding on the h…" at bounding box center [827, 180] width 942 height 9
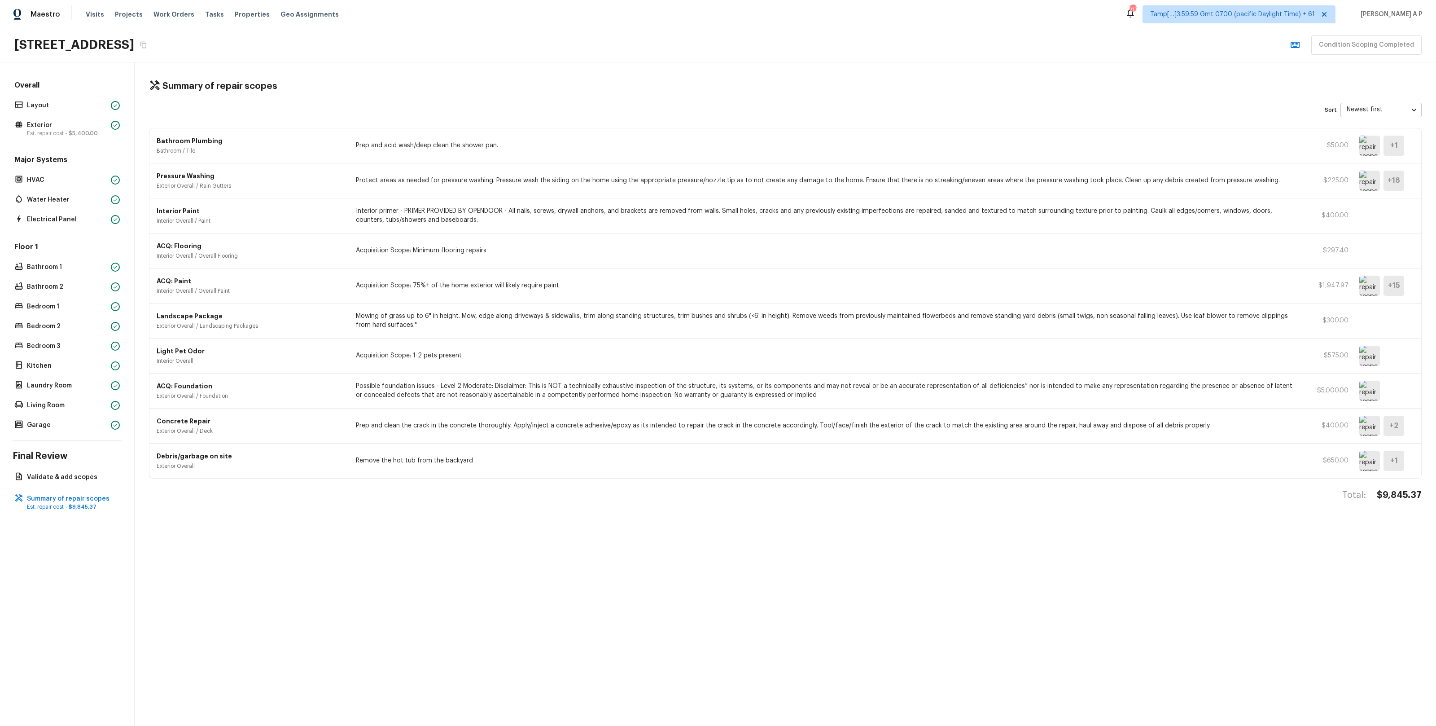
click at [417, 325] on p "Mowing of grass up to 6" in height. Mow, edge along driveways & sidewalks, trim…" at bounding box center [827, 320] width 942 height 18
click at [406, 363] on div "Light Pet Odor Interior Overall Acquisition Scope: 1-2 pets present $575.00" at bounding box center [785, 355] width 1272 height 35
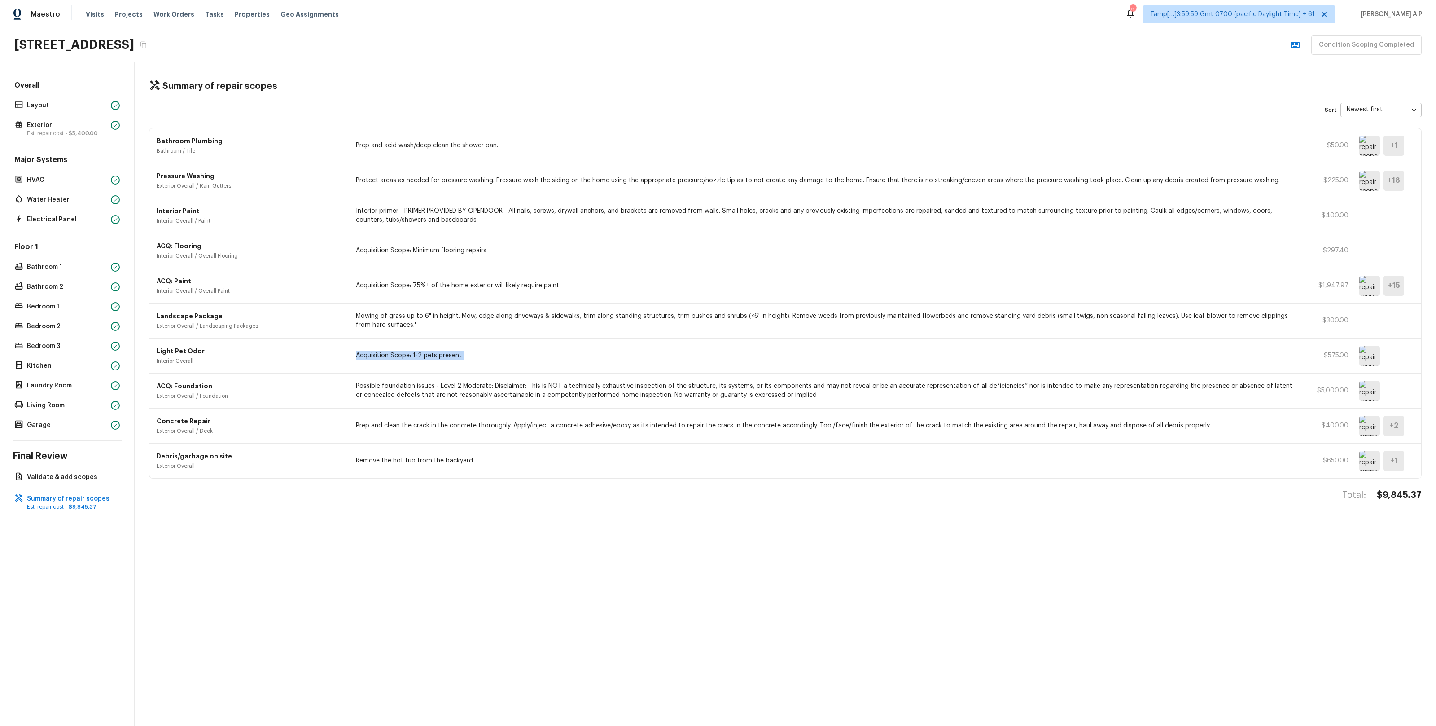
click at [406, 363] on div "Light Pet Odor Interior Overall Acquisition Scope: 1-2 pets present $575.00" at bounding box center [785, 355] width 1272 height 35
click at [403, 288] on p "Acquisition Scope: 75%+ of the home exterior will likely require paint" at bounding box center [827, 285] width 942 height 9
click at [1371, 283] on img at bounding box center [1369, 286] width 21 height 20
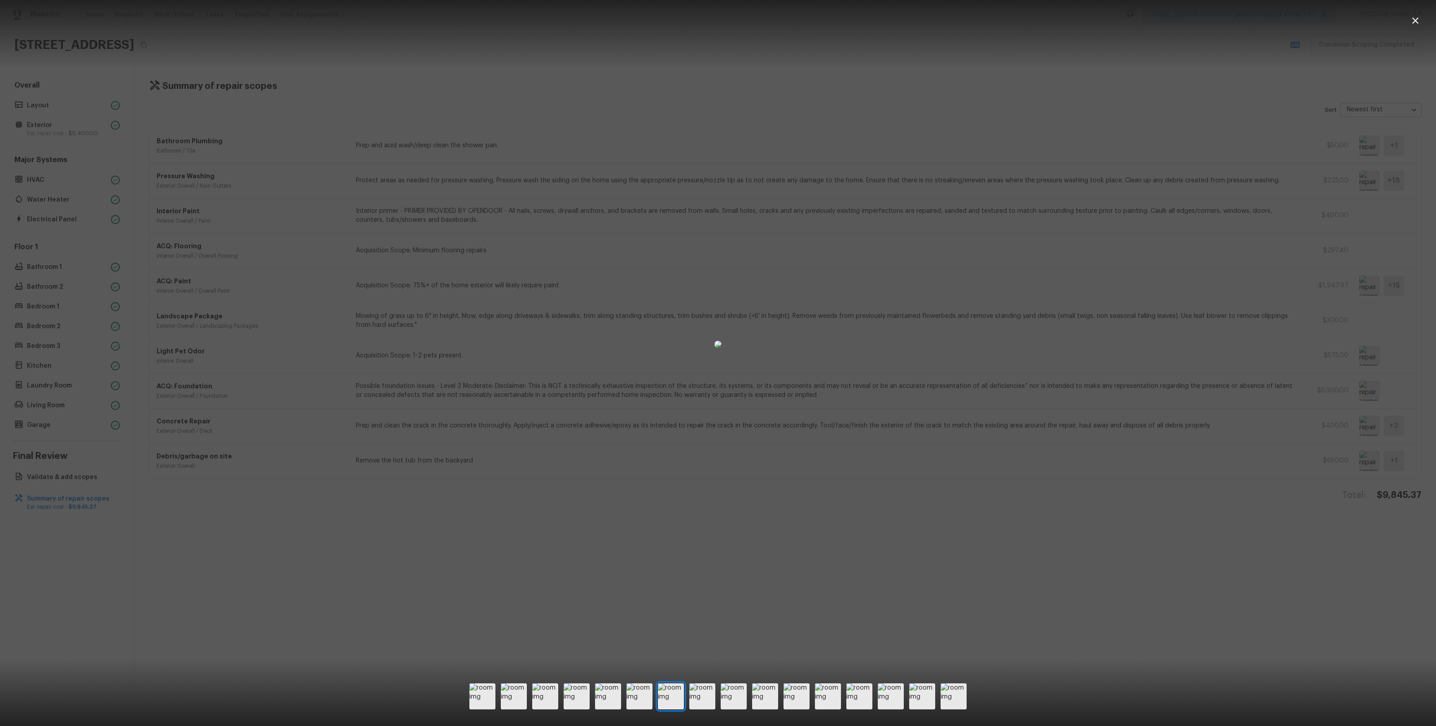
click at [354, 222] on div at bounding box center [718, 343] width 1436 height 659
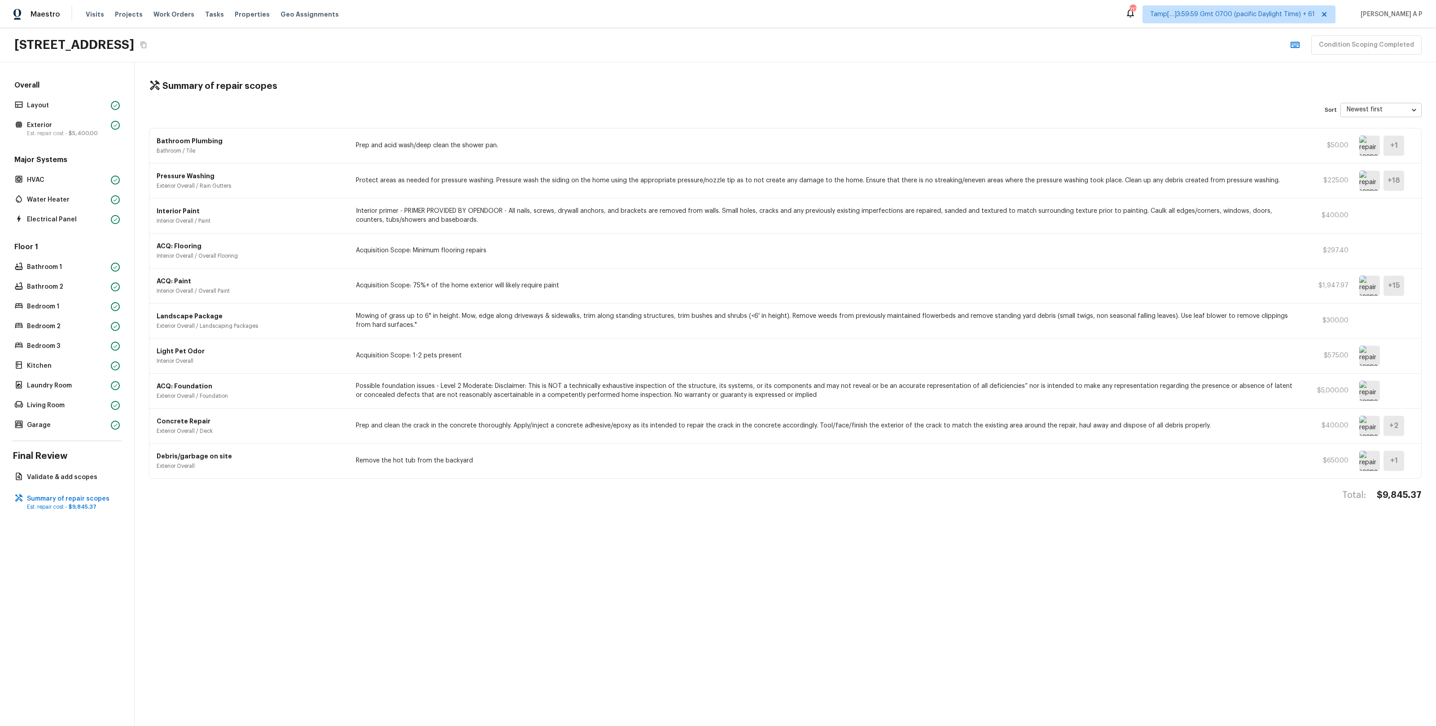
click at [1374, 292] on img at bounding box center [1369, 286] width 21 height 20
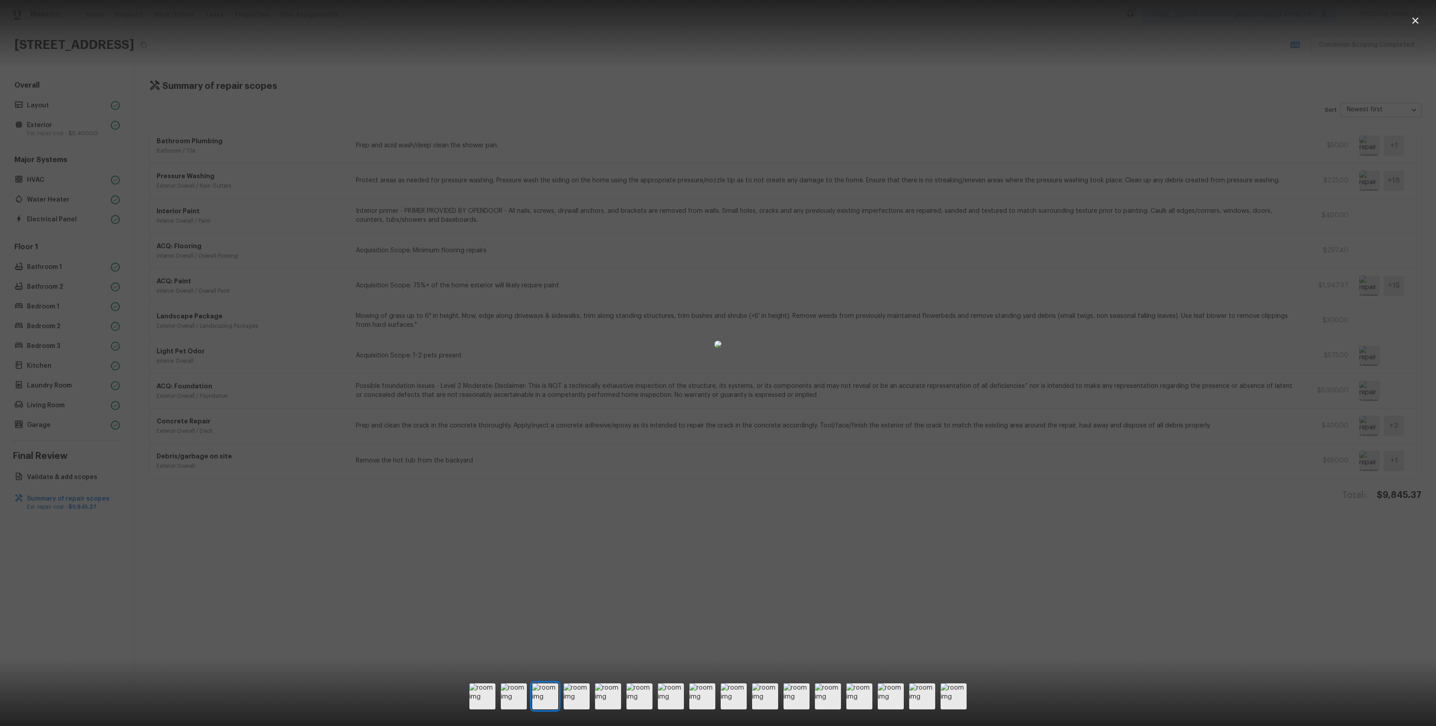
click at [1278, 338] on div at bounding box center [718, 343] width 1436 height 659
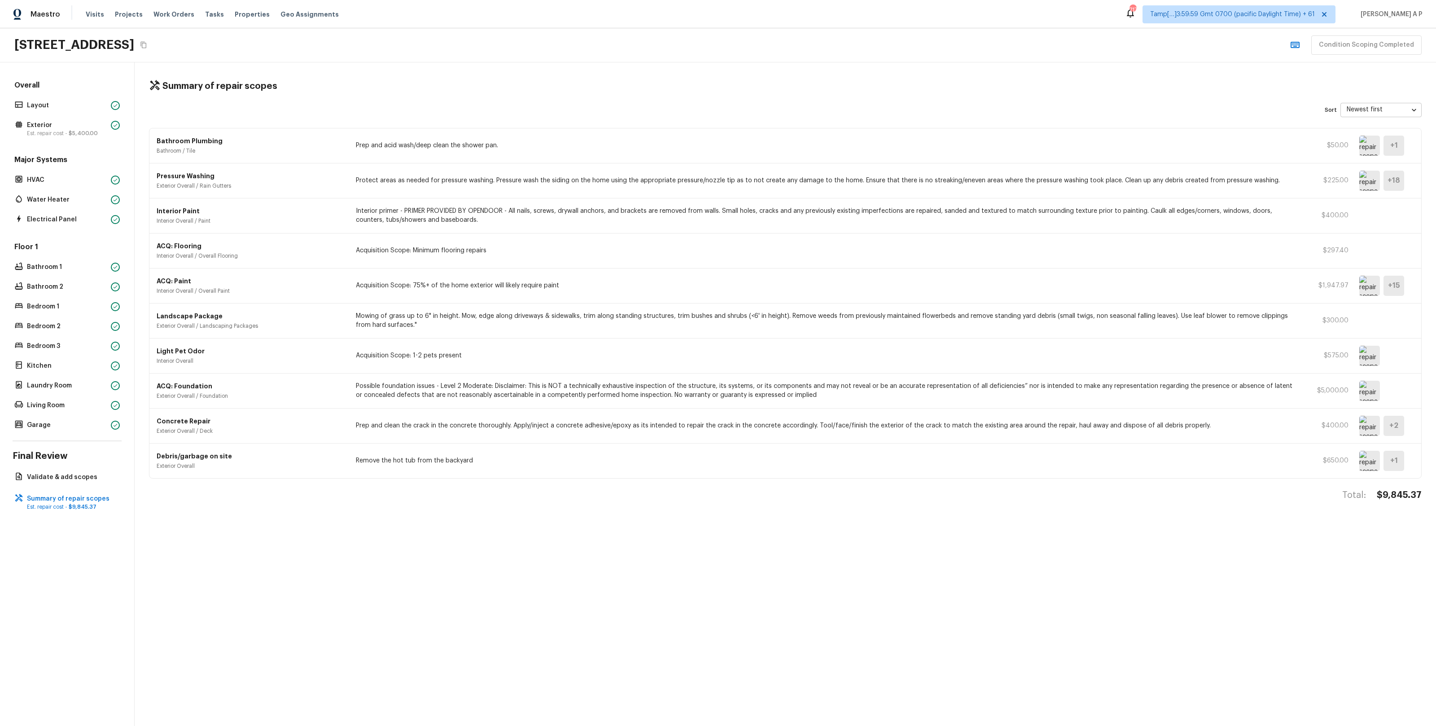
click at [1363, 425] on img at bounding box center [1369, 426] width 21 height 20
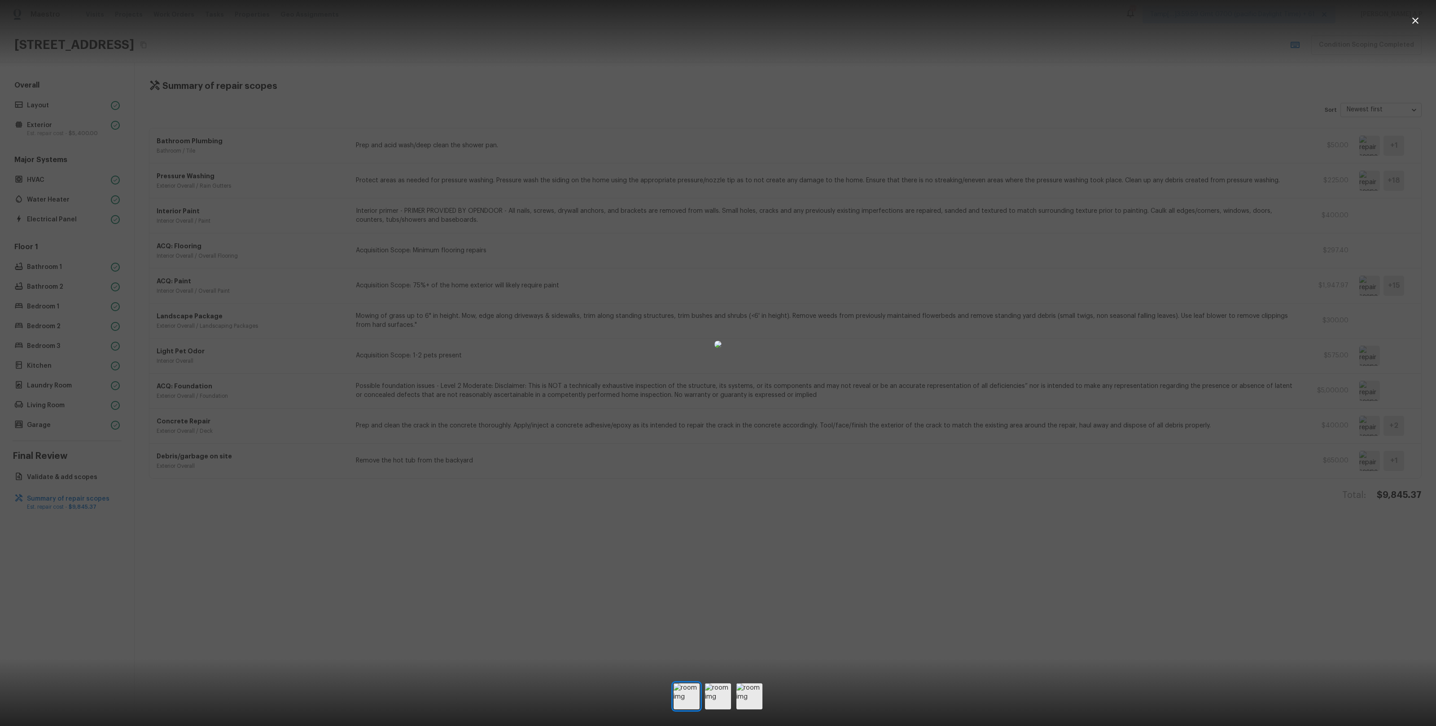
click at [1097, 428] on div at bounding box center [718, 343] width 1436 height 659
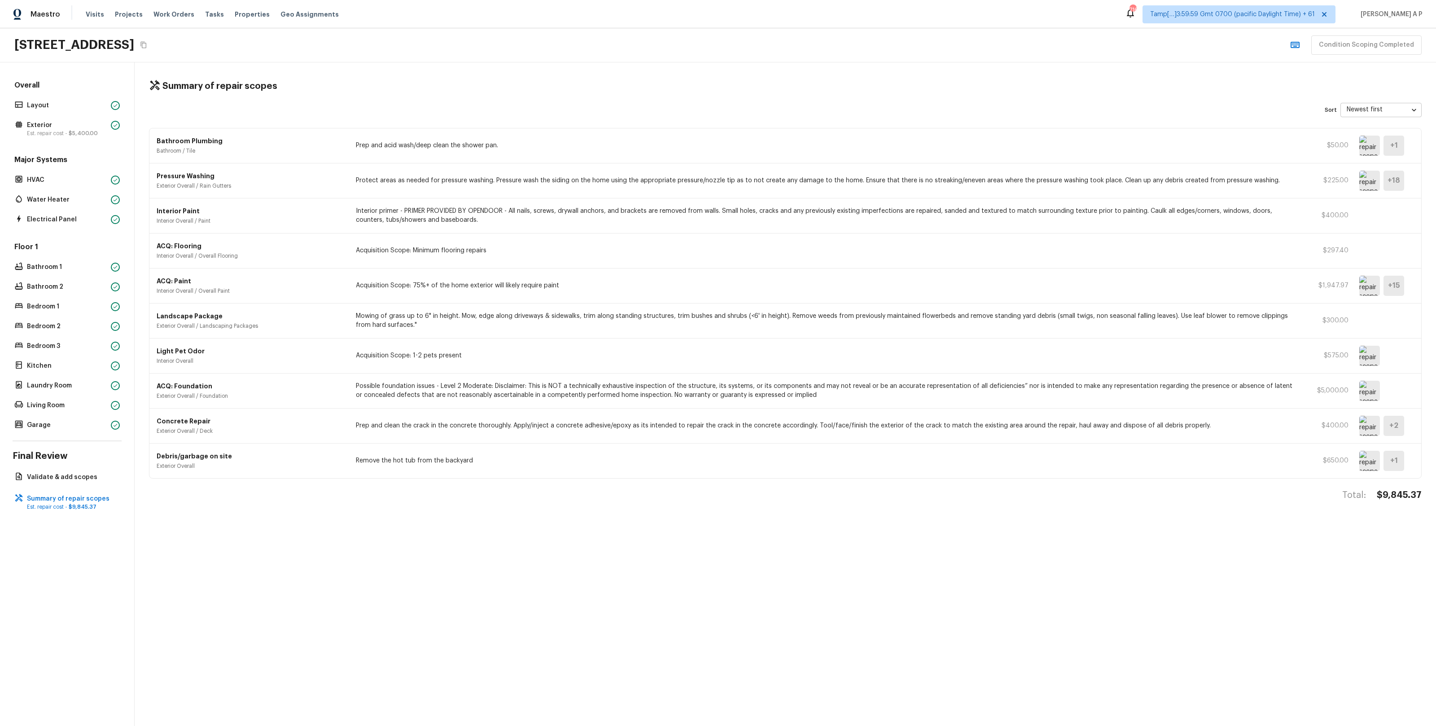
click at [1374, 360] on img at bounding box center [1369, 356] width 21 height 20
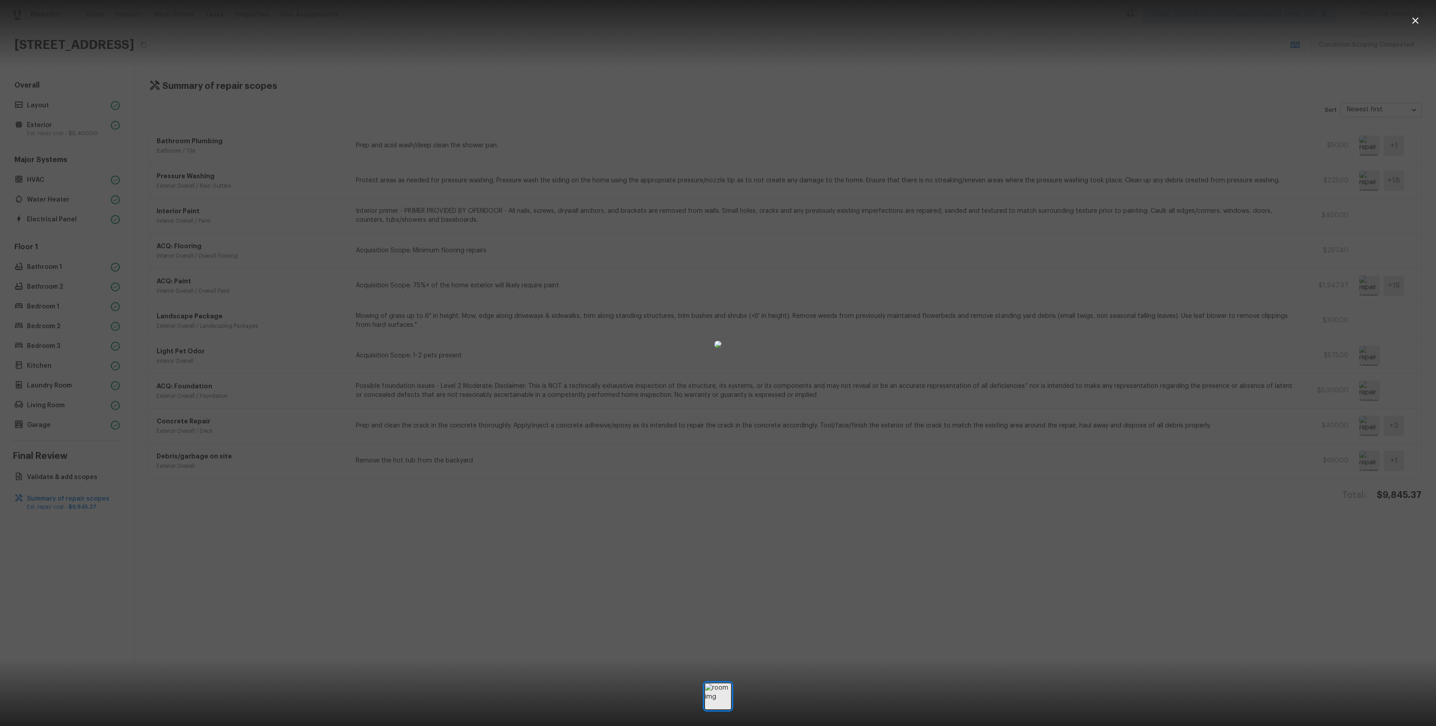
click at [1120, 358] on div at bounding box center [718, 343] width 1436 height 659
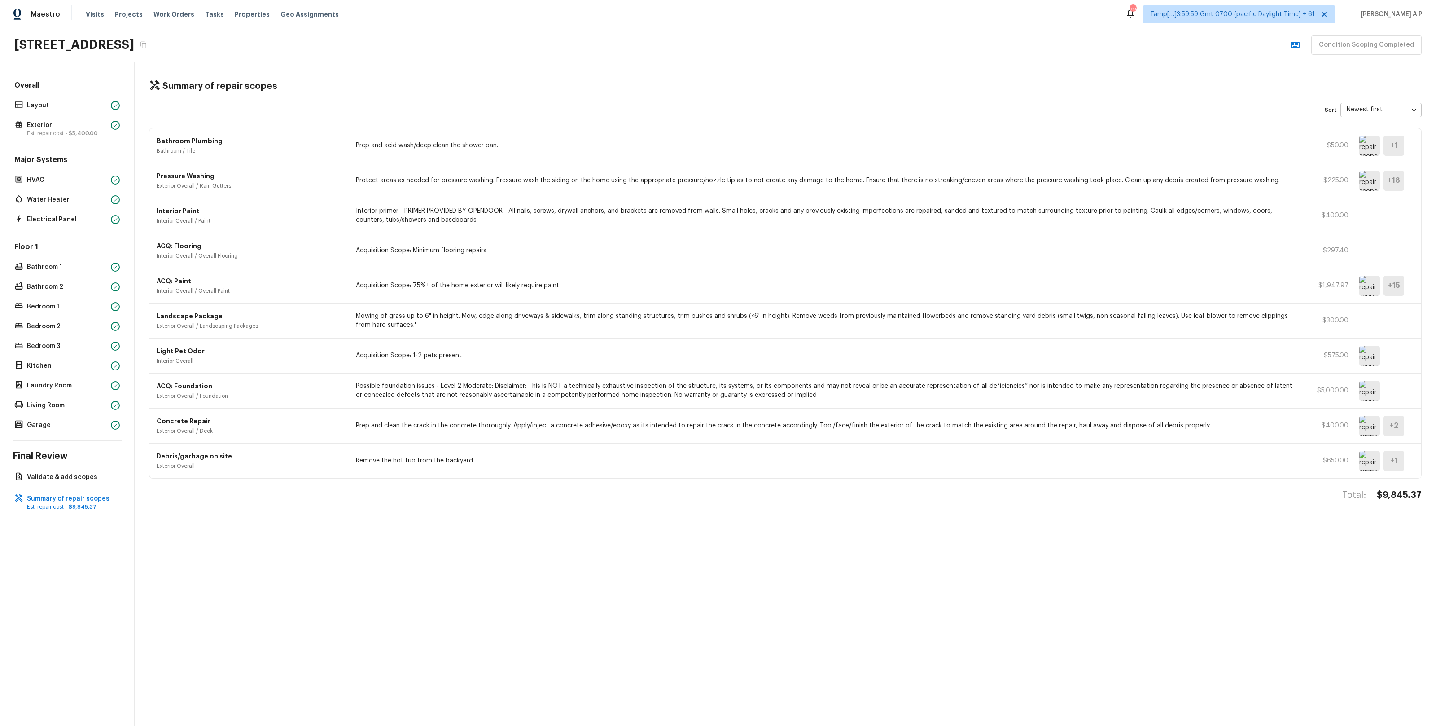
click at [1371, 359] on img at bounding box center [1369, 356] width 21 height 20
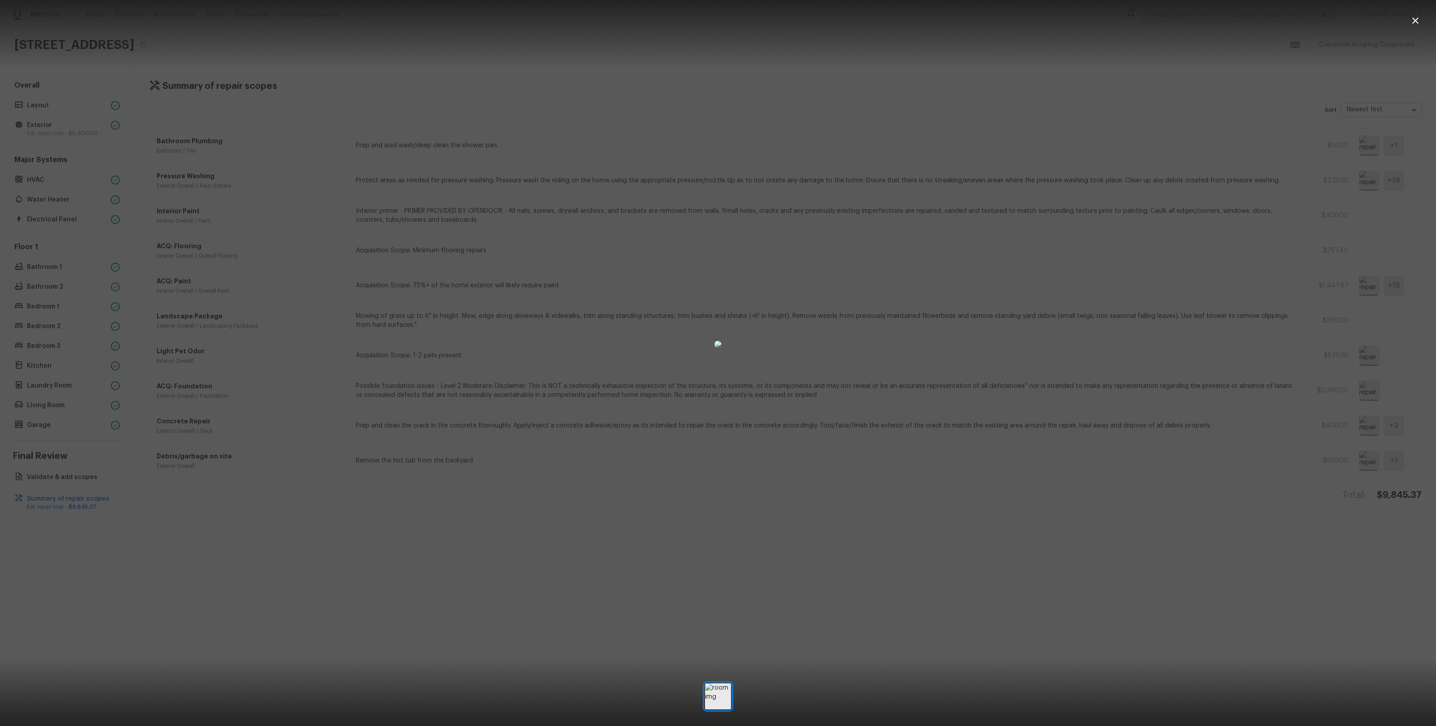
click at [1086, 482] on div at bounding box center [718, 343] width 1436 height 659
